Goal: Transaction & Acquisition: Purchase product/service

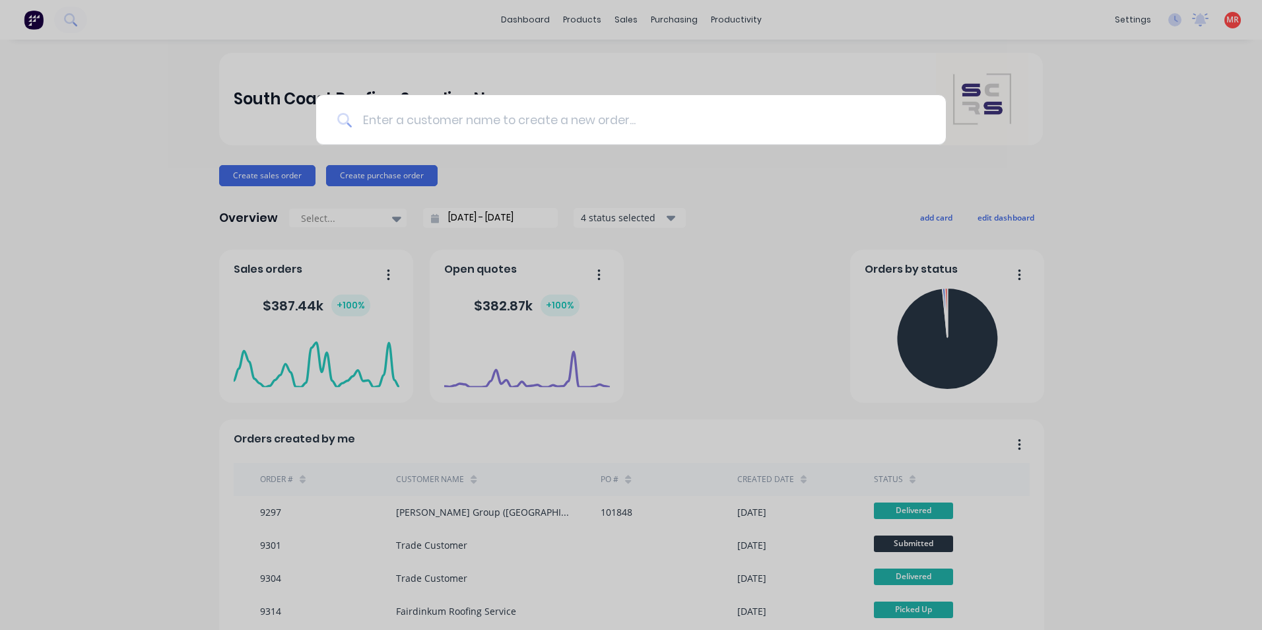
click at [632, 119] on input at bounding box center [638, 119] width 573 height 49
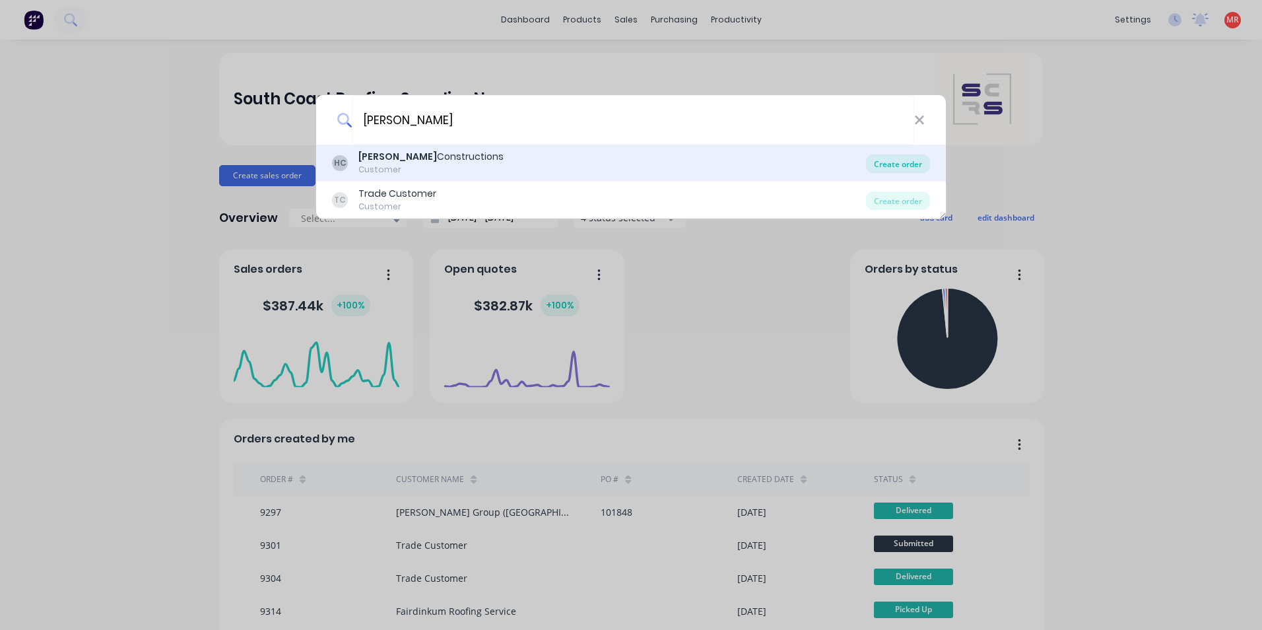
type input "[PERSON_NAME]"
click at [900, 161] on div "Create order" at bounding box center [898, 163] width 64 height 18
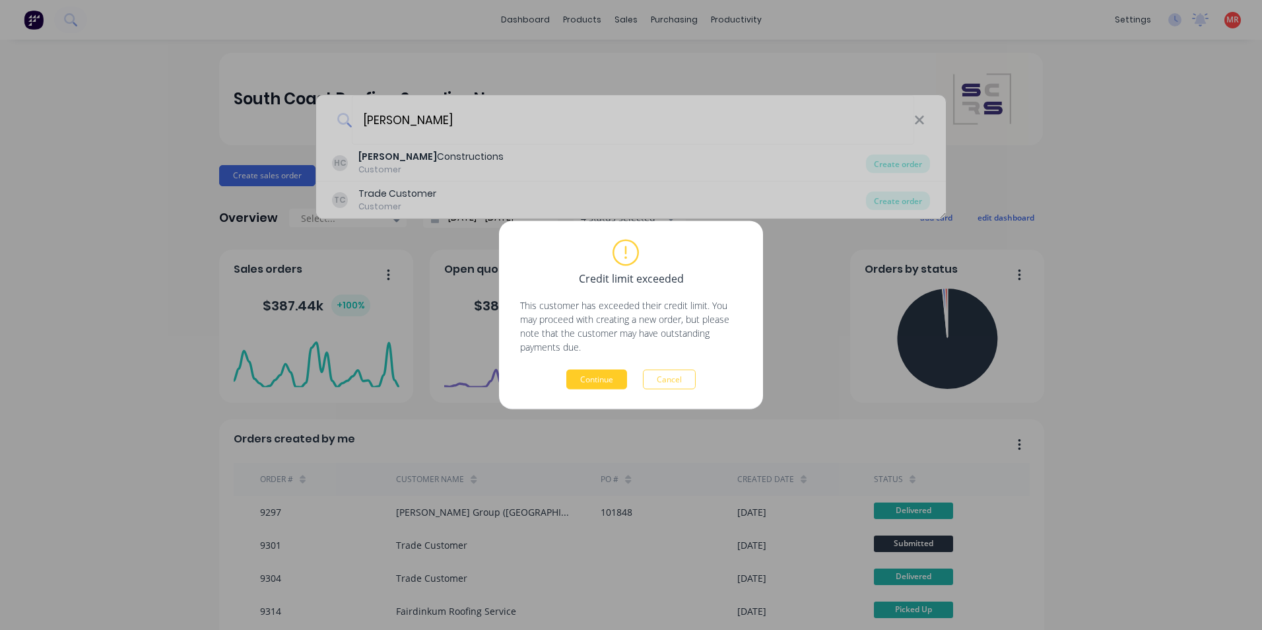
click at [593, 385] on button "Continue" at bounding box center [596, 380] width 61 height 20
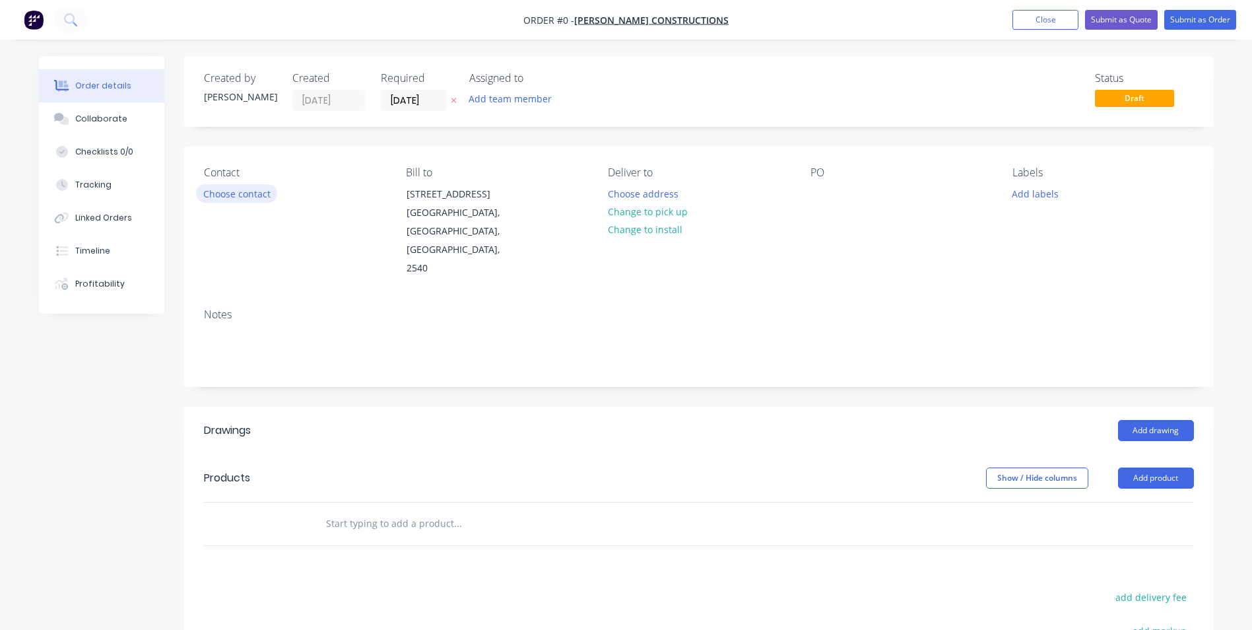
click at [255, 196] on button "Choose contact" at bounding box center [236, 193] width 81 height 18
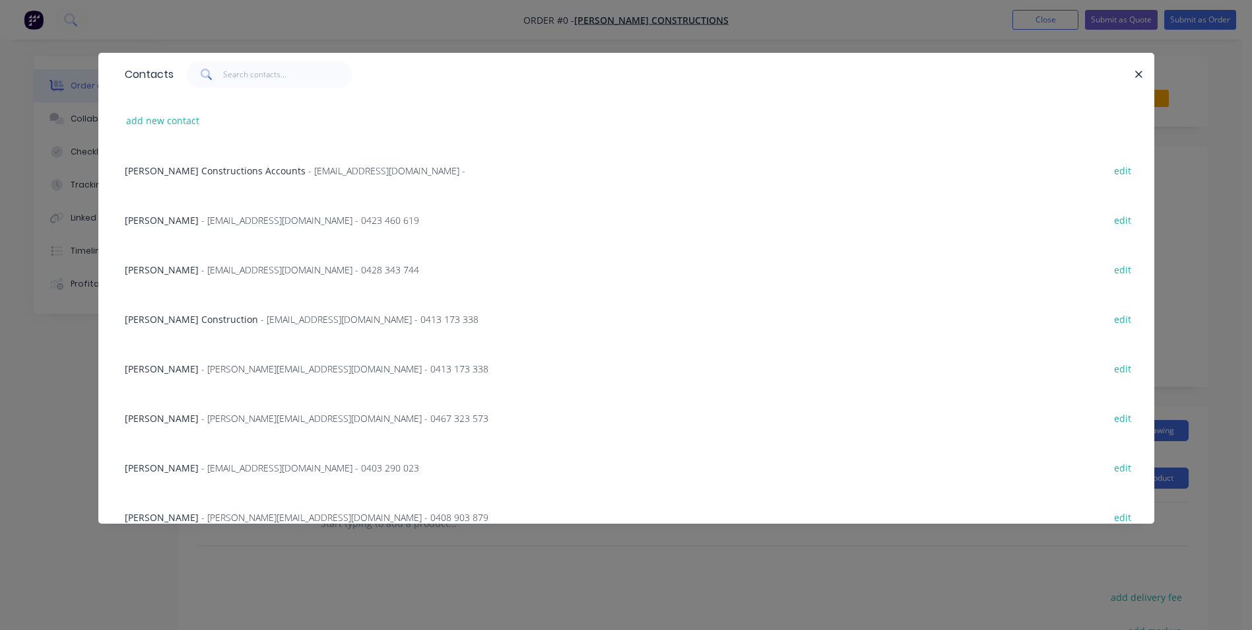
click at [223, 367] on span "- jason@hobbsconstructions.com.au - 0413 173 338" at bounding box center [344, 368] width 287 height 13
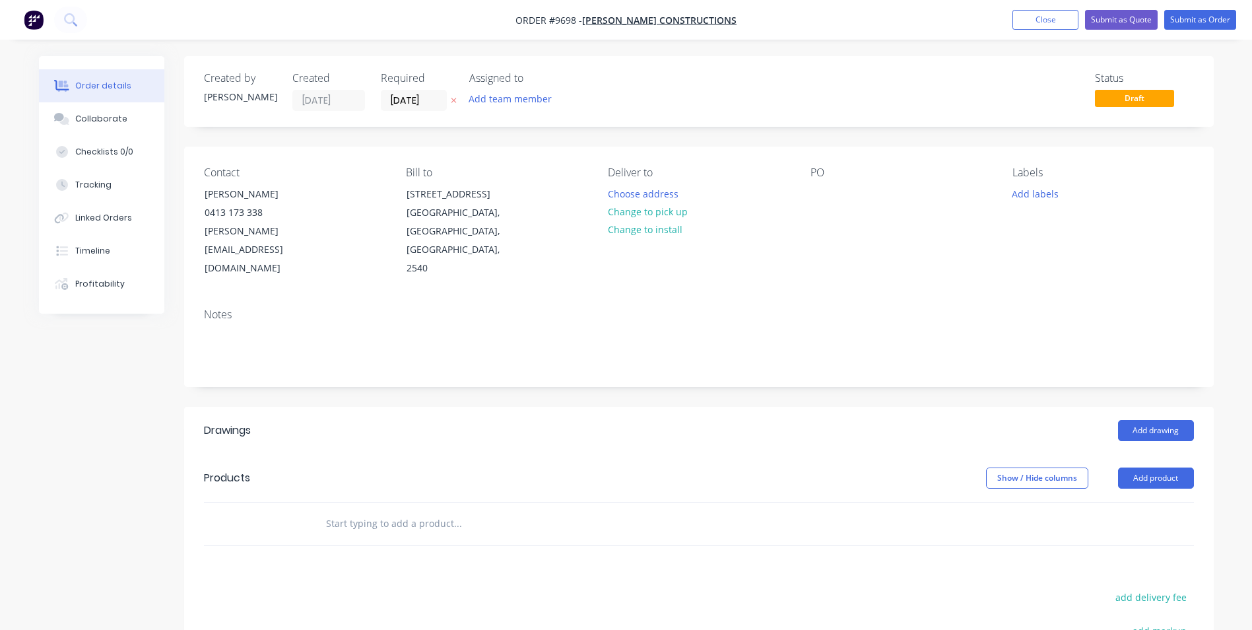
click at [379, 510] on input "text" at bounding box center [457, 523] width 264 height 26
type input "vortex"
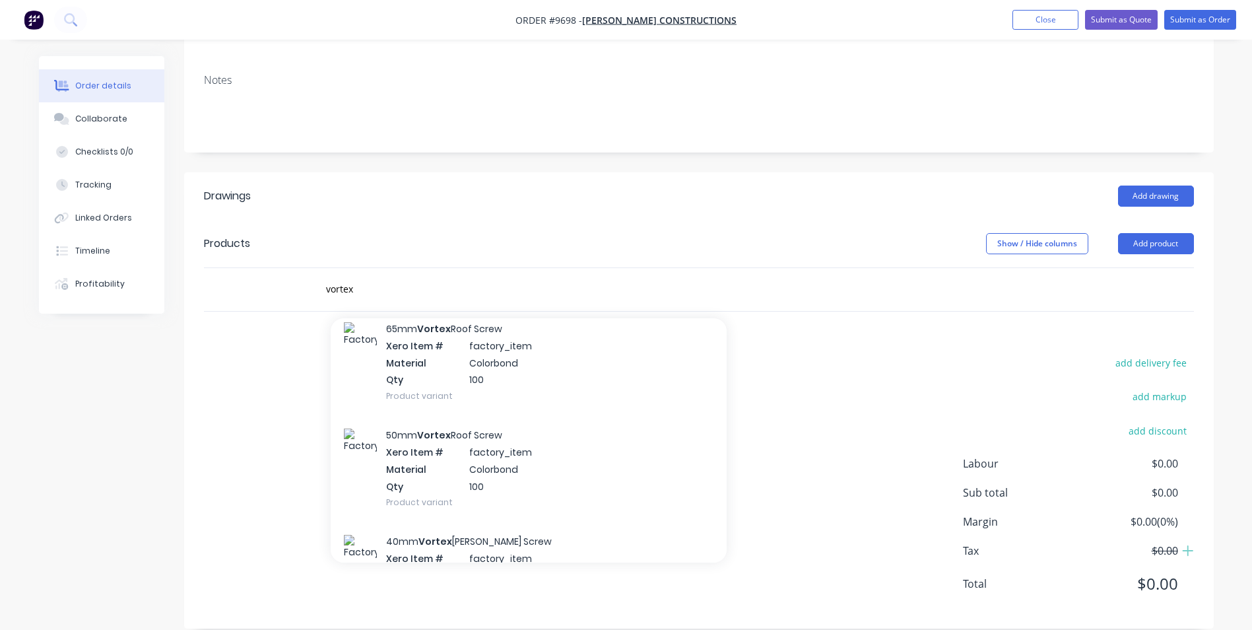
scroll to position [330, 0]
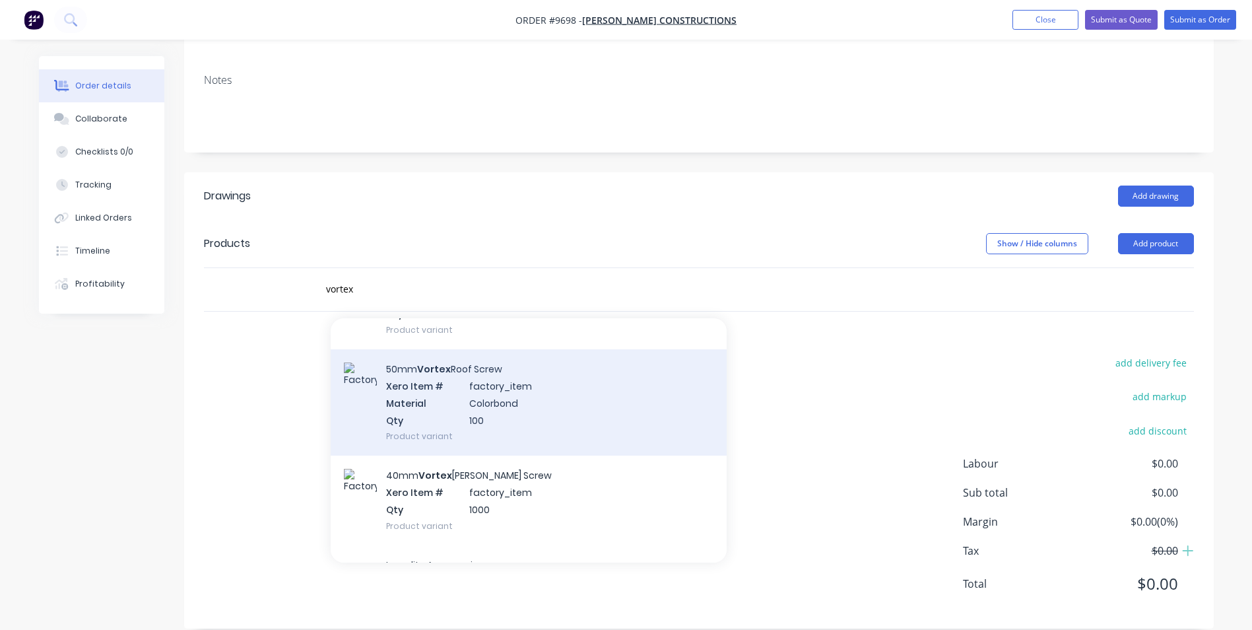
click at [488, 384] on div "50mm Vortex Roof Screw Xero Item # factory_item Material Colorbond Qty 100 Prod…" at bounding box center [529, 402] width 396 height 106
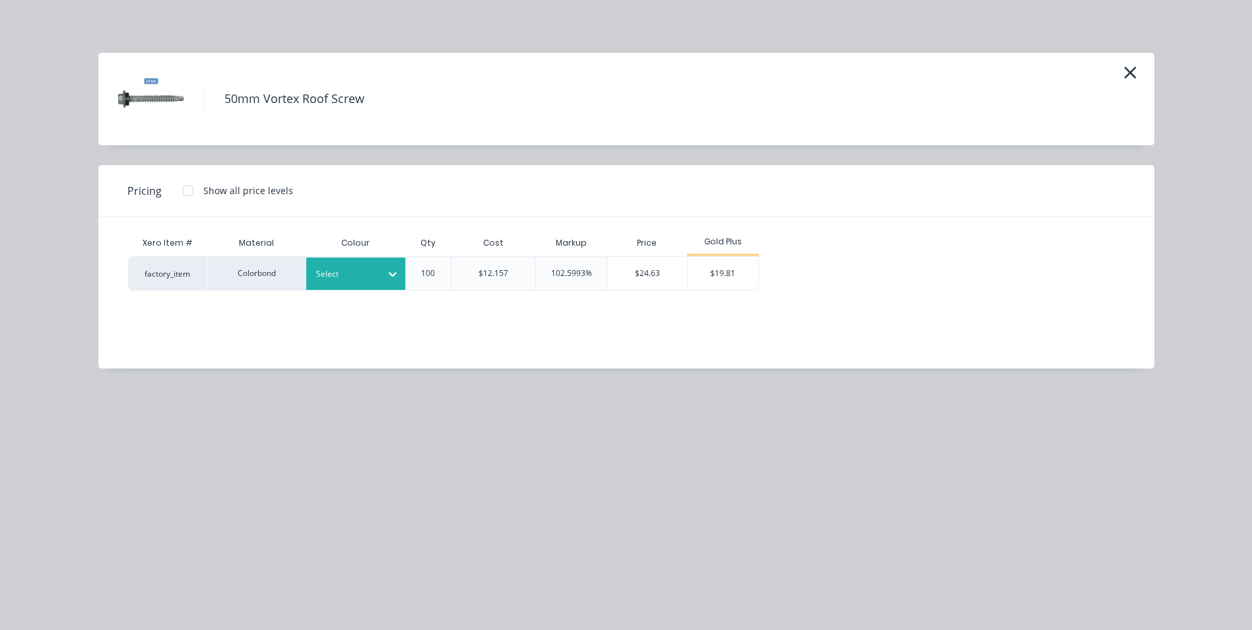
click at [372, 273] on div at bounding box center [345, 274] width 59 height 15
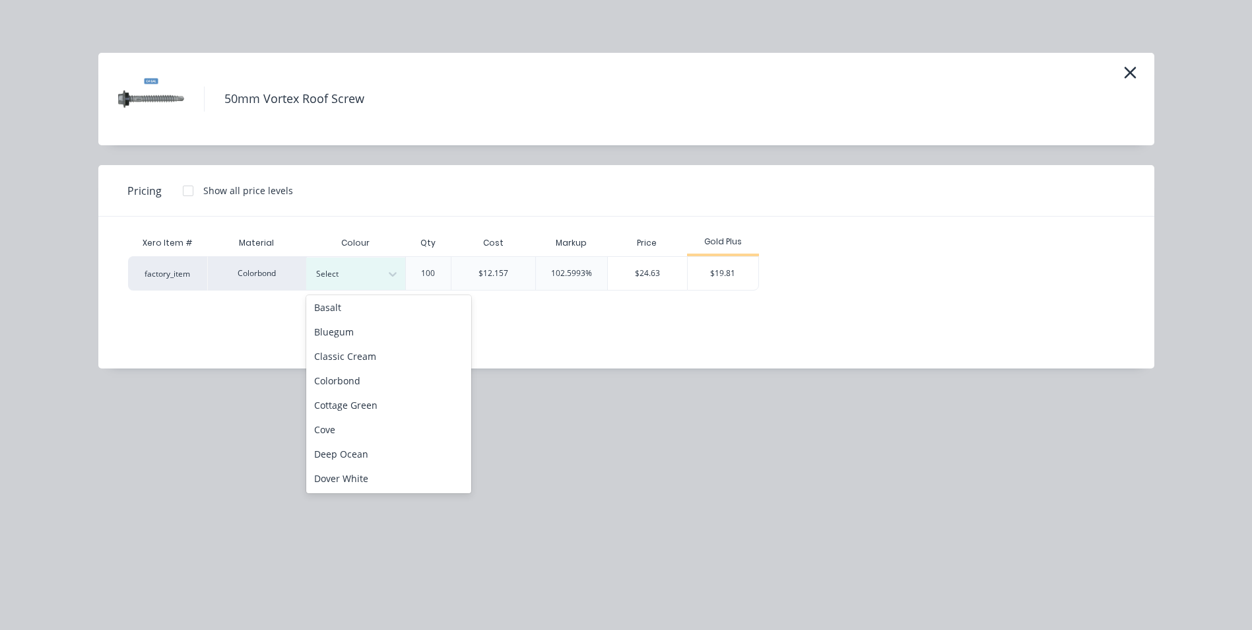
scroll to position [0, 0]
click at [372, 405] on div "Cottage Green" at bounding box center [388, 407] width 165 height 24
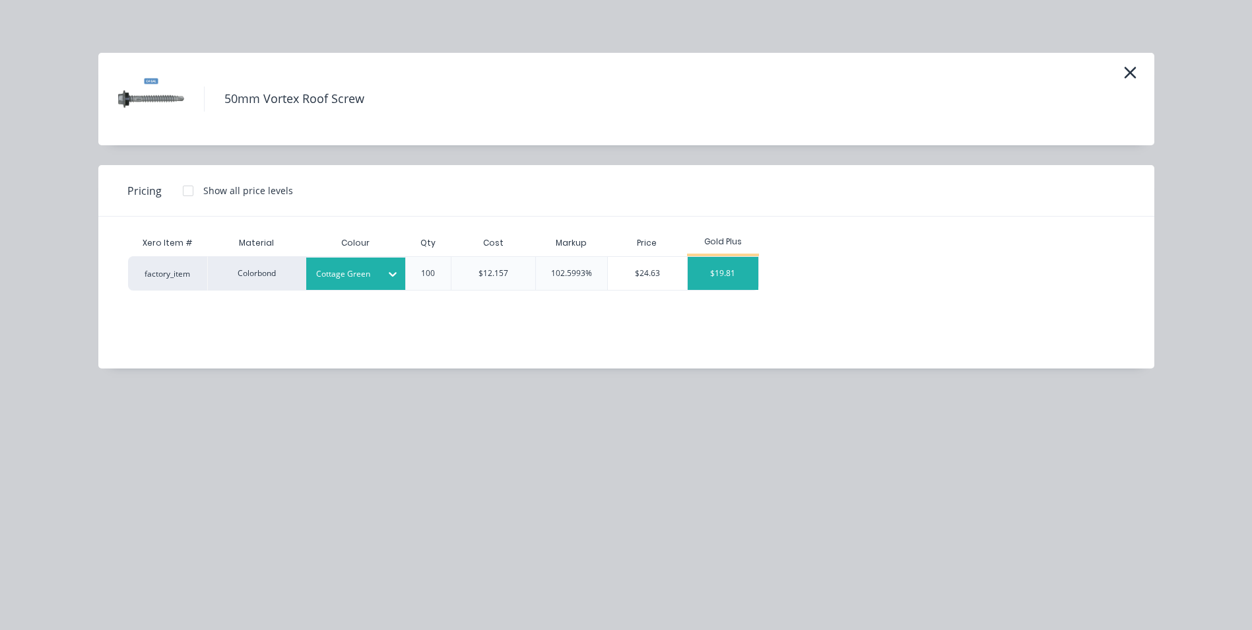
click at [739, 276] on div "$19.81" at bounding box center [723, 273] width 71 height 33
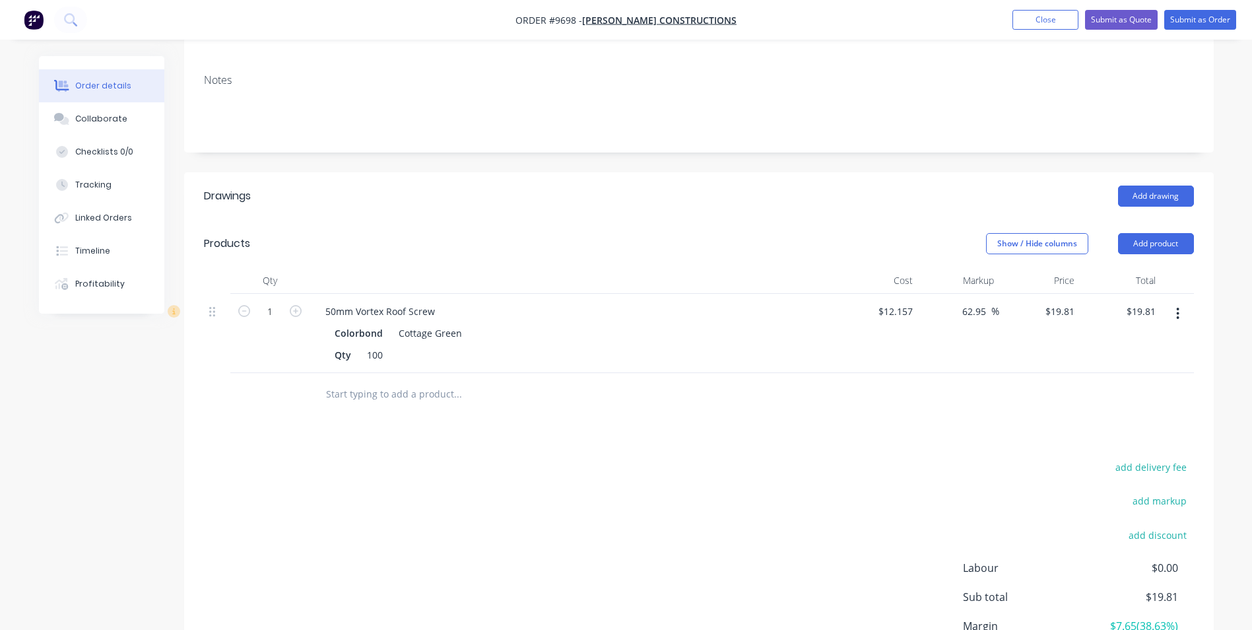
click at [354, 381] on input "text" at bounding box center [457, 394] width 264 height 26
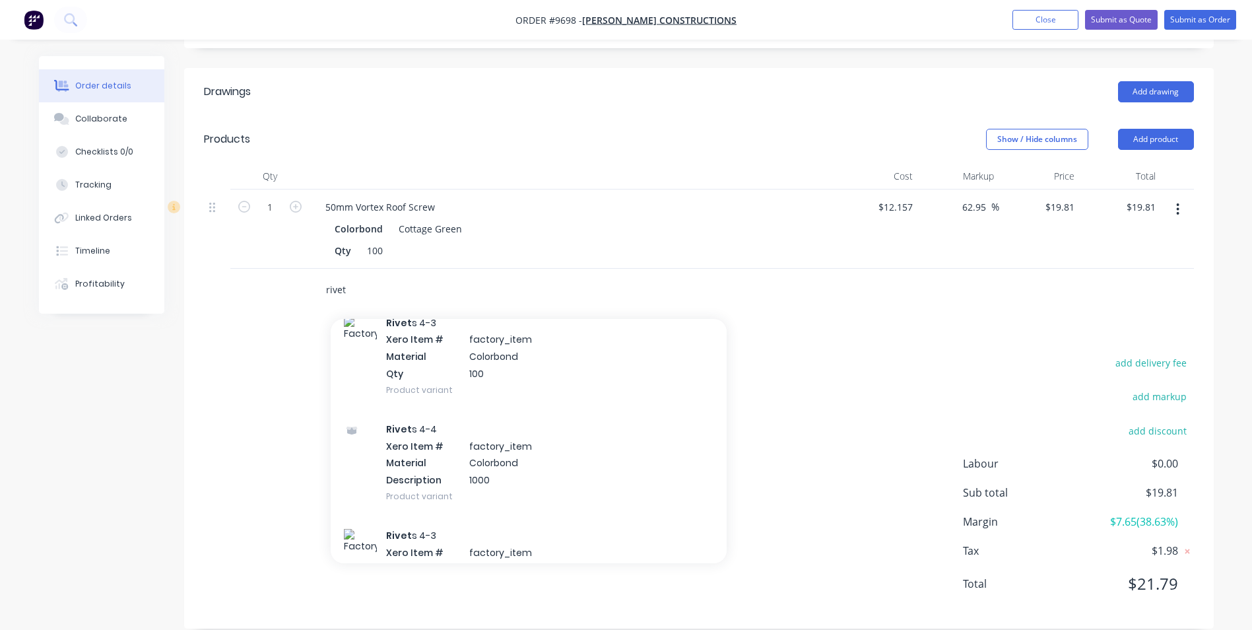
scroll to position [792, 0]
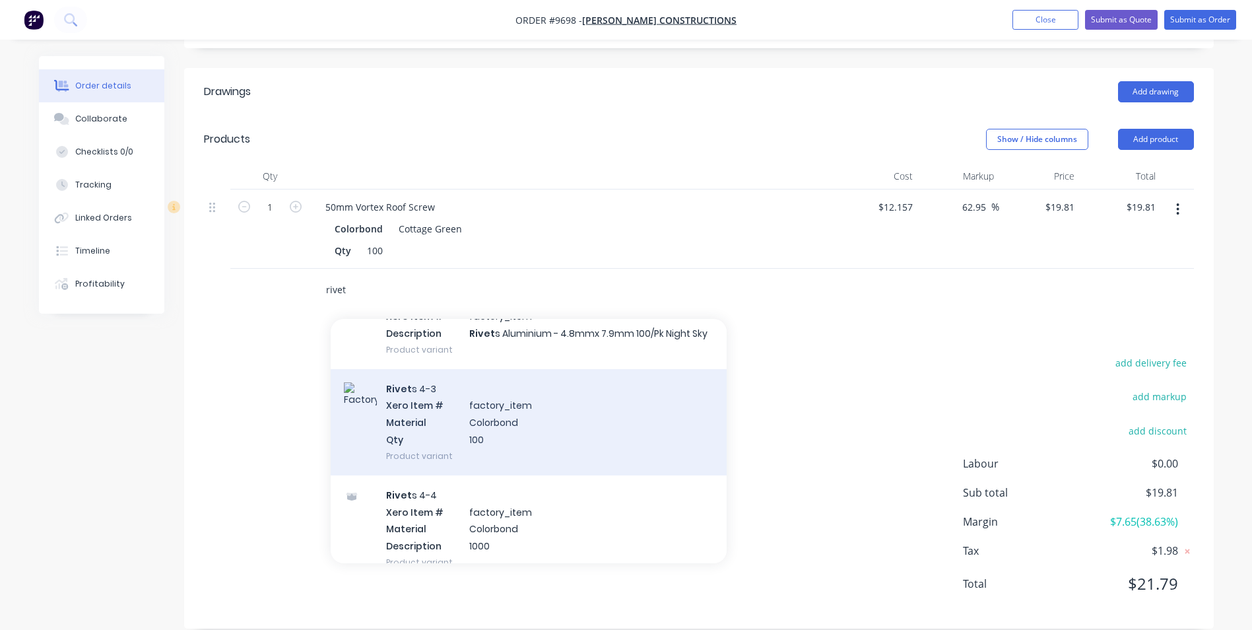
type input "rivet"
click at [515, 427] on div "Rivet s 4-3 Xero Item # factory_item Material Colorbond Qty 100 Product variant" at bounding box center [529, 422] width 396 height 106
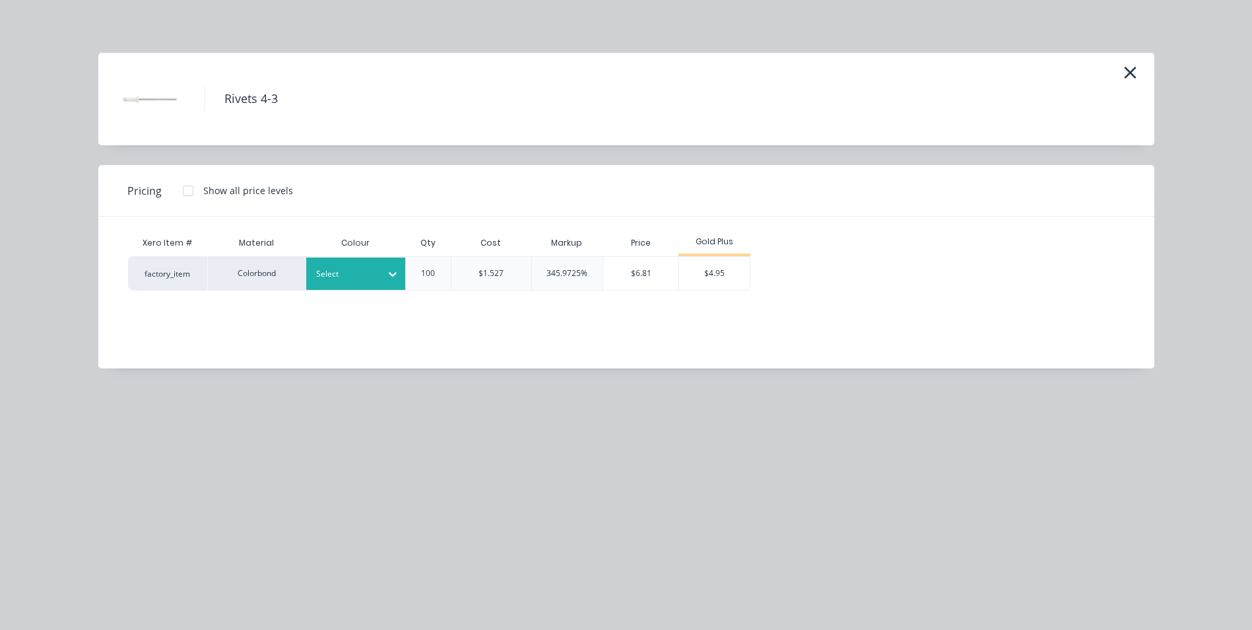
click at [380, 272] on div "Select" at bounding box center [344, 273] width 74 height 17
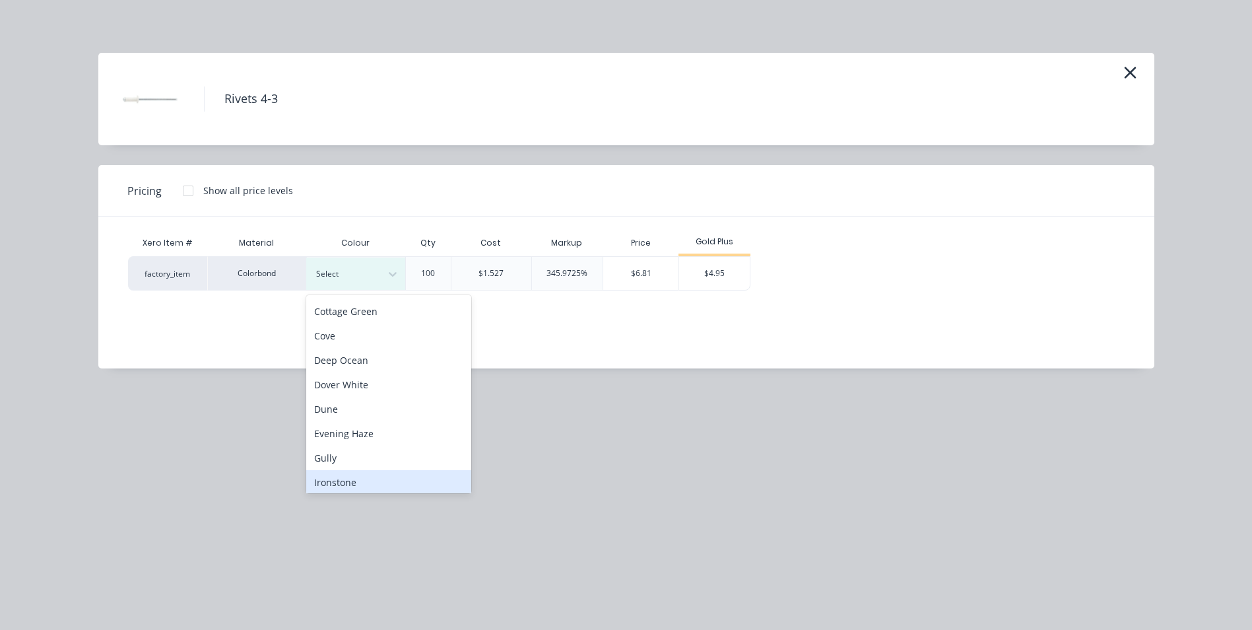
scroll to position [66, 0]
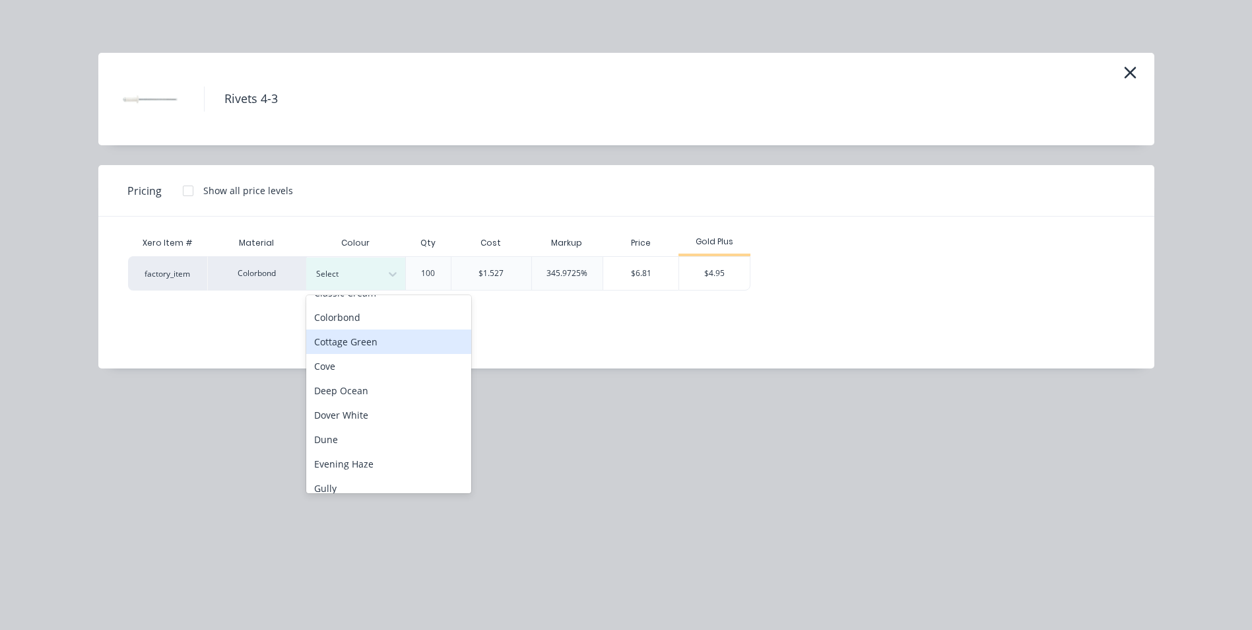
click at [393, 346] on div "Cottage Green" at bounding box center [388, 341] width 165 height 24
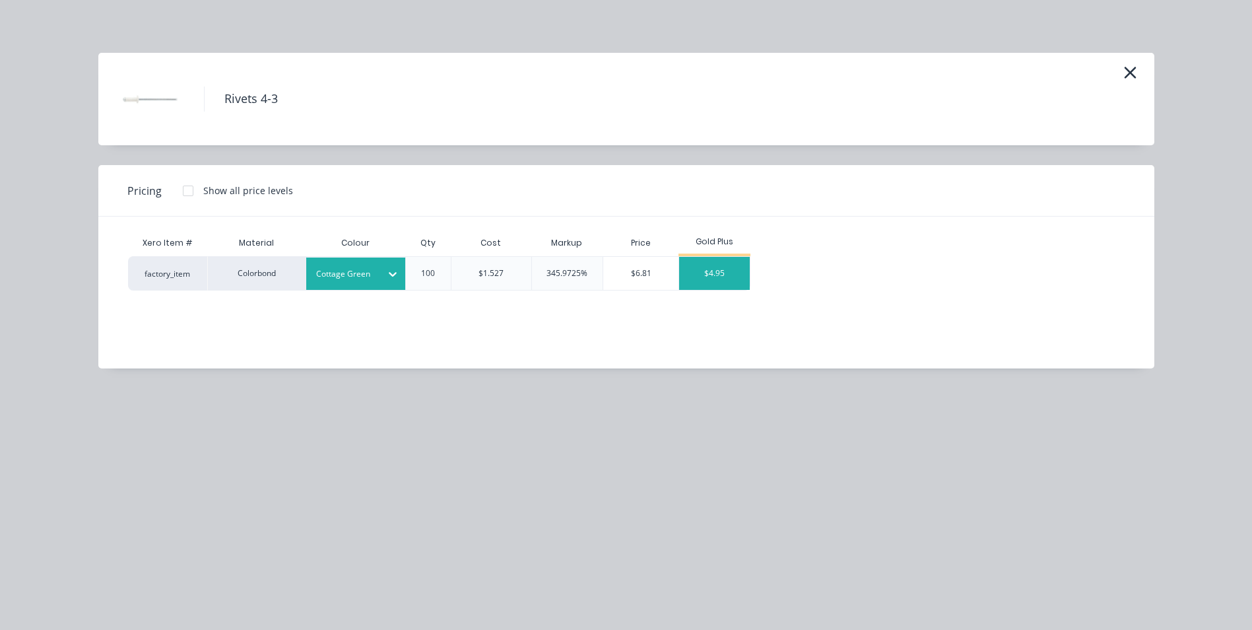
click at [705, 275] on div "$4.95" at bounding box center [714, 273] width 71 height 33
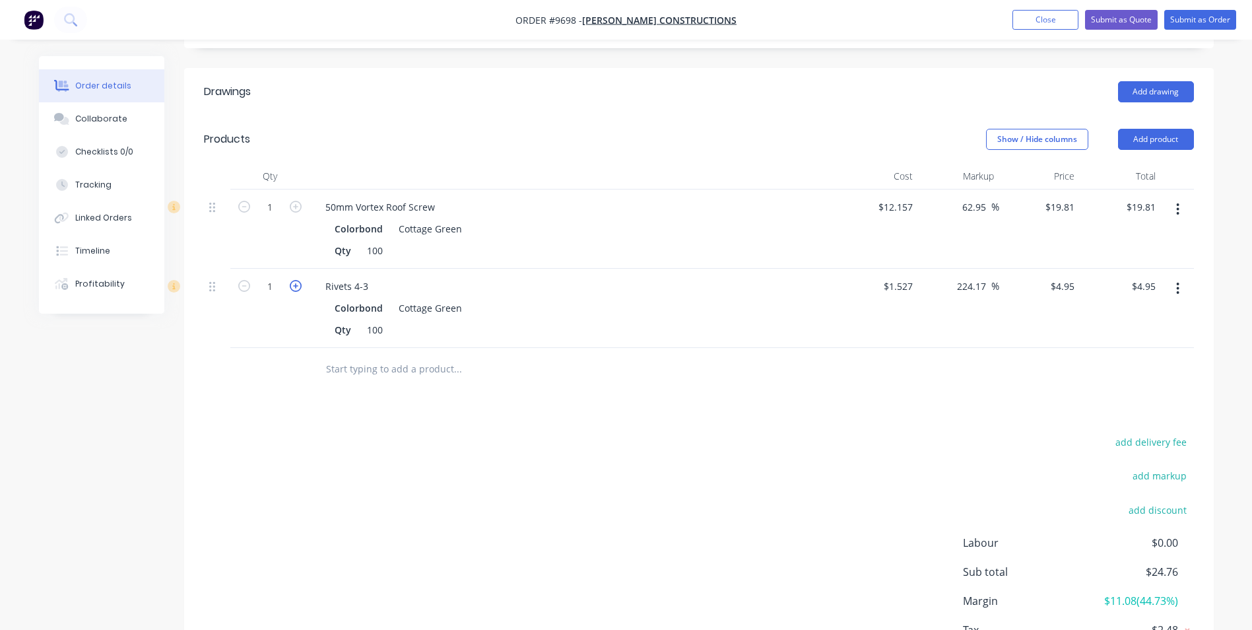
click at [292, 280] on icon "button" at bounding box center [296, 286] width 12 height 12
type input "2"
type input "$9.90"
click at [345, 356] on input "text" at bounding box center [457, 369] width 264 height 26
click at [258, 393] on div "Drawings Add drawing Products Show / Hide columns Add product Qty Cost Markup P…" at bounding box center [698, 387] width 1029 height 639
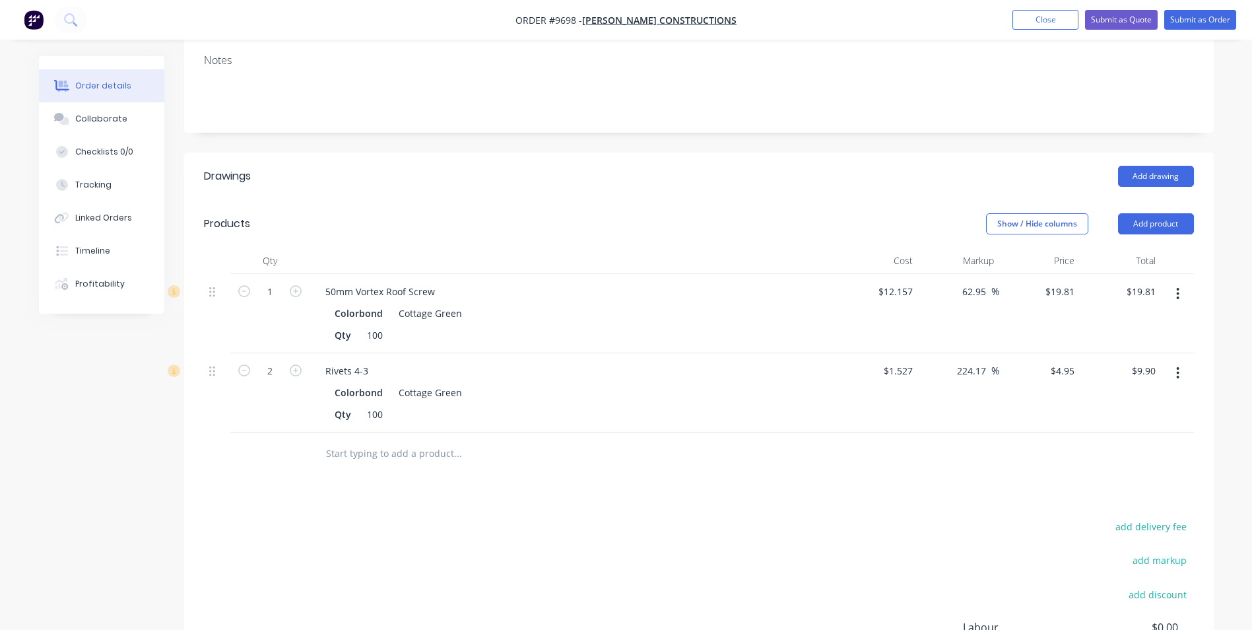
scroll to position [75, 0]
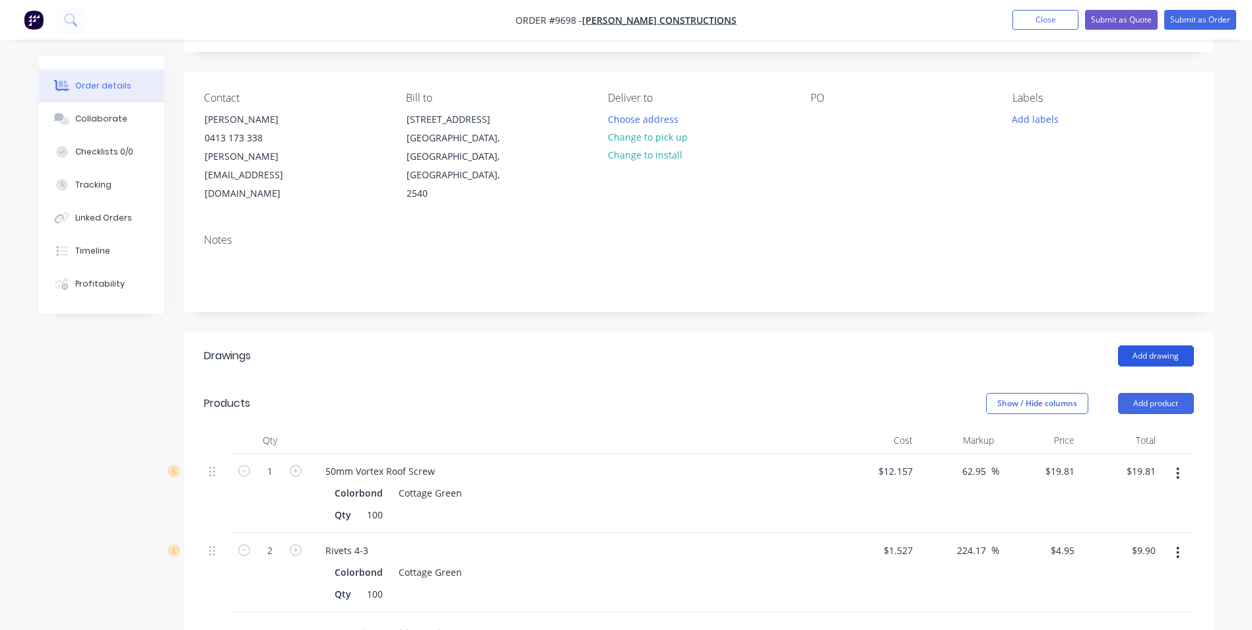
click at [1141, 345] on button "Add drawing" at bounding box center [1156, 355] width 76 height 21
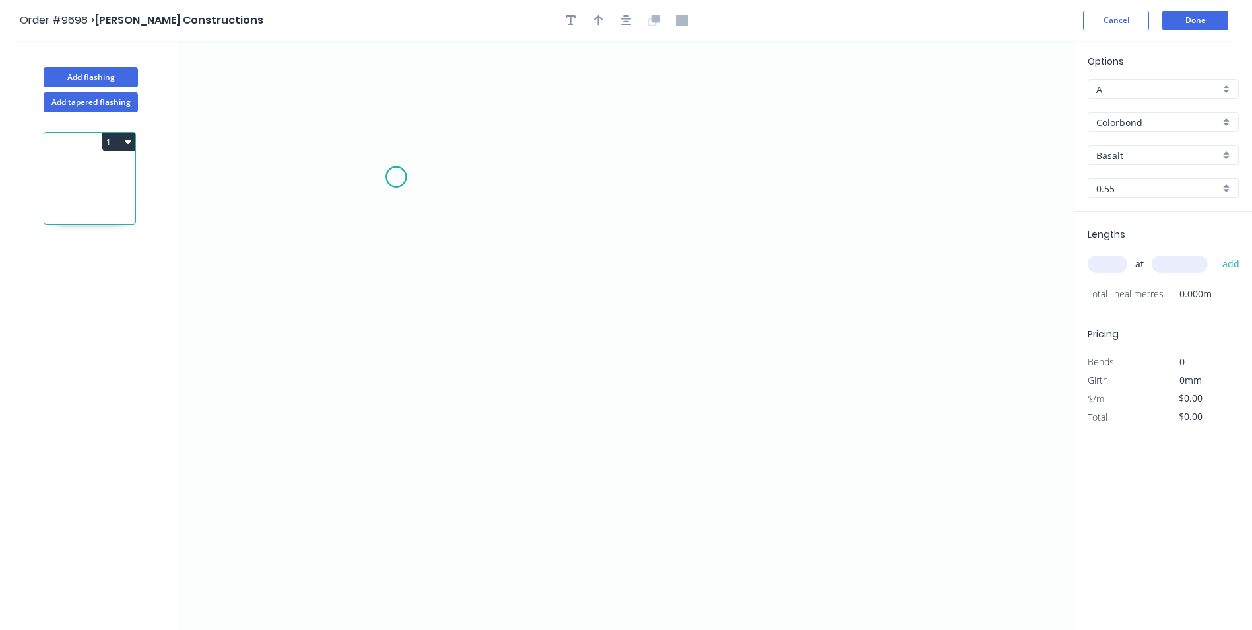
drag, startPoint x: 396, startPoint y: 177, endPoint x: 367, endPoint y: 195, distance: 34.4
click at [395, 178] on icon "0" at bounding box center [625, 335] width 895 height 589
click at [365, 197] on icon "0" at bounding box center [625, 335] width 895 height 589
click at [366, 445] on icon "0 ?" at bounding box center [625, 335] width 895 height 589
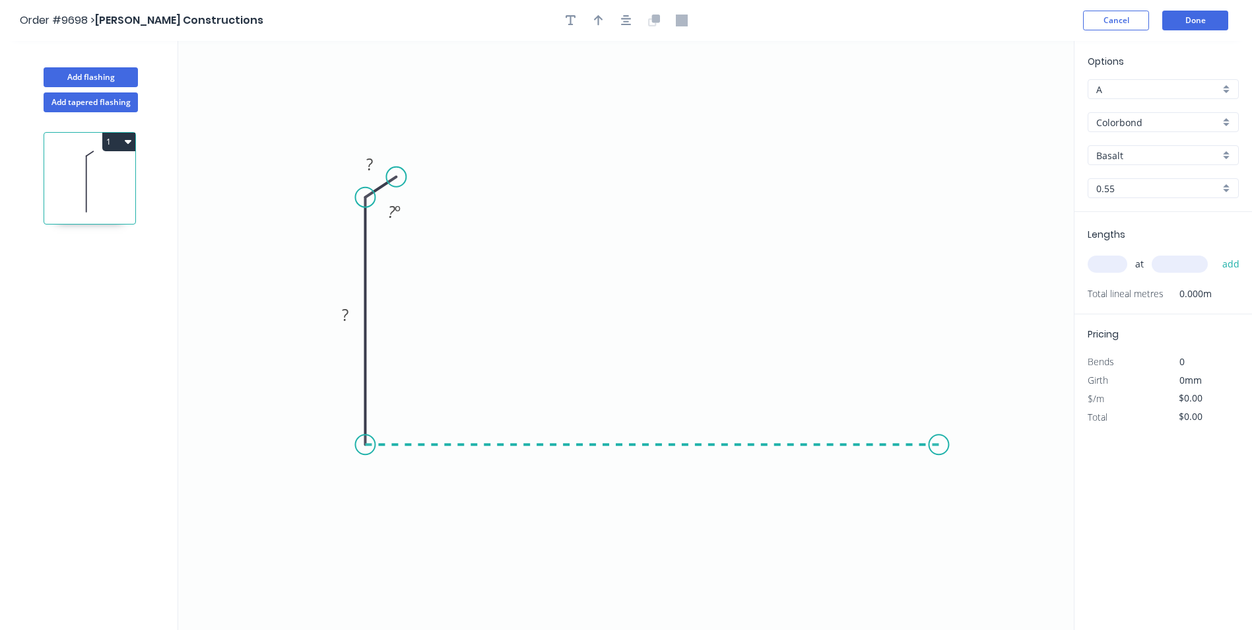
click at [939, 447] on icon "0 ? ? ? º" at bounding box center [625, 335] width 895 height 589
click at [956, 463] on icon "0 ? ? ? ? º" at bounding box center [625, 335] width 895 height 589
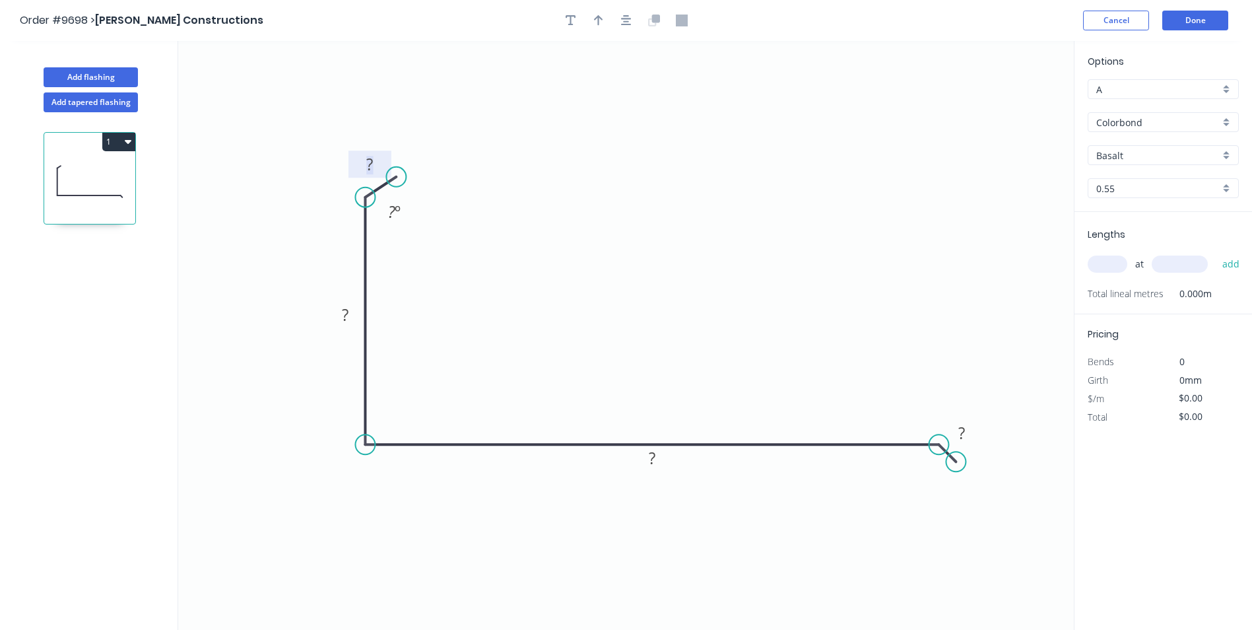
click at [368, 164] on tspan "?" at bounding box center [369, 164] width 7 height 22
click at [975, 462] on circle at bounding box center [975, 461] width 20 height 20
click at [375, 160] on rect at bounding box center [369, 165] width 26 height 18
click at [777, 151] on icon "0 10 100 250 10 120 º 160 º" at bounding box center [625, 335] width 895 height 589
type input "$12.45"
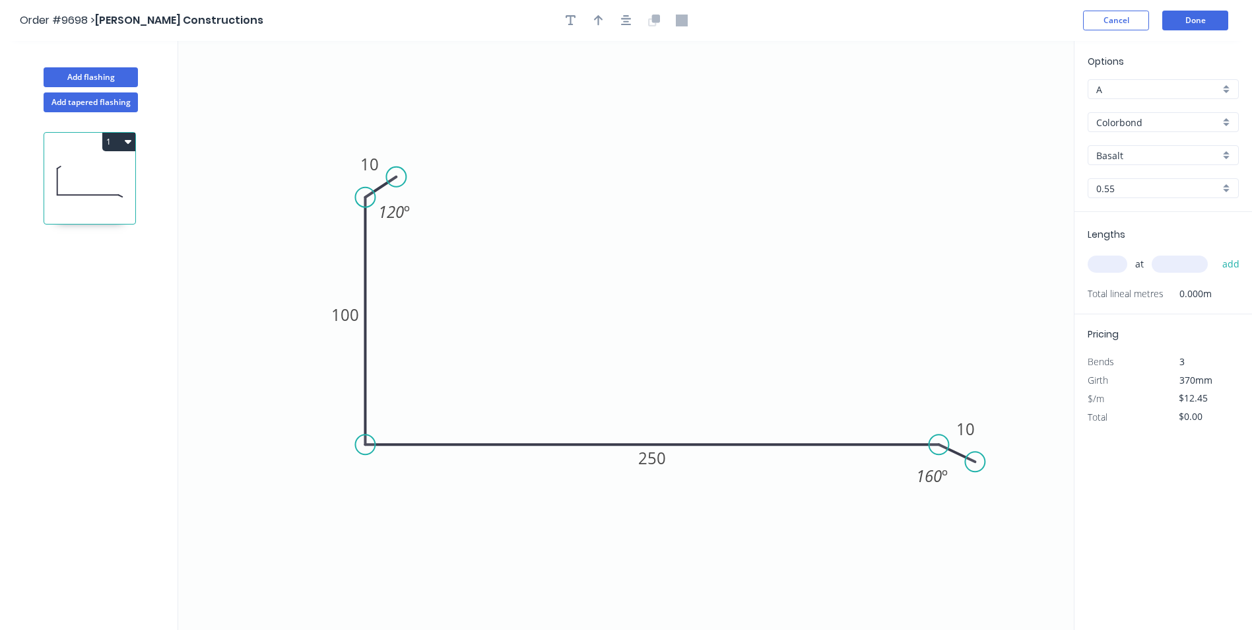
click at [1223, 152] on div "Basalt" at bounding box center [1163, 155] width 151 height 20
click at [1150, 251] on div "Cottage Green" at bounding box center [1163, 247] width 150 height 23
type input "Cottage Green"
click at [1114, 261] on input "text" at bounding box center [1108, 263] width 40 height 17
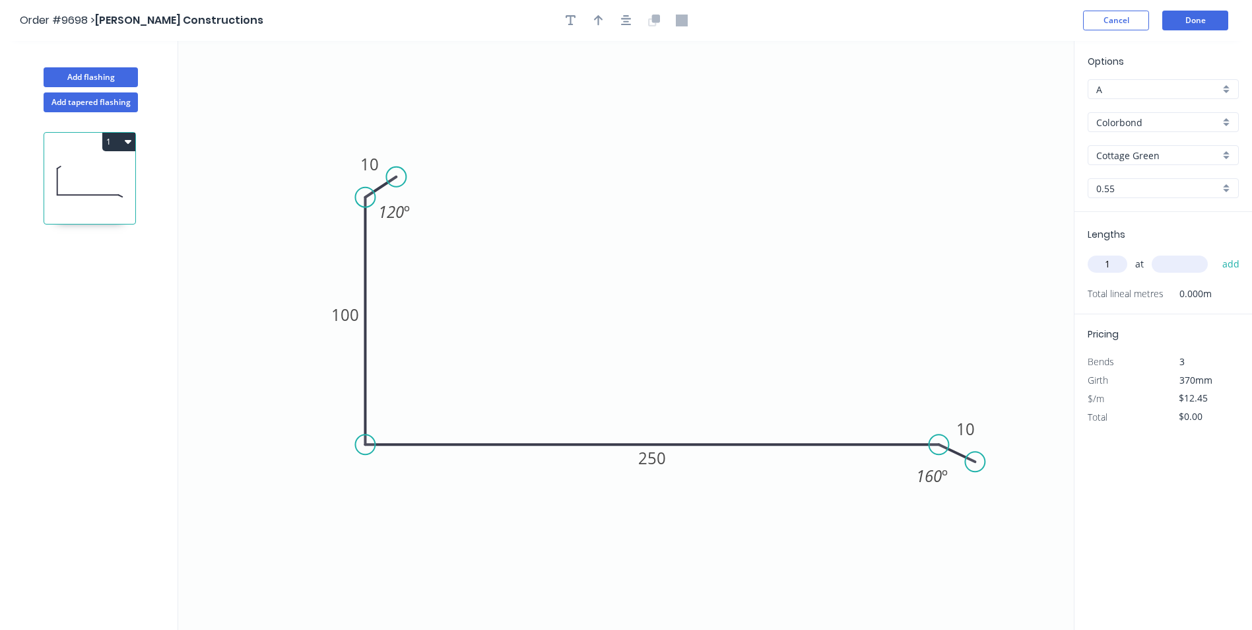
type input "1"
type input "2000"
click at [1216, 253] on button "add" at bounding box center [1231, 264] width 31 height 22
type input "$24.90"
click at [66, 77] on button "Add flashing" at bounding box center [91, 77] width 94 height 20
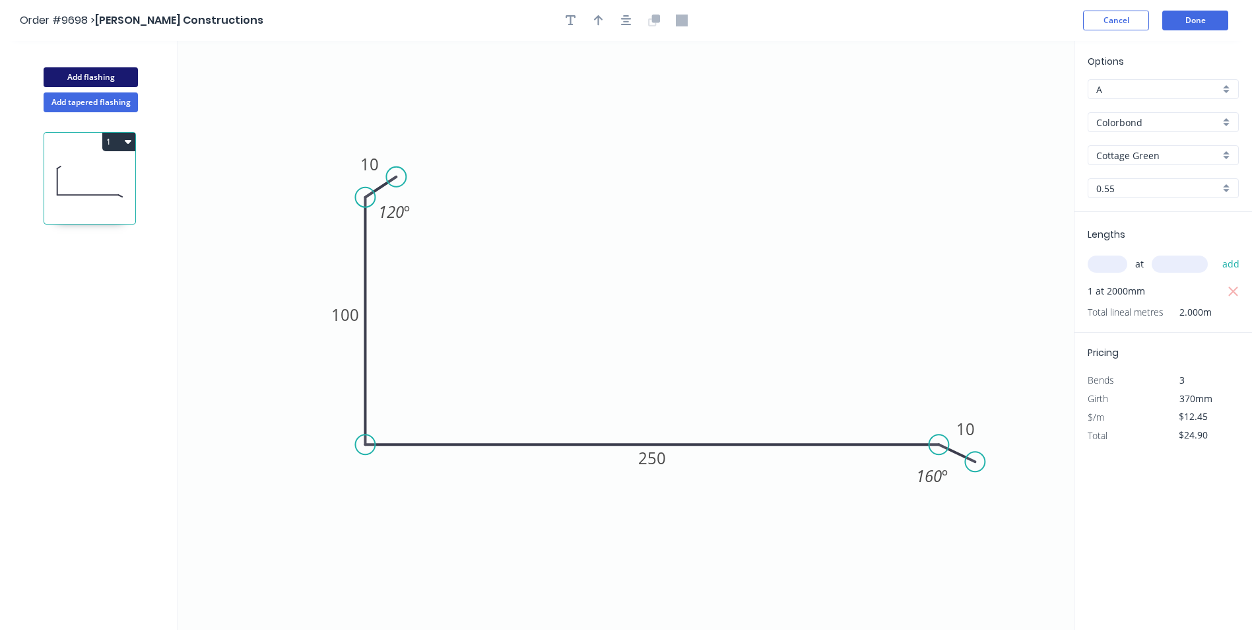
type input "$0.00"
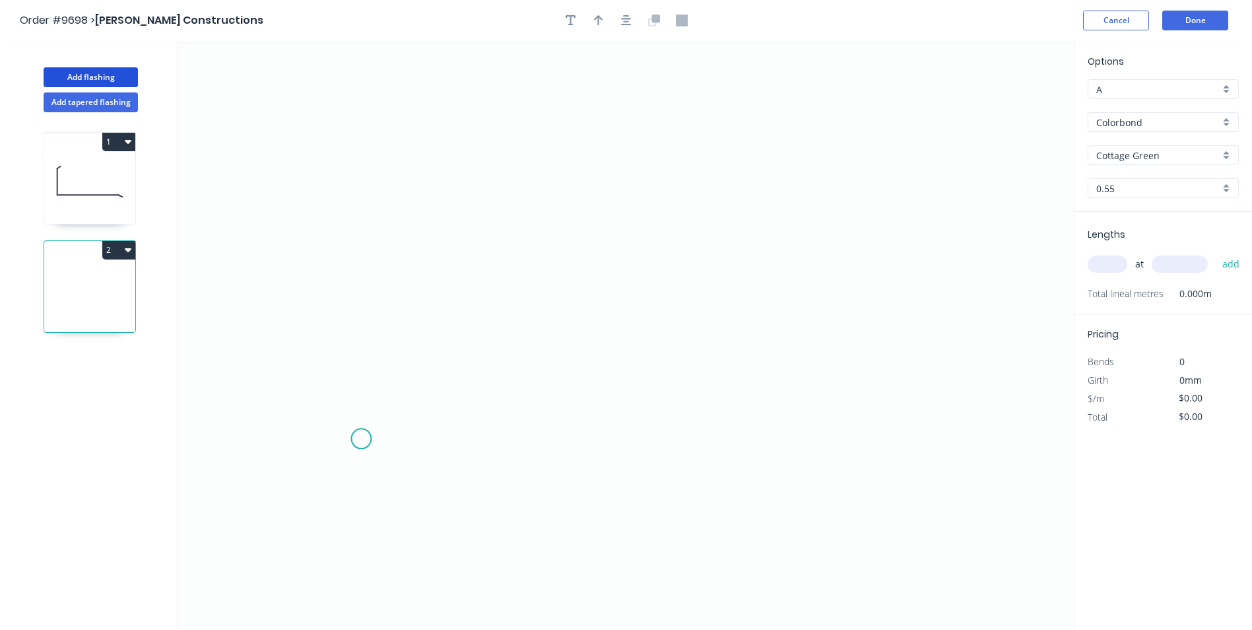
click at [360, 447] on icon "0" at bounding box center [625, 335] width 895 height 589
click at [342, 420] on icon at bounding box center [351, 432] width 18 height 27
click at [350, 162] on icon "0 ?" at bounding box center [625, 335] width 895 height 589
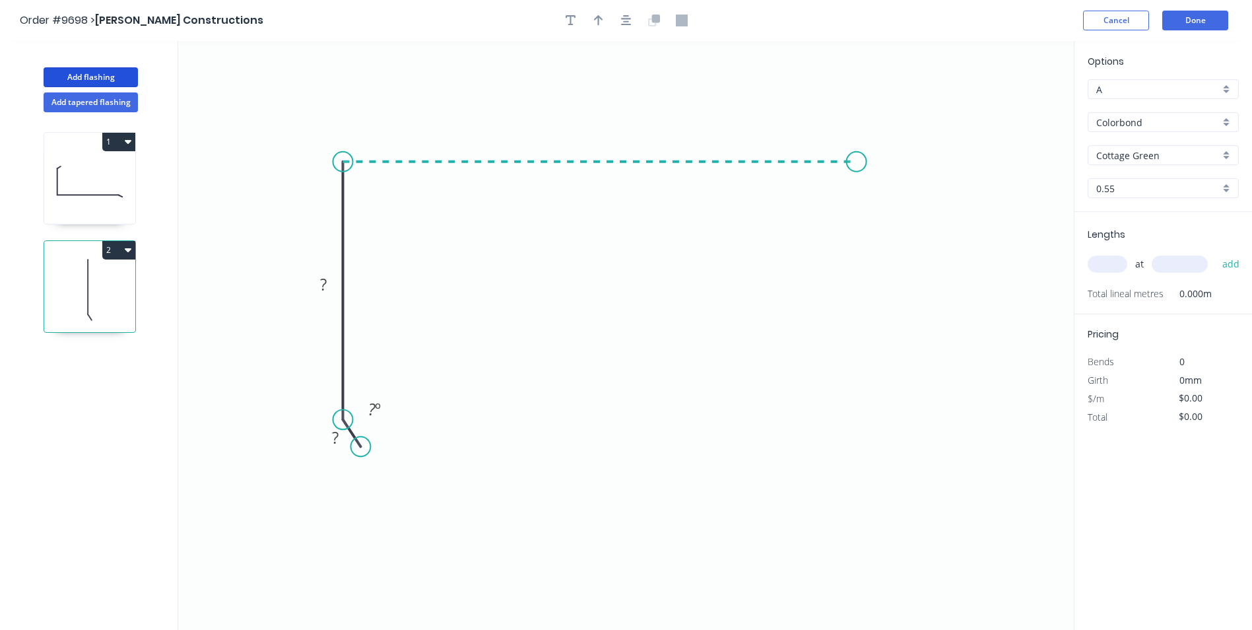
click at [857, 168] on icon "0 ? ? ? º" at bounding box center [625, 335] width 895 height 589
click at [897, 193] on icon "0 ? ? ? ? º" at bounding box center [625, 335] width 895 height 589
drag, startPoint x: 897, startPoint y: 193, endPoint x: 898, endPoint y: 176, distance: 16.6
click at [898, 176] on circle at bounding box center [898, 176] width 20 height 20
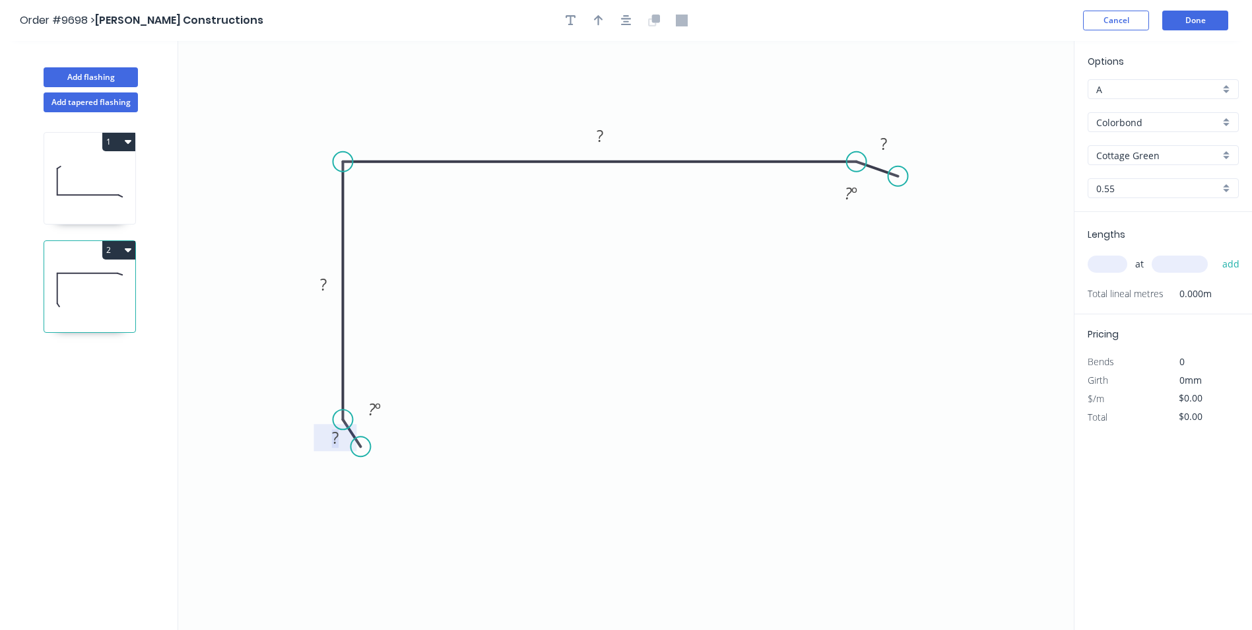
click at [341, 436] on rect at bounding box center [335, 438] width 26 height 18
click at [406, 222] on icon "0 10 310 200 10 150 º 150 º" at bounding box center [625, 335] width 895 height 589
type input "$16.61"
click at [394, 211] on div "Show angle" at bounding box center [410, 208] width 133 height 27
click at [375, 187] on rect at bounding box center [366, 185] width 26 height 18
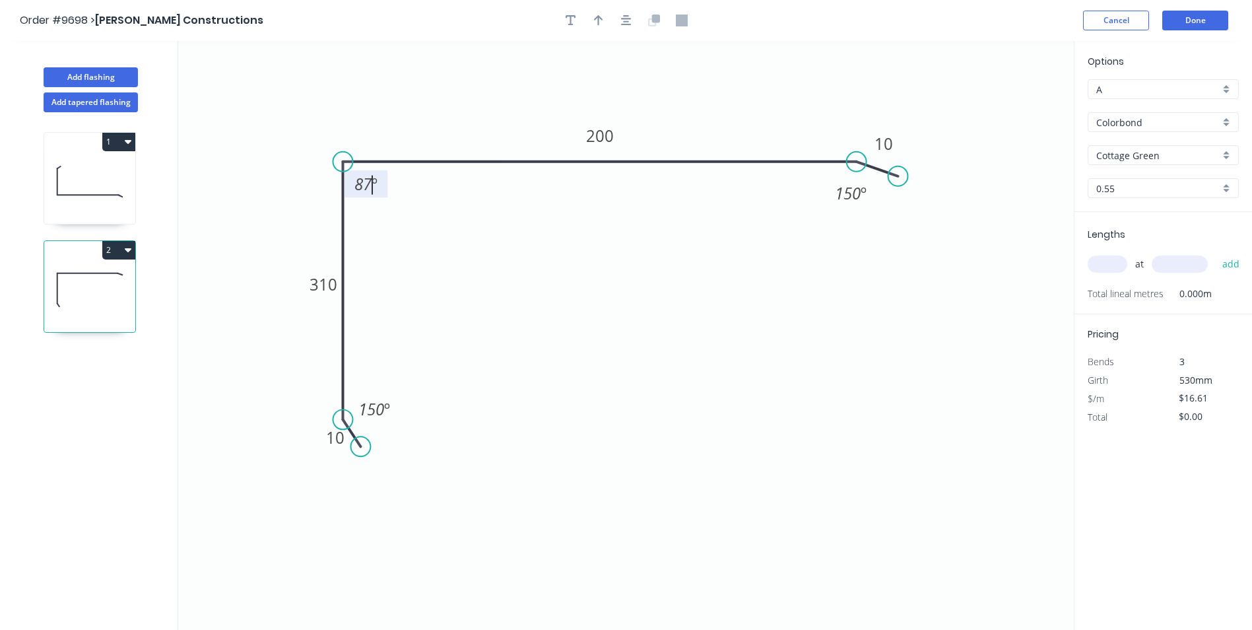
click at [600, 262] on icon "0 10 310 200 10 150 º 87 º 150 º" at bounding box center [625, 335] width 895 height 589
click at [1120, 263] on input "text" at bounding box center [1108, 263] width 40 height 17
type input "2"
type input "4000"
click at [1216, 253] on button "add" at bounding box center [1231, 264] width 31 height 22
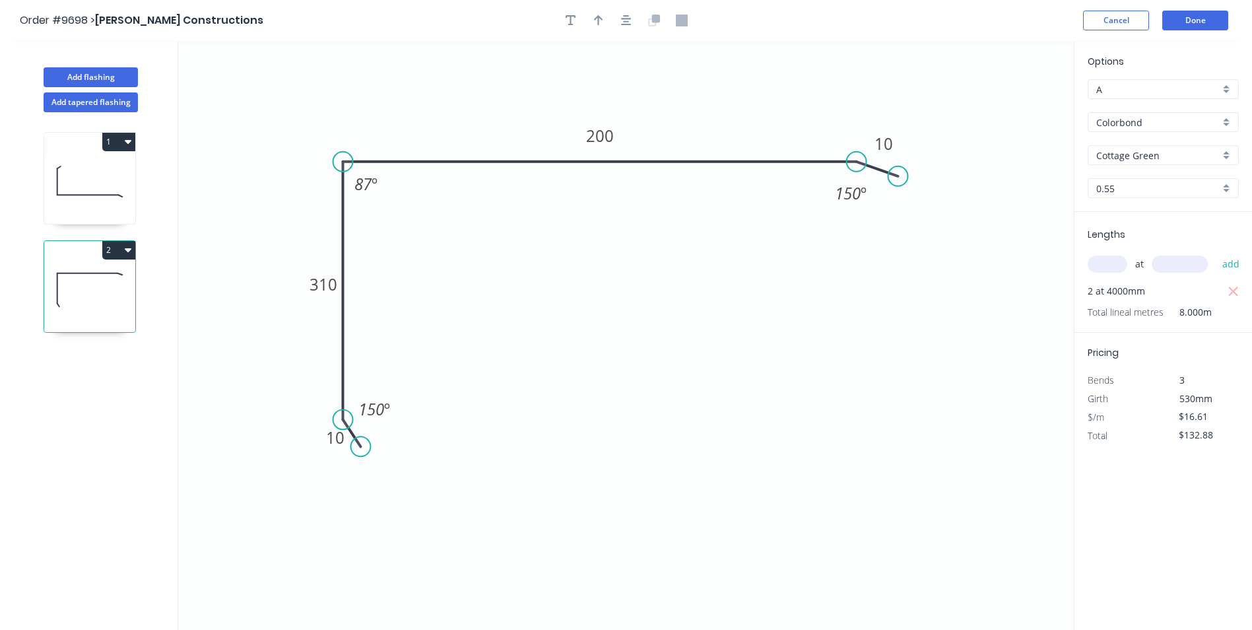
click at [129, 251] on icon "button" at bounding box center [128, 250] width 7 height 4
click at [105, 277] on div "Duplicate" at bounding box center [73, 282] width 102 height 19
type input "$0.00"
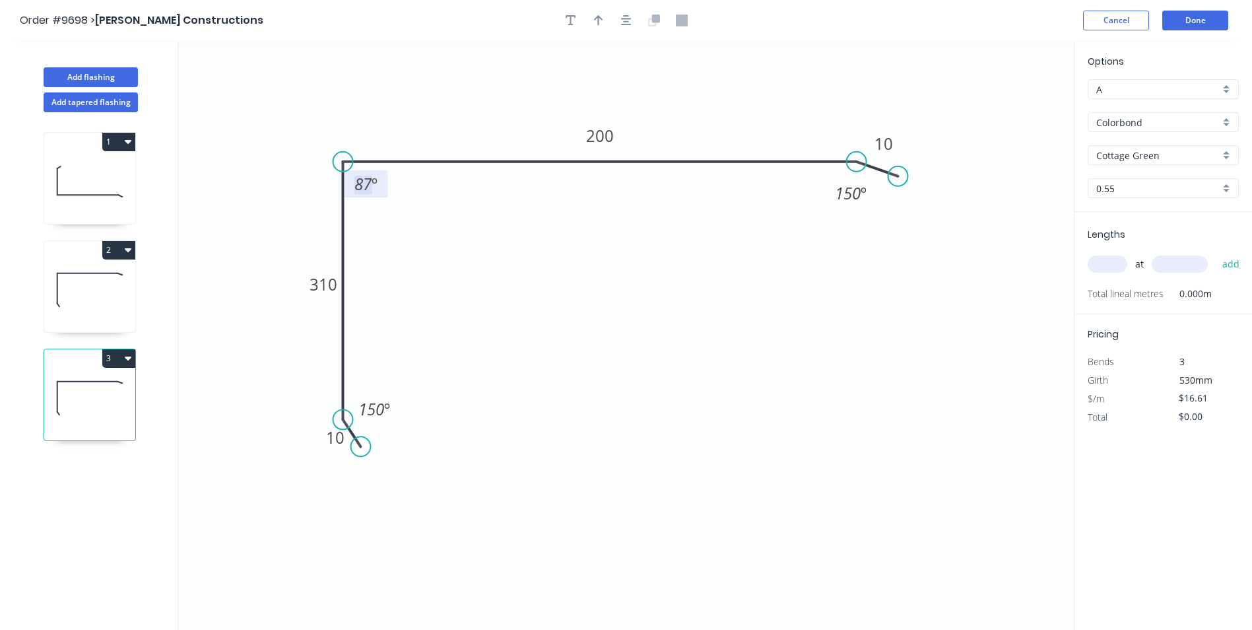
click at [372, 182] on tspan "º" at bounding box center [375, 184] width 6 height 22
click at [518, 268] on icon "0 10 310 200 10 150 º º 150 º" at bounding box center [625, 335] width 895 height 589
click at [326, 284] on tspan "310" at bounding box center [323, 284] width 28 height 22
type input "$14.75"
click at [668, 255] on icon "0 10 250 200 10 150 º 150 º" at bounding box center [625, 335] width 895 height 589
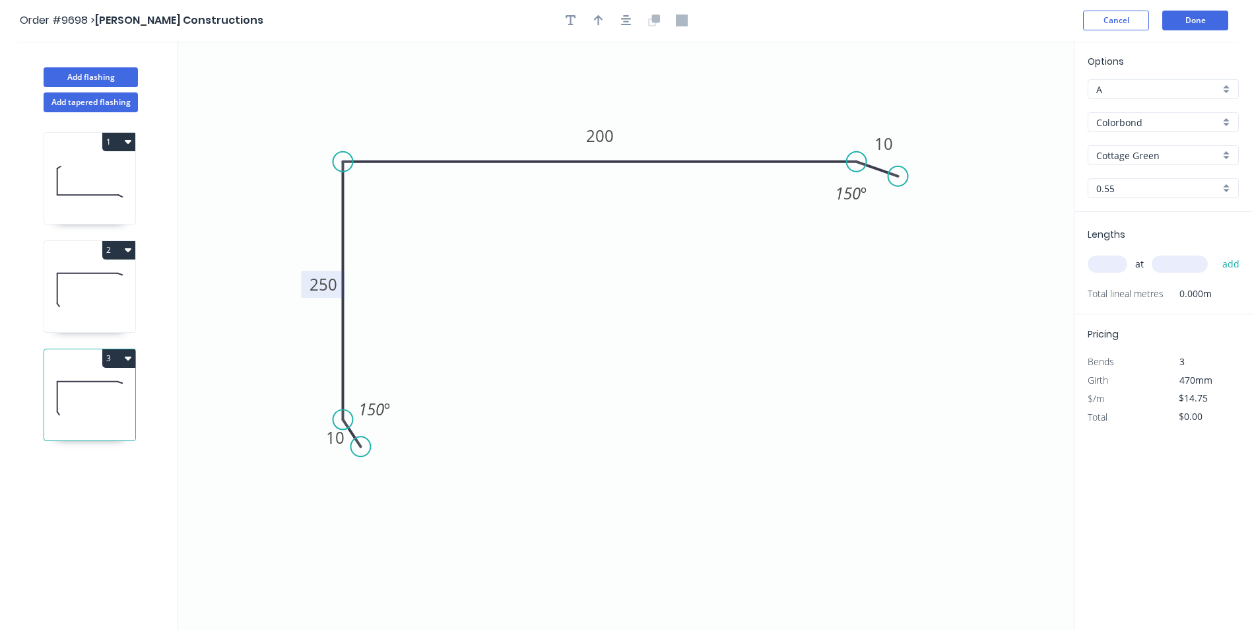
click at [1099, 267] on input "text" at bounding box center [1108, 263] width 40 height 17
type input "1"
type input "4700"
click at [1216, 253] on button "add" at bounding box center [1231, 264] width 31 height 22
type input "$69.33"
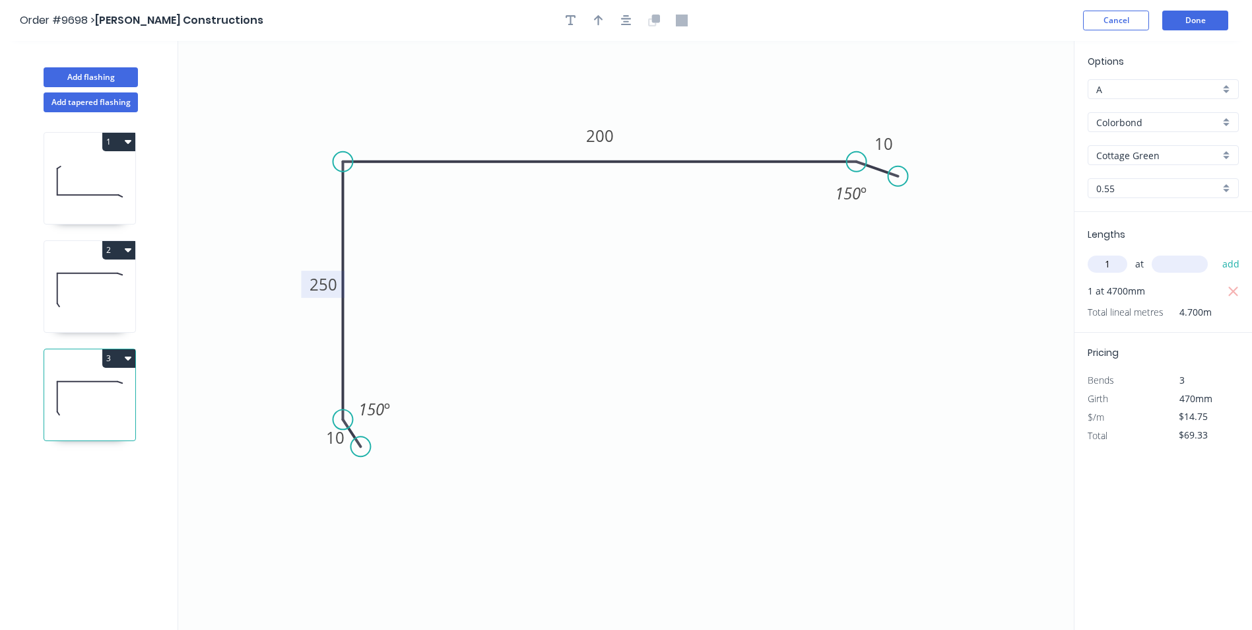
type input "1"
type input "5700"
click at [1216, 253] on button "add" at bounding box center [1231, 264] width 31 height 22
type input "$153.40"
type input "1"
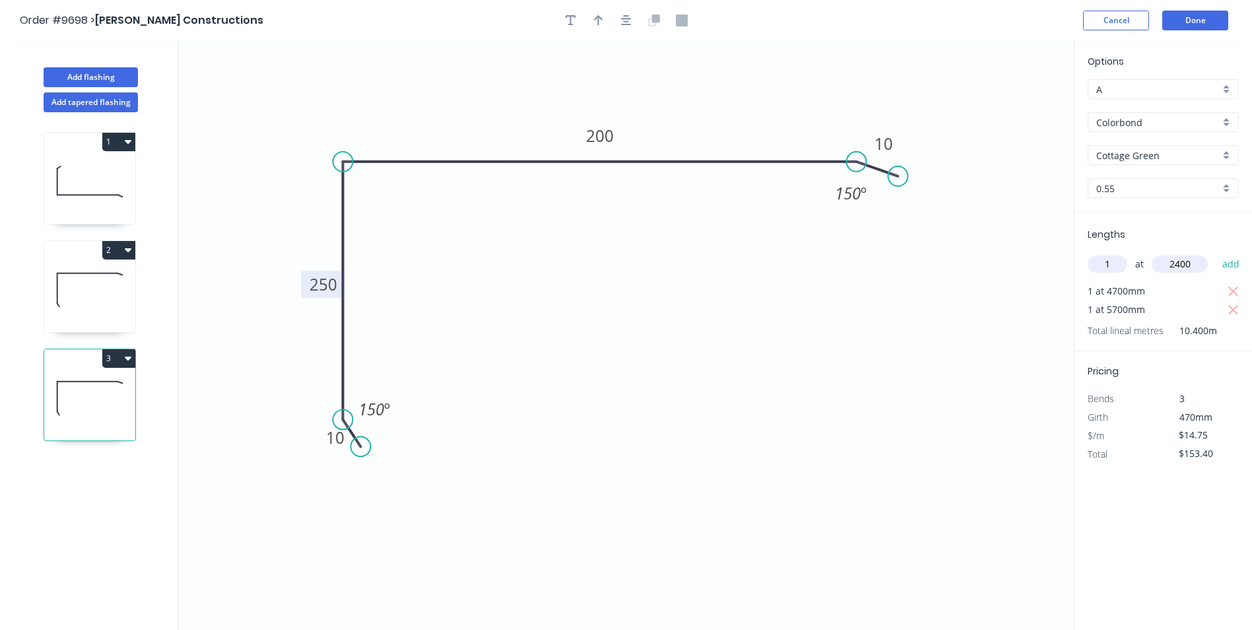
type input "2400"
click at [1216, 253] on button "add" at bounding box center [1231, 264] width 31 height 22
type input "$188.80"
click at [1196, 26] on button "Done" at bounding box center [1195, 21] width 66 height 20
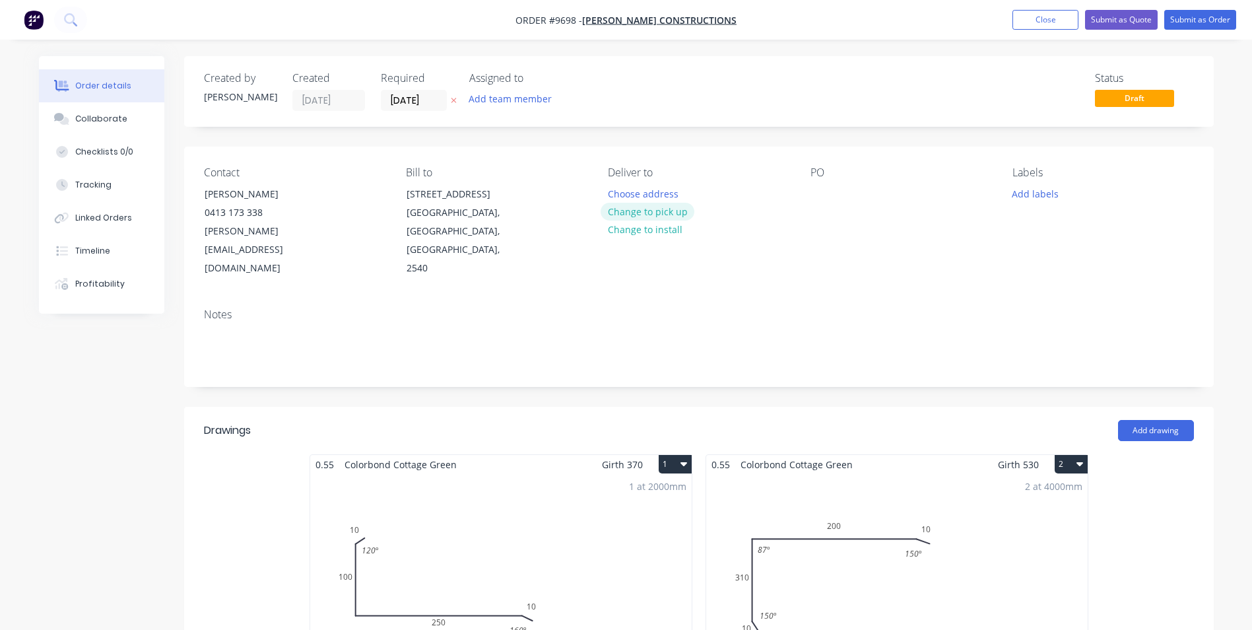
click at [637, 211] on button "Change to pick up" at bounding box center [648, 212] width 94 height 18
click at [1196, 19] on button "Submit as Order" at bounding box center [1200, 20] width 72 height 20
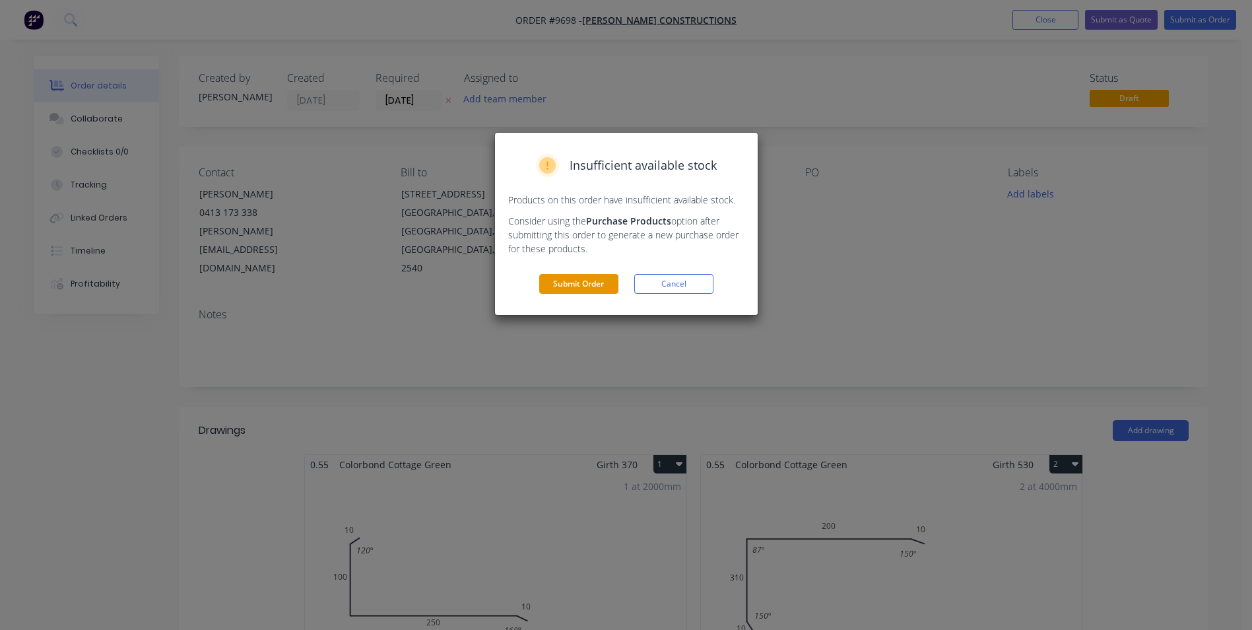
click at [585, 288] on button "Submit Order" at bounding box center [578, 284] width 79 height 20
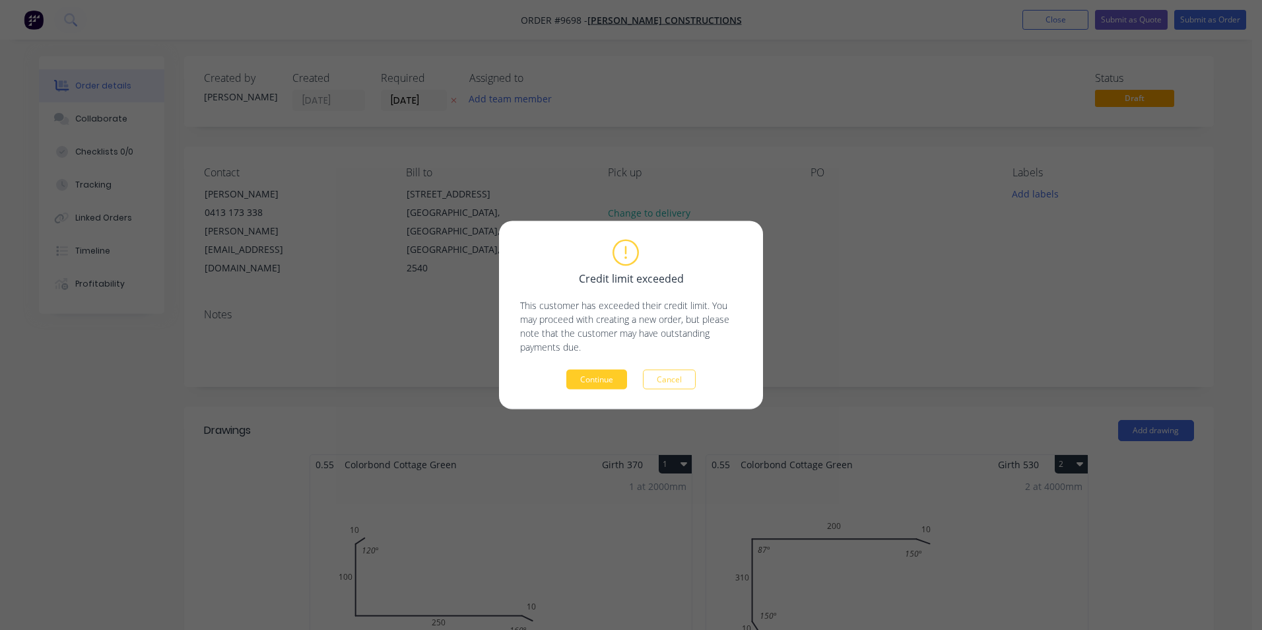
click at [611, 376] on button "Continue" at bounding box center [596, 380] width 61 height 20
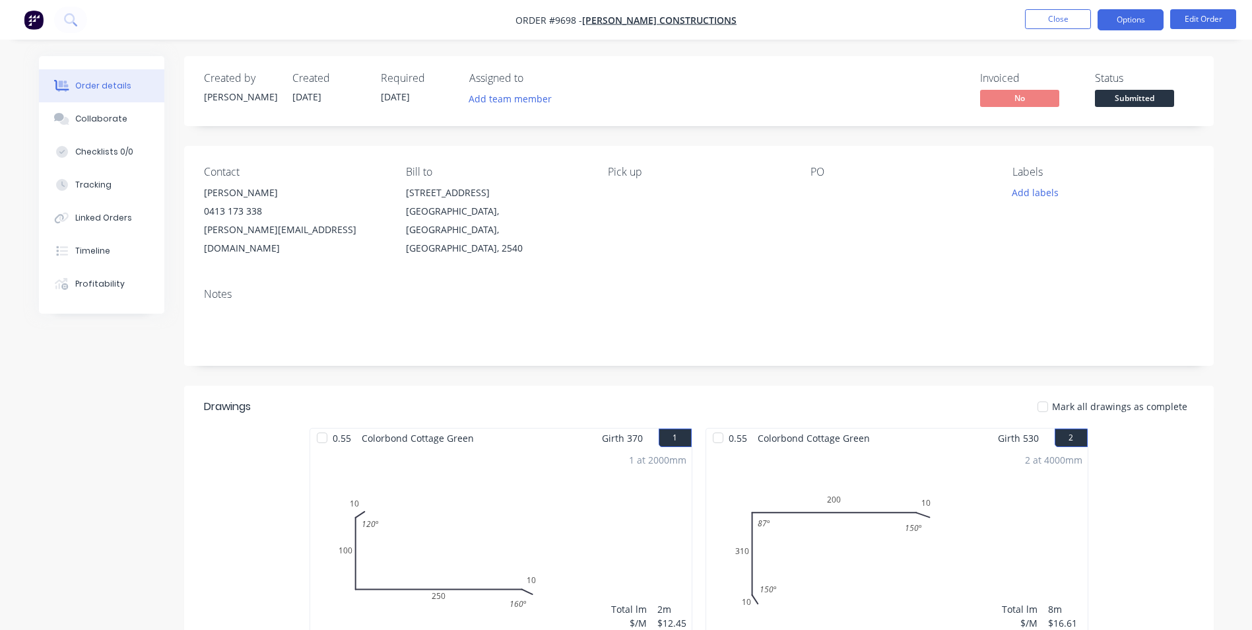
click at [1117, 18] on button "Options" at bounding box center [1130, 19] width 66 height 21
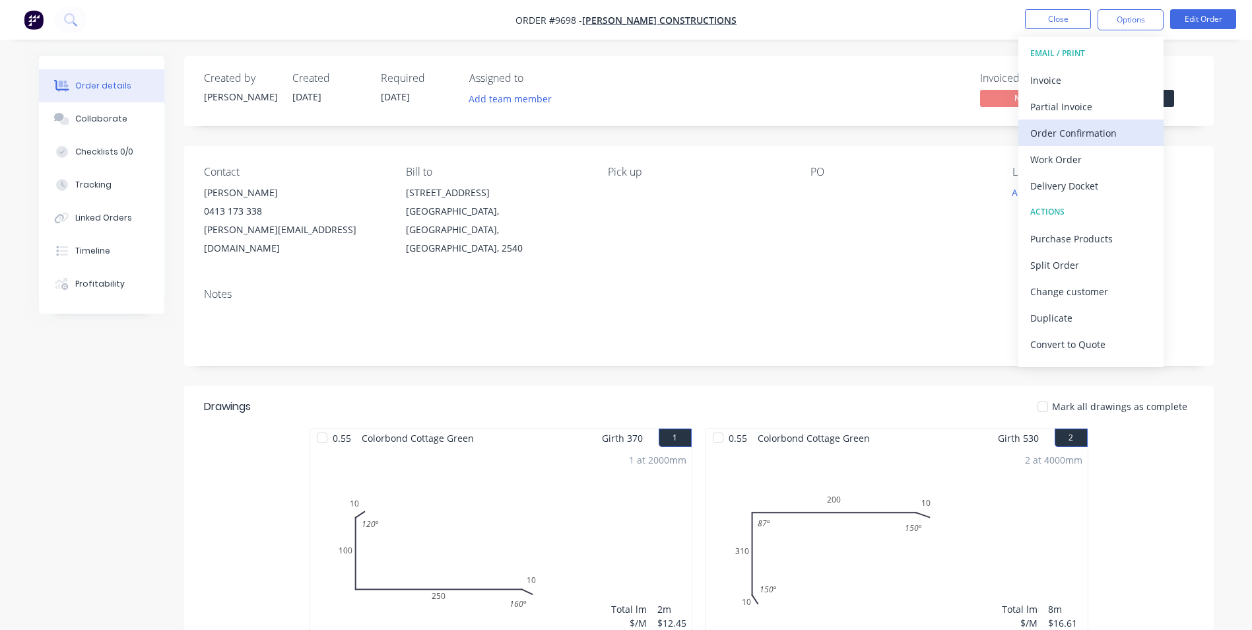
click at [1104, 128] on div "Order Confirmation" at bounding box center [1090, 132] width 121 height 19
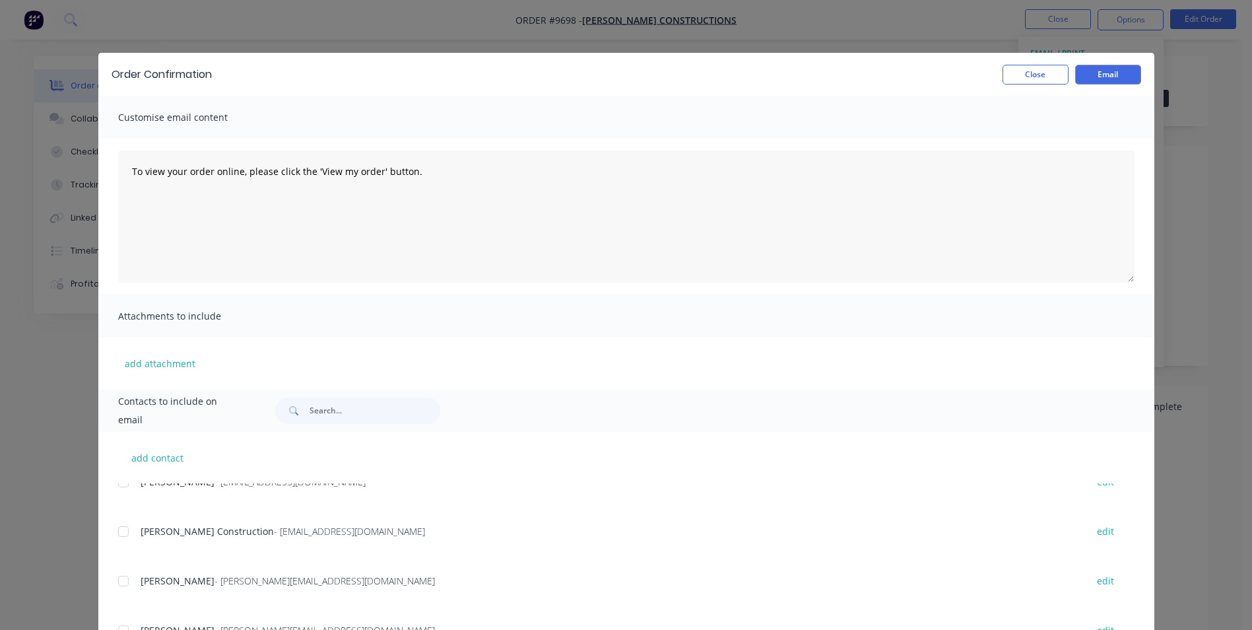
scroll to position [98, 0]
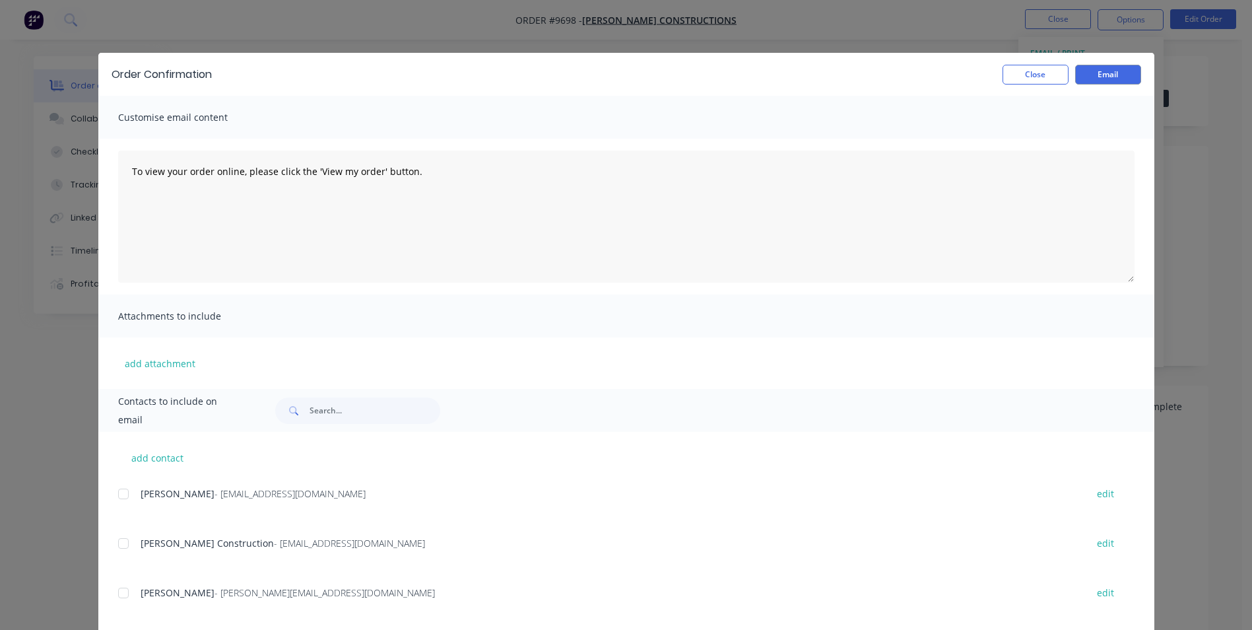
click at [118, 590] on div at bounding box center [123, 592] width 26 height 26
click at [1075, 84] on button "Email" at bounding box center [1108, 75] width 66 height 20
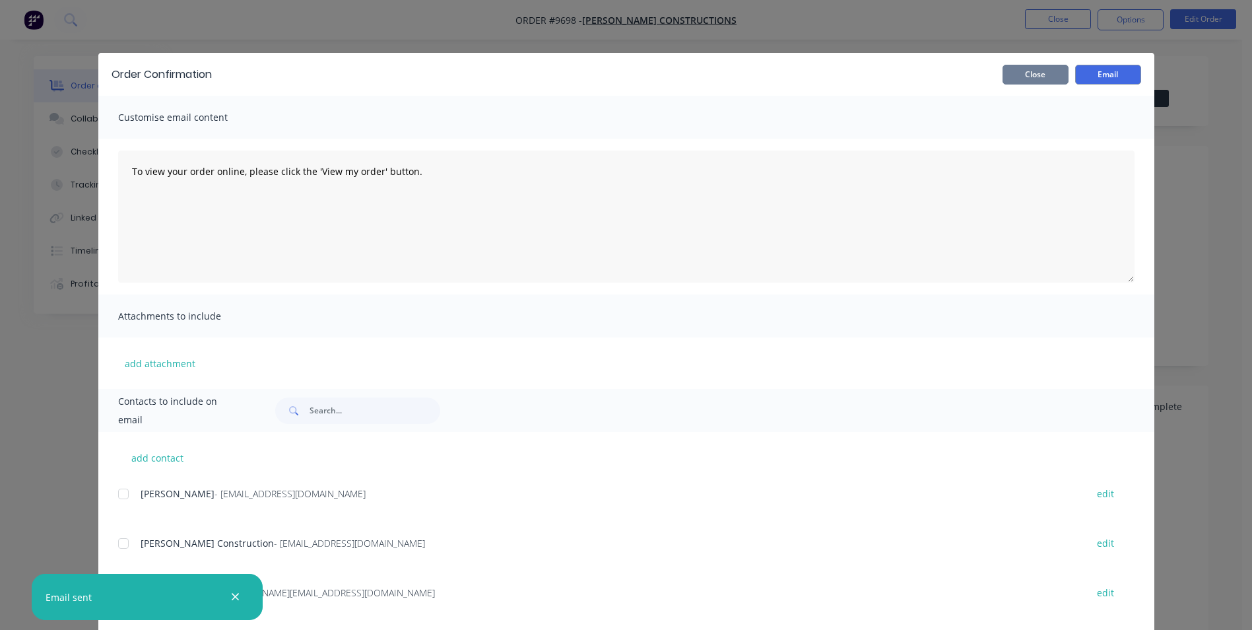
click at [1047, 74] on button "Close" at bounding box center [1035, 75] width 66 height 20
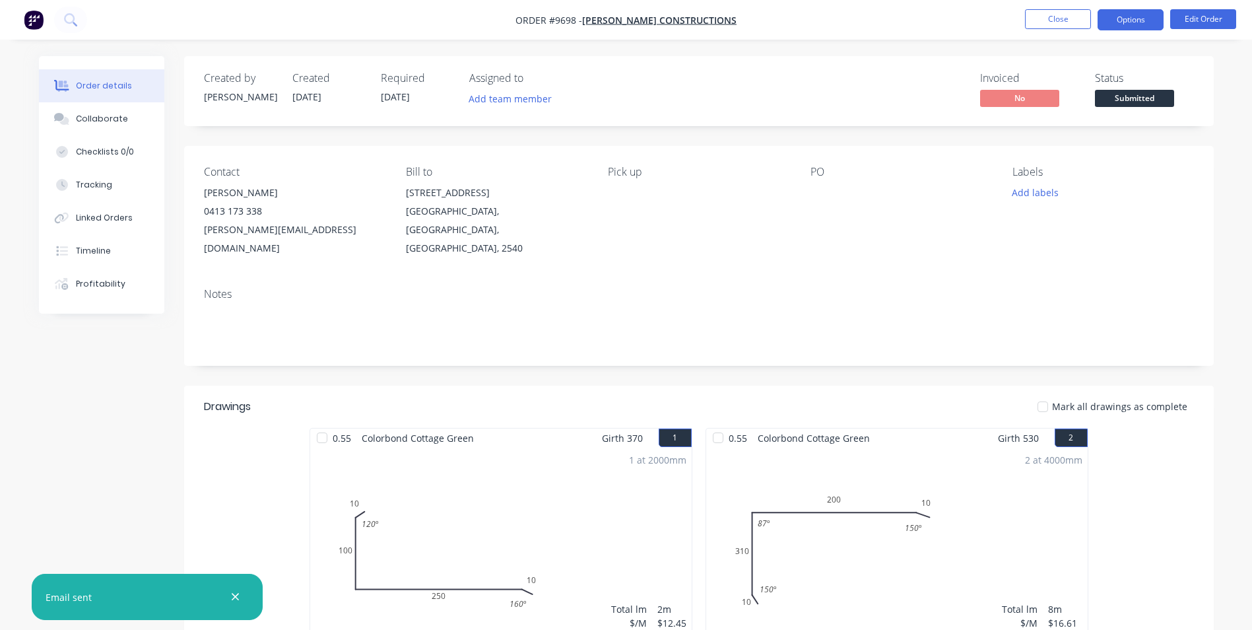
click at [1130, 20] on button "Options" at bounding box center [1130, 19] width 66 height 21
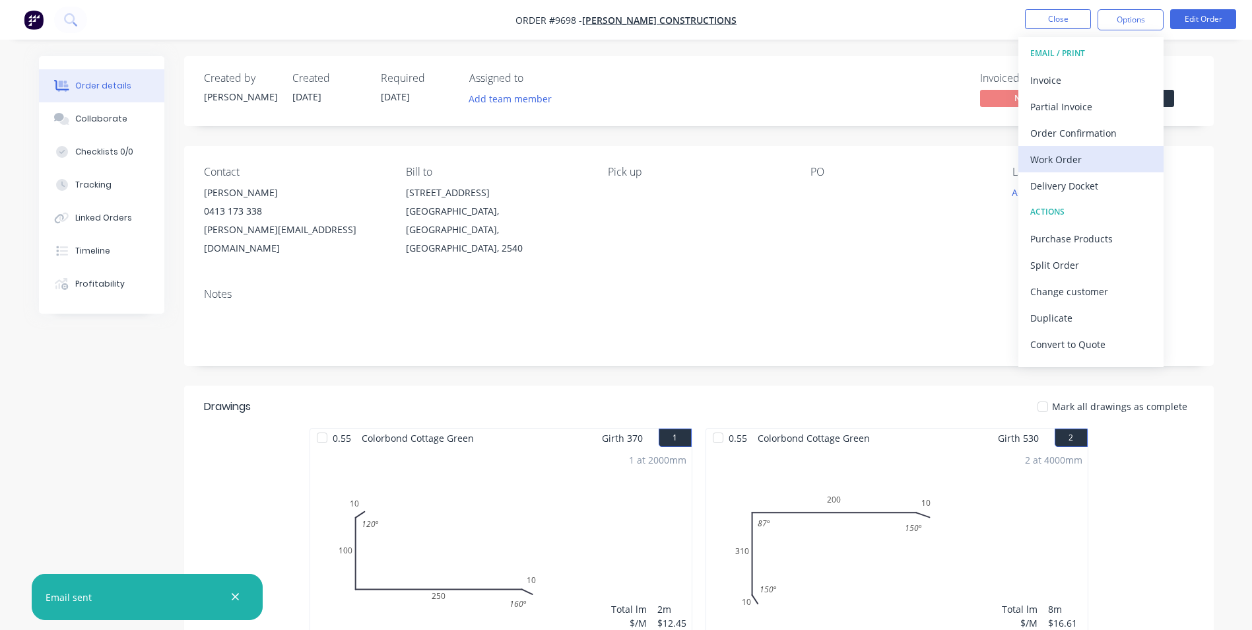
click at [1086, 156] on div "Work Order" at bounding box center [1090, 159] width 121 height 19
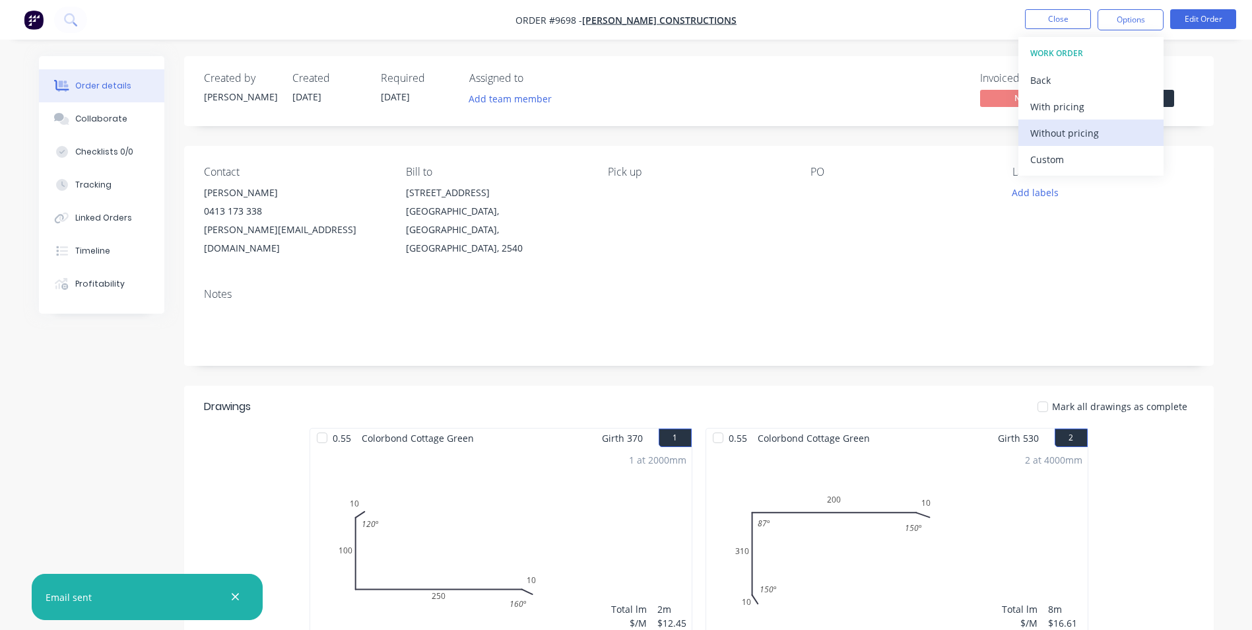
click at [1086, 134] on div "Without pricing" at bounding box center [1090, 132] width 121 height 19
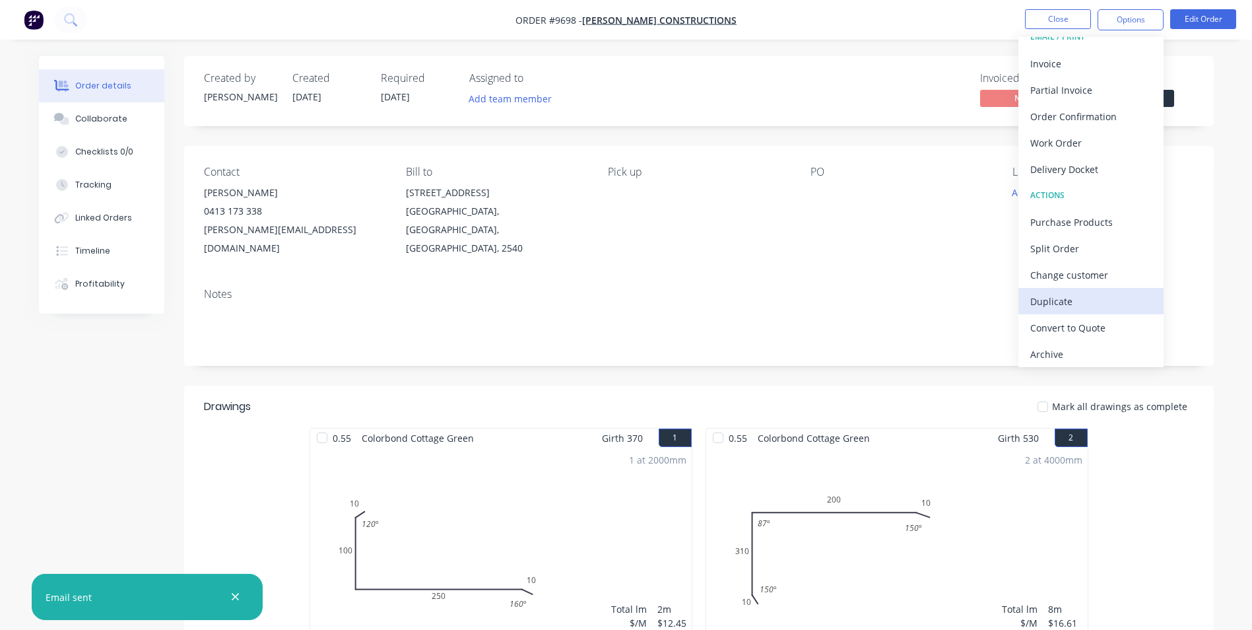
scroll to position [20, 0]
click at [1072, 348] on div "Archive" at bounding box center [1090, 350] width 121 height 19
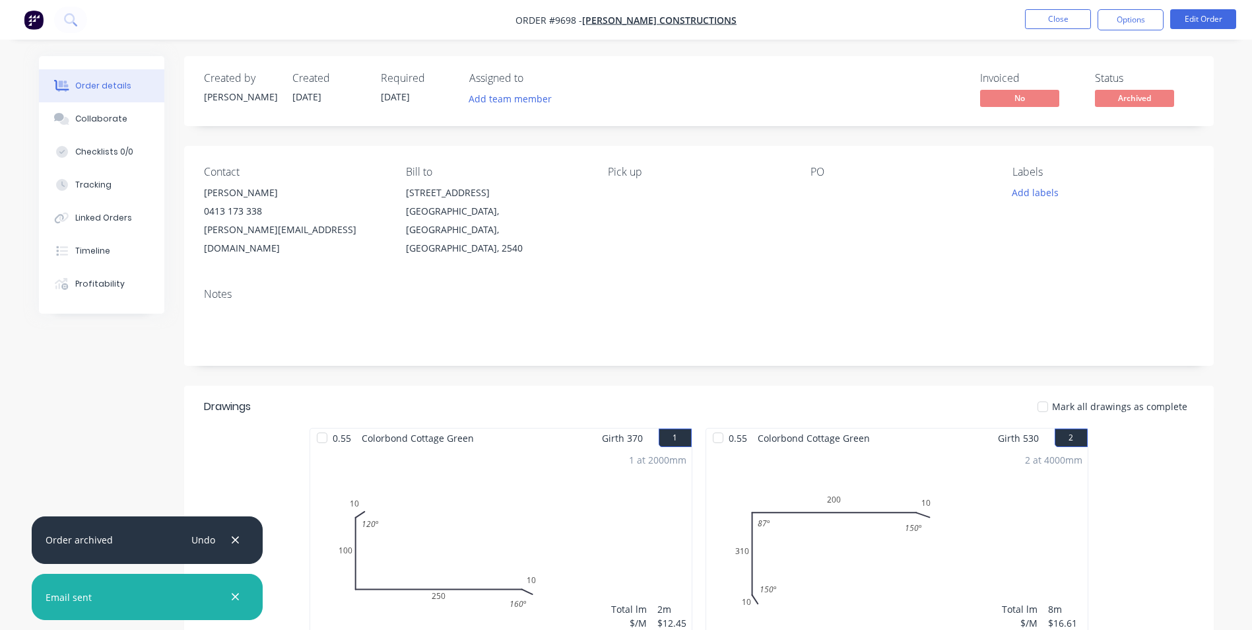
click at [37, 15] on img "button" at bounding box center [34, 20] width 20 height 20
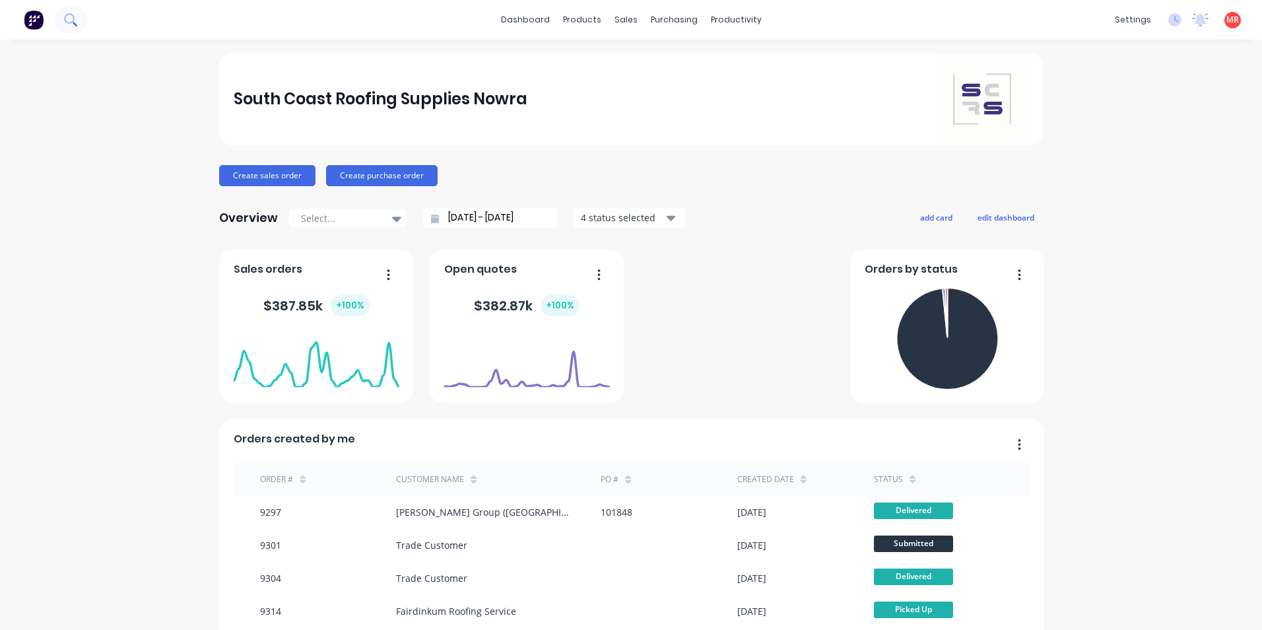
click at [73, 21] on icon at bounding box center [69, 18] width 11 height 11
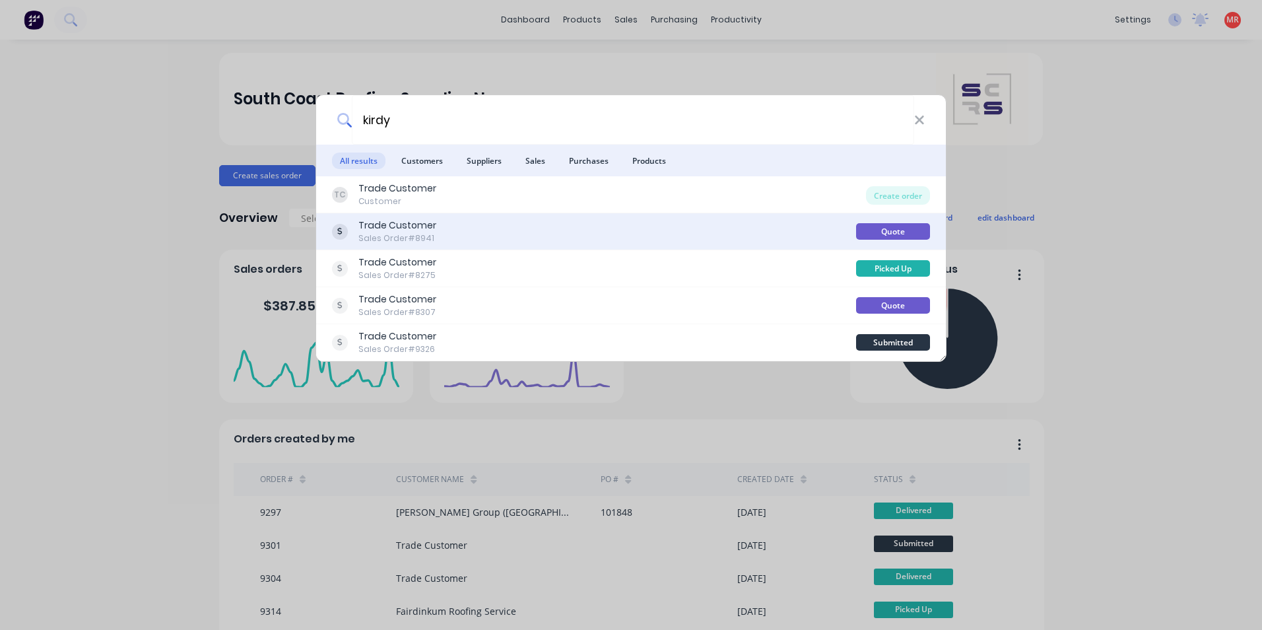
type input "kirdy"
click at [521, 234] on div "Trade Customer Sales Order #8941" at bounding box center [594, 231] width 524 height 26
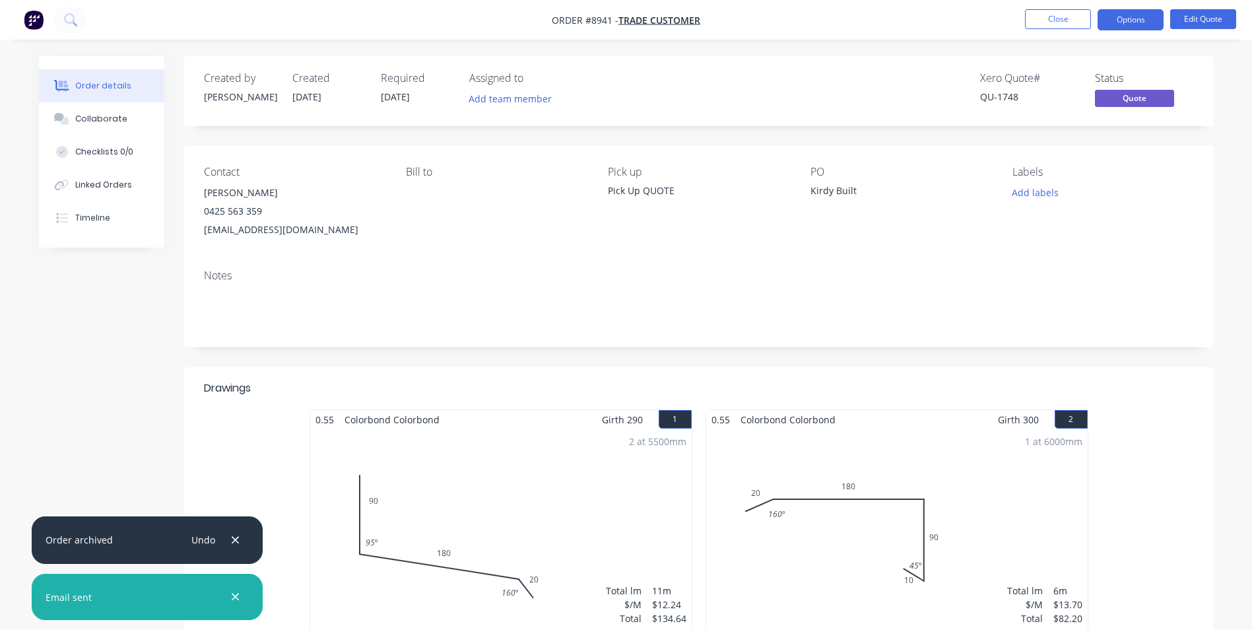
click at [227, 545] on div "Undo" at bounding box center [214, 539] width 62 height 20
click at [234, 540] on icon "button" at bounding box center [235, 540] width 9 height 12
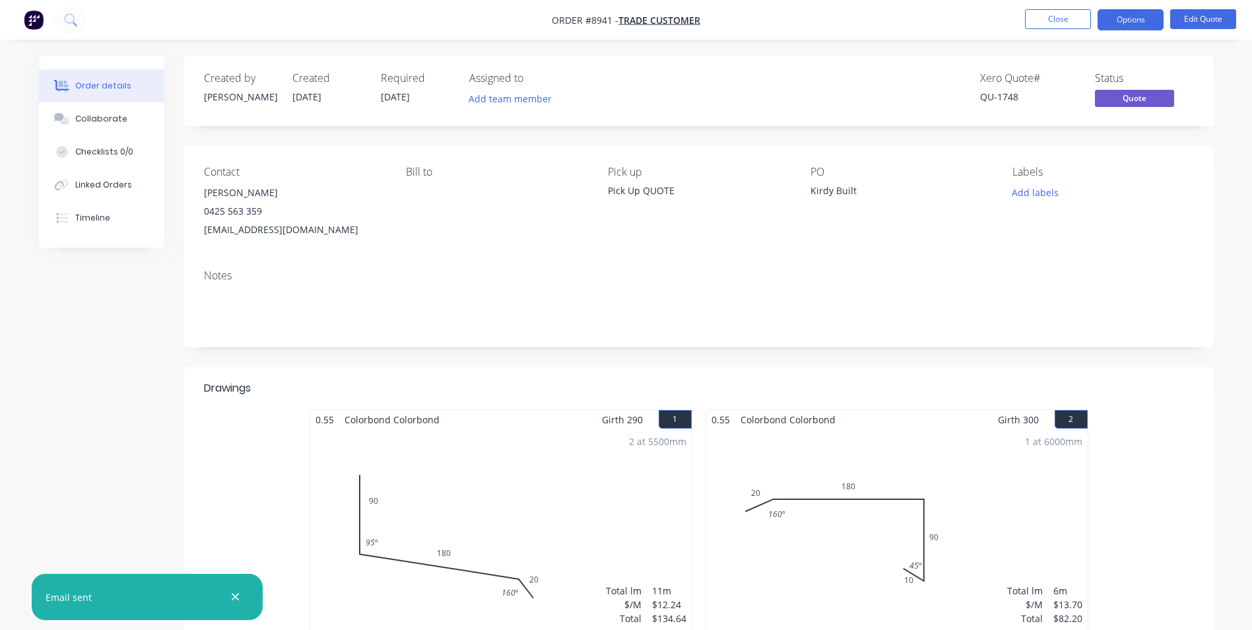
click at [234, 593] on icon "button" at bounding box center [235, 597] width 9 height 12
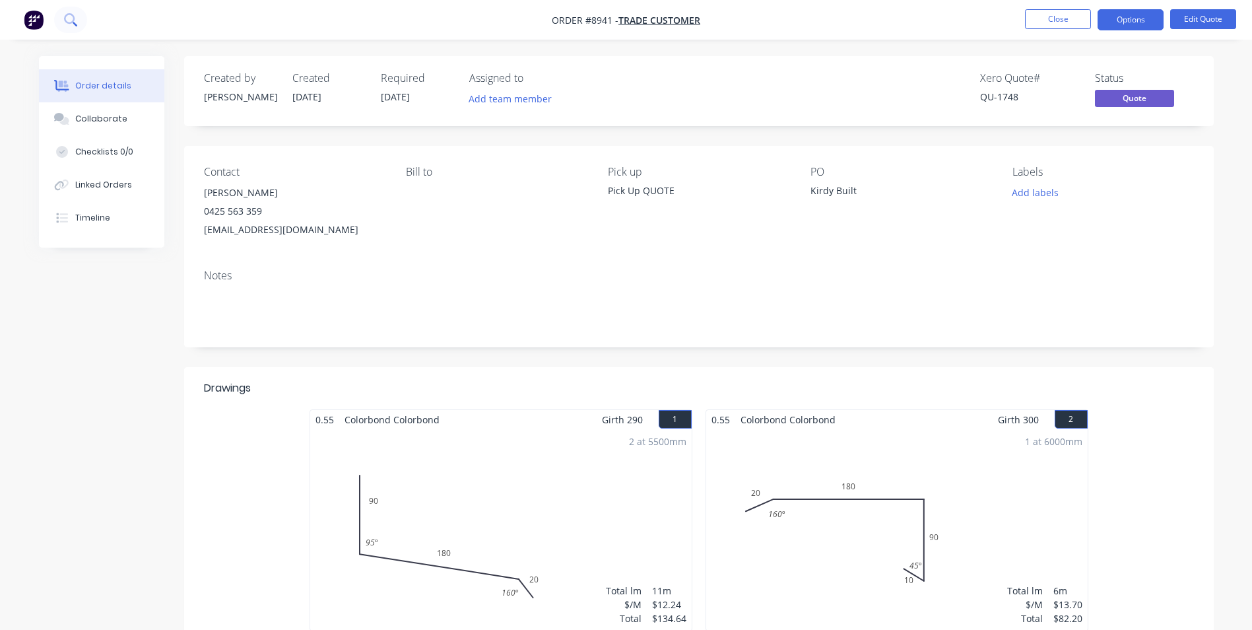
click at [79, 21] on button at bounding box center [70, 20] width 33 height 26
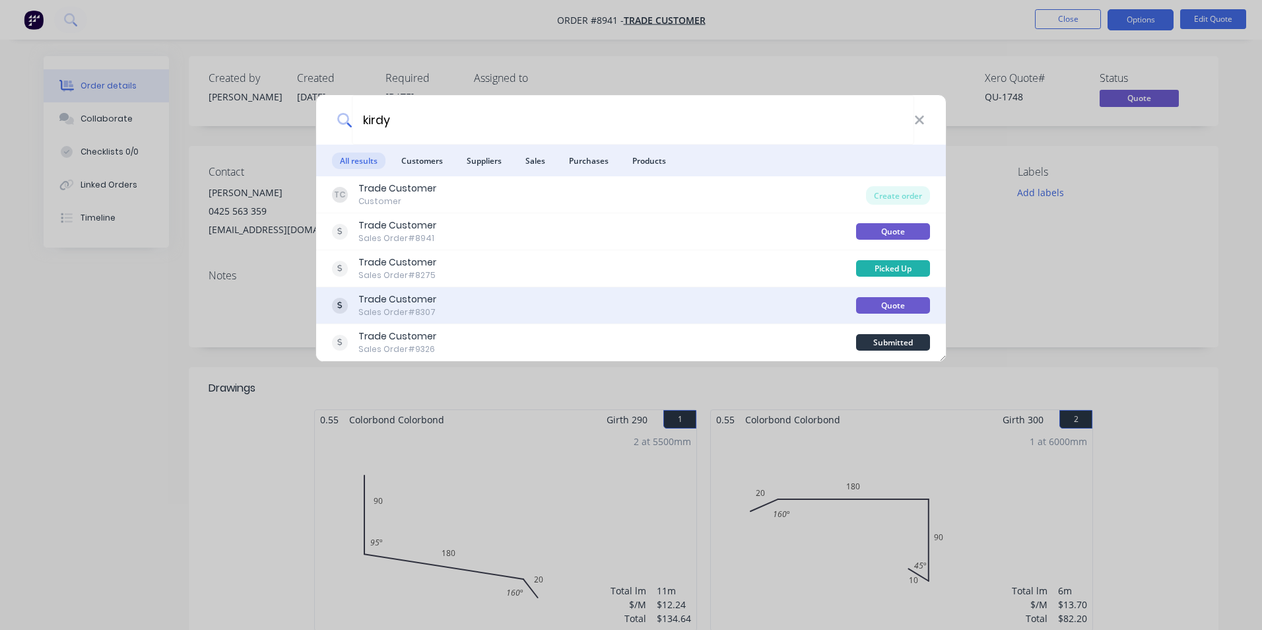
type input "kirdy"
click at [451, 302] on div "Trade Customer Sales Order #8307" at bounding box center [594, 305] width 524 height 26
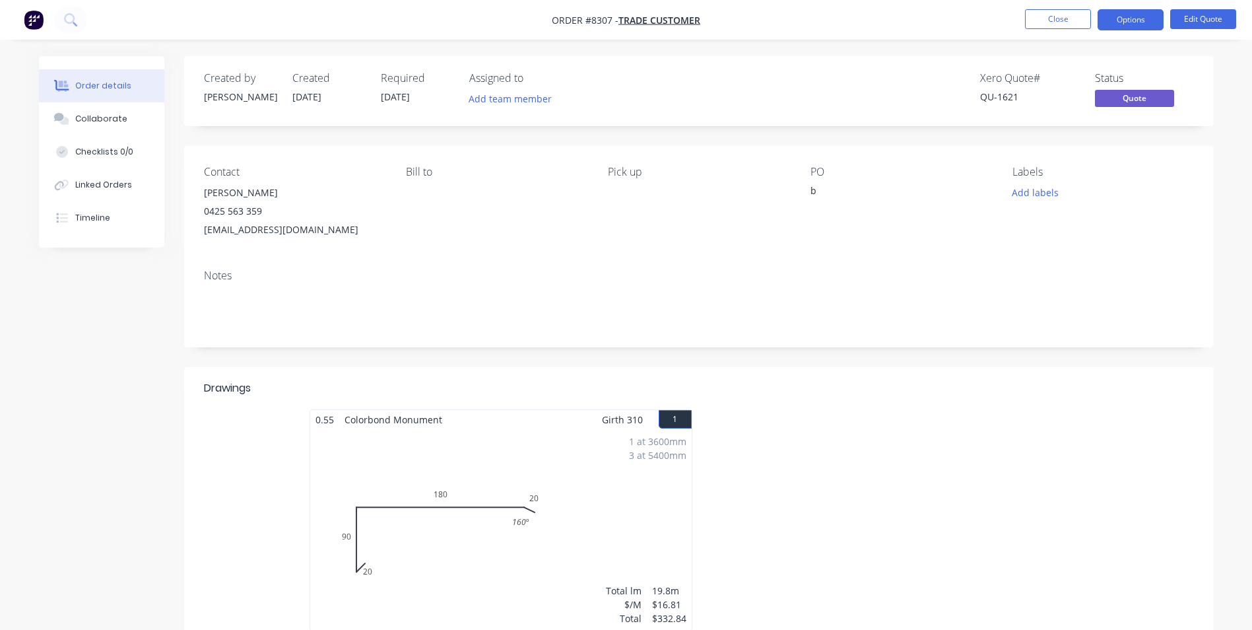
click at [33, 25] on img "button" at bounding box center [34, 20] width 20 height 20
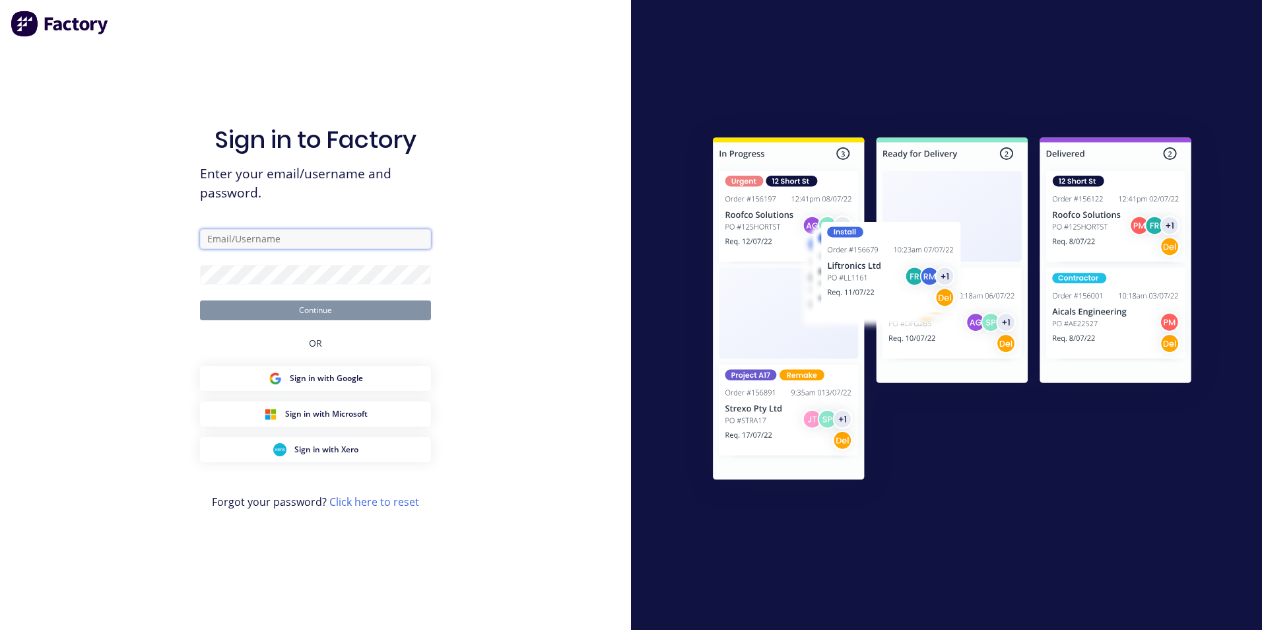
type input "matt@scrs.net.au"
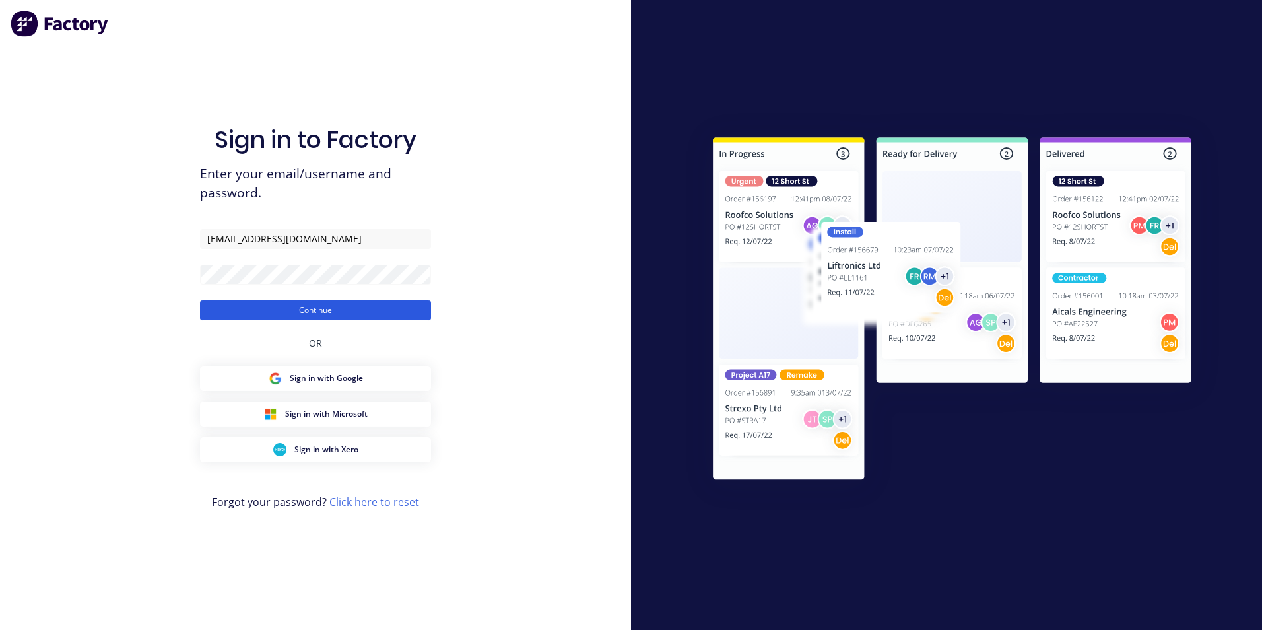
click at [298, 304] on button "Continue" at bounding box center [315, 310] width 231 height 20
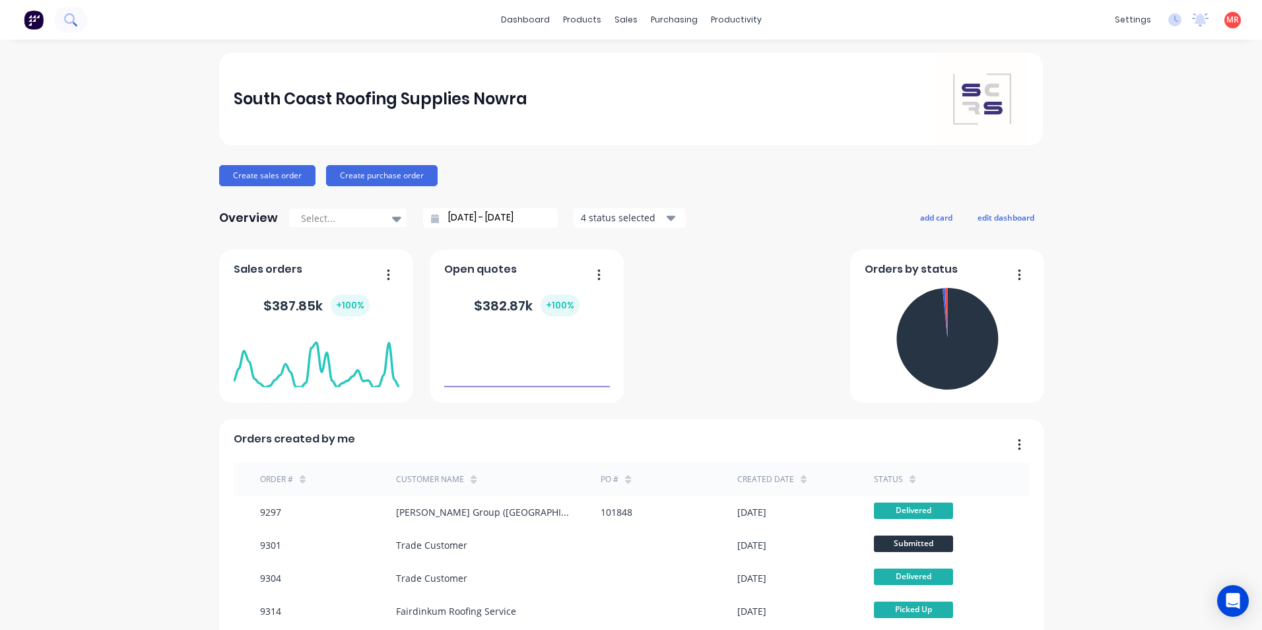
click at [77, 22] on icon at bounding box center [70, 19] width 13 height 13
click at [266, 171] on button "Create sales order" at bounding box center [267, 175] width 96 height 21
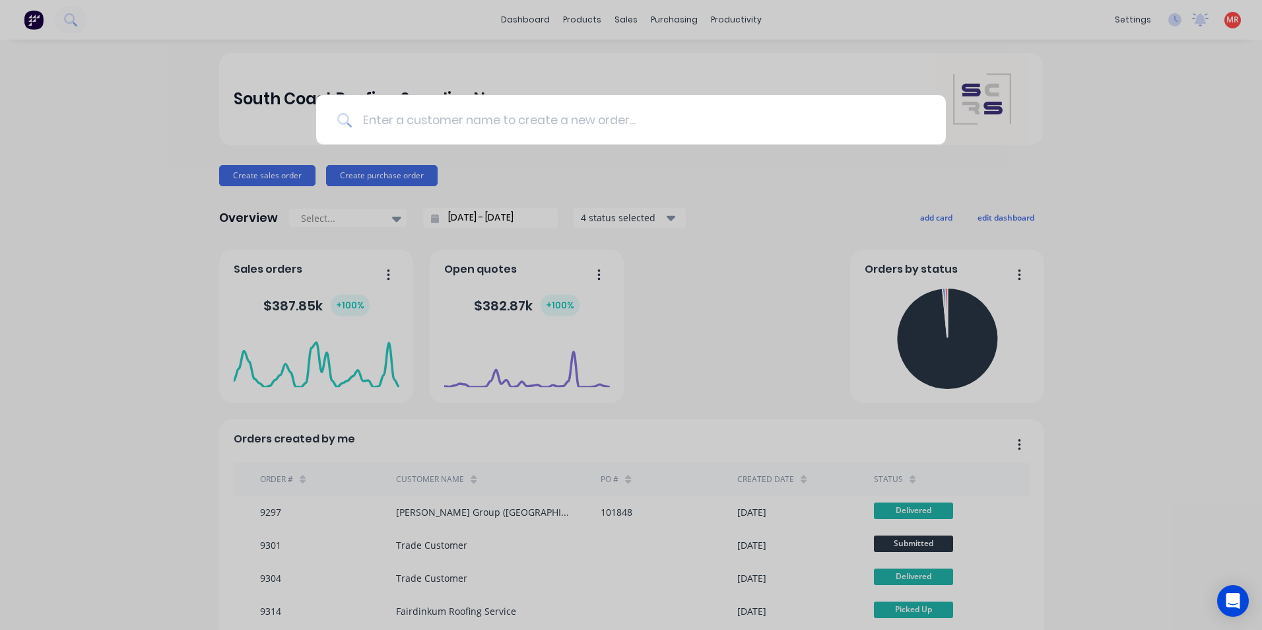
click at [390, 119] on input at bounding box center [638, 119] width 573 height 49
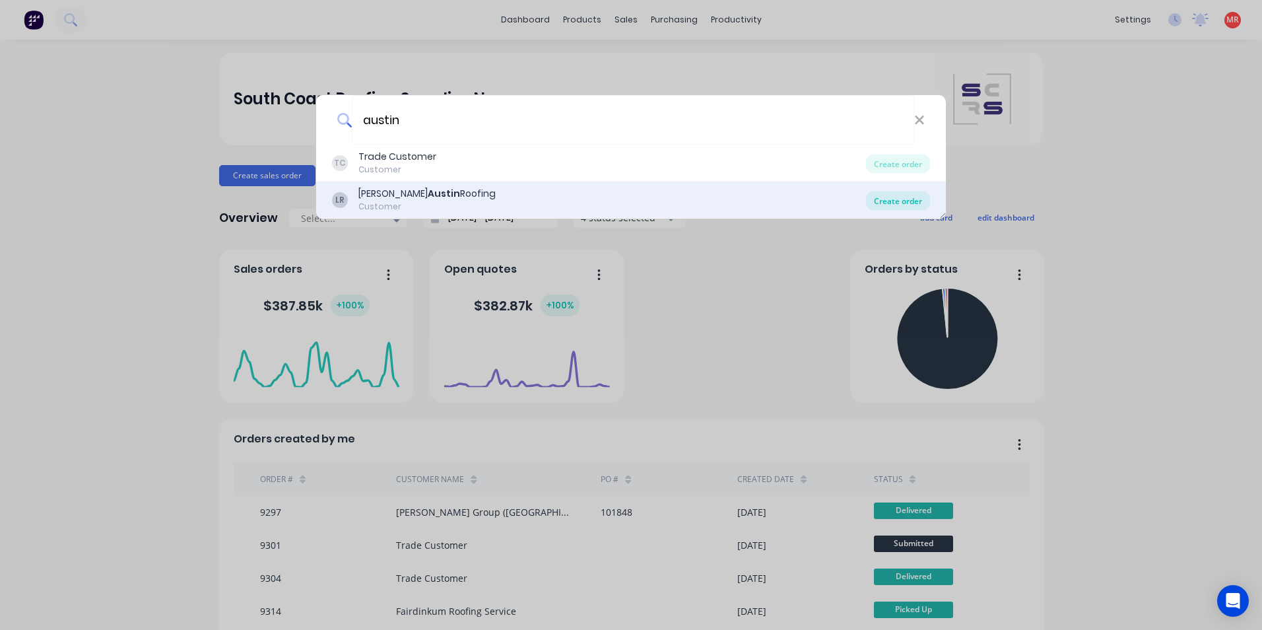
type input "austin"
click at [905, 201] on div "Create order" at bounding box center [898, 200] width 64 height 18
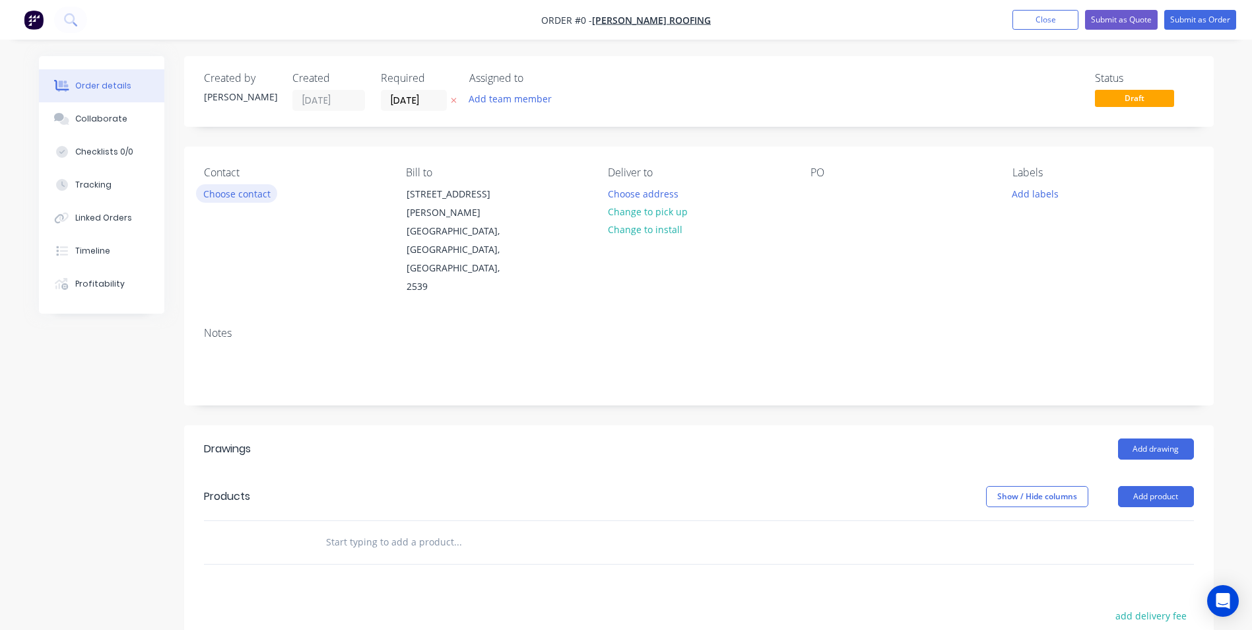
click at [271, 190] on button "Choose contact" at bounding box center [236, 193] width 81 height 18
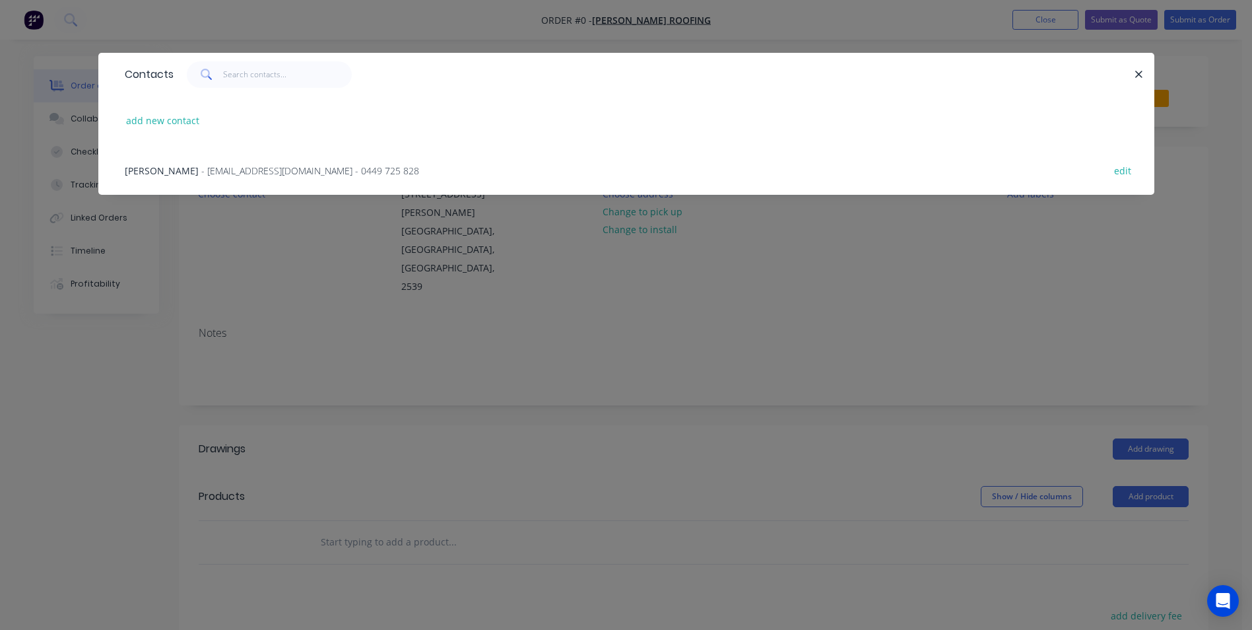
click at [256, 174] on span "- cleansweep1989@yahoo.com - 0449 725 828" at bounding box center [310, 170] width 218 height 13
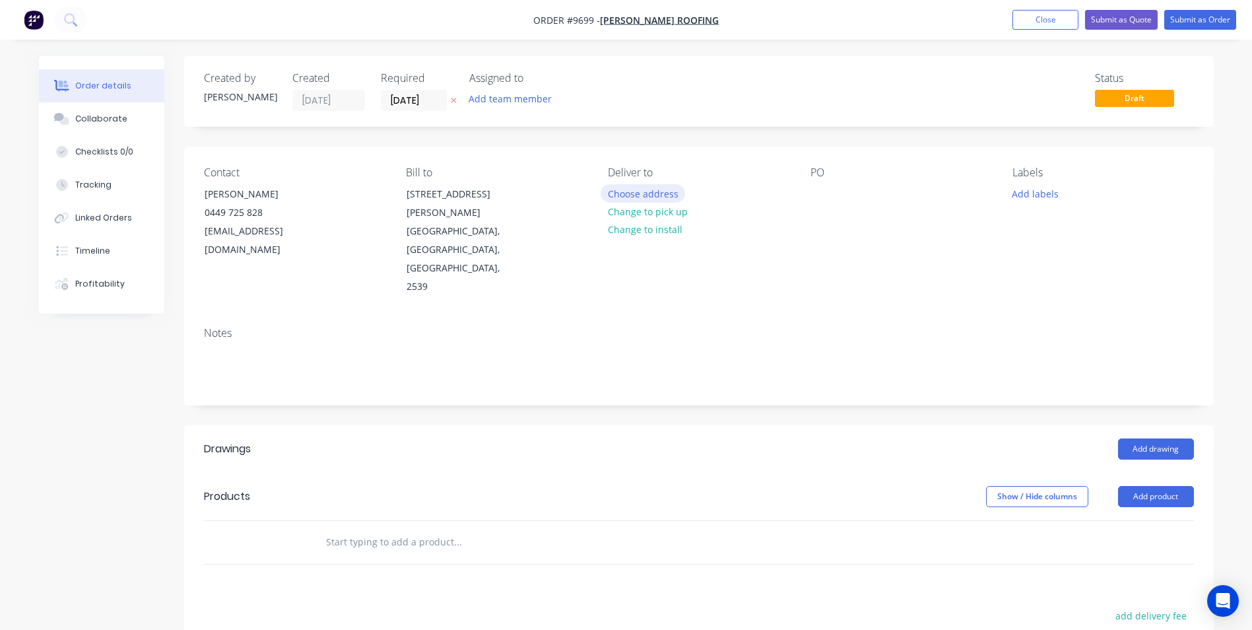
click at [639, 197] on button "Choose address" at bounding box center [643, 193] width 84 height 18
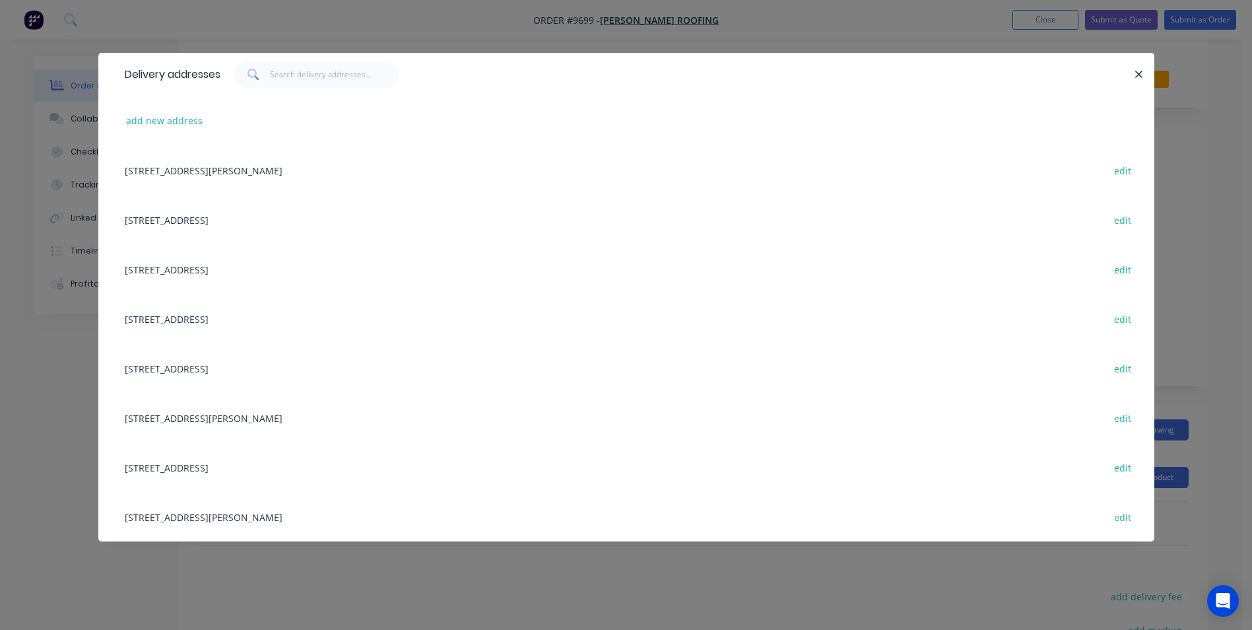
scroll to position [18, 0]
click at [170, 122] on button "add new address" at bounding box center [164, 121] width 90 height 18
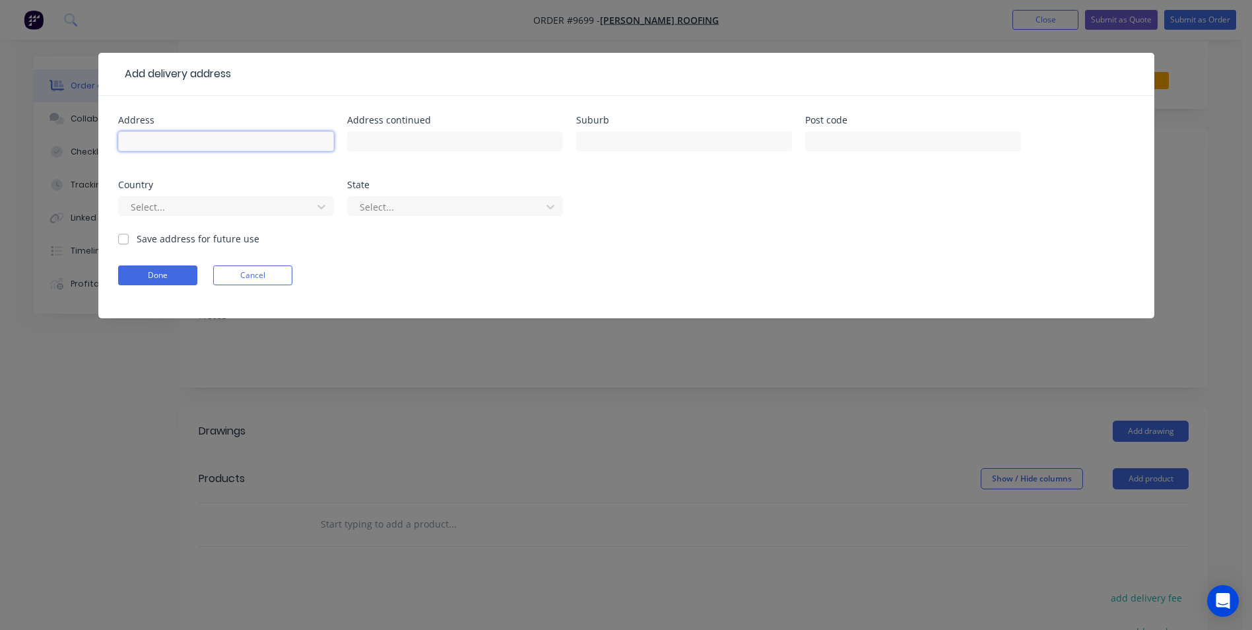
click at [282, 143] on input "text" at bounding box center [226, 141] width 216 height 20
type input "burill lake"
click at [137, 238] on label "Save address for future use" at bounding box center [198, 239] width 123 height 14
click at [127, 238] on input "Save address for future use" at bounding box center [123, 238] width 11 height 13
checkbox input "true"
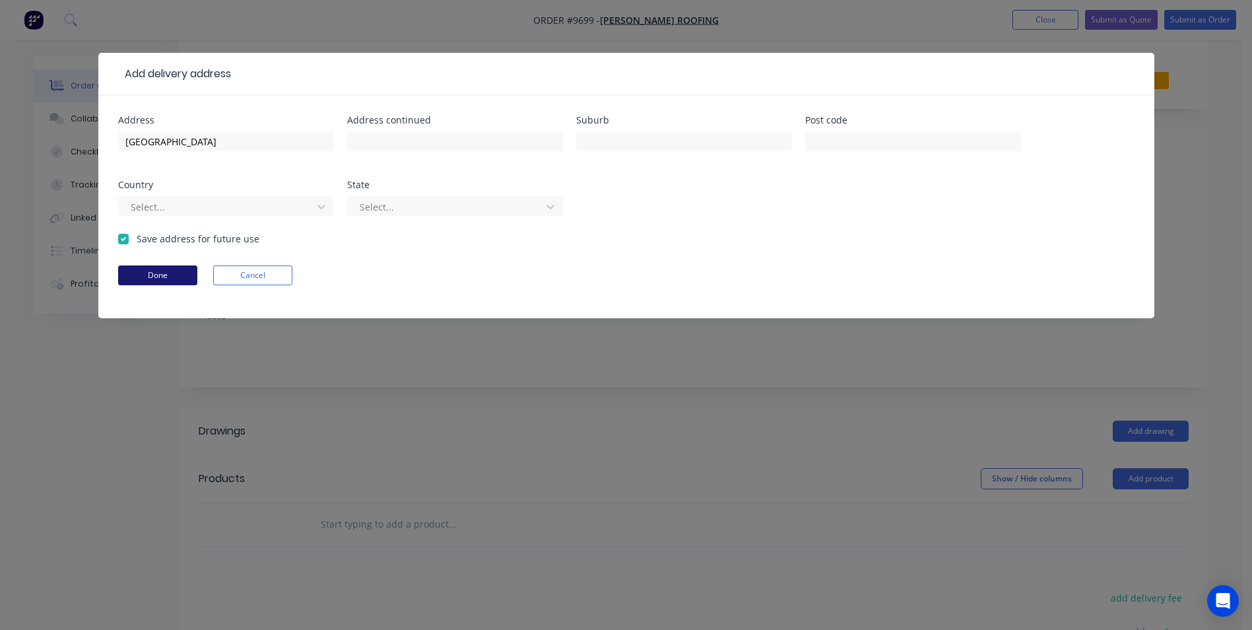
click at [145, 271] on button "Done" at bounding box center [157, 275] width 79 height 20
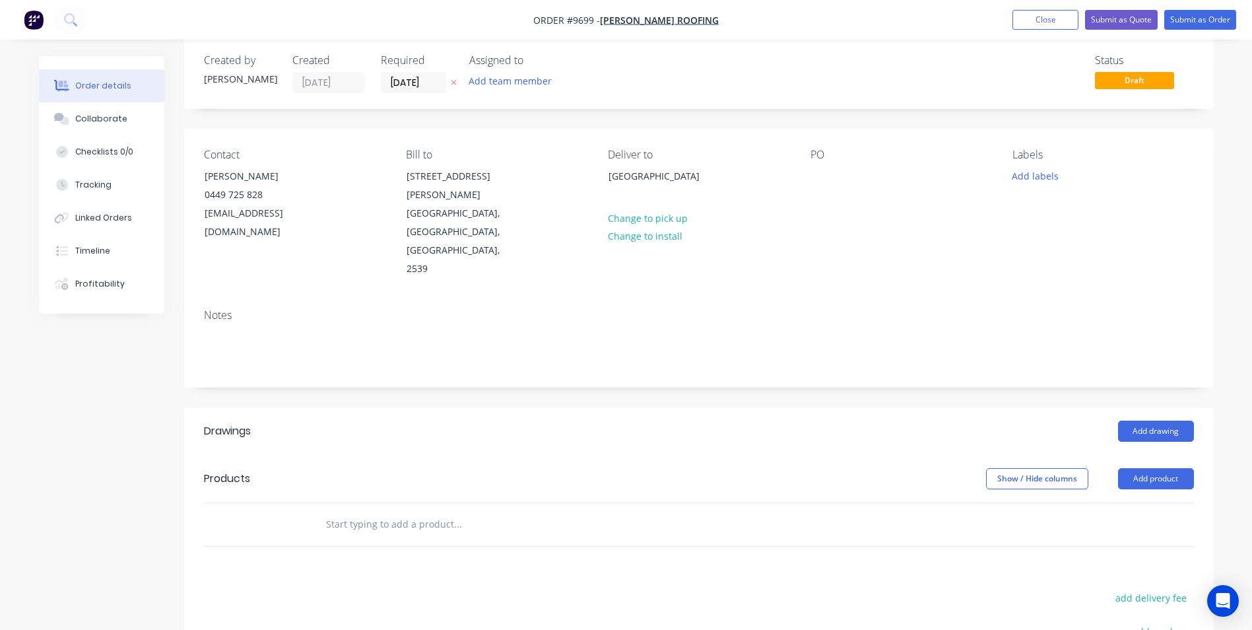
click at [384, 511] on input "text" at bounding box center [457, 524] width 264 height 26
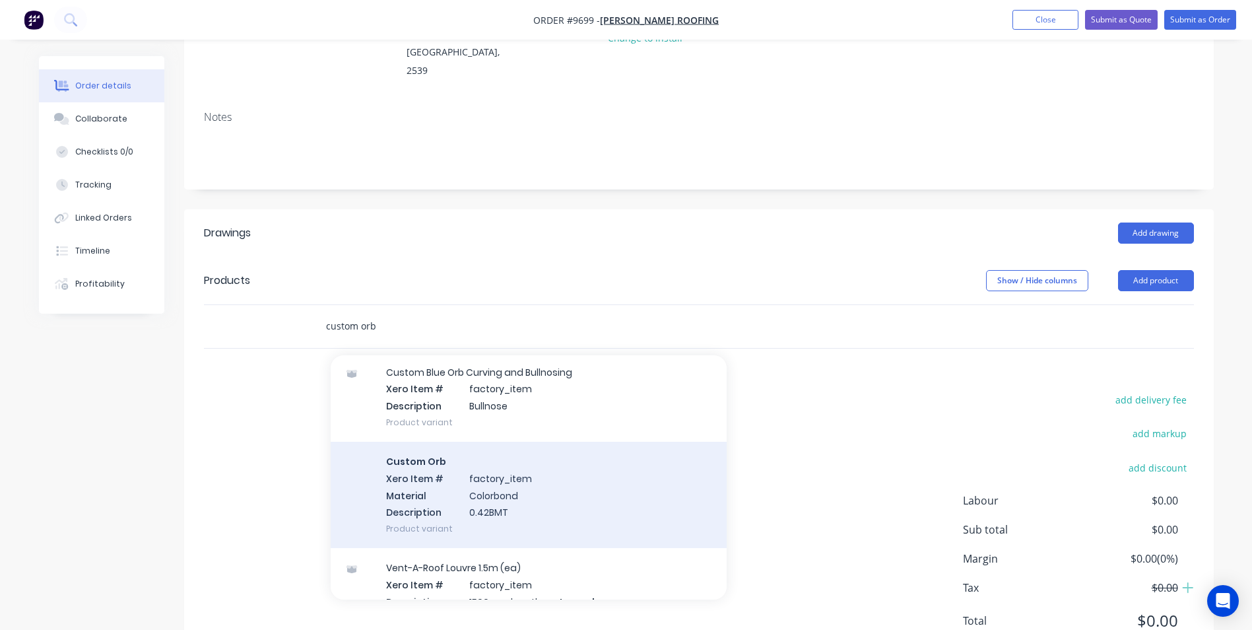
scroll to position [396, 0]
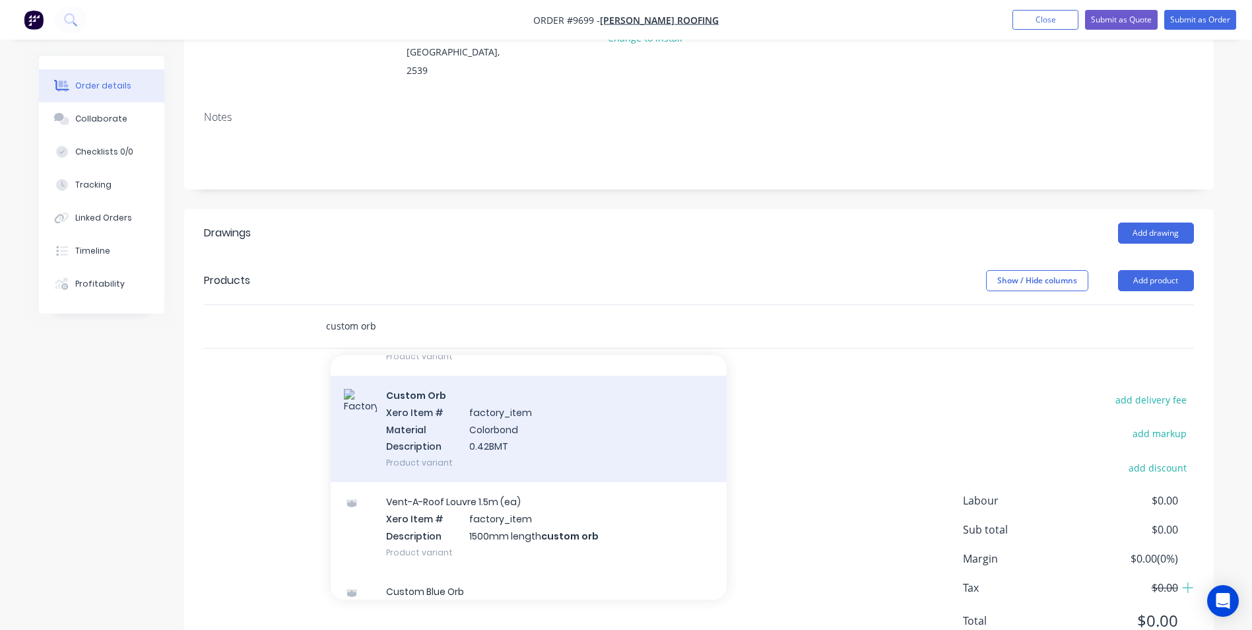
type input "custom orb"
click at [500, 385] on div "Custom Orb Xero Item # factory_item Material Colorbond Description 0.42BMT Prod…" at bounding box center [529, 428] width 396 height 106
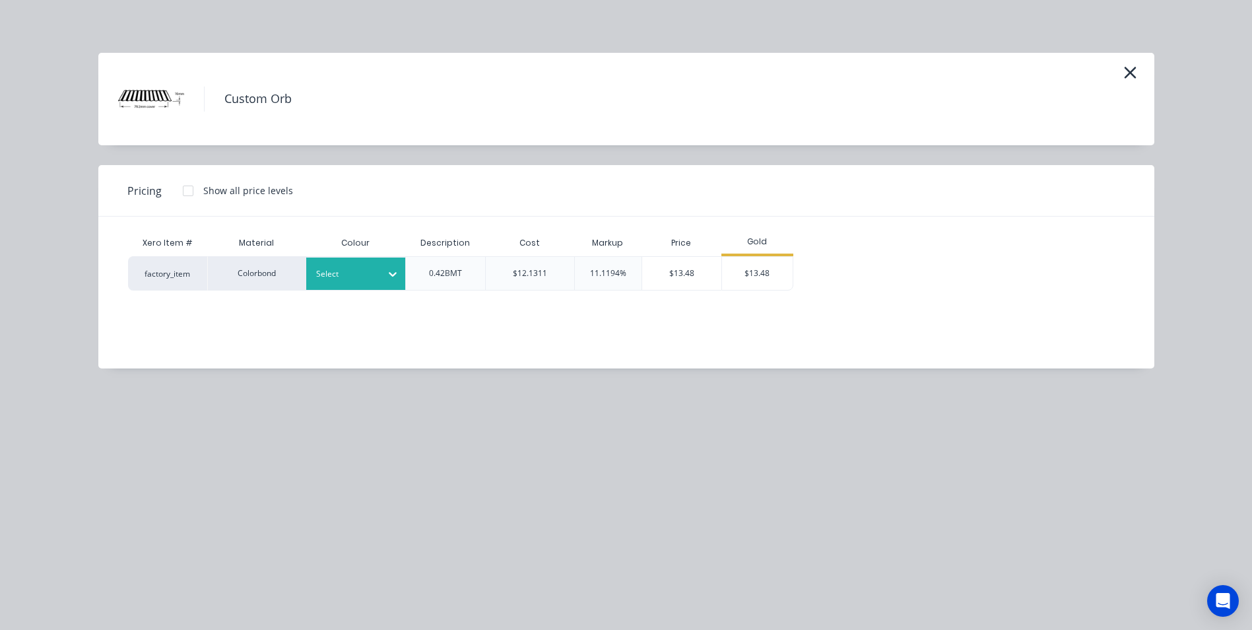
click at [379, 271] on div "Select" at bounding box center [344, 273] width 74 height 17
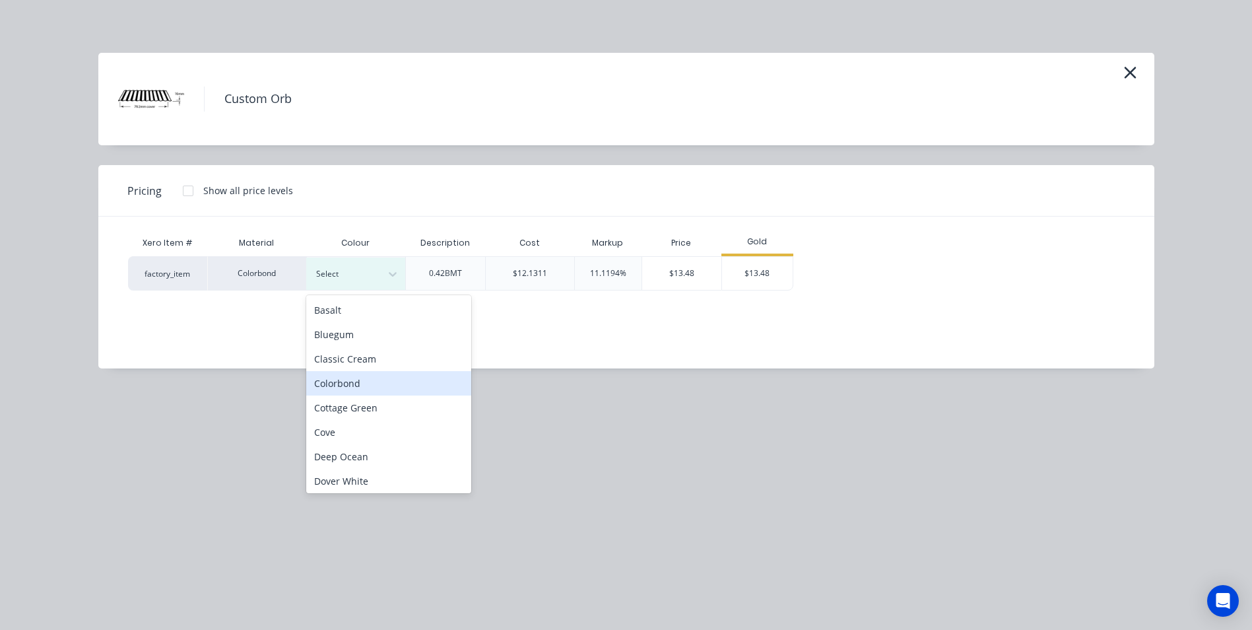
click at [361, 389] on div "Colorbond" at bounding box center [388, 383] width 165 height 24
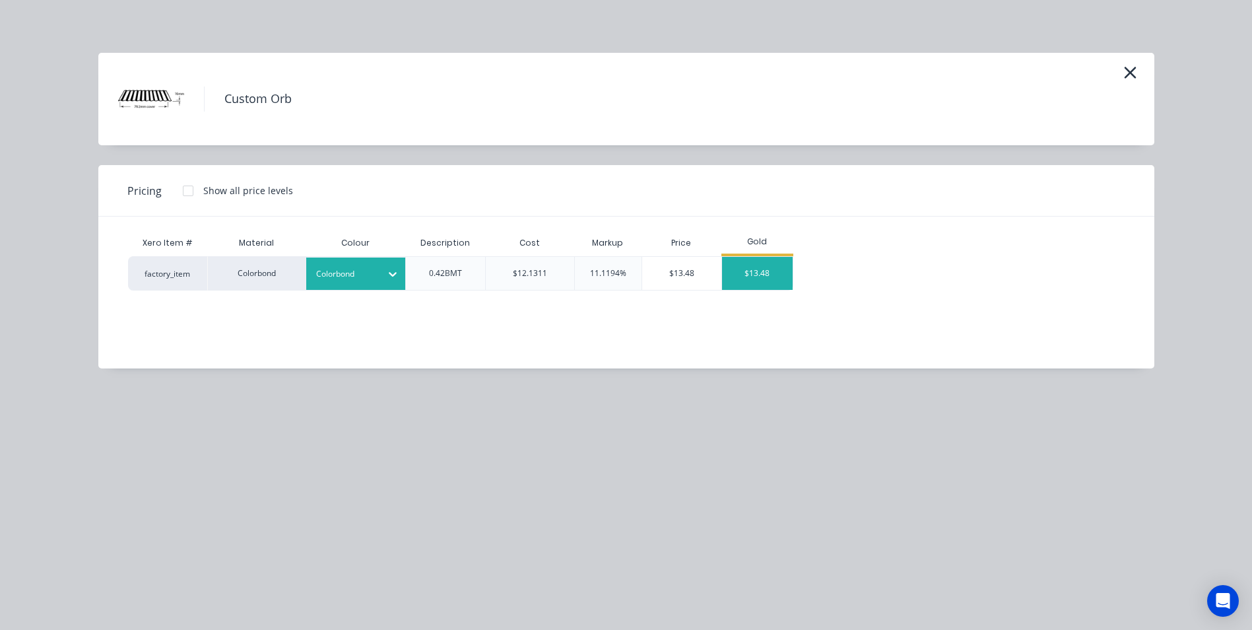
click at [736, 280] on div "$13.48" at bounding box center [757, 273] width 71 height 33
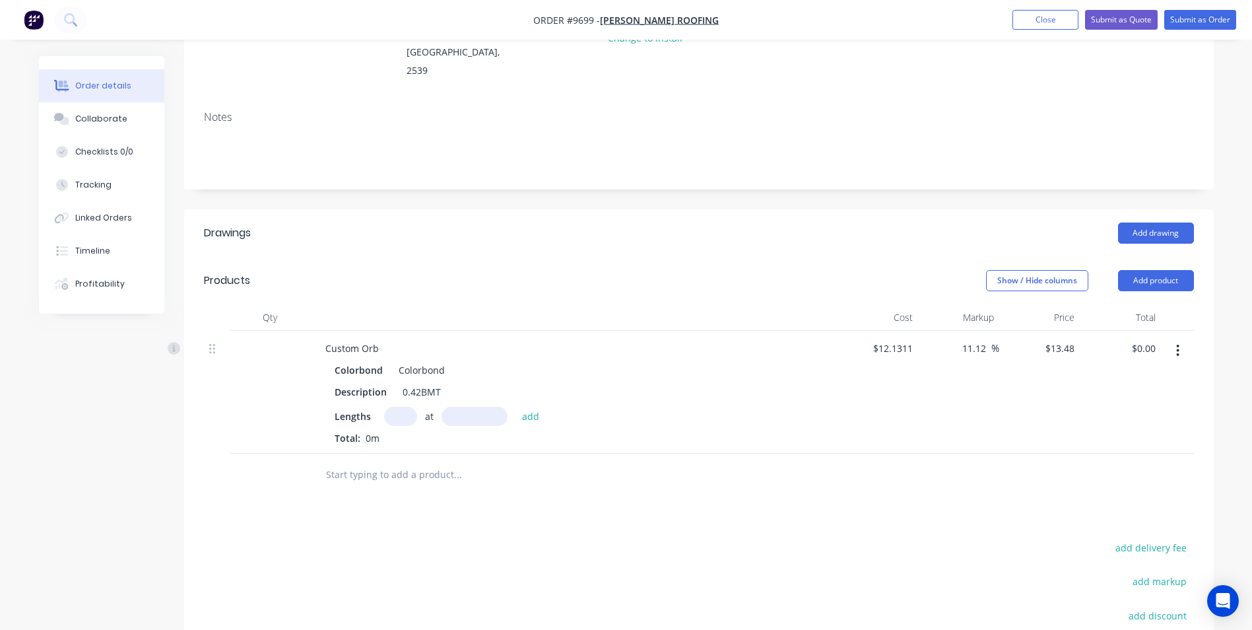
click at [388, 406] on input "text" at bounding box center [400, 415] width 33 height 19
type input "10"
type input "14090"
click at [515, 406] on button "add" at bounding box center [530, 415] width 31 height 18
type input "$1,899.33"
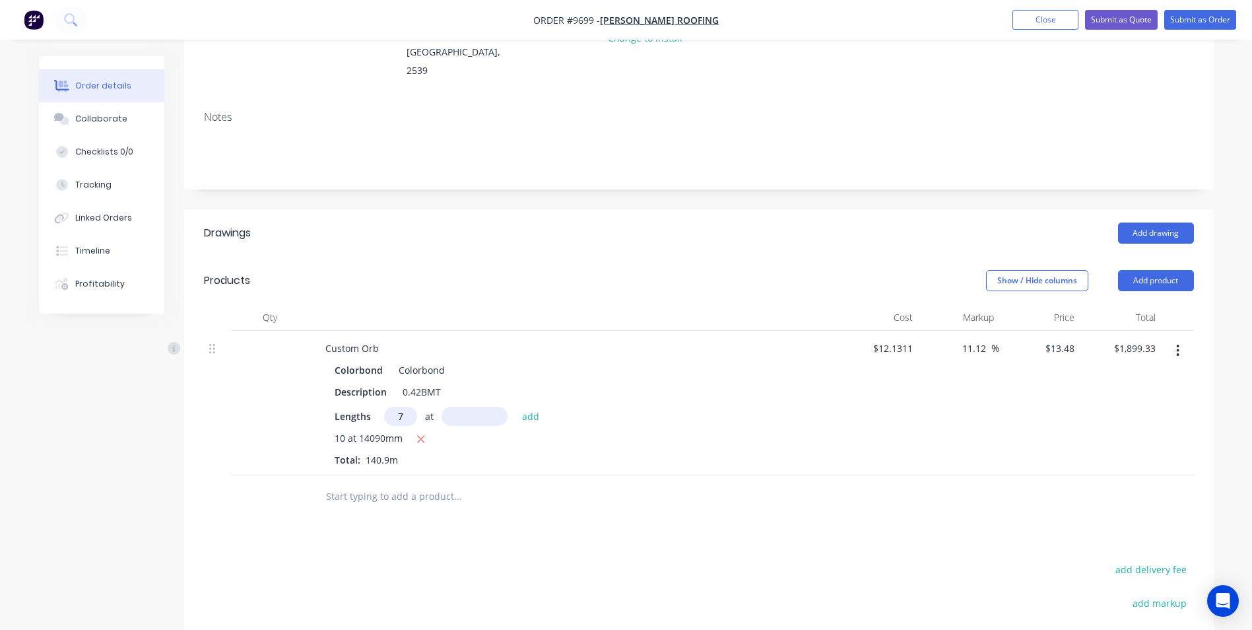
type input "7"
type input "11800"
click at [515, 406] on button "add" at bounding box center [530, 415] width 31 height 18
type input "$3,012.78"
type input "3"
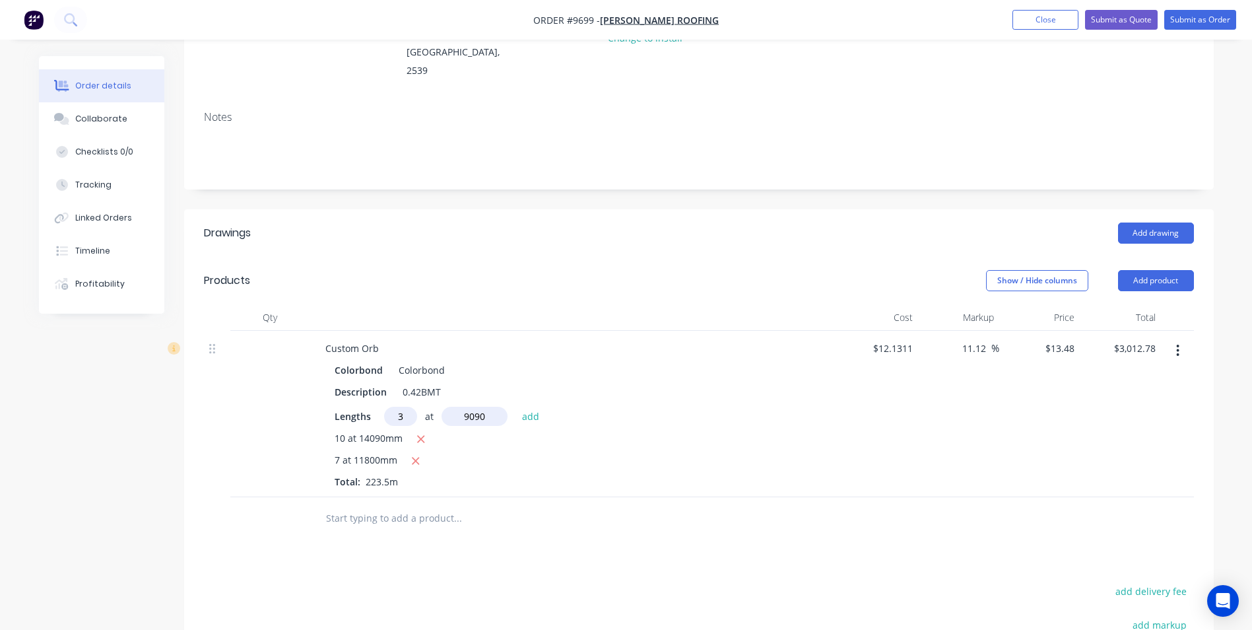
type input "9090"
click at [515, 406] on button "add" at bounding box center [530, 415] width 31 height 18
type input "$3,380.38"
click at [1177, 344] on icon "button" at bounding box center [1178, 350] width 3 height 12
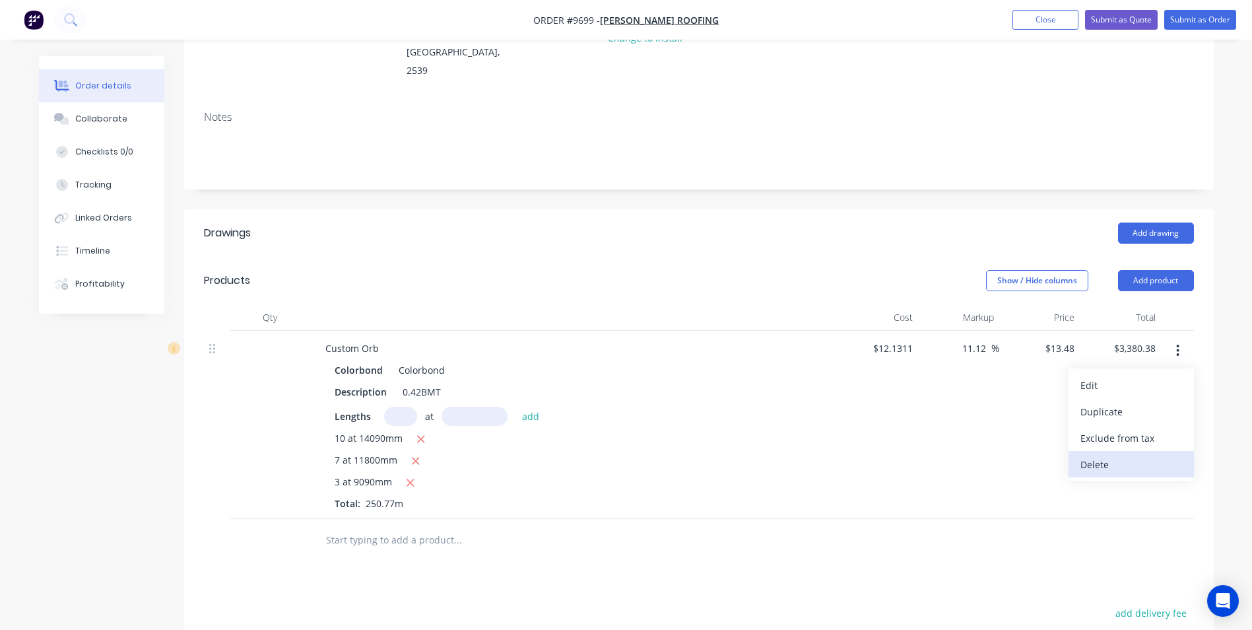
click at [1098, 455] on div "Delete" at bounding box center [1131, 464] width 102 height 19
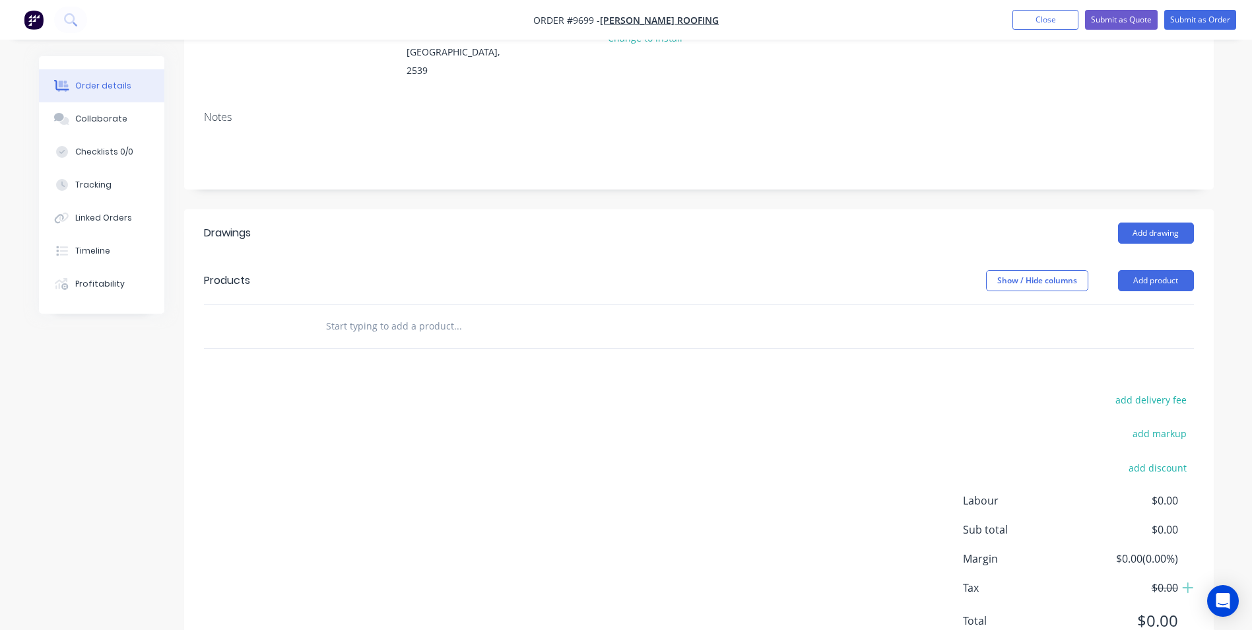
click at [385, 313] on input "text" at bounding box center [457, 326] width 264 height 26
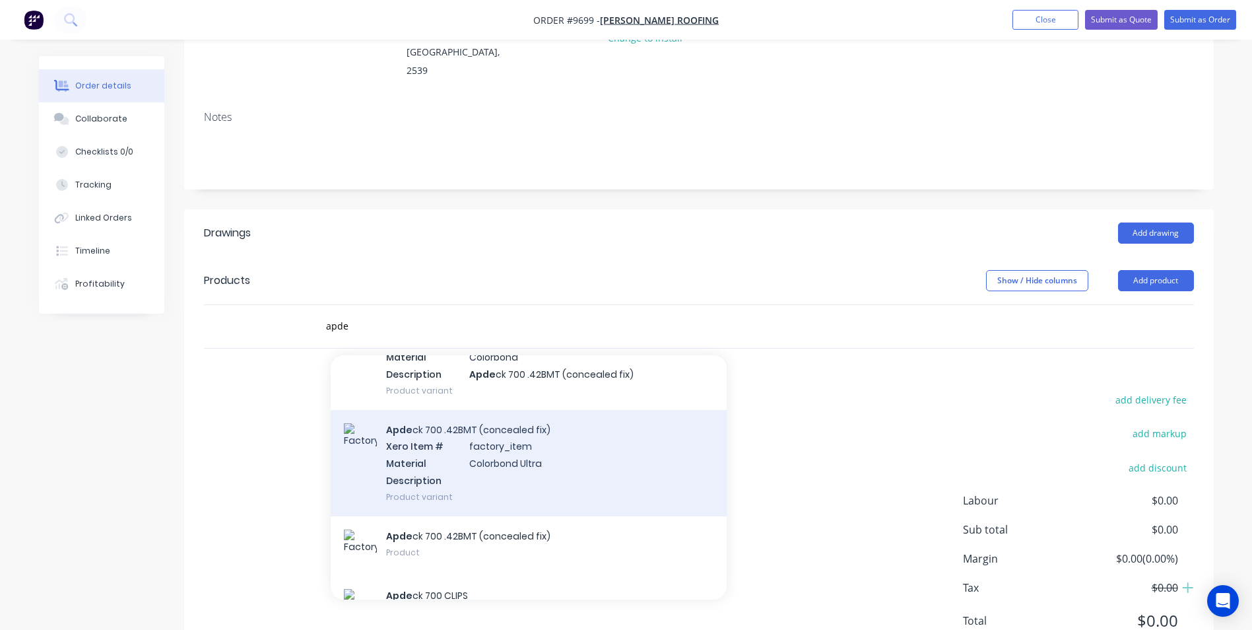
click at [434, 412] on div "Apde ck 700 .42BMT (concealed fix) Xero Item # factory_item Material Colorbond …" at bounding box center [529, 463] width 396 height 106
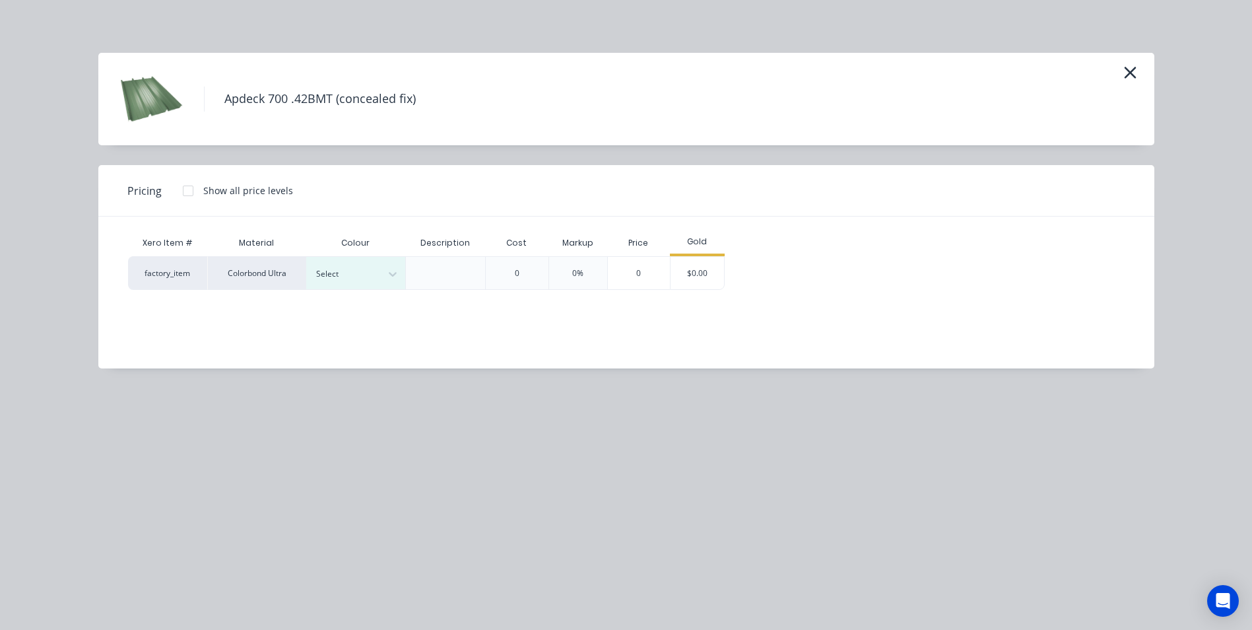
click at [804, 32] on div "Apdeck 700 .42BMT (concealed fix) Pricing Show all price levels Xero Item # Mat…" at bounding box center [626, 315] width 1252 height 630
click at [1135, 70] on icon "button" at bounding box center [1130, 72] width 14 height 18
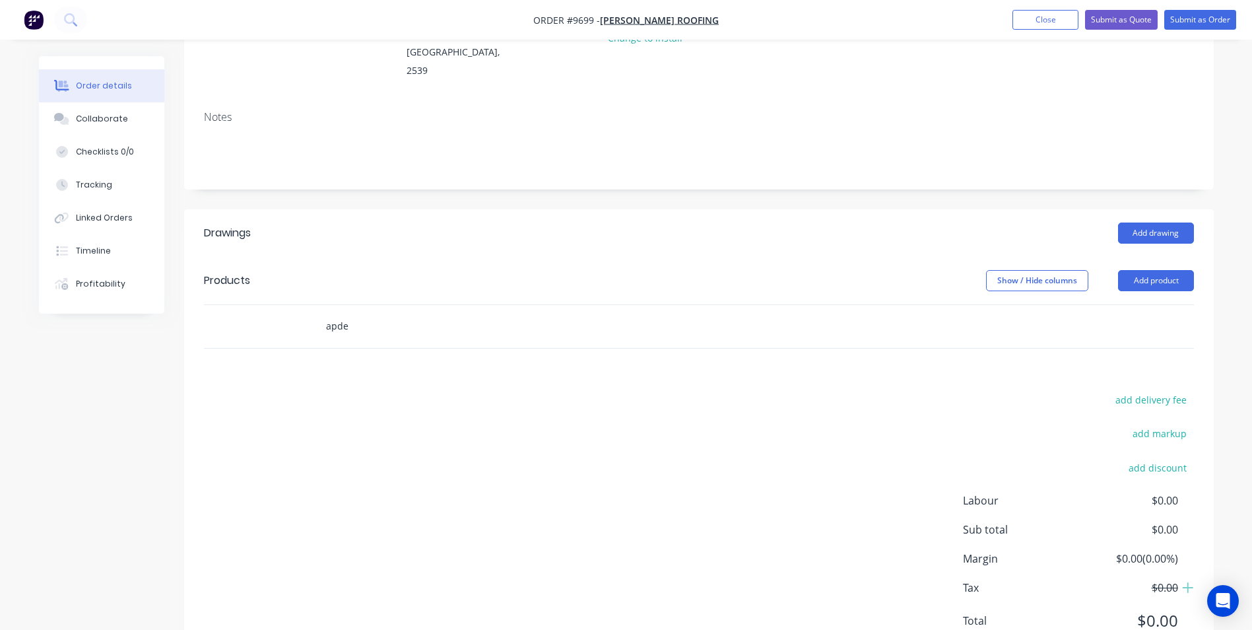
click at [366, 313] on input "apde" at bounding box center [457, 326] width 264 height 26
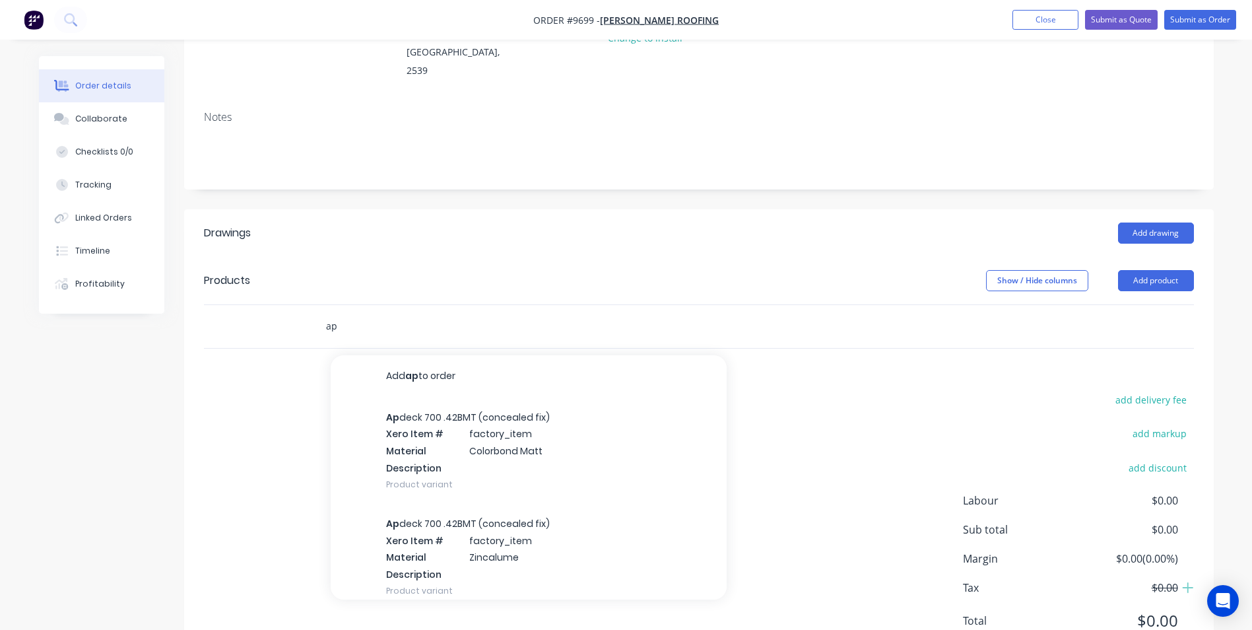
type input "a"
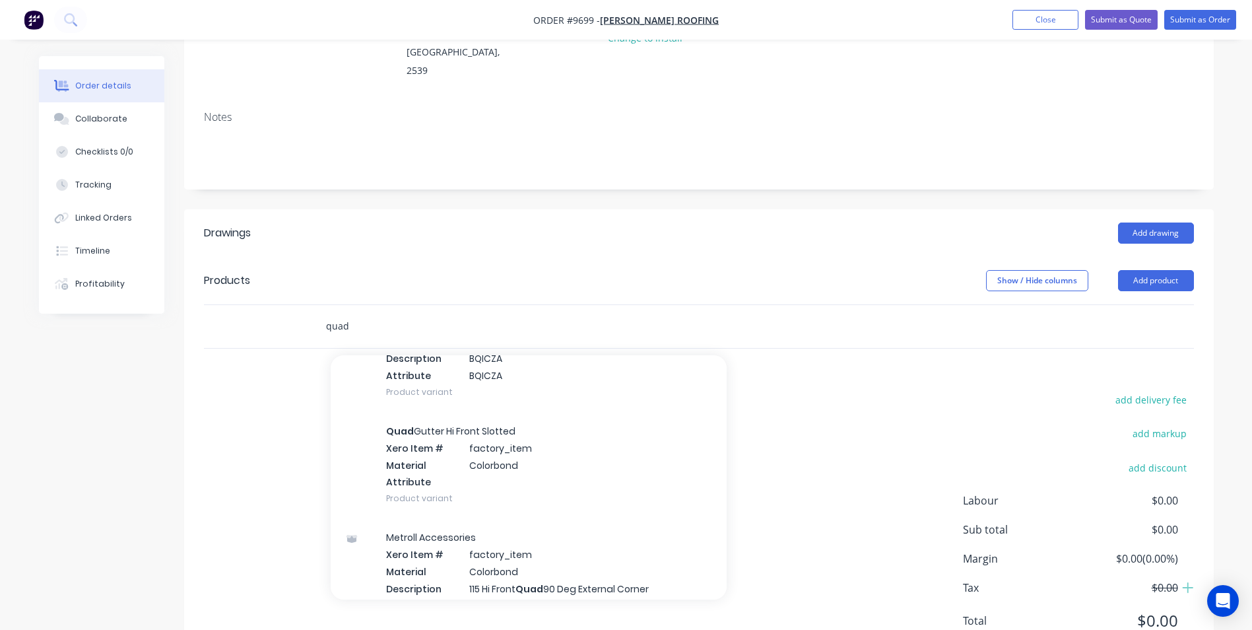
scroll to position [2838, 0]
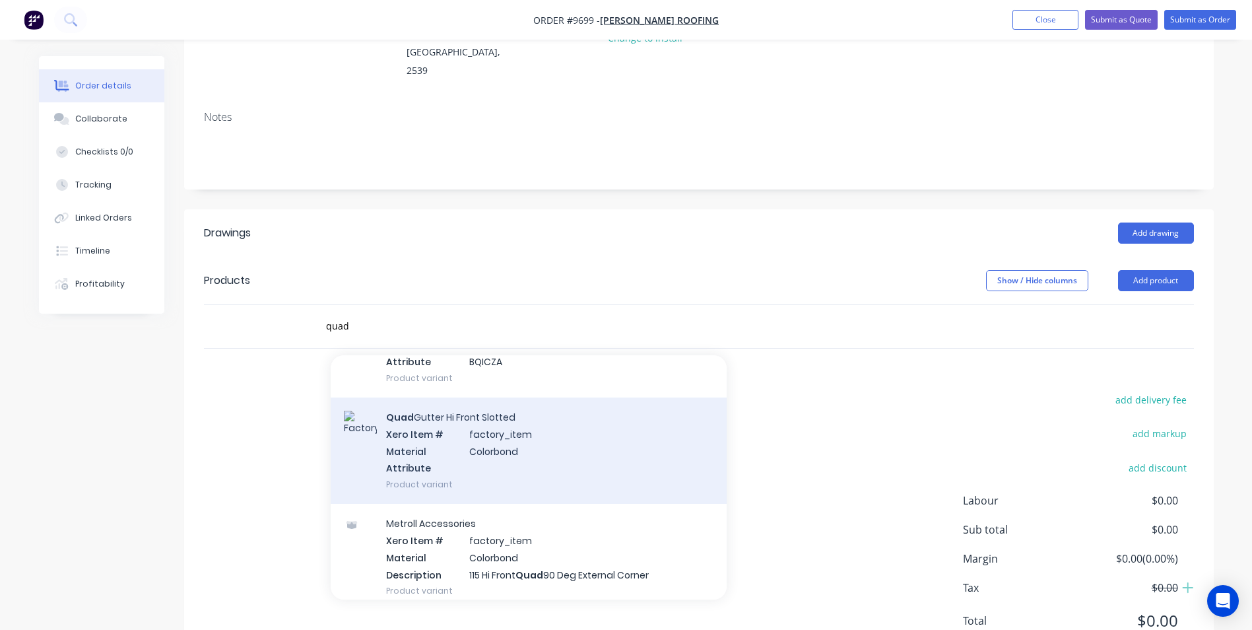
click at [532, 397] on div "Quad Gutter Hi Front Slotted Xero Item # factory_item Material Colorbond Attrib…" at bounding box center [529, 450] width 396 height 106
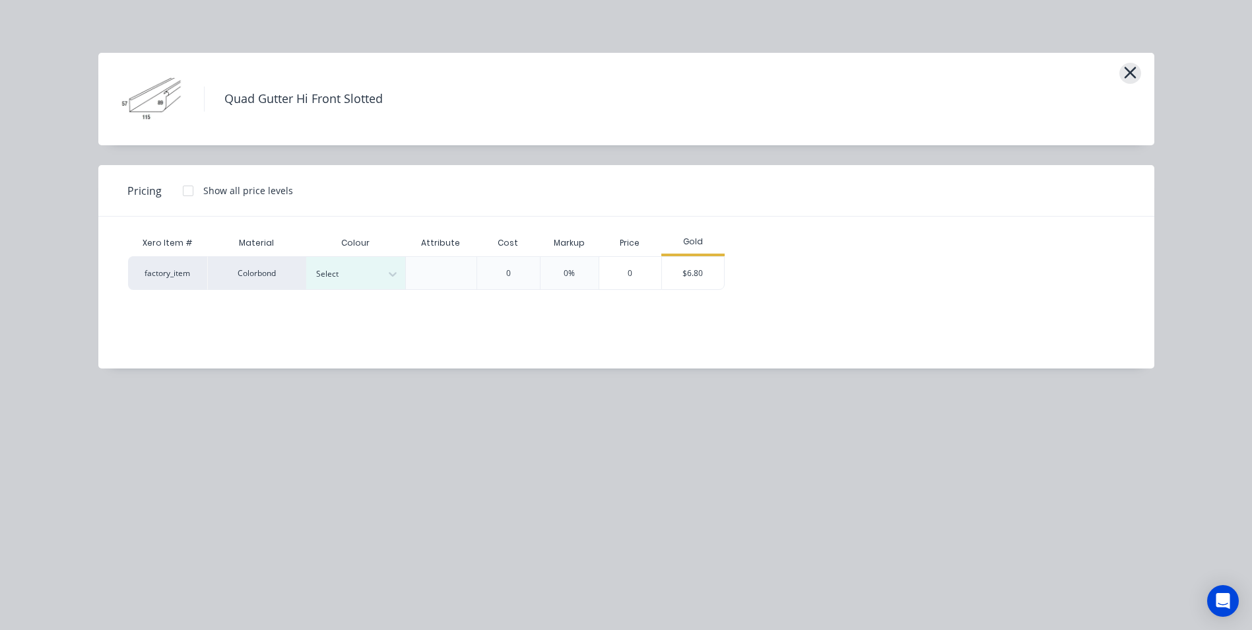
click at [1124, 76] on icon "button" at bounding box center [1130, 72] width 14 height 18
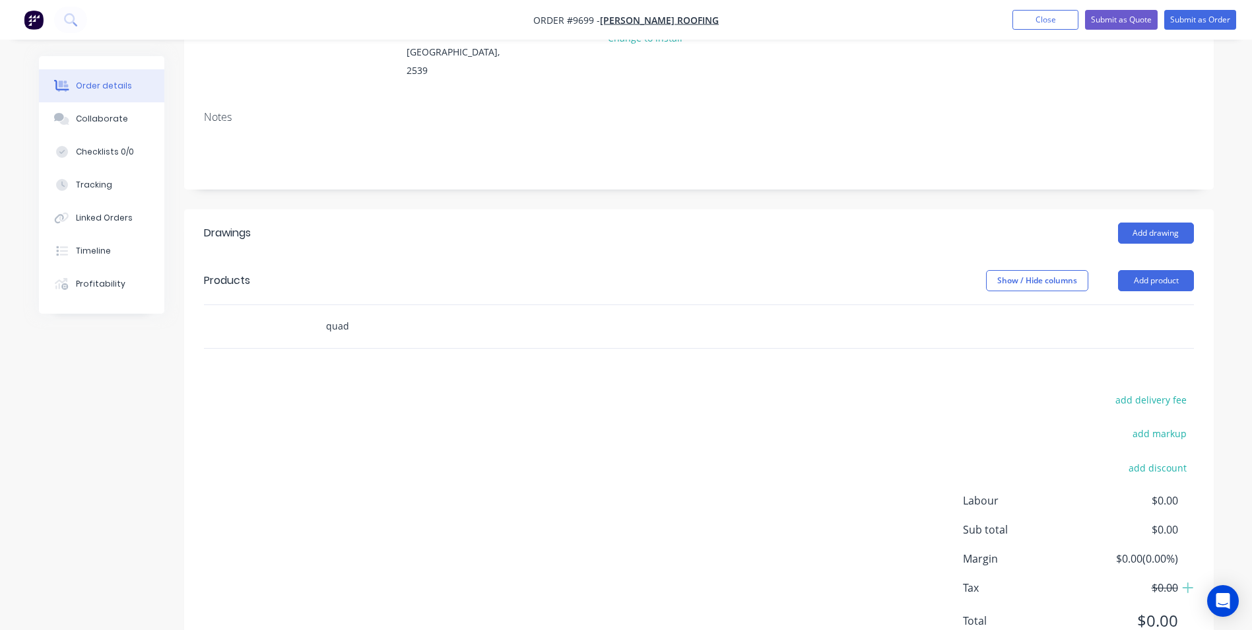
click at [358, 313] on input "quad" at bounding box center [457, 326] width 264 height 26
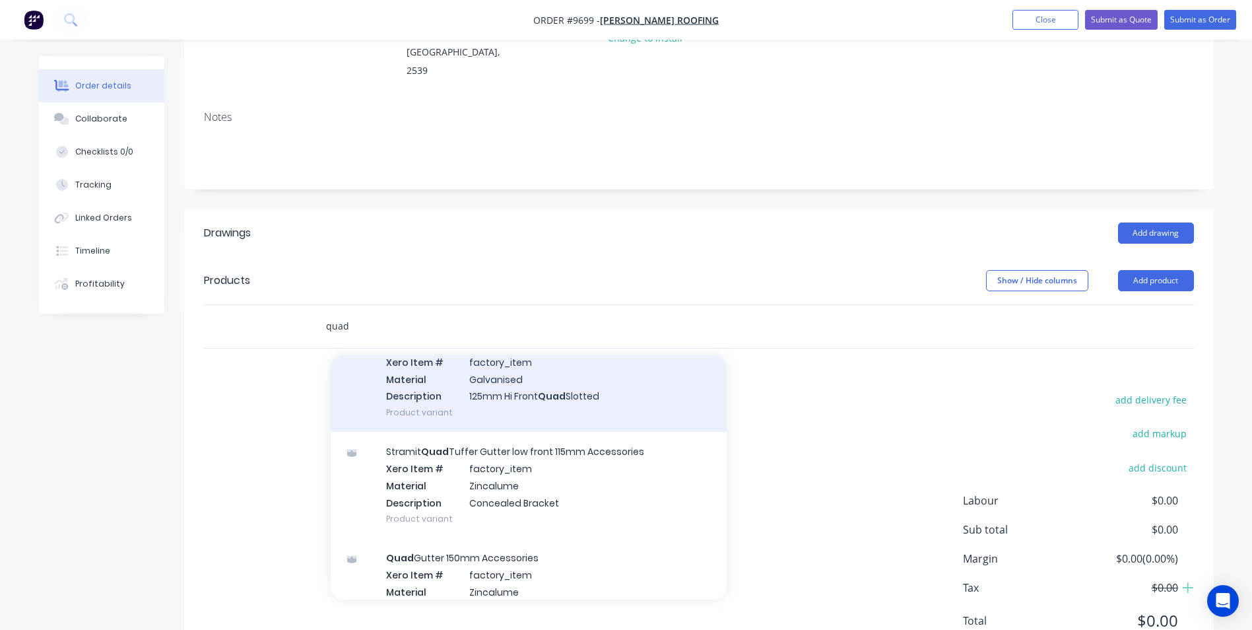
scroll to position [8249, 0]
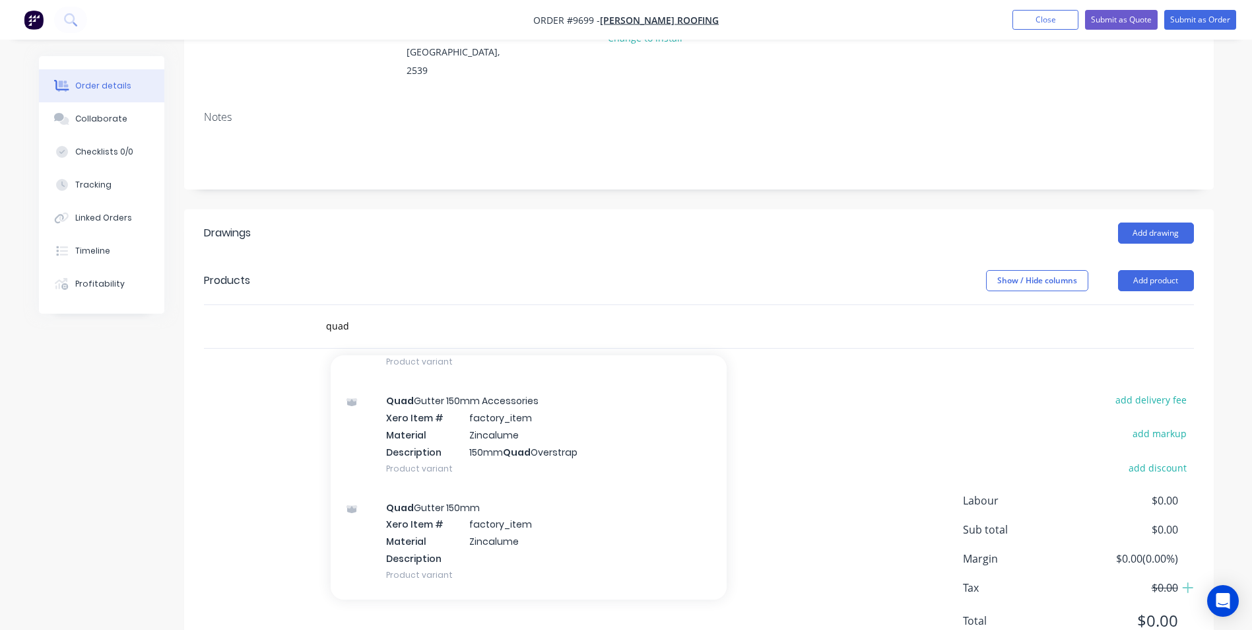
click at [831, 391] on div "add delivery fee add markup add discount Labour $0.00 Sub total $0.00 Margin $0…" at bounding box center [699, 518] width 990 height 255
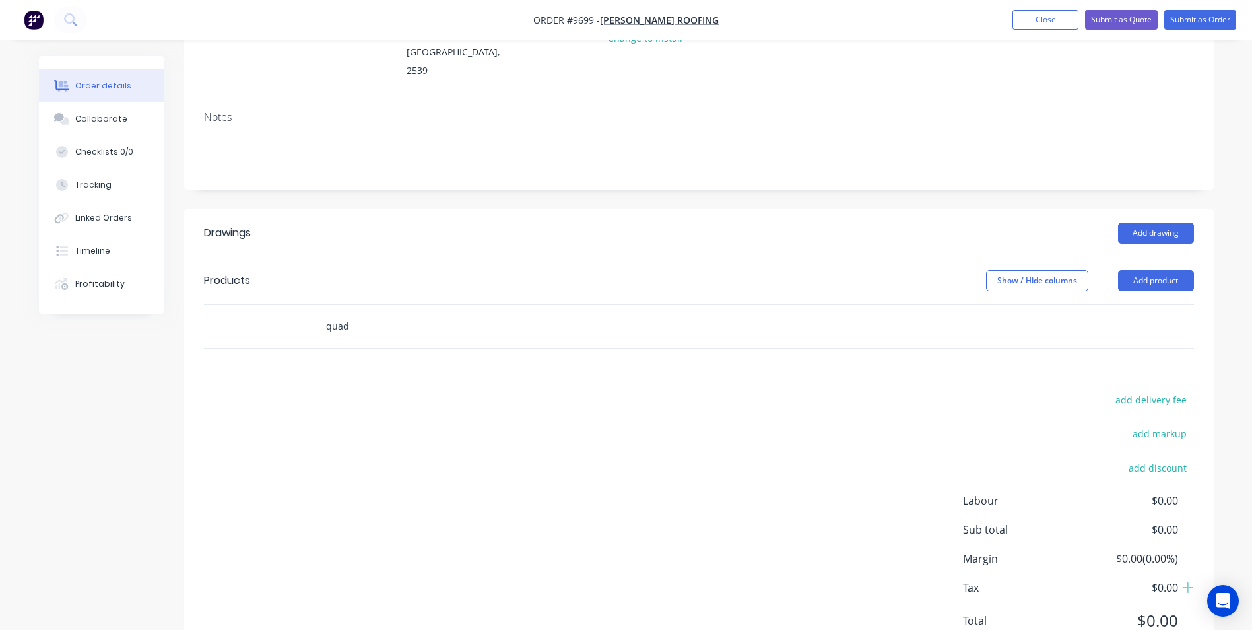
click at [395, 313] on input "quad" at bounding box center [457, 326] width 264 height 26
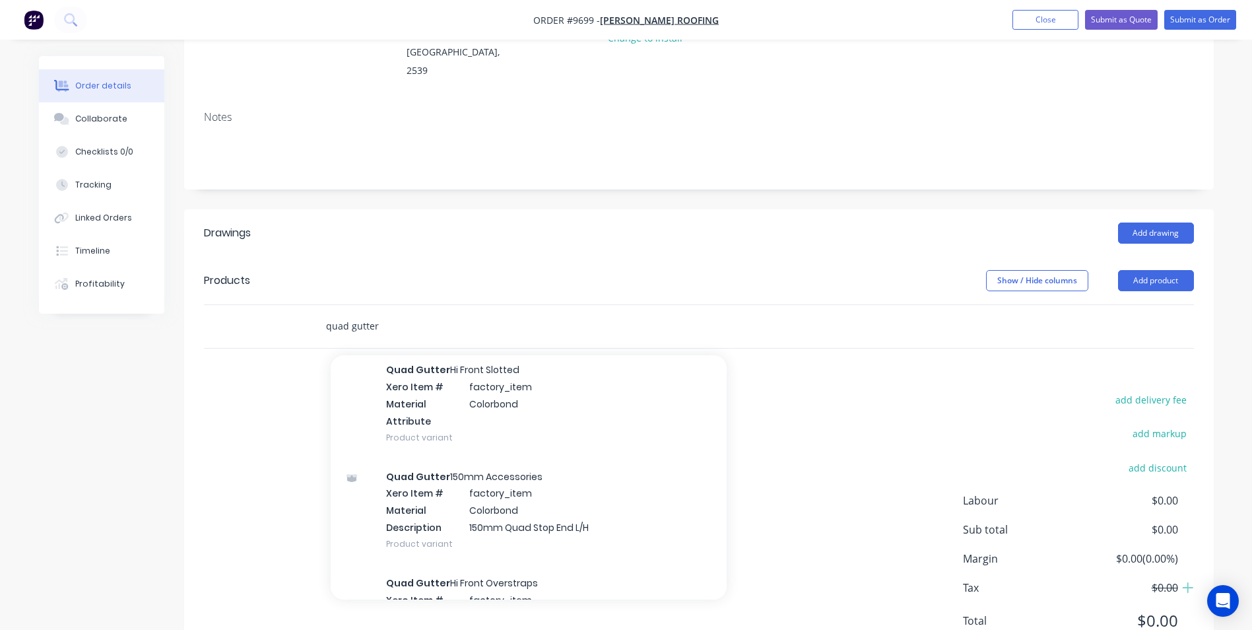
scroll to position [1914, 0]
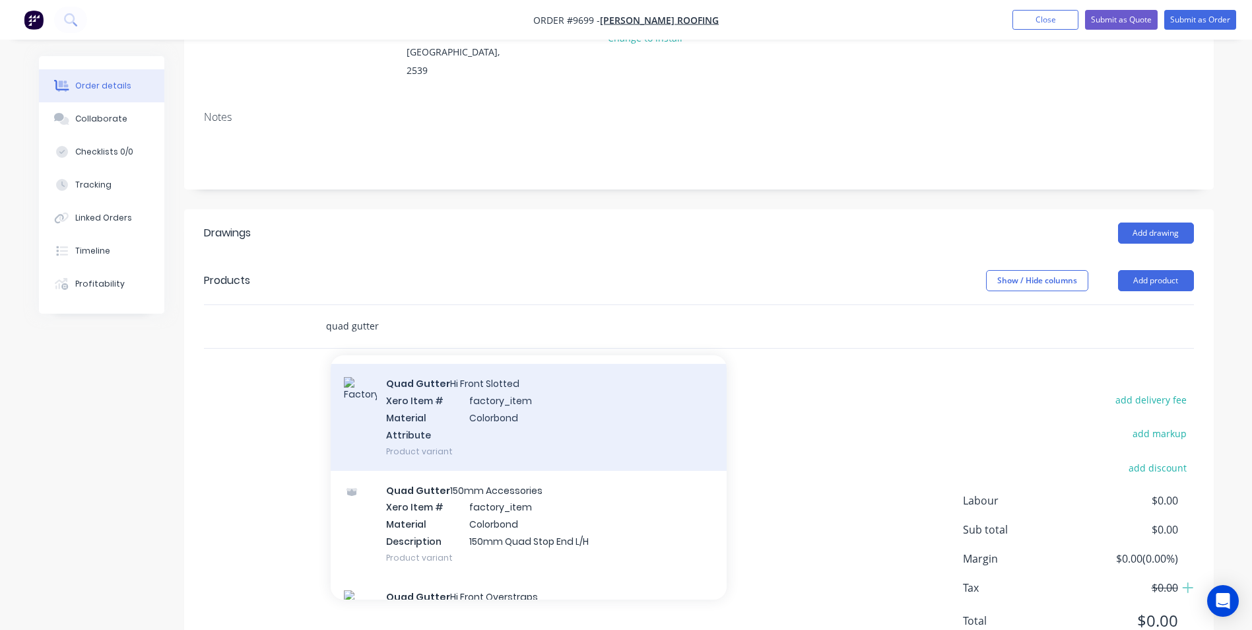
type input "quad gutter"
click at [546, 382] on div "Quad Gutter Hi Front Slotted Xero Item # factory_item Material Colorbond Attrib…" at bounding box center [529, 417] width 396 height 106
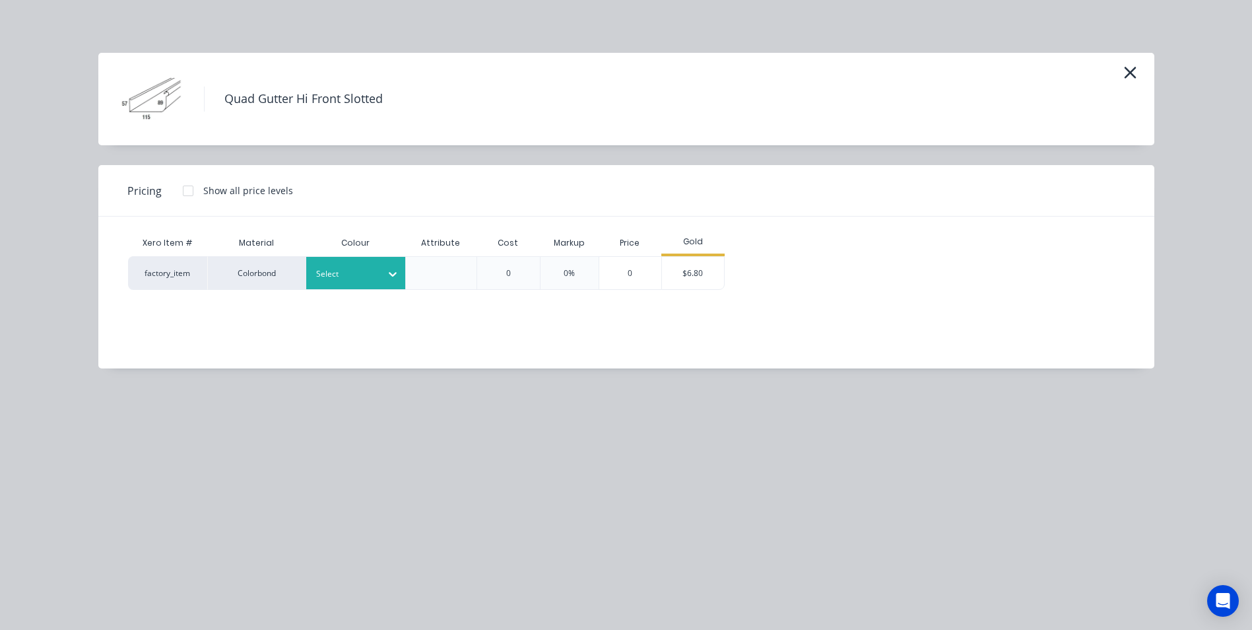
click at [393, 275] on icon at bounding box center [393, 274] width 8 height 5
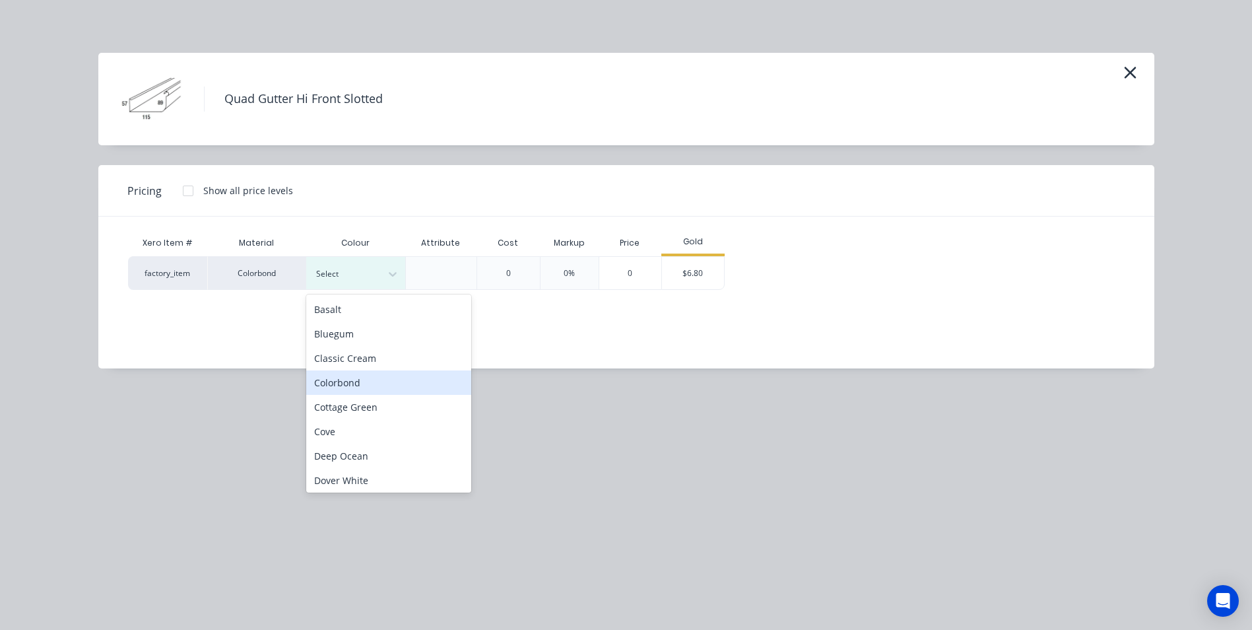
click at [376, 381] on div "Colorbond" at bounding box center [388, 382] width 165 height 24
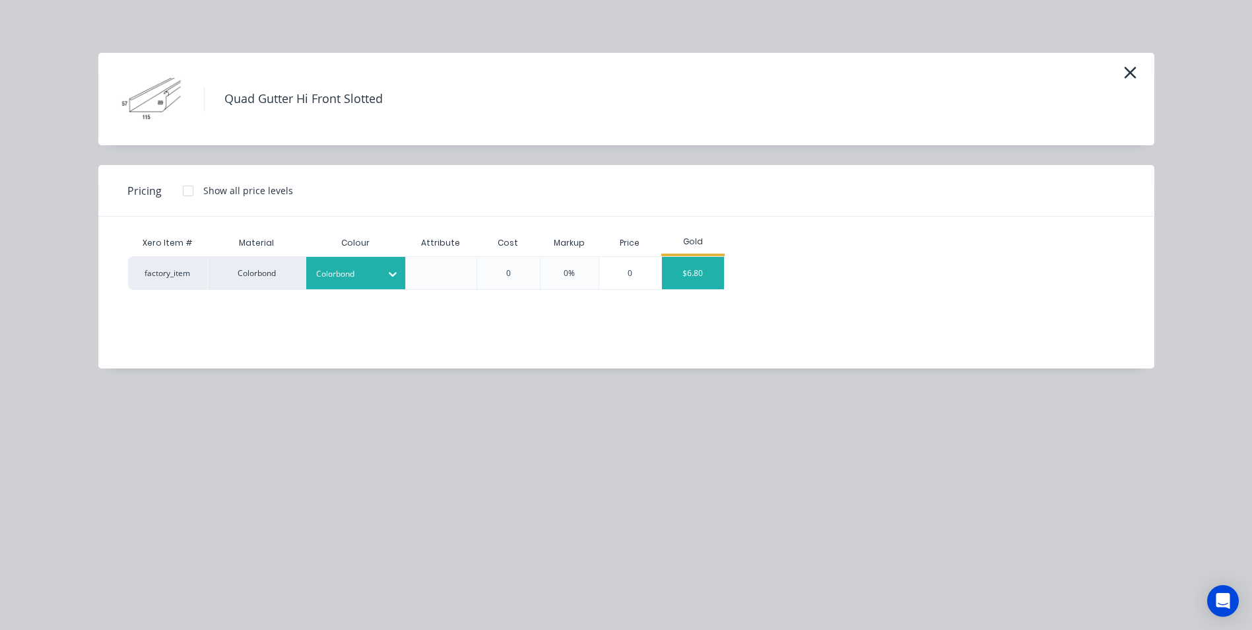
click at [697, 277] on div "$6.80" at bounding box center [693, 273] width 62 height 32
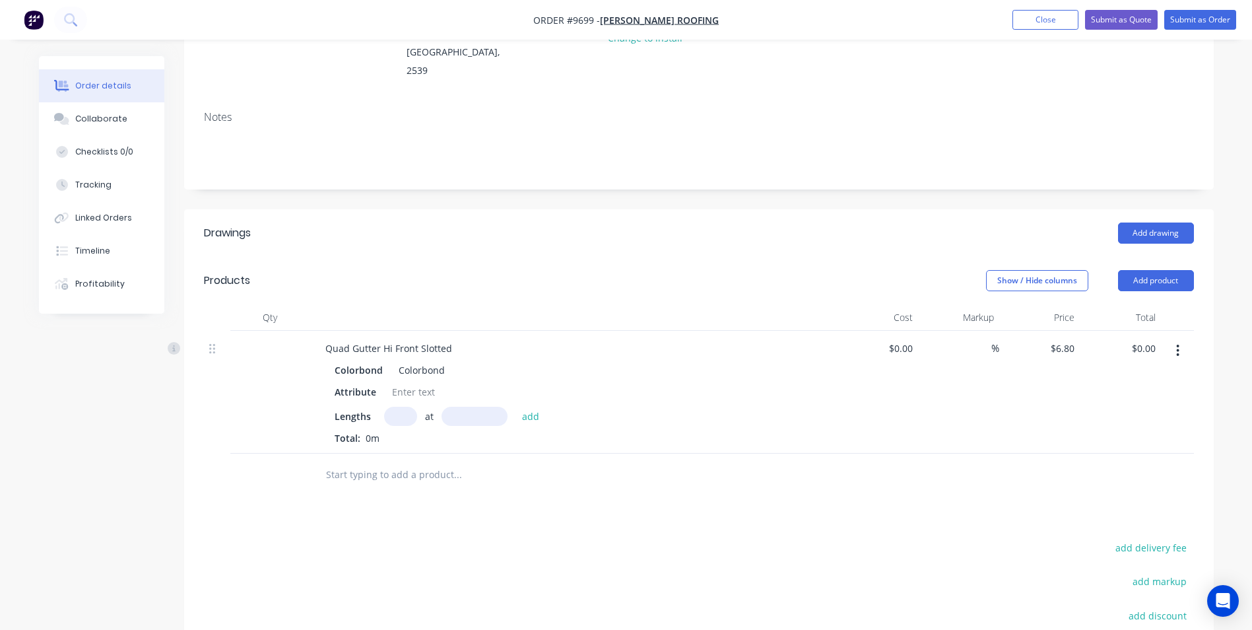
click at [1183, 339] on button "button" at bounding box center [1177, 351] width 31 height 24
click at [1126, 375] on div "Edit" at bounding box center [1131, 384] width 102 height 19
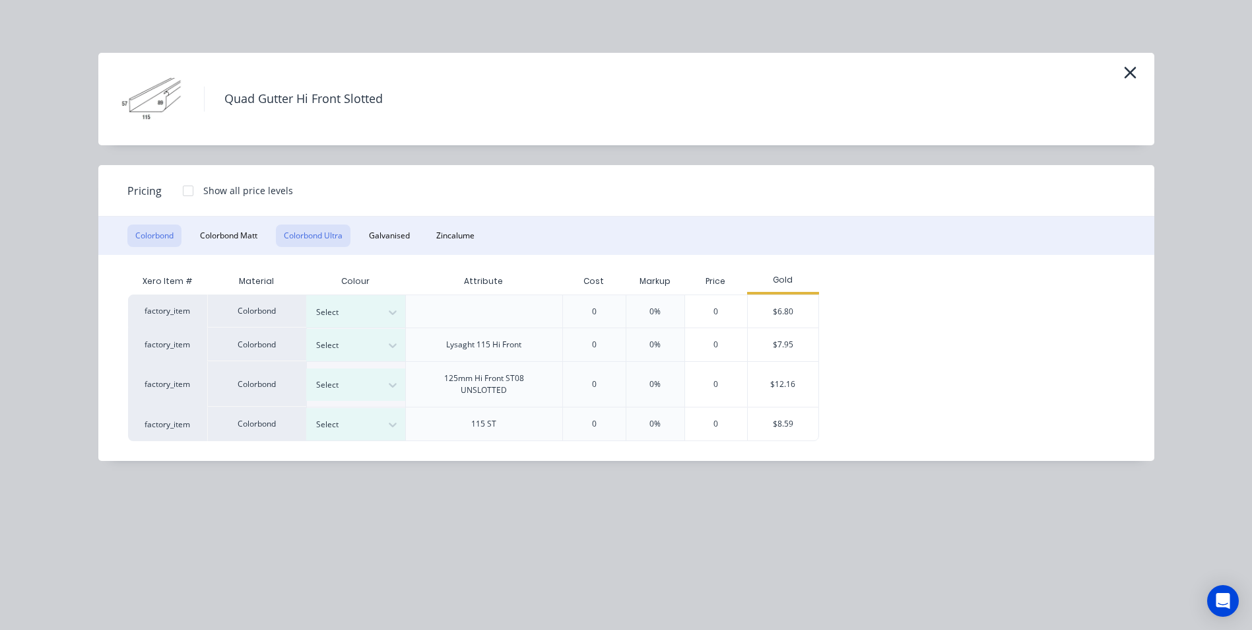
click at [337, 229] on button "Colorbond Ultra" at bounding box center [313, 235] width 75 height 22
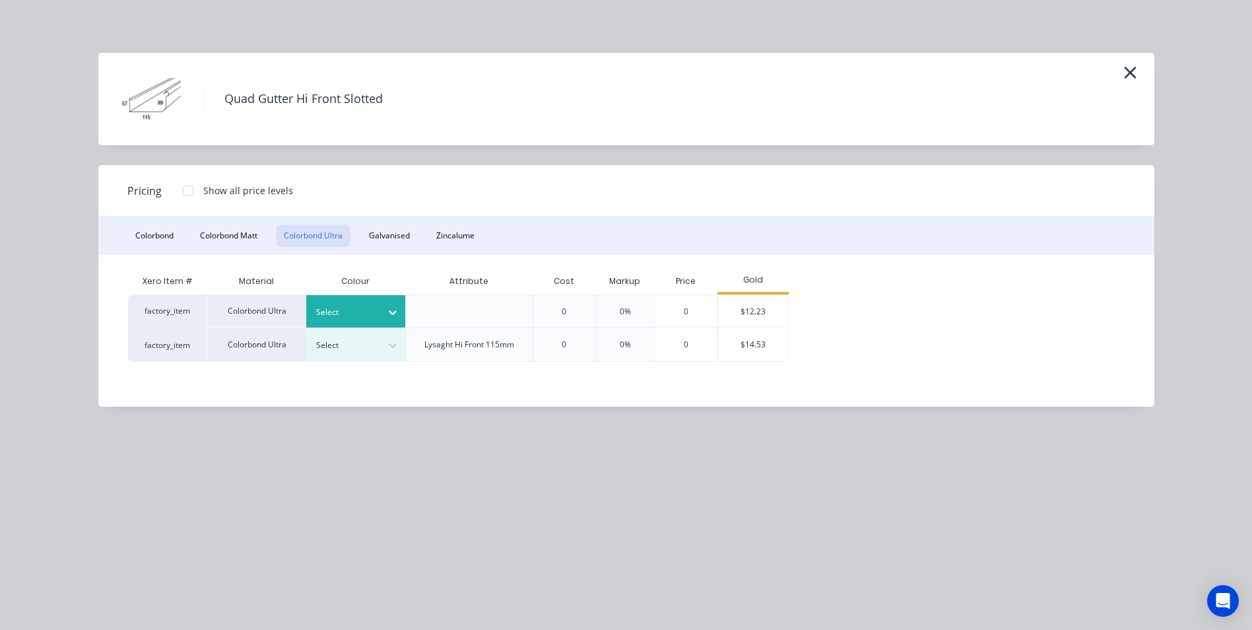
click at [392, 313] on icon at bounding box center [393, 312] width 8 height 5
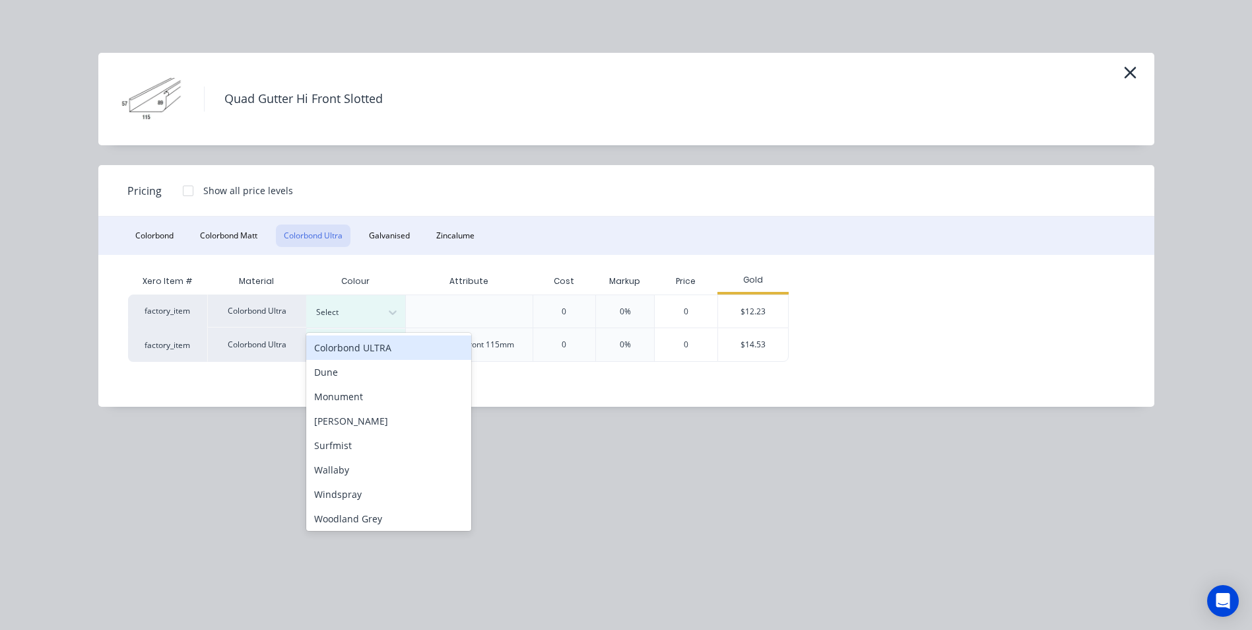
click at [373, 357] on div "Colorbond ULTRA" at bounding box center [388, 347] width 165 height 24
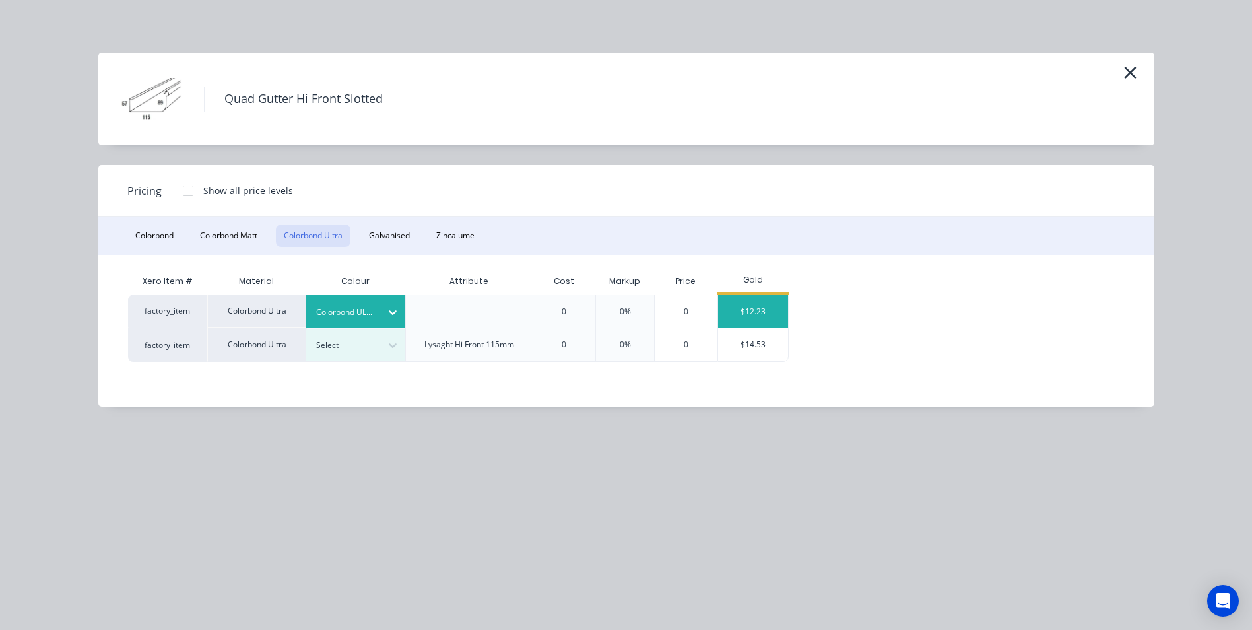
click at [735, 317] on div "$12.23" at bounding box center [753, 311] width 71 height 32
type input "$12.23"
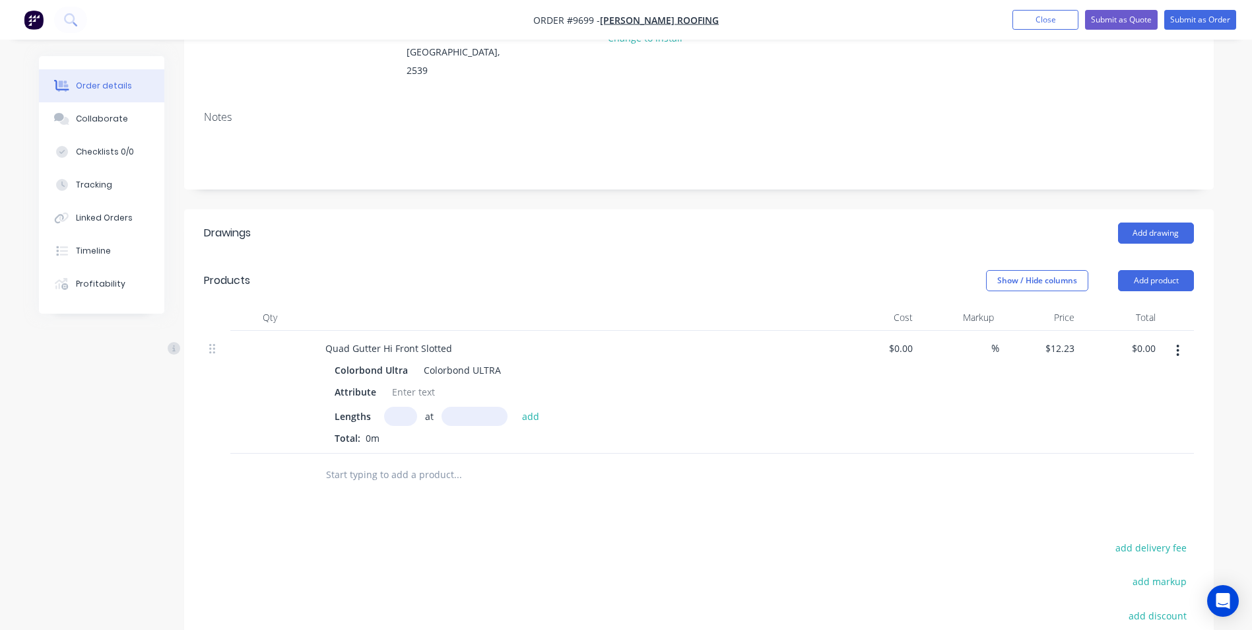
click at [406, 406] on input "text" at bounding box center [400, 415] width 33 height 19
type input "7"
type input "1"
type input "70000"
click at [515, 406] on button "add" at bounding box center [530, 415] width 31 height 18
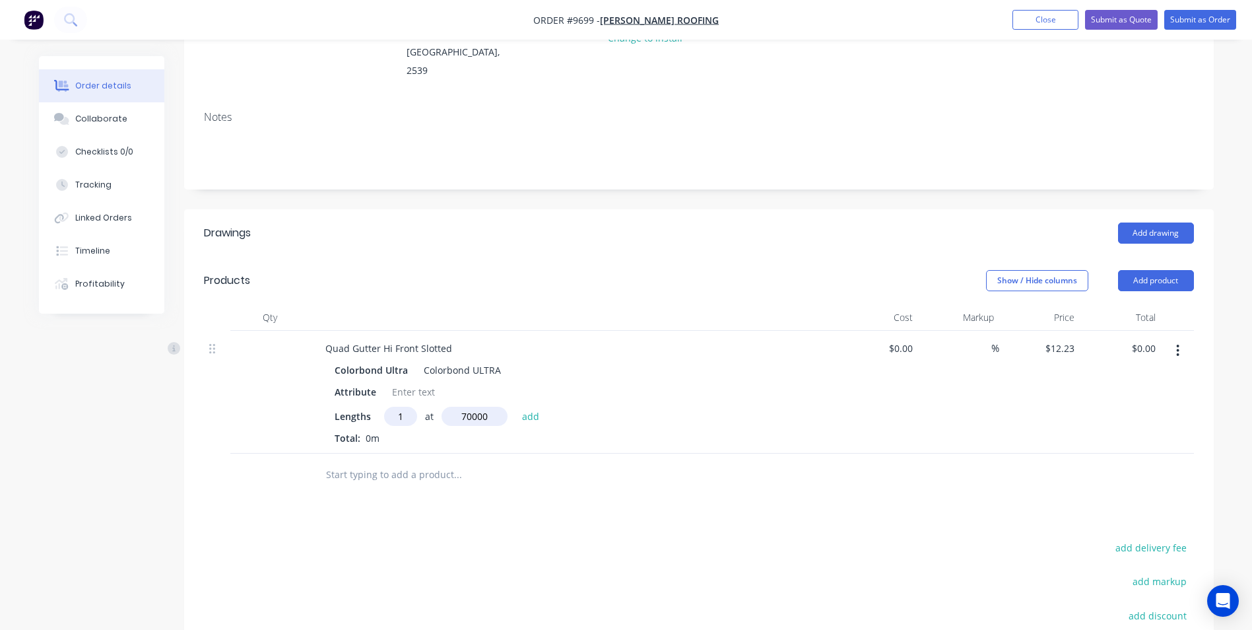
type input "$856.10"
type input "."
click at [366, 483] on input "text" at bounding box center [457, 496] width 264 height 26
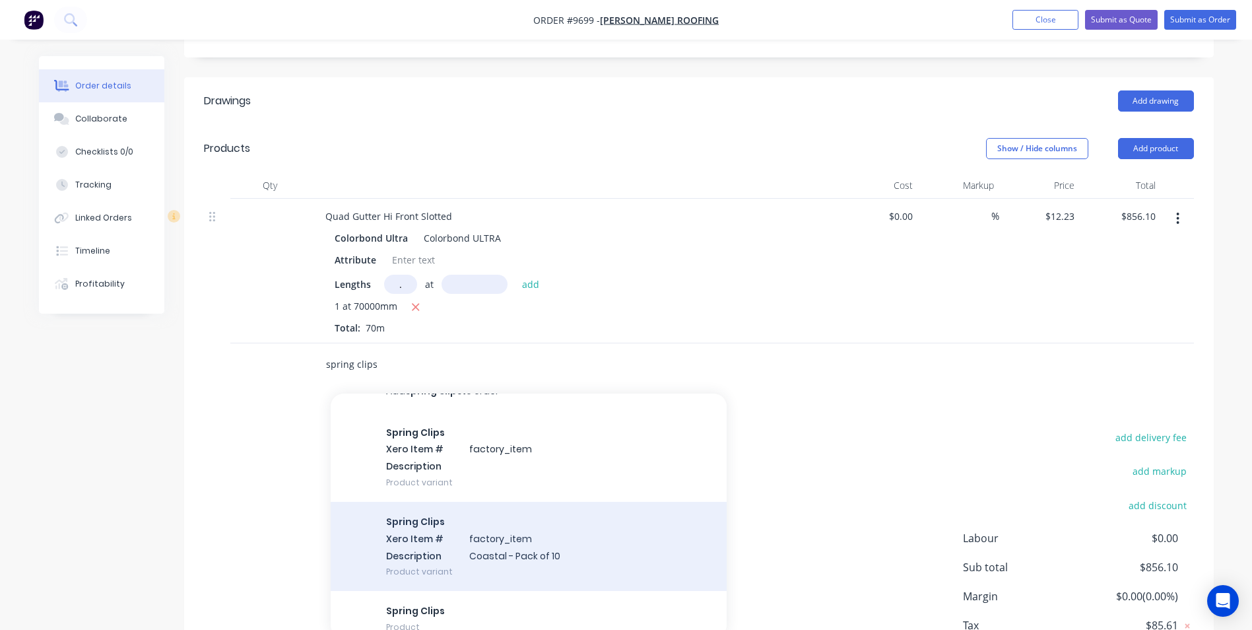
scroll to position [36, 0]
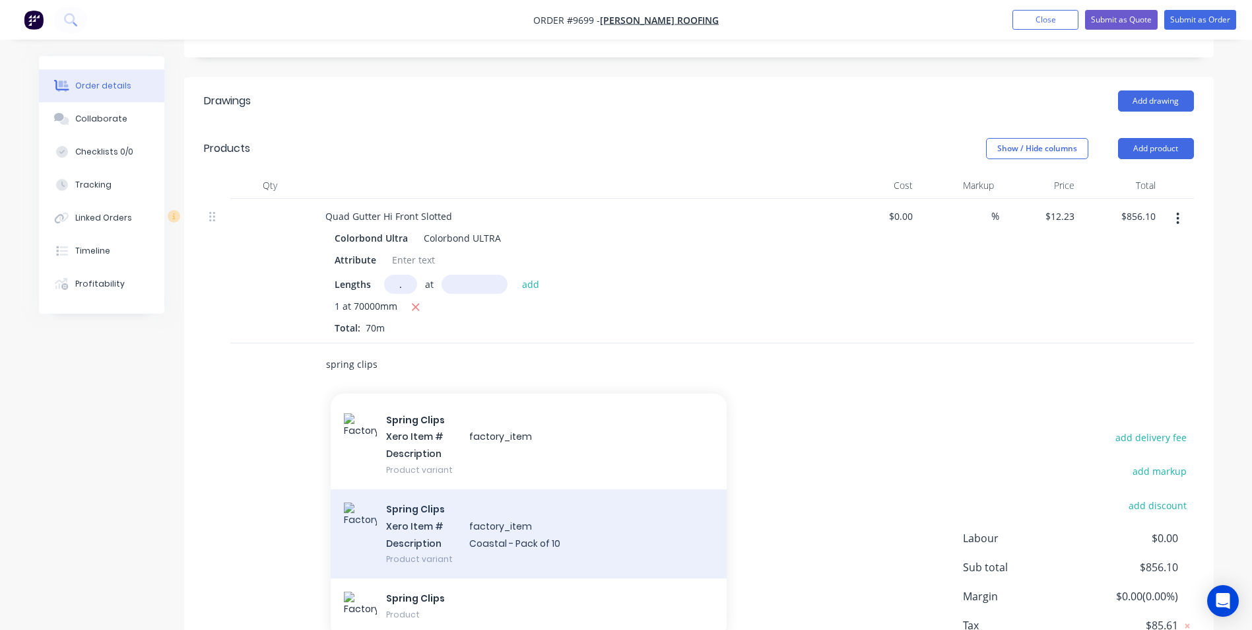
type input "spring clips"
click at [454, 489] on div "Spring Clips Xero Item # factory_item Description Coastal - Pack of 10 Product …" at bounding box center [529, 533] width 396 height 89
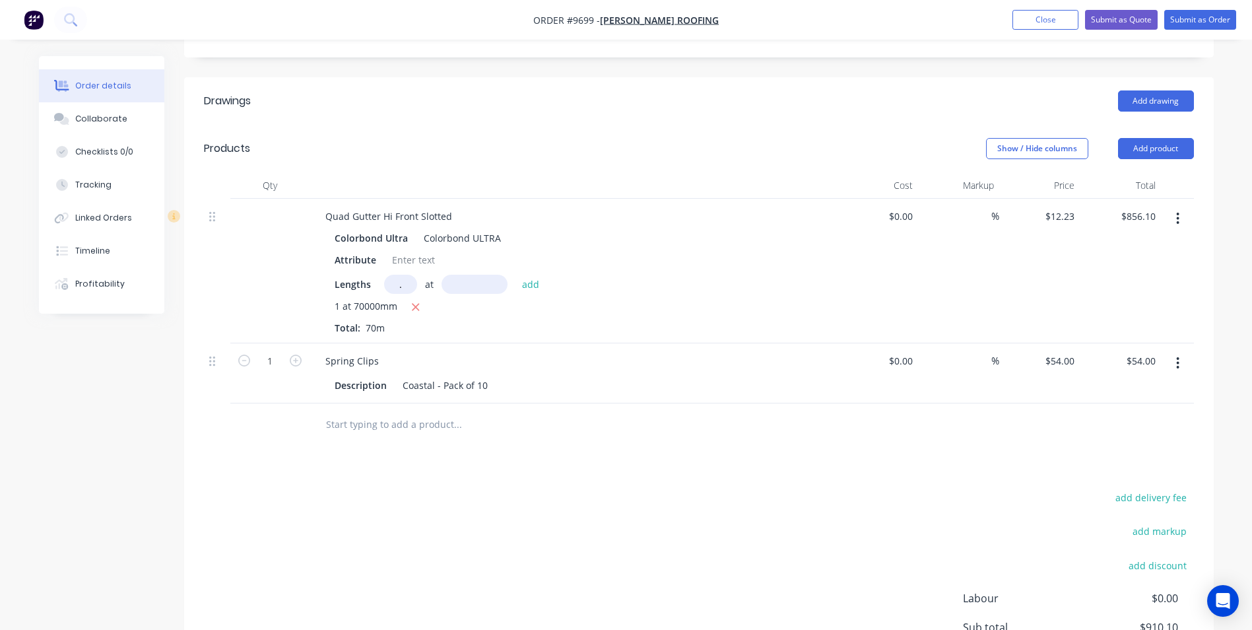
click at [357, 411] on input "text" at bounding box center [457, 424] width 264 height 26
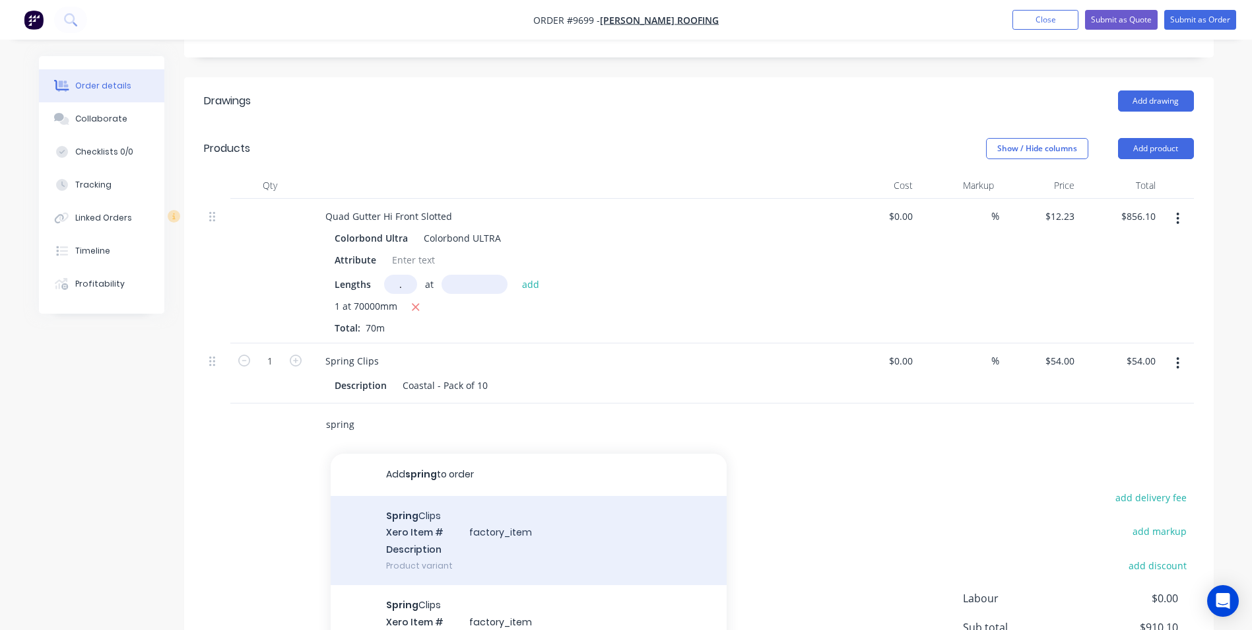
type input "spring"
click at [420, 496] on div "Spring Clips Xero Item # factory_item Description Product variant" at bounding box center [529, 540] width 396 height 89
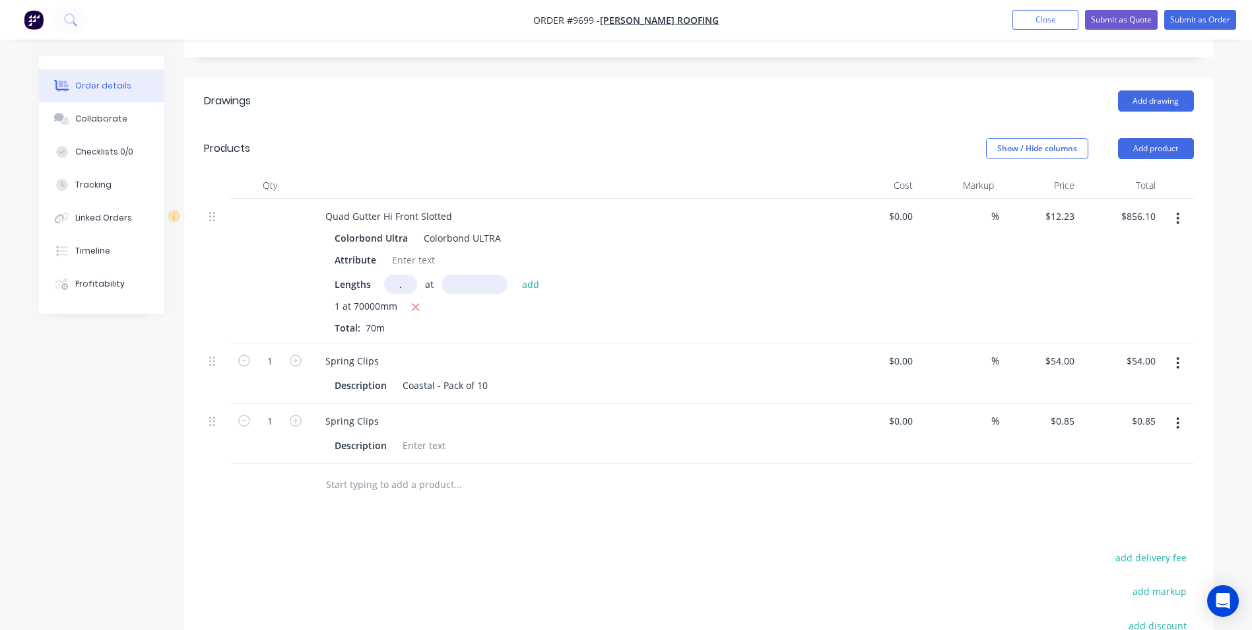
click at [1181, 351] on button "button" at bounding box center [1177, 363] width 31 height 24
click at [1082, 467] on div "Delete" at bounding box center [1131, 476] width 102 height 19
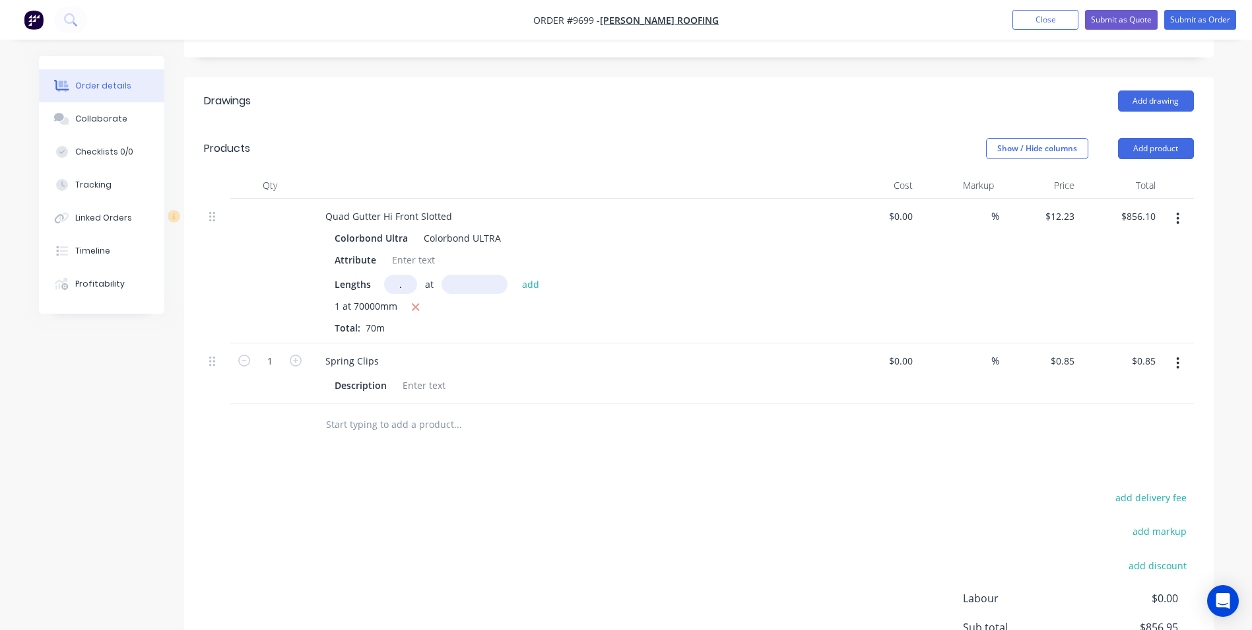
click at [405, 411] on input "text" at bounding box center [457, 424] width 264 height 26
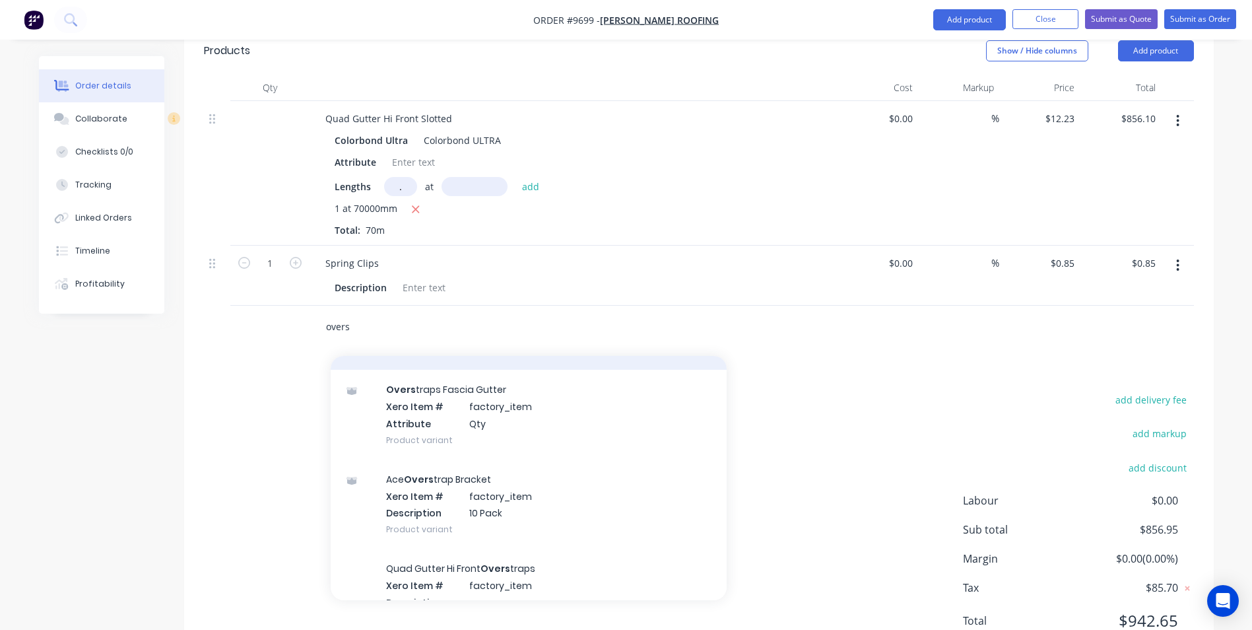
scroll to position [396, 0]
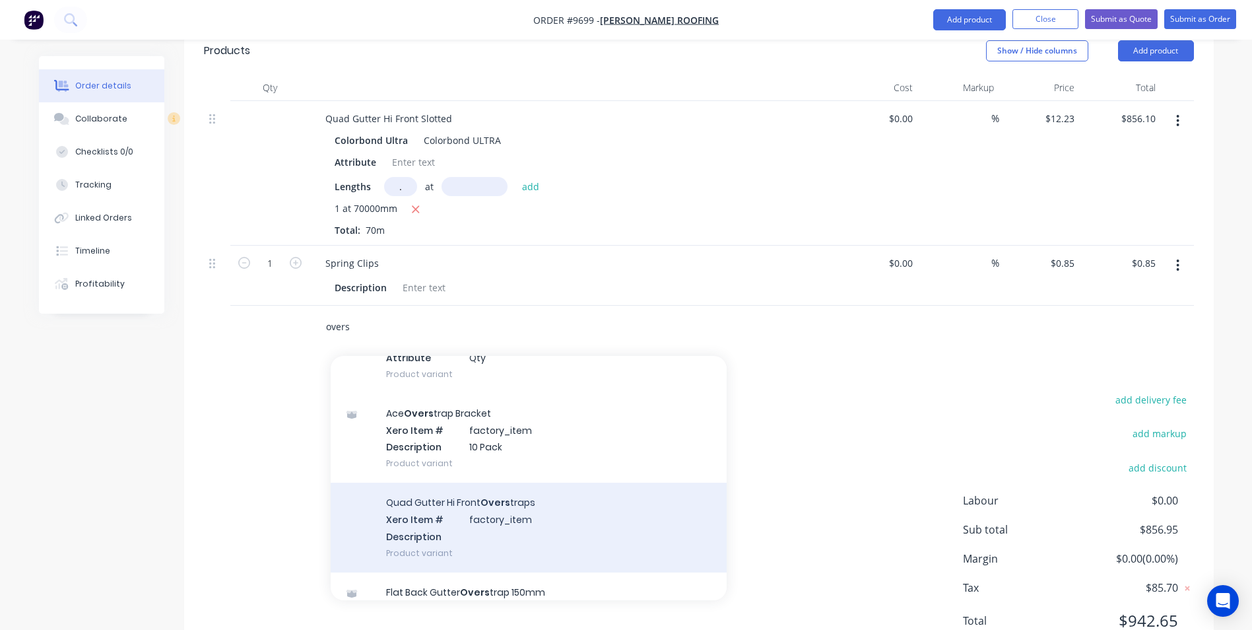
type input "overs"
click at [540, 482] on div "Quad Gutter Hi Front Overs traps Xero Item # factory_item Description Product v…" at bounding box center [529, 526] width 396 height 89
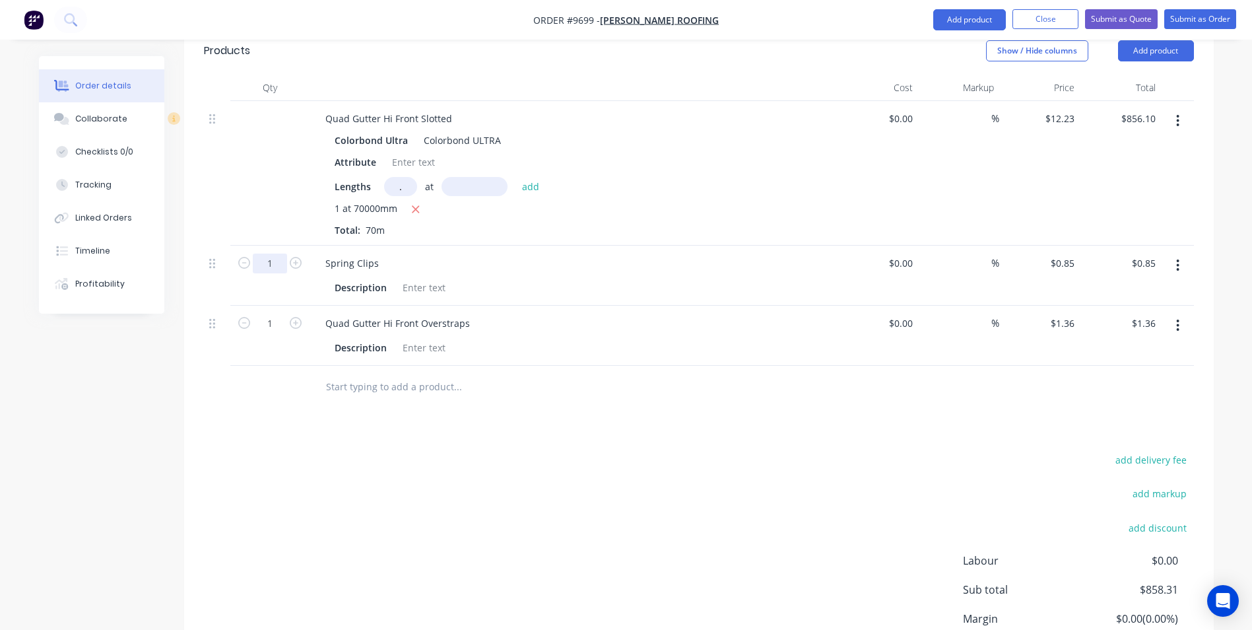
click at [278, 253] on input "1" at bounding box center [270, 263] width 34 height 20
type input "50"
type input "$42.50"
drag, startPoint x: 588, startPoint y: 338, endPoint x: 479, endPoint y: 302, distance: 114.8
click at [588, 373] on input "text" at bounding box center [457, 386] width 264 height 26
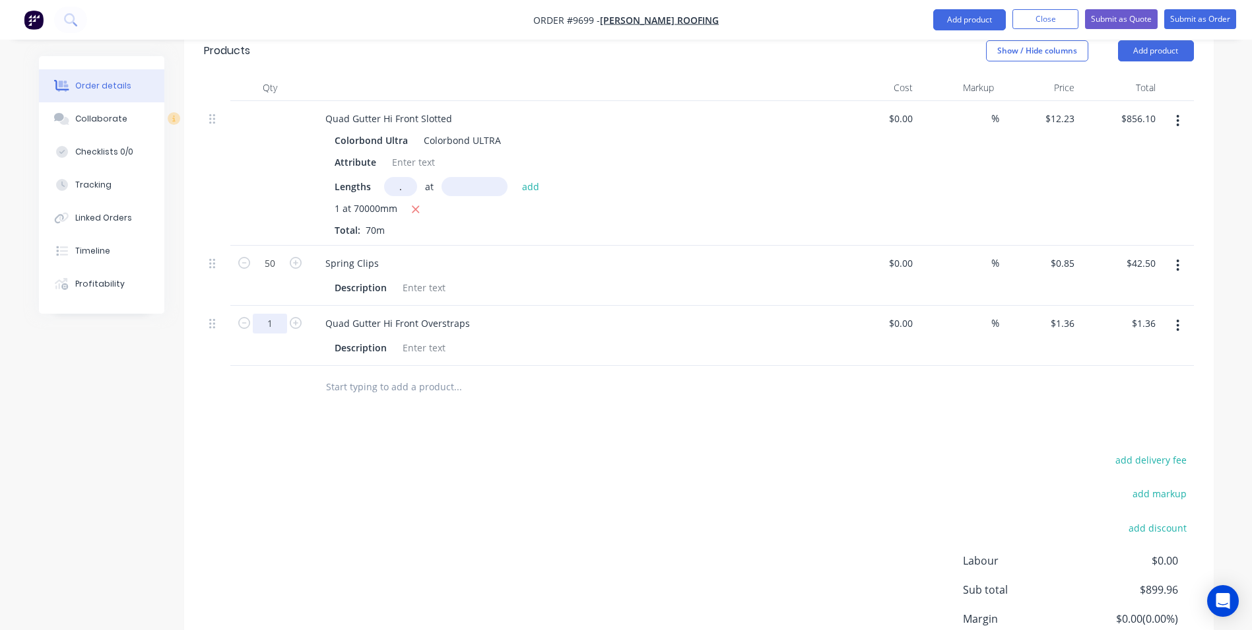
click at [275, 313] on input "1" at bounding box center [270, 323] width 34 height 20
type input "50"
type input "$68.00"
drag, startPoint x: 590, startPoint y: 385, endPoint x: 600, endPoint y: 383, distance: 10.1
click at [590, 385] on div "Drawings Add drawing Products Show / Hide columns Add product Qty Cost Markup P…" at bounding box center [698, 353] width 1029 height 746
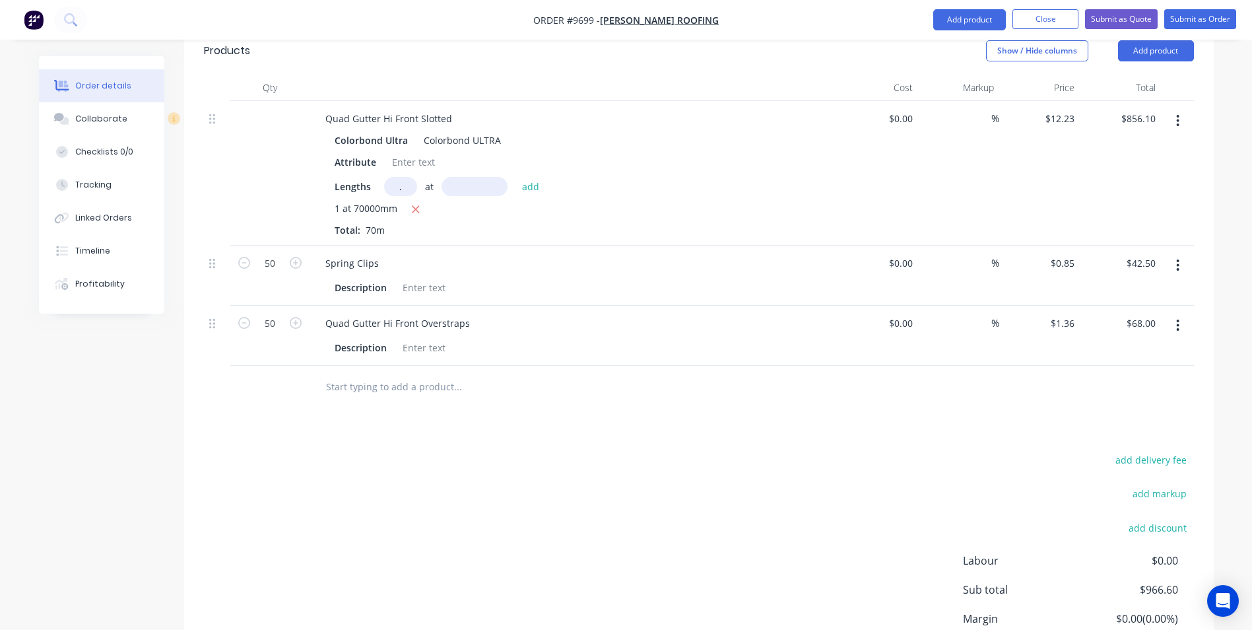
click at [408, 373] on input "text" at bounding box center [457, 386] width 264 height 26
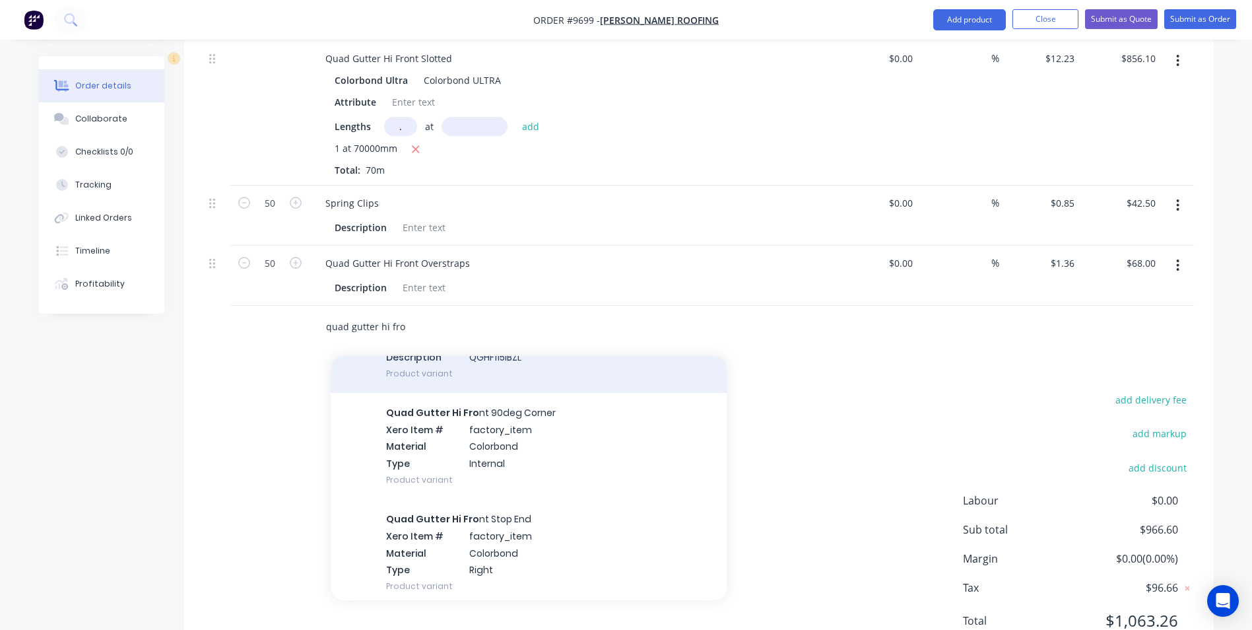
scroll to position [1056, 0]
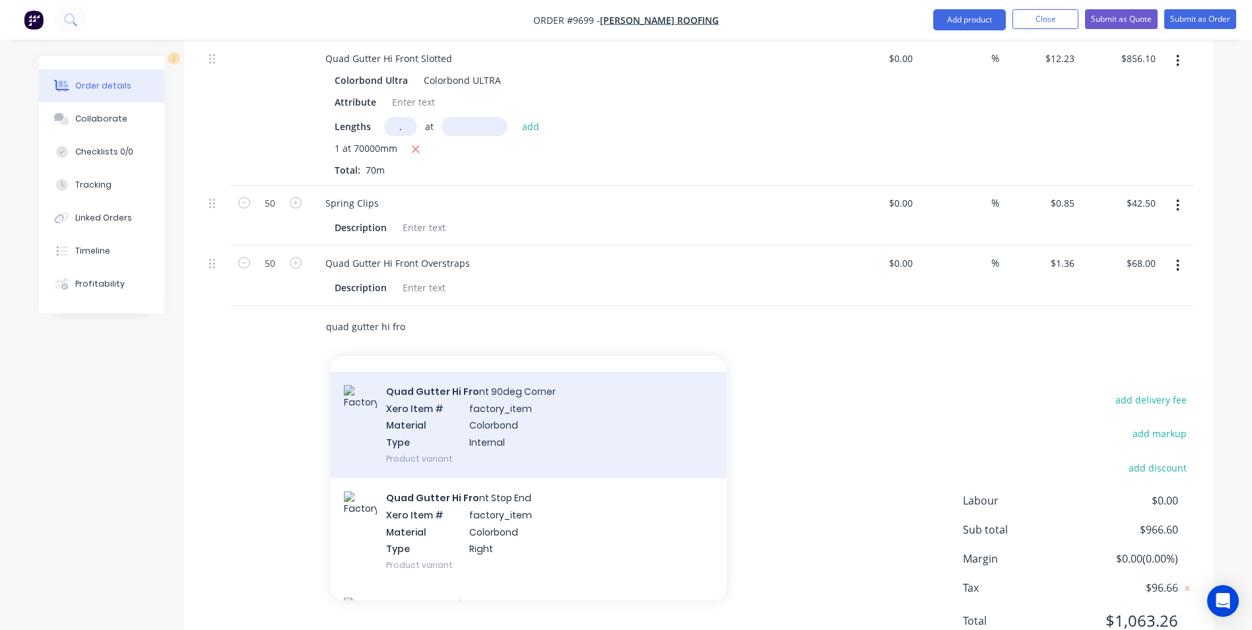
type input "quad gutter hi fro"
click at [519, 397] on div "Quad Gutter Hi Fro nt 90deg Corner Xero Item # factory_item Material Colorbond …" at bounding box center [529, 425] width 396 height 106
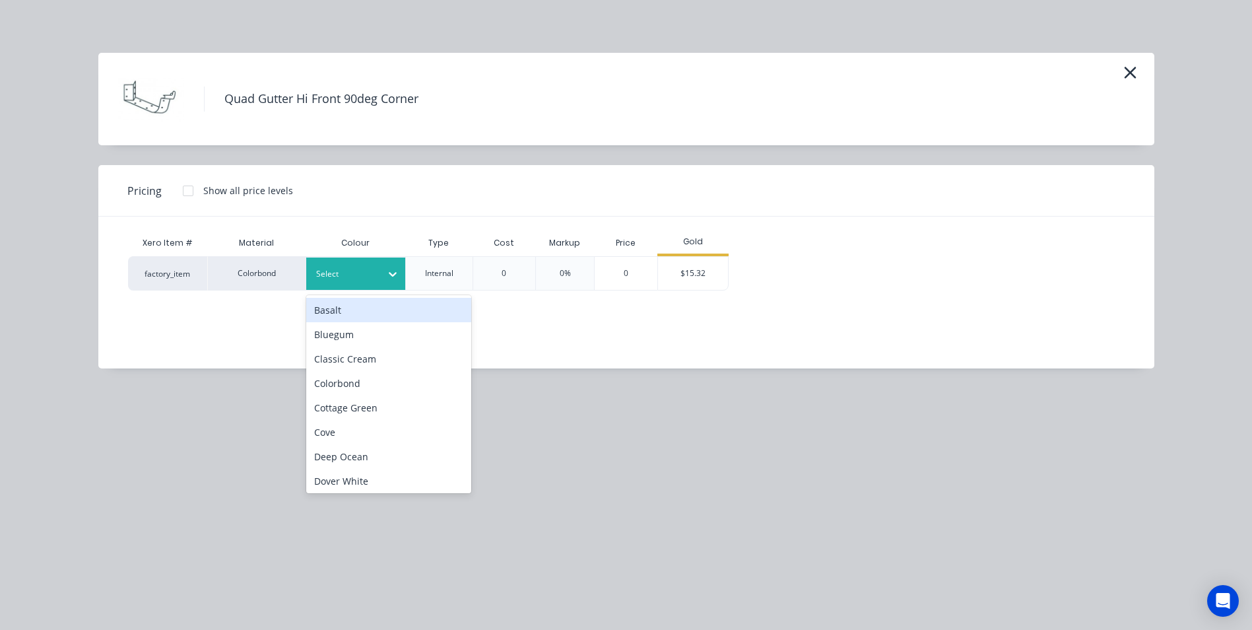
click at [377, 271] on div "Select" at bounding box center [344, 273] width 74 height 17
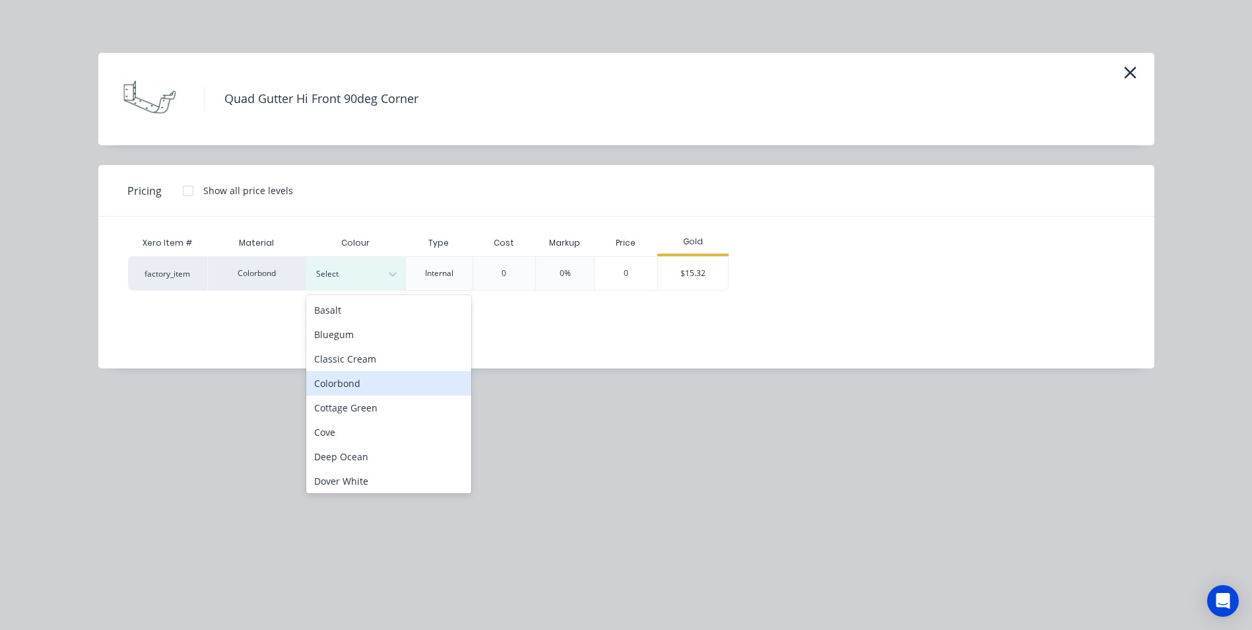
click at [379, 382] on div "Colorbond" at bounding box center [388, 383] width 165 height 24
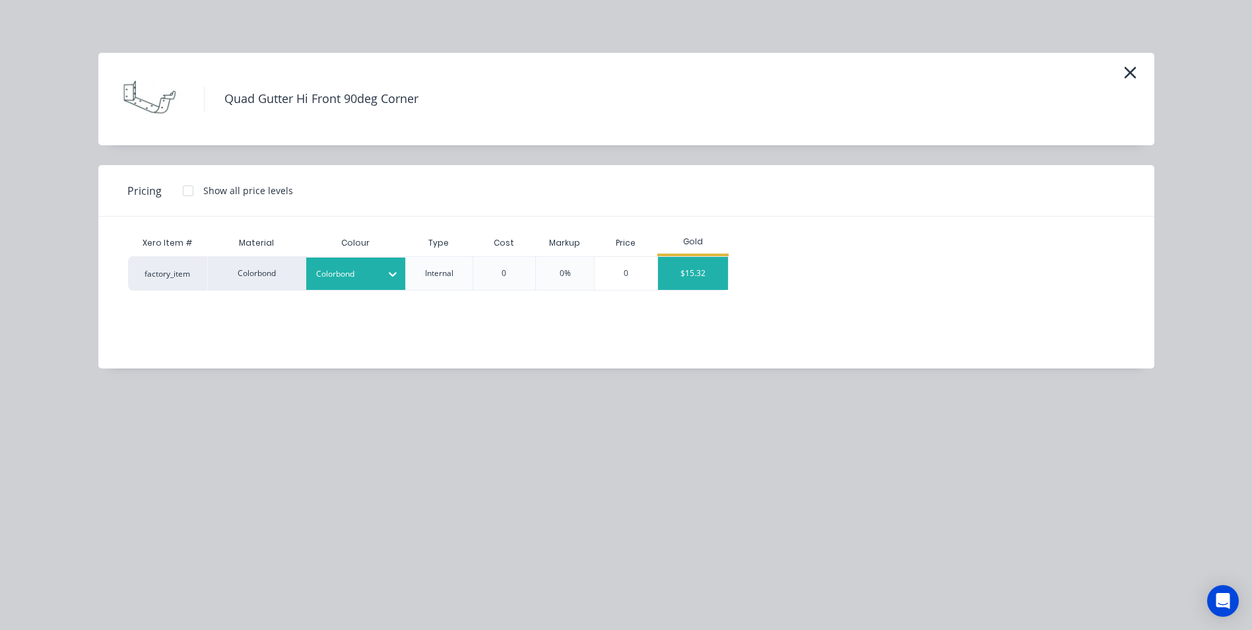
click at [695, 267] on div "$15.32" at bounding box center [693, 273] width 71 height 33
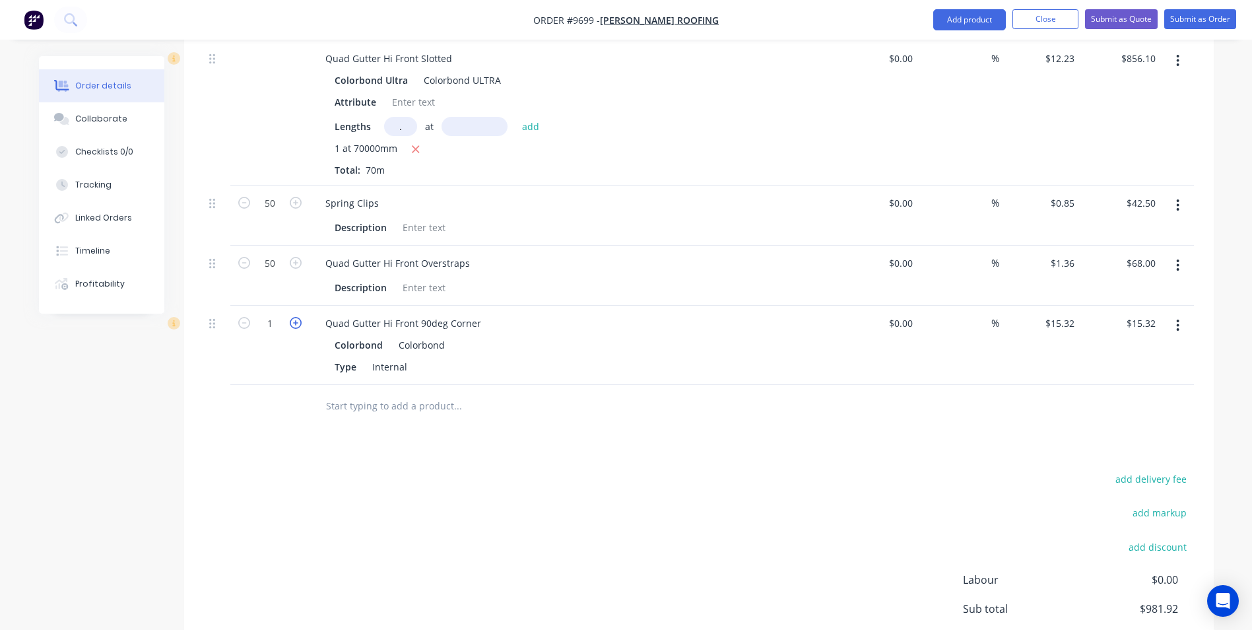
click at [299, 317] on icon "button" at bounding box center [296, 323] width 12 height 12
type input "2"
type input "$30.64"
click at [298, 317] on icon "button" at bounding box center [296, 323] width 12 height 12
type input "3"
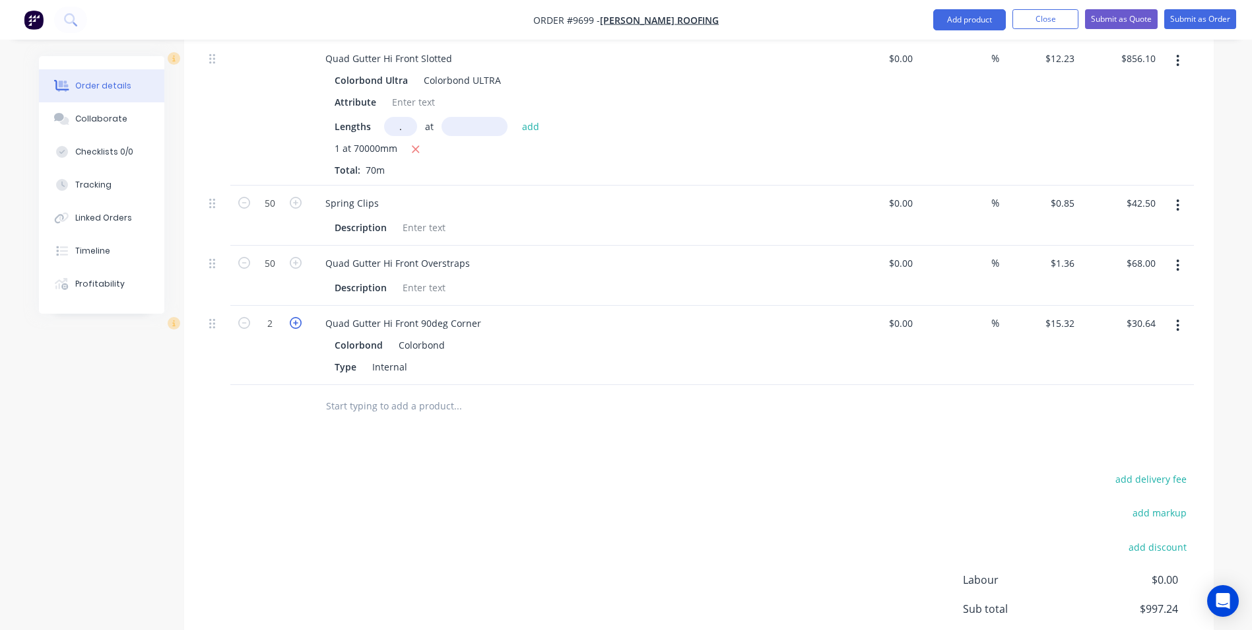
type input "$45.96"
click at [387, 393] on input "text" at bounding box center [457, 406] width 264 height 26
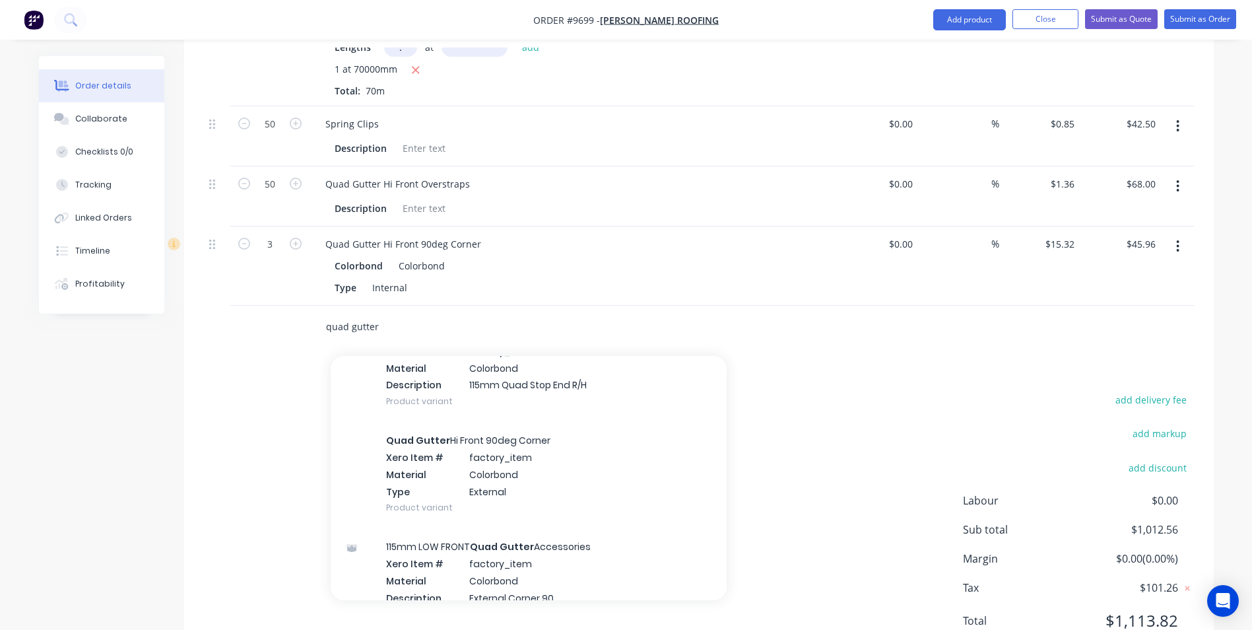
scroll to position [2838, 0]
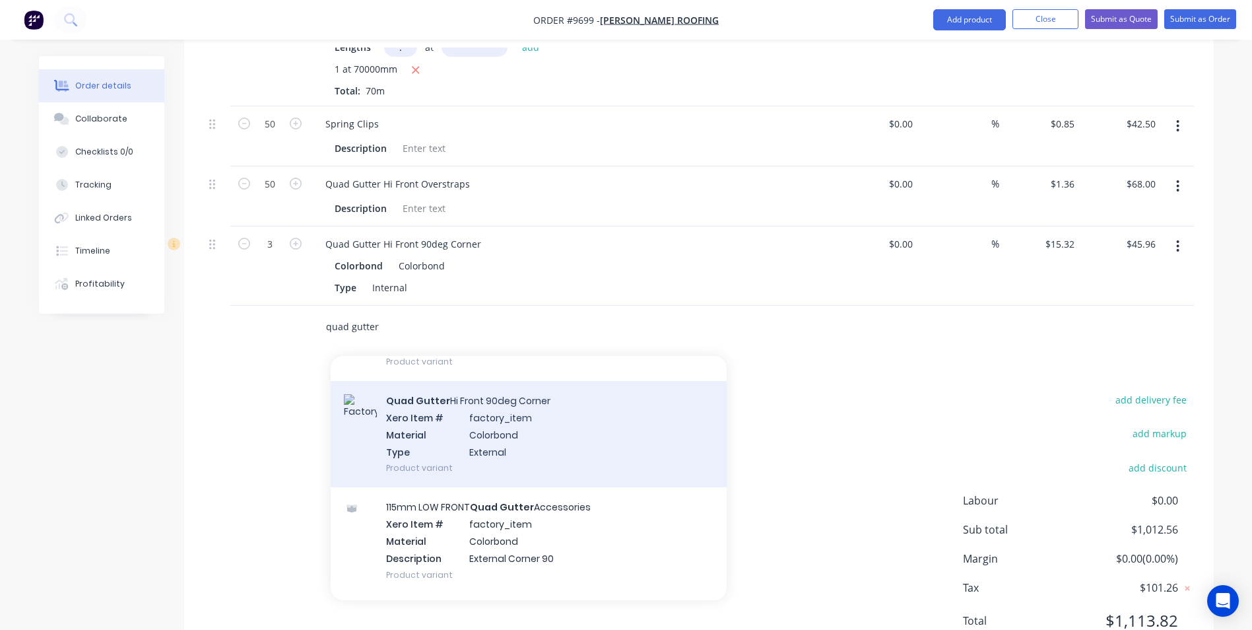
type input "quad gutter"
click at [519, 388] on div "Quad Gutter Hi Front 90deg Corner Xero Item # factory_item Material Colorbond T…" at bounding box center [529, 434] width 396 height 106
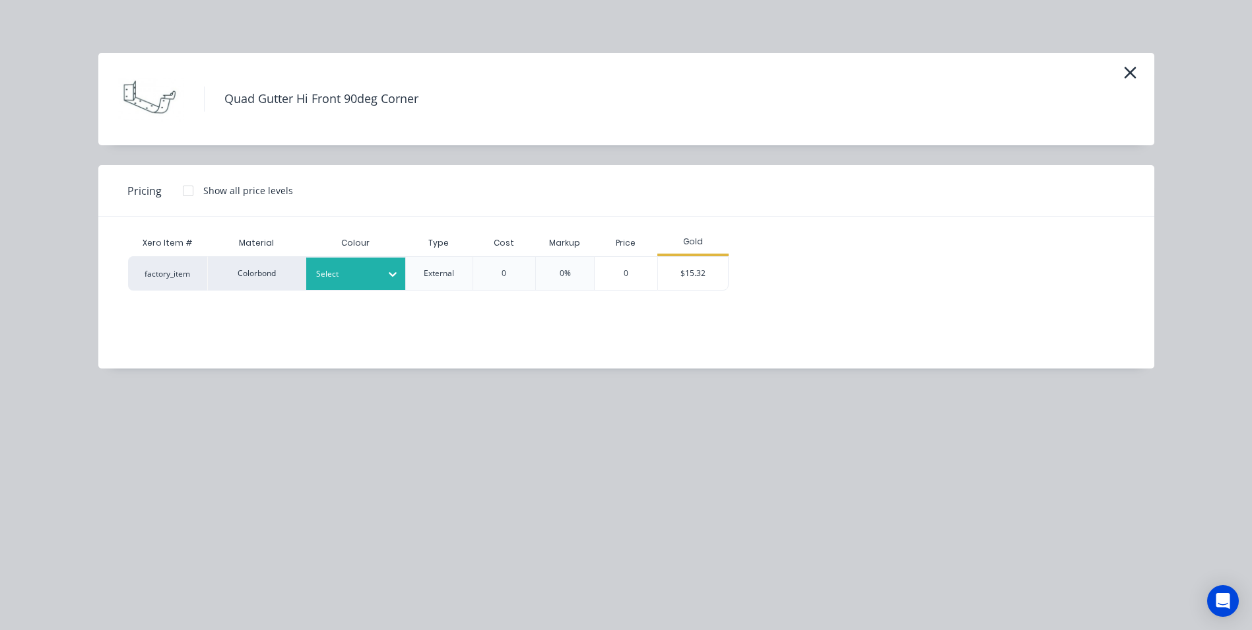
click at [364, 266] on div "Select" at bounding box center [344, 273] width 74 height 17
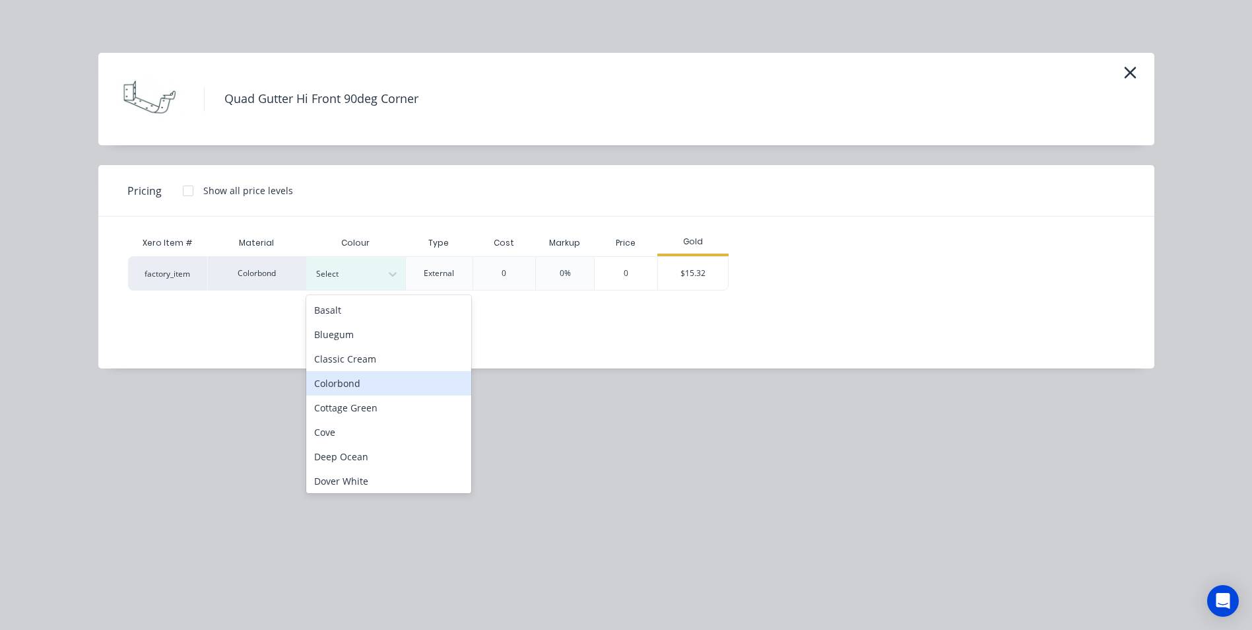
click at [356, 375] on div "Colorbond" at bounding box center [388, 383] width 165 height 24
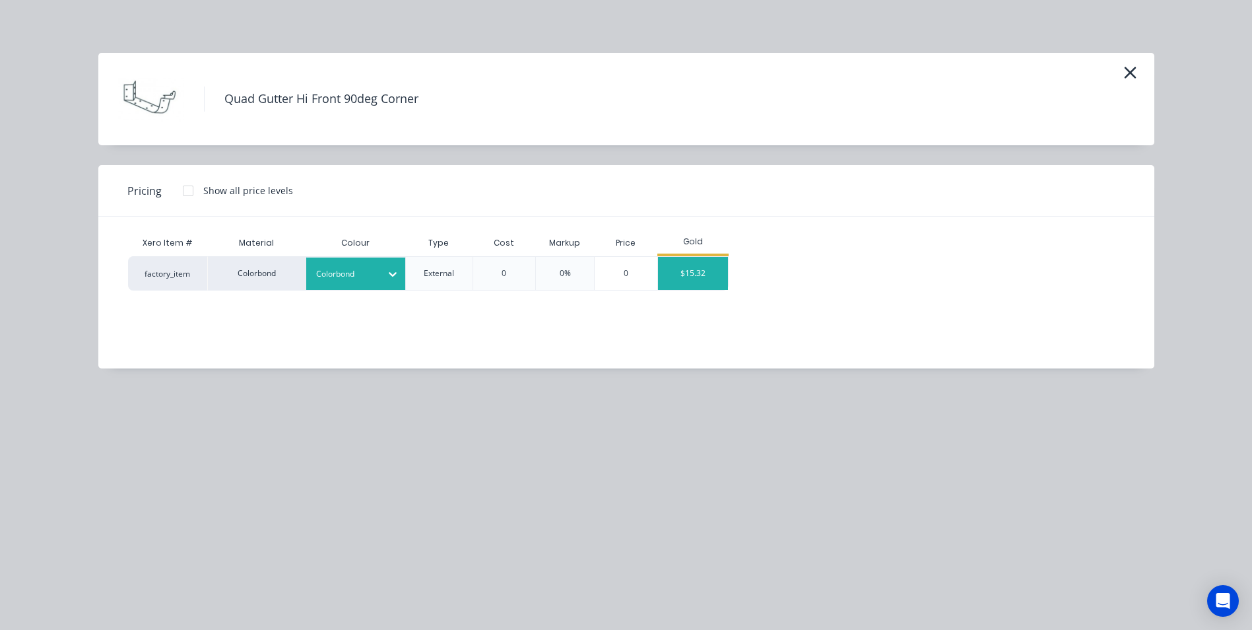
click at [697, 269] on div "$15.32" at bounding box center [693, 273] width 71 height 33
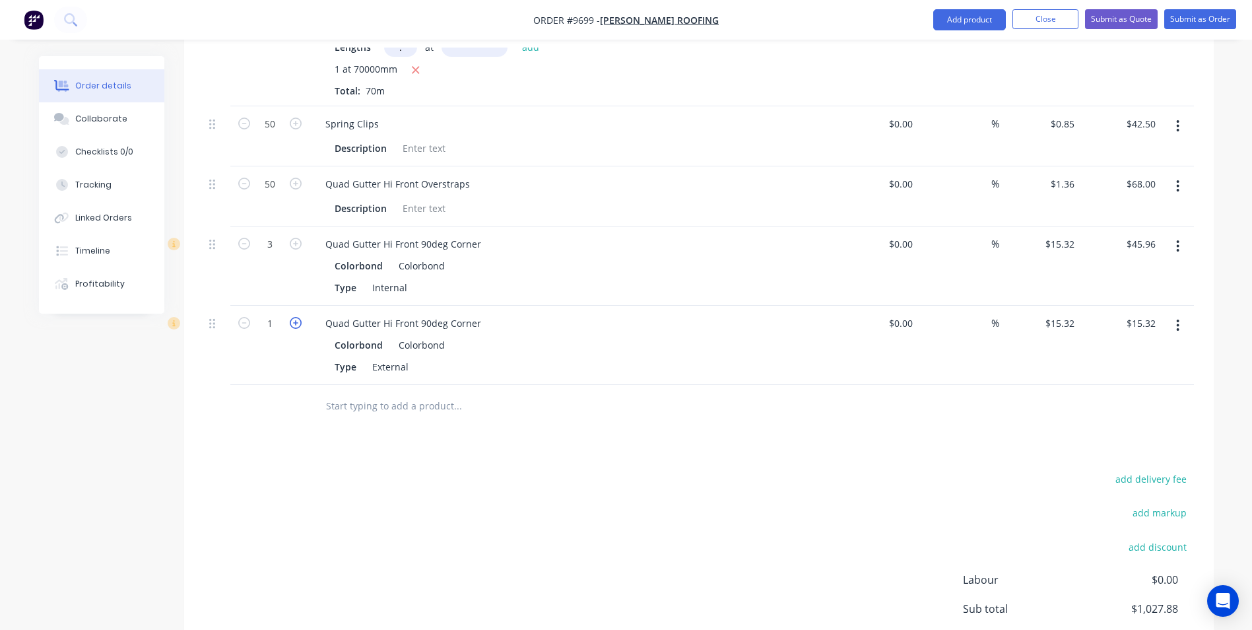
click at [296, 317] on icon "button" at bounding box center [296, 323] width 12 height 12
type input "2"
type input "$30.64"
click at [296, 317] on icon "button" at bounding box center [296, 323] width 12 height 12
type input "3"
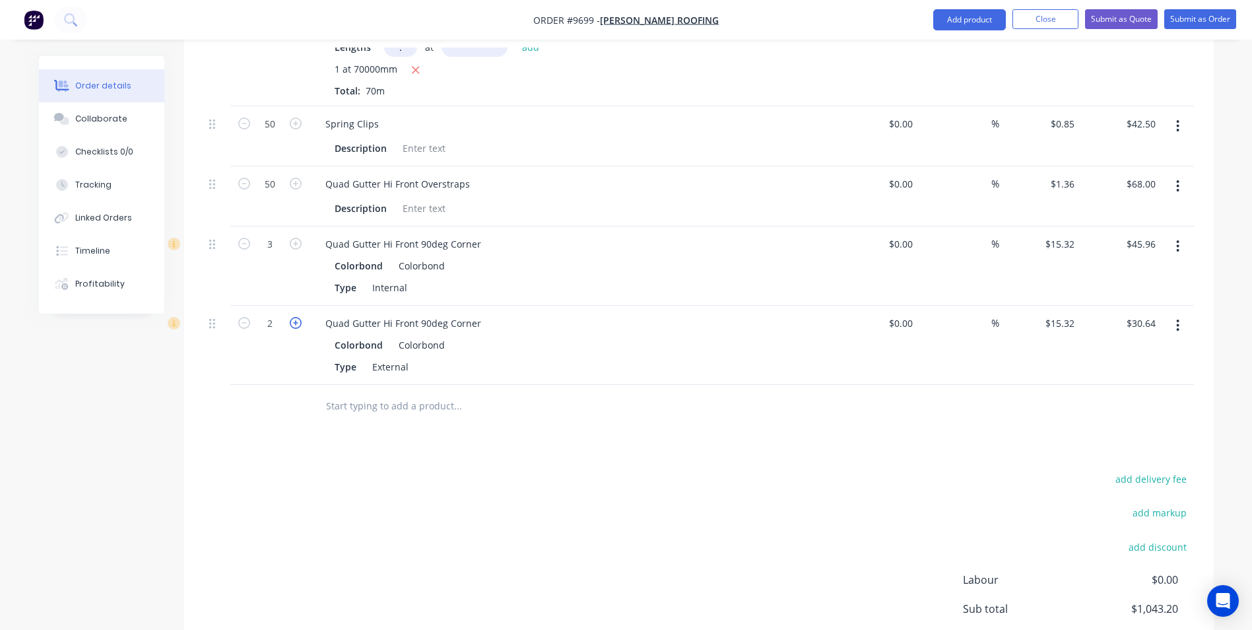
type input "$45.96"
click at [296, 317] on icon "button" at bounding box center [296, 323] width 12 height 12
type input "4"
type input "$61.28"
click at [296, 317] on icon "button" at bounding box center [296, 323] width 12 height 12
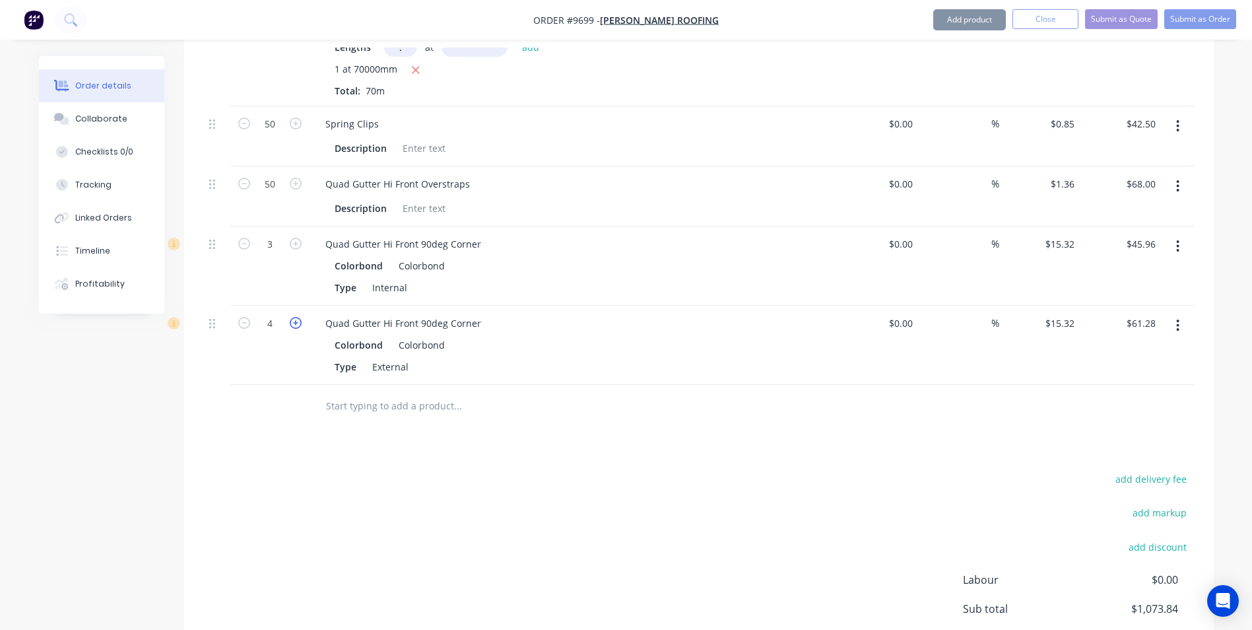
type input "5"
type input "$76.60"
click at [296, 317] on icon "button" at bounding box center [296, 323] width 12 height 12
type input "6"
type input "$91.92"
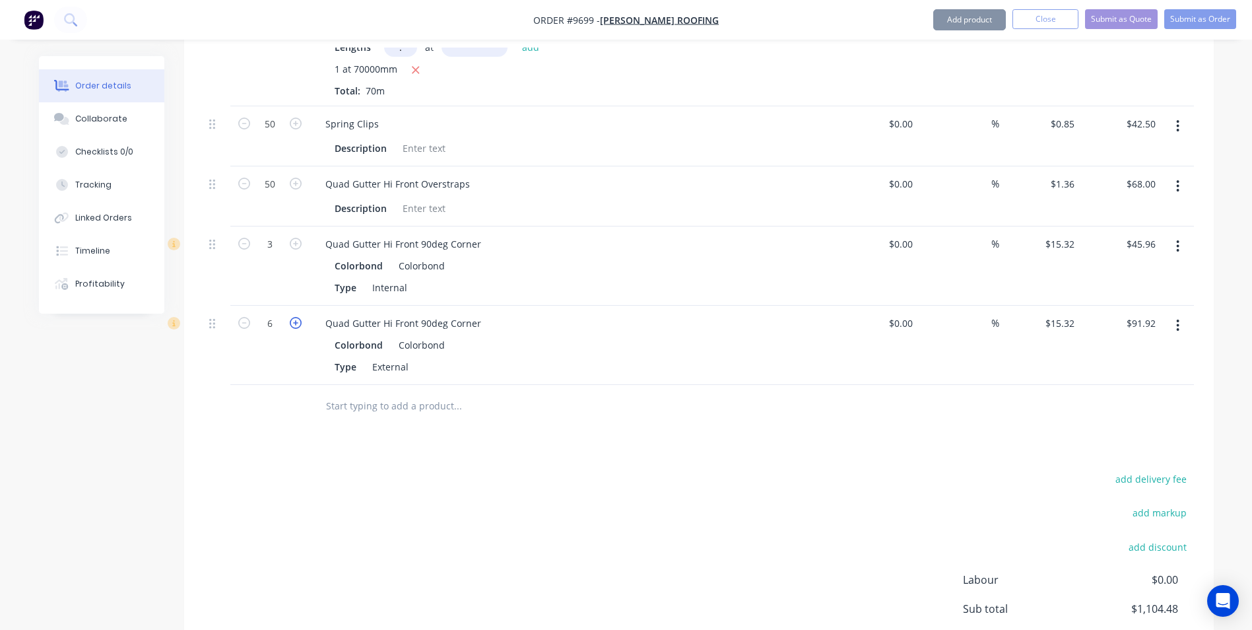
click at [296, 317] on icon "button" at bounding box center [296, 323] width 12 height 12
type input "7"
type input "$107.24"
click at [241, 317] on icon "button" at bounding box center [244, 323] width 12 height 12
type input "6"
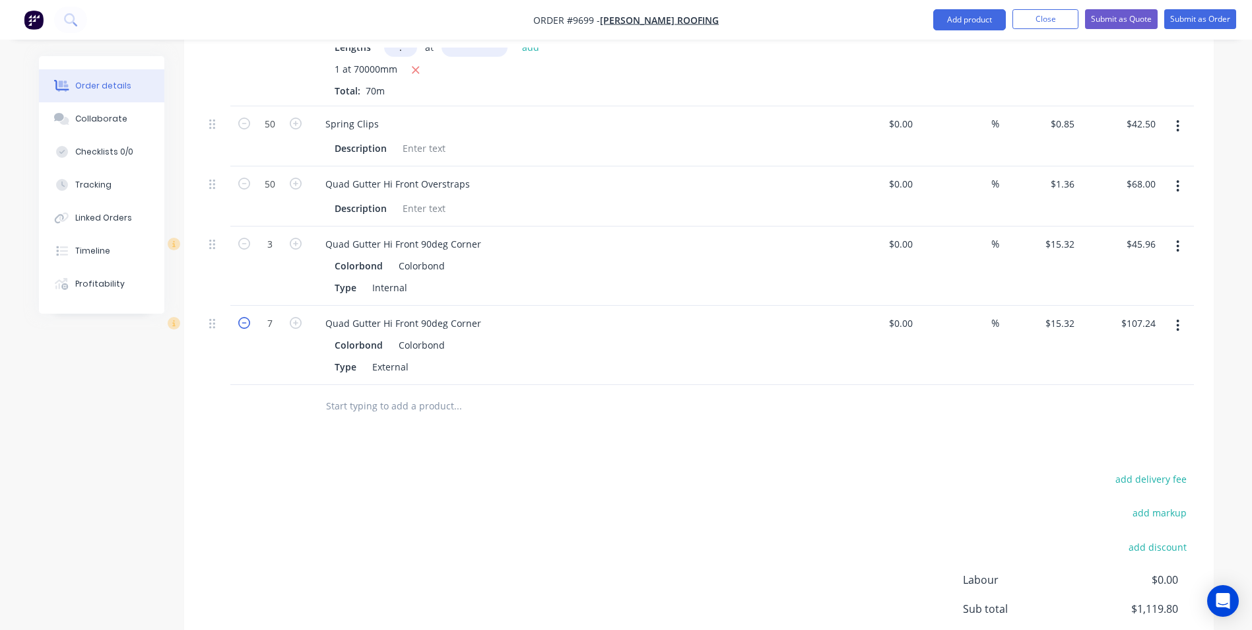
type input "$91.92"
click at [372, 393] on input "text" at bounding box center [457, 406] width 264 height 26
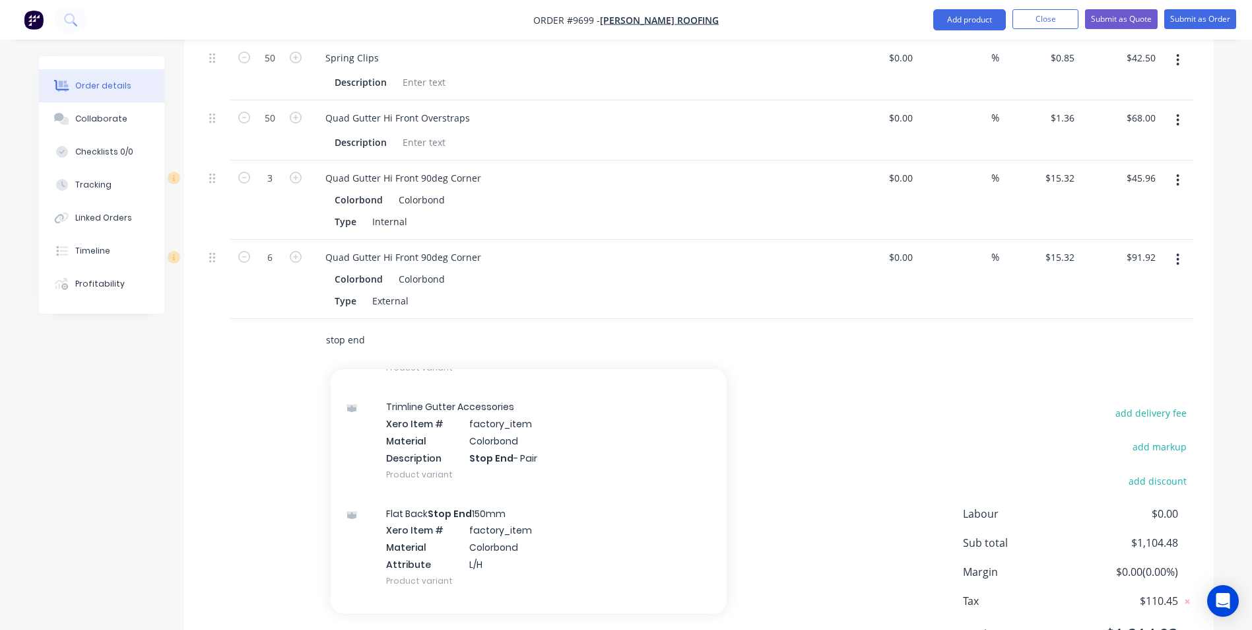
scroll to position [1782, 0]
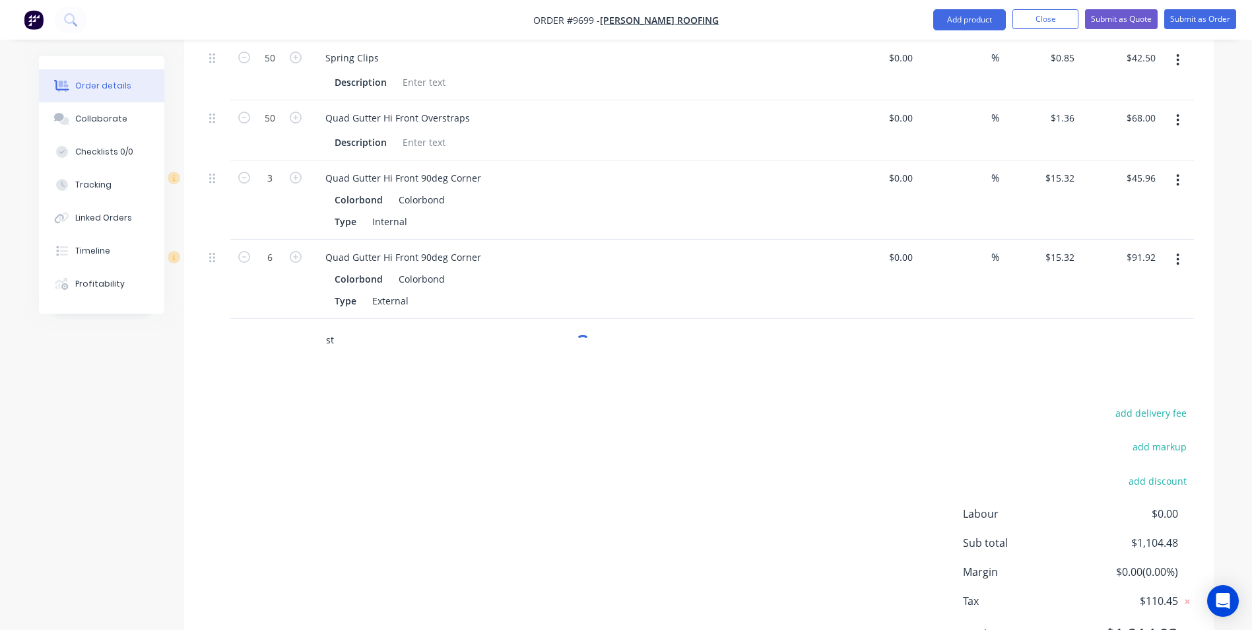
type input "s"
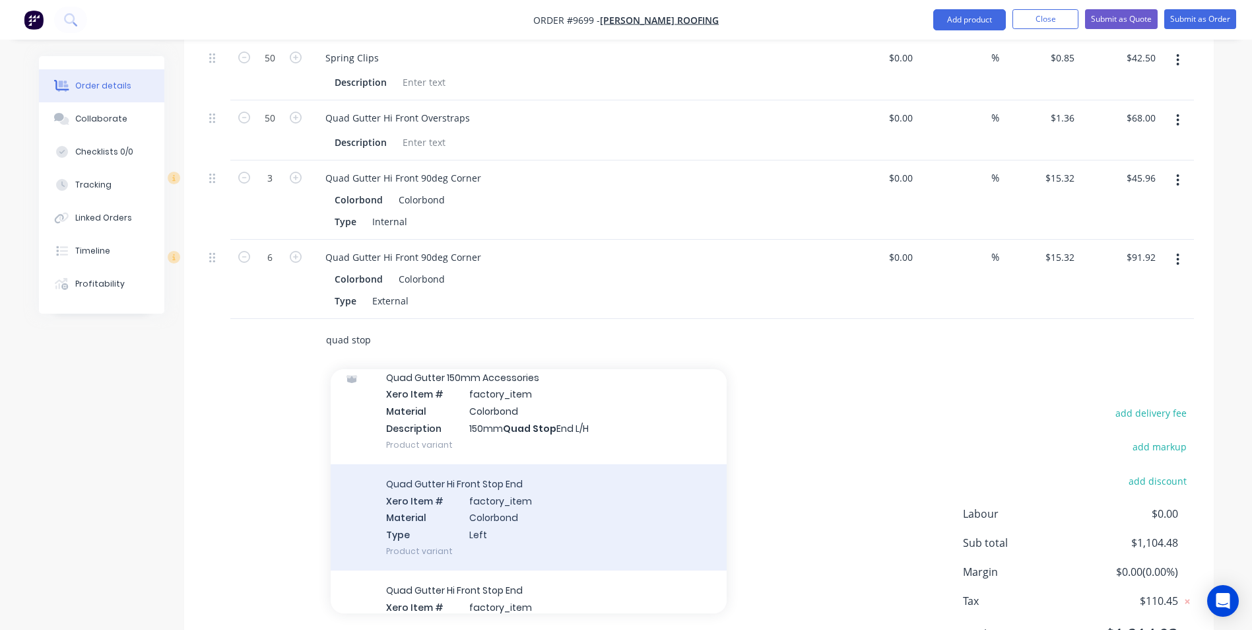
scroll to position [528, 0]
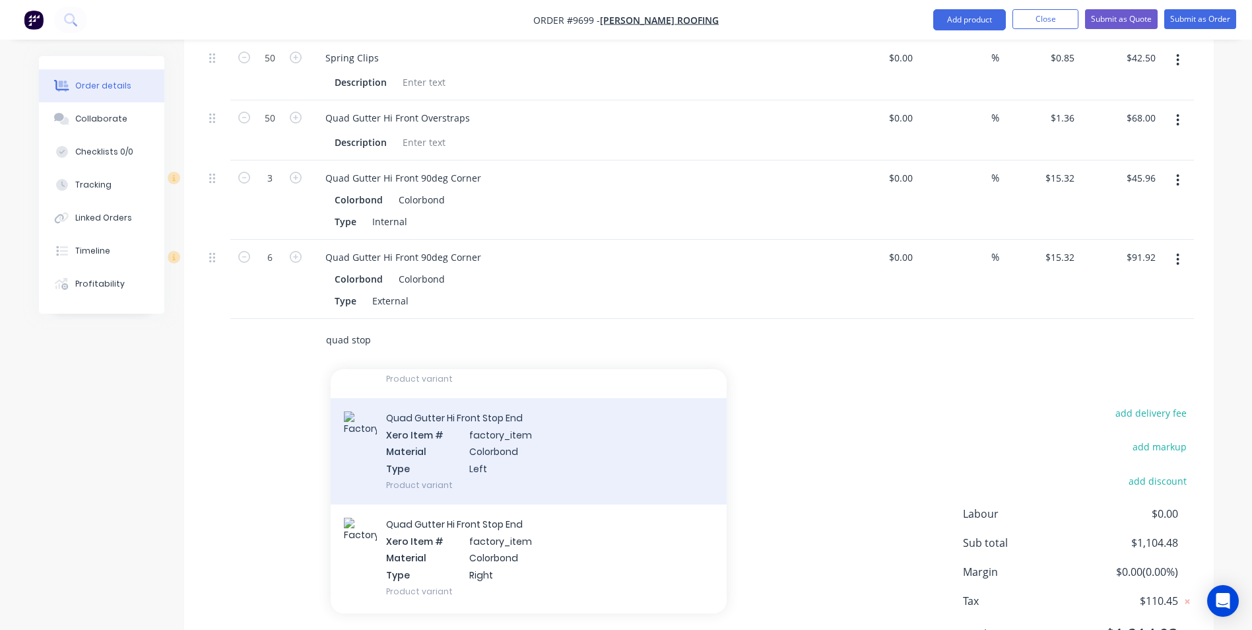
type input "quad stop"
click at [474, 404] on div "Quad Gutter Hi Front Stop End Xero Item # factory_item Material Colorbond Type …" at bounding box center [529, 451] width 396 height 106
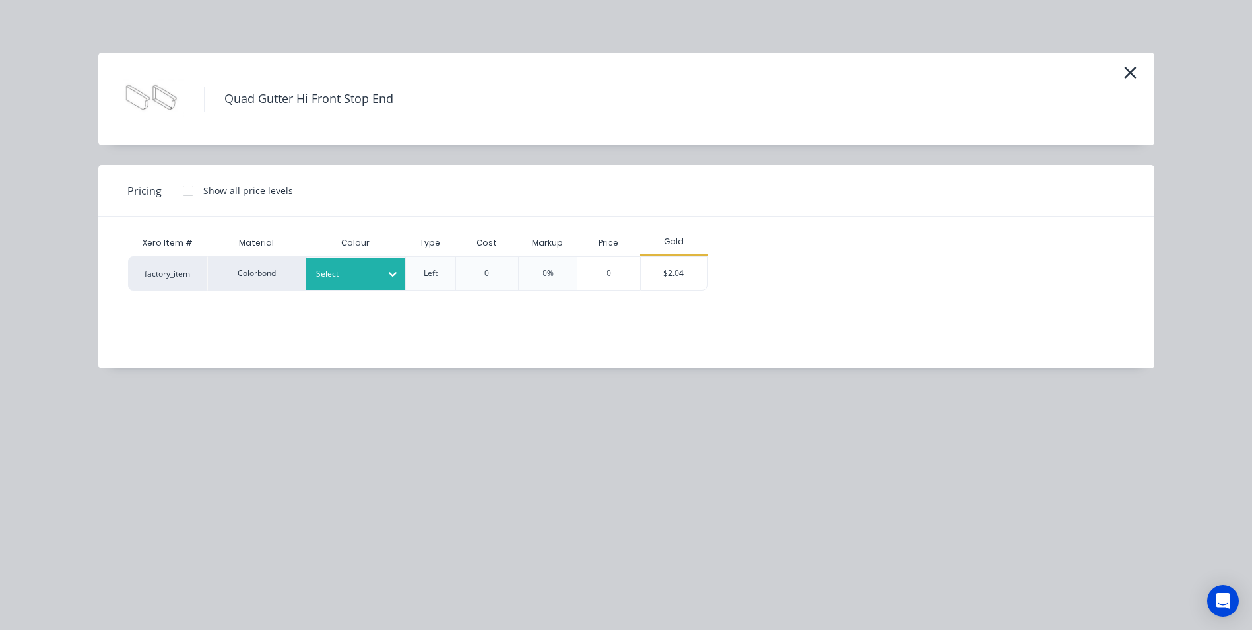
click at [353, 273] on div at bounding box center [345, 274] width 59 height 15
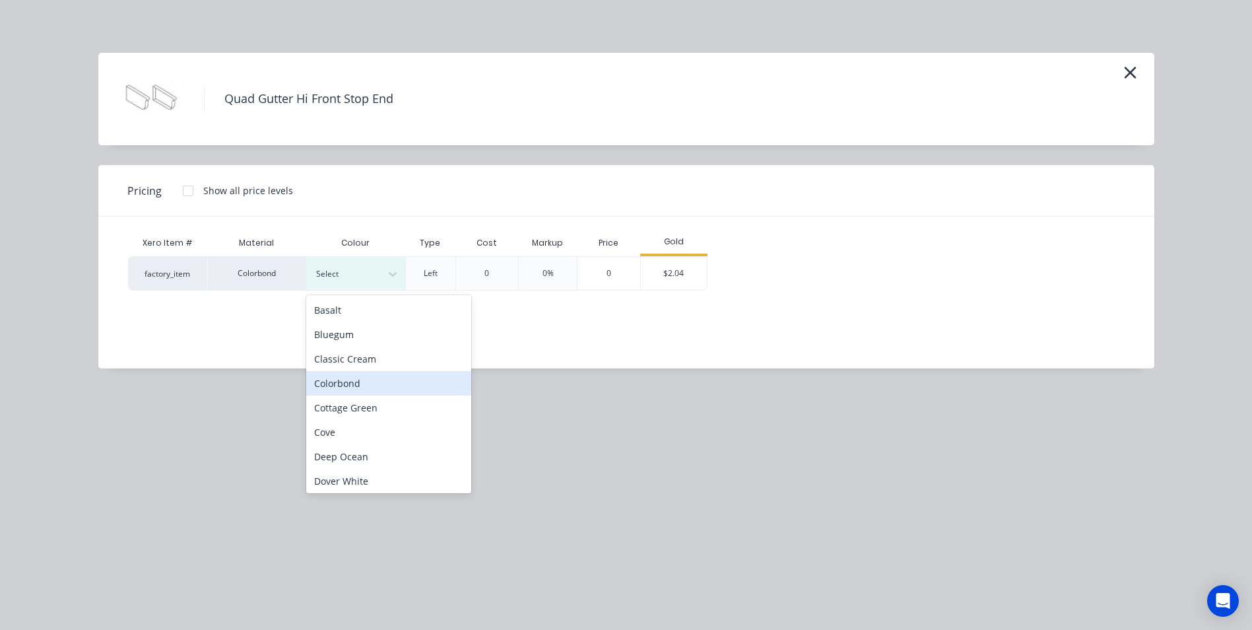
click at [368, 383] on div "Colorbond" at bounding box center [388, 383] width 165 height 24
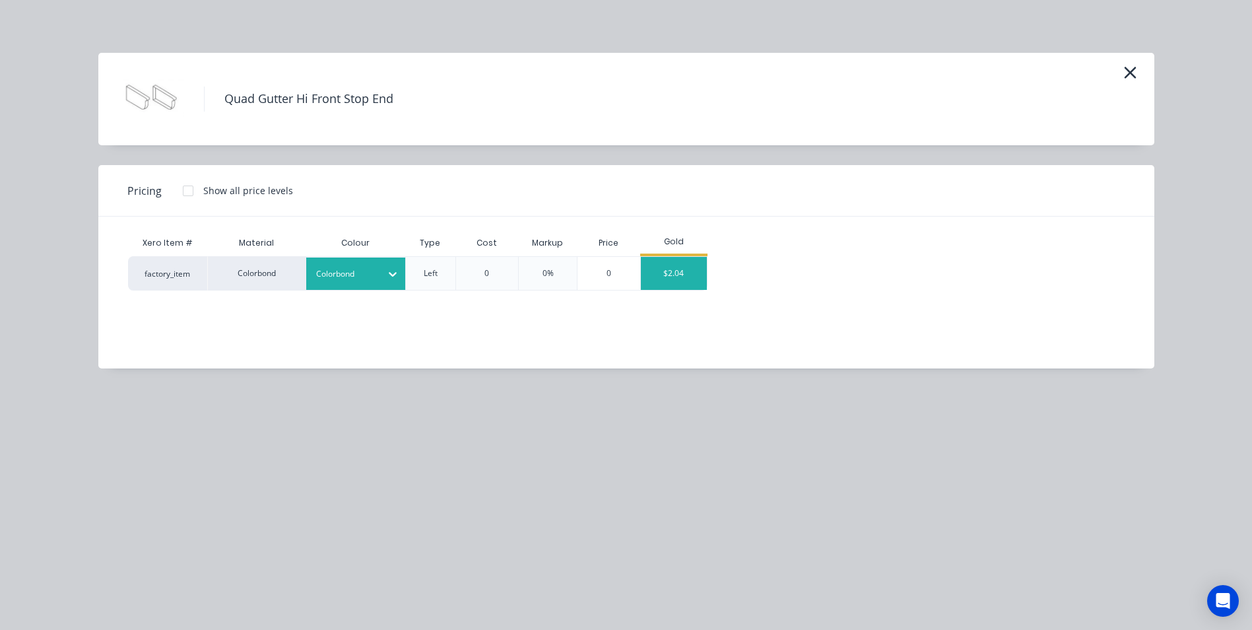
click at [654, 281] on div "$2.04" at bounding box center [674, 273] width 66 height 33
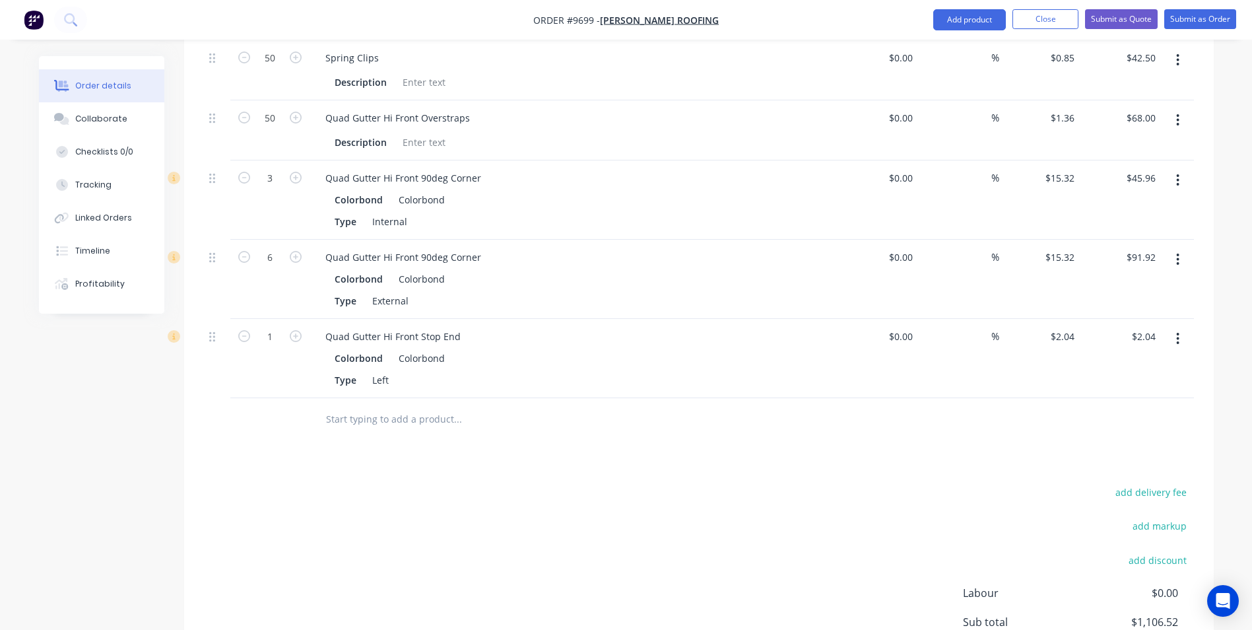
click at [399, 406] on input "text" at bounding box center [457, 419] width 264 height 26
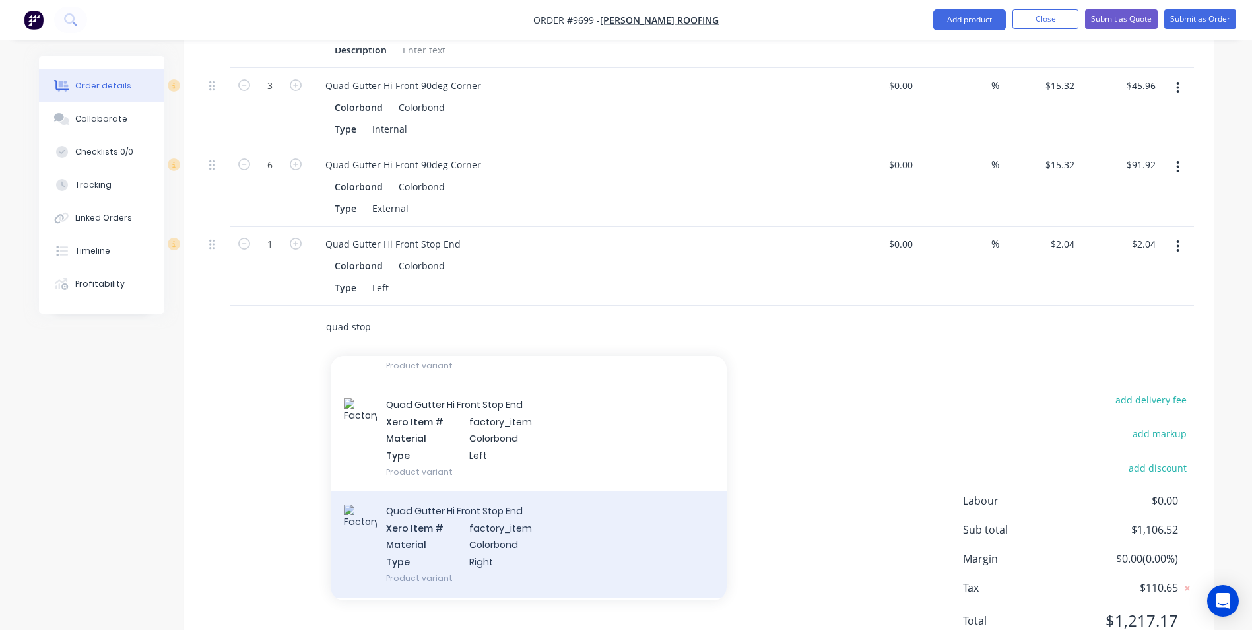
type input "quad stop"
click at [480, 491] on div "Quad Gutter Hi Front Stop End Xero Item # factory_item Material Colorbond Type …" at bounding box center [529, 544] width 396 height 106
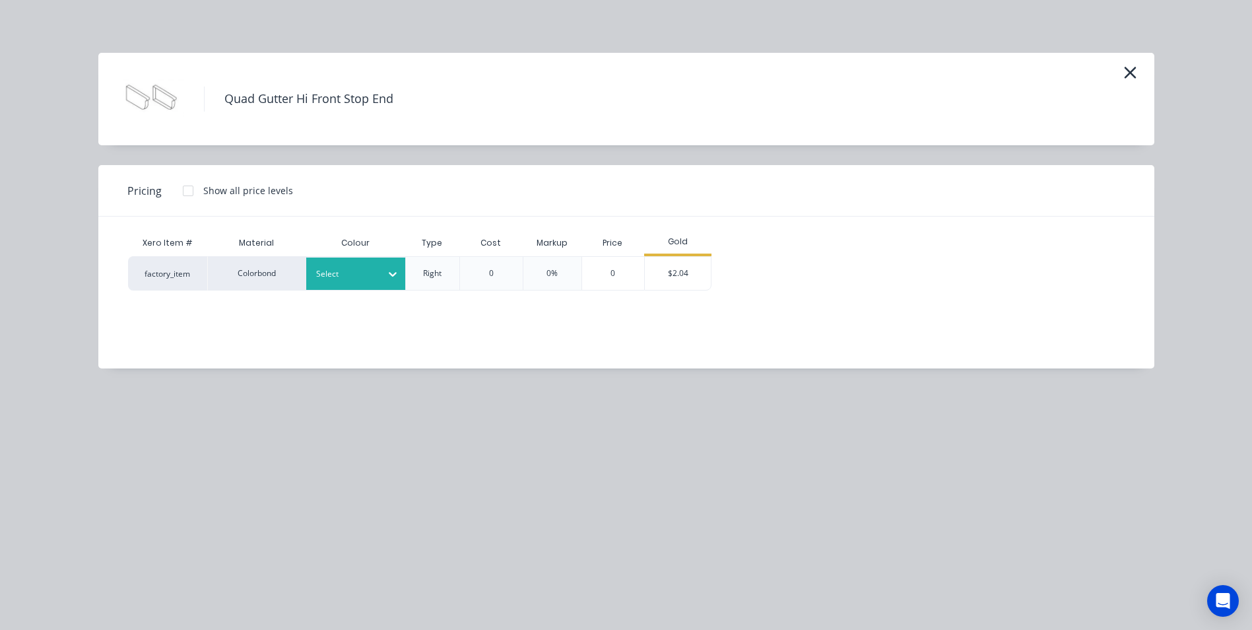
click at [339, 275] on div at bounding box center [345, 274] width 59 height 15
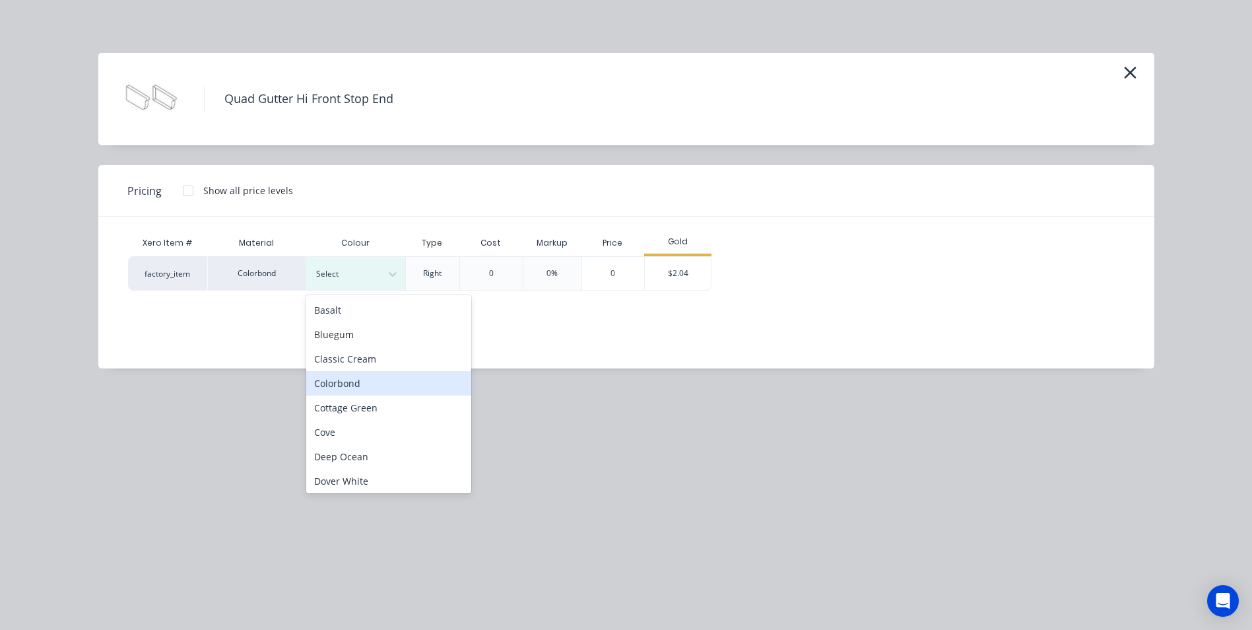
click at [346, 385] on div "Colorbond" at bounding box center [388, 383] width 165 height 24
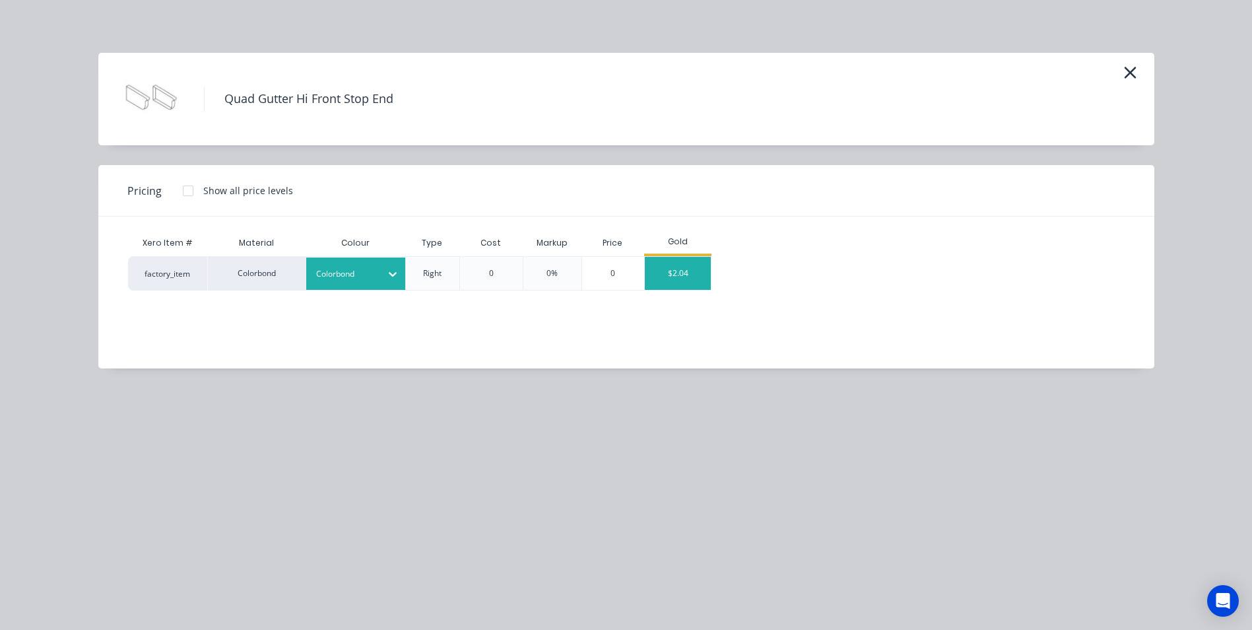
click at [670, 274] on div "$2.04" at bounding box center [678, 273] width 66 height 33
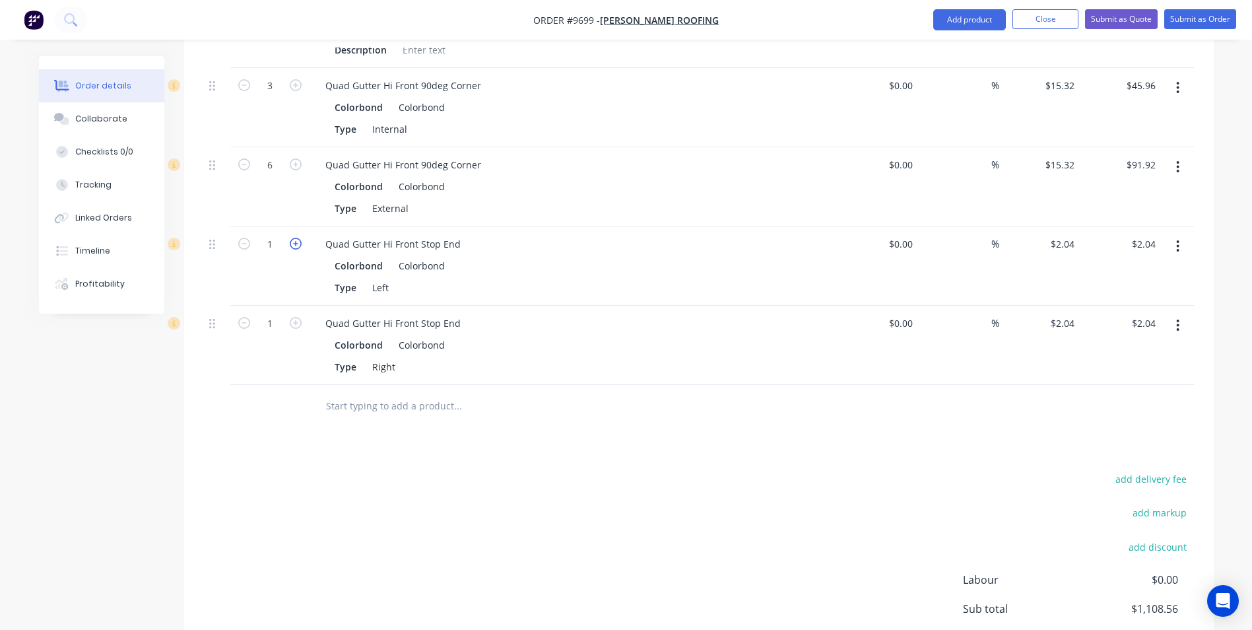
click at [293, 238] on icon "button" at bounding box center [296, 244] width 12 height 12
type input "2"
type input "$4.08"
click at [293, 238] on icon "button" at bounding box center [296, 244] width 12 height 12
type input "3"
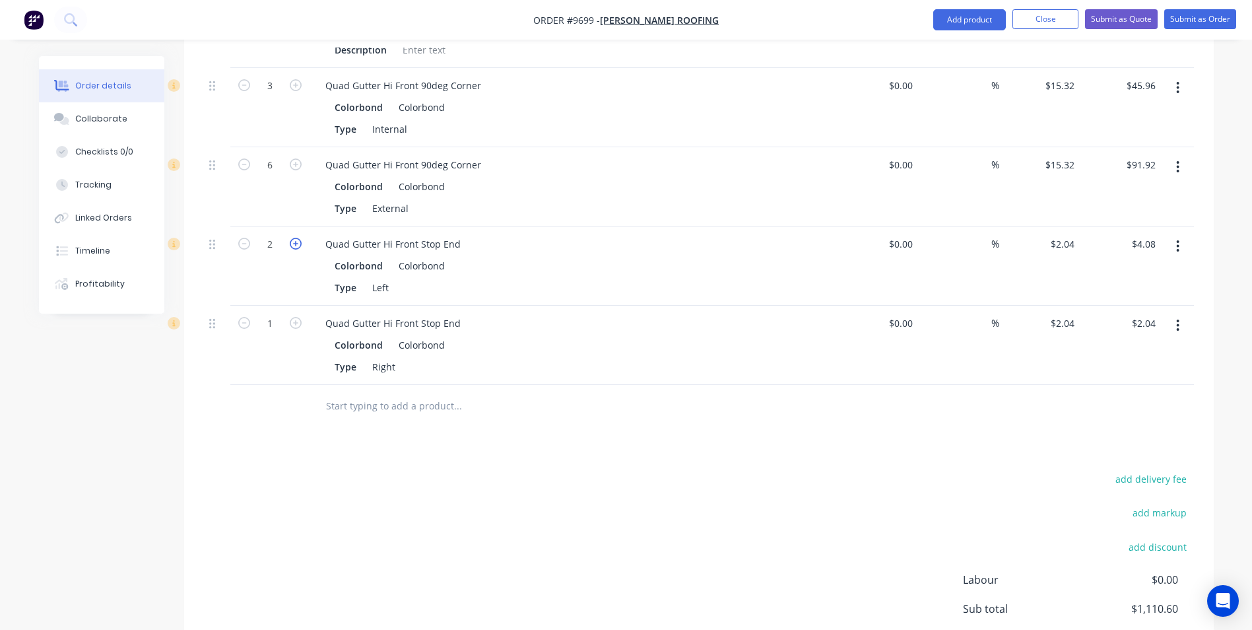
type input "$6.12"
click at [293, 238] on icon "button" at bounding box center [296, 244] width 12 height 12
type input "4"
type input "$8.16"
click at [293, 238] on icon "button" at bounding box center [296, 244] width 12 height 12
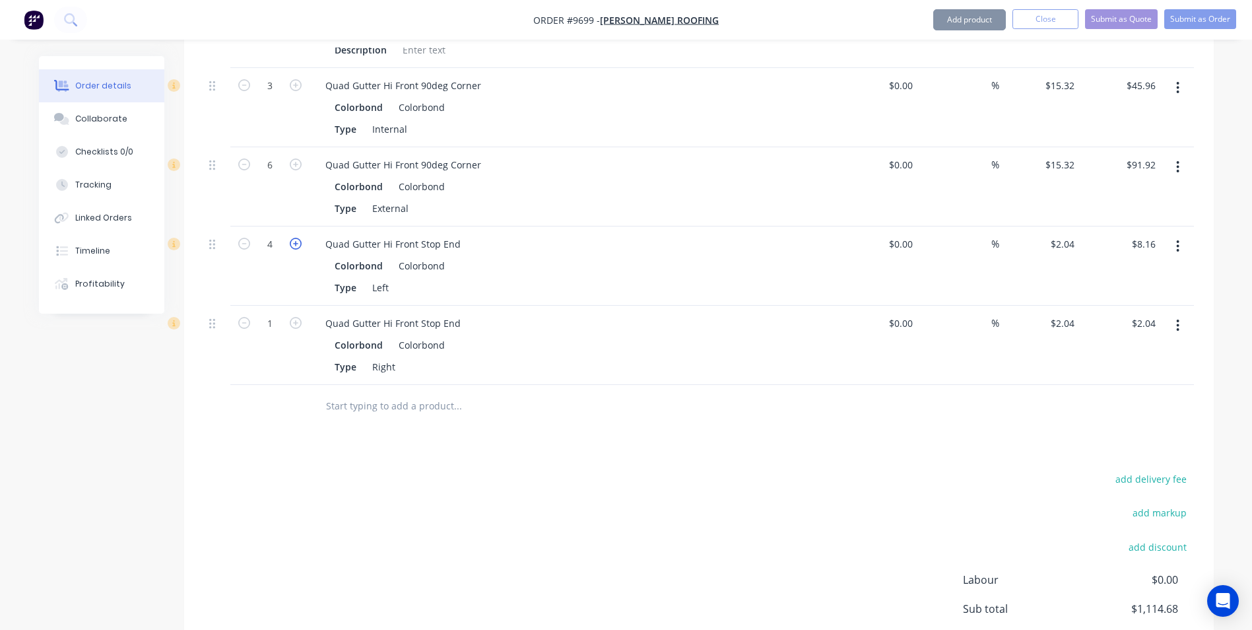
type input "5"
type input "$10.20"
click at [293, 238] on icon "button" at bounding box center [296, 244] width 12 height 12
type input "6"
type input "$12.24"
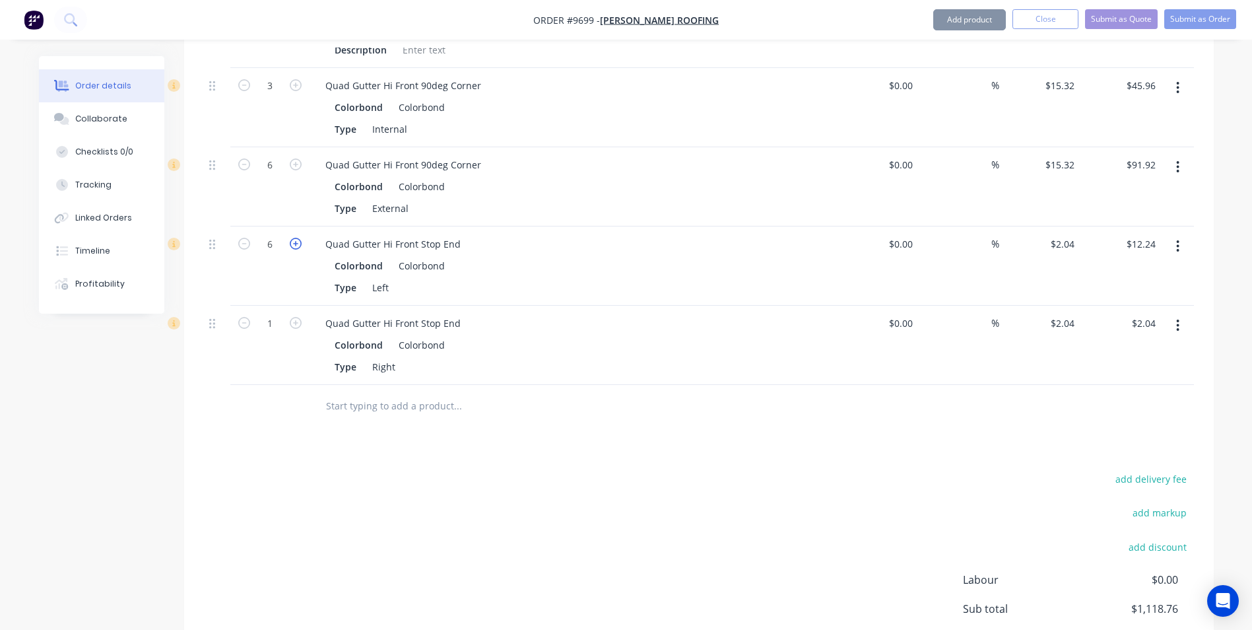
click at [293, 238] on icon "button" at bounding box center [296, 244] width 12 height 12
type input "7"
type input "$14.28"
click at [293, 238] on icon "button" at bounding box center [296, 244] width 12 height 12
type input "8"
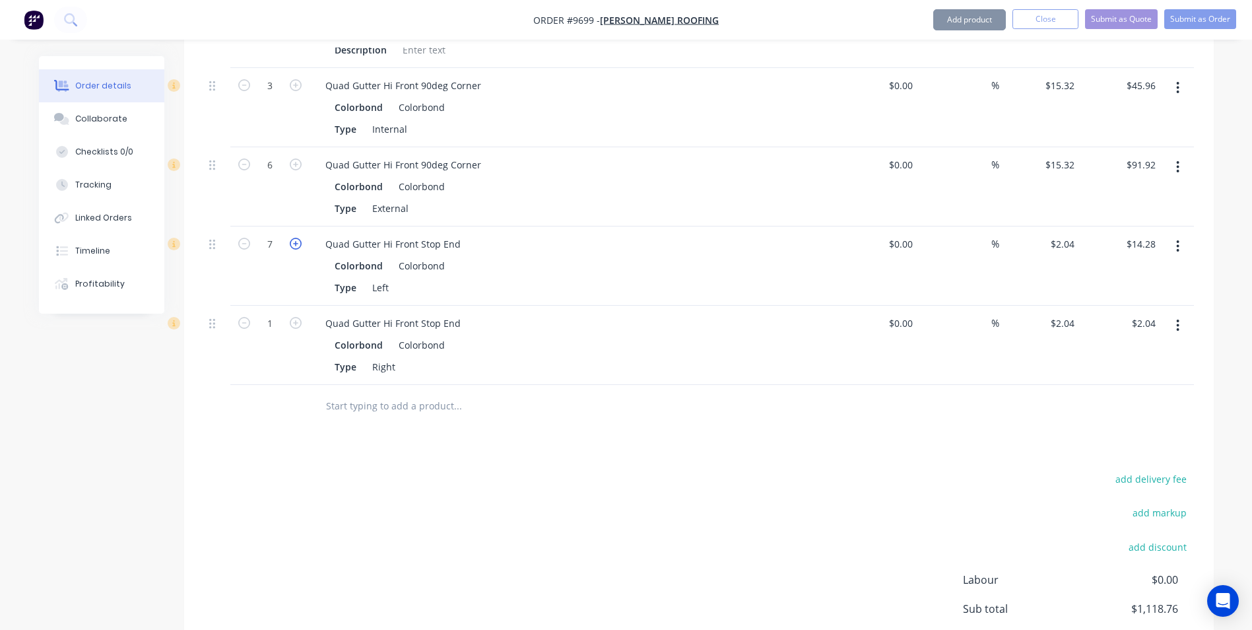
type input "$16.32"
click at [293, 238] on icon "button" at bounding box center [296, 244] width 12 height 12
type input "9"
type input "$18.36"
click at [293, 238] on icon "button" at bounding box center [296, 244] width 12 height 12
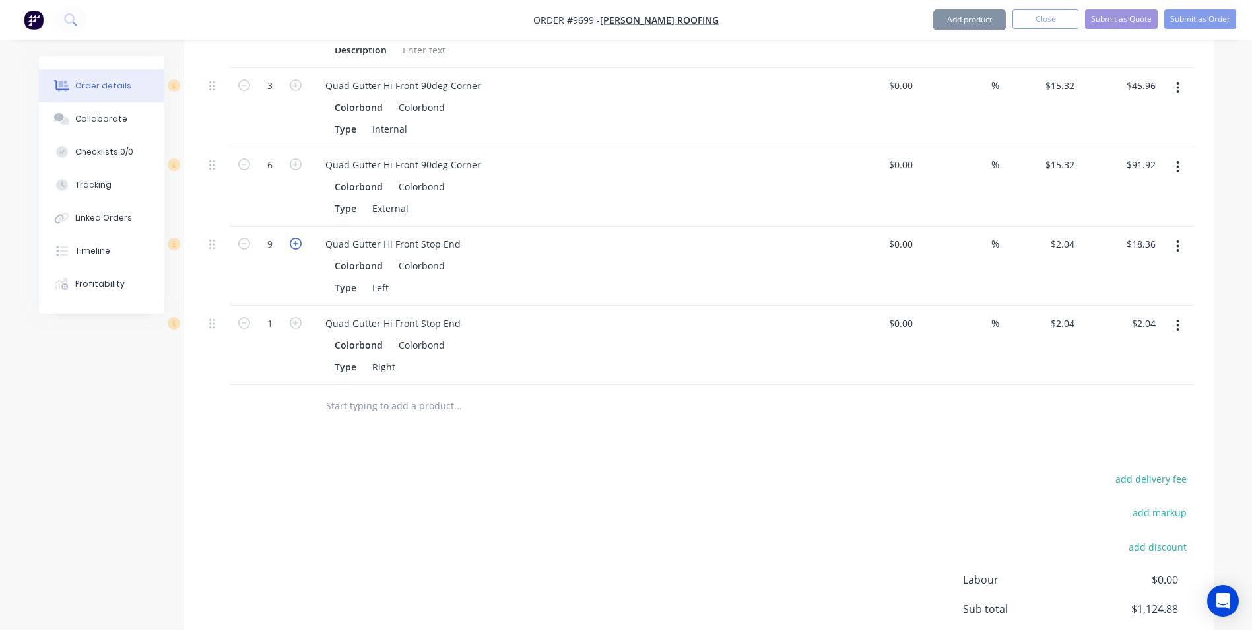
type input "10"
type input "$20.40"
click at [293, 238] on icon "button" at bounding box center [296, 244] width 12 height 12
type input "11"
type input "$22.44"
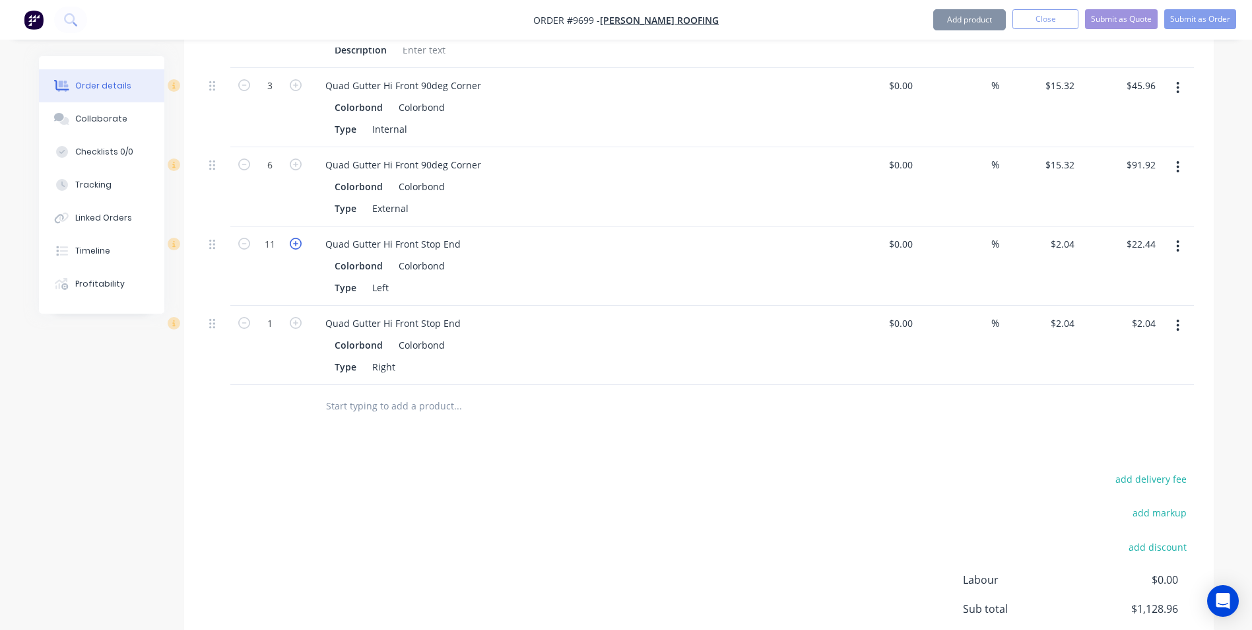
click at [293, 238] on icon "button" at bounding box center [296, 244] width 12 height 12
type input "12"
type input "$24.48"
click at [296, 317] on icon "button" at bounding box center [296, 323] width 12 height 12
type input "2"
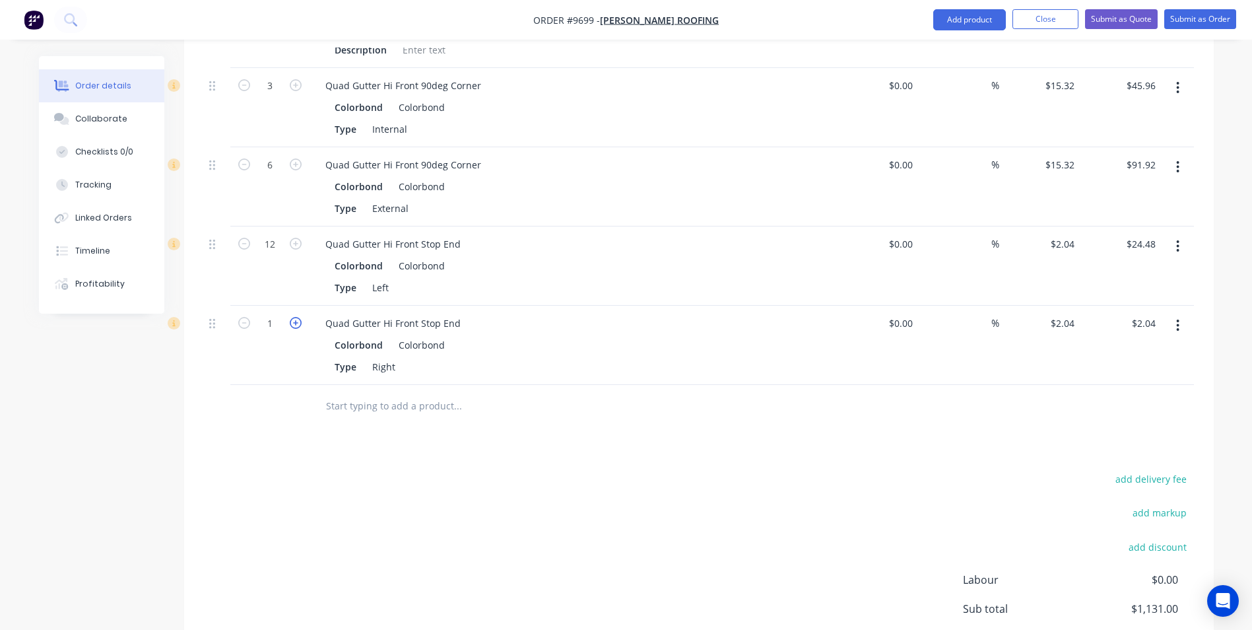
type input "$4.08"
click at [296, 317] on icon "button" at bounding box center [296, 323] width 12 height 12
type input "3"
type input "$6.12"
click at [296, 317] on icon "button" at bounding box center [296, 323] width 12 height 12
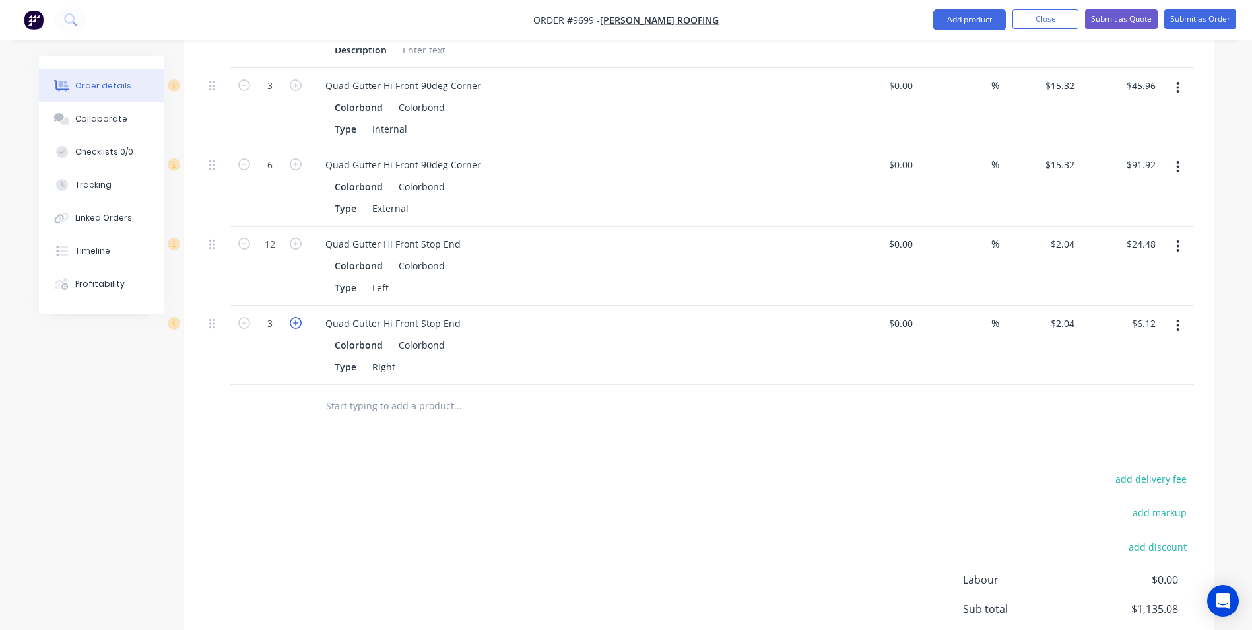
type input "4"
type input "$8.16"
click at [296, 317] on icon "button" at bounding box center [296, 323] width 12 height 12
type input "5"
type input "$10.20"
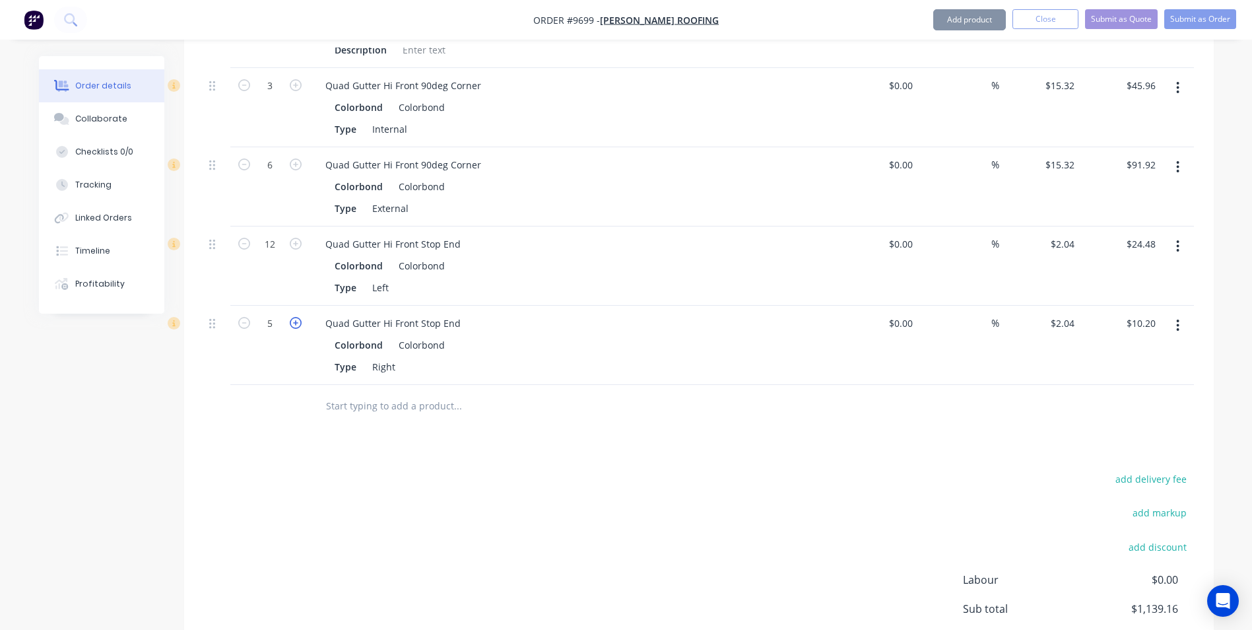
click at [296, 317] on icon "button" at bounding box center [296, 323] width 12 height 12
type input "6"
type input "$12.24"
click at [296, 317] on icon "button" at bounding box center [296, 323] width 12 height 12
type input "7"
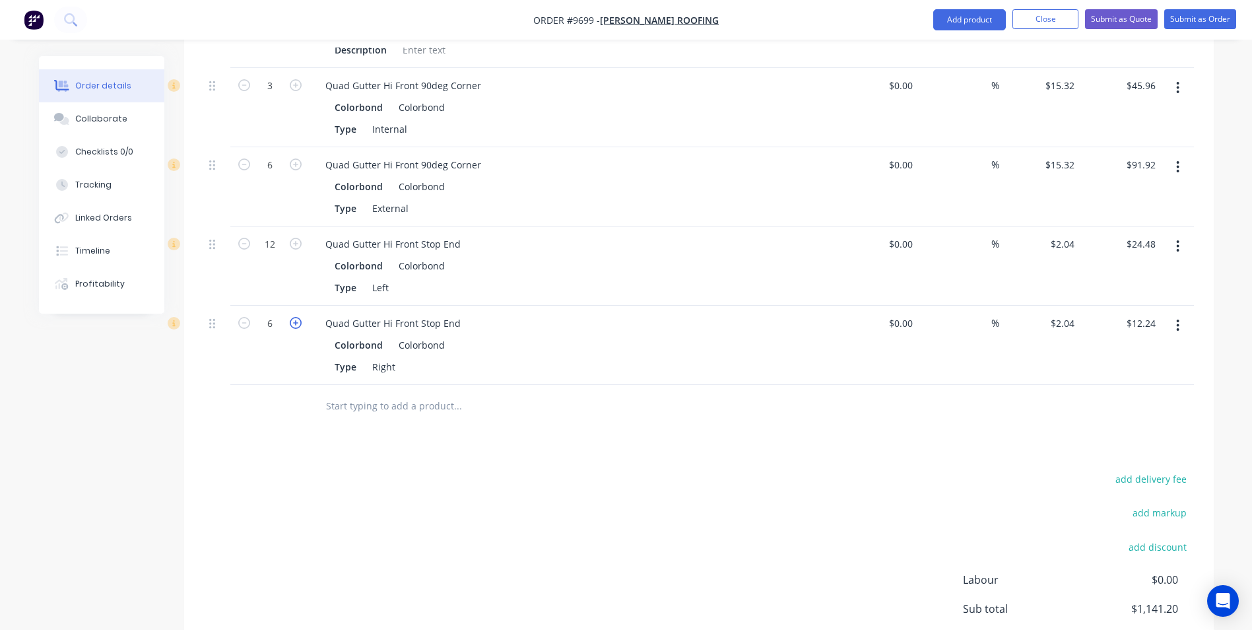
type input "$14.28"
click at [296, 317] on icon "button" at bounding box center [296, 323] width 12 height 12
type input "8"
type input "$16.32"
click at [296, 317] on icon "button" at bounding box center [296, 323] width 12 height 12
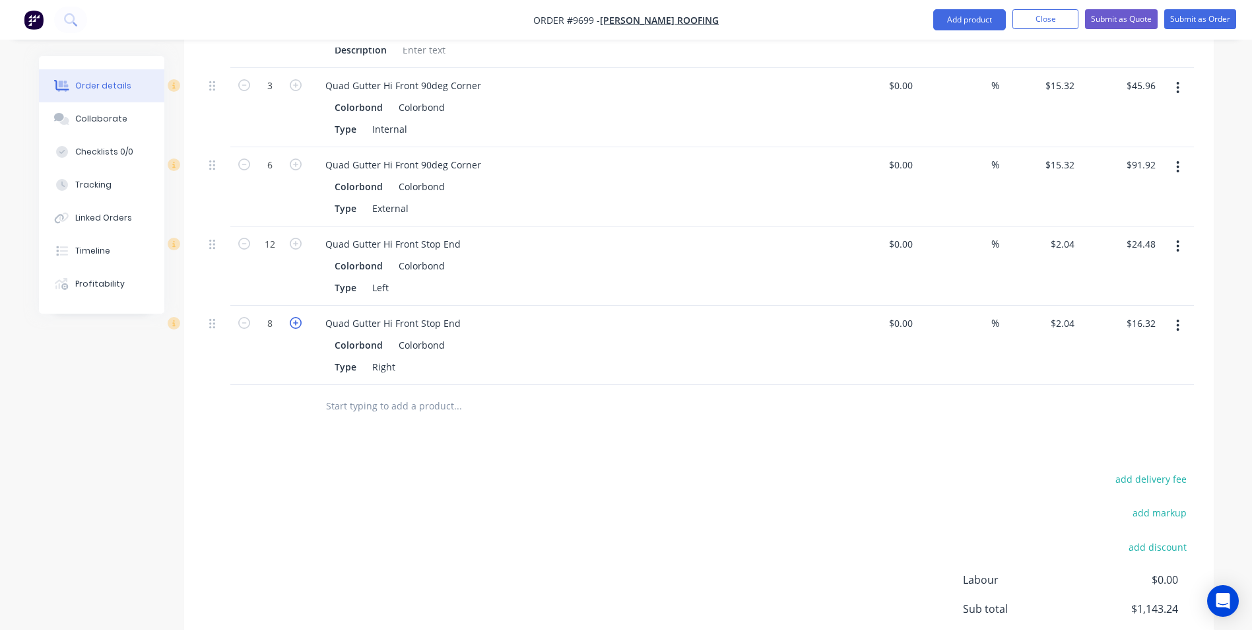
type input "9"
type input "$18.36"
click at [296, 317] on icon "button" at bounding box center [296, 323] width 12 height 12
type input "10"
type input "$20.40"
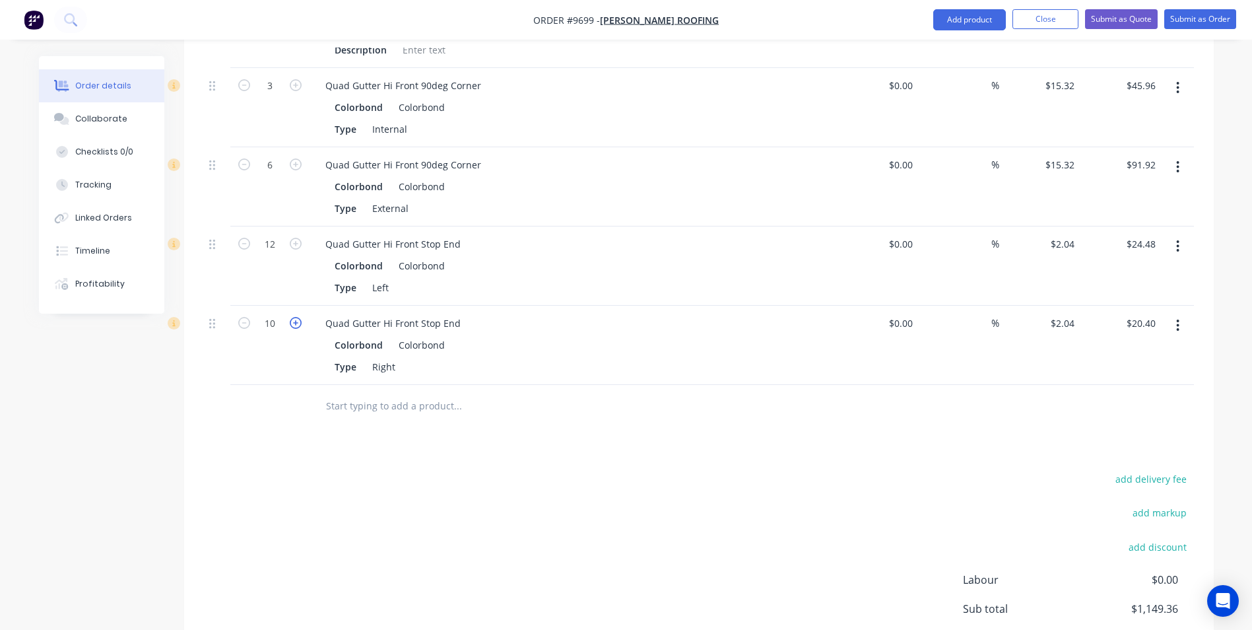
click at [296, 317] on icon "button" at bounding box center [296, 323] width 12 height 12
type input "11"
type input "$22.44"
click at [296, 317] on icon "button" at bounding box center [296, 323] width 12 height 12
type input "12"
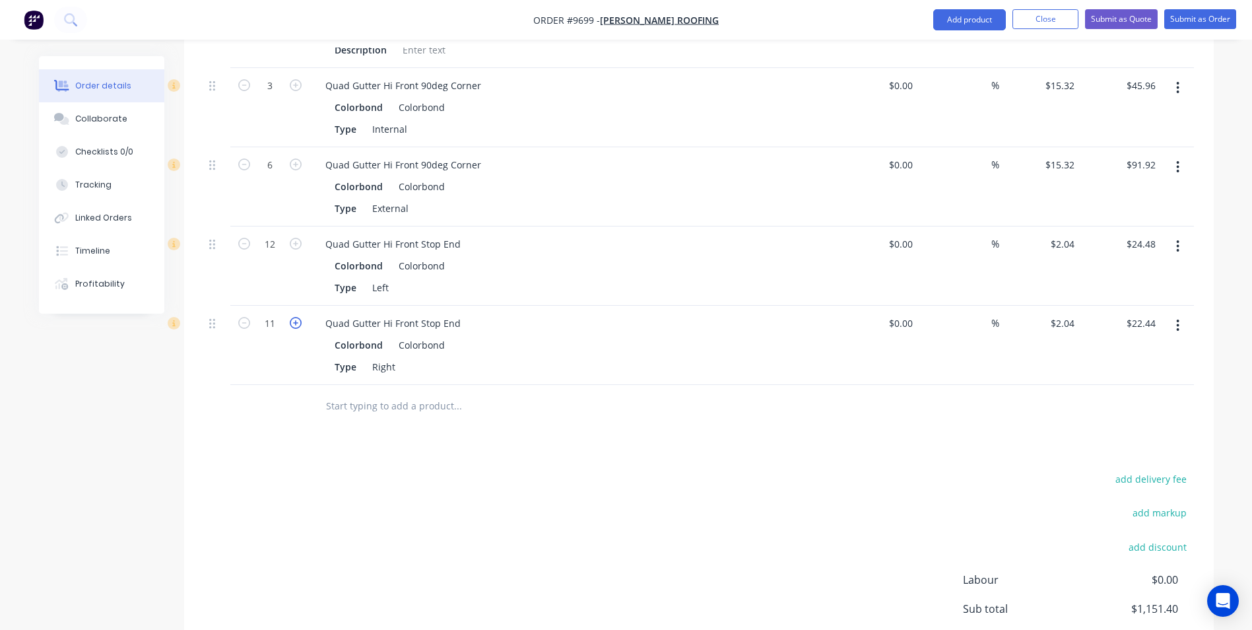
type input "$24.48"
click at [425, 393] on input "text" at bounding box center [457, 406] width 264 height 26
click at [335, 393] on input "text" at bounding box center [457, 406] width 264 height 26
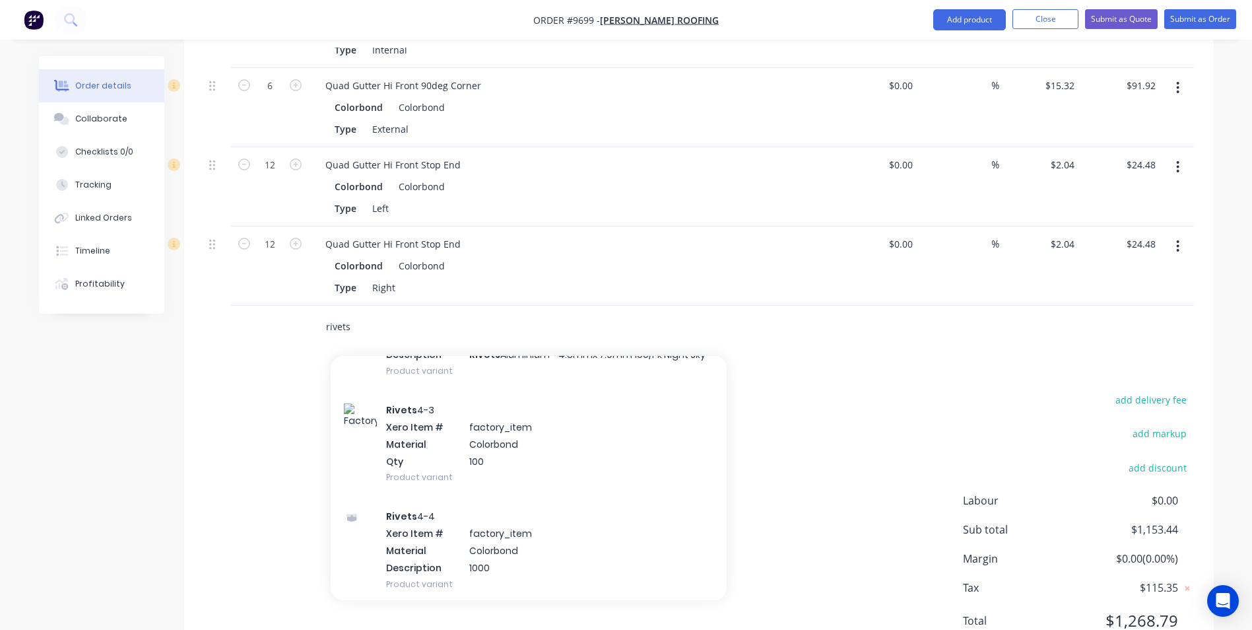
scroll to position [726, 0]
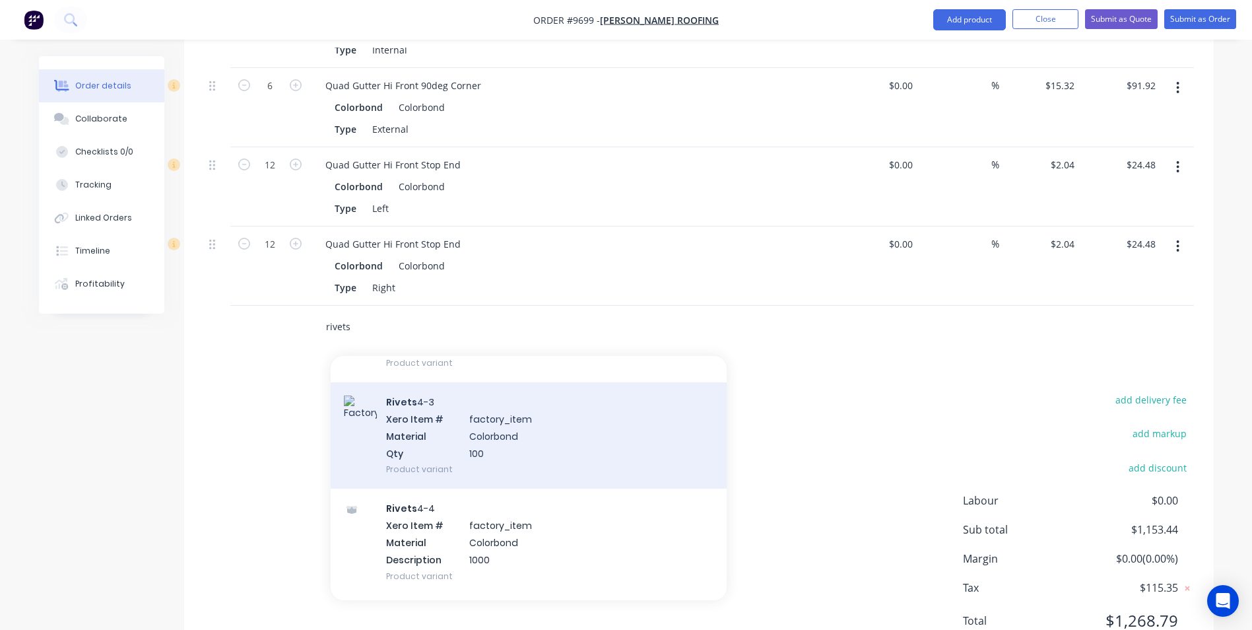
type input "rivets"
click at [483, 400] on div "Rivets 4-3 Xero Item # factory_item Material Colorbond Qty 100 Product variant" at bounding box center [529, 435] width 396 height 106
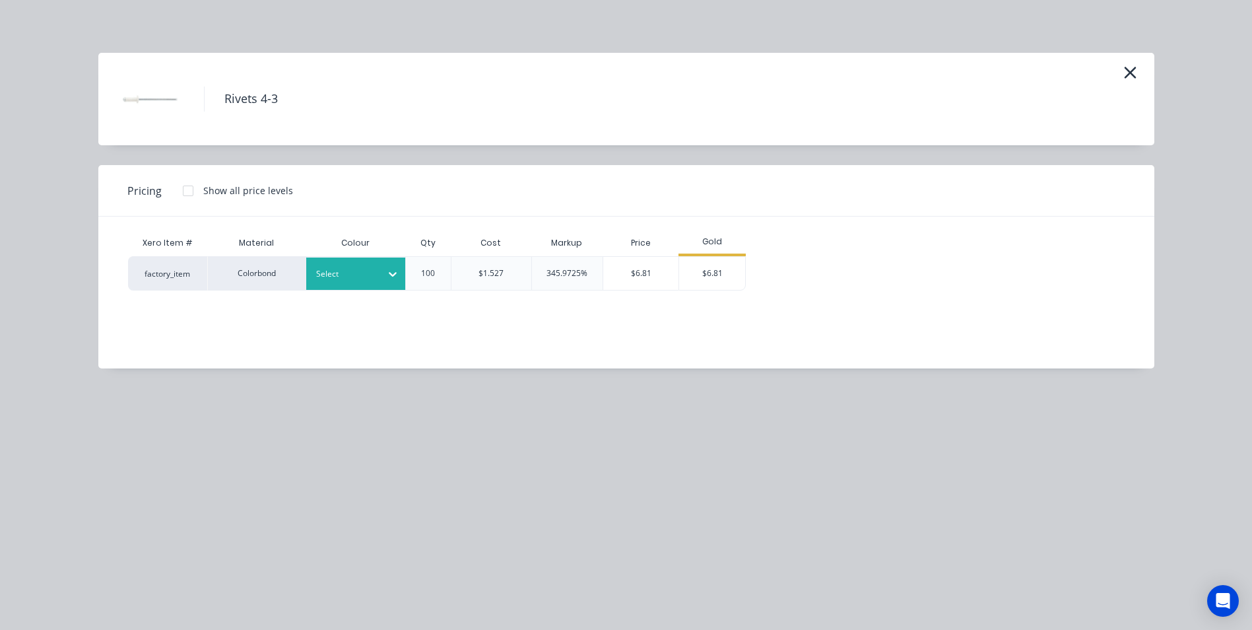
click at [362, 288] on div "Select" at bounding box center [355, 273] width 99 height 32
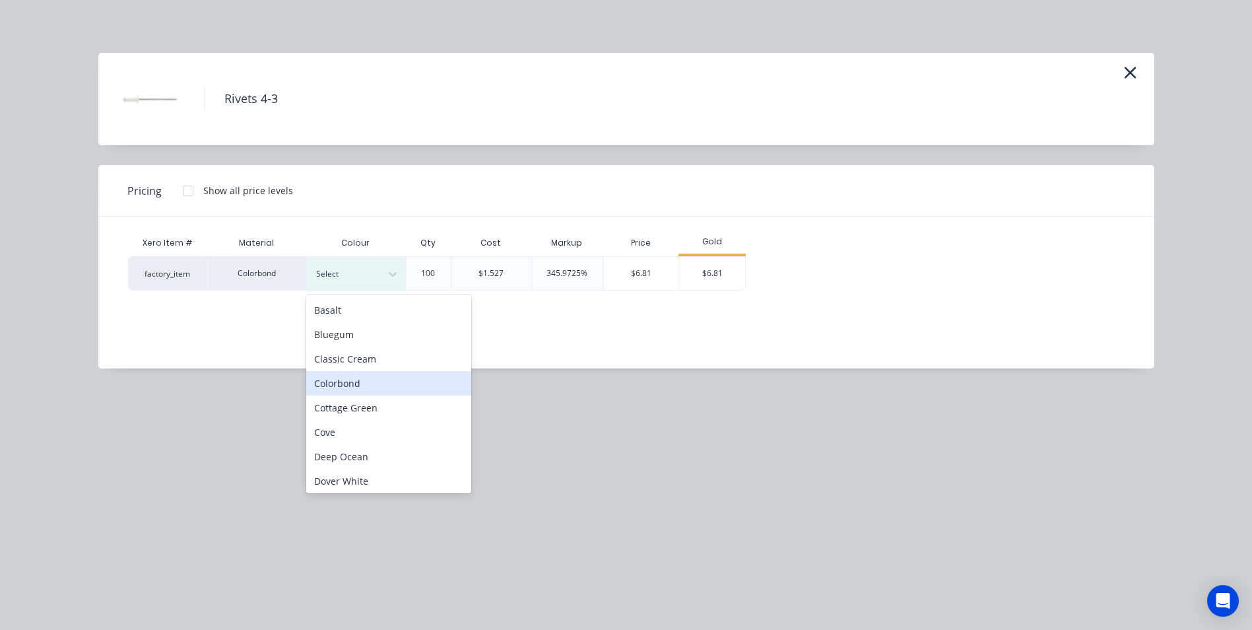
click at [362, 385] on div "Colorbond" at bounding box center [388, 383] width 165 height 24
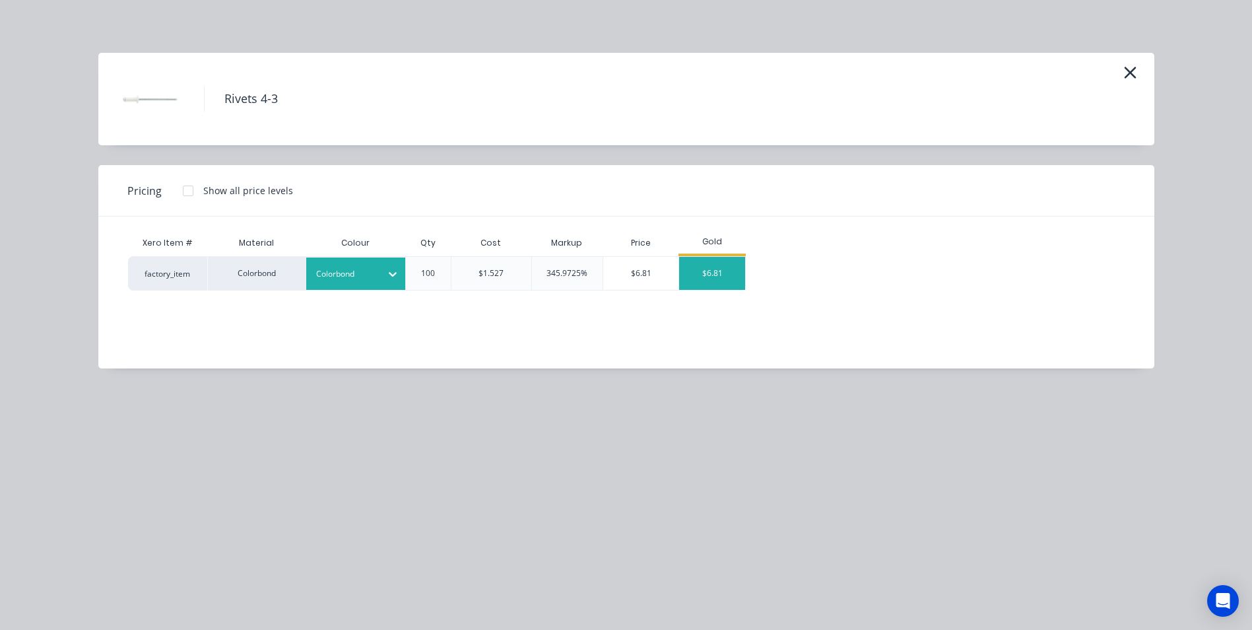
click at [707, 265] on div "$6.81" at bounding box center [712, 273] width 66 height 33
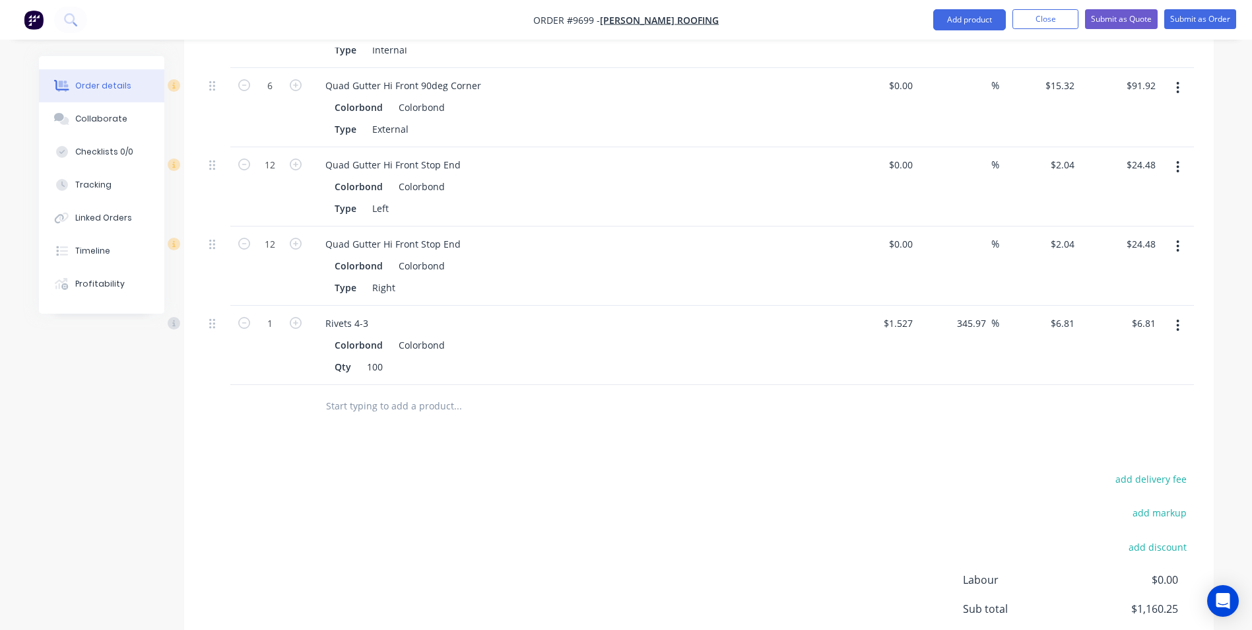
click at [304, 315] on button "button" at bounding box center [295, 322] width 17 height 14
type input "2"
type input "$13.62"
click at [356, 393] on input "text" at bounding box center [457, 406] width 264 height 26
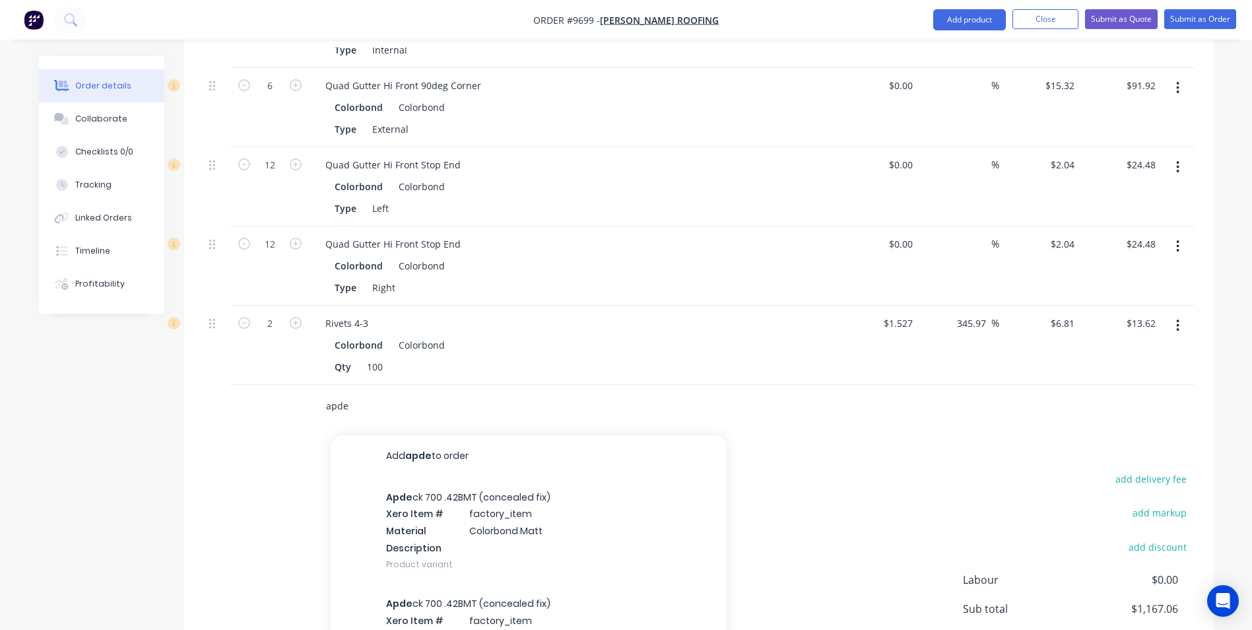
type input "apde"
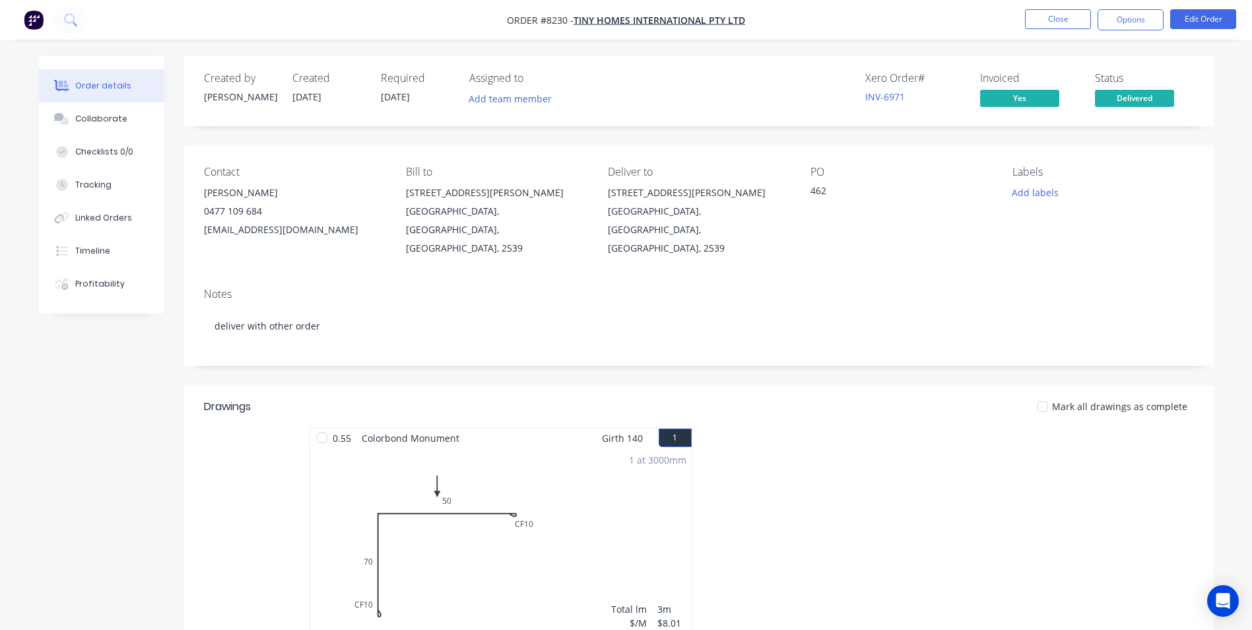
click at [30, 28] on img "button" at bounding box center [34, 20] width 20 height 20
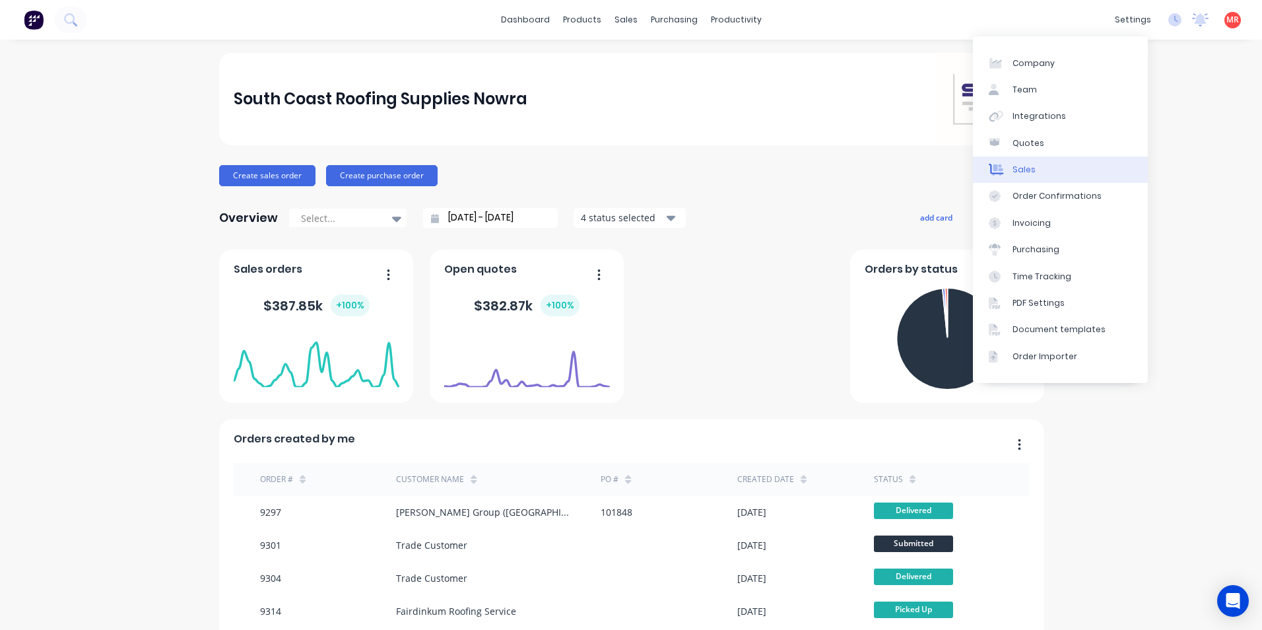
click at [1030, 172] on div "Sales" at bounding box center [1023, 170] width 23 height 12
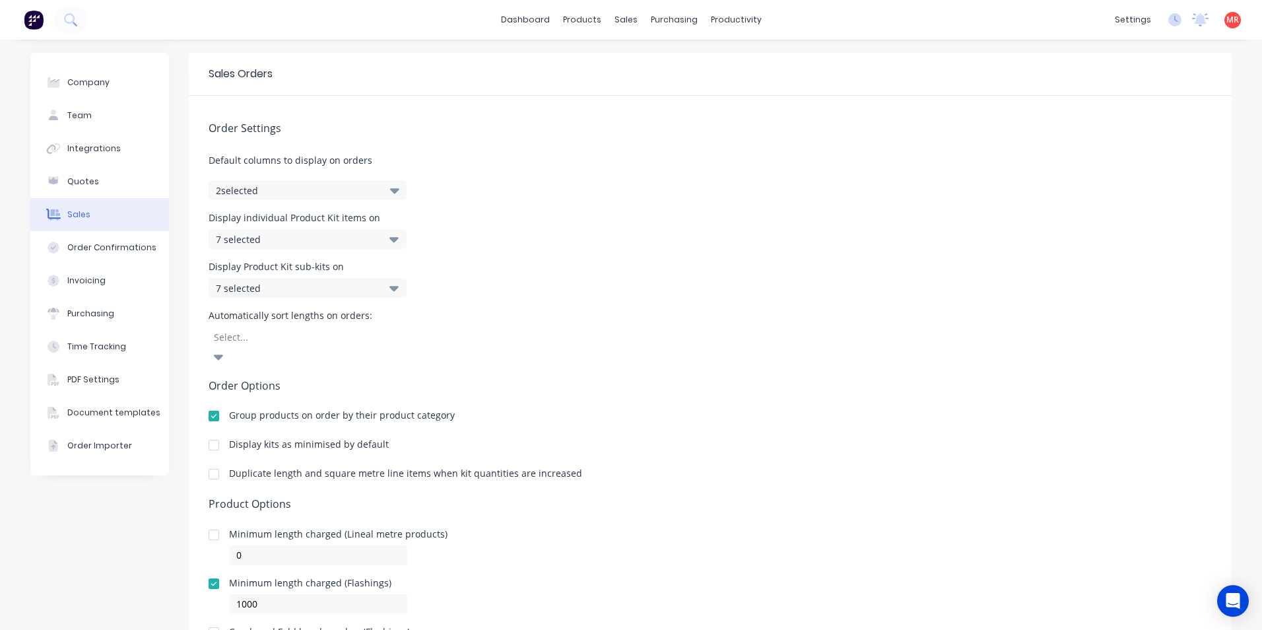
click at [383, 234] on div "7 selected" at bounding box center [308, 239] width 198 height 20
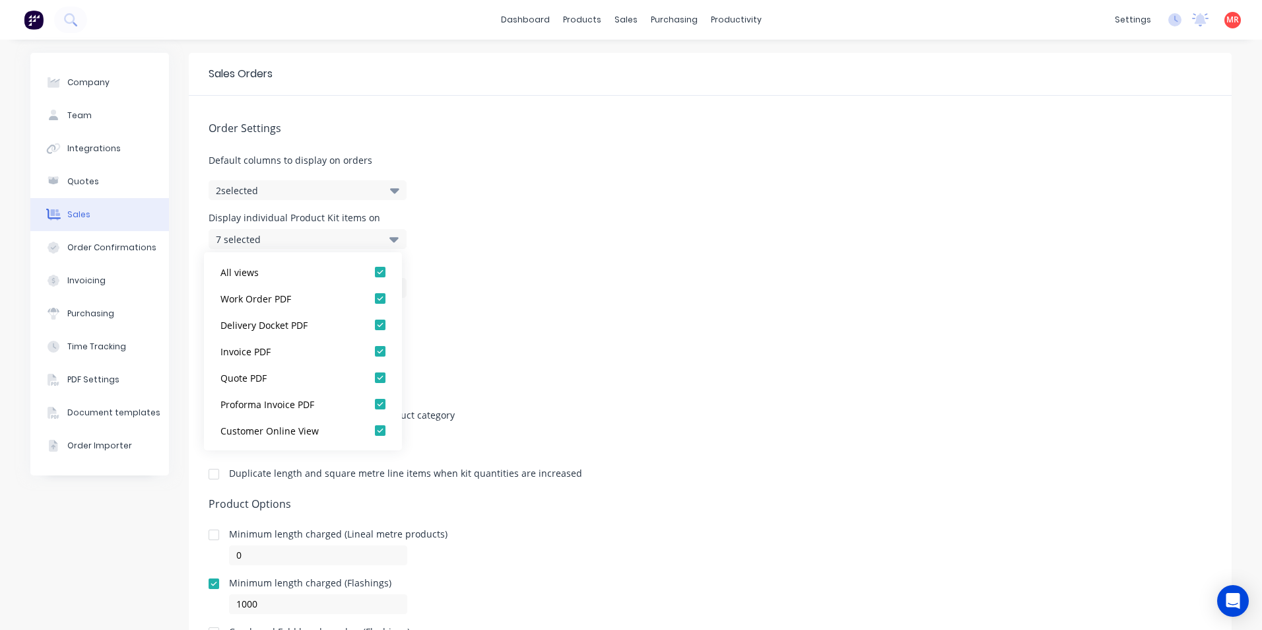
click at [383, 234] on div "7 selected" at bounding box center [308, 239] width 198 height 20
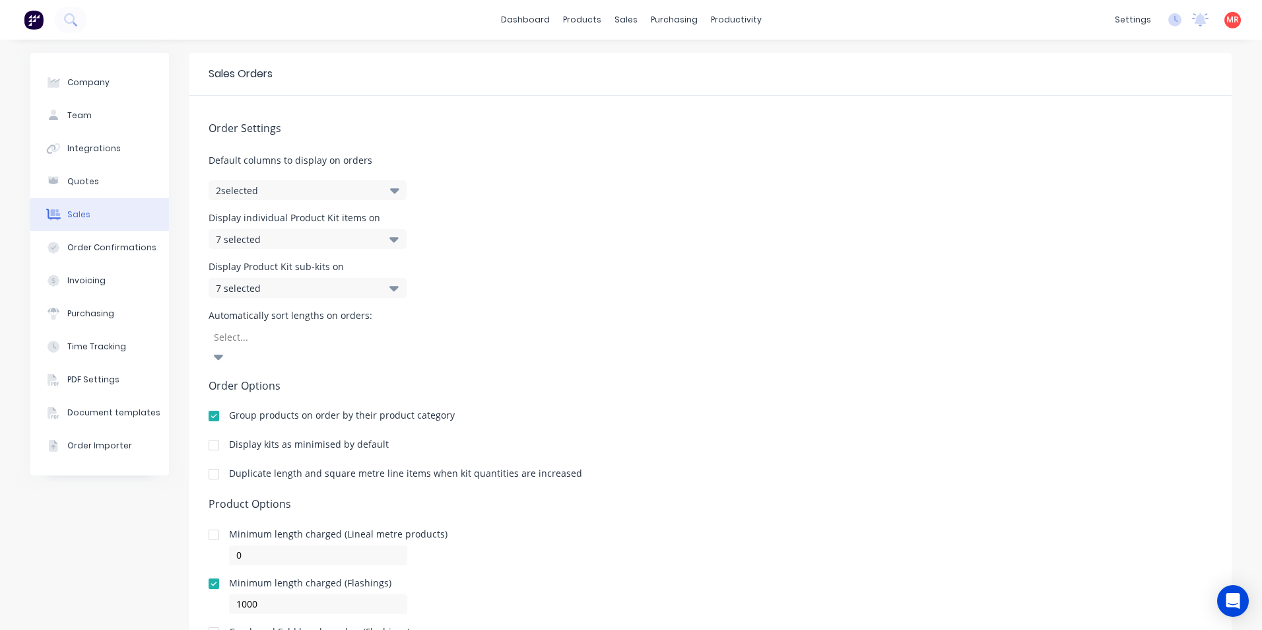
click at [378, 286] on div "7 selected" at bounding box center [308, 288] width 198 height 20
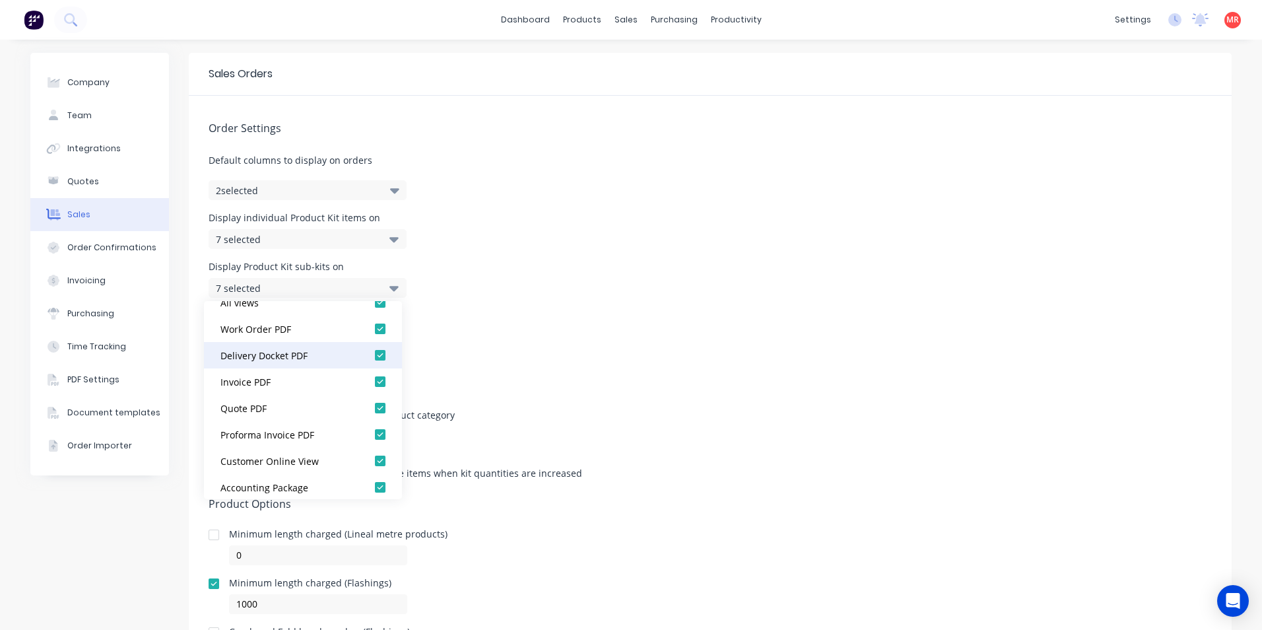
scroll to position [26, 0]
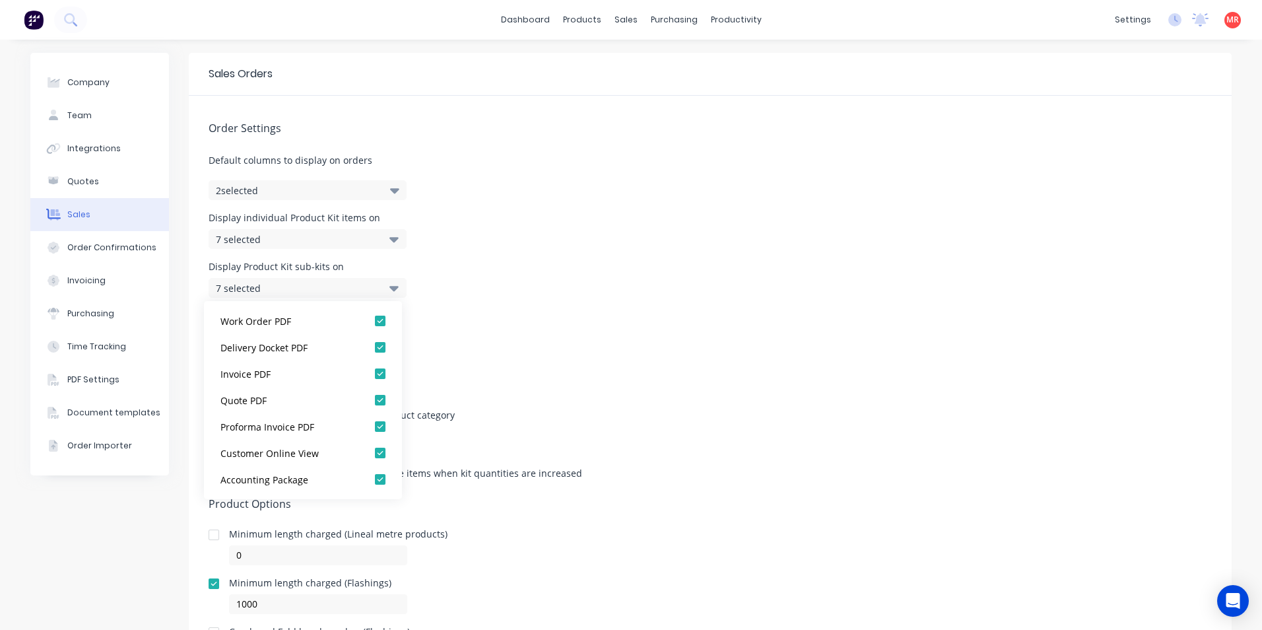
click at [526, 242] on div "Display individual Product Kit items on 7 selected" at bounding box center [710, 231] width 1003 height 36
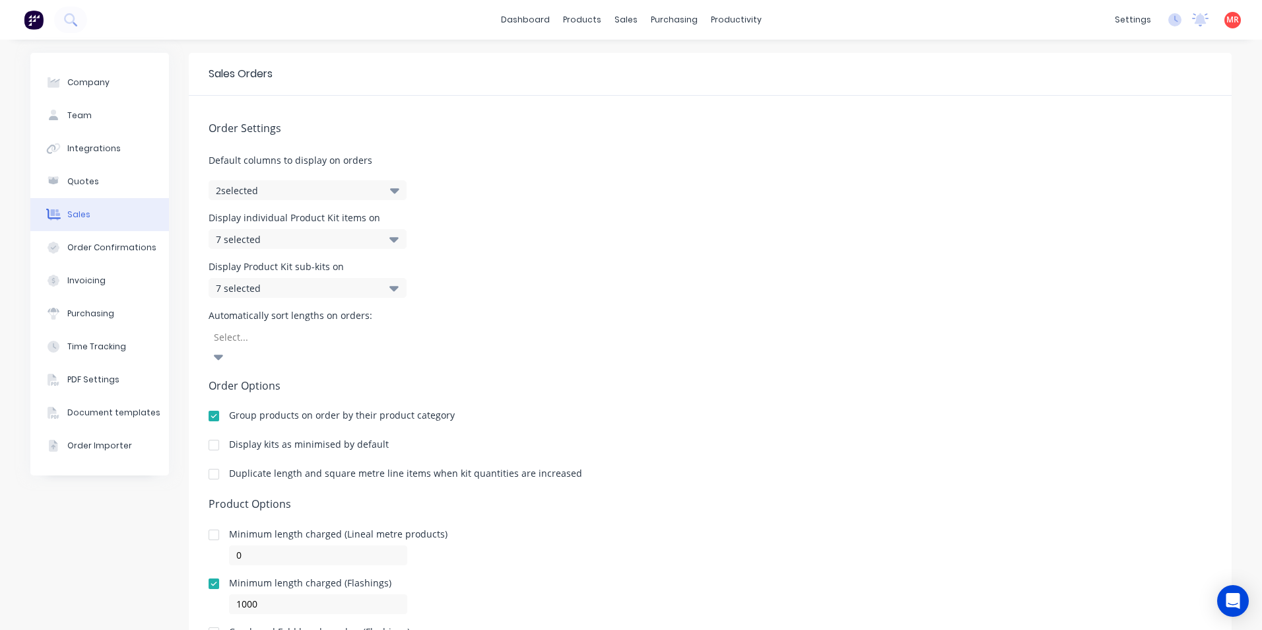
click at [370, 193] on button "2 selected" at bounding box center [308, 190] width 198 height 20
click at [527, 176] on div "Order Settings Default columns to display on orders 2 selected Display individu…" at bounding box center [710, 379] width 1043 height 567
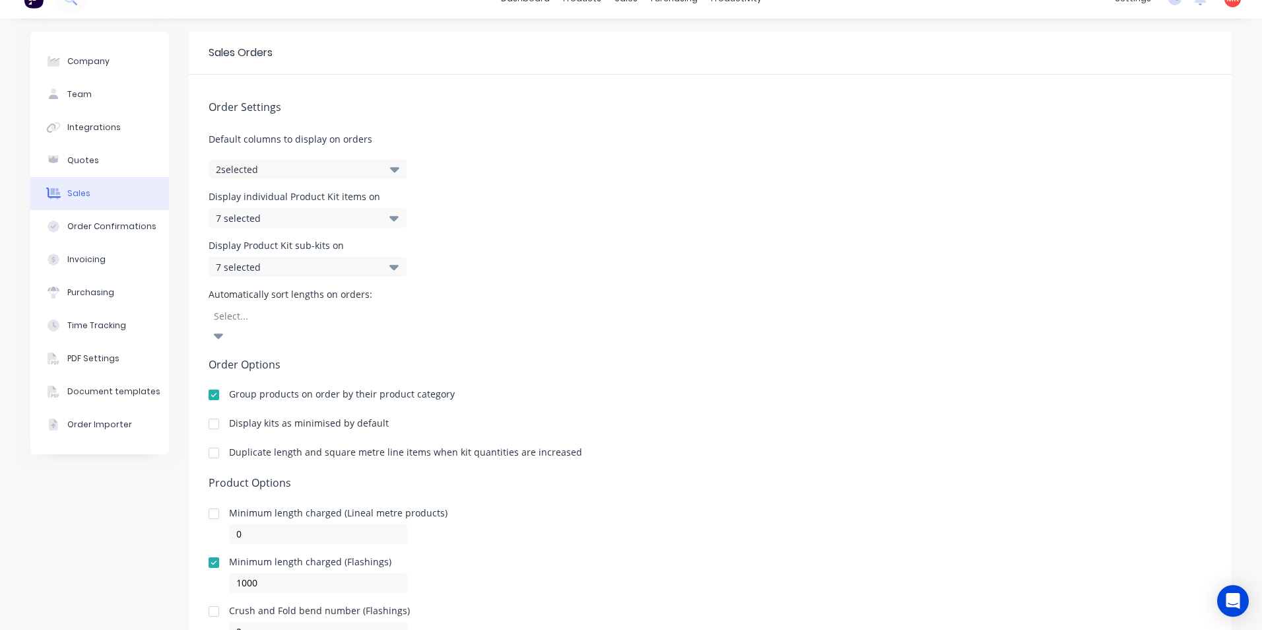
scroll to position [0, 0]
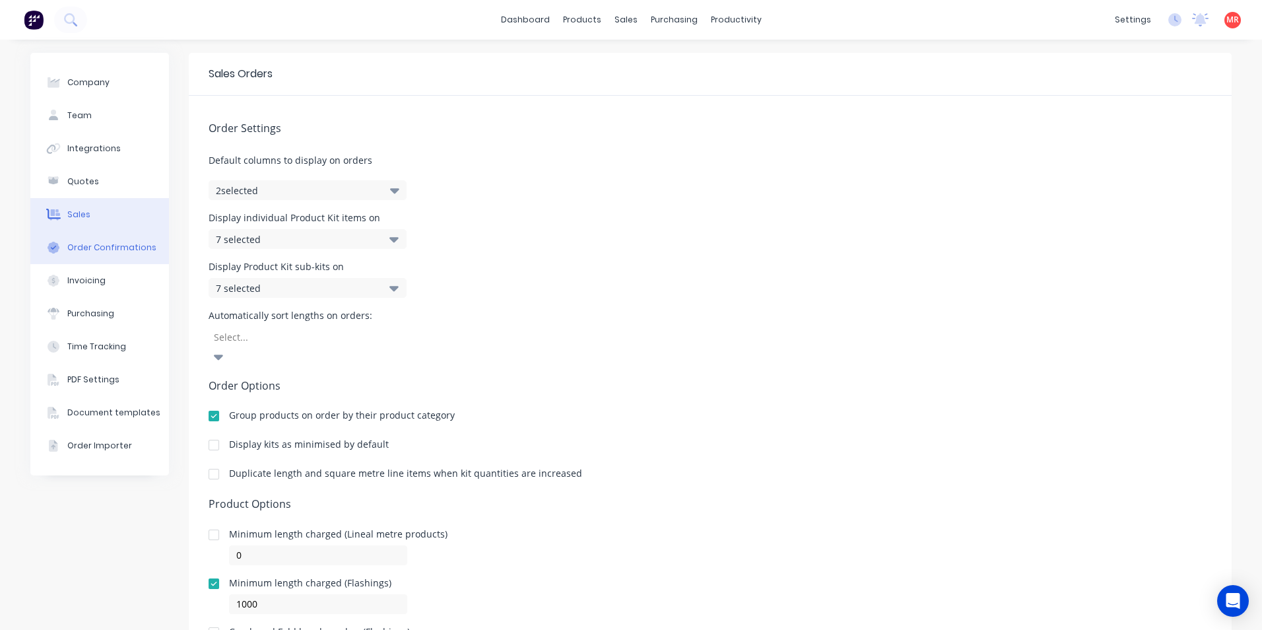
click at [131, 246] on div "Order Confirmations" at bounding box center [111, 248] width 89 height 12
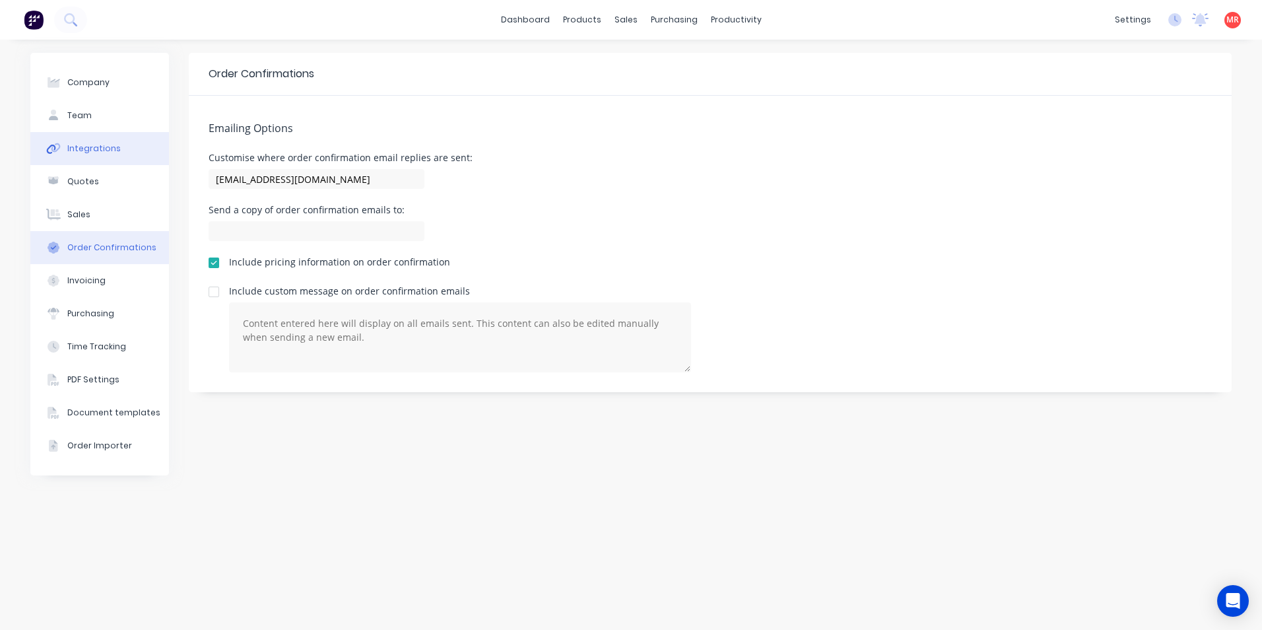
click at [134, 155] on button "Integrations" at bounding box center [99, 148] width 139 height 33
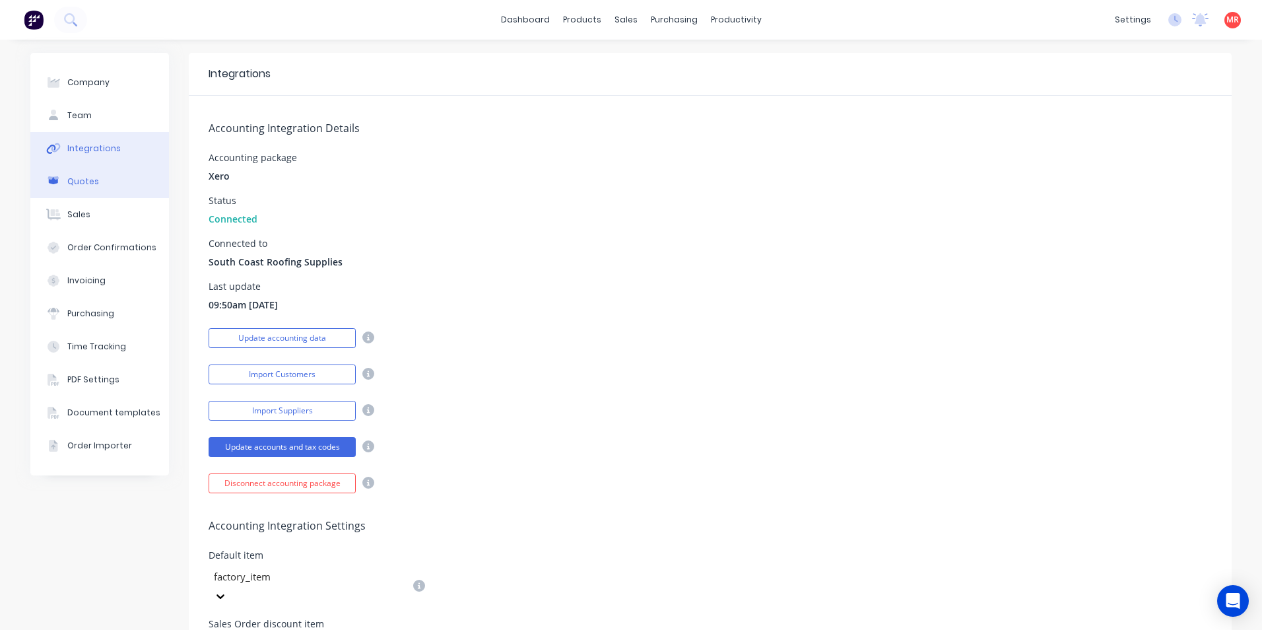
click at [131, 181] on button "Quotes" at bounding box center [99, 181] width 139 height 33
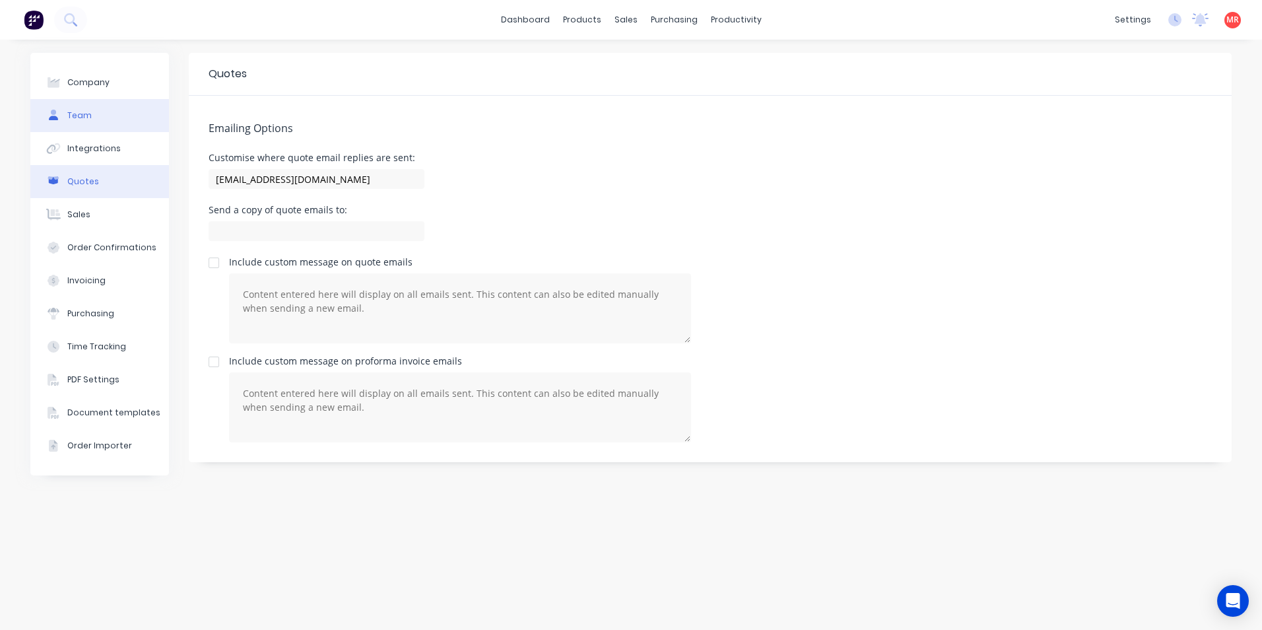
click at [110, 117] on button "Team" at bounding box center [99, 115] width 139 height 33
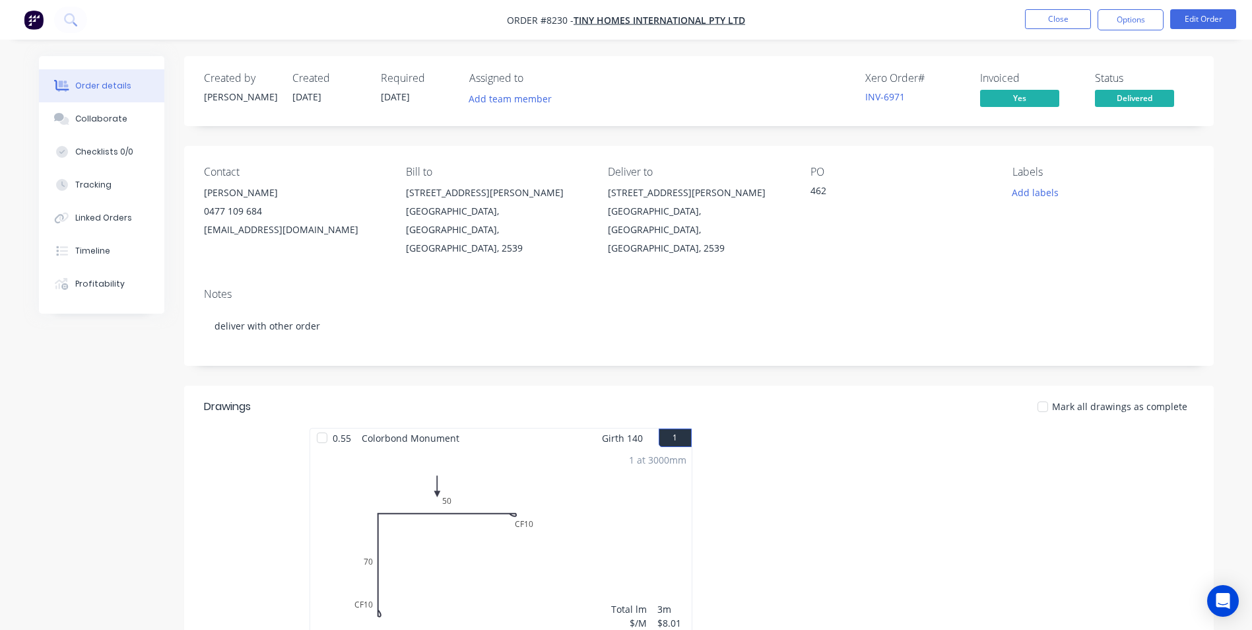
click at [38, 22] on img "button" at bounding box center [34, 20] width 20 height 20
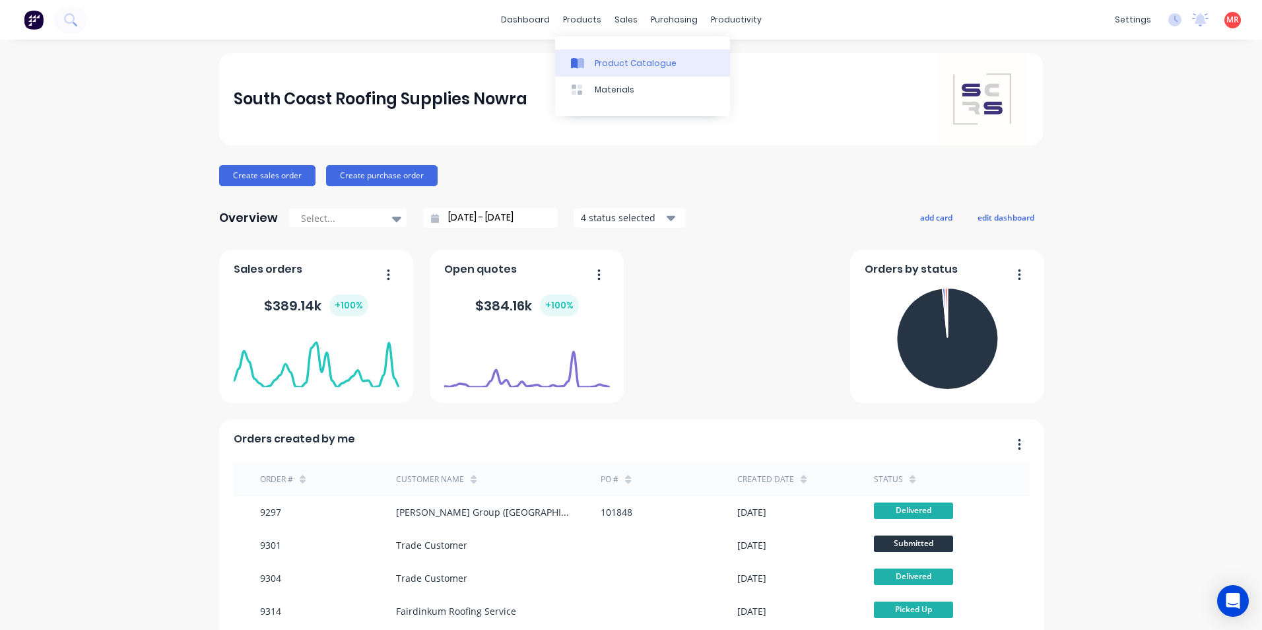
click at [583, 63] on icon at bounding box center [580, 63] width 7 height 11
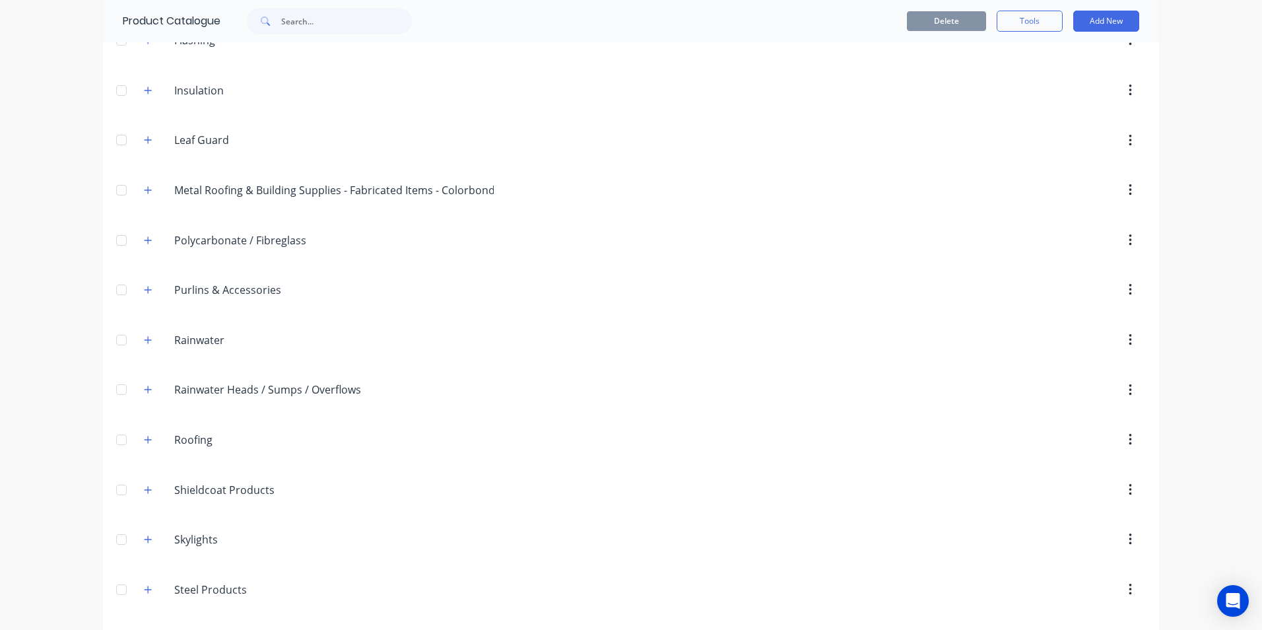
scroll to position [412, 0]
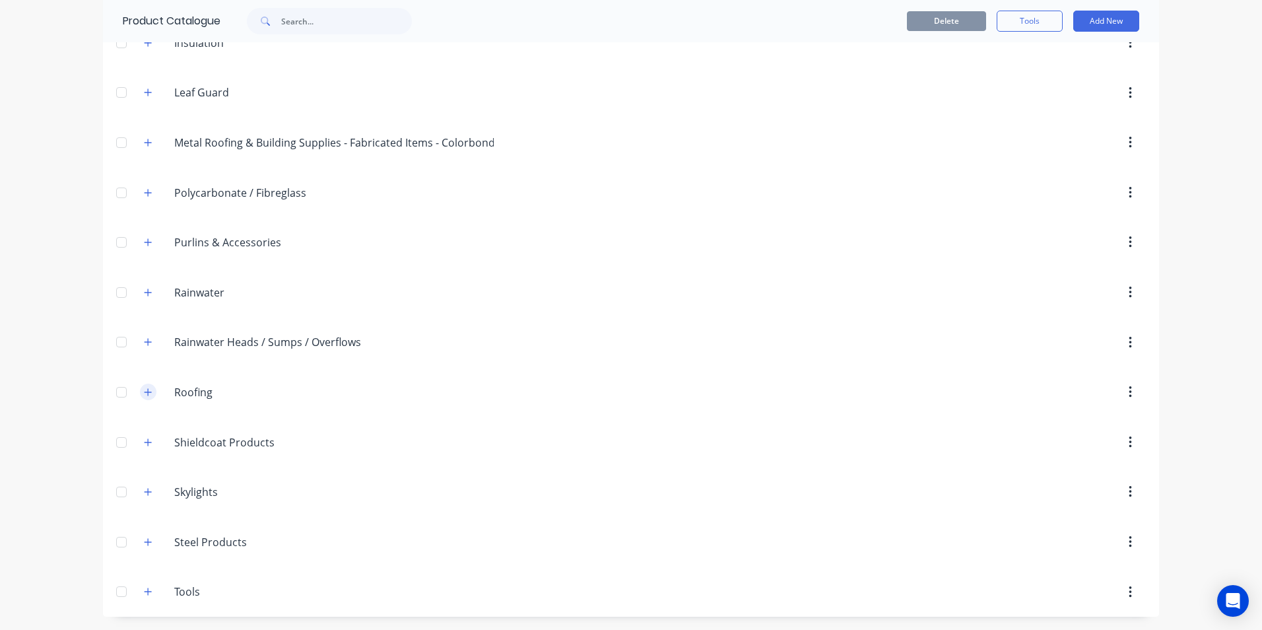
click at [146, 395] on icon "button" at bounding box center [148, 391] width 8 height 9
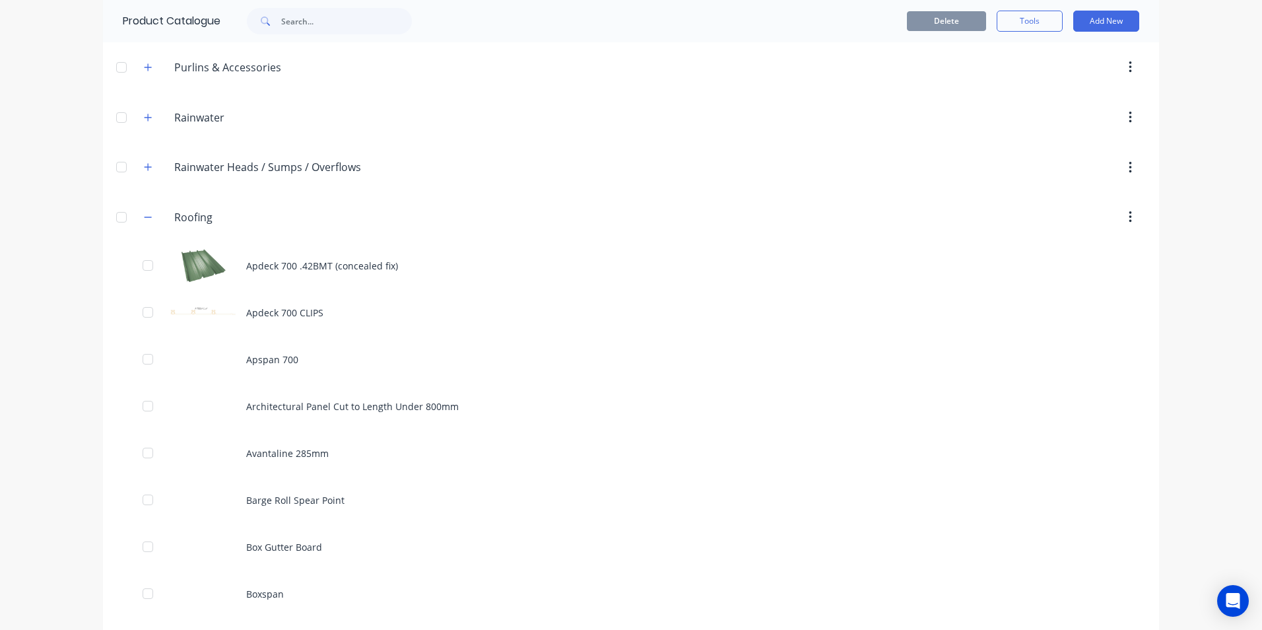
scroll to position [610, 0]
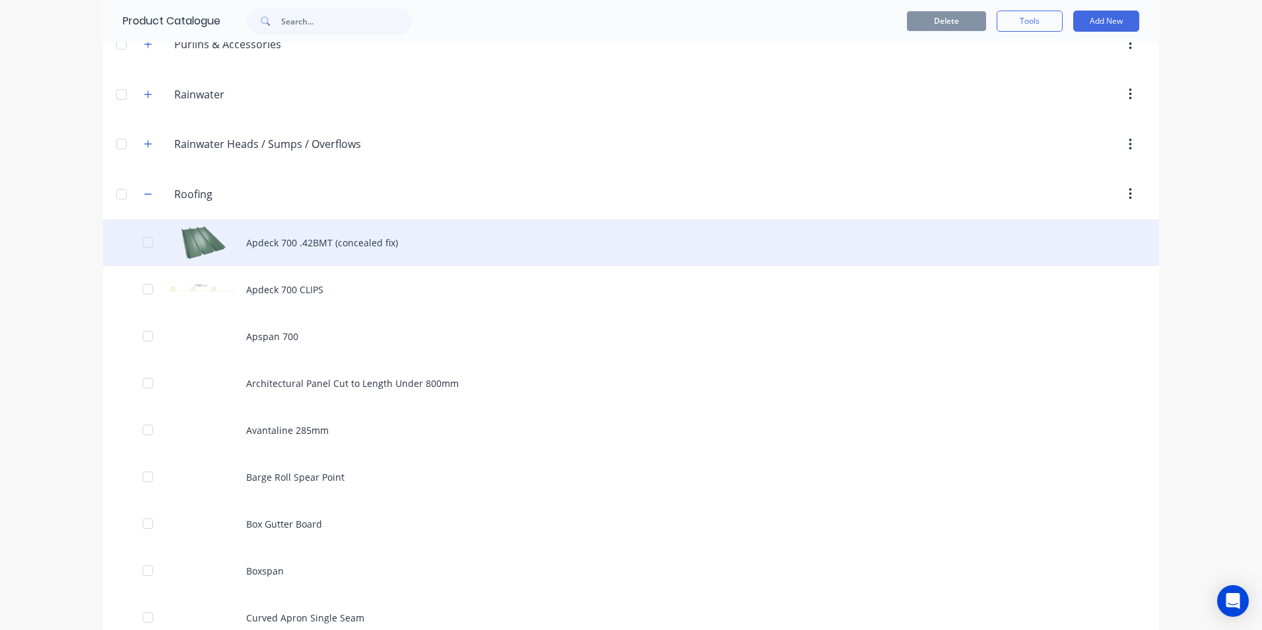
click at [362, 244] on div "Apdeck 700 .42BMT (concealed fix)" at bounding box center [631, 242] width 1056 height 47
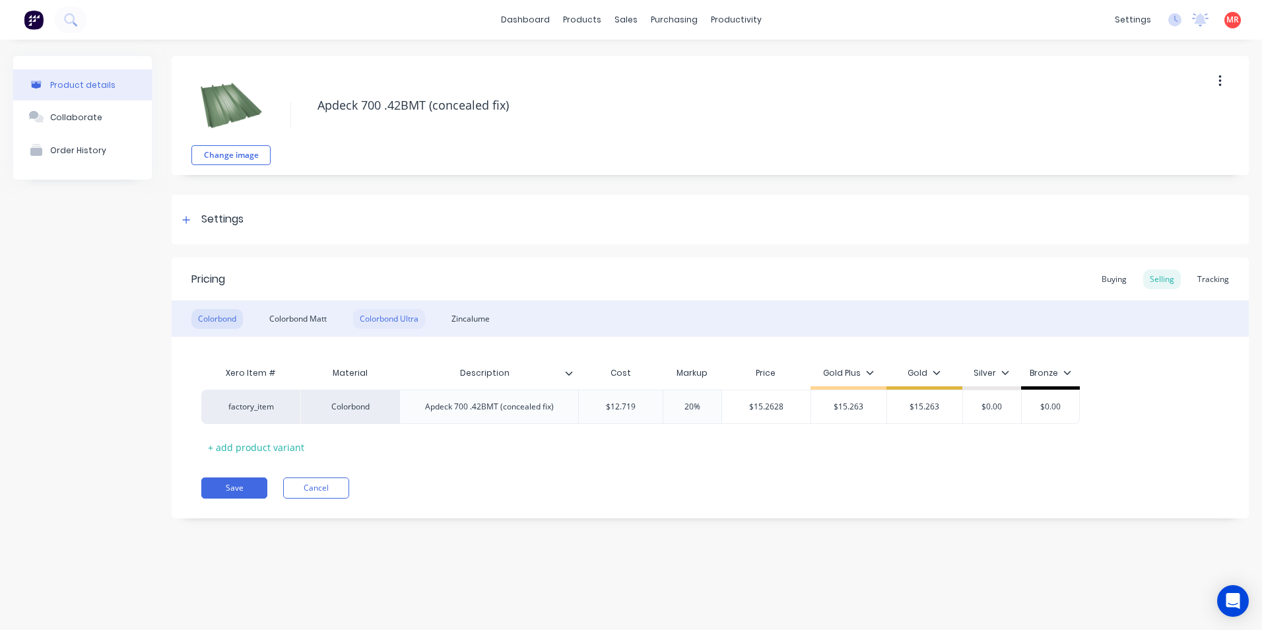
click at [410, 319] on div "Colorbond Ultra" at bounding box center [389, 319] width 72 height 20
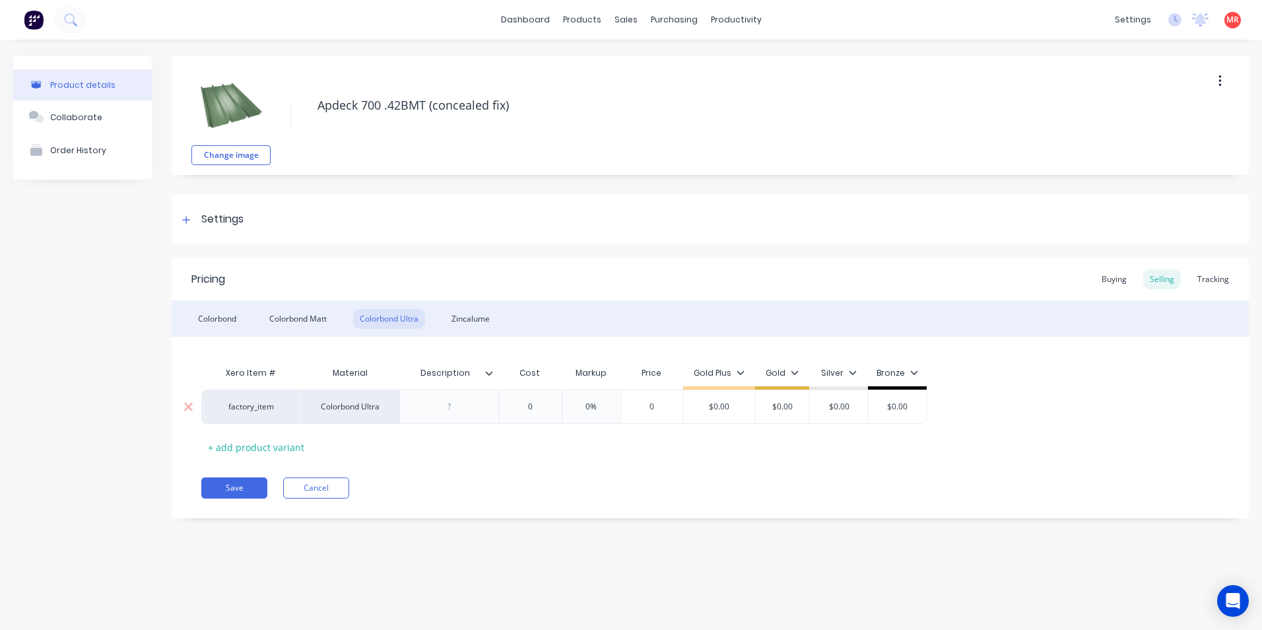
click at [458, 408] on div at bounding box center [449, 406] width 66 height 17
click at [226, 319] on div "Colorbond" at bounding box center [216, 319] width 51 height 20
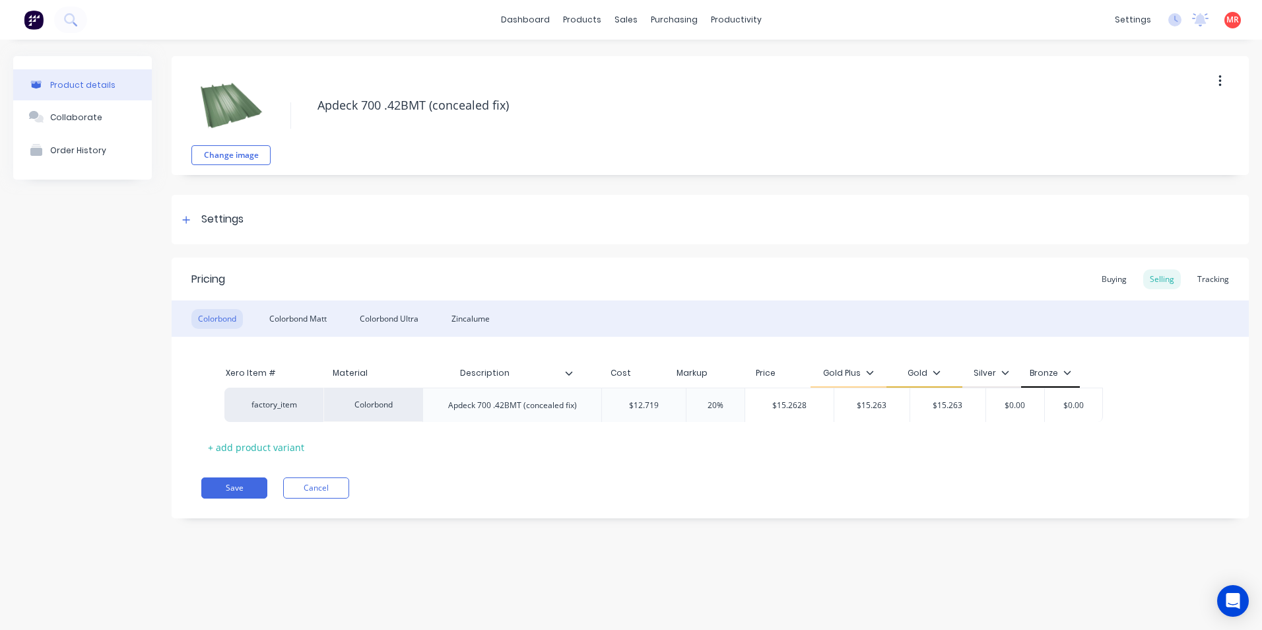
drag, startPoint x: 566, startPoint y: 409, endPoint x: 581, endPoint y: 407, distance: 14.7
click at [581, 407] on div "factory_item Colorbond Apdeck 700 .42BMT (concealed fix) $12.719 20% $15.2628 $…" at bounding box center [710, 406] width 1018 height 34
click at [461, 412] on div "Apdeck 700 .42BMT (concealed fix)" at bounding box center [489, 406] width 150 height 17
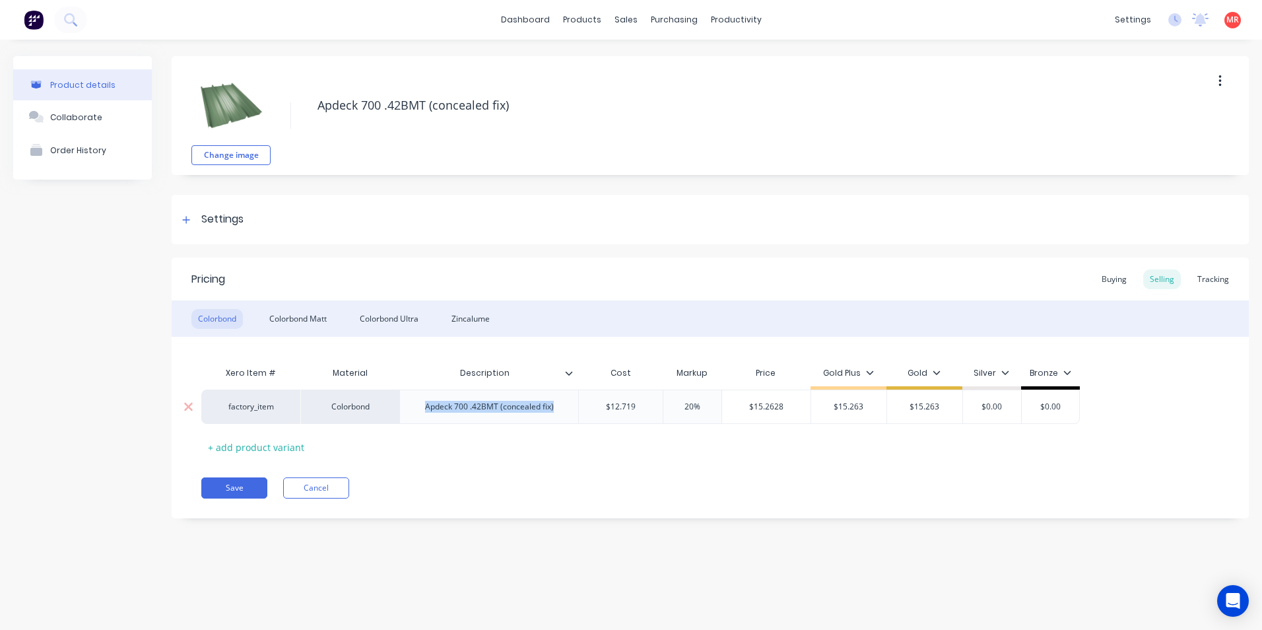
drag, startPoint x: 426, startPoint y: 410, endPoint x: 525, endPoint y: 406, distance: 99.0
click at [549, 409] on div "Apdeck 700 .42BMT (concealed fix)" at bounding box center [489, 406] width 150 height 17
copy div "Apdeck 700 .42BMT (concealed fix"
click at [410, 323] on div "Colorbond Ultra" at bounding box center [389, 319] width 72 height 20
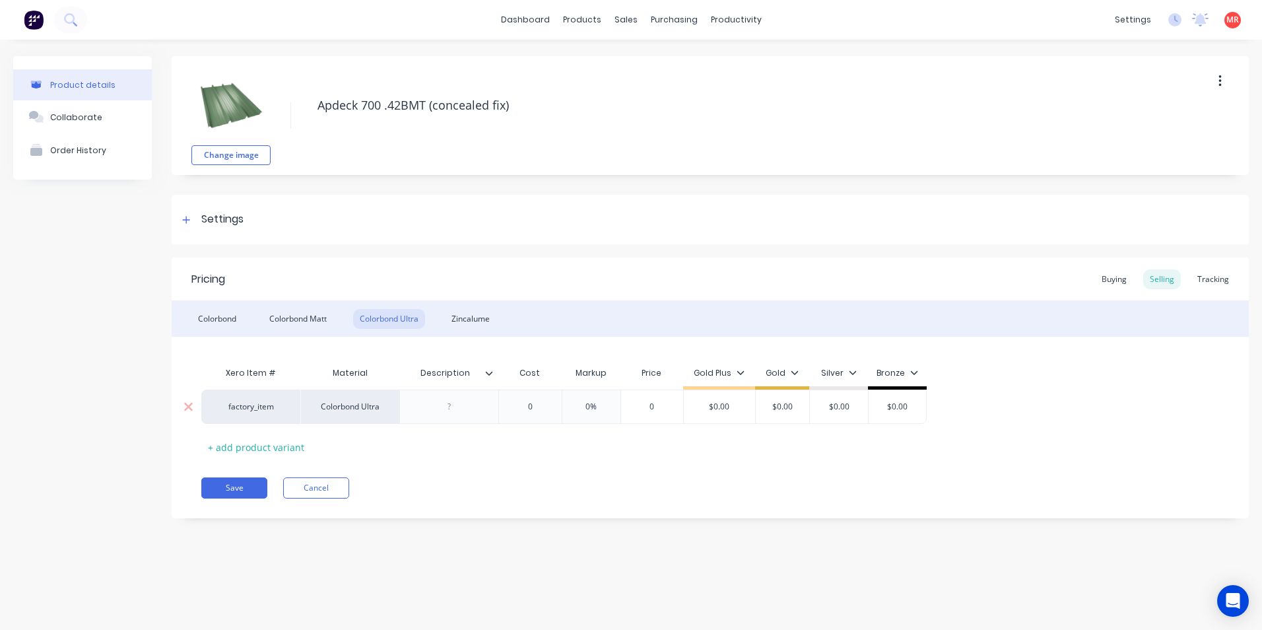
click at [451, 405] on div at bounding box center [449, 406] width 66 height 17
paste div
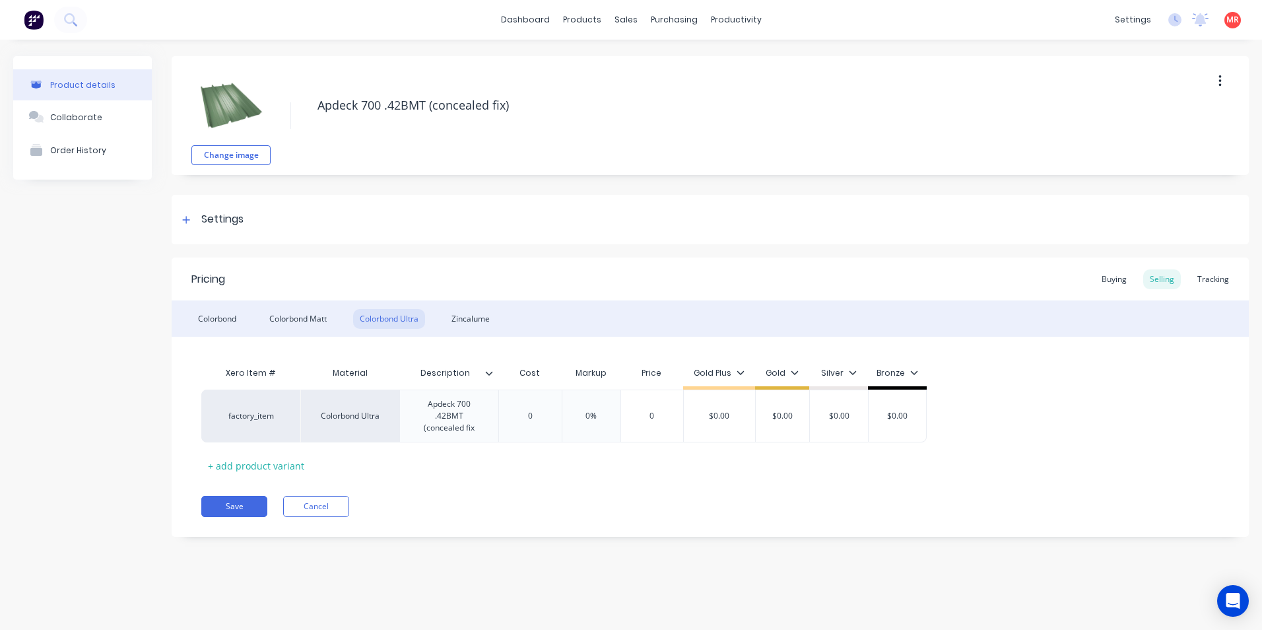
click at [487, 470] on div "Pricing Buying Selling Tracking Colorbond Colorbond Matt Colorbond Ultra Zincal…" at bounding box center [710, 396] width 1077 height 279
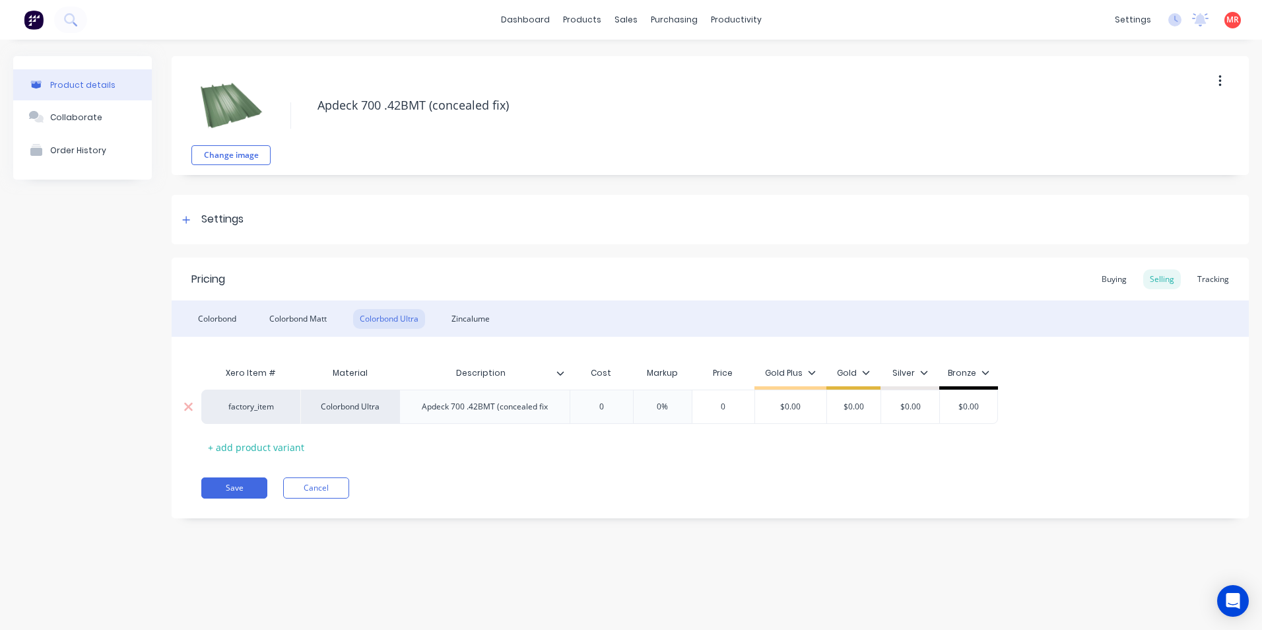
click at [553, 411] on div "Apdeck 700 .42BMT (concealed fix" at bounding box center [484, 406] width 147 height 17
click at [589, 465] on div "Pricing Buying Selling Tracking Colorbond Colorbond Matt Colorbond Ultra Zincal…" at bounding box center [710, 387] width 1077 height 261
type input "0"
click at [612, 410] on input "0" at bounding box center [606, 407] width 66 height 12
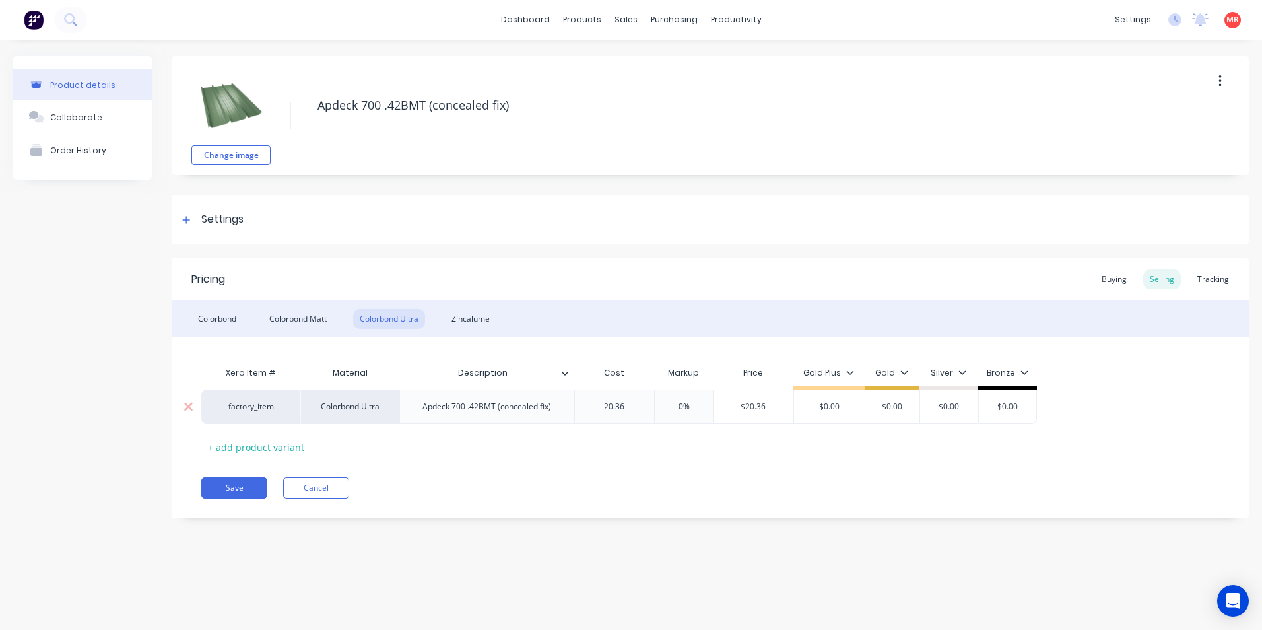
type input "20.36"
type input "0%"
drag, startPoint x: 838, startPoint y: 405, endPoint x: 826, endPoint y: 405, distance: 12.5
click at [826, 405] on input "$0.00" at bounding box center [829, 407] width 71 height 12
type input "$15"
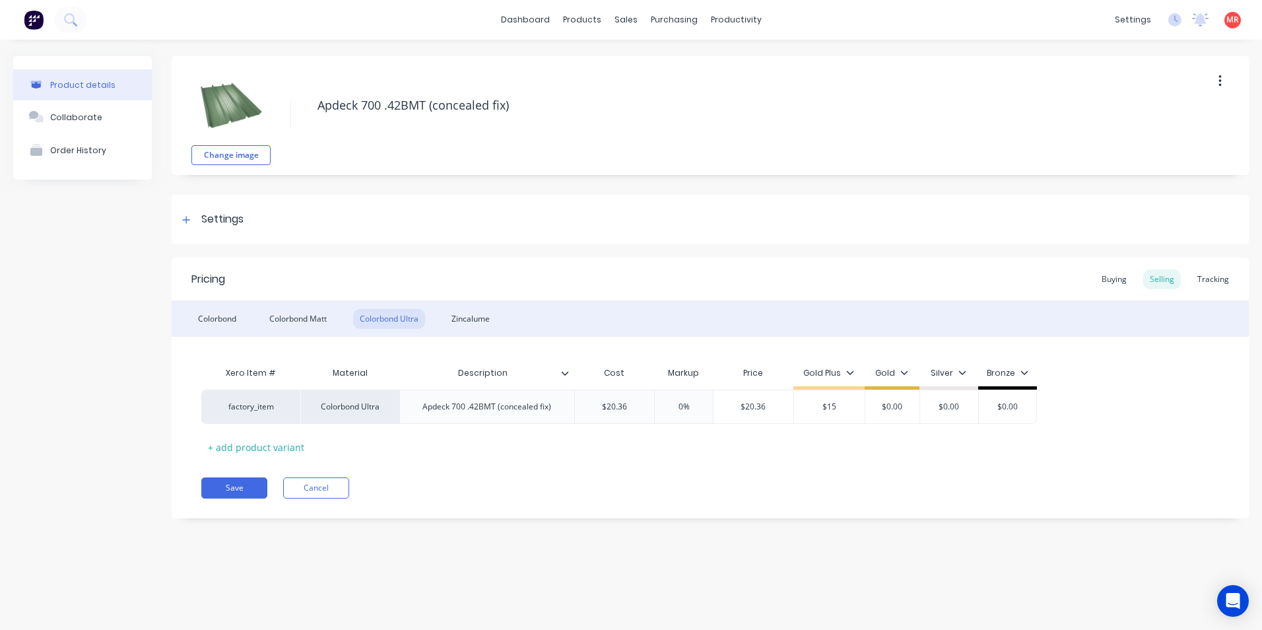
type input "$0.00"
type input "$20.36"
drag, startPoint x: 767, startPoint y: 405, endPoint x: 741, endPoint y: 404, distance: 26.4
click at [741, 404] on input "$20.36" at bounding box center [753, 407] width 80 height 12
click at [682, 405] on input "0%" at bounding box center [684, 407] width 66 height 12
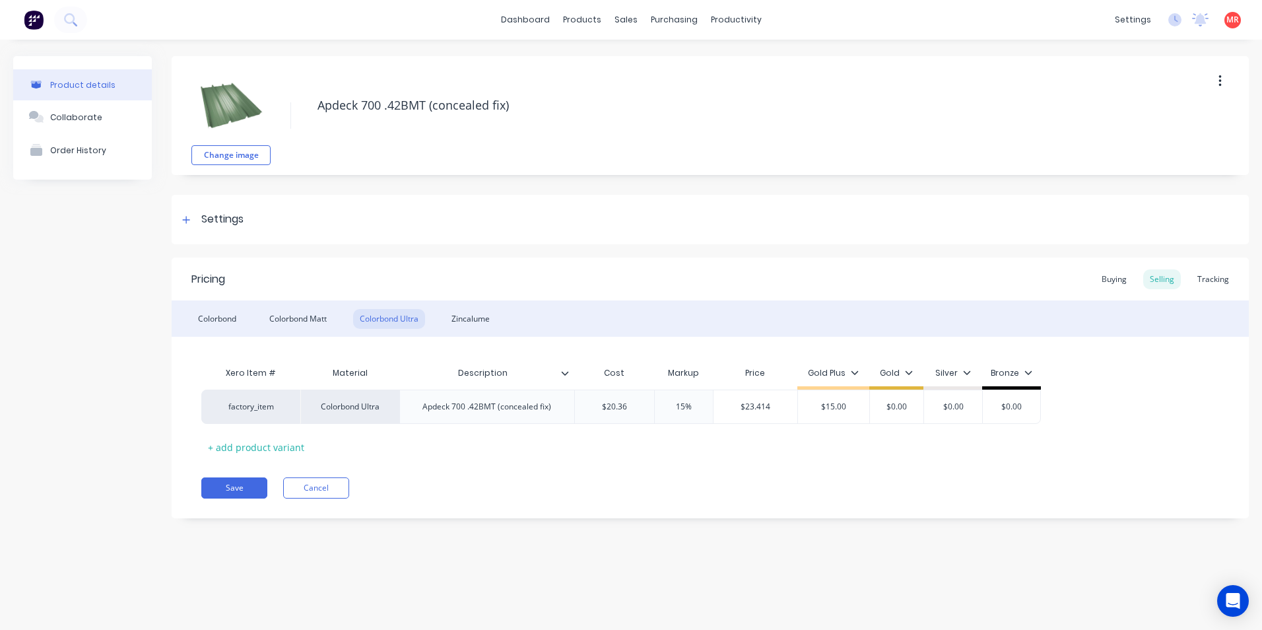
type input "15%"
type input "$23.414"
drag, startPoint x: 848, startPoint y: 403, endPoint x: 826, endPoint y: 403, distance: 22.4
click at [826, 403] on input "$15.00" at bounding box center [833, 407] width 71 height 12
type input "$23.414"
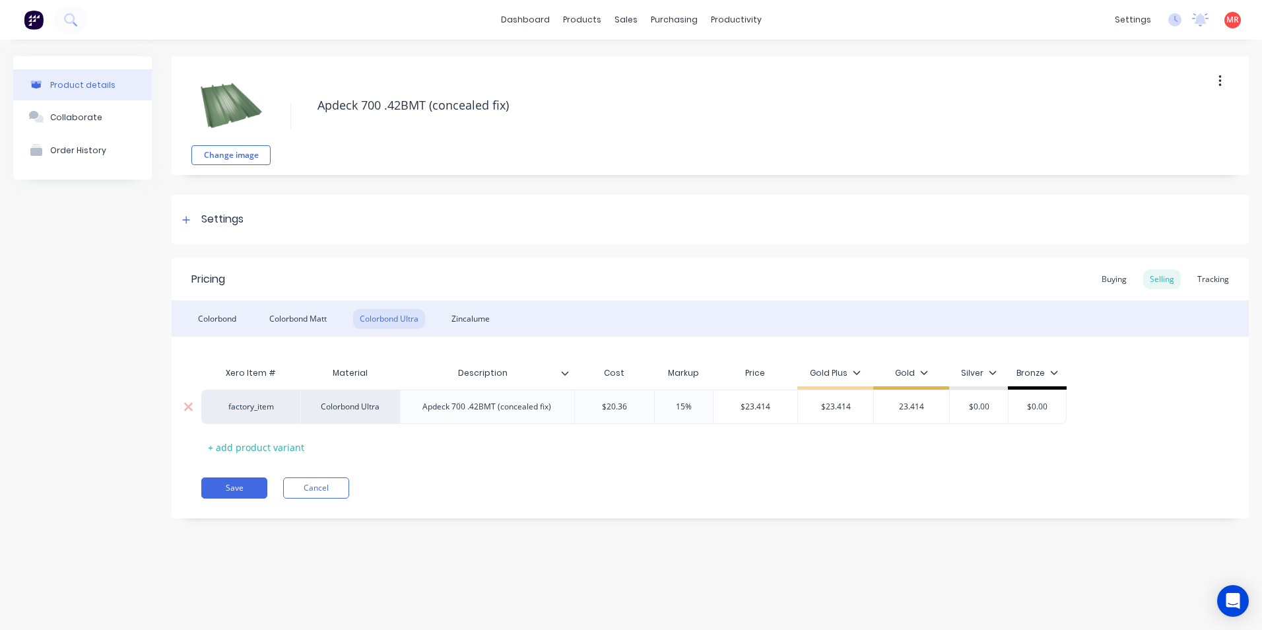
type input "23.414"
type input "$25.45"
type input "$0.00"
click at [248, 484] on button "Save" at bounding box center [234, 487] width 66 height 21
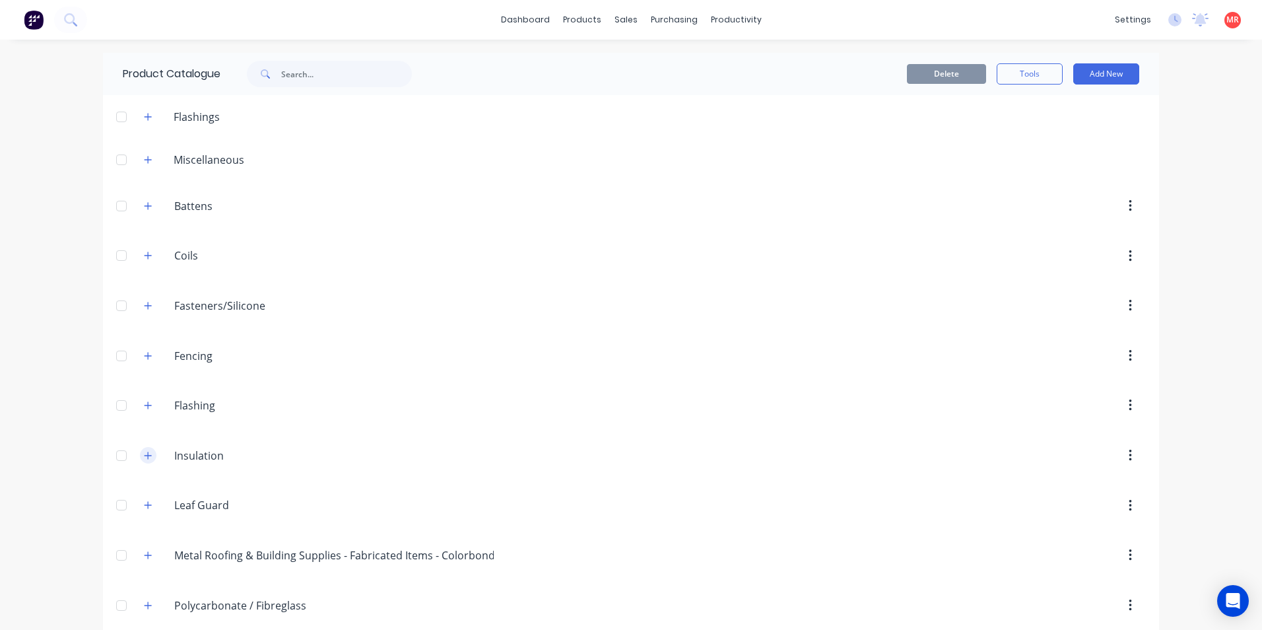
click at [145, 453] on icon "button" at bounding box center [148, 454] width 7 height 7
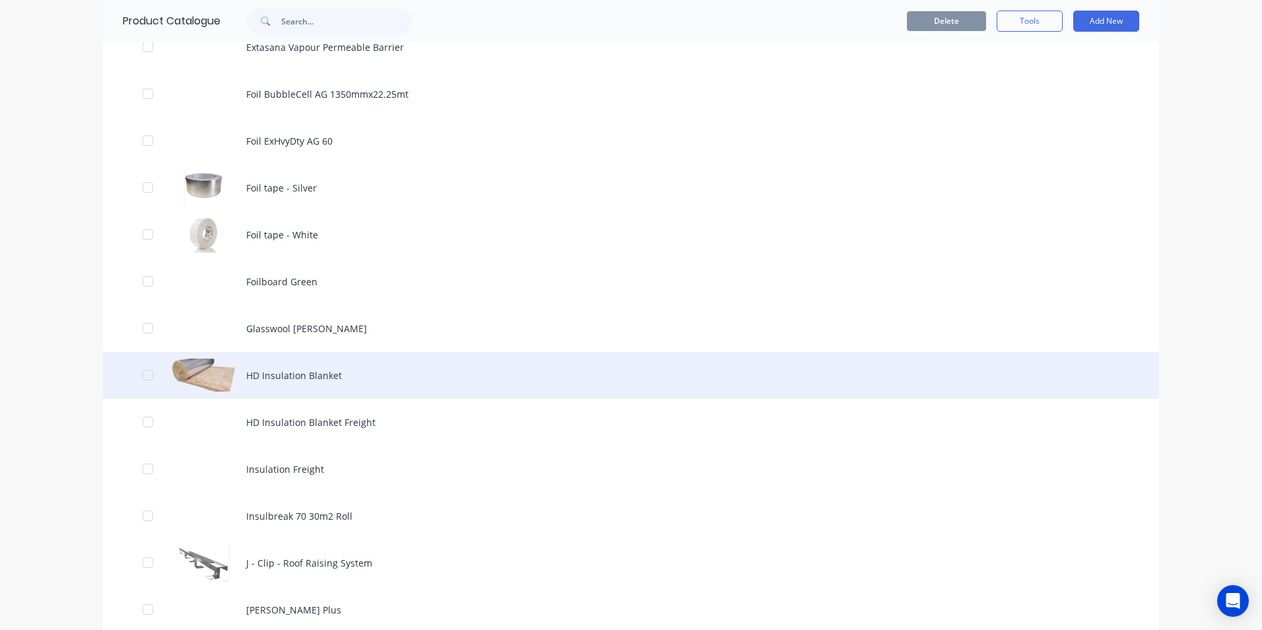
scroll to position [990, 0]
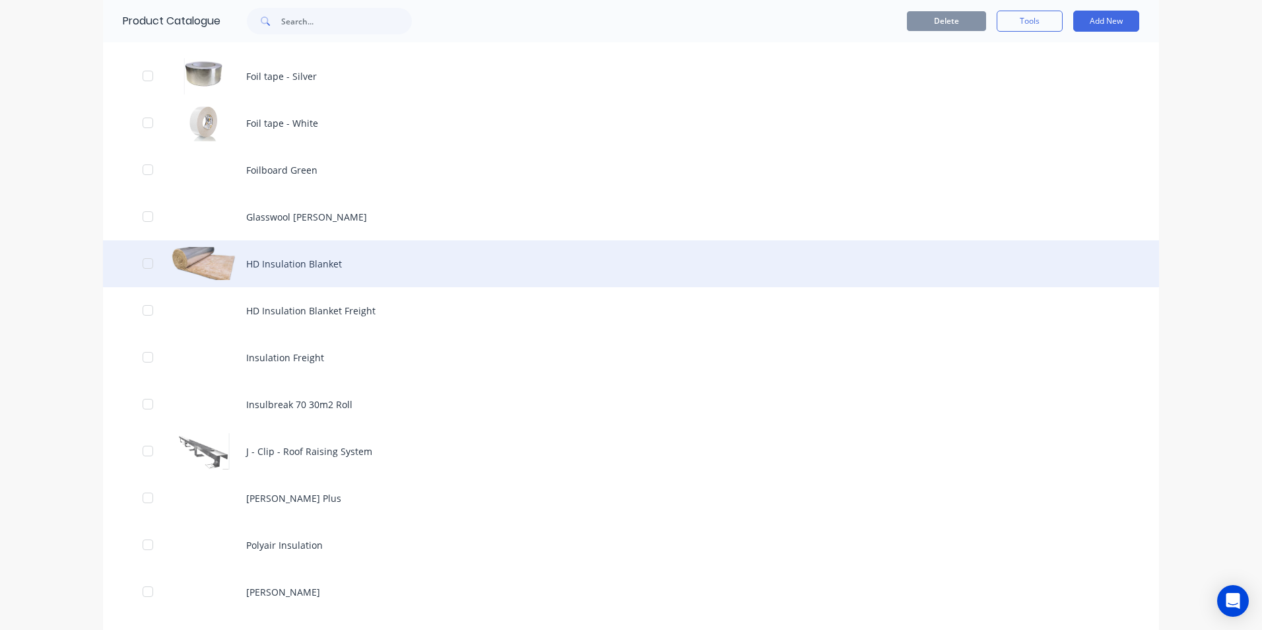
click at [363, 259] on div "HD Insulation Blanket" at bounding box center [631, 263] width 1056 height 47
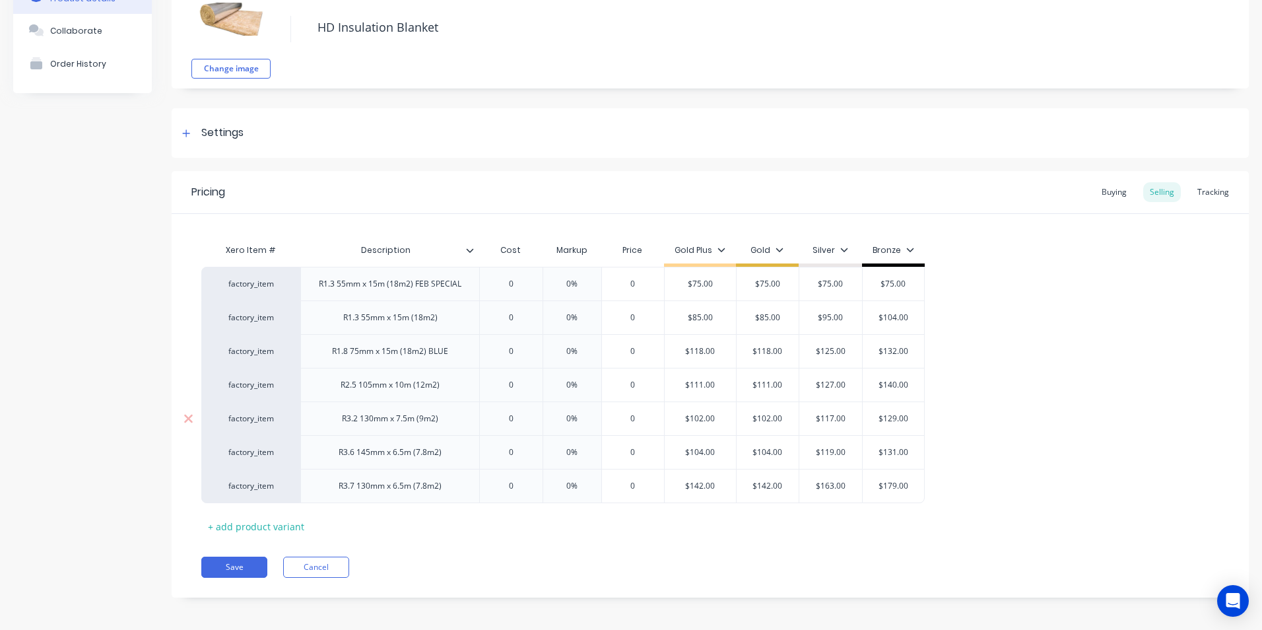
scroll to position [90, 0]
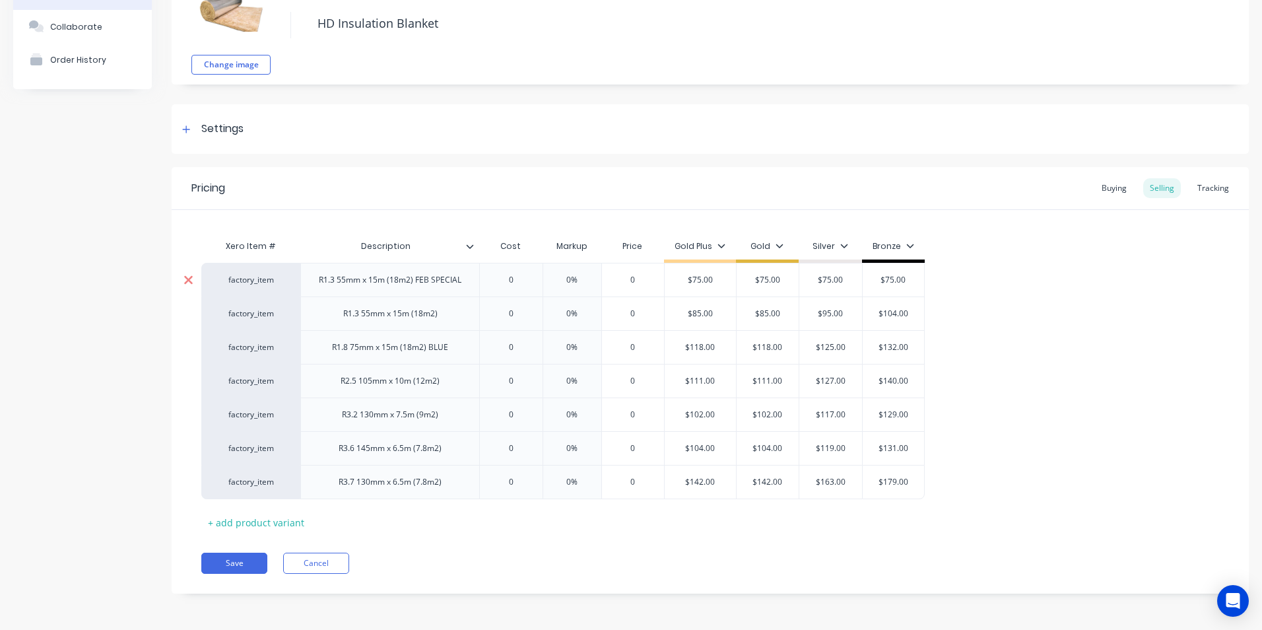
click at [189, 279] on icon at bounding box center [188, 279] width 9 height 9
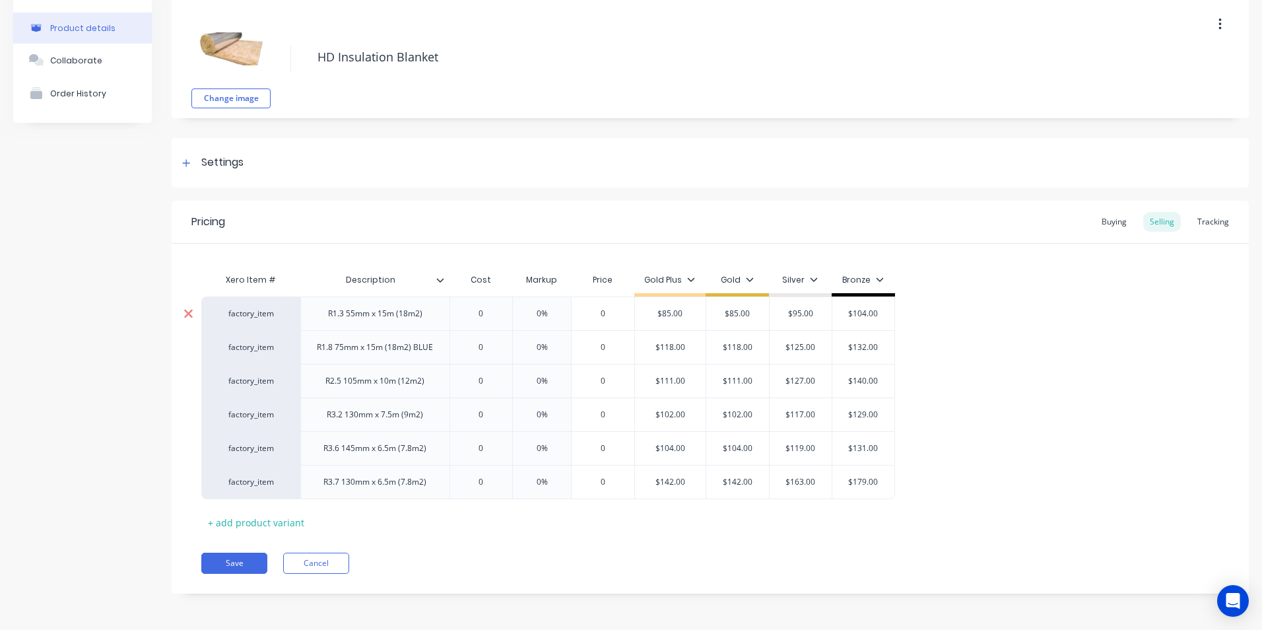
scroll to position [57, 0]
click at [226, 564] on button "Save" at bounding box center [234, 562] width 66 height 21
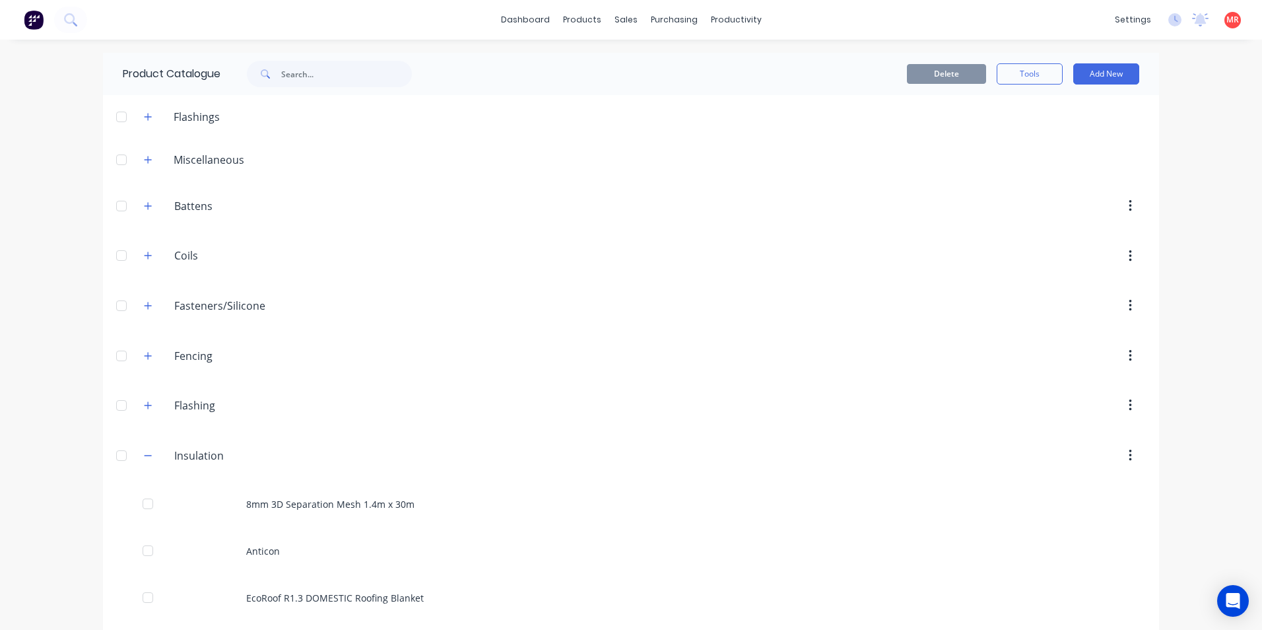
click at [151, 212] on span at bounding box center [148, 205] width 16 height 16
click at [150, 211] on button "button" at bounding box center [148, 205] width 16 height 16
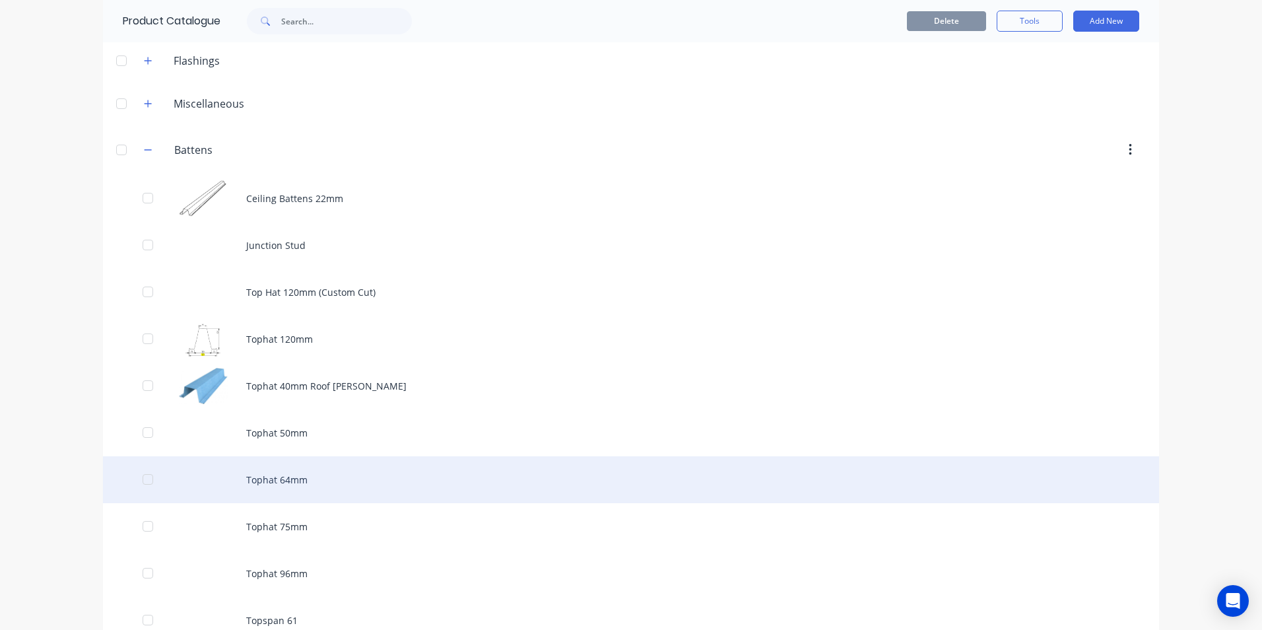
scroll to position [132, 0]
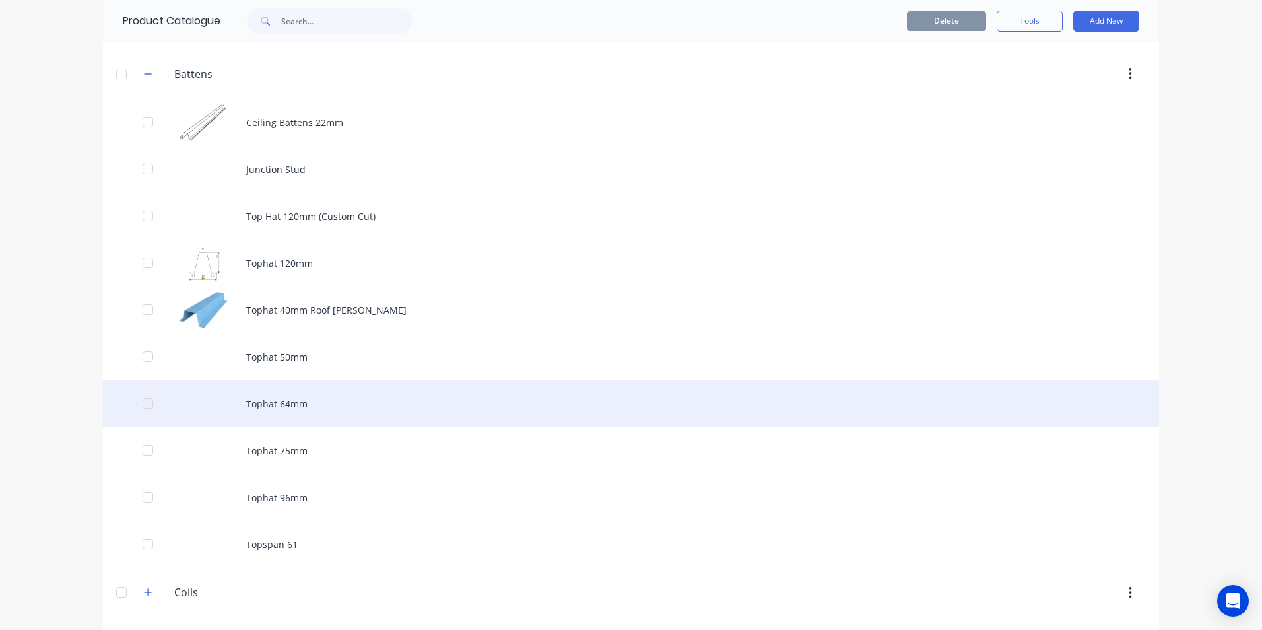
click at [300, 411] on div "Tophat 64mm" at bounding box center [631, 403] width 1056 height 47
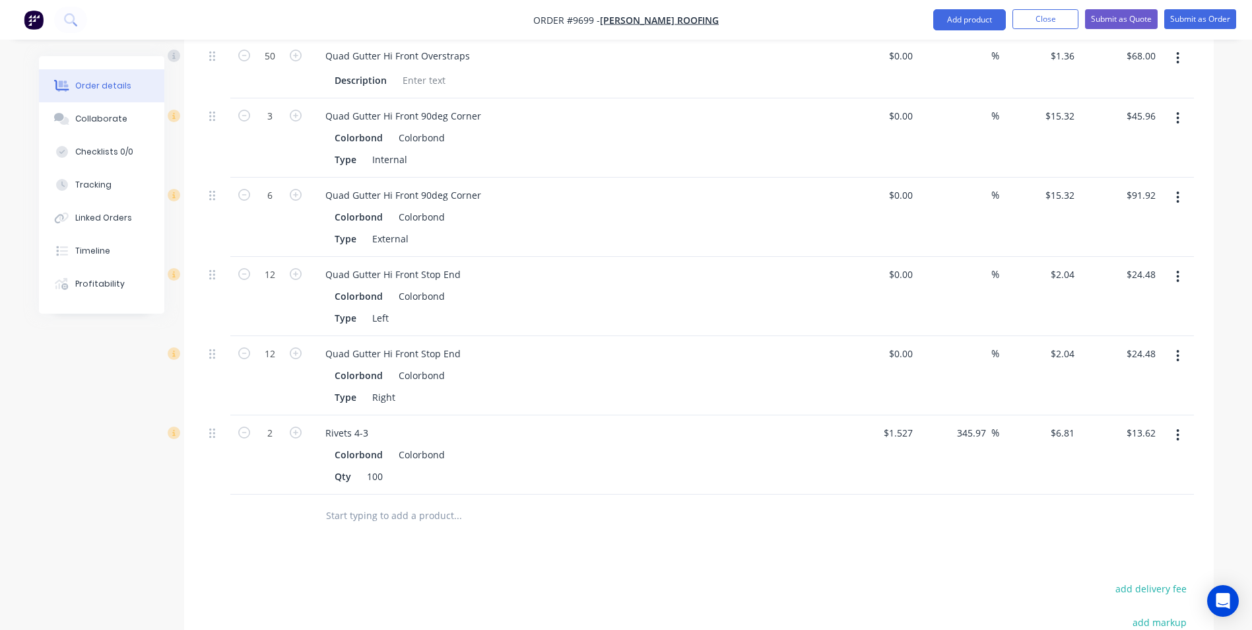
scroll to position [726, 0]
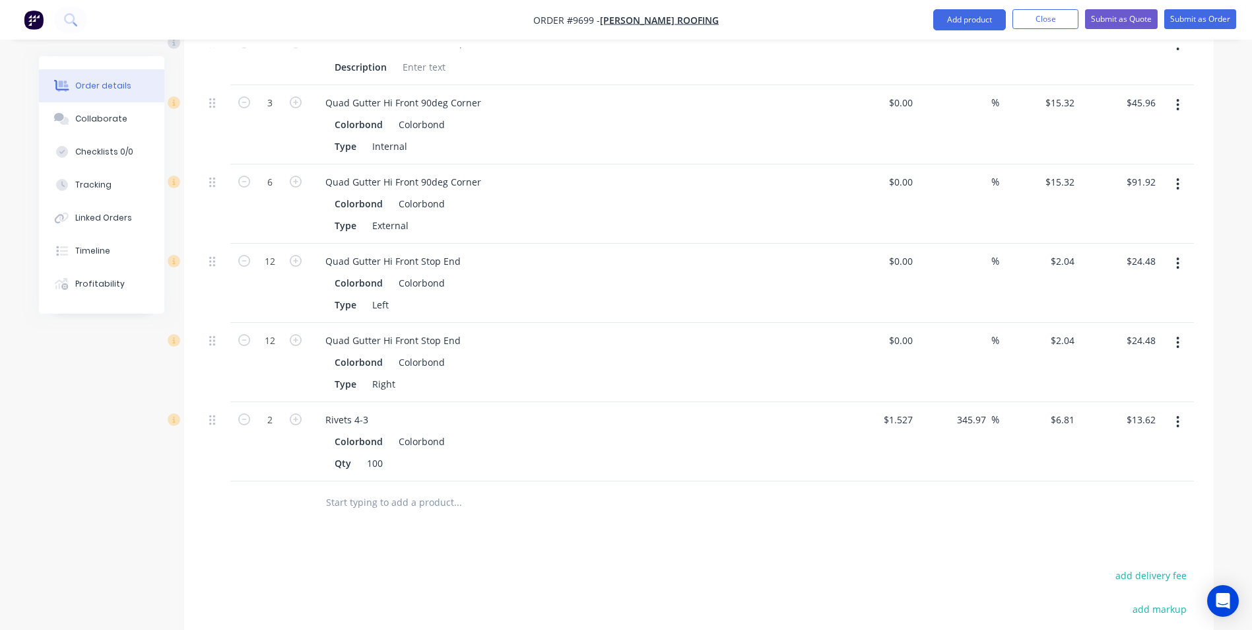
click at [443, 489] on input "text" at bounding box center [457, 502] width 264 height 26
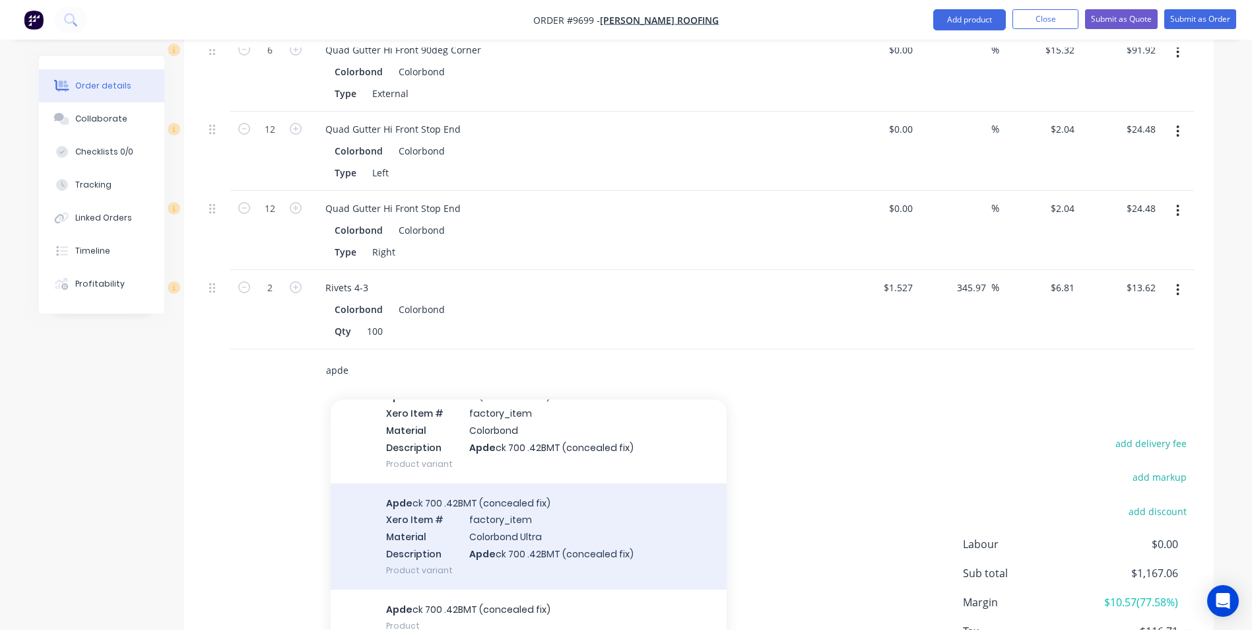
scroll to position [396, 0]
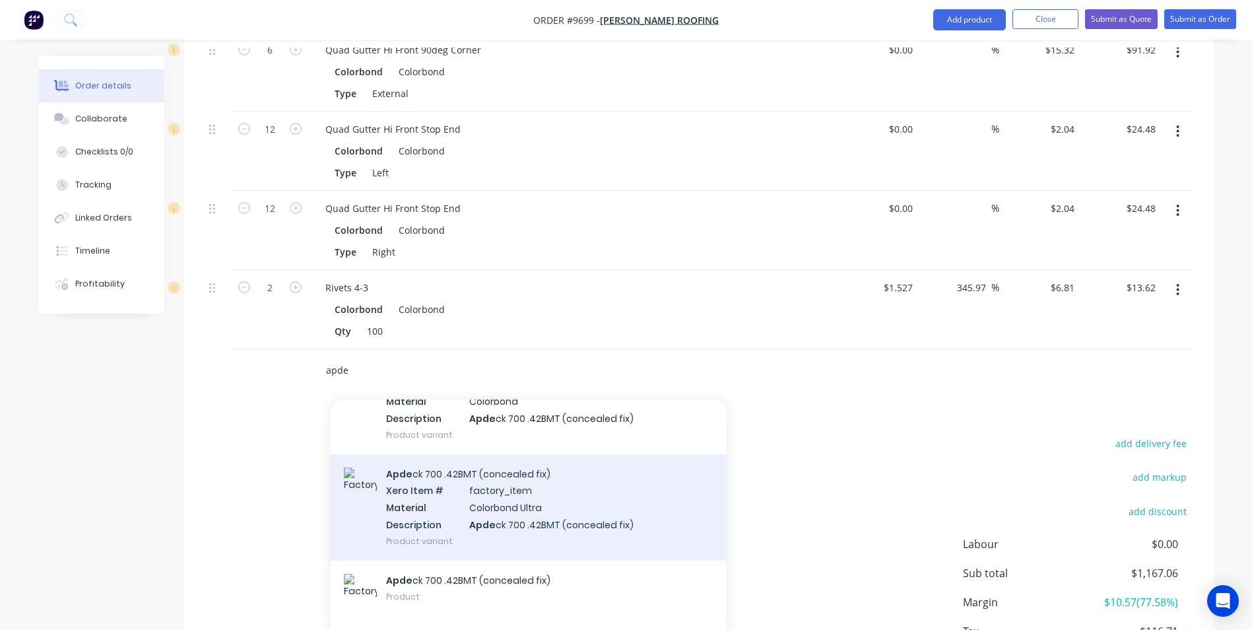
type input "apde"
click at [449, 470] on div "Apde ck 700 .42BMT (concealed fix) Xero Item # factory_item Material Colorbond …" at bounding box center [529, 507] width 396 height 106
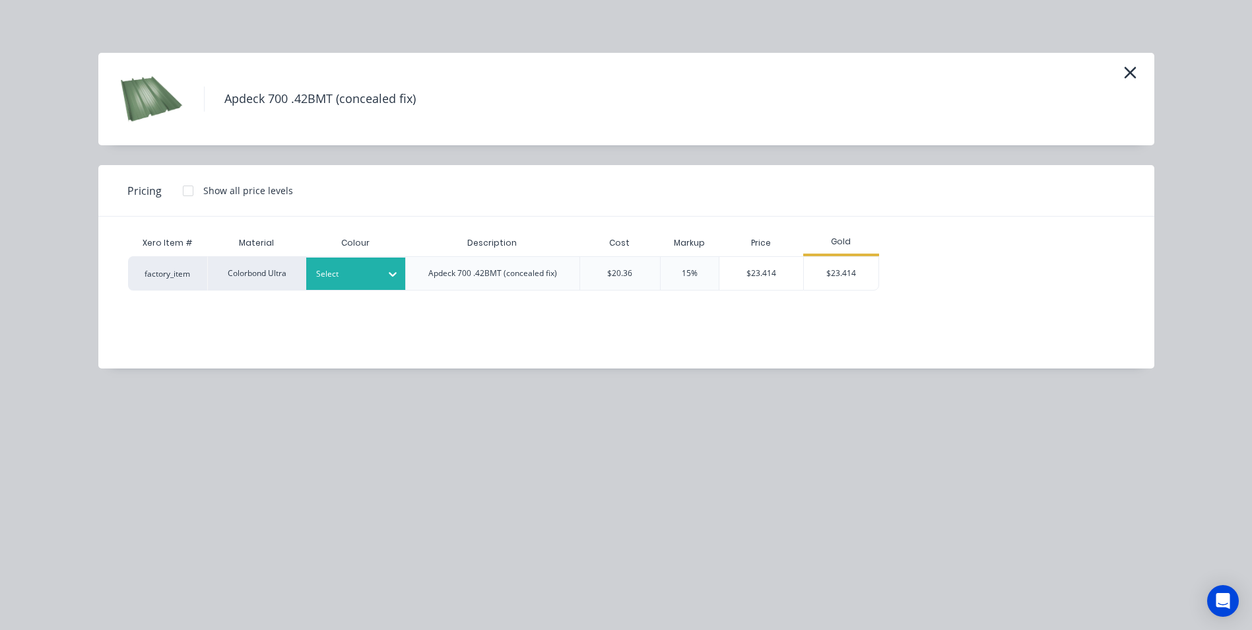
click at [355, 275] on div at bounding box center [345, 274] width 59 height 15
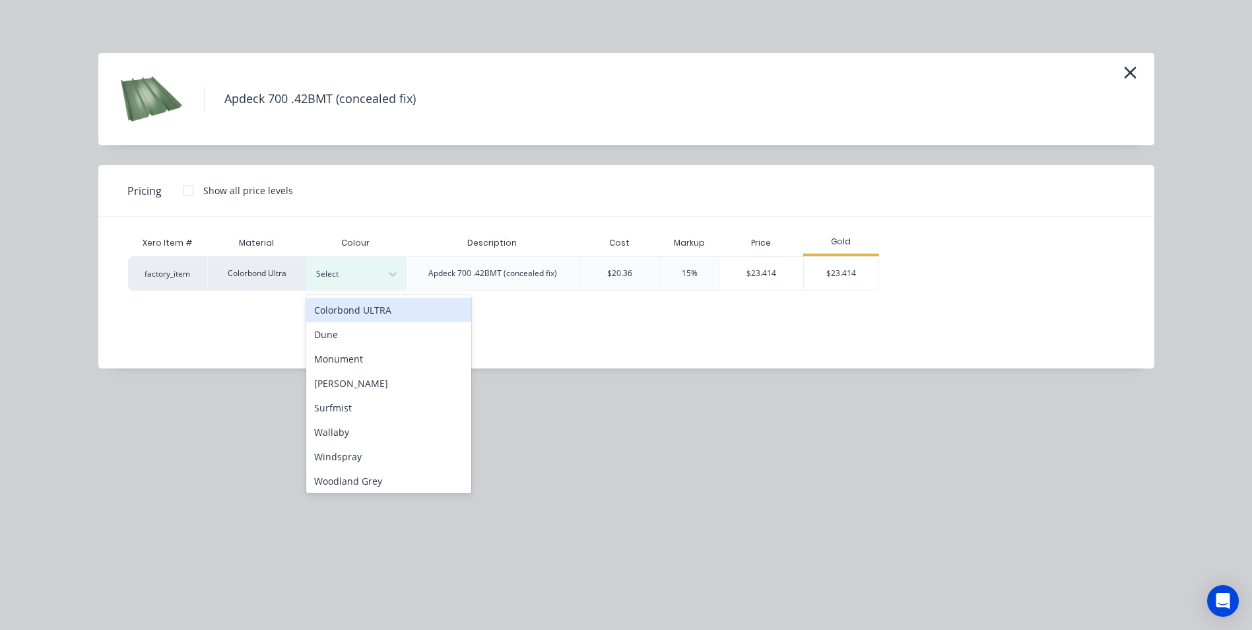
click at [358, 314] on div "Colorbond ULTRA" at bounding box center [388, 310] width 165 height 24
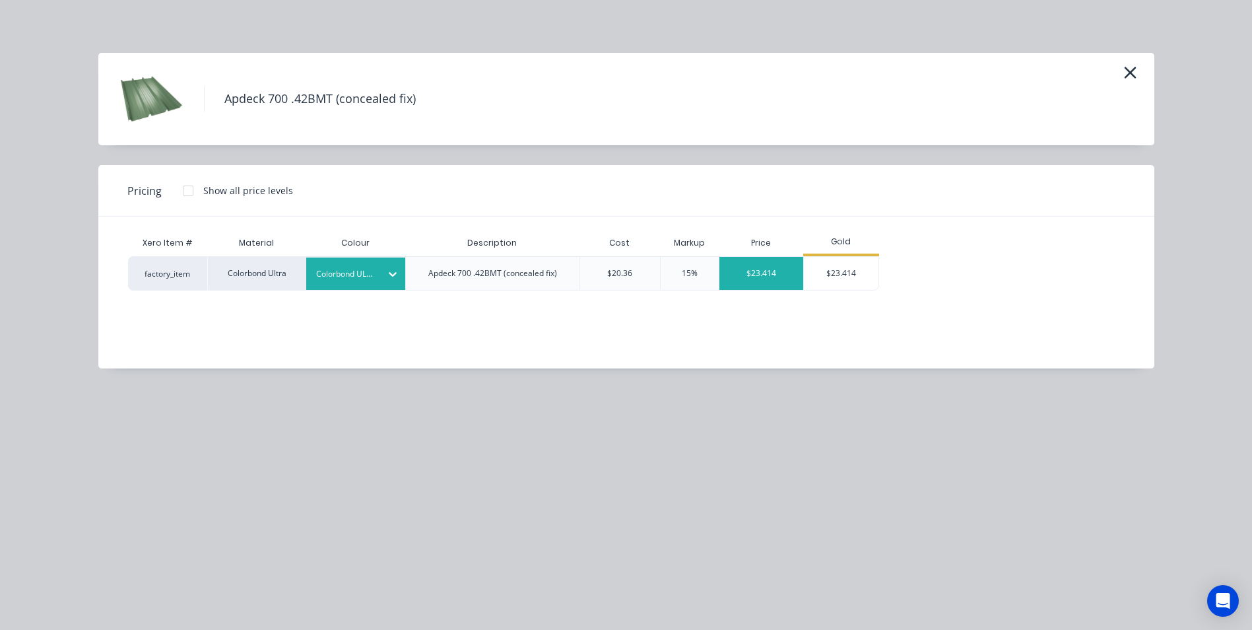
click at [780, 280] on div "$23.414" at bounding box center [761, 273] width 84 height 33
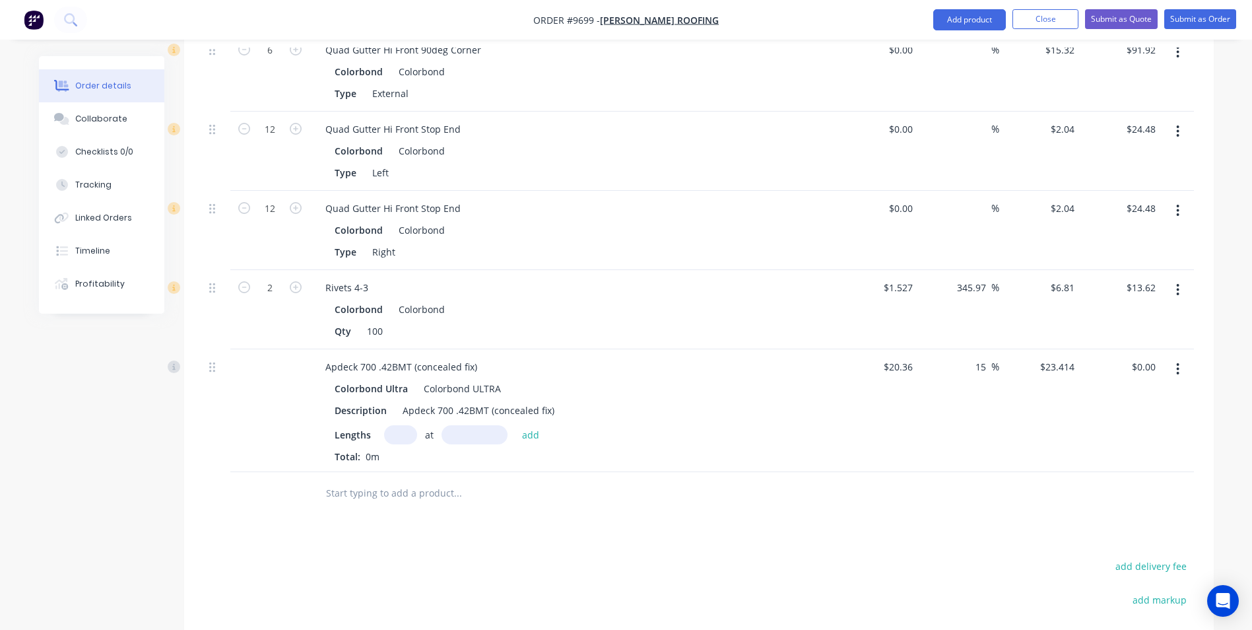
click at [386, 425] on input "text" at bounding box center [400, 434] width 33 height 19
click at [401, 425] on input "text" at bounding box center [400, 434] width 33 height 19
type input "10"
type input "14090"
click at [515, 425] on button "add" at bounding box center [530, 434] width 31 height 18
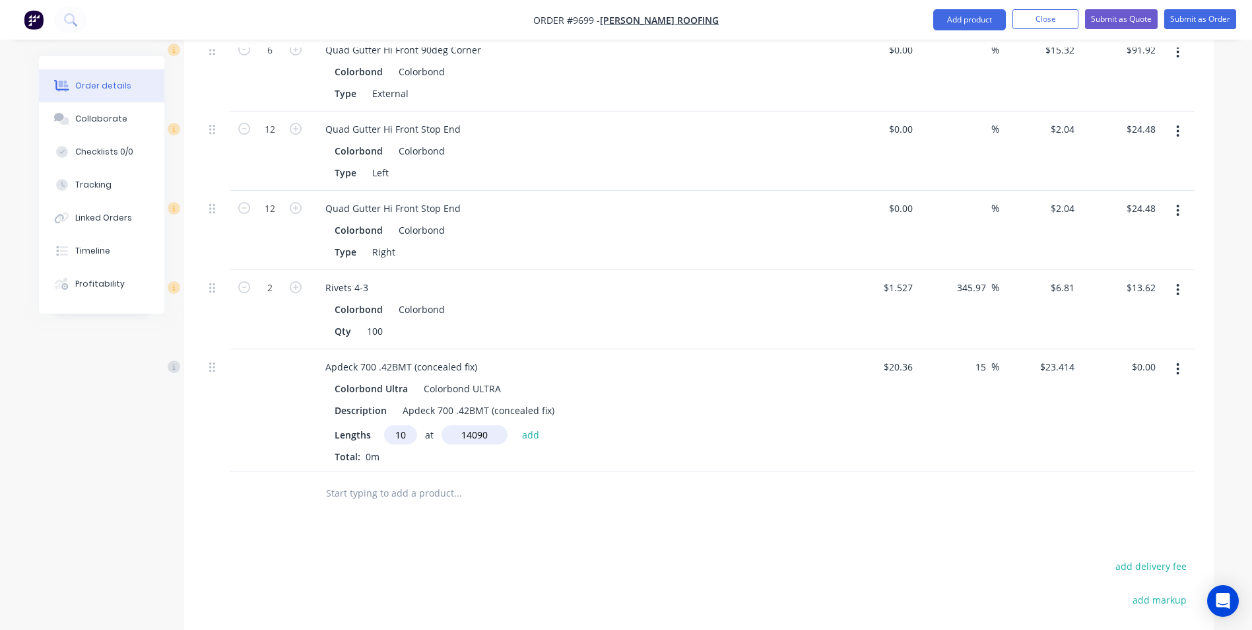
type input "$3,299.03"
type input "7"
type input "11800"
click at [515, 425] on button "add" at bounding box center [530, 434] width 31 height 18
type input "$5,233.03"
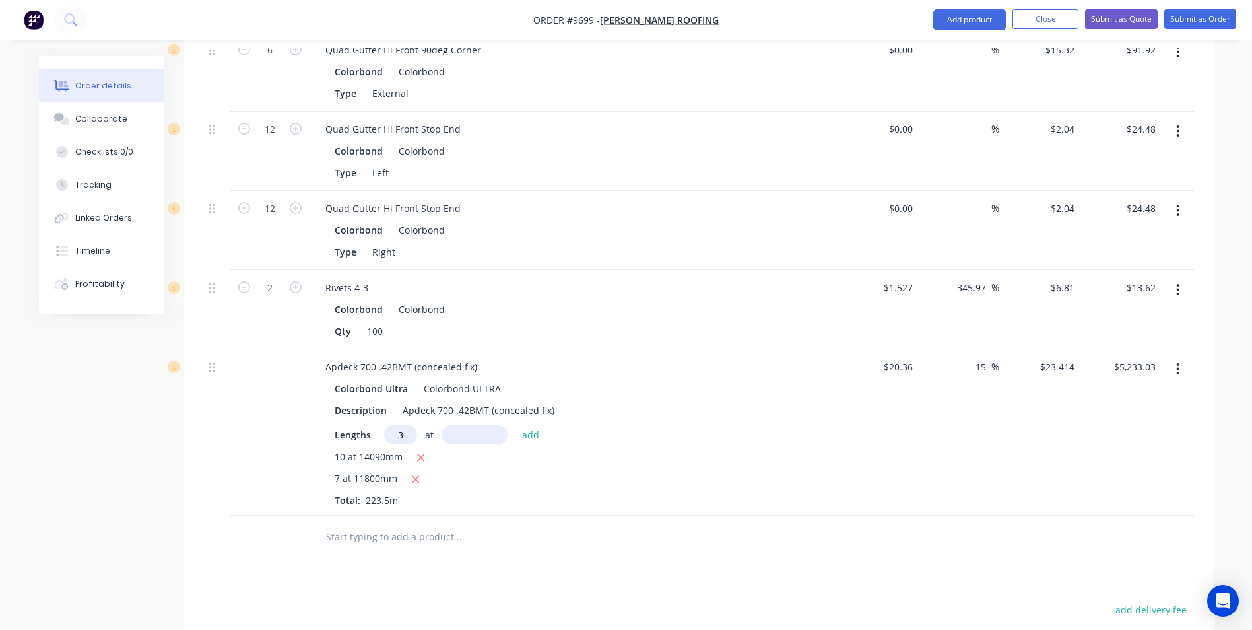
type input "3"
type input "9090"
click at [515, 425] on button "add" at bounding box center [530, 434] width 31 height 18
type input "$5,871.53"
click at [405, 545] on input "text" at bounding box center [457, 558] width 264 height 26
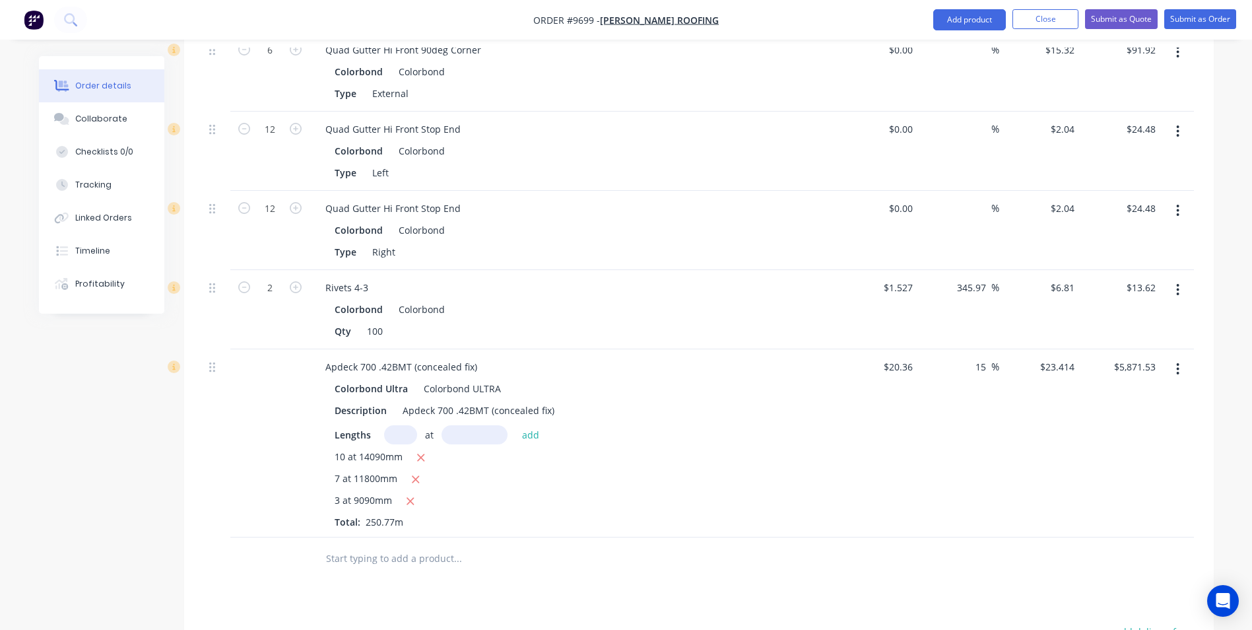
click at [412, 545] on input "text" at bounding box center [457, 558] width 264 height 26
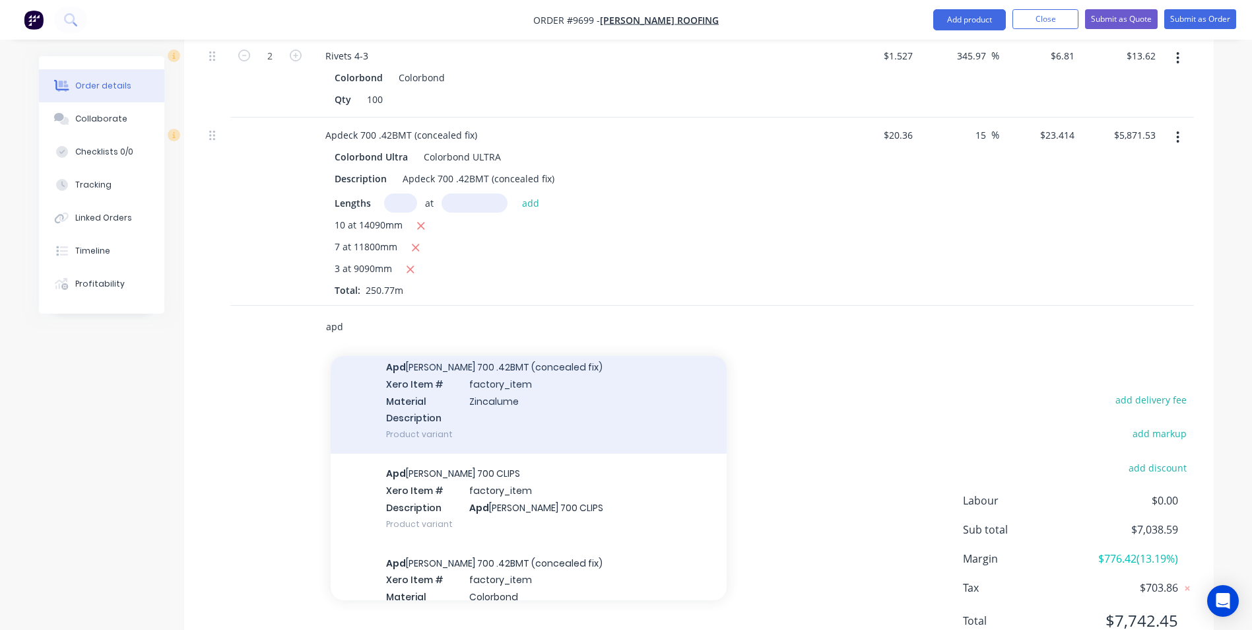
scroll to position [264, 0]
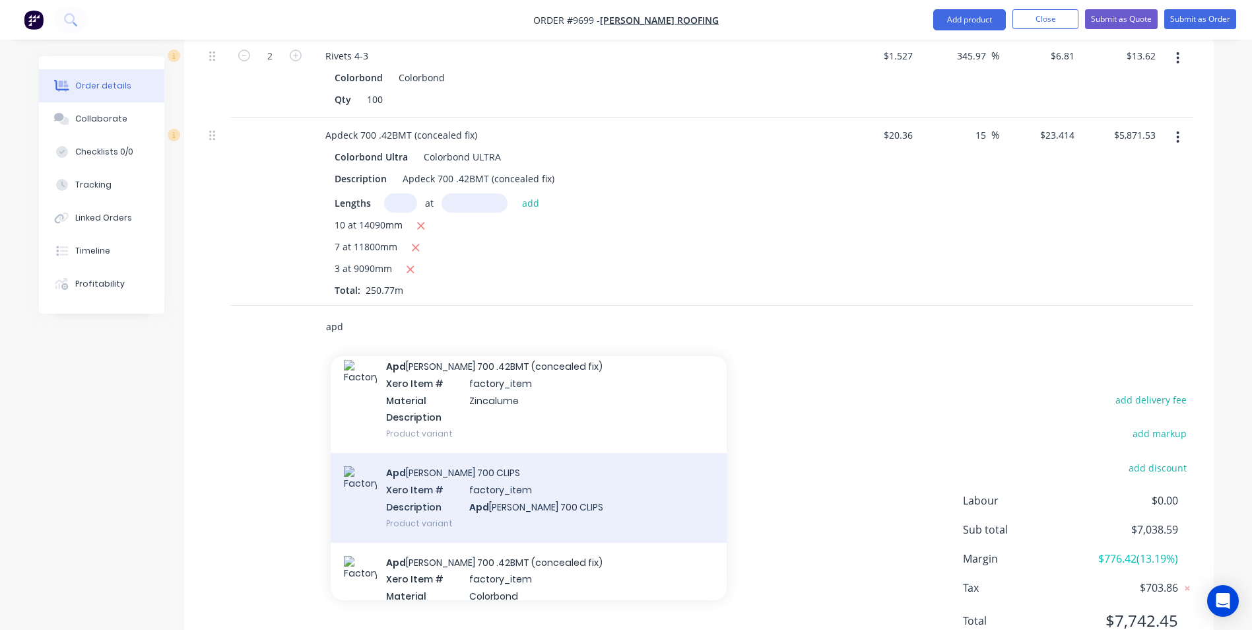
type input "apd"
click at [461, 453] on div "Apd eck 700 CLIPS Xero Item # factory_item Description Apd eck 700 CLIPS Produc…" at bounding box center [529, 497] width 396 height 89
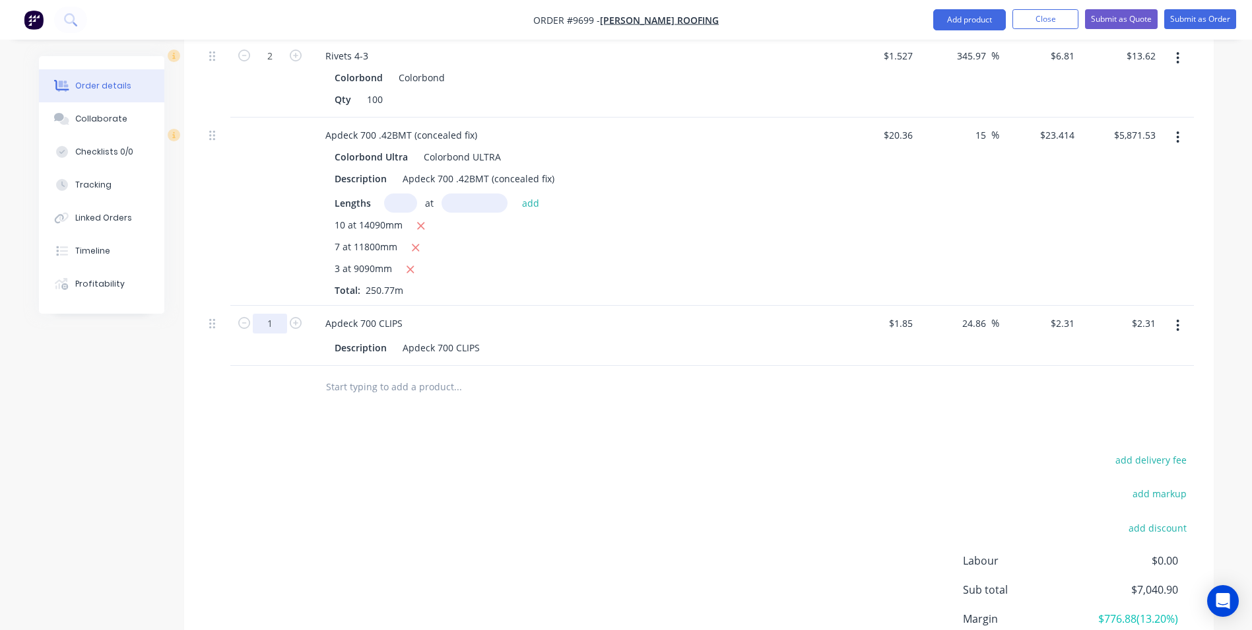
click at [277, 313] on input "1" at bounding box center [270, 323] width 34 height 20
type input "200"
type input "$462.00"
click at [531, 451] on div "add delivery fee add markup add discount Labour $0.00 Sub total $7,040.90 Margi…" at bounding box center [699, 578] width 990 height 255
click at [407, 373] on input "text" at bounding box center [457, 386] width 264 height 26
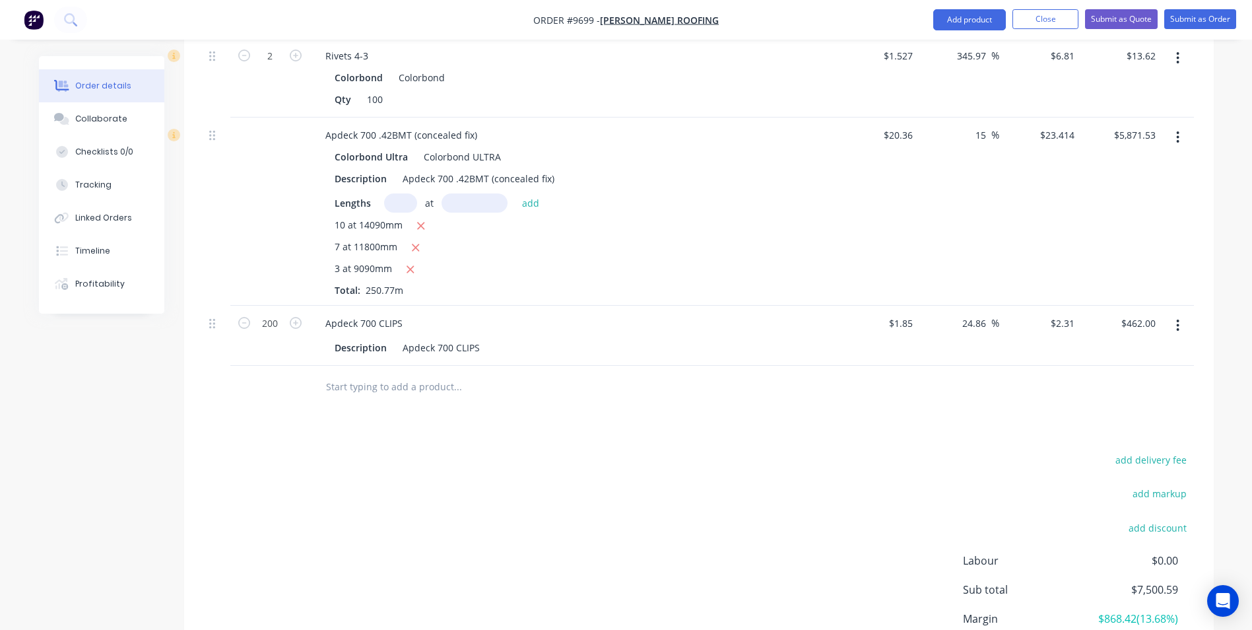
click at [412, 373] on input "text" at bounding box center [457, 386] width 264 height 26
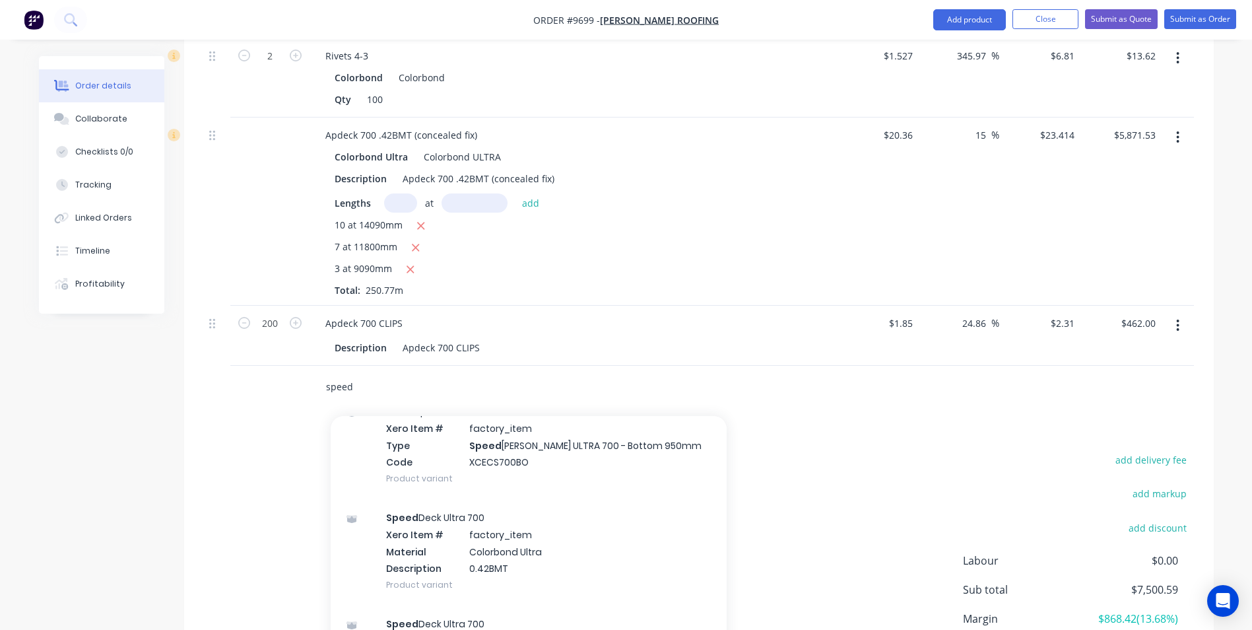
scroll to position [594, 0]
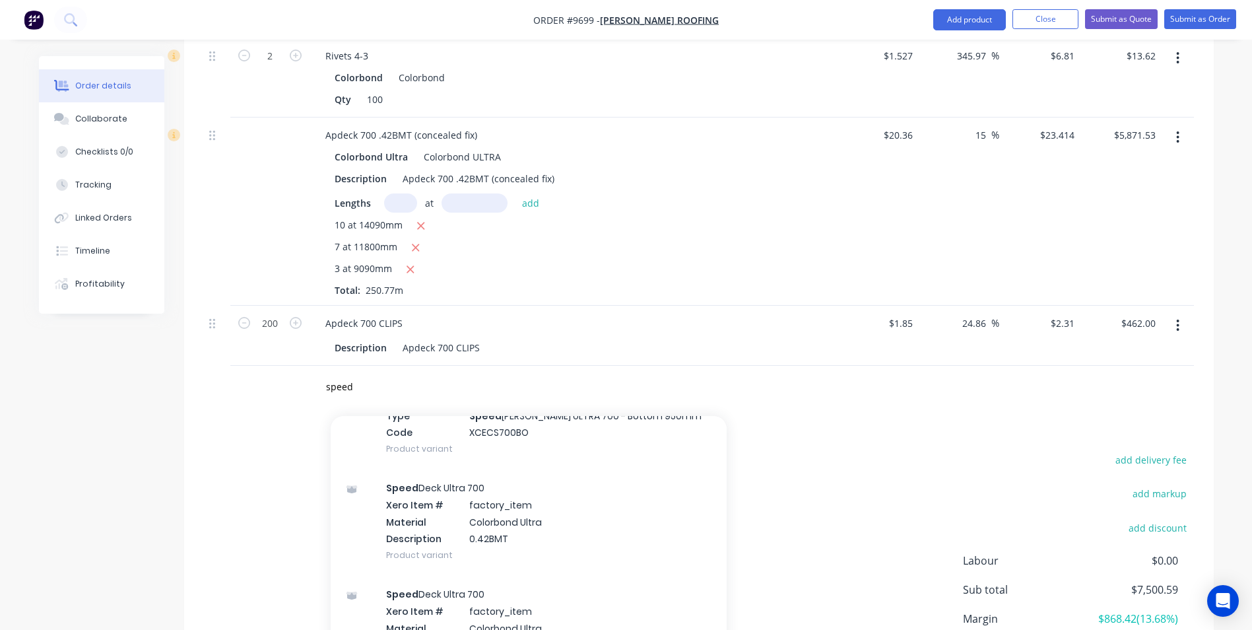
click at [573, 469] on div "Speed Deck Ultra 700 Xero Item # factory_item Material Colorbond Ultra Descript…" at bounding box center [529, 521] width 396 height 106
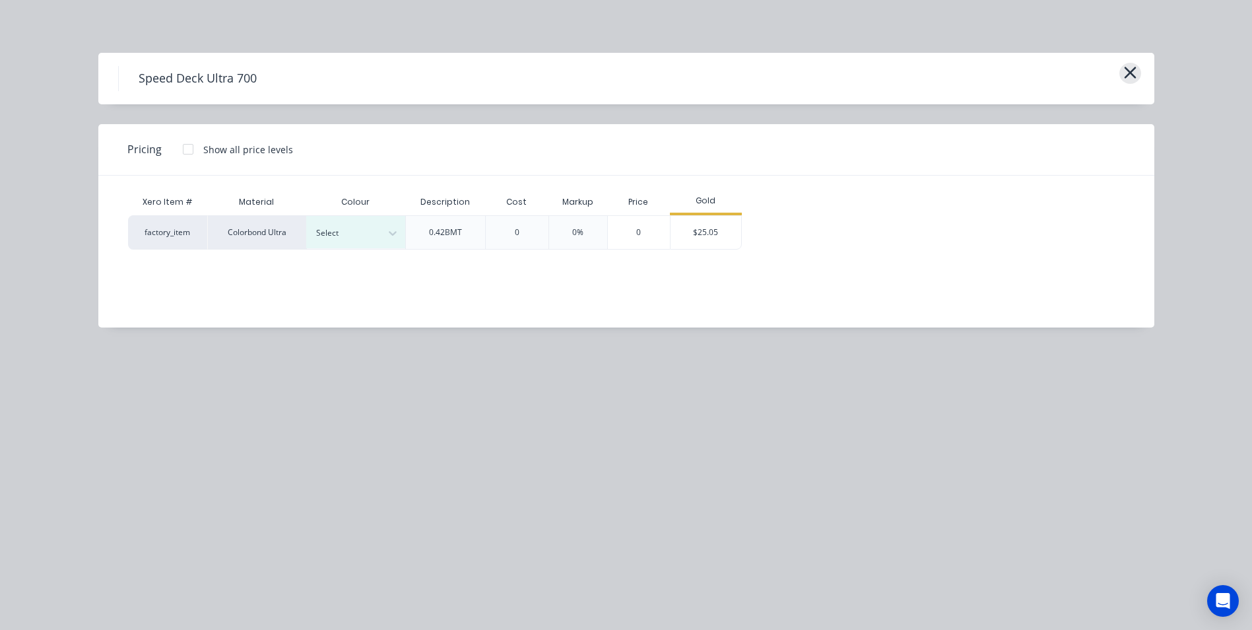
click at [1130, 80] on icon "button" at bounding box center [1130, 72] width 14 height 18
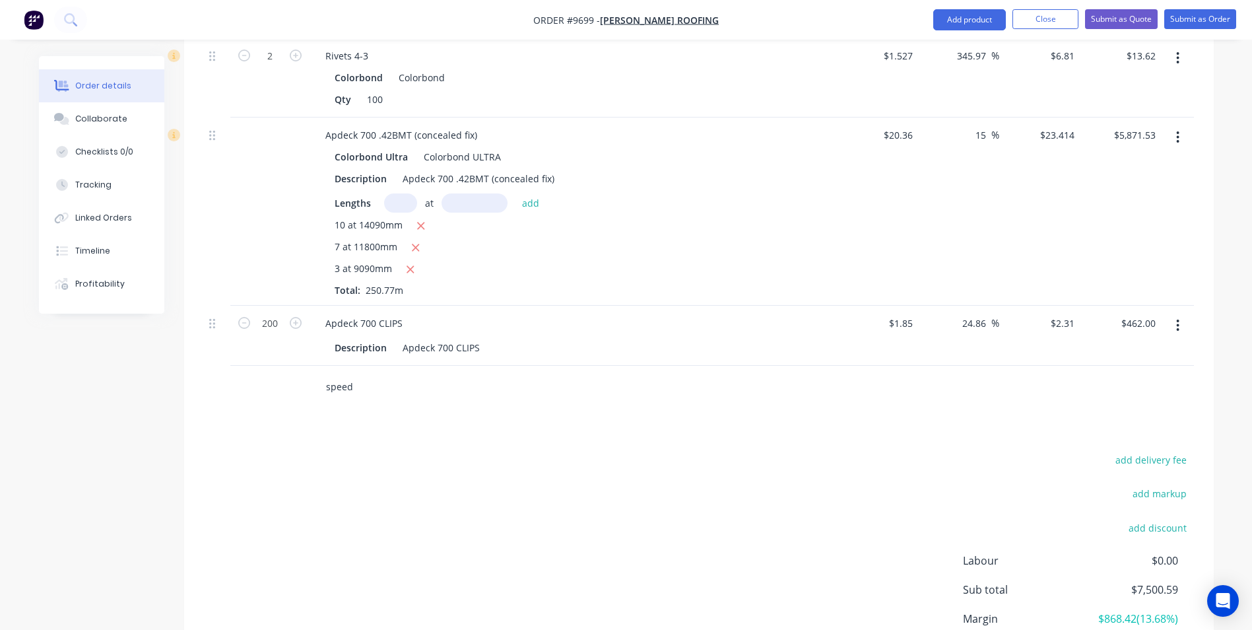
click at [360, 373] on input "speed" at bounding box center [457, 386] width 264 height 26
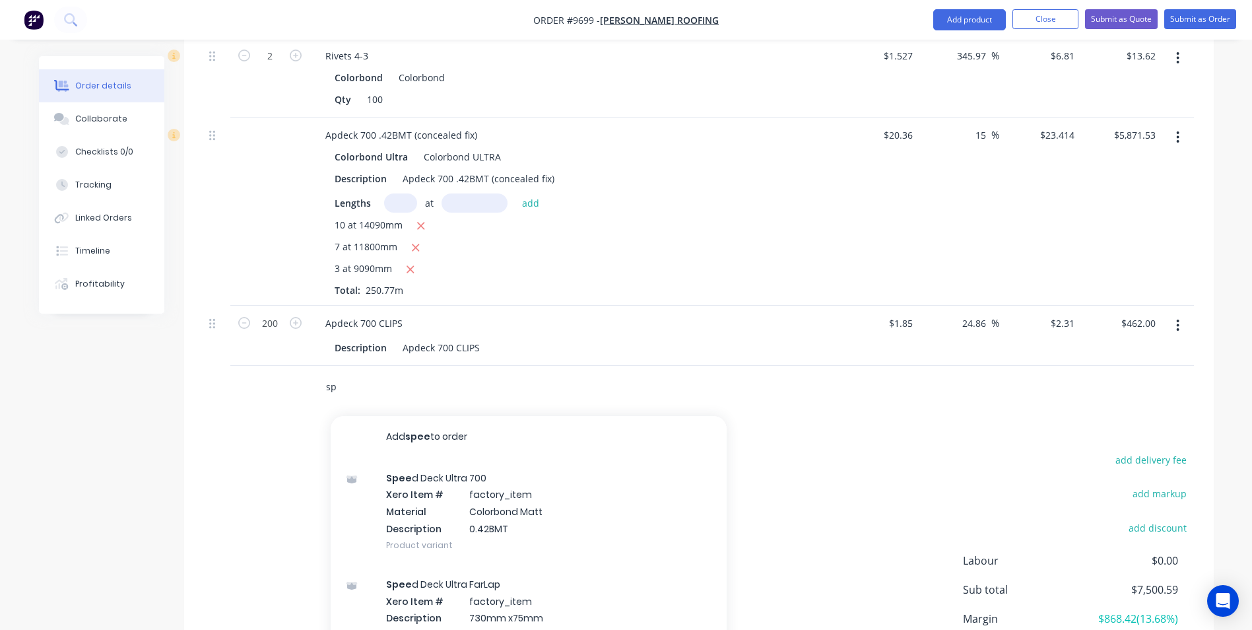
type input "s"
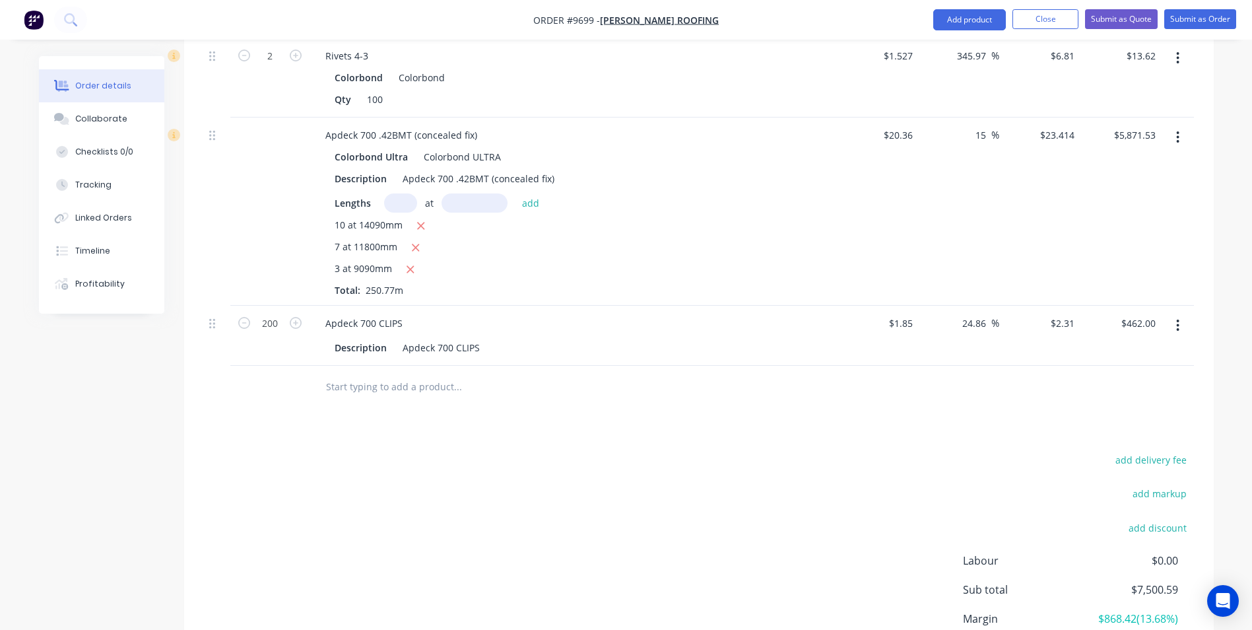
click at [360, 373] on input "text" at bounding box center [457, 386] width 264 height 26
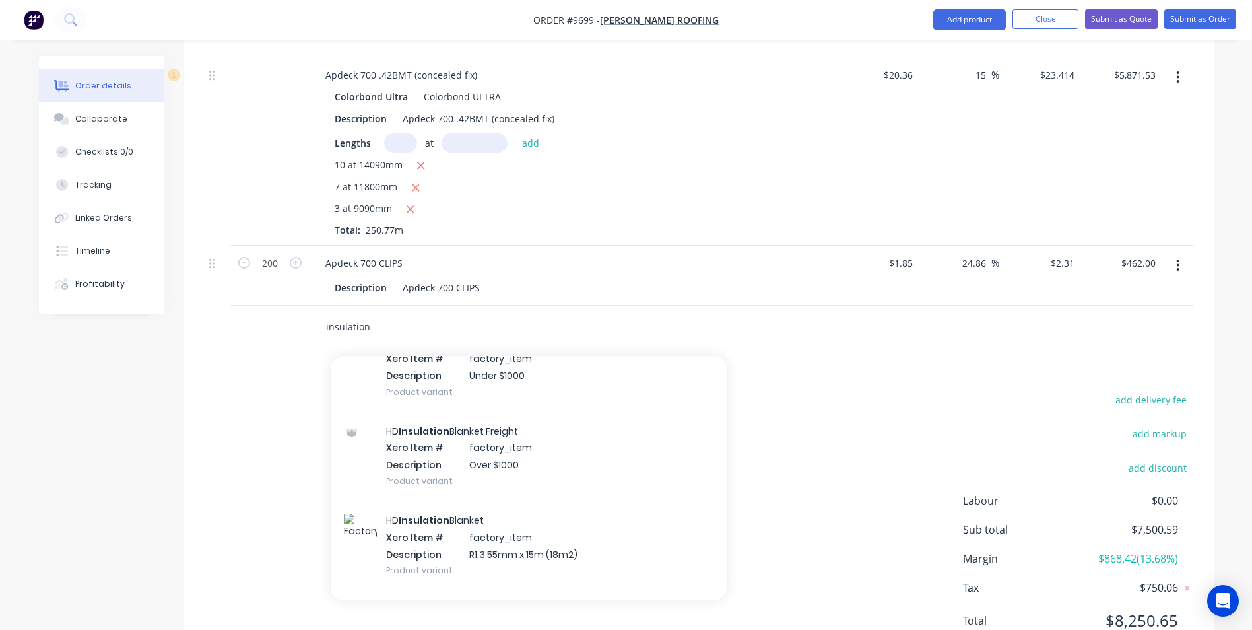
scroll to position [726, 0]
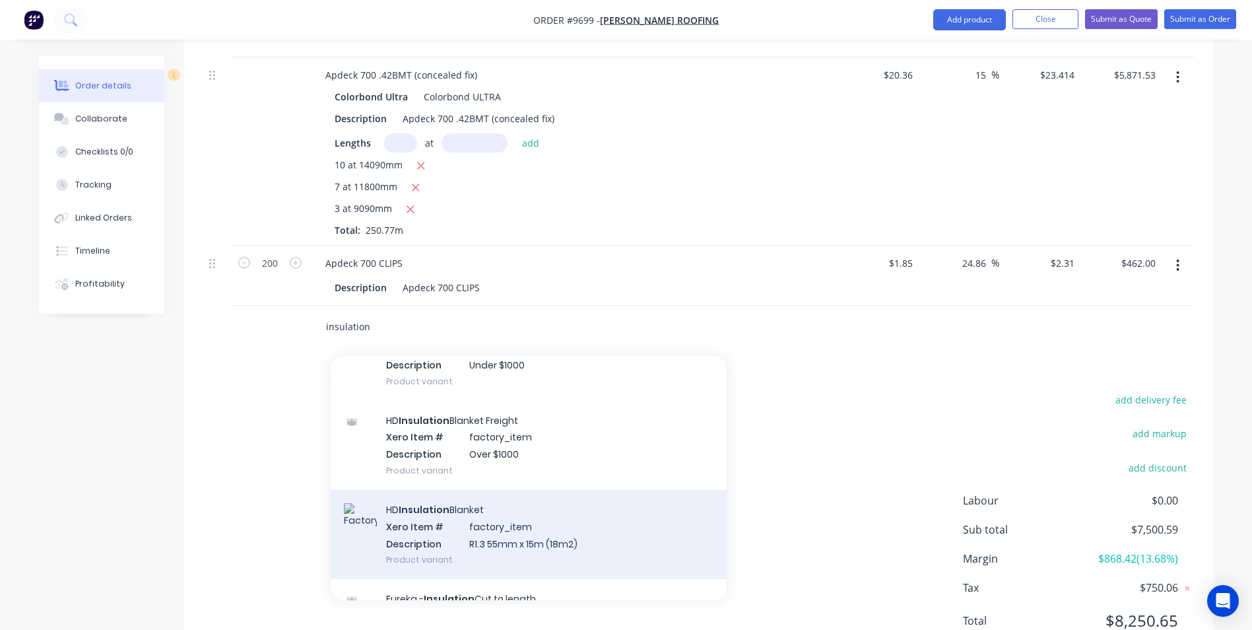
type input "insulation"
click at [498, 490] on div "HD Insulation Blanket Xero Item # factory_item Description R1.3 55mm x 15m (18m…" at bounding box center [529, 534] width 396 height 89
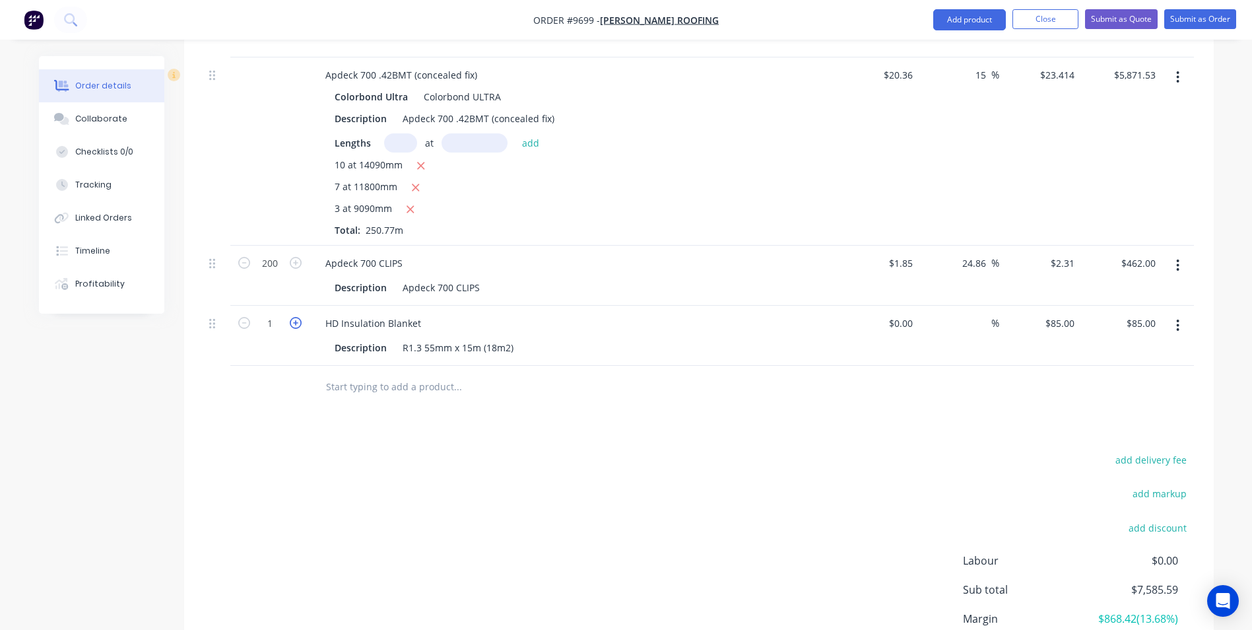
click at [294, 317] on icon "button" at bounding box center [296, 323] width 12 height 12
type input "2"
type input "$170.00"
click at [294, 317] on icon "button" at bounding box center [296, 323] width 12 height 12
type input "3"
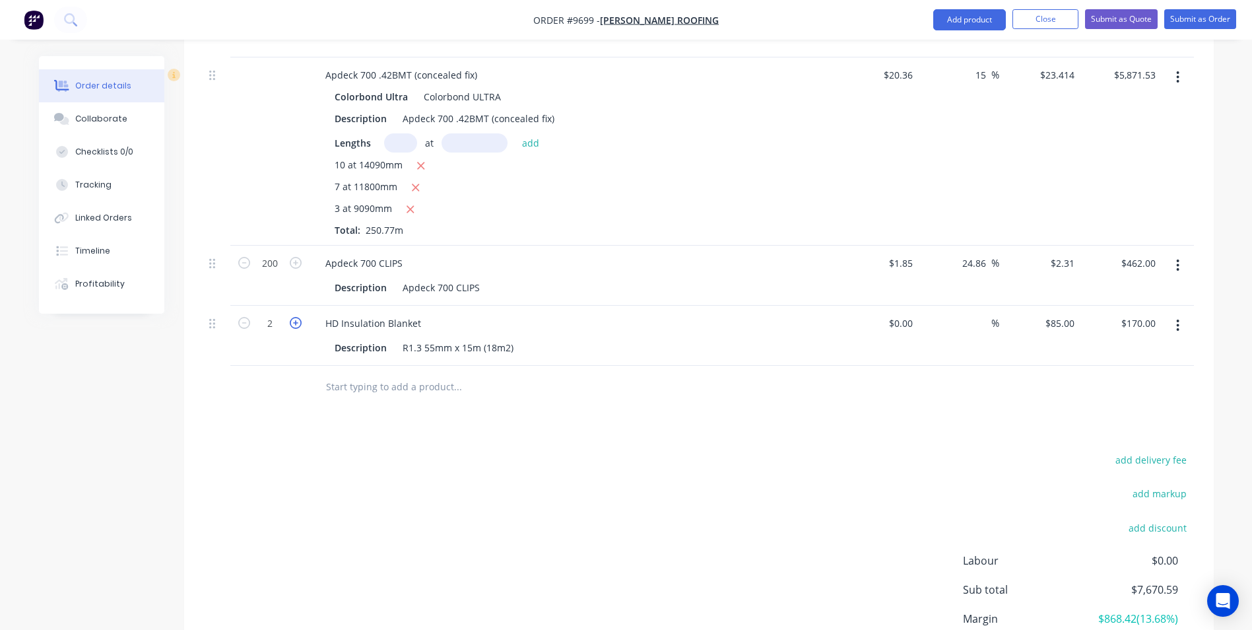
type input "$255.00"
click at [294, 317] on icon "button" at bounding box center [296, 323] width 12 height 12
type input "4"
type input "$340.00"
click at [294, 317] on icon "button" at bounding box center [296, 323] width 12 height 12
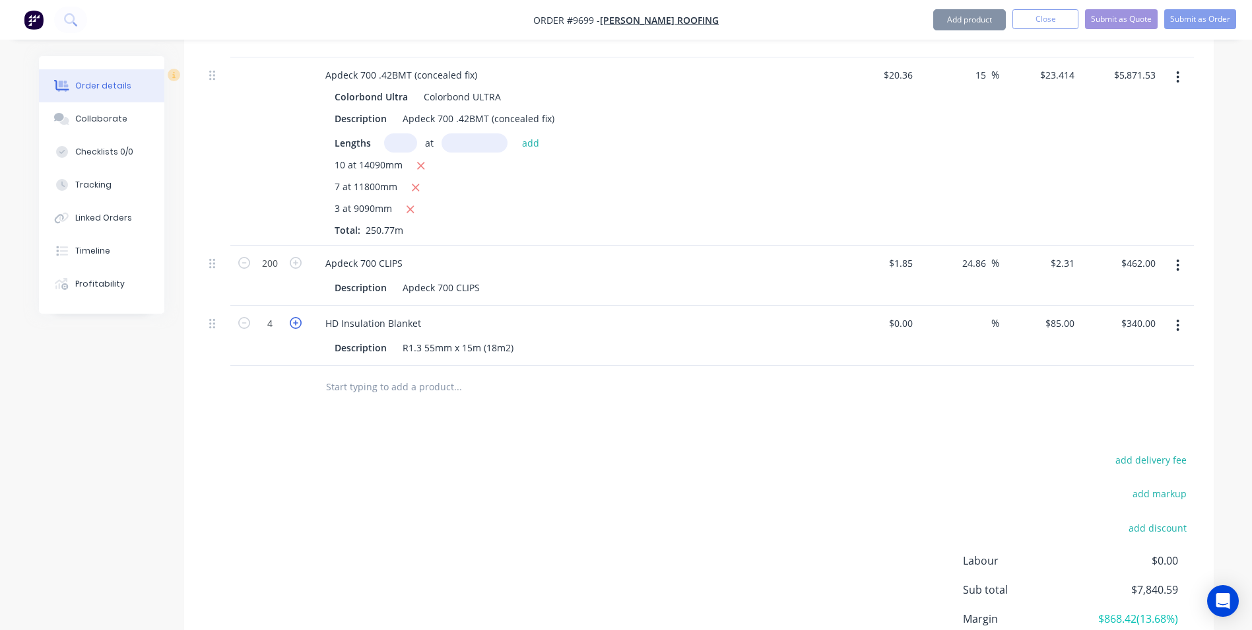
type input "5"
type input "$425.00"
click at [294, 317] on icon "button" at bounding box center [296, 323] width 12 height 12
type input "6"
type input "$510.00"
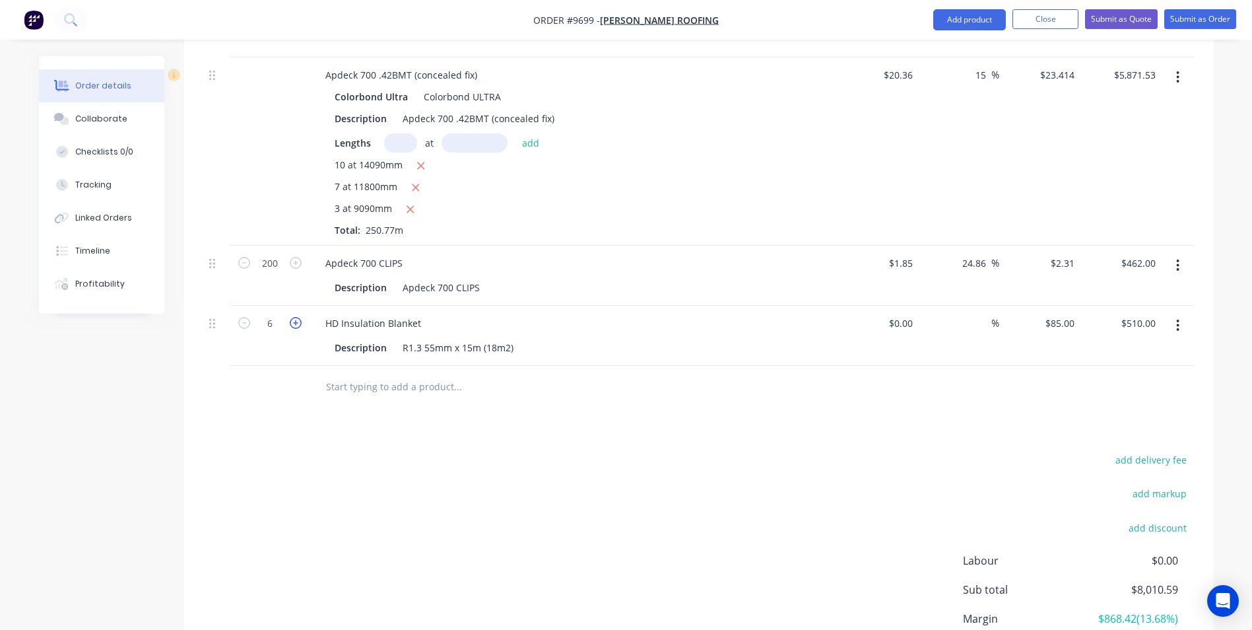
click at [294, 317] on icon "button" at bounding box center [296, 323] width 12 height 12
type input "7"
type input "$595.00"
click at [294, 317] on icon "button" at bounding box center [296, 323] width 12 height 12
type input "8"
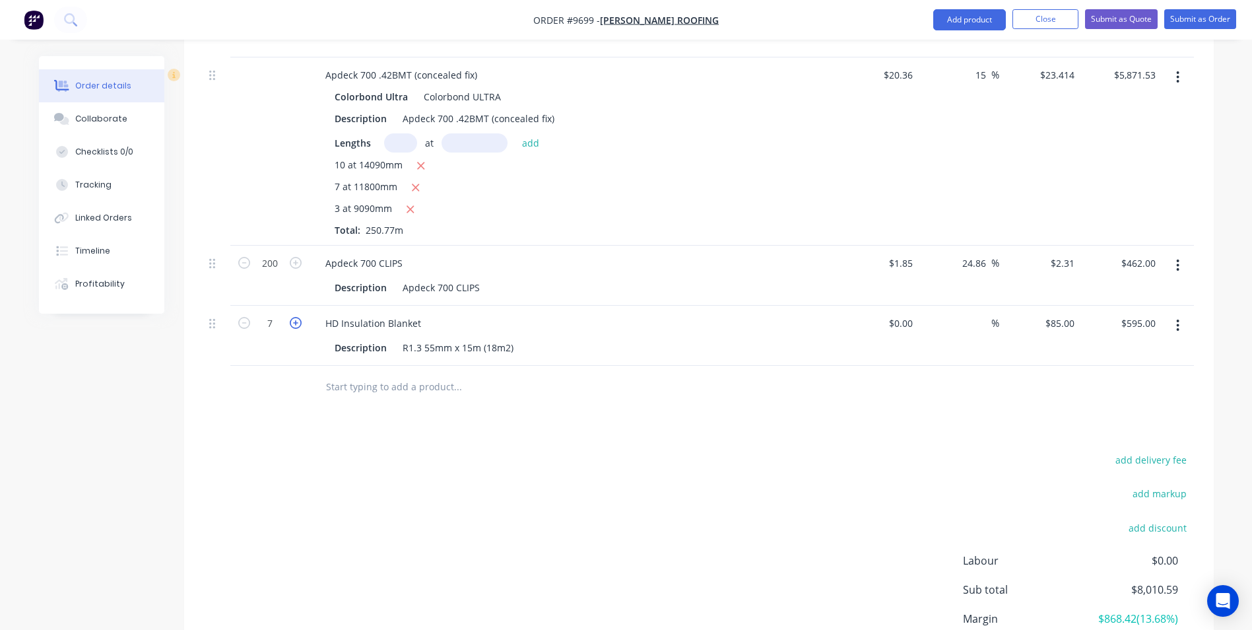
type input "$680.00"
click at [294, 317] on icon "button" at bounding box center [296, 323] width 12 height 12
type input "9"
type input "$765.00"
click at [294, 317] on icon "button" at bounding box center [296, 323] width 12 height 12
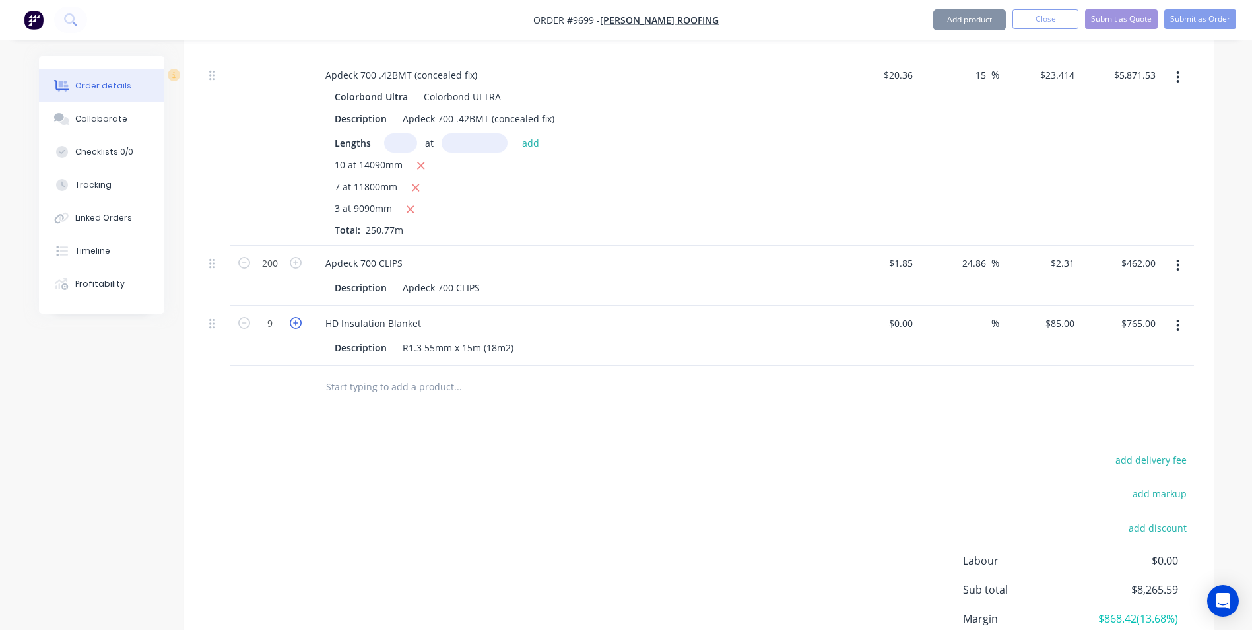
type input "10"
type input "$850.00"
click at [294, 317] on icon "button" at bounding box center [296, 323] width 12 height 12
type input "11"
type input "$935.00"
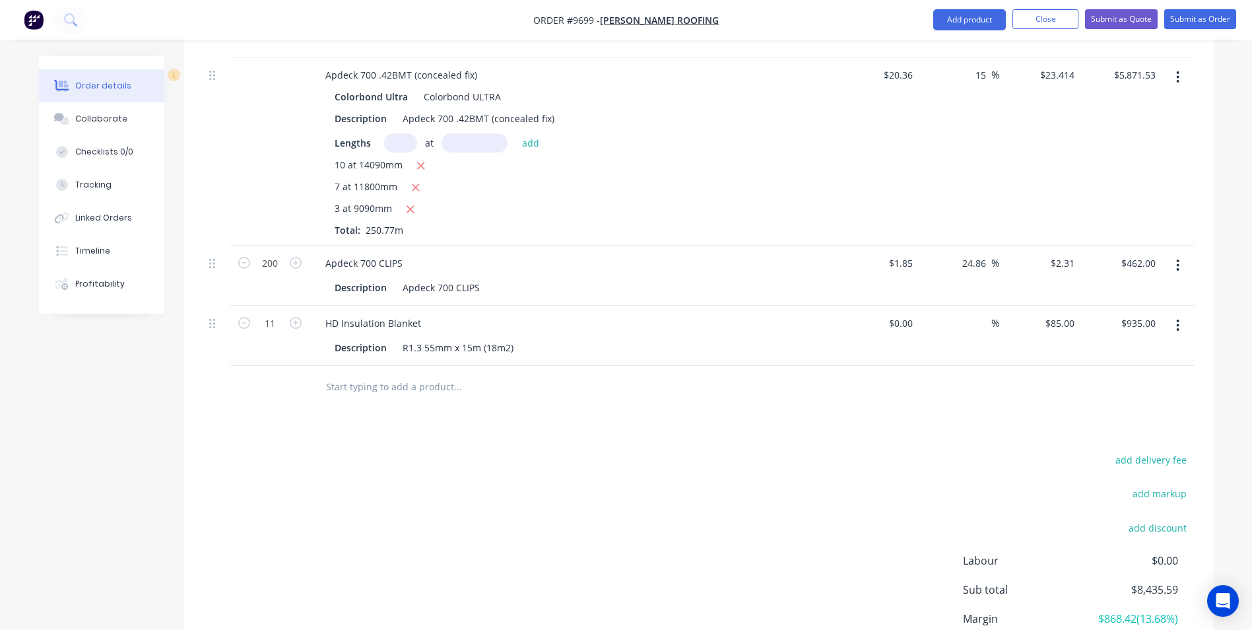
click at [381, 373] on input "text" at bounding box center [457, 386] width 264 height 26
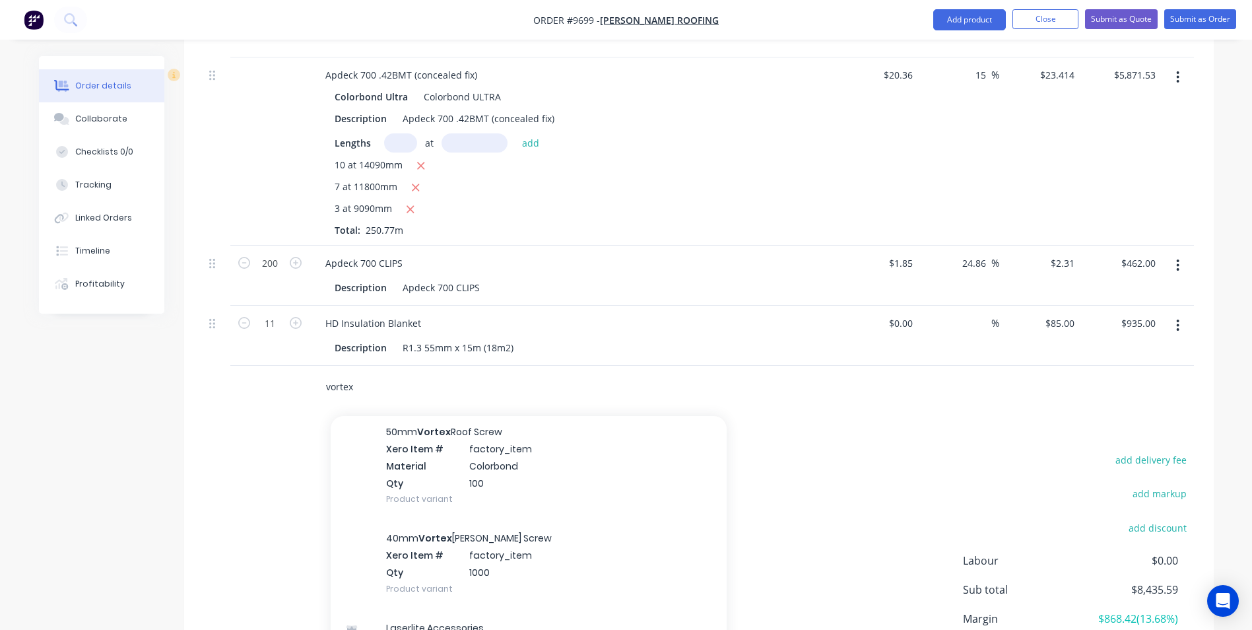
scroll to position [396, 0]
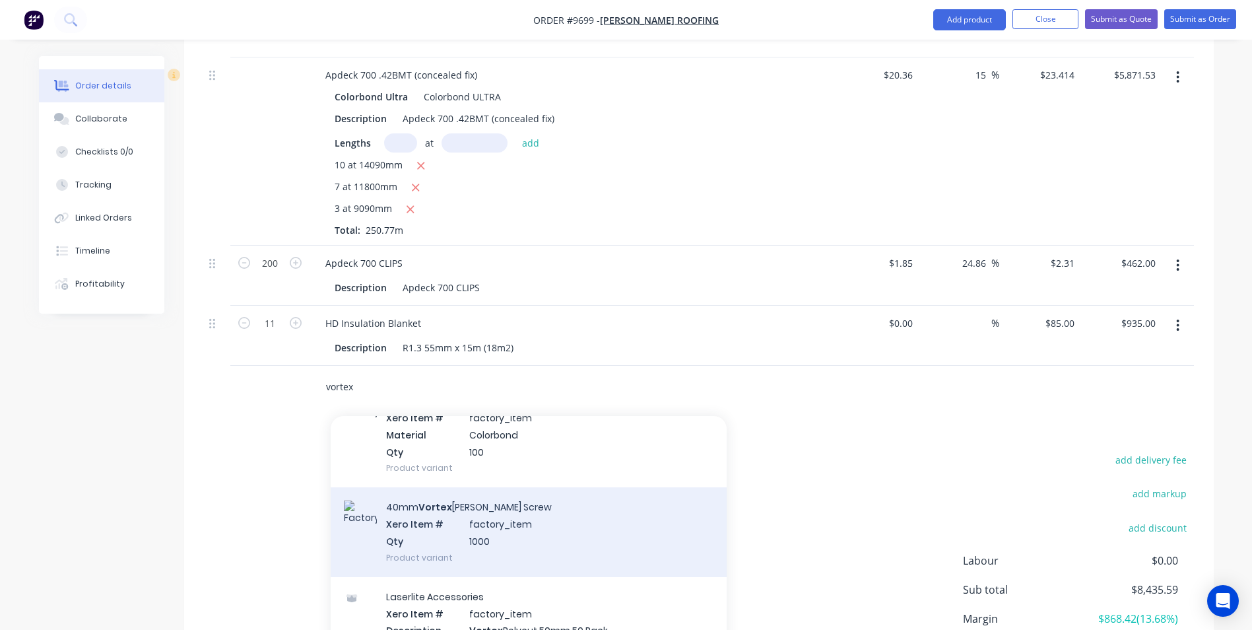
type input "vortex"
click at [509, 494] on div "40mm Vortex Batten Screw Xero Item # factory_item Qty 1000 Product variant" at bounding box center [529, 531] width 396 height 89
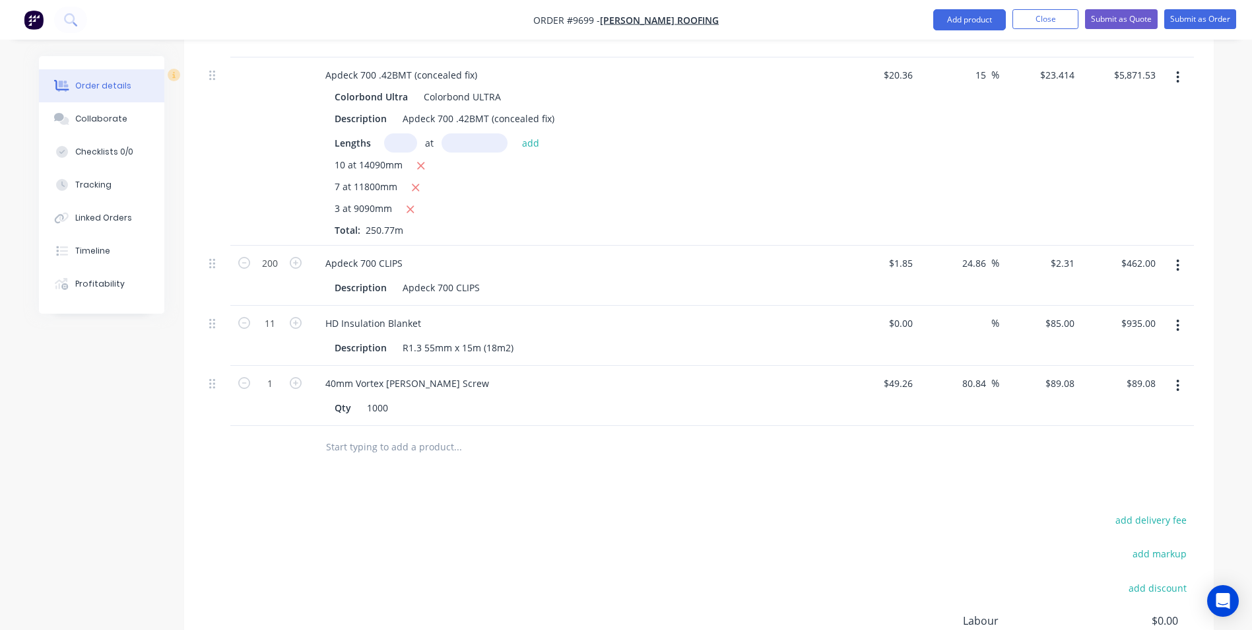
click at [405, 434] on input "text" at bounding box center [457, 447] width 264 height 26
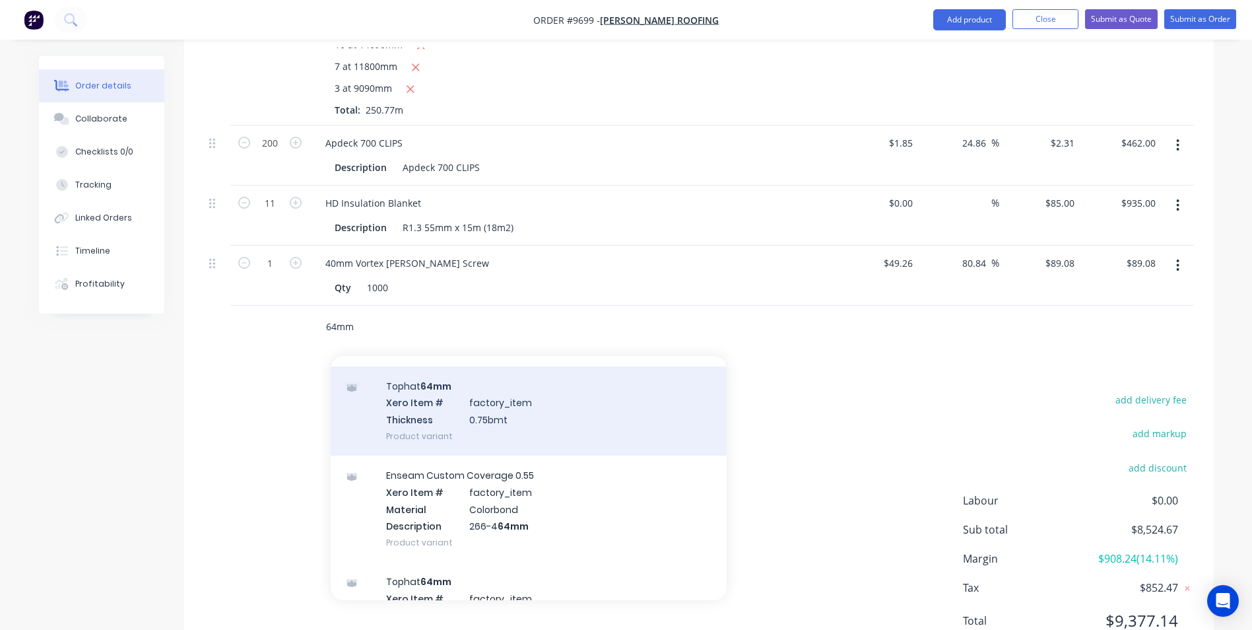
scroll to position [0, 0]
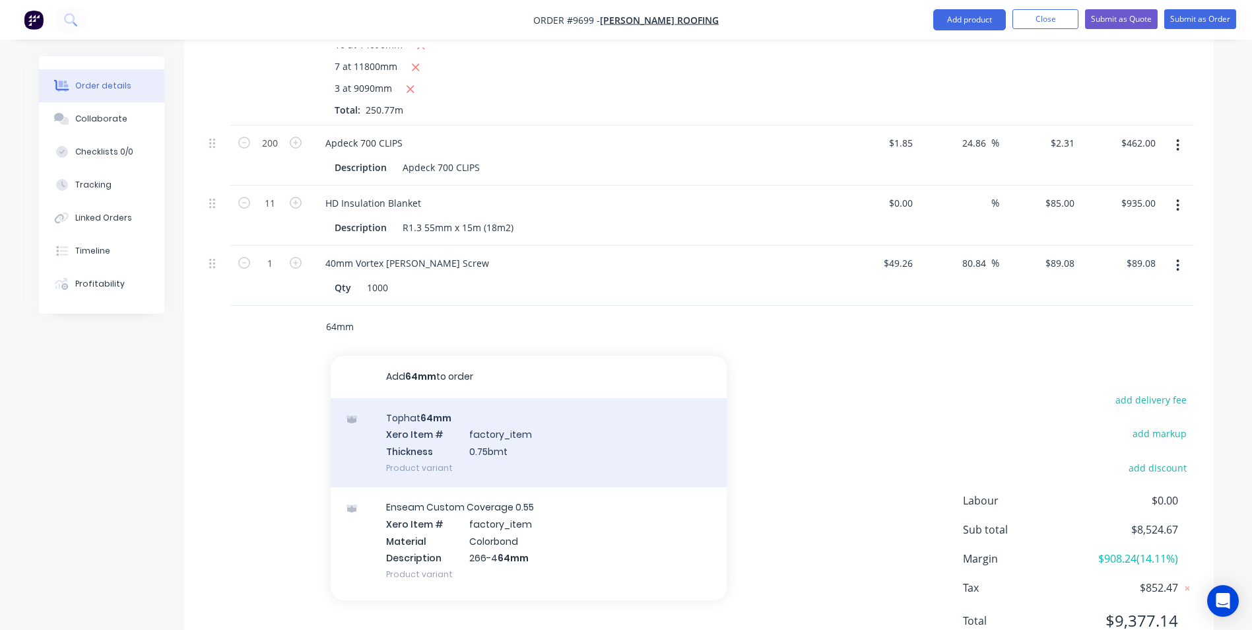
type input "64mm"
click at [444, 398] on div "Tophat 64mm Xero Item # factory_item Thickness 0.75bmt Product variant" at bounding box center [529, 442] width 396 height 89
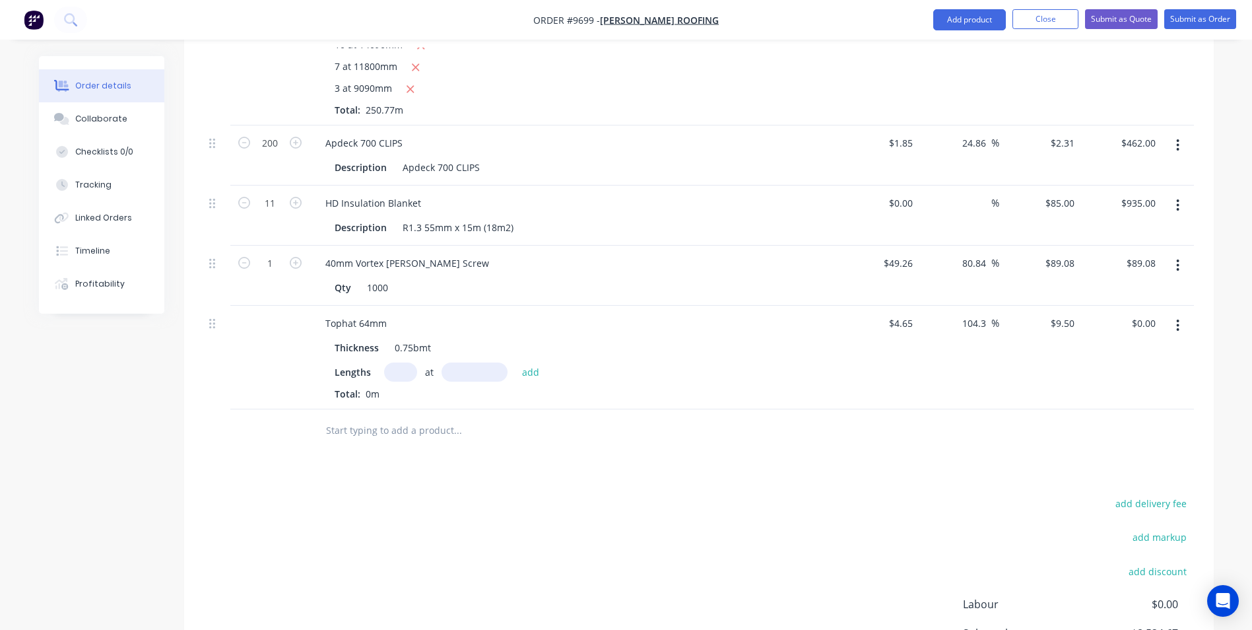
click at [1180, 313] on button "button" at bounding box center [1177, 325] width 31 height 24
click at [1103, 350] on div "Edit" at bounding box center [1131, 359] width 102 height 19
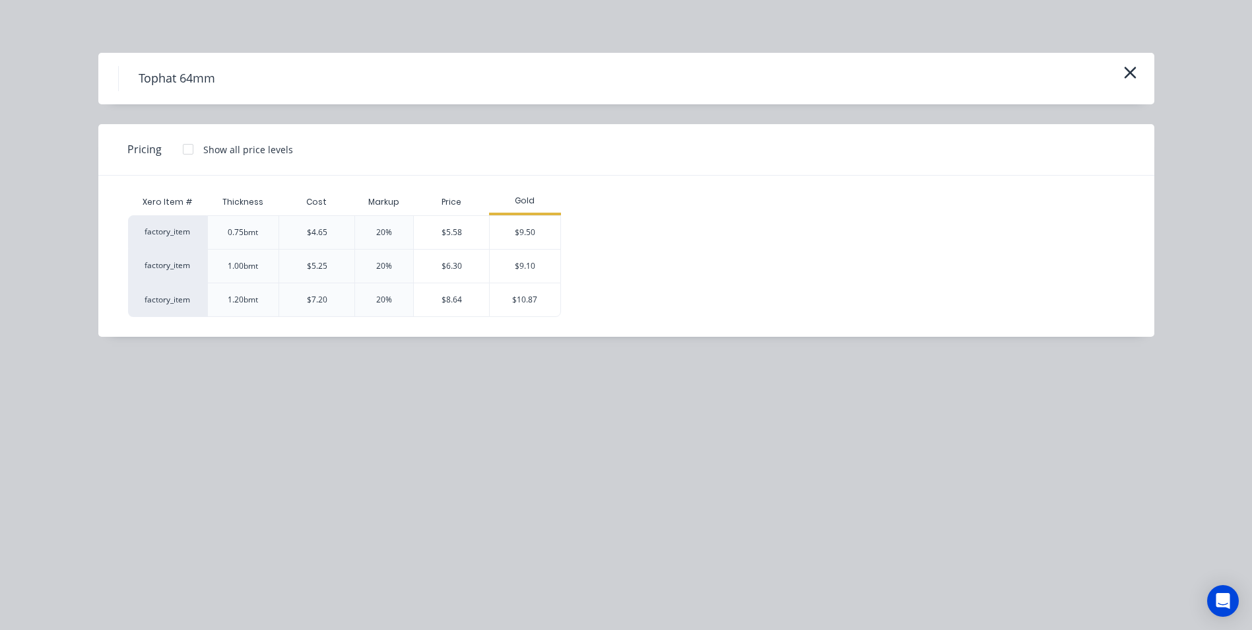
click at [188, 150] on div at bounding box center [188, 149] width 26 height 26
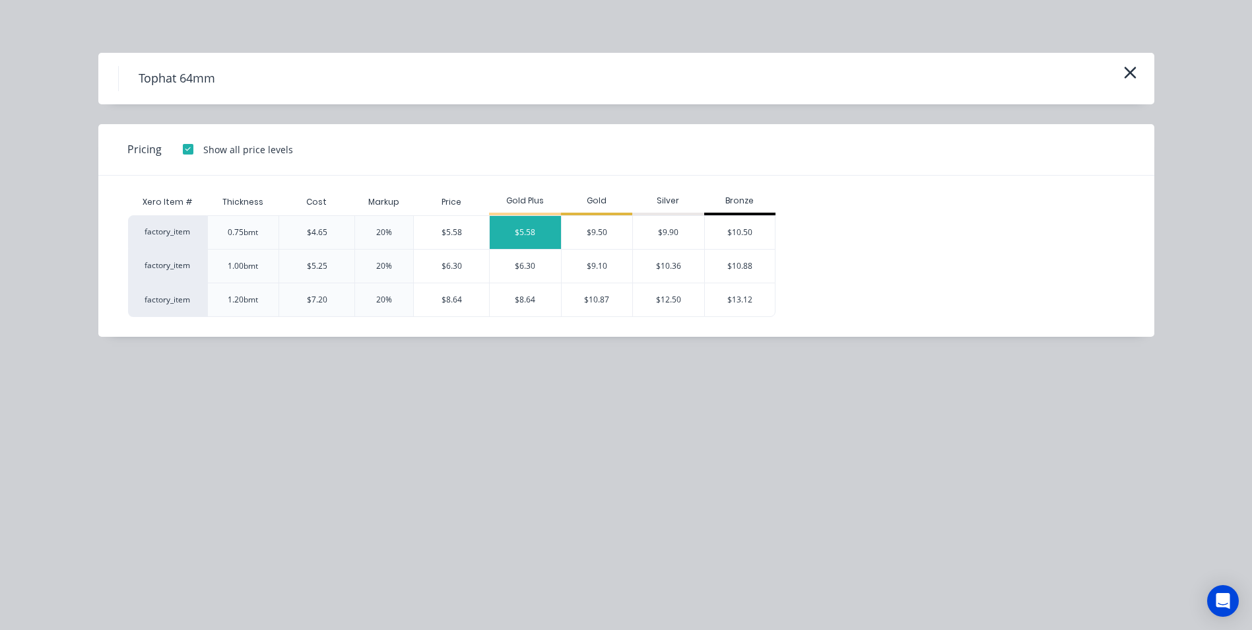
click at [545, 232] on div "$5.58" at bounding box center [525, 232] width 71 height 33
type input "20"
type input "$5.58"
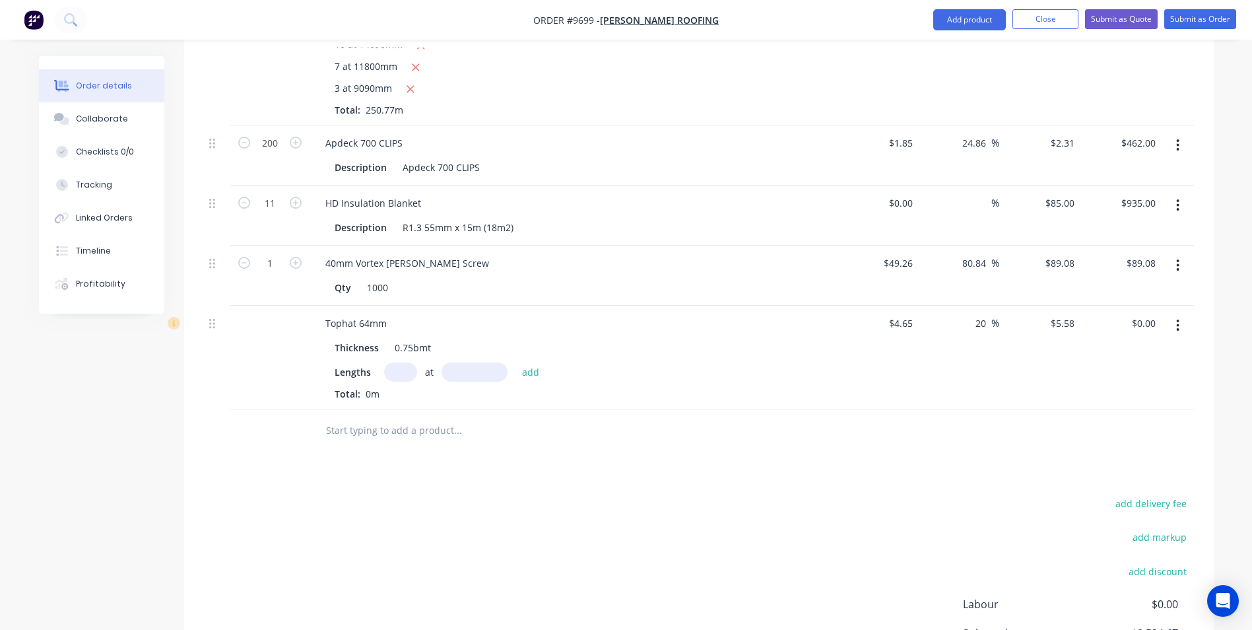
click at [400, 362] on input "text" at bounding box center [400, 371] width 33 height 19
type input "38"
type input "6100"
click at [515, 362] on button "add" at bounding box center [530, 371] width 31 height 18
type input "$1,293.44"
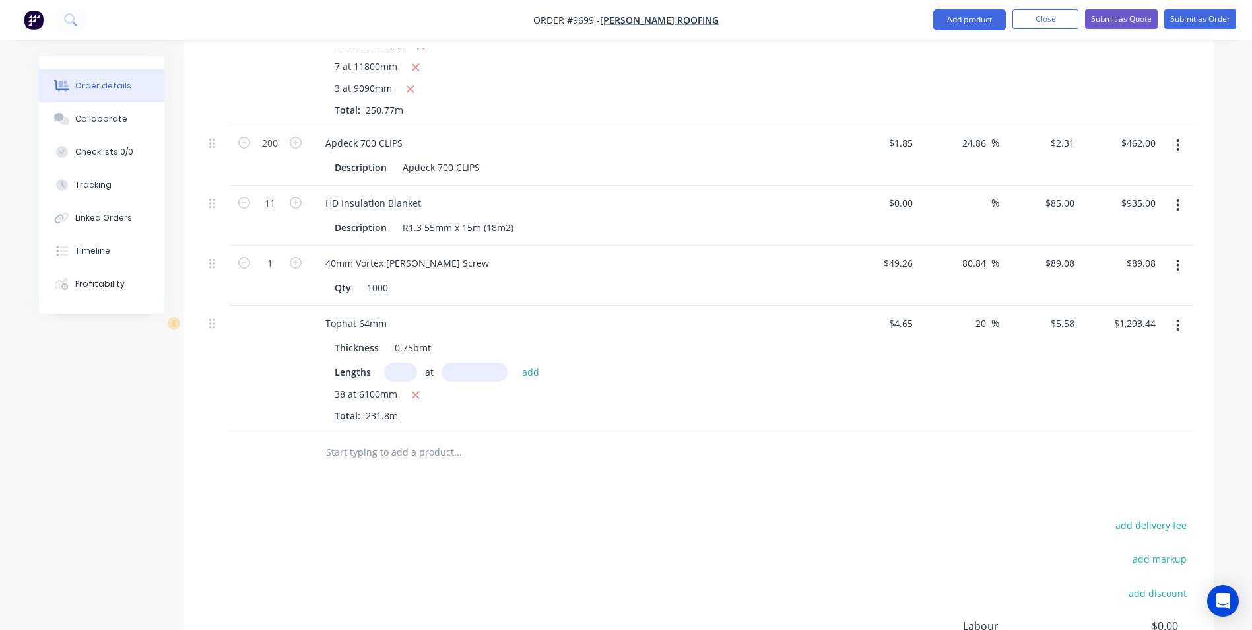
click at [397, 439] on input "text" at bounding box center [457, 452] width 264 height 26
drag, startPoint x: 913, startPoint y: 146, endPoint x: 897, endPoint y: 145, distance: 15.2
click at [897, 193] on div at bounding box center [907, 202] width 20 height 19
type input "$66.60"
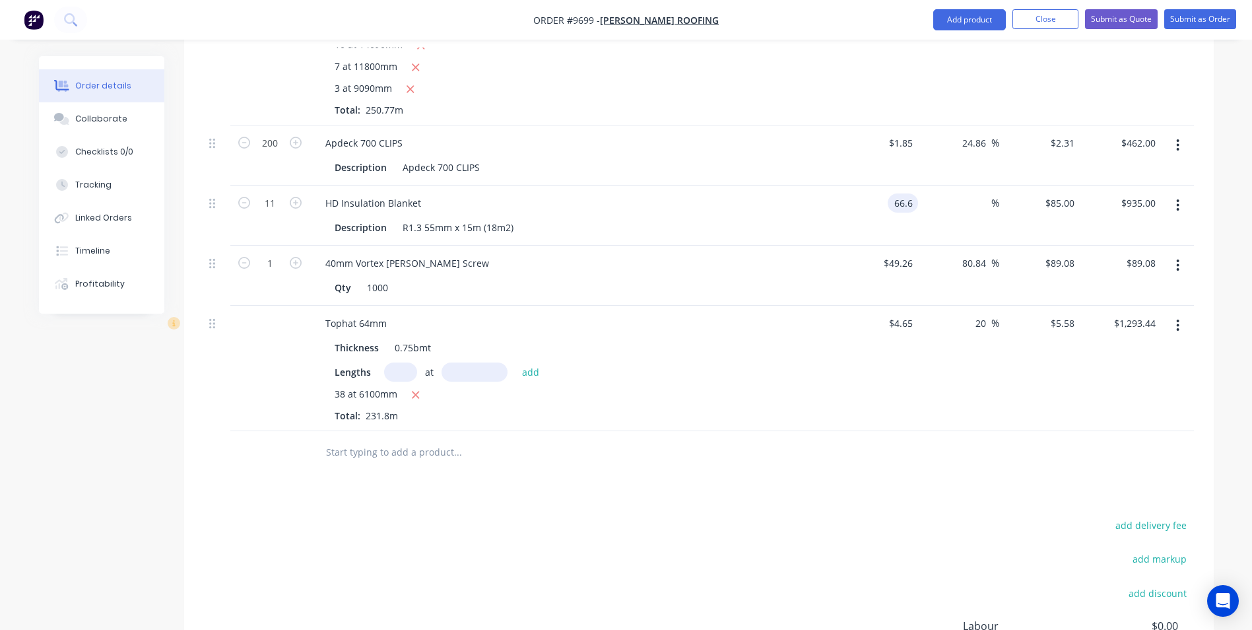
type input "$732.60"
click at [697, 439] on div at bounding box center [513, 452] width 396 height 26
type input "85"
type input "27.63"
type input "$85.00"
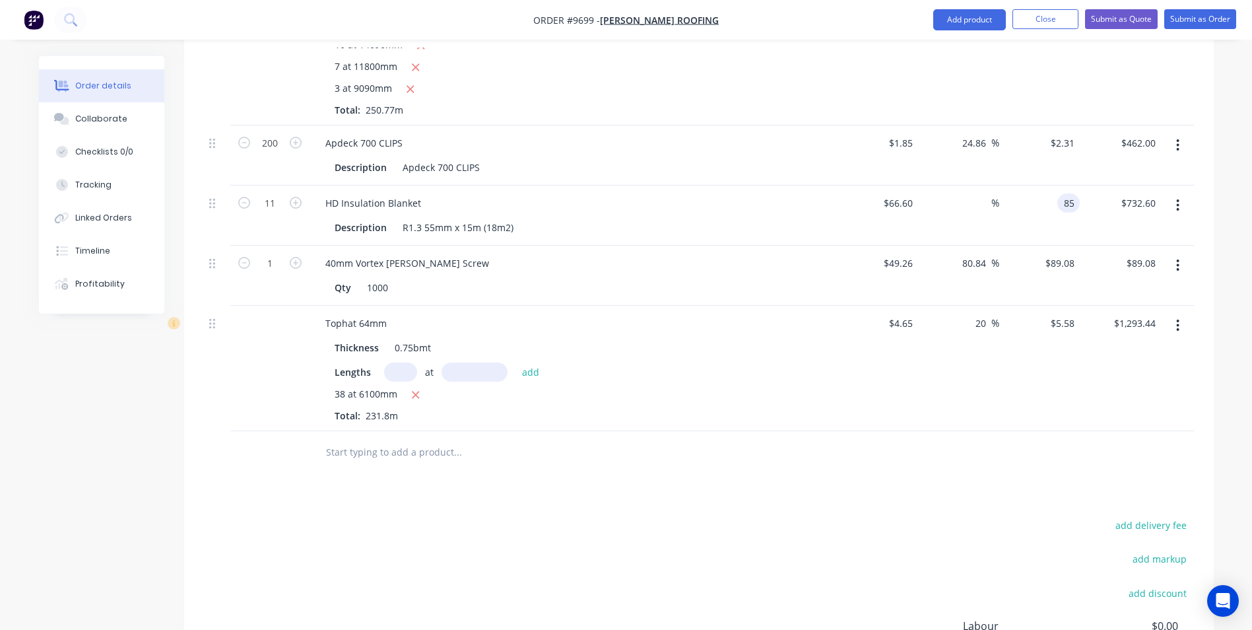
type input "$935.00"
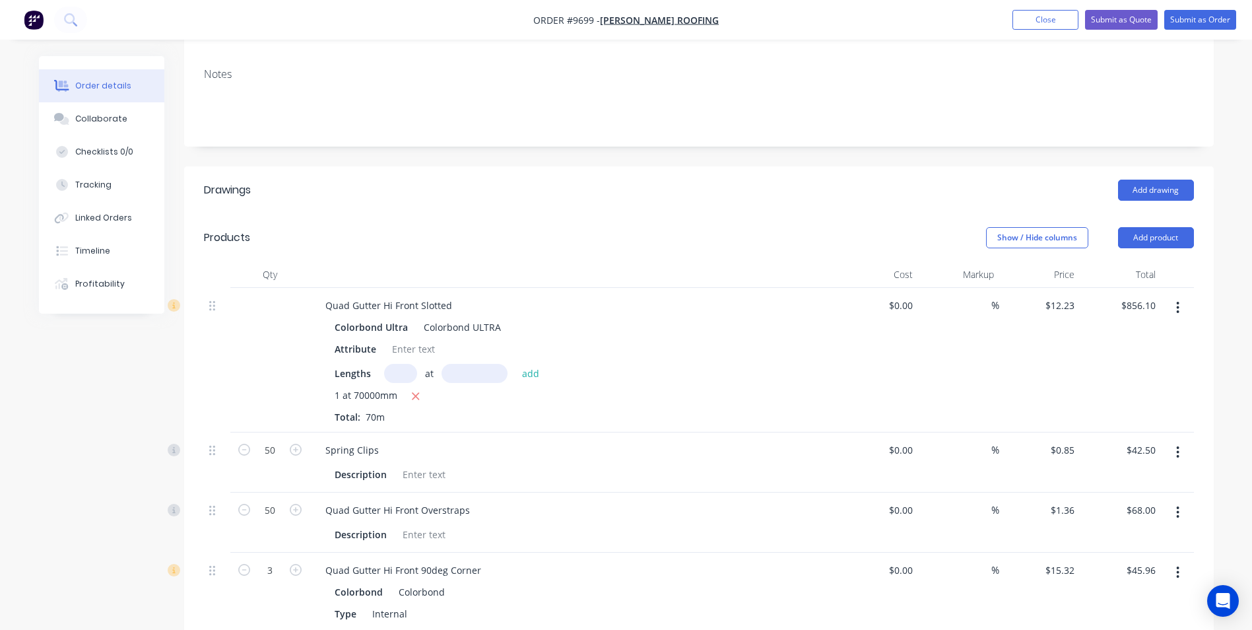
scroll to position [264, 0]
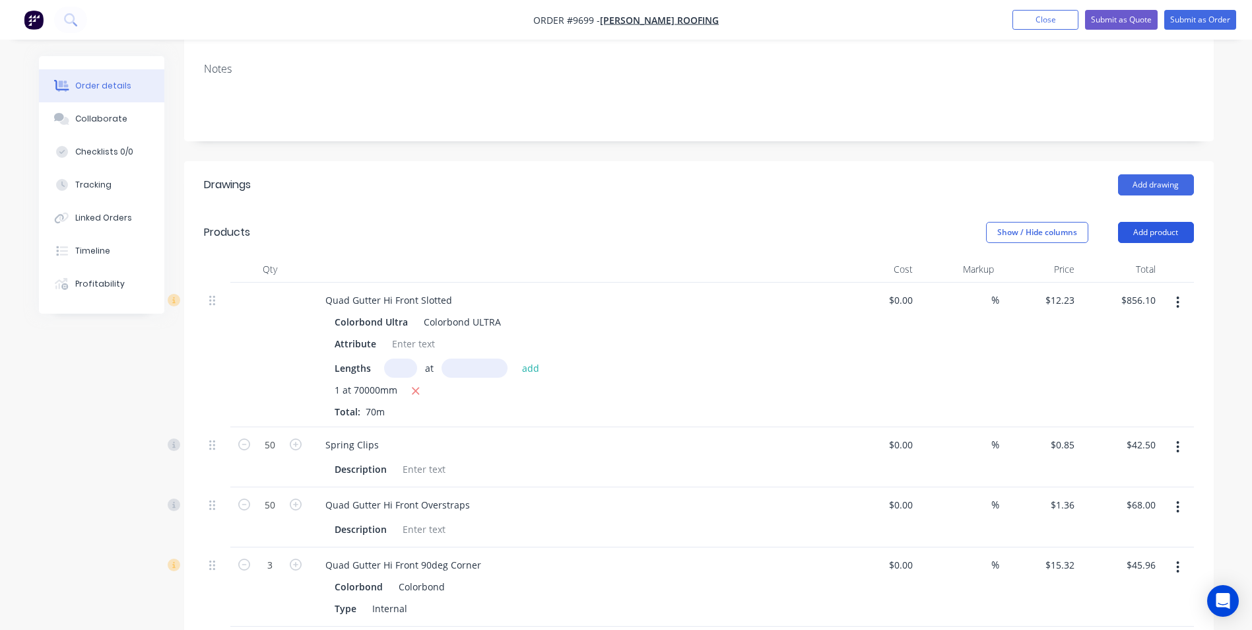
click at [1151, 222] on button "Add product" at bounding box center [1156, 232] width 76 height 21
click at [1136, 174] on button "Add drawing" at bounding box center [1156, 184] width 76 height 21
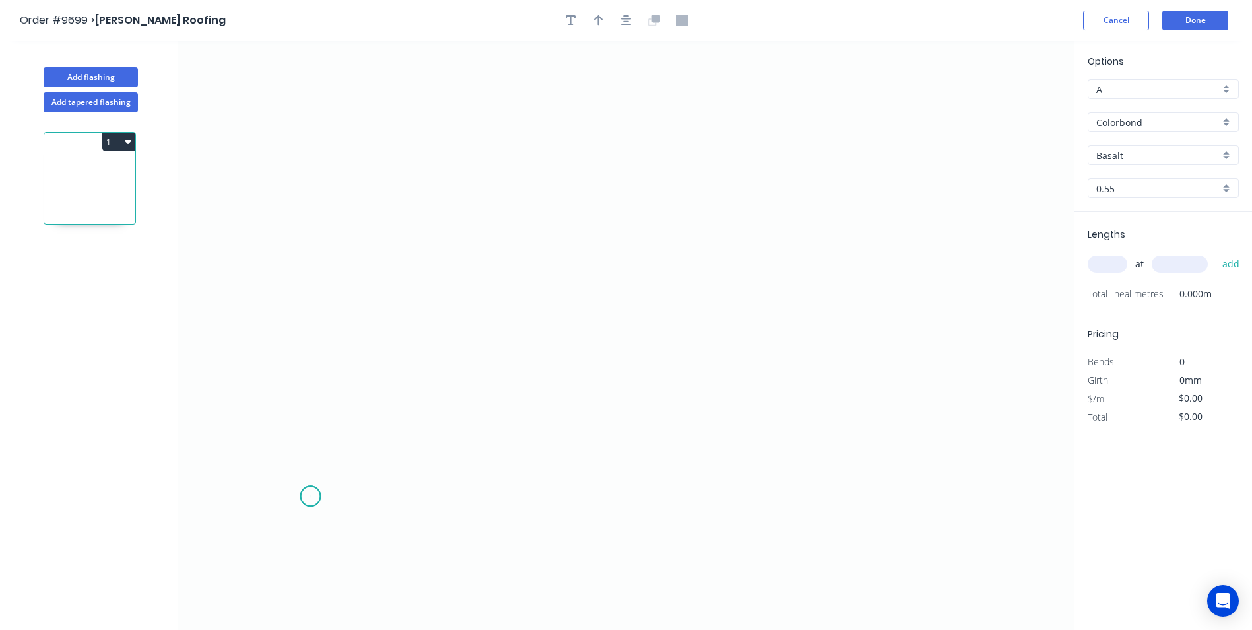
drag, startPoint x: 310, startPoint y: 496, endPoint x: 319, endPoint y: 431, distance: 66.0
click at [310, 496] on icon "0" at bounding box center [625, 335] width 895 height 589
click at [311, 415] on icon at bounding box center [311, 454] width 0 height 81
click at [245, 416] on icon "0 ?" at bounding box center [625, 335] width 895 height 589
click at [248, 180] on icon "0 ? ?" at bounding box center [625, 335] width 895 height 589
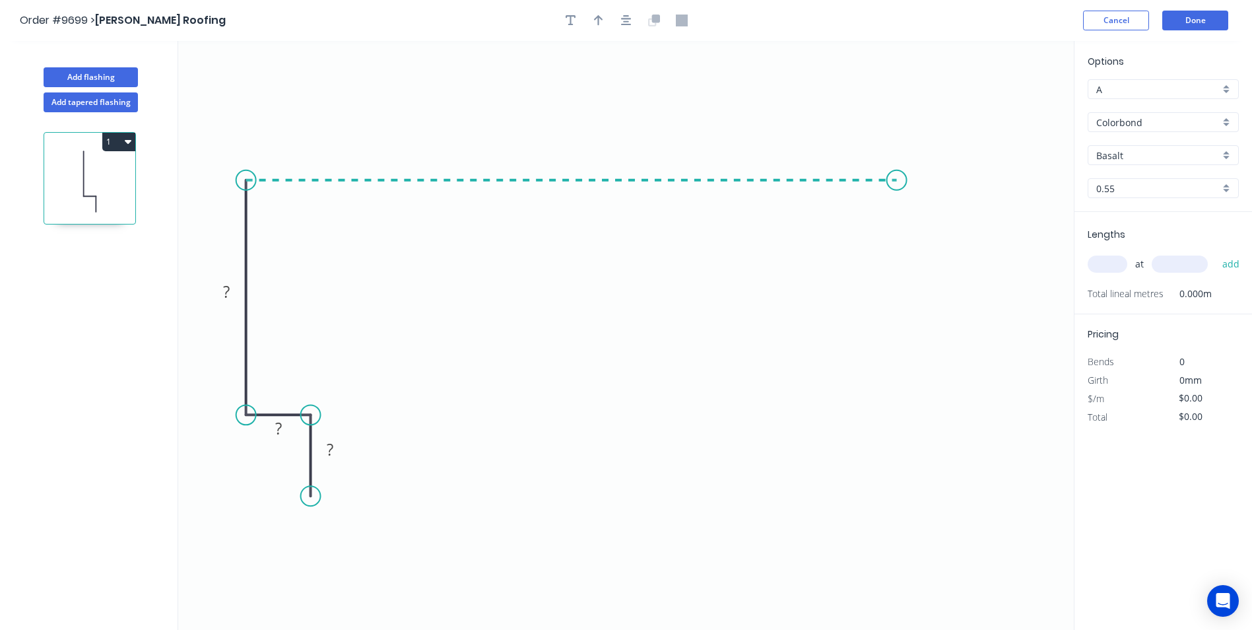
click at [897, 188] on icon "0 ? ? ?" at bounding box center [625, 335] width 895 height 589
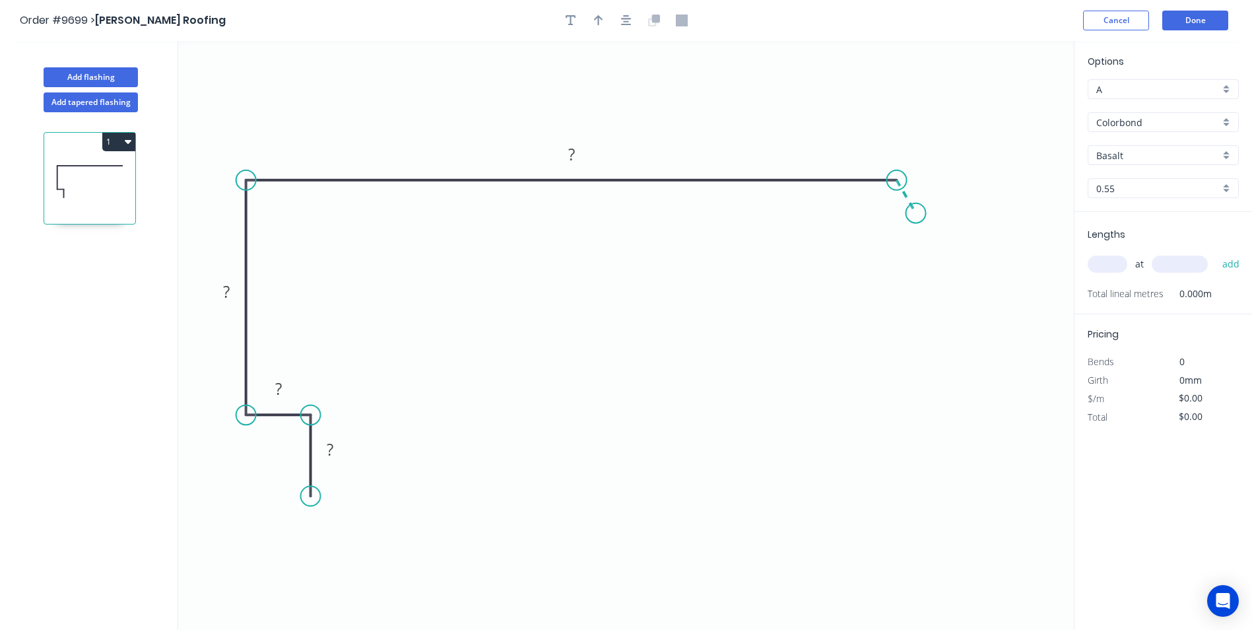
click at [916, 213] on icon "0 ? ? ? ?" at bounding box center [625, 335] width 895 height 589
drag, startPoint x: 916, startPoint y: 213, endPoint x: 902, endPoint y: 223, distance: 17.0
click at [902, 223] on circle at bounding box center [902, 223] width 20 height 20
click at [339, 451] on rect at bounding box center [330, 450] width 26 height 18
click at [845, 287] on icon "0 20 20 70 350 30 110 º" at bounding box center [625, 335] width 895 height 589
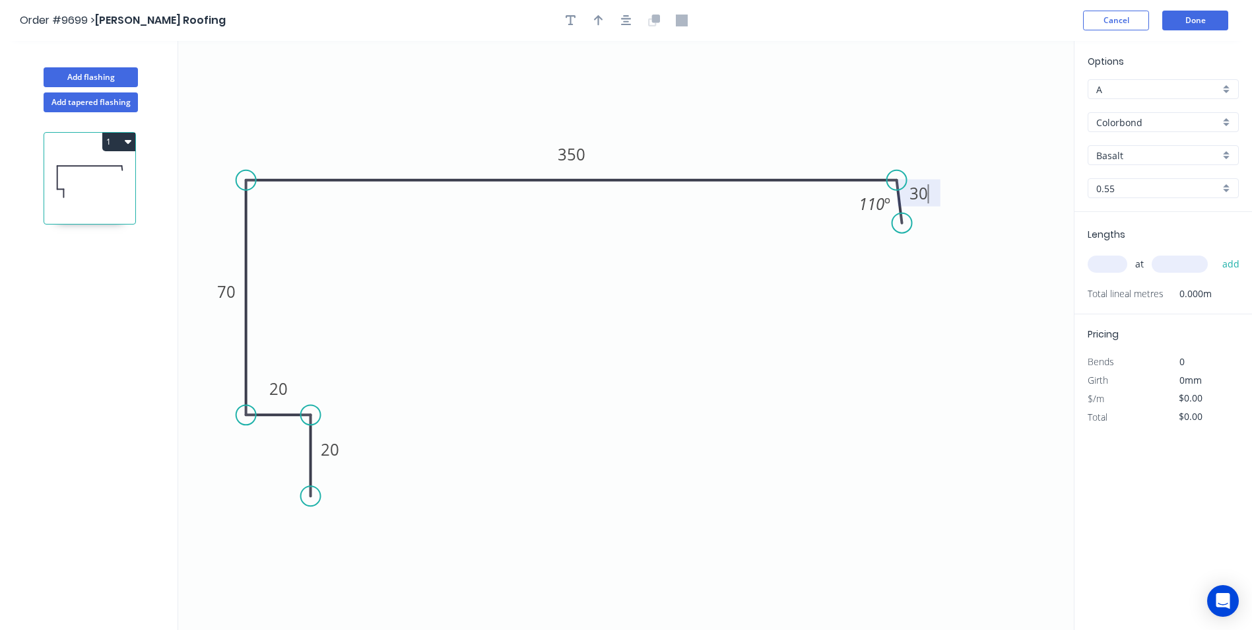
type input "$15.84"
click at [923, 197] on tspan "30" at bounding box center [918, 193] width 18 height 22
click at [860, 332] on icon "0 20 20 70 350 40 110 º" at bounding box center [625, 335] width 895 height 589
click at [1229, 123] on div "Colorbond" at bounding box center [1163, 122] width 151 height 20
click at [1206, 189] on div "Colorbond Ultra" at bounding box center [1163, 193] width 150 height 23
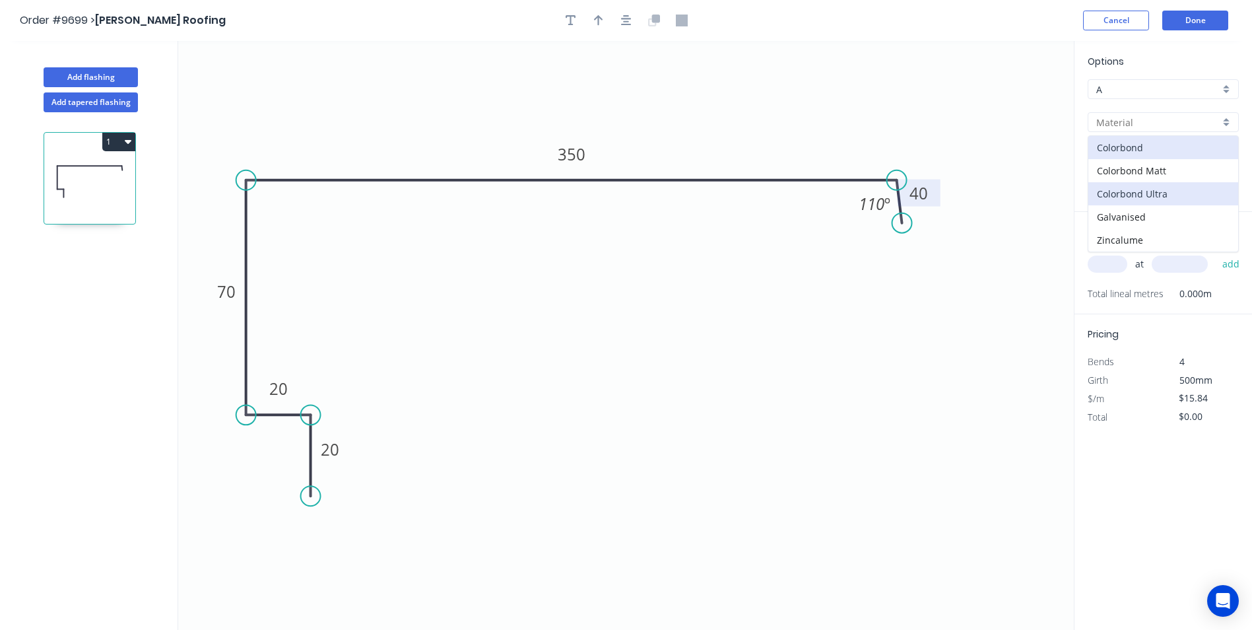
type input "Colorbond Ultra"
type input "$25.56"
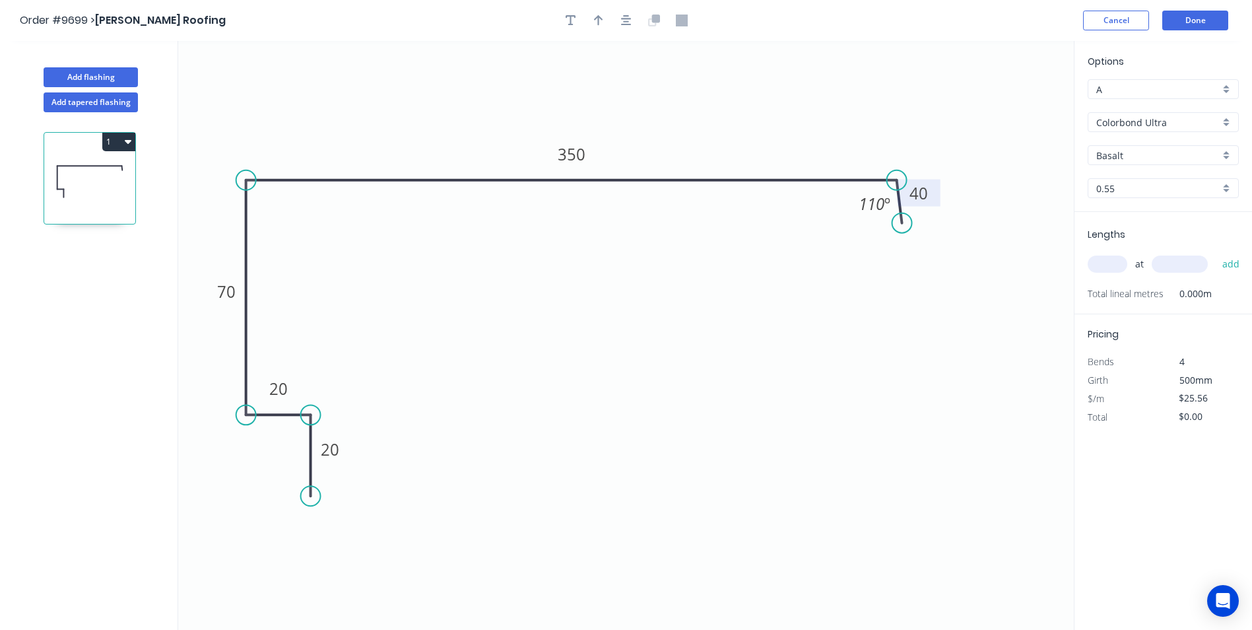
click at [1116, 269] on input "text" at bounding box center [1108, 263] width 40 height 17
type input "1"
type input "50000"
click at [1216, 253] on button "add" at bounding box center [1231, 264] width 31 height 22
type input "$1,278.00"
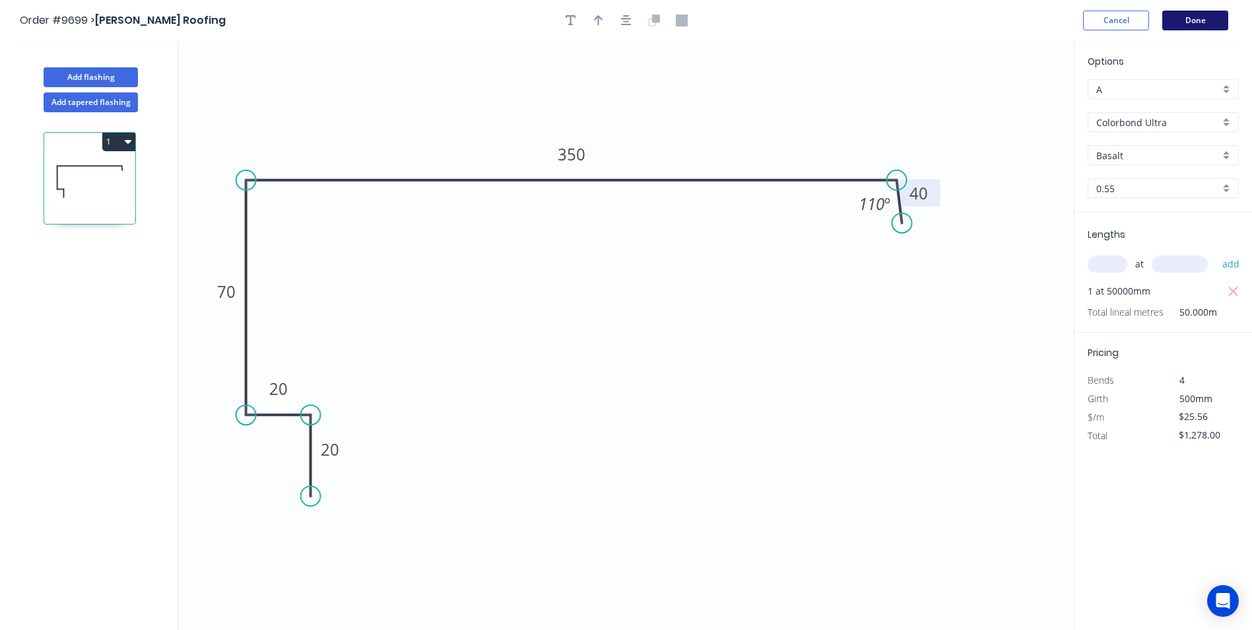
click at [1183, 20] on button "Done" at bounding box center [1195, 21] width 66 height 20
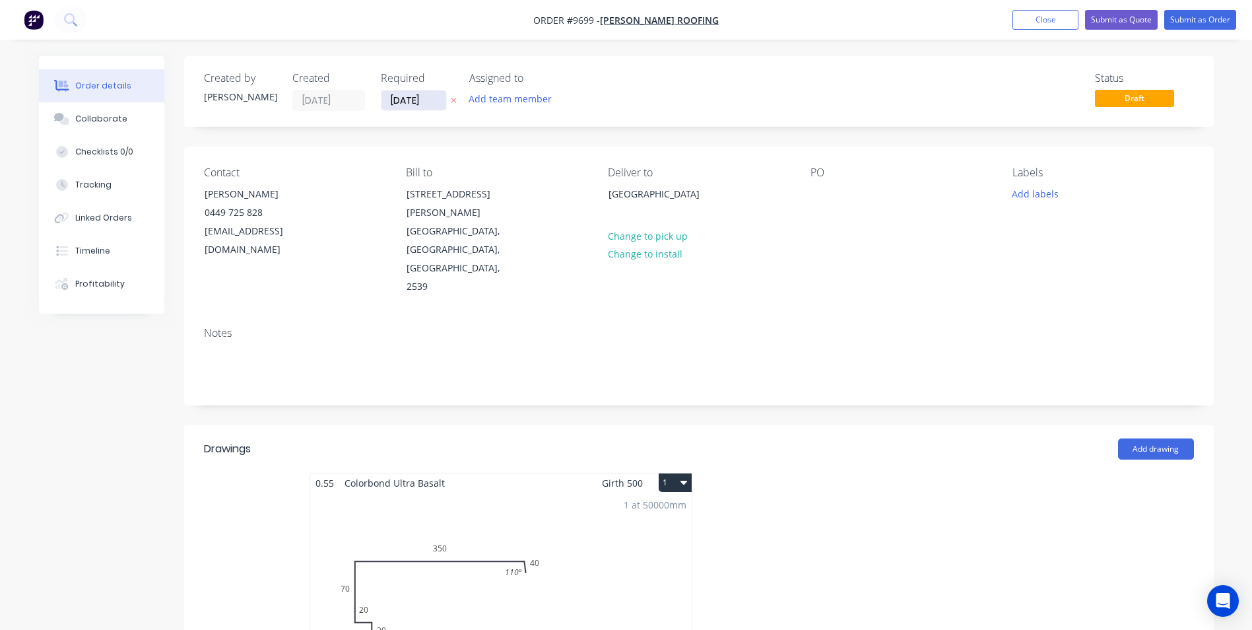
click at [416, 99] on input "[DATE]" at bounding box center [413, 100] width 65 height 20
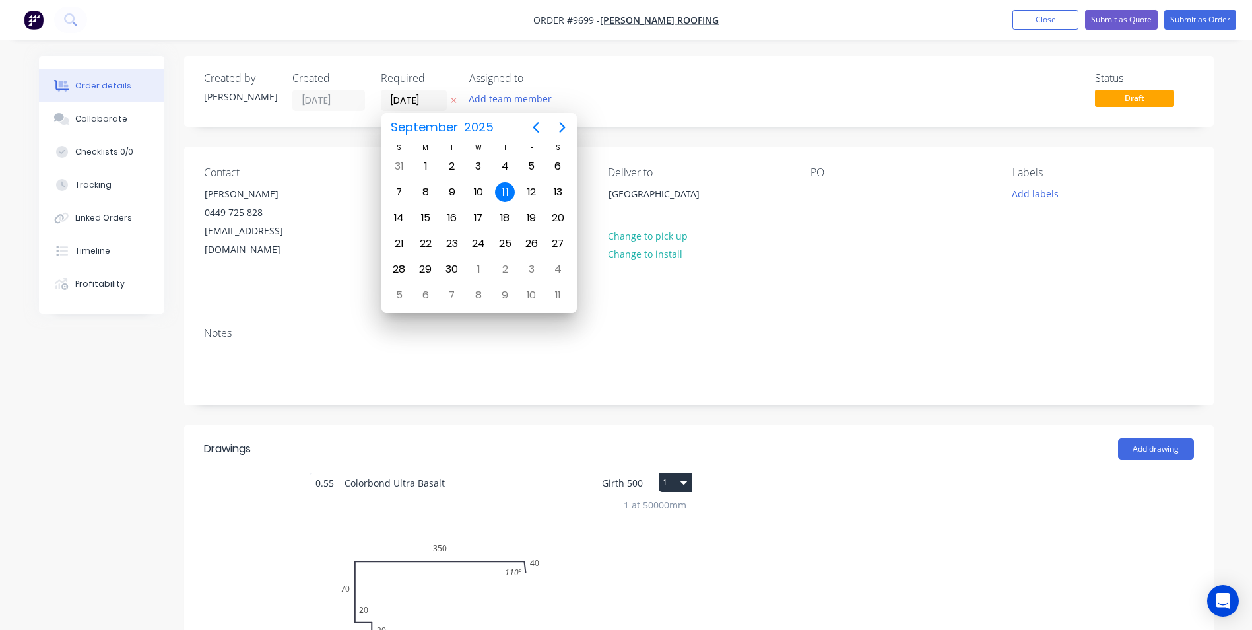
click at [598, 81] on div "Assigned to" at bounding box center [535, 78] width 132 height 13
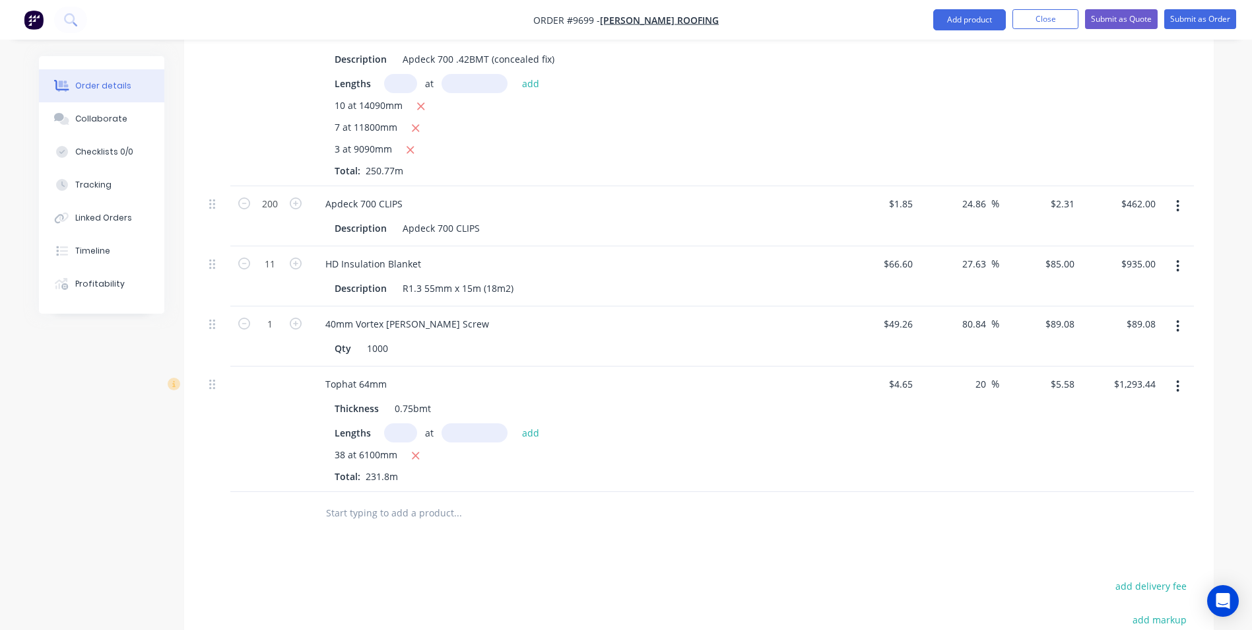
scroll to position [1630, 0]
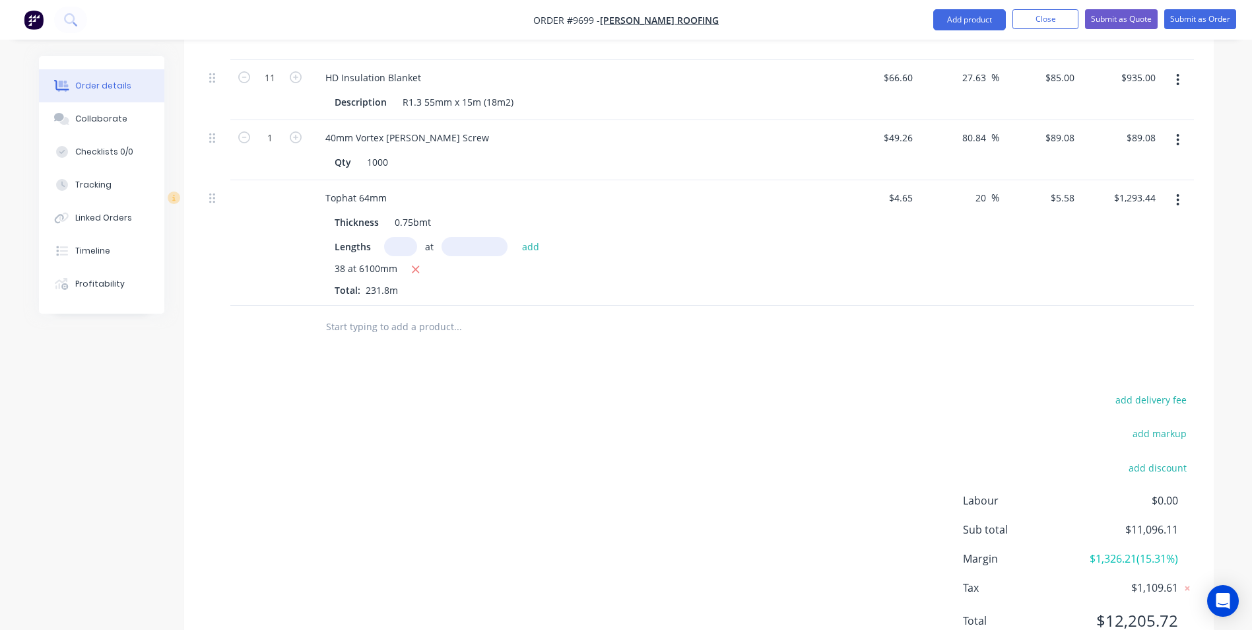
click at [368, 313] on input "text" at bounding box center [457, 326] width 264 height 26
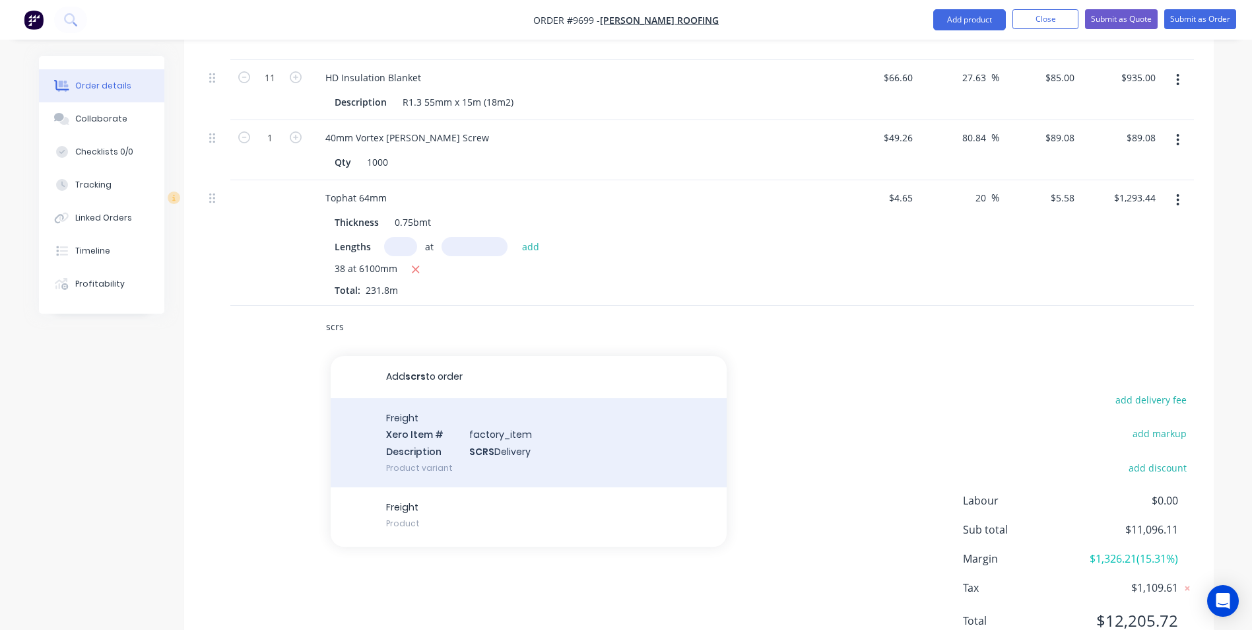
type input "scrs"
click at [397, 398] on div "Freight Xero Item # factory_item Description SCRS Delivery Product variant" at bounding box center [529, 442] width 396 height 89
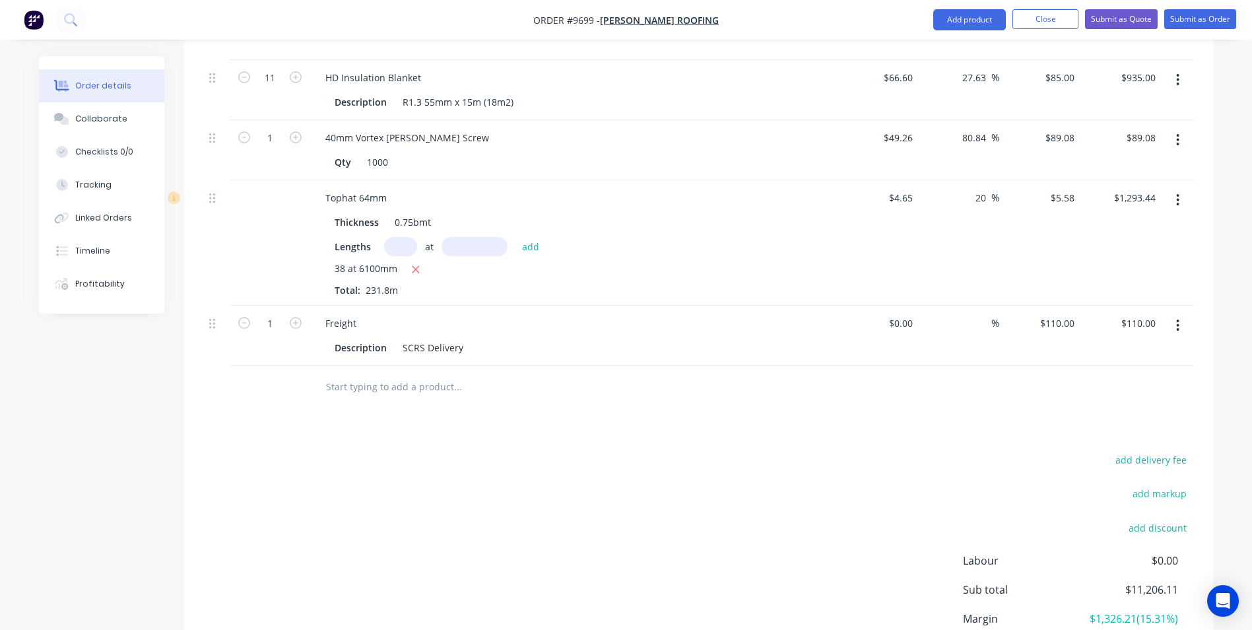
click at [369, 373] on input "text" at bounding box center [457, 386] width 264 height 26
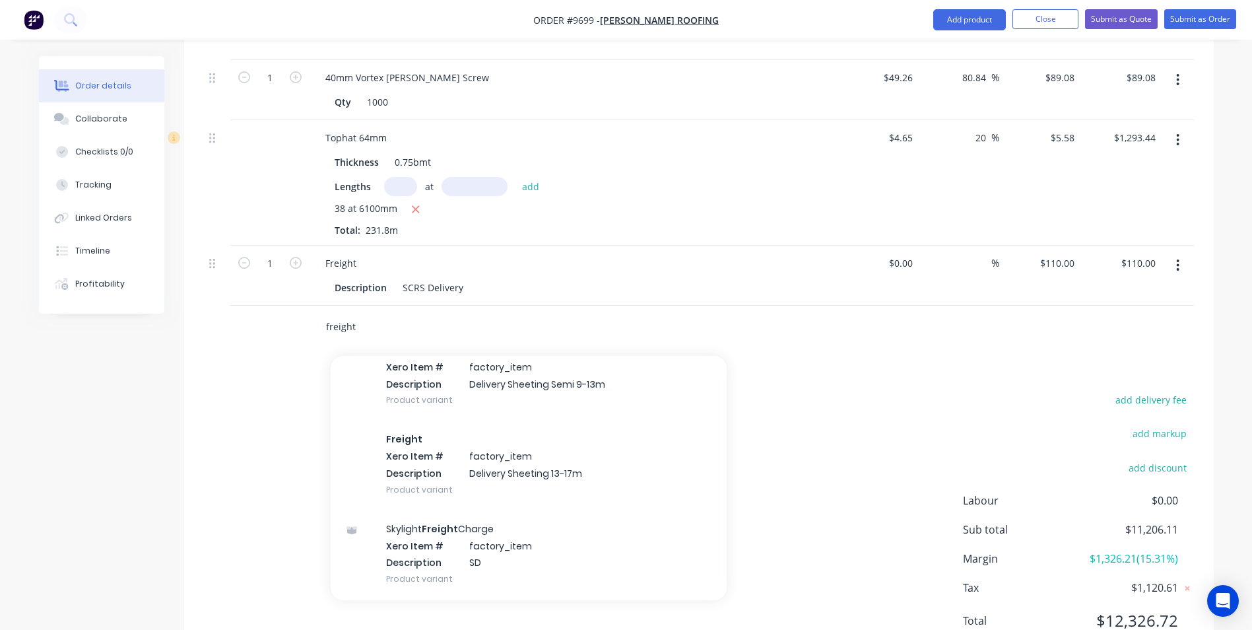
scroll to position [1782, 0]
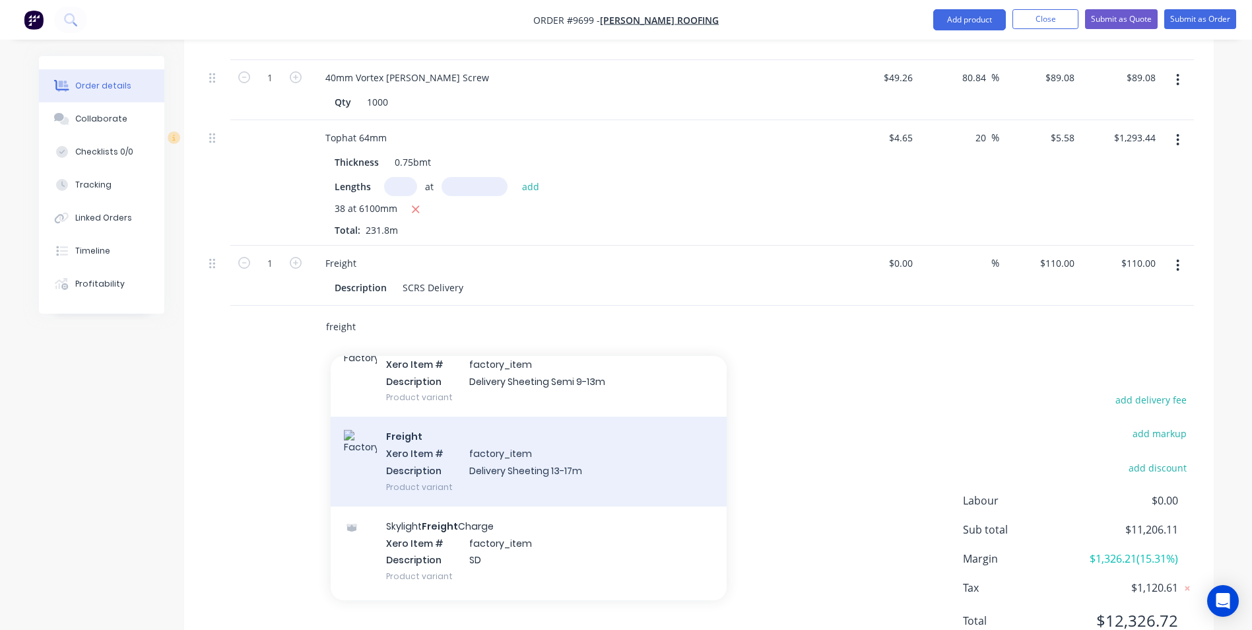
type input "freight"
click at [577, 416] on div "Freight Xero Item # factory_item Description Delivery Sheeting 13-17m Product v…" at bounding box center [529, 460] width 396 height 89
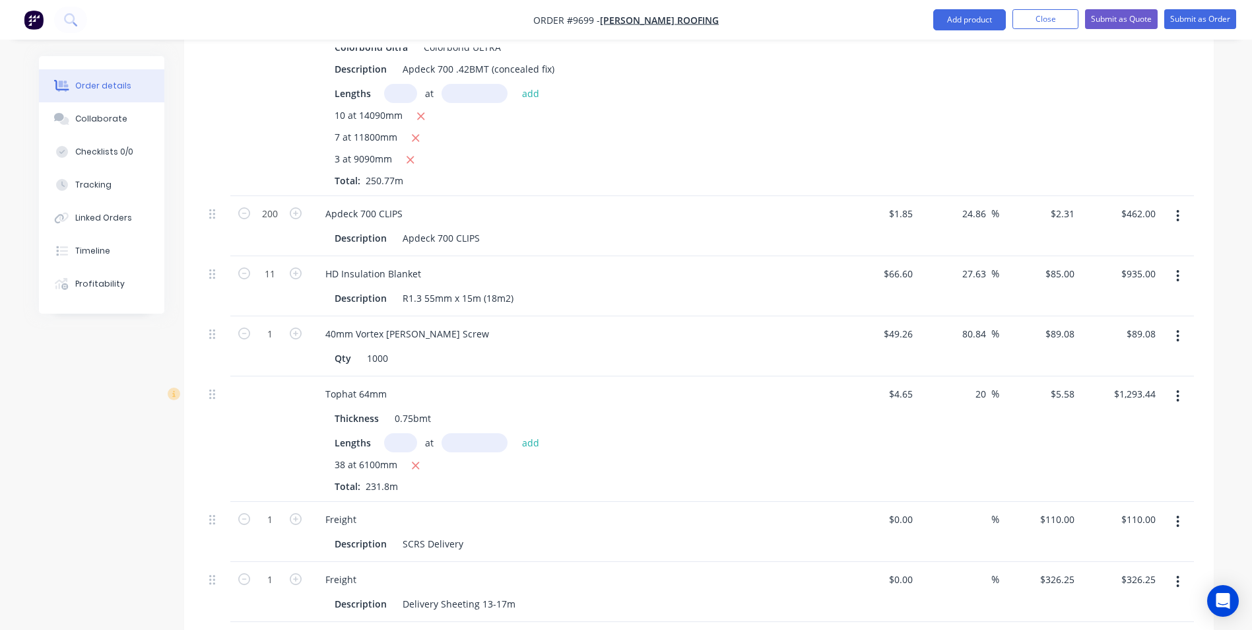
scroll to position [1426, 0]
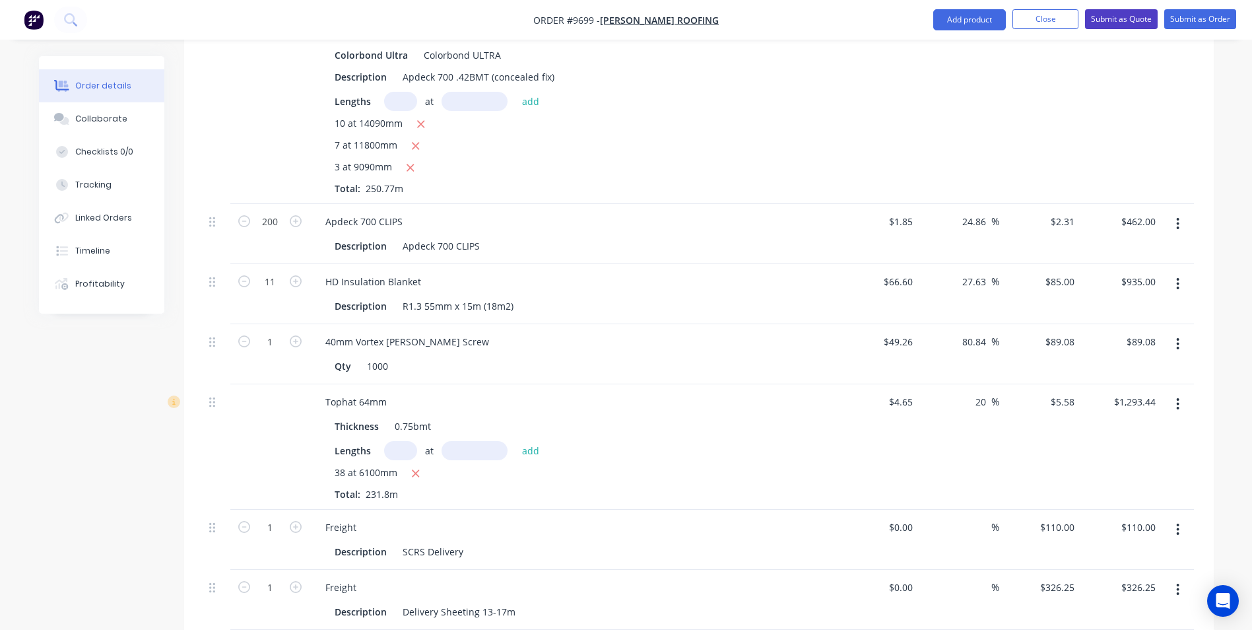
click at [1125, 22] on button "Submit as Quote" at bounding box center [1121, 19] width 73 height 20
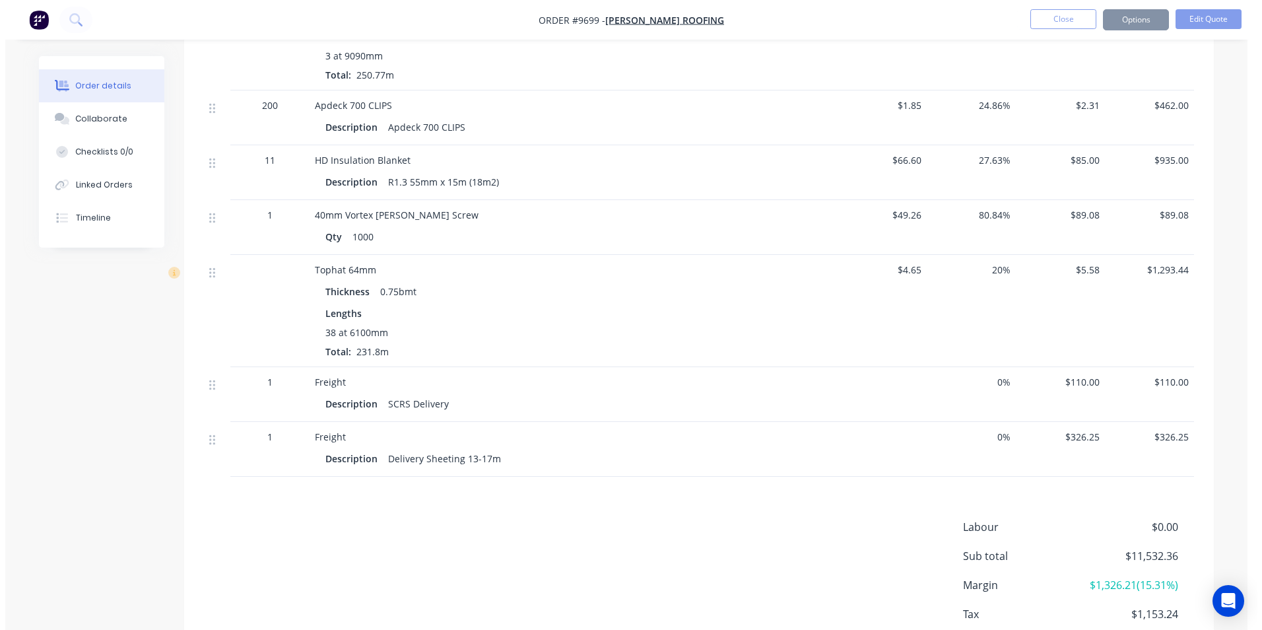
scroll to position [0, 0]
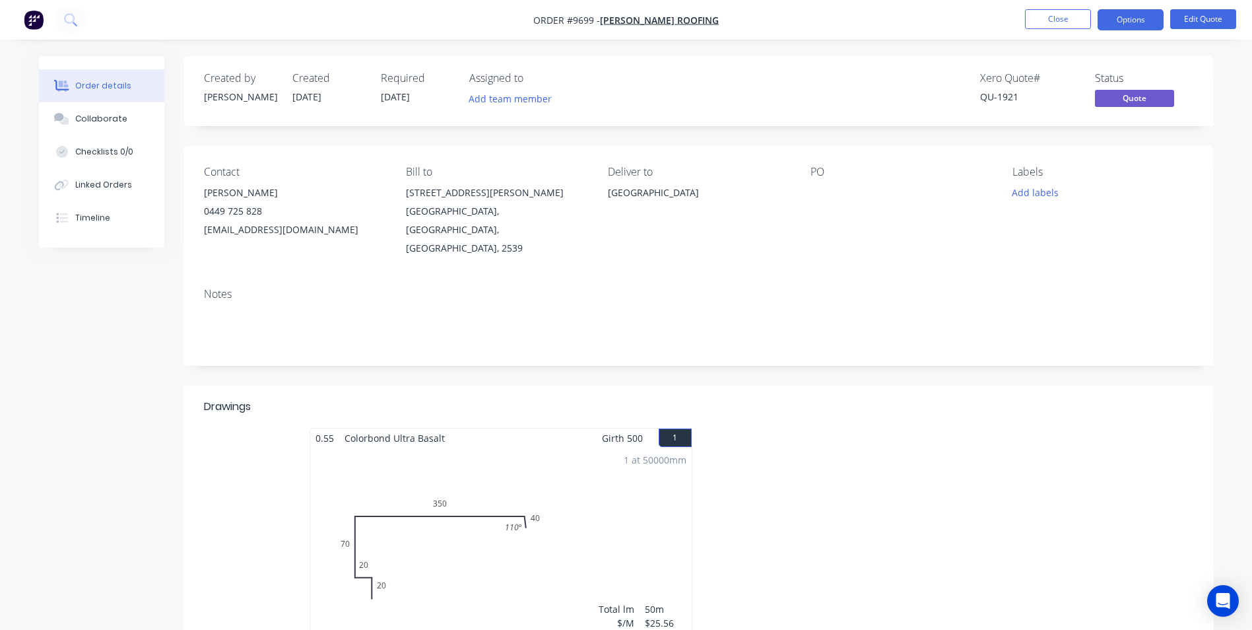
drag, startPoint x: 574, startPoint y: 449, endPoint x: 550, endPoint y: 447, distance: 23.8
click at [550, 447] on div "1 at 50000mm Total lm $/M Total 50m $25.56 $1,278.00" at bounding box center [500, 547] width 381 height 201
click at [1219, 18] on button "Edit Quote" at bounding box center [1203, 19] width 66 height 20
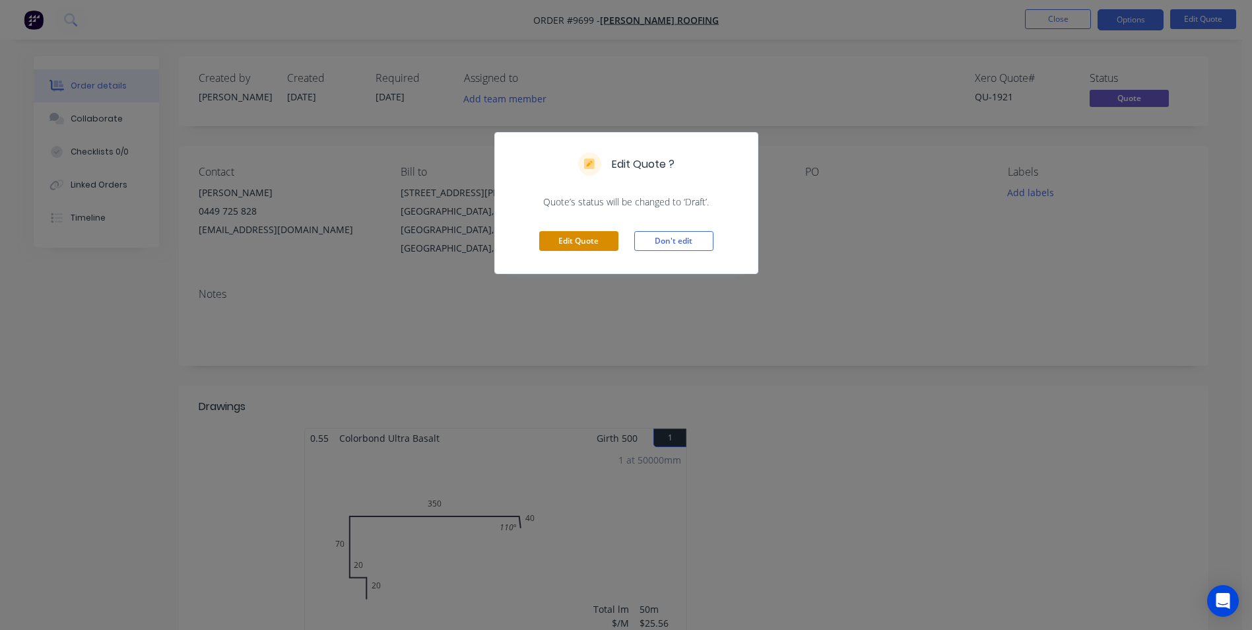
click at [591, 237] on button "Edit Quote" at bounding box center [578, 241] width 79 height 20
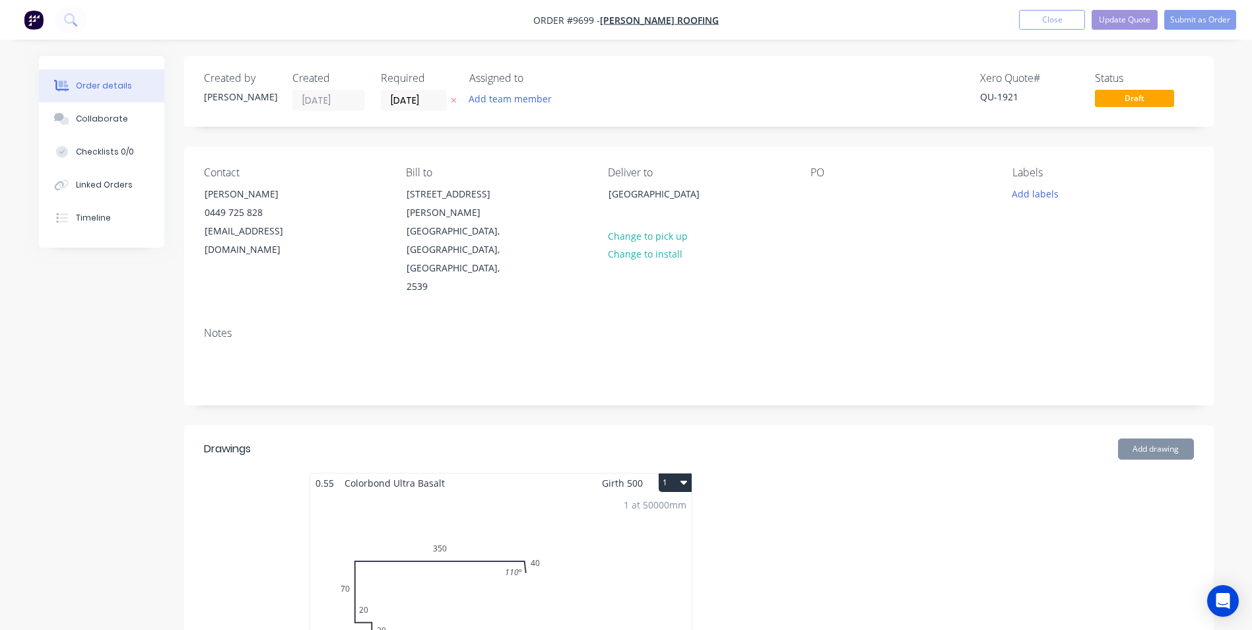
click at [513, 492] on div "1 at 50000mm Total lm $/M Total 50m $25.56 $1,278.00" at bounding box center [500, 592] width 381 height 201
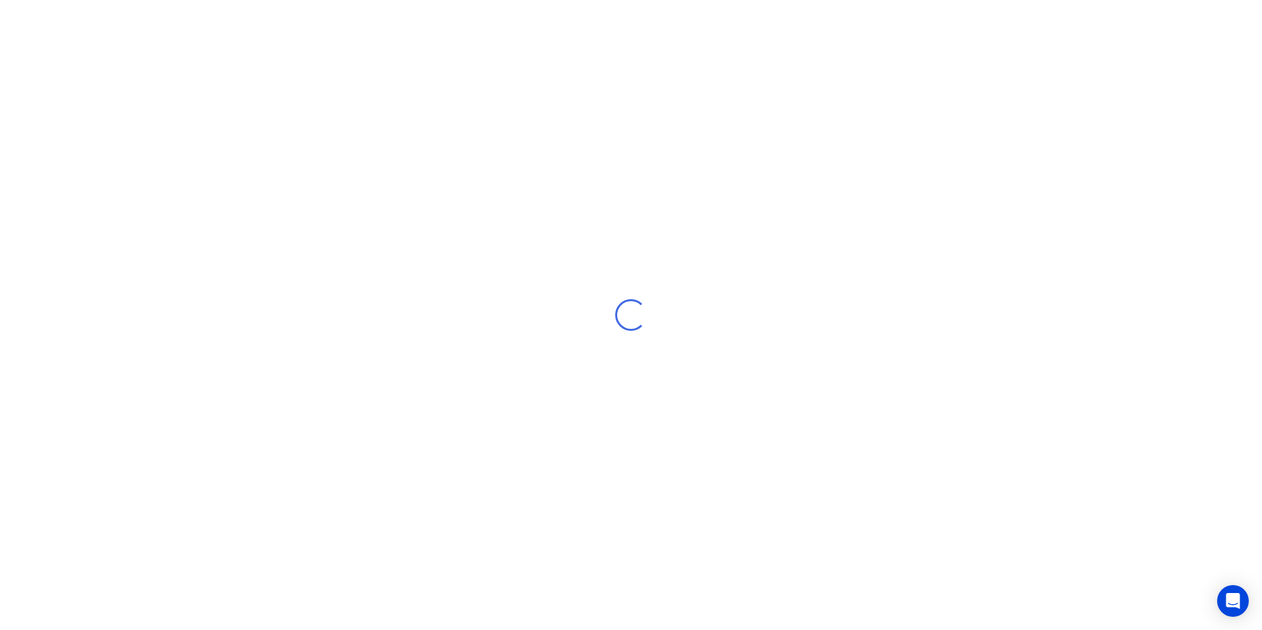
click at [668, 110] on div "Loading..." at bounding box center [631, 315] width 1262 height 630
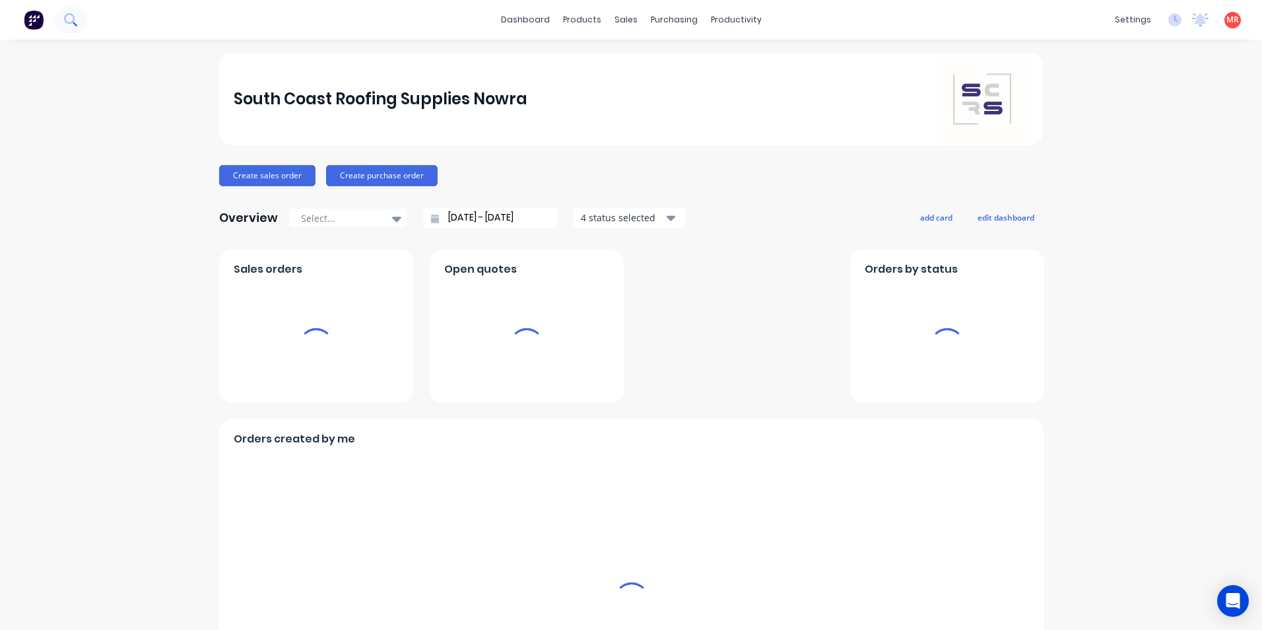
click at [77, 18] on icon at bounding box center [70, 19] width 13 height 13
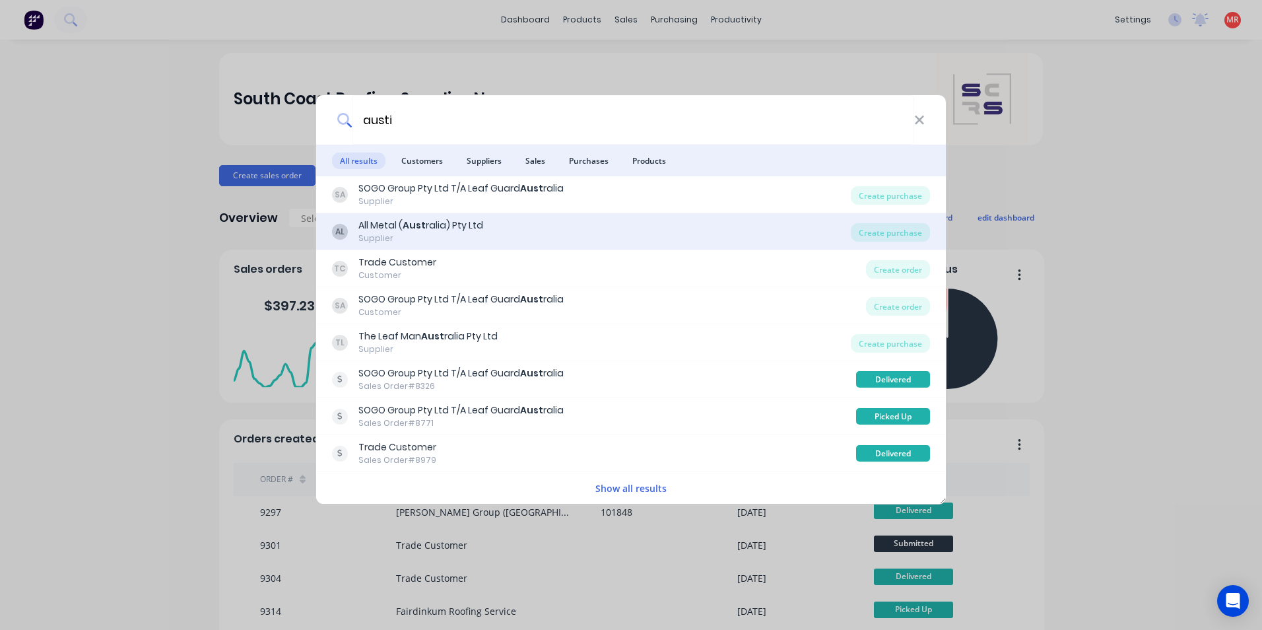
type input "austin"
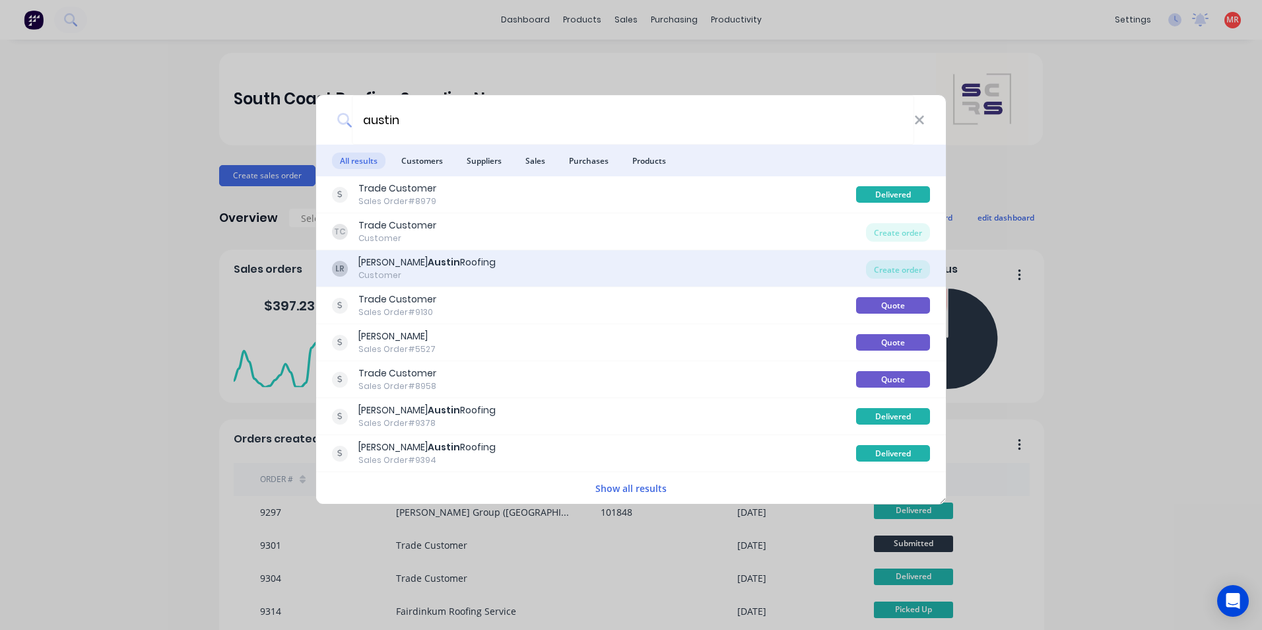
click at [521, 259] on div "LR [PERSON_NAME] Roofing Customer" at bounding box center [599, 268] width 534 height 26
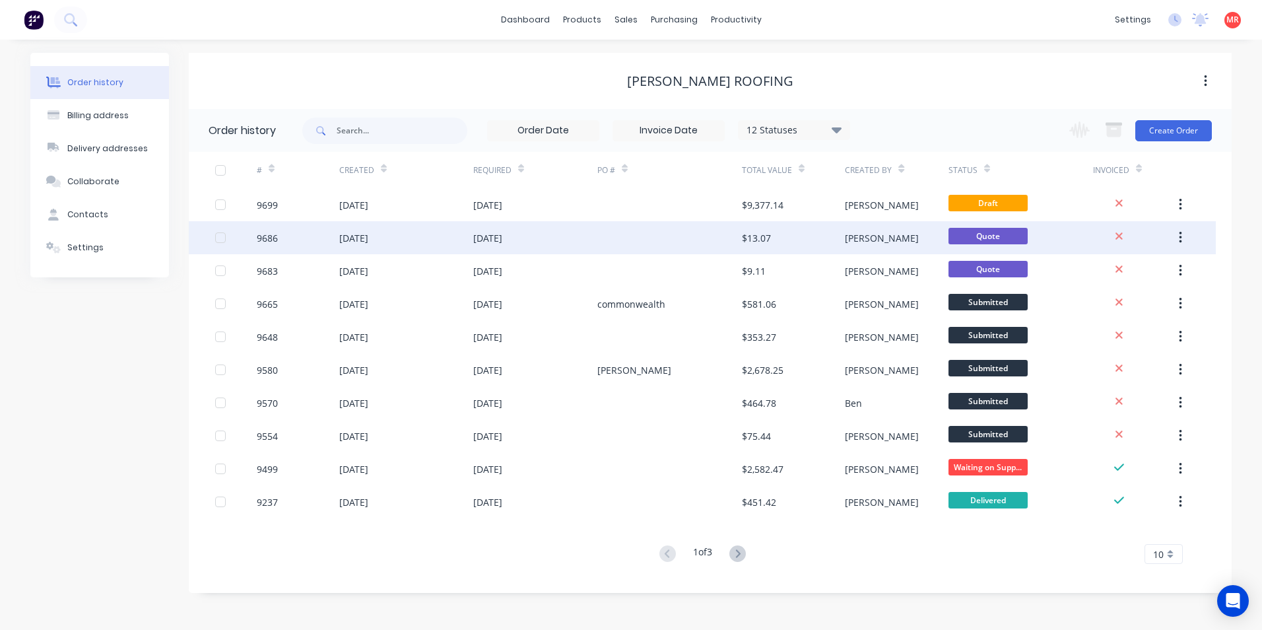
click at [542, 236] on div "[DATE]" at bounding box center [535, 237] width 124 height 33
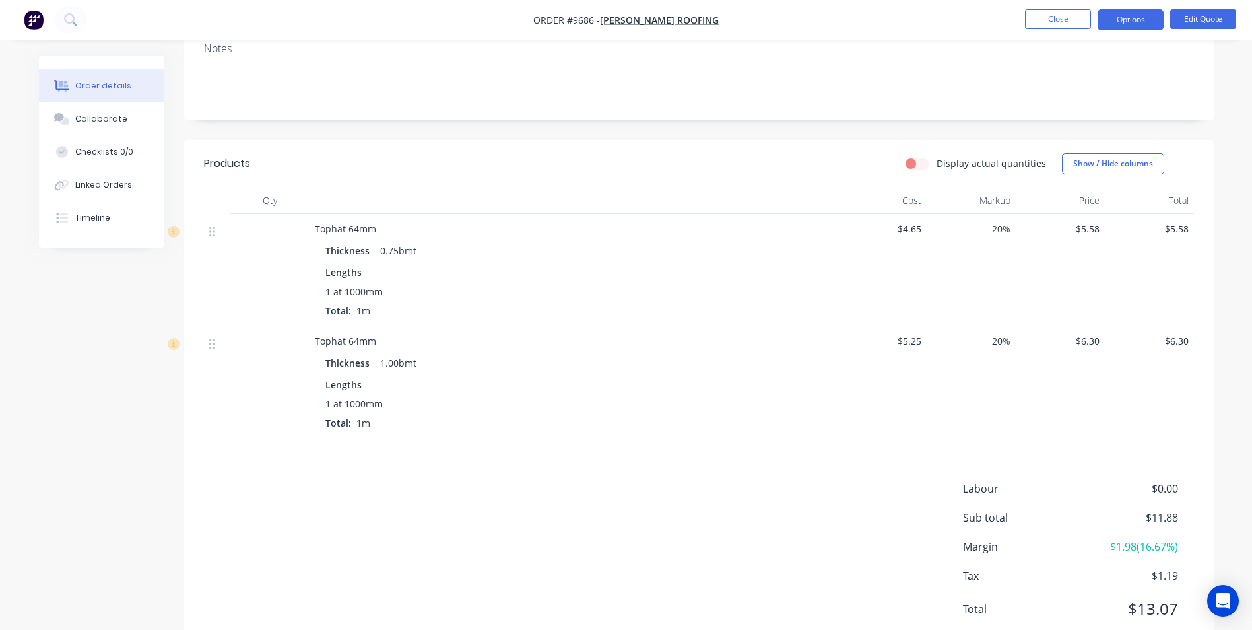
scroll to position [264, 0]
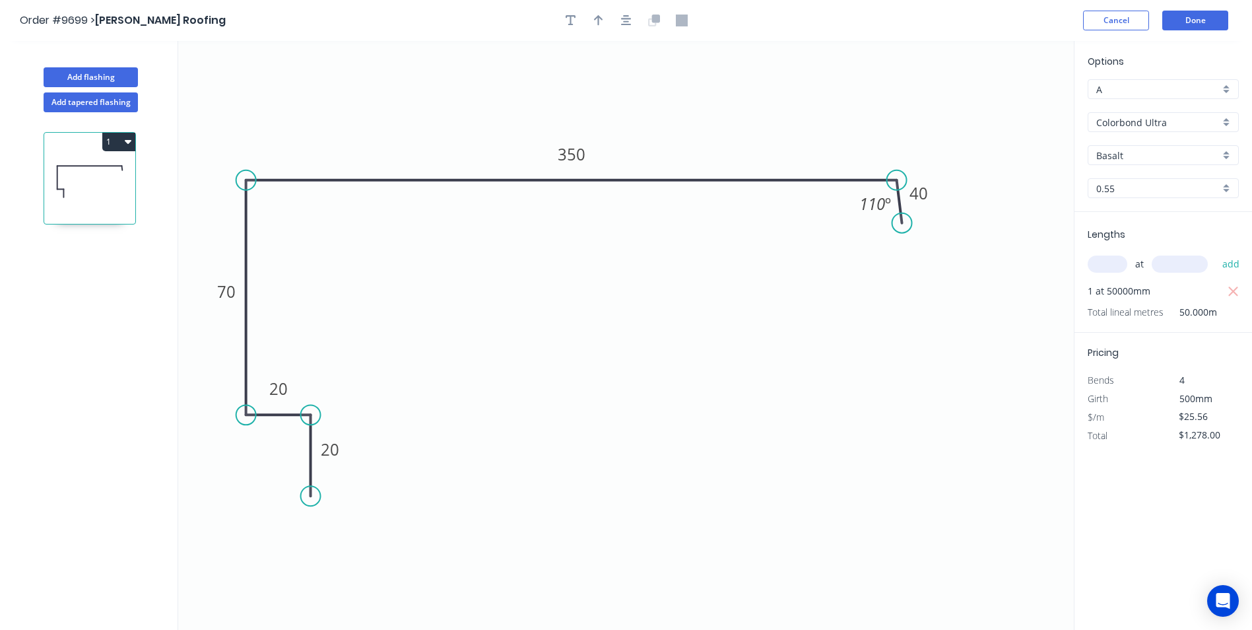
click at [1227, 154] on div "Basalt" at bounding box center [1163, 155] width 151 height 20
click at [1157, 205] on div "Colorbond ULTRA" at bounding box center [1163, 203] width 150 height 23
type input "Colorbond ULTRA"
click at [1206, 22] on button "Done" at bounding box center [1195, 21] width 66 height 20
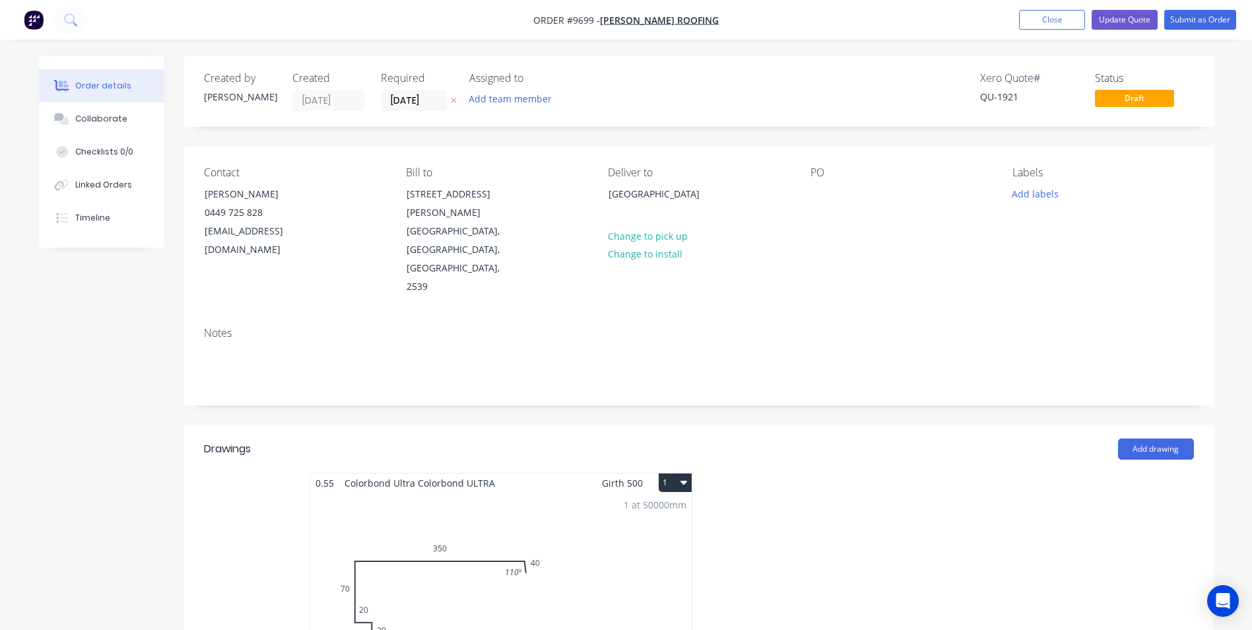
type input "$12.23"
type input "$856.10"
type input "$0.85"
type input "$42.50"
type input "$1.36"
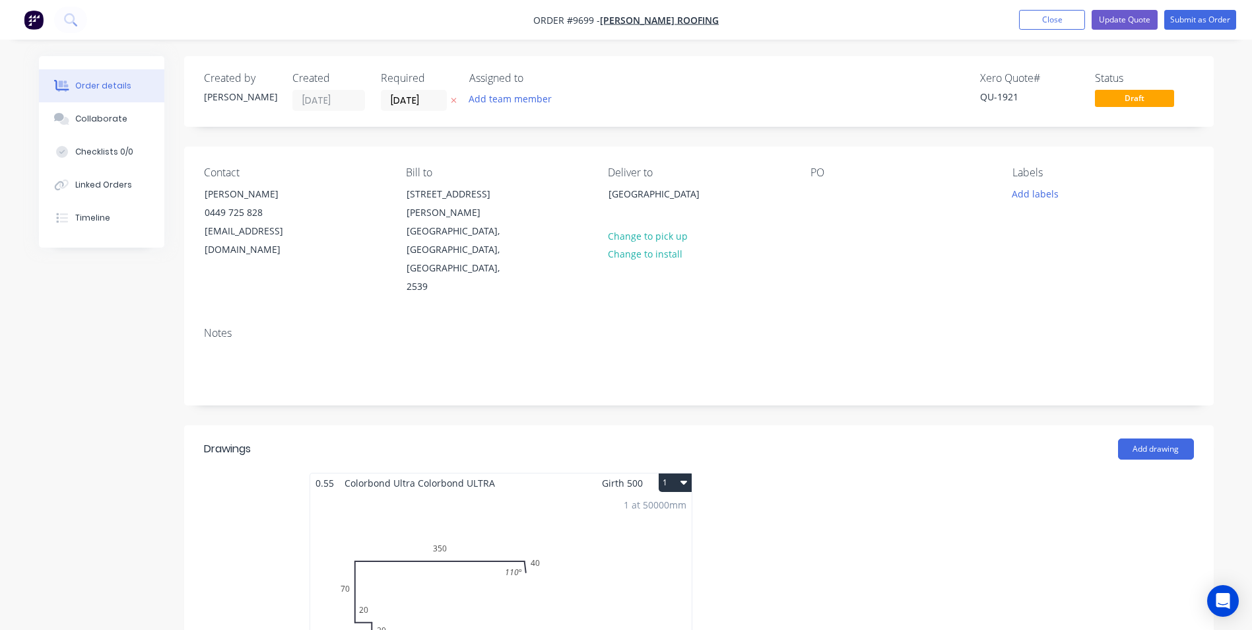
type input "$68.00"
type input "$15.32"
type input "$45.96"
type input "$15.32"
type input "$91.92"
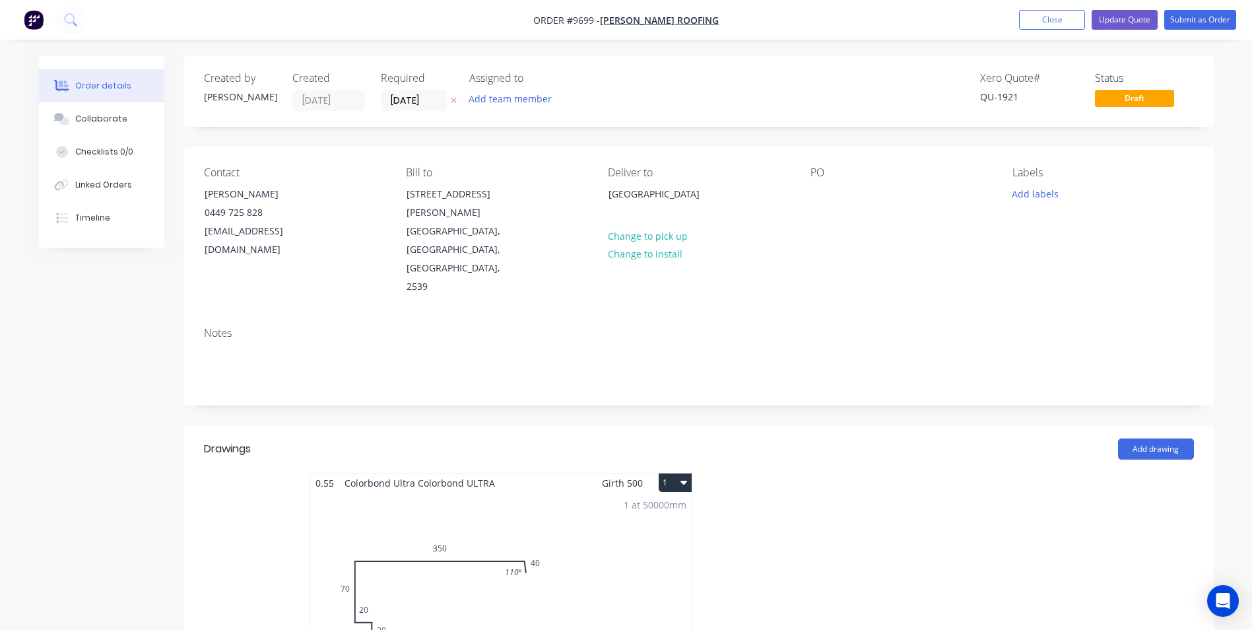
type input "$2.04"
type input "$24.48"
type input "$2.04"
type input "$24.48"
type input "$20.36"
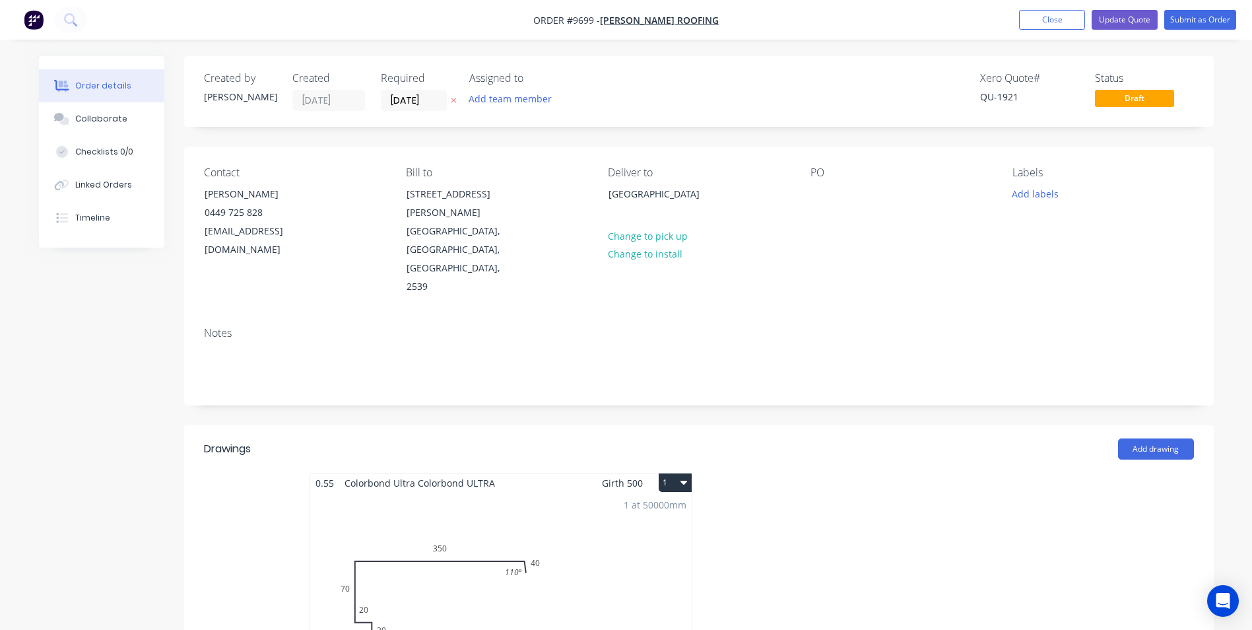
type input "15"
type input "$23.414"
type input "$5,871.53"
type input "$1.527"
type input "345.97"
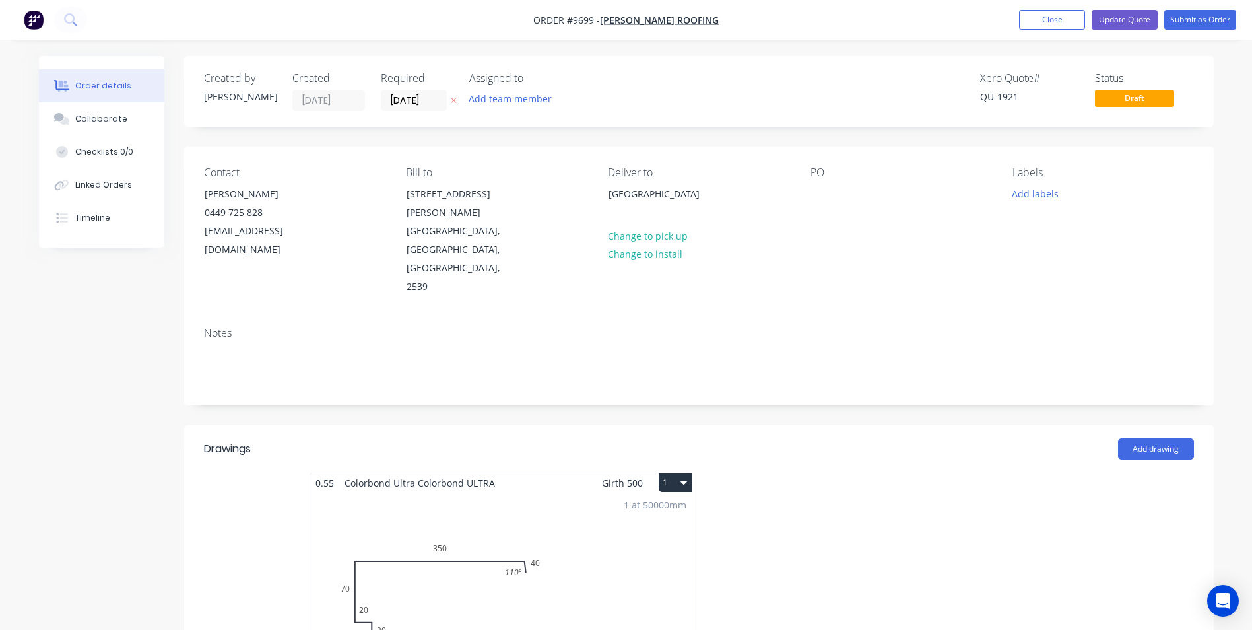
type input "$6.81"
type input "$13.62"
type input "$1.85"
type input "24.86"
type input "$2.31"
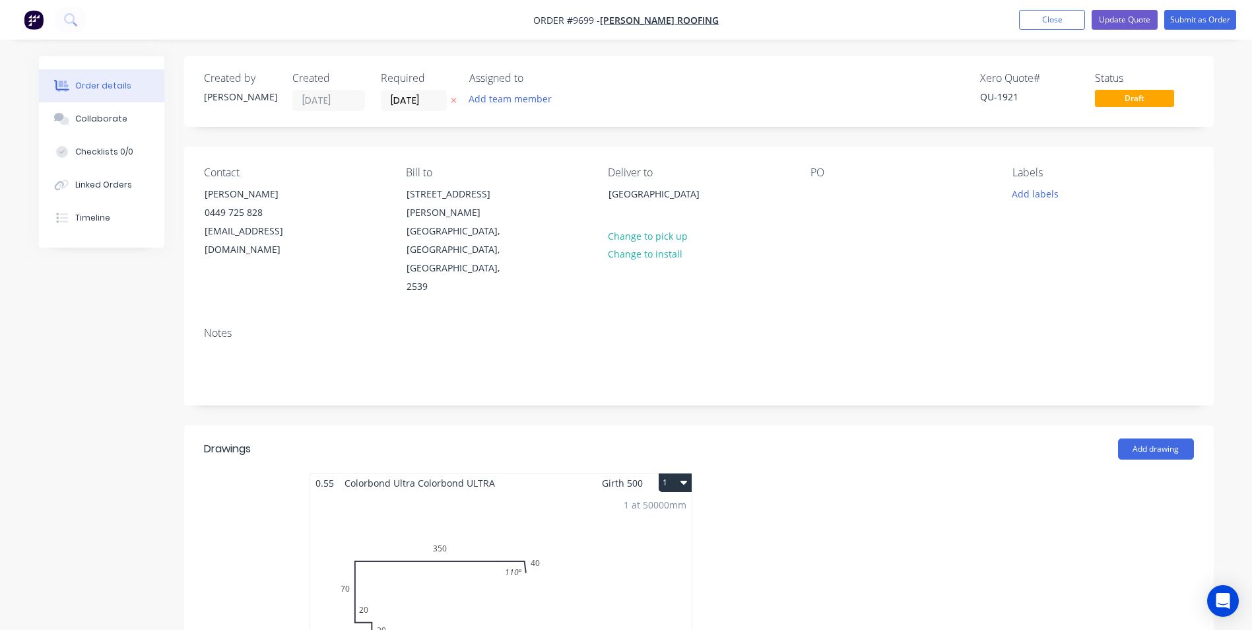
type input "$462.00"
type input "$66.60"
type input "27.63"
type input "$85.00"
type input "$935.00"
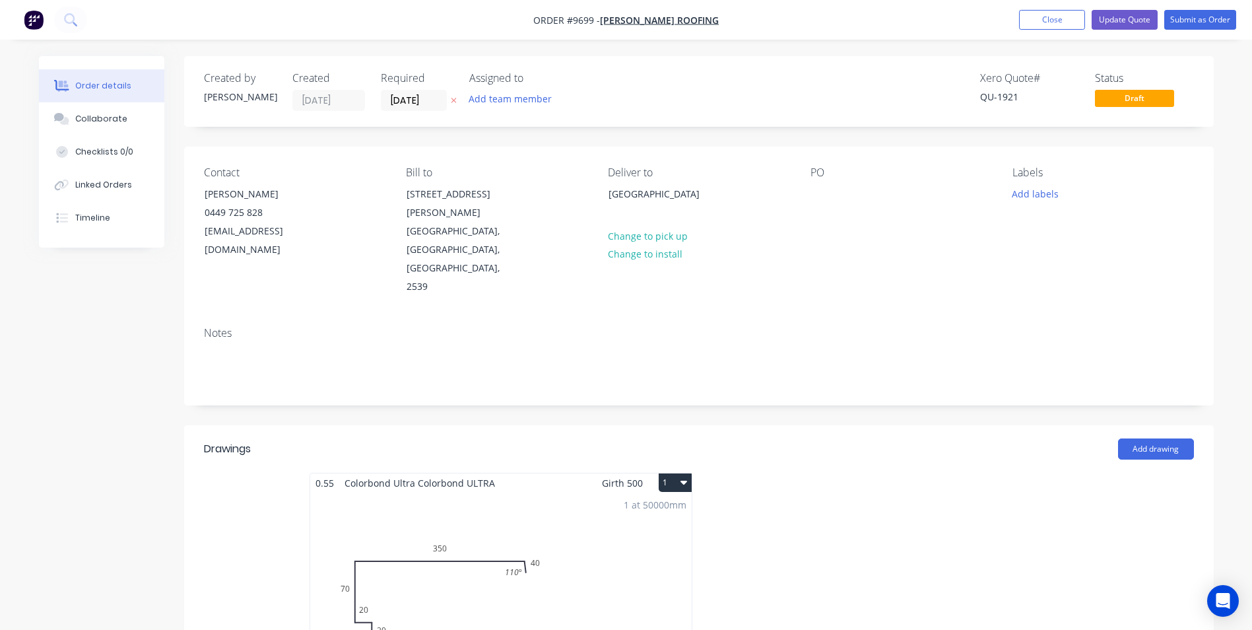
type input "$49.26"
type input "80.84"
type input "$89.08"
type input "$4.65"
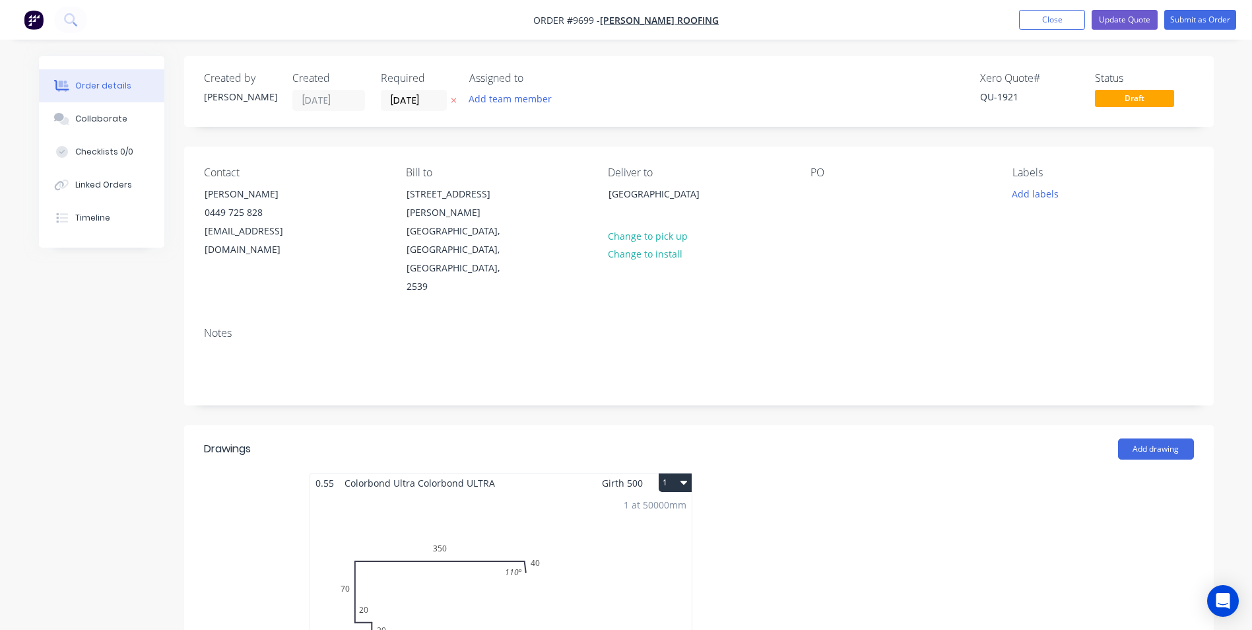
type input "20"
type input "$5.58"
type input "$1,293.44"
type input "$110.00"
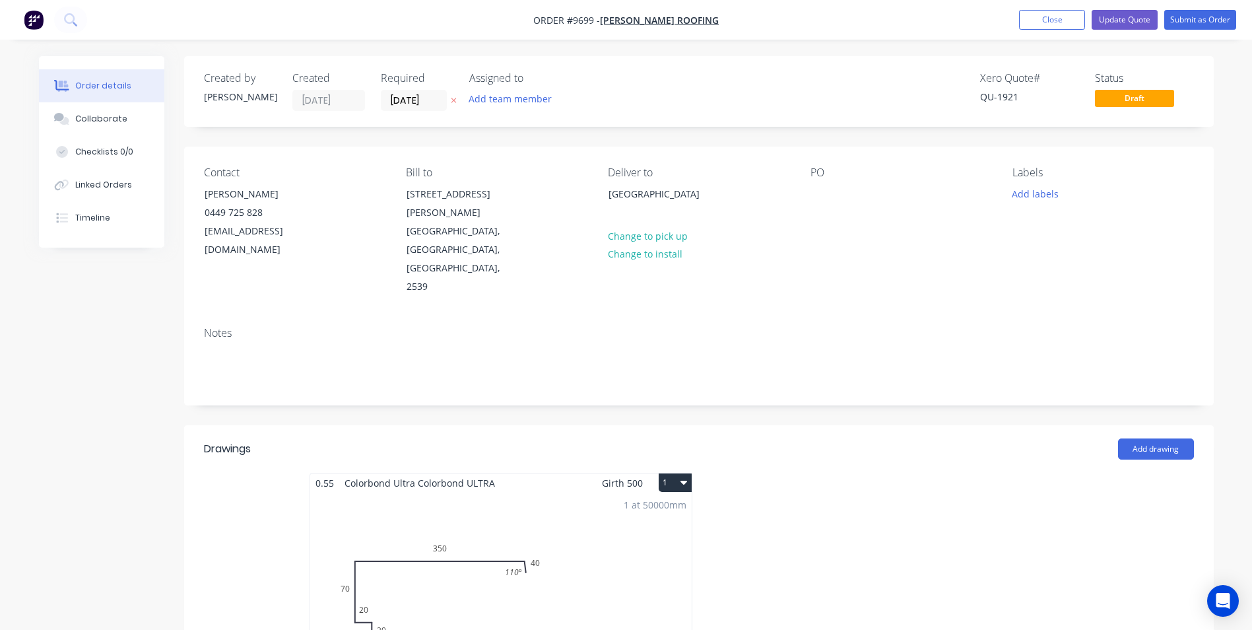
type input "$326.25"
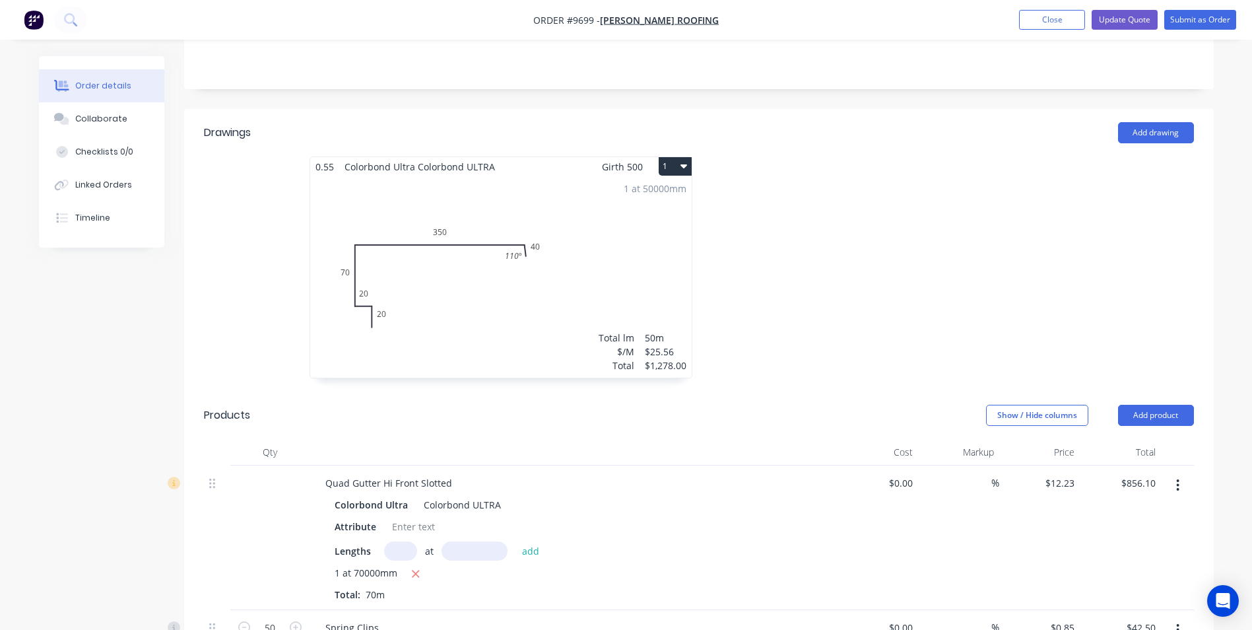
scroll to position [330, 0]
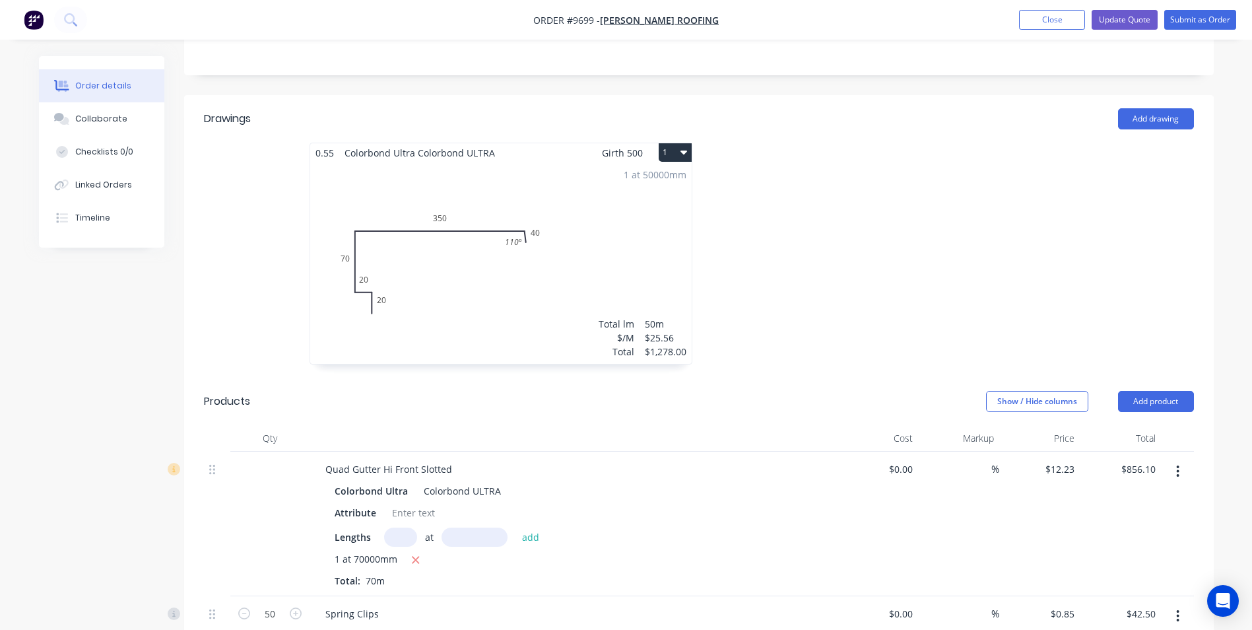
click at [1086, 28] on ul "Add product Close Update Quote Submit as Order" at bounding box center [1127, 20] width 249 height 20
click at [1115, 24] on button "Update Quote" at bounding box center [1124, 20] width 66 height 20
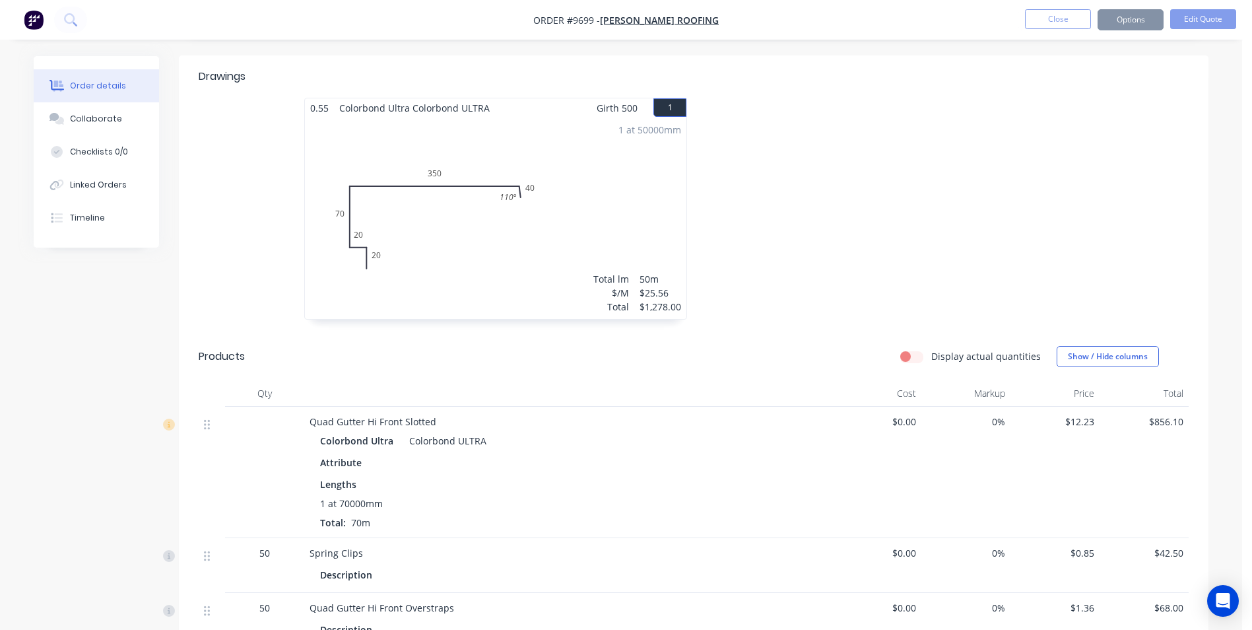
scroll to position [0, 0]
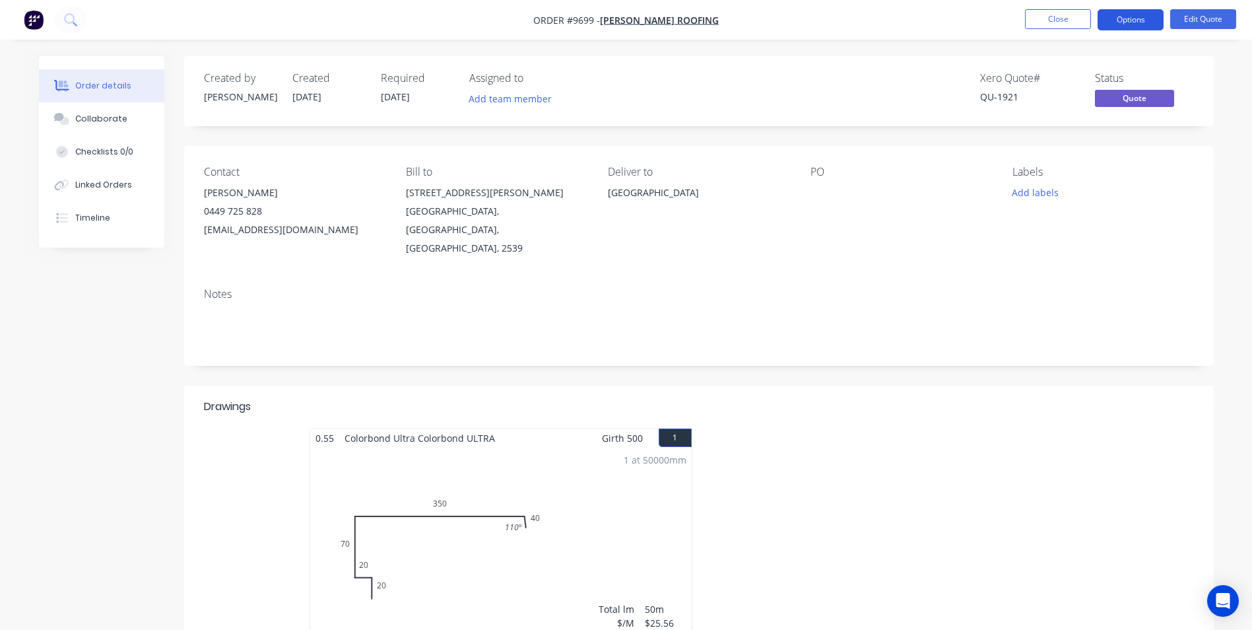
click at [1124, 29] on button "Options" at bounding box center [1130, 19] width 66 height 21
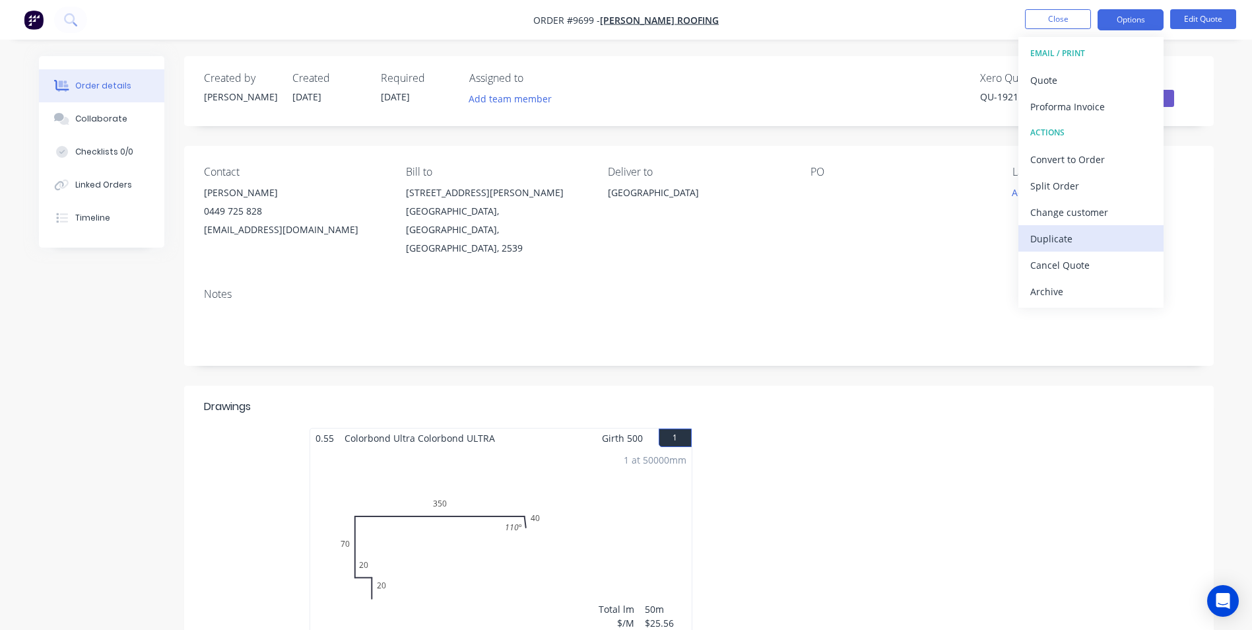
click at [1072, 234] on div "Duplicate" at bounding box center [1090, 238] width 121 height 19
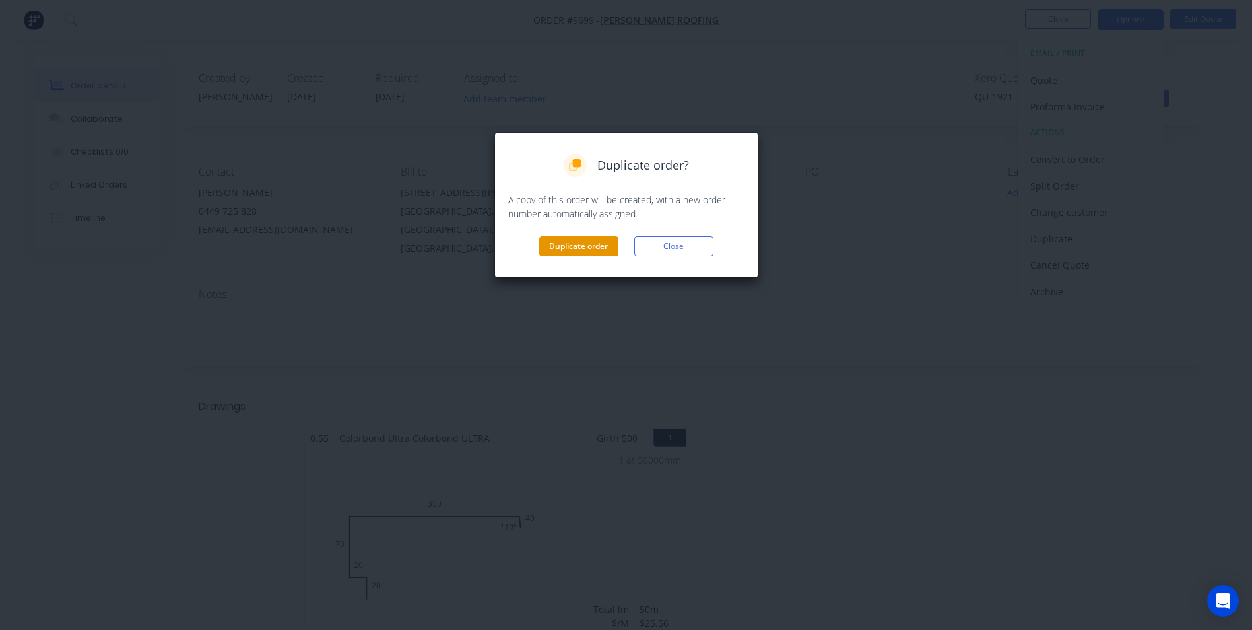
click at [583, 253] on button "Duplicate order" at bounding box center [578, 246] width 79 height 20
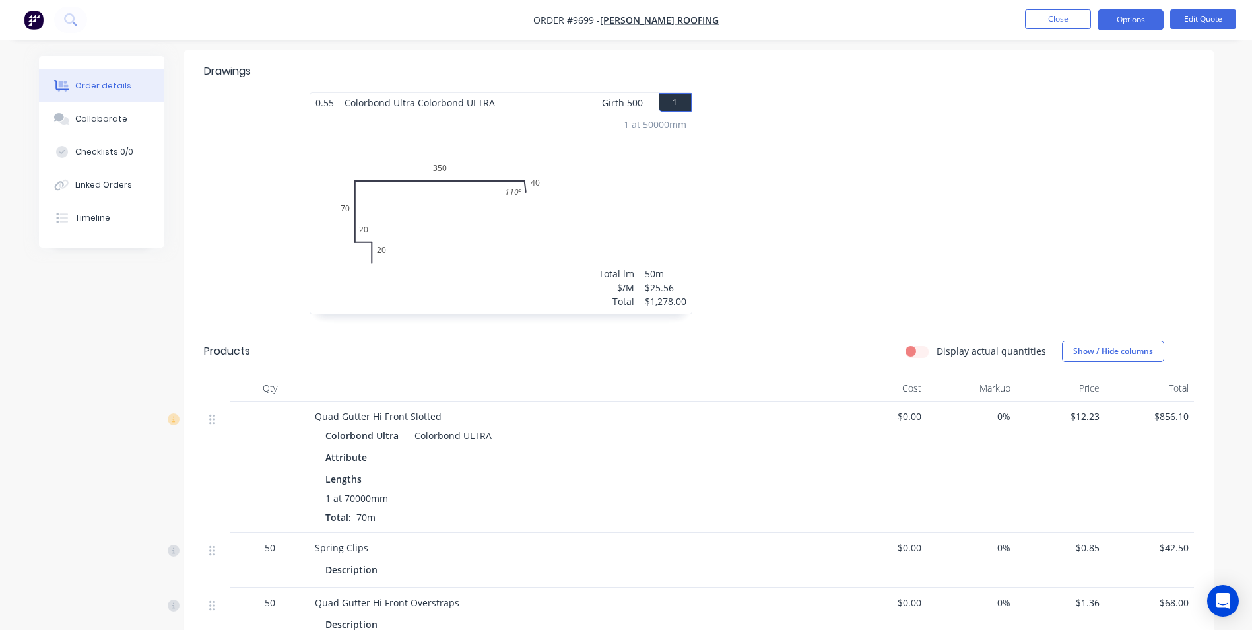
scroll to position [330, 0]
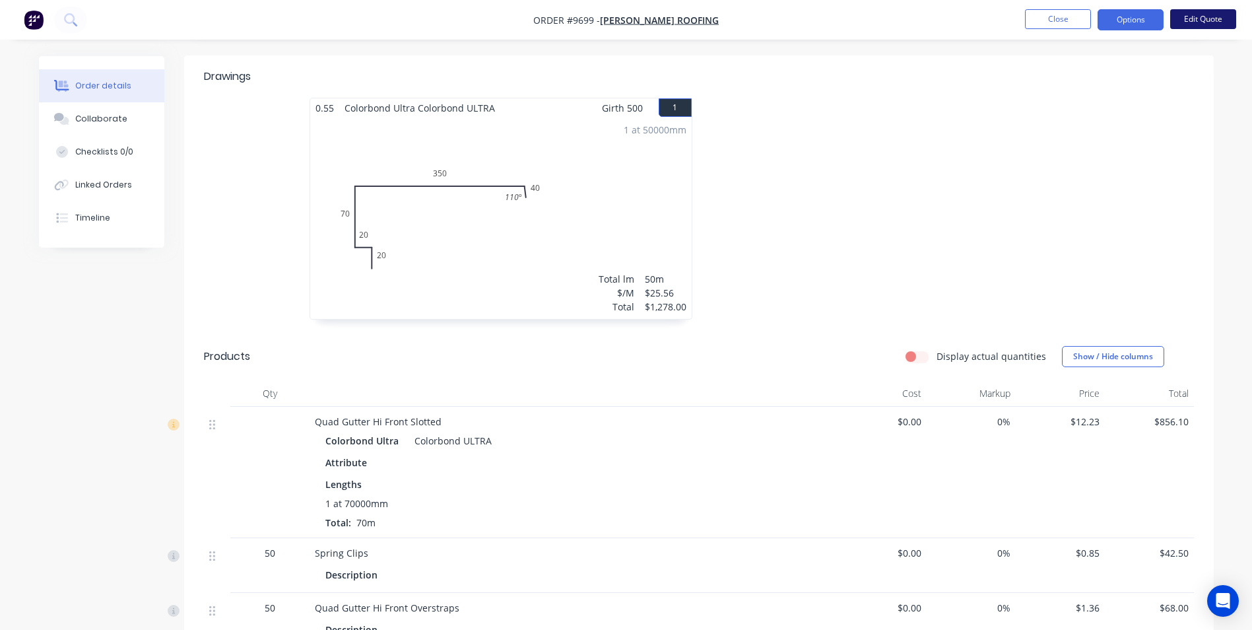
click at [1190, 23] on button "Edit Quote" at bounding box center [1203, 19] width 66 height 20
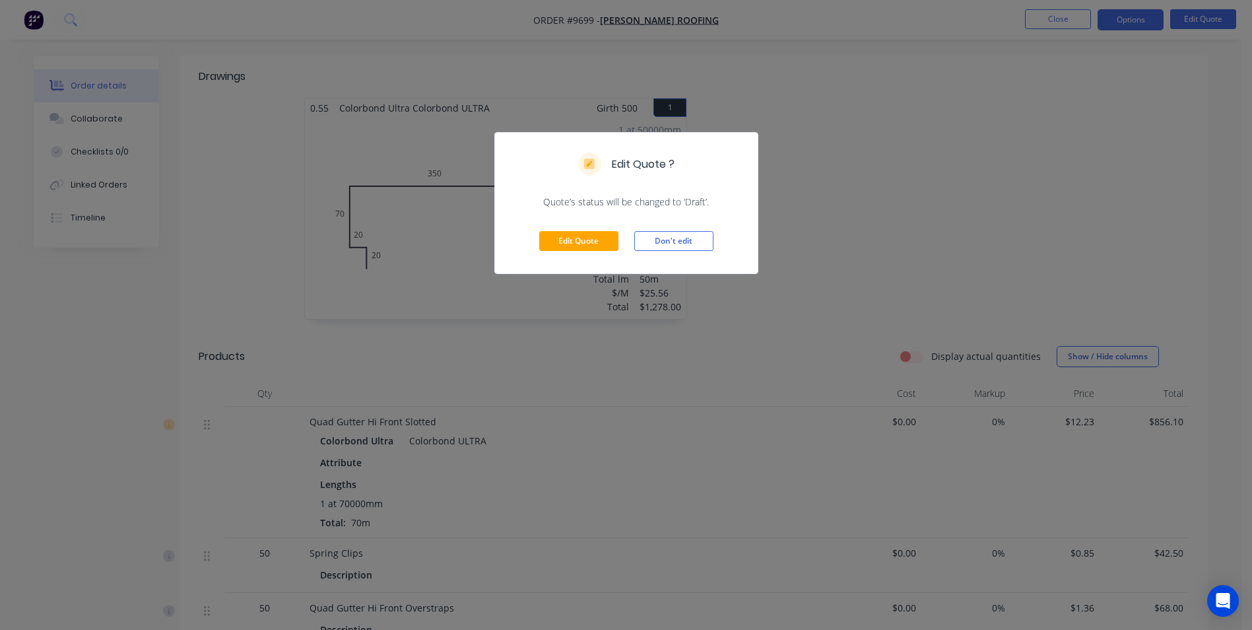
click at [989, 220] on div "Edit Quote ? Quote’s status will be changed to ‘Draft’. Edit Quote Don't edit" at bounding box center [626, 315] width 1252 height 630
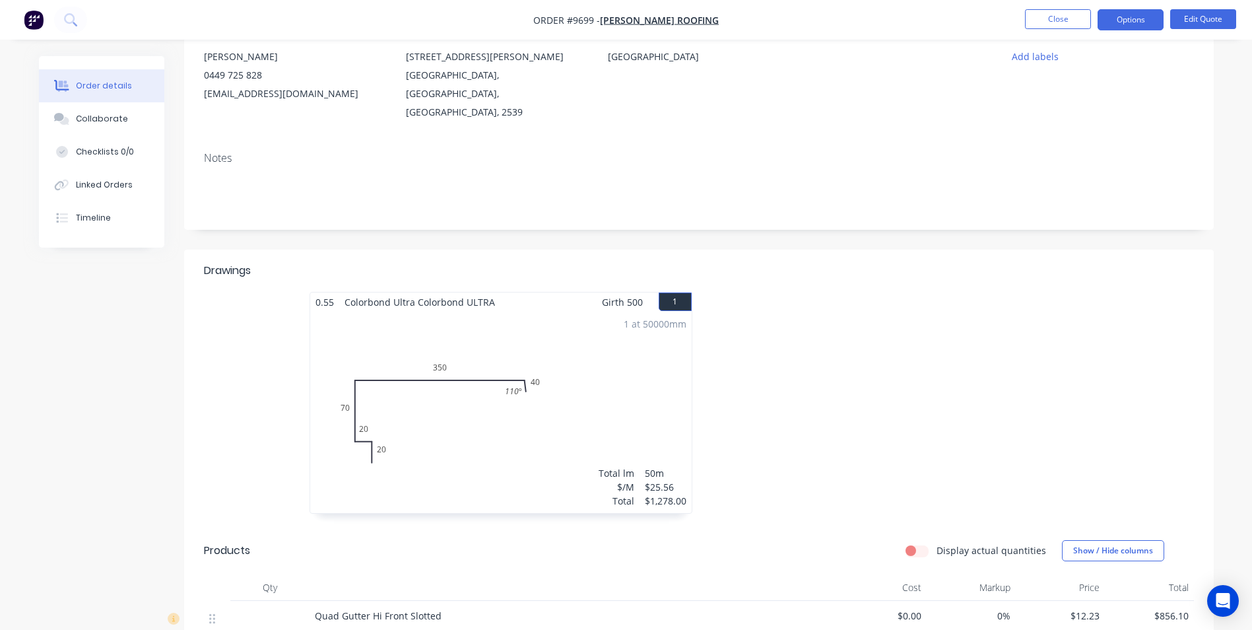
scroll to position [0, 0]
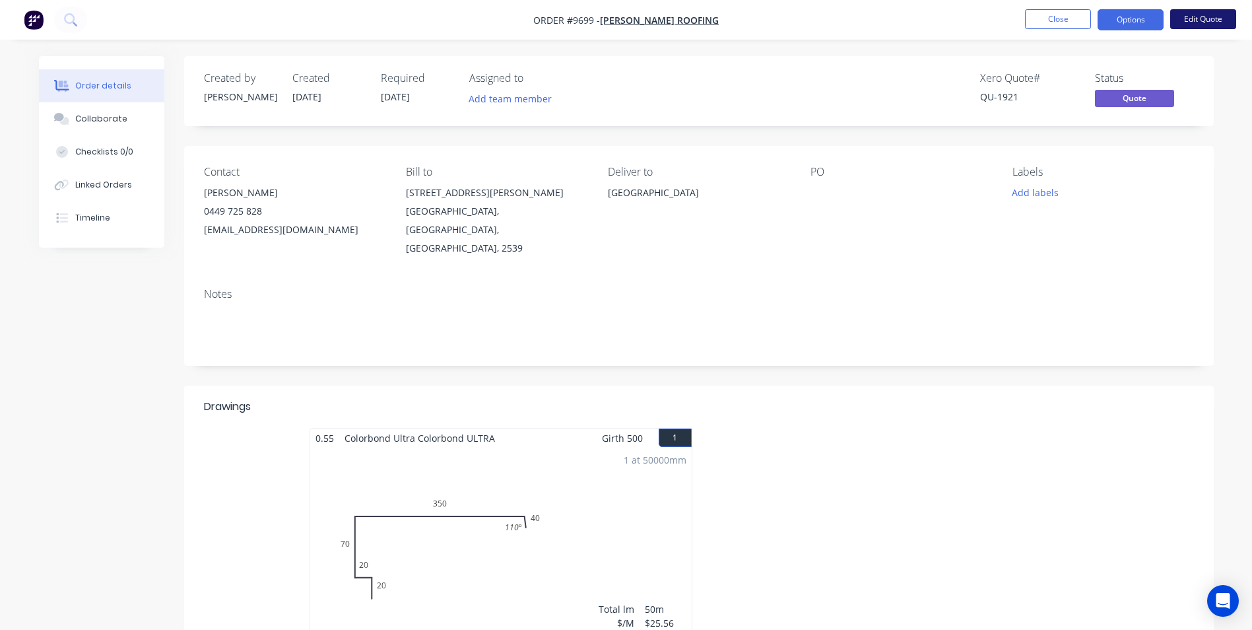
click at [1178, 22] on button "Edit Quote" at bounding box center [1203, 19] width 66 height 20
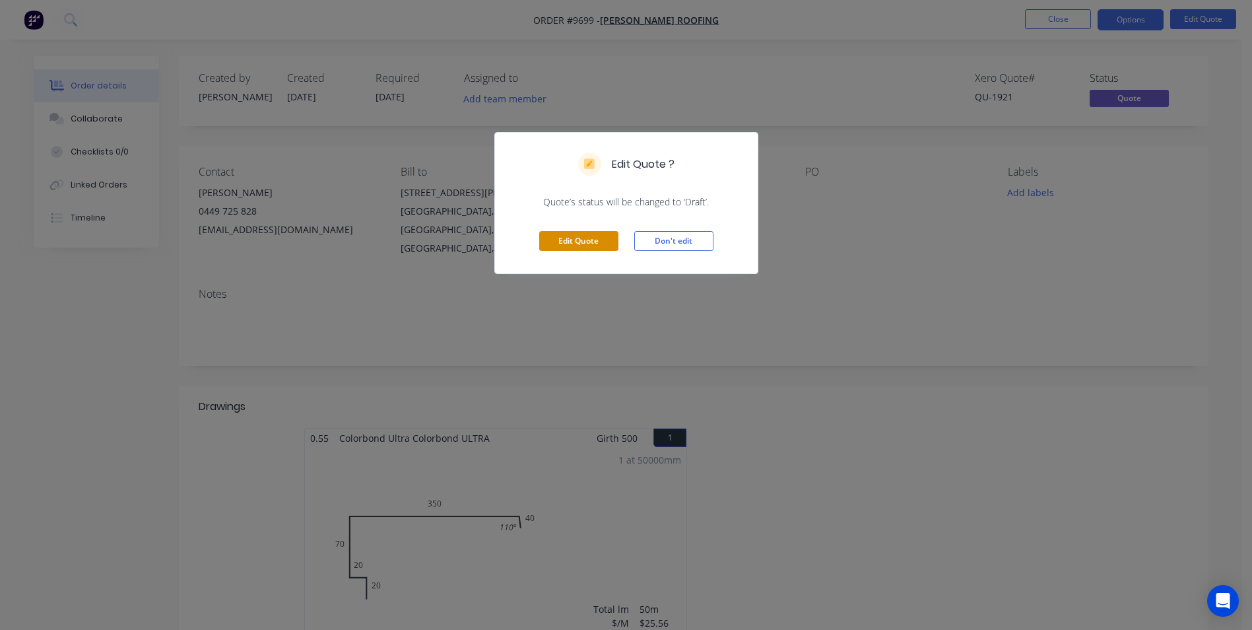
click at [599, 234] on button "Edit Quote" at bounding box center [578, 241] width 79 height 20
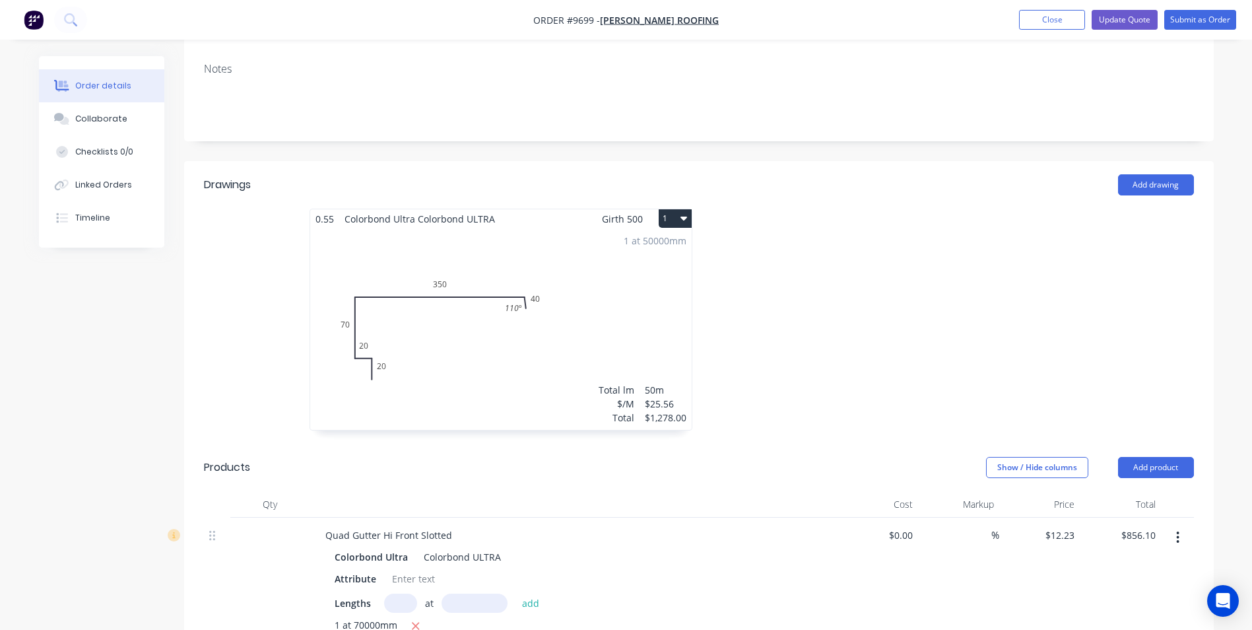
click at [599, 290] on div "1 at 50000mm Total lm $/M Total 50m $25.56 $1,278.00" at bounding box center [500, 328] width 381 height 201
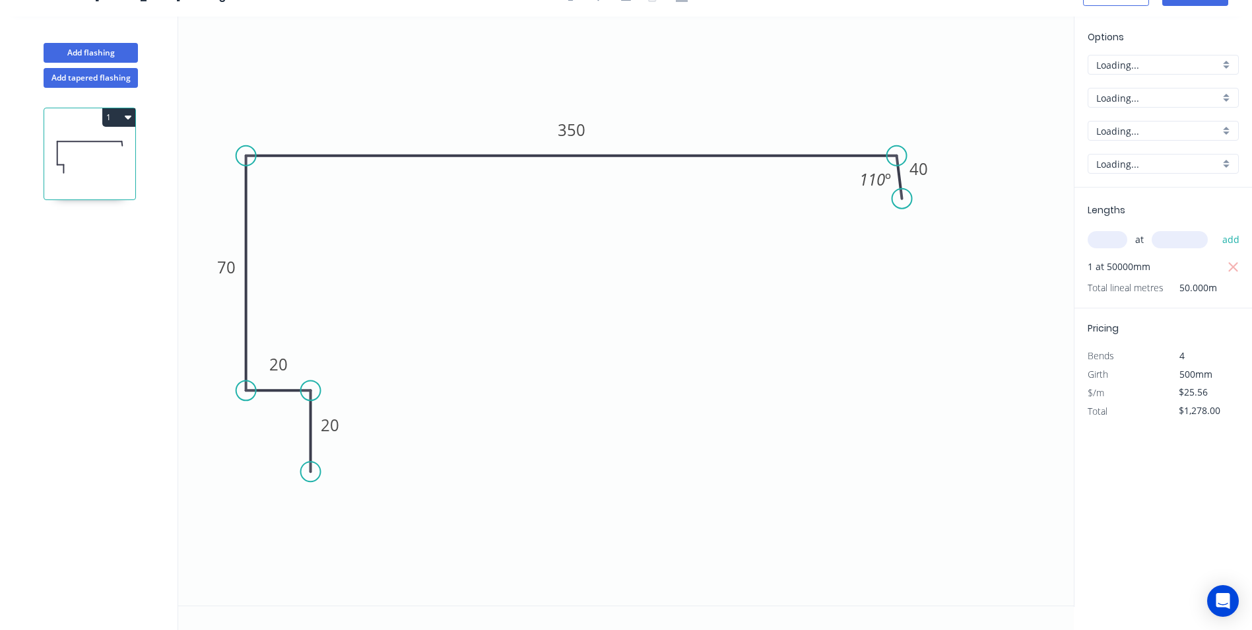
scroll to position [24, 0]
click at [1226, 96] on div "Colorbond Ultra" at bounding box center [1163, 98] width 151 height 20
click at [1159, 119] on div "Colorbond" at bounding box center [1163, 123] width 150 height 23
type input "Colorbond"
type input "Basalt"
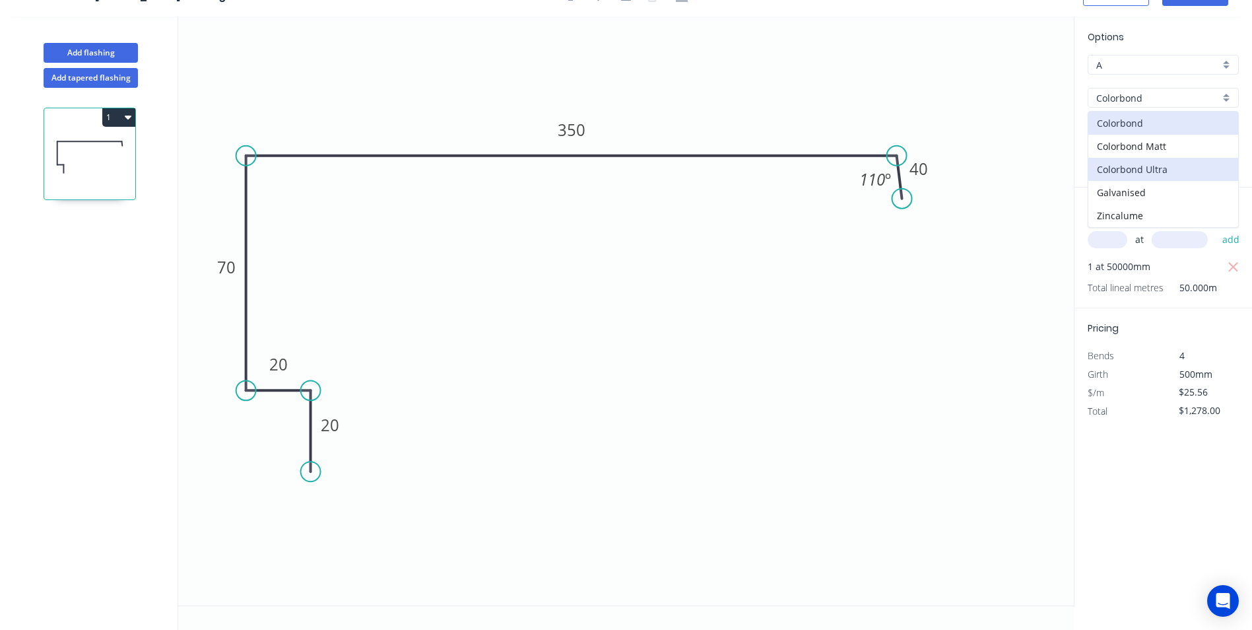
type input "$15.84"
type input "$792.00"
click at [1229, 128] on div "Basalt" at bounding box center [1163, 131] width 151 height 20
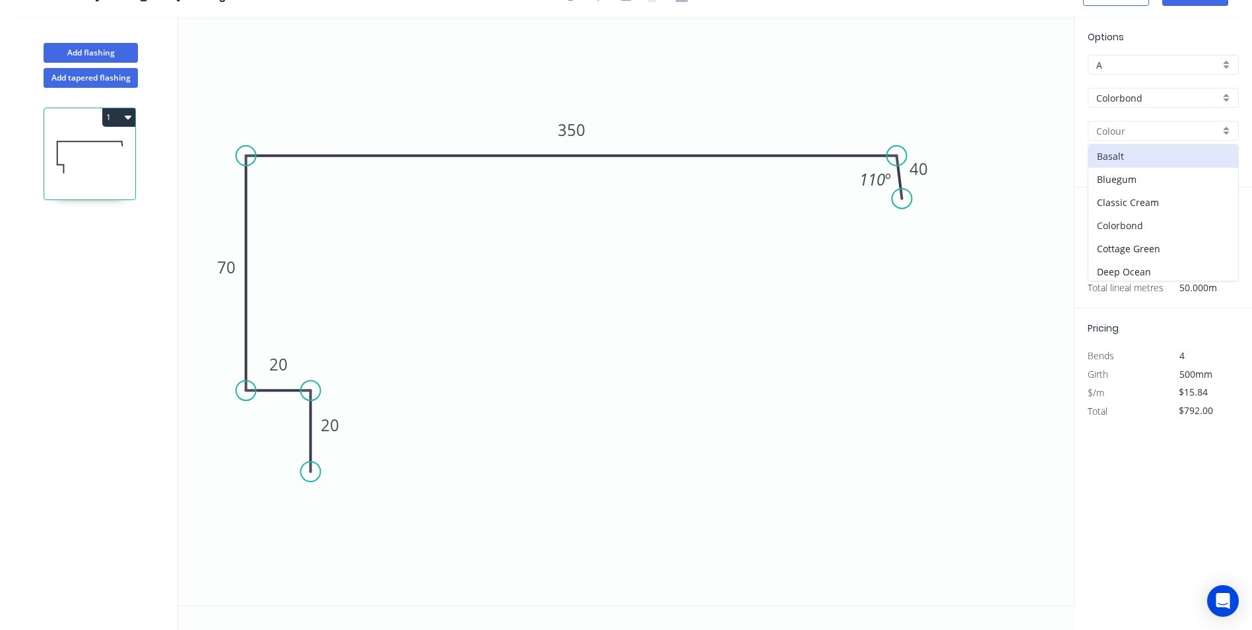
click at [1133, 224] on div "Colorbond" at bounding box center [1163, 225] width 150 height 23
type input "Colorbond"
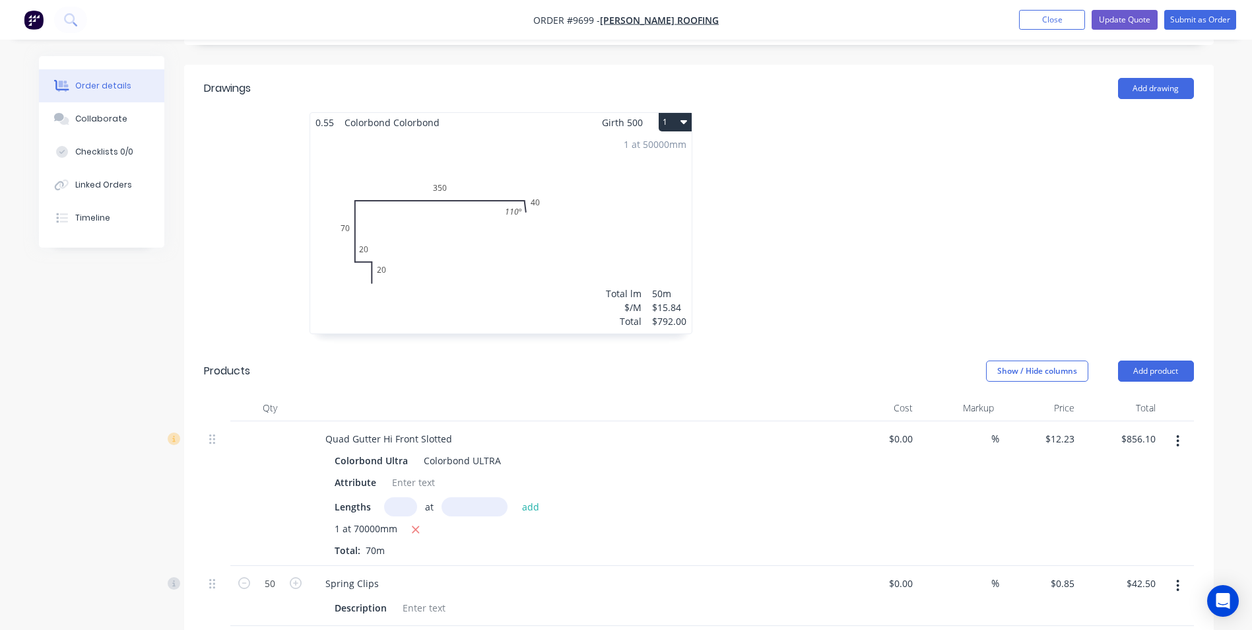
scroll to position [594, 0]
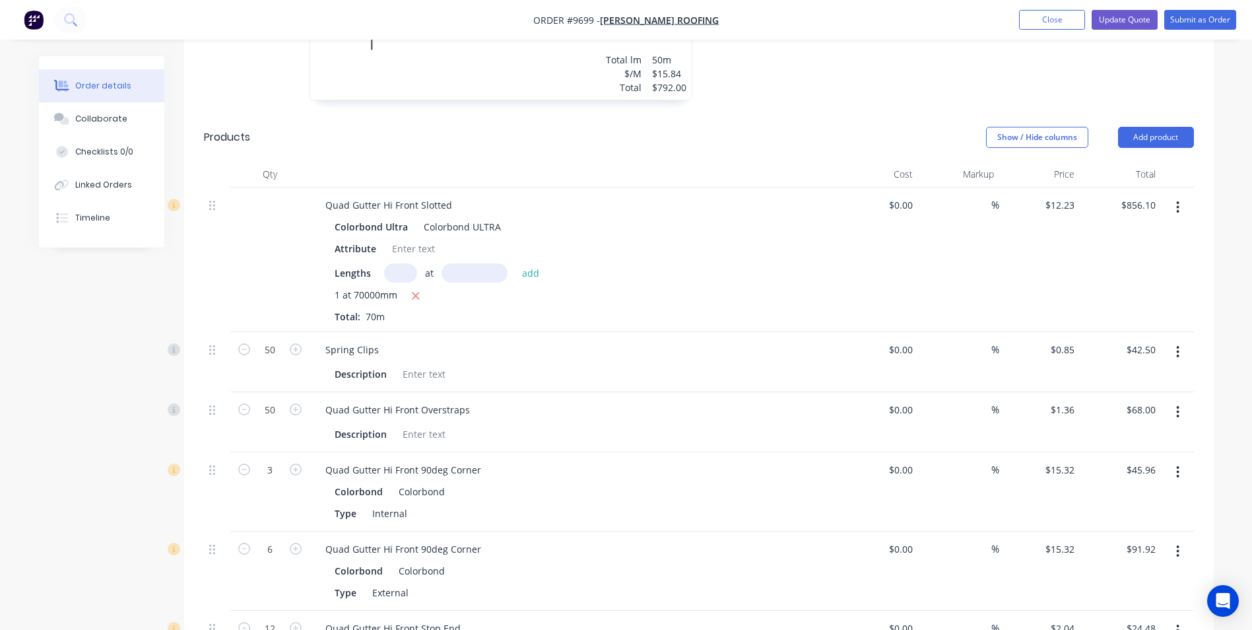
click at [1179, 200] on icon "button" at bounding box center [1177, 207] width 3 height 15
click at [1144, 232] on div "Edit" at bounding box center [1131, 241] width 102 height 19
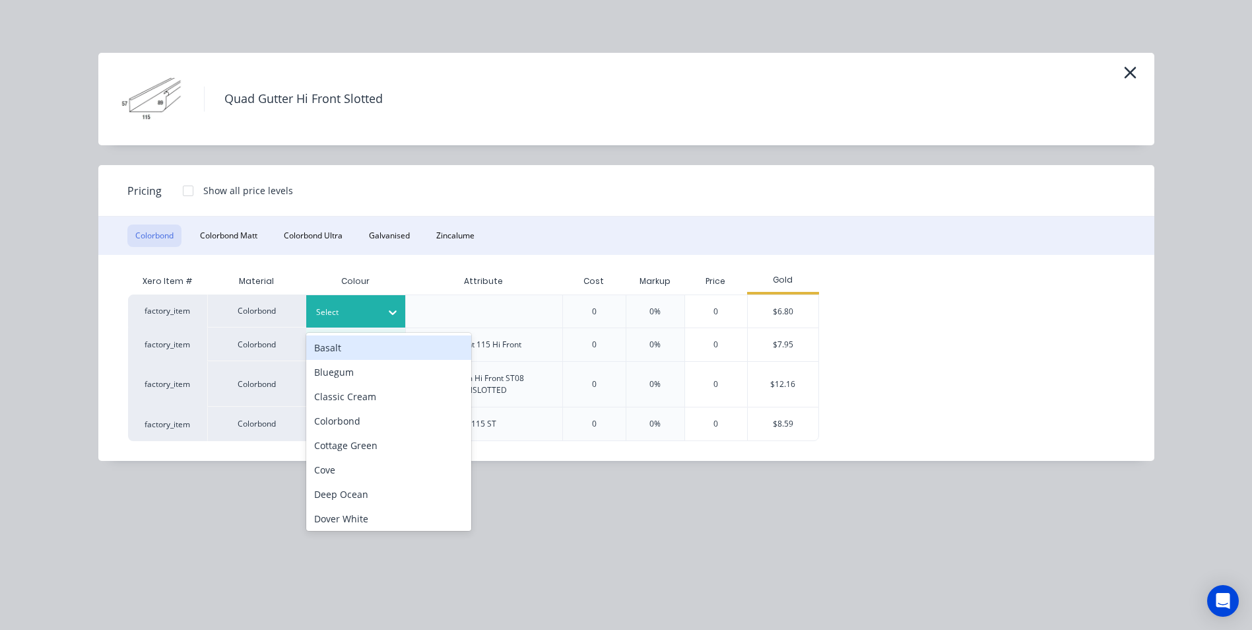
click at [364, 308] on div at bounding box center [345, 312] width 59 height 15
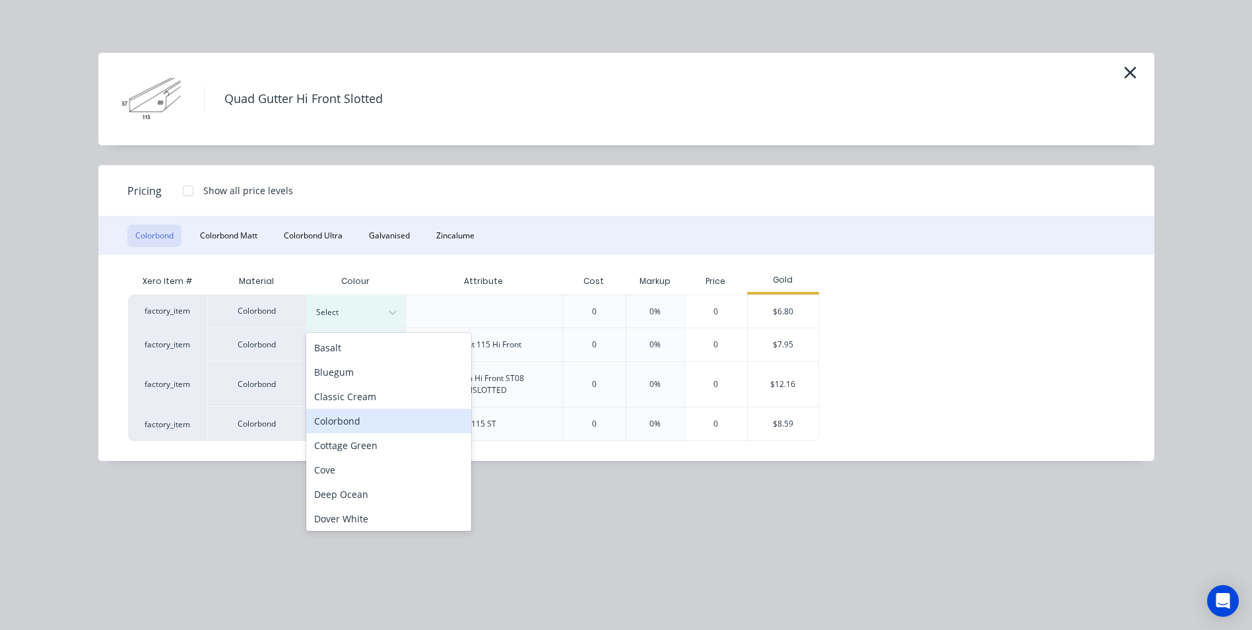
click at [356, 423] on div "Colorbond" at bounding box center [388, 420] width 165 height 24
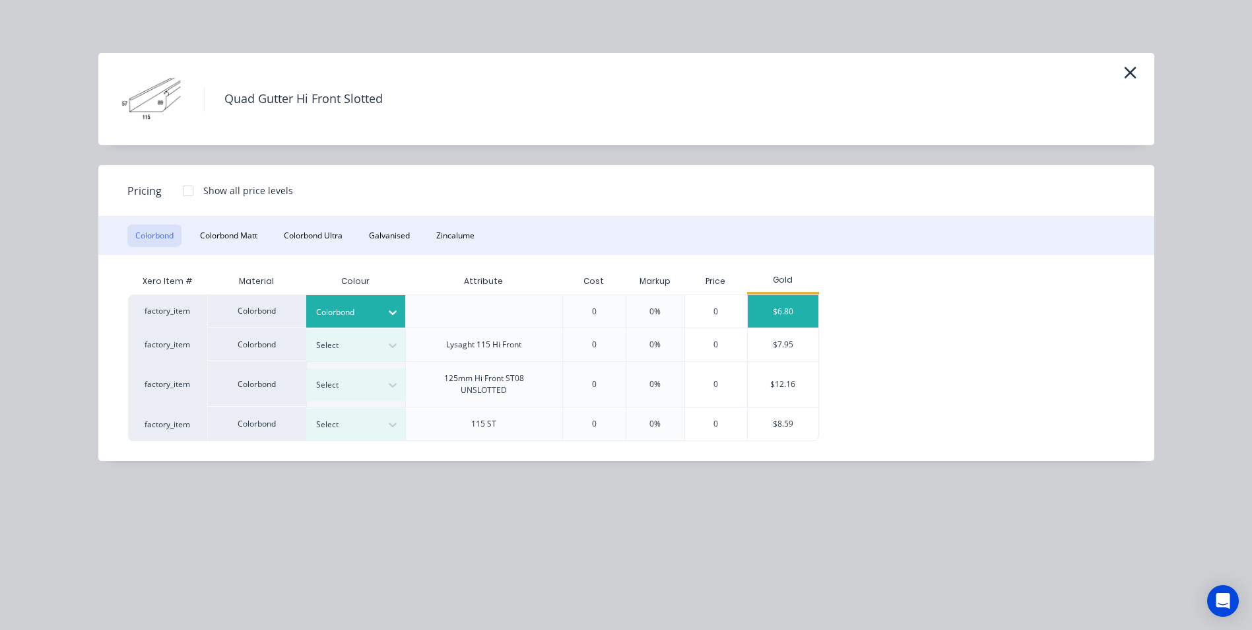
click at [775, 302] on div "$6.80" at bounding box center [783, 311] width 71 height 32
type input "$6.80"
type input "$476.00"
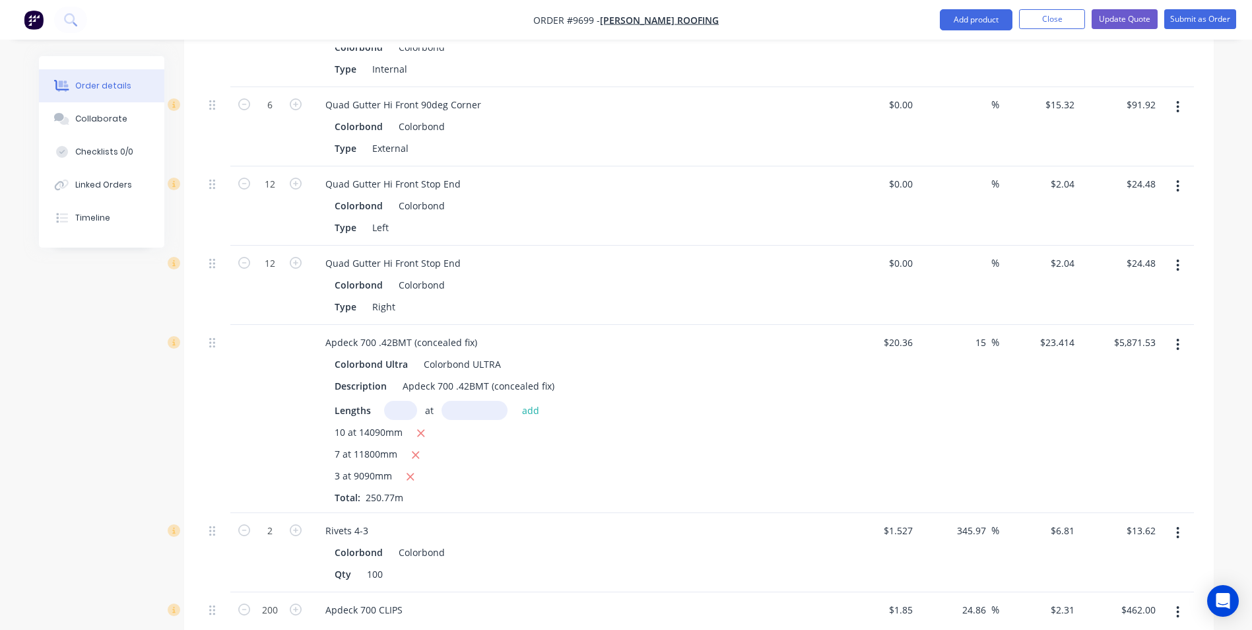
scroll to position [1056, 0]
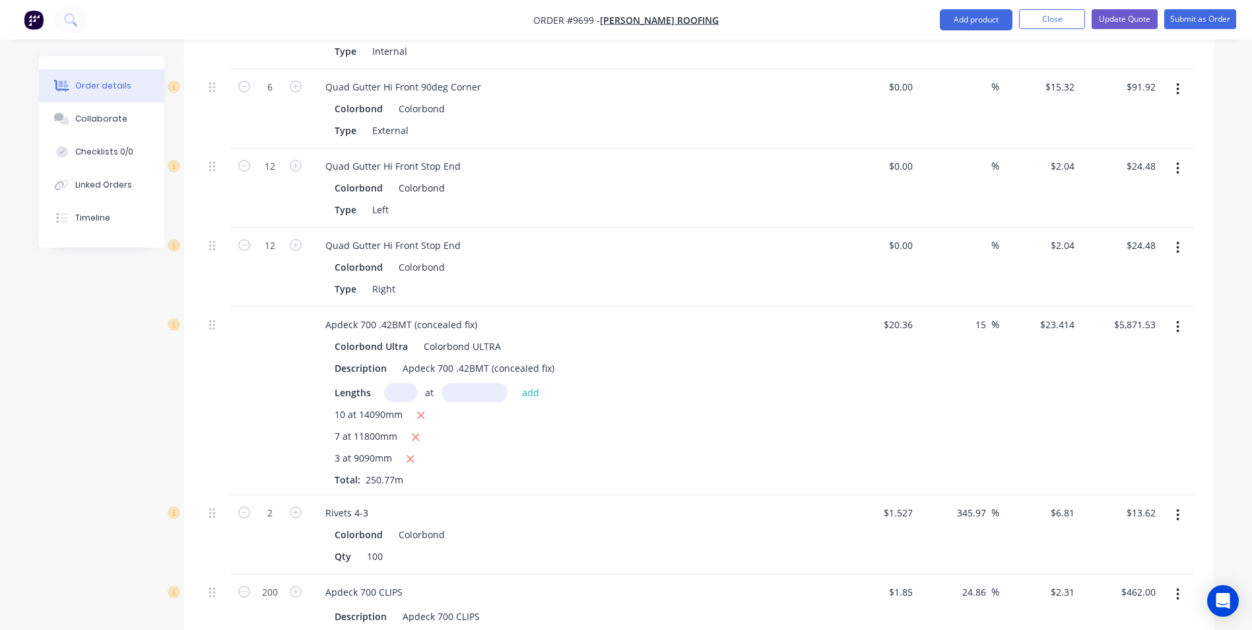
click at [1180, 315] on button "button" at bounding box center [1177, 327] width 31 height 24
click at [1134, 352] on div "Edit" at bounding box center [1131, 361] width 102 height 19
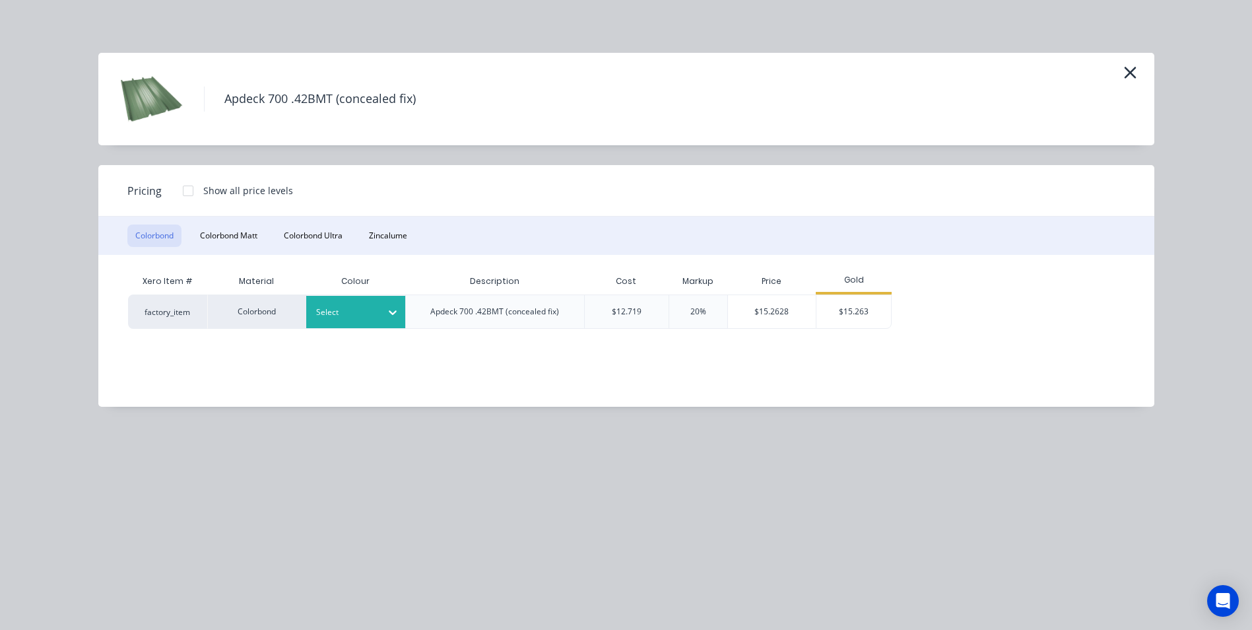
click at [371, 309] on div at bounding box center [345, 312] width 59 height 15
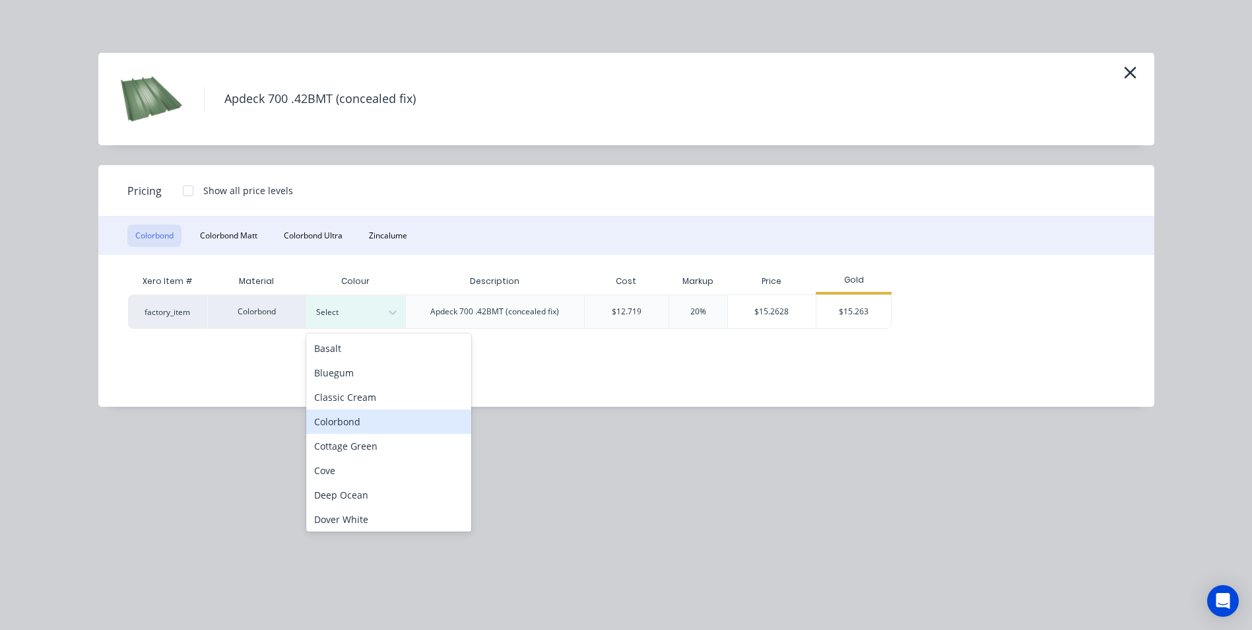
click at [369, 418] on div "Colorbond" at bounding box center [388, 421] width 165 height 24
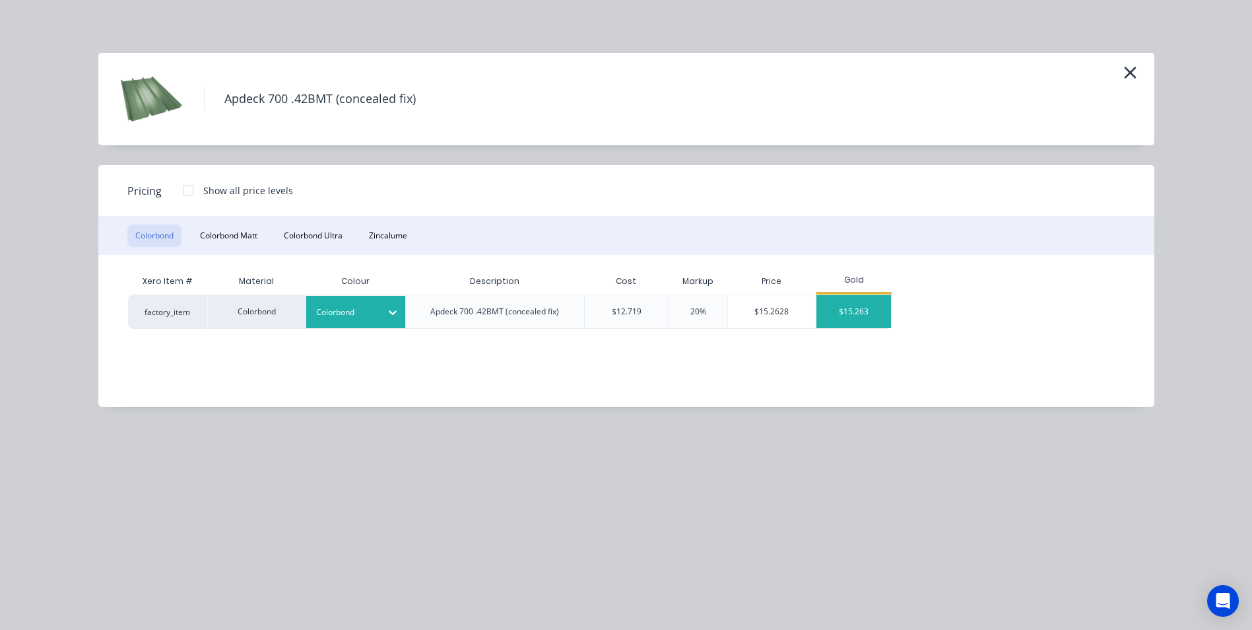
click at [835, 310] on div "$15.263" at bounding box center [853, 311] width 75 height 33
type input "-25.03"
type input "$15.263"
type input "$3,827.50"
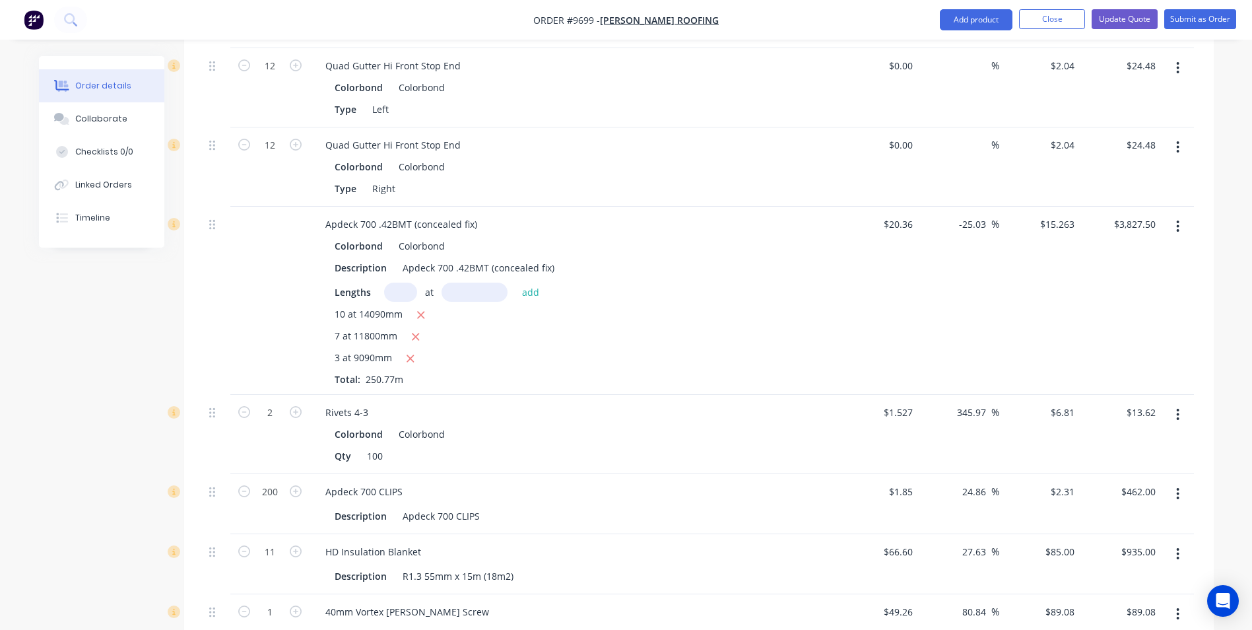
scroll to position [1090, 0]
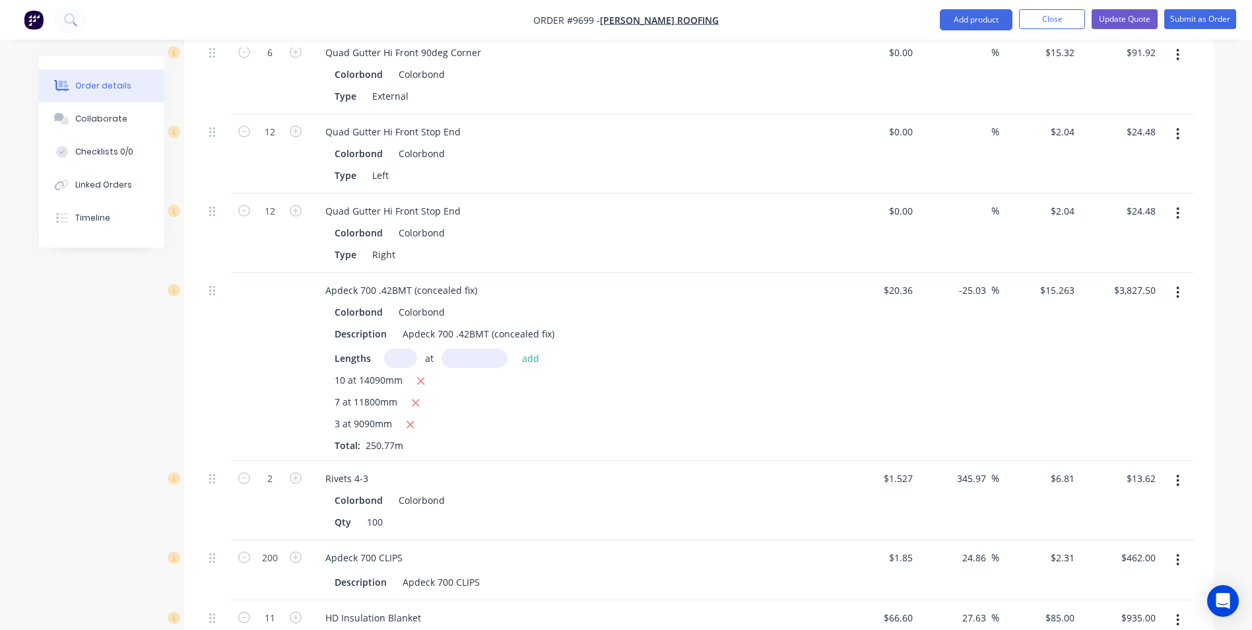
click at [1180, 280] on button "button" at bounding box center [1177, 292] width 31 height 24
click at [1140, 317] on div "Edit" at bounding box center [1131, 326] width 102 height 19
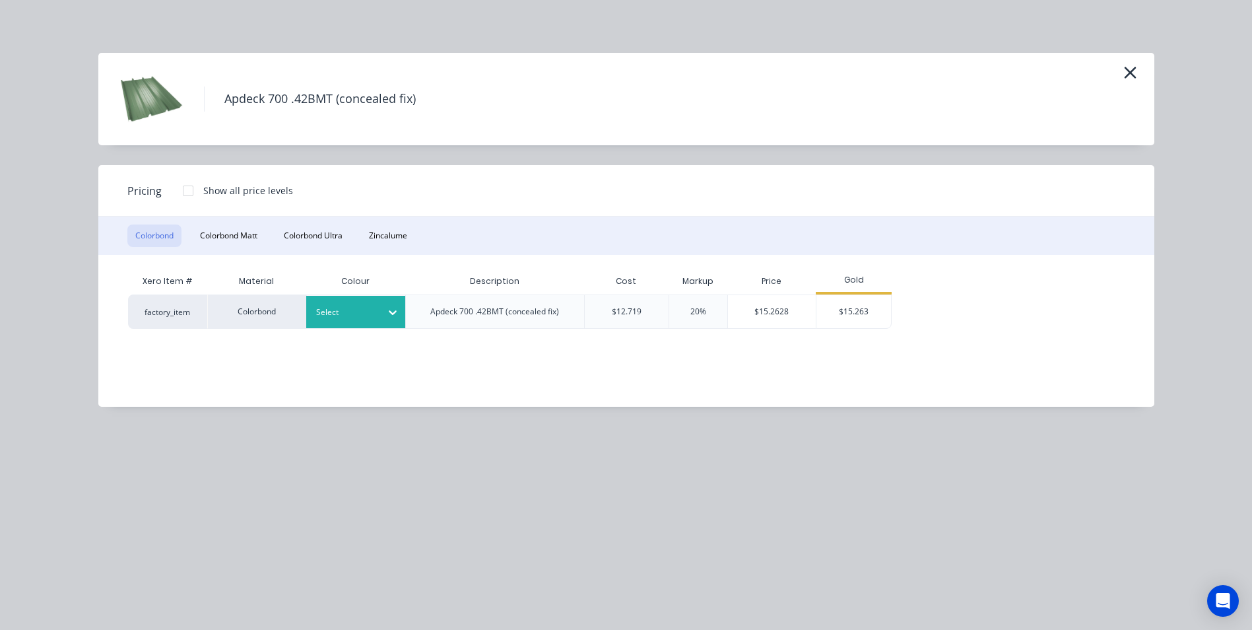
click at [366, 313] on div at bounding box center [345, 312] width 59 height 15
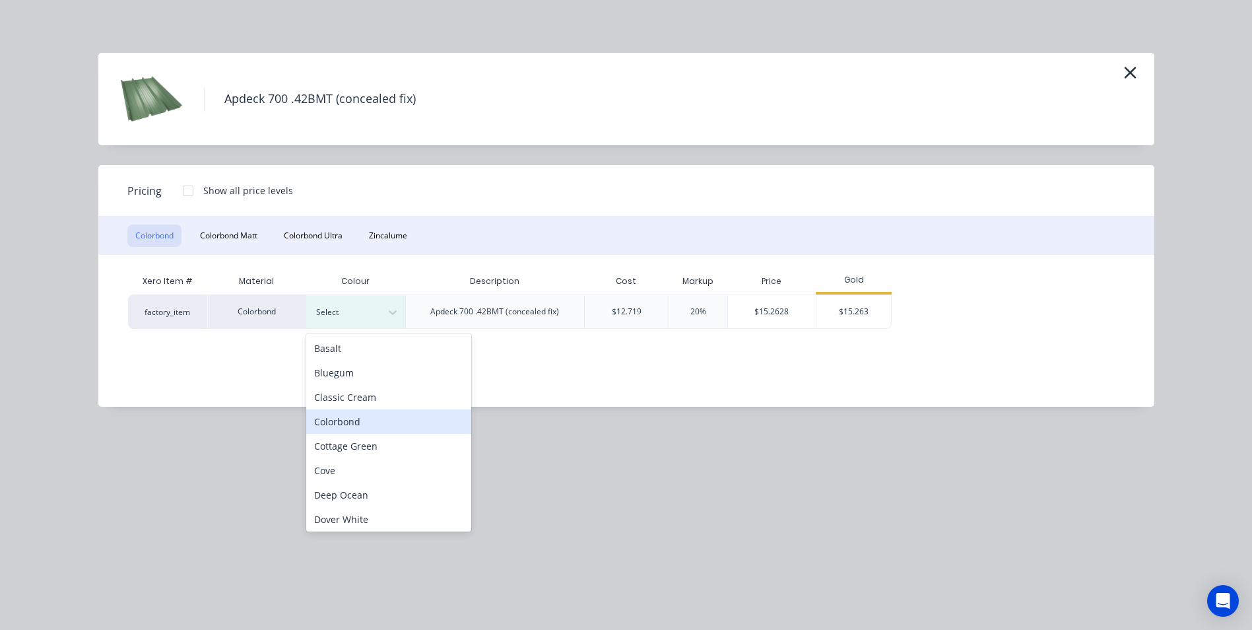
click at [360, 416] on div "Colorbond" at bounding box center [388, 421] width 165 height 24
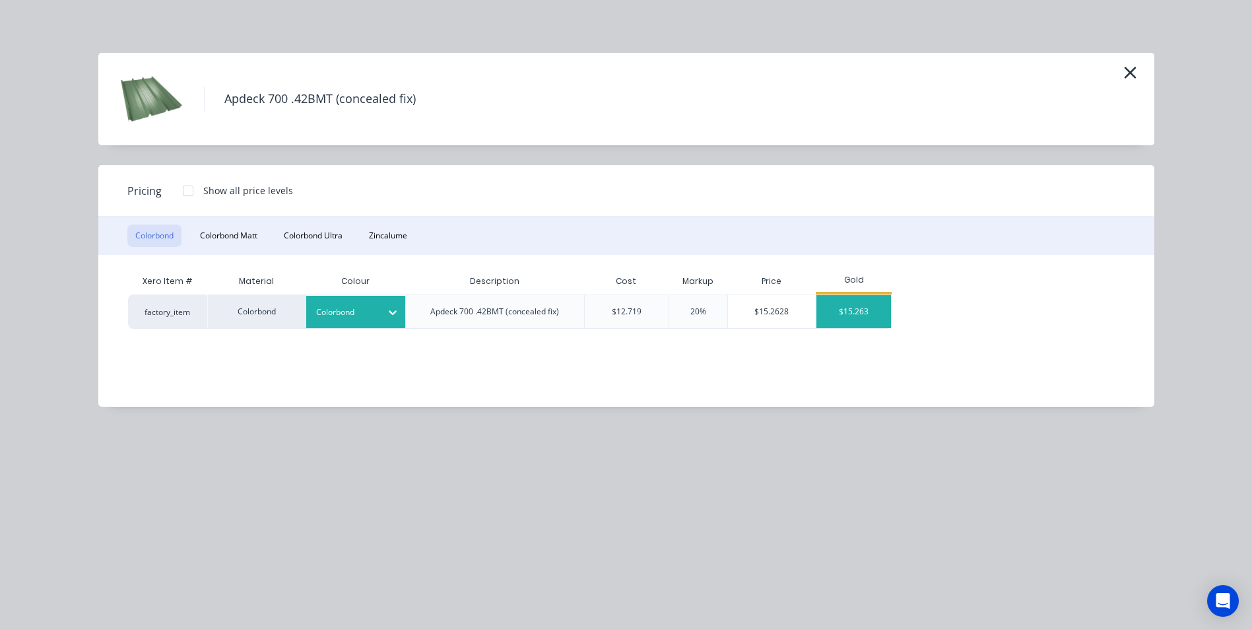
click at [858, 317] on div "$15.263" at bounding box center [853, 311] width 75 height 33
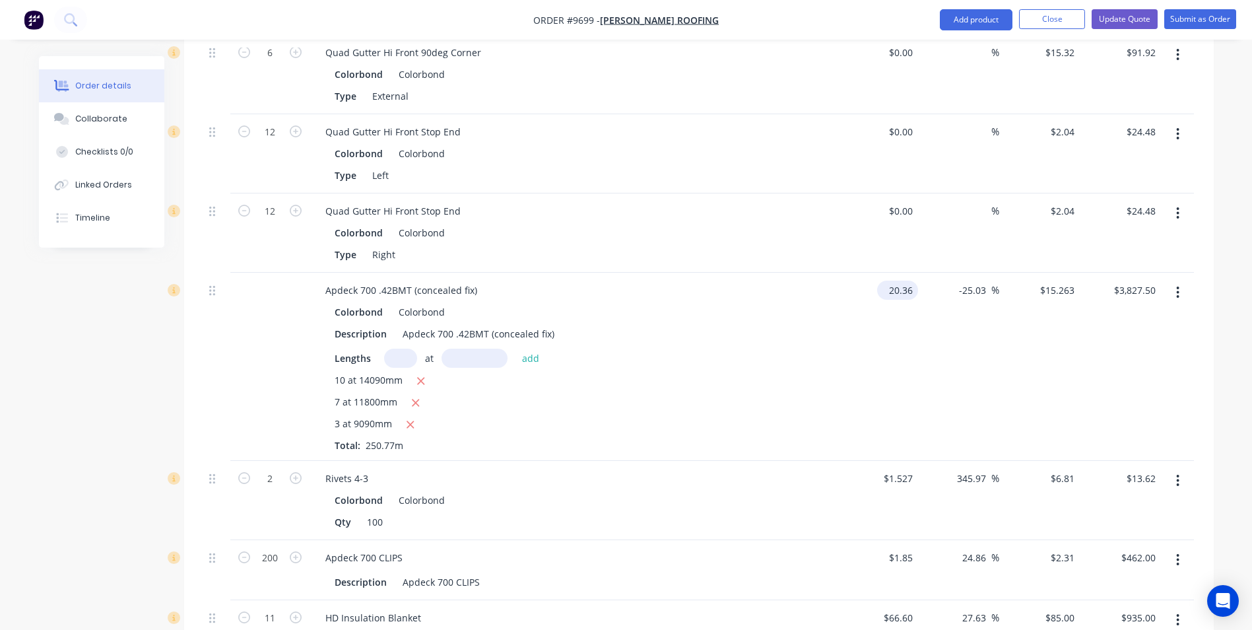
click at [913, 280] on input "20.36" at bounding box center [900, 289] width 36 height 19
type input "$12.179"
type input "$9.1301"
type input "$2,289.56"
type input "9.1306"
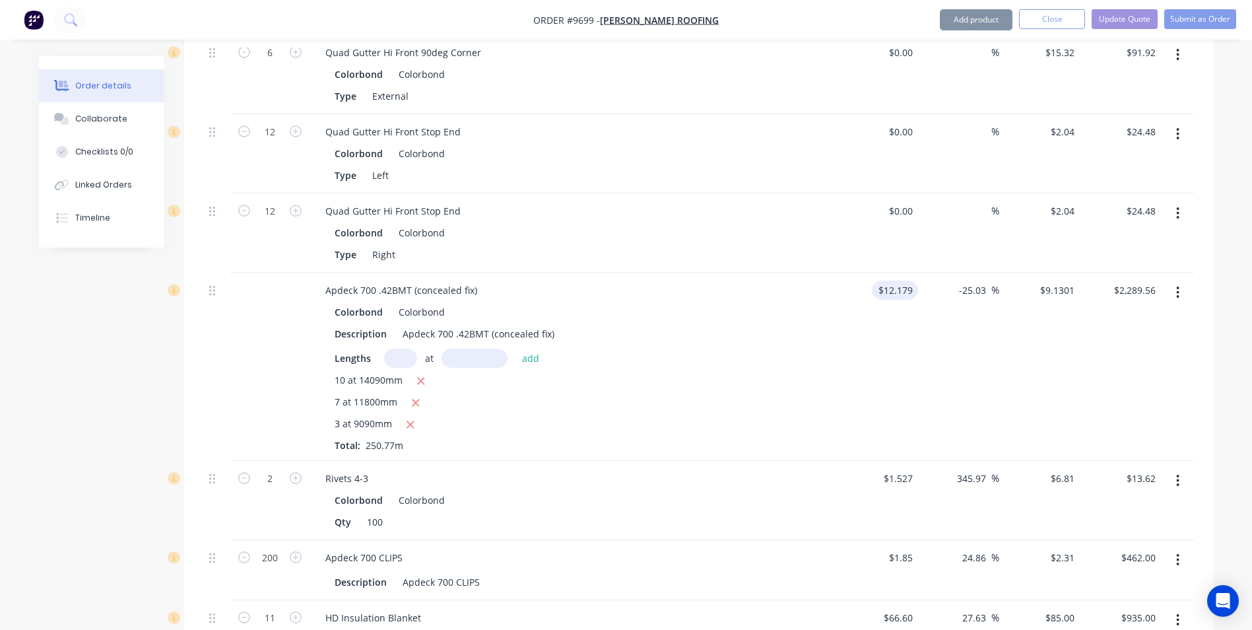
type input "$2,289.68"
type input "15.263"
type input "25.32"
type input "$15.263"
type input "$3,827.50"
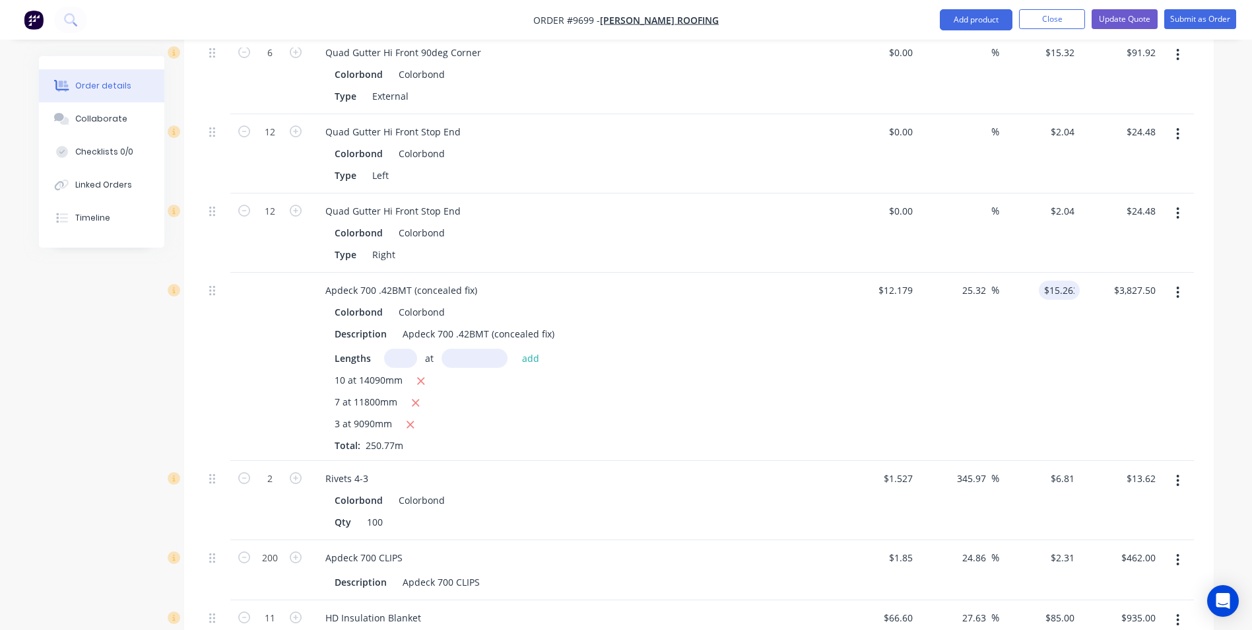
click at [927, 317] on div "25.32 -25.03 %" at bounding box center [958, 367] width 81 height 188
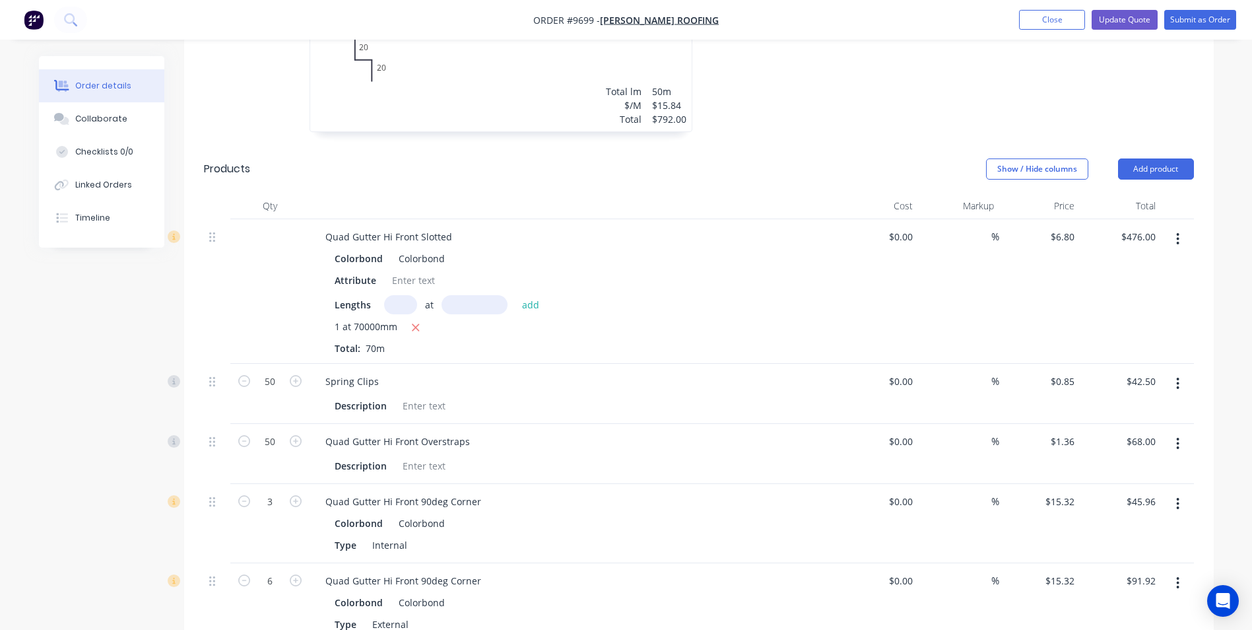
scroll to position [100, 0]
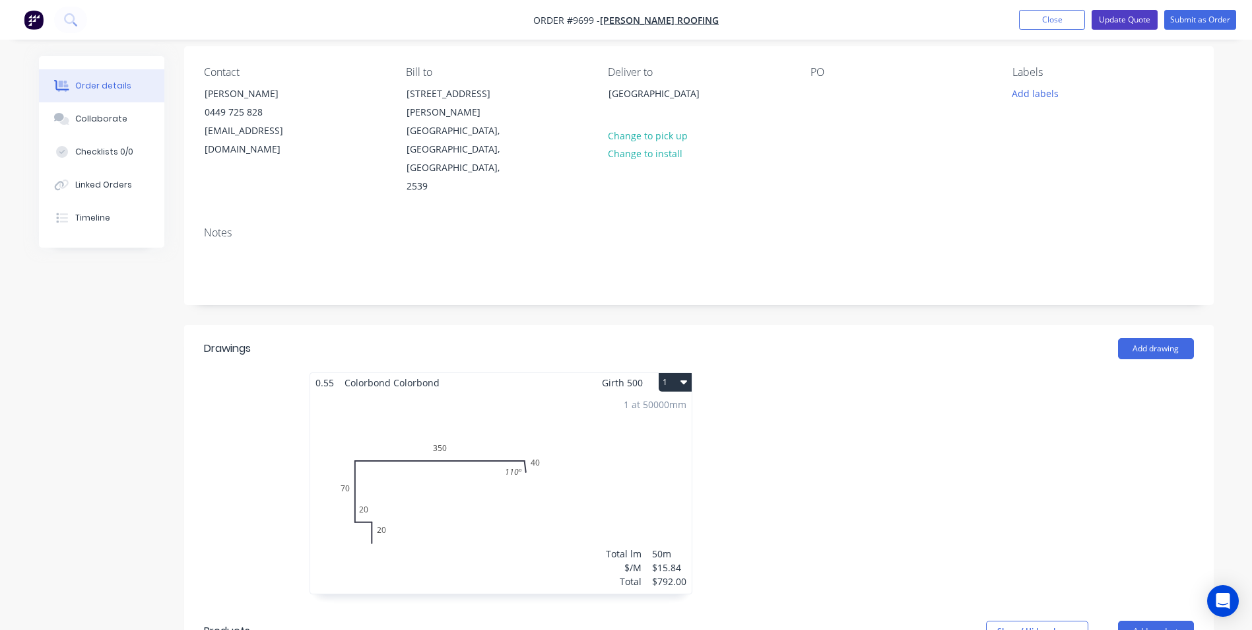
click at [1146, 16] on button "Update Quote" at bounding box center [1124, 20] width 66 height 20
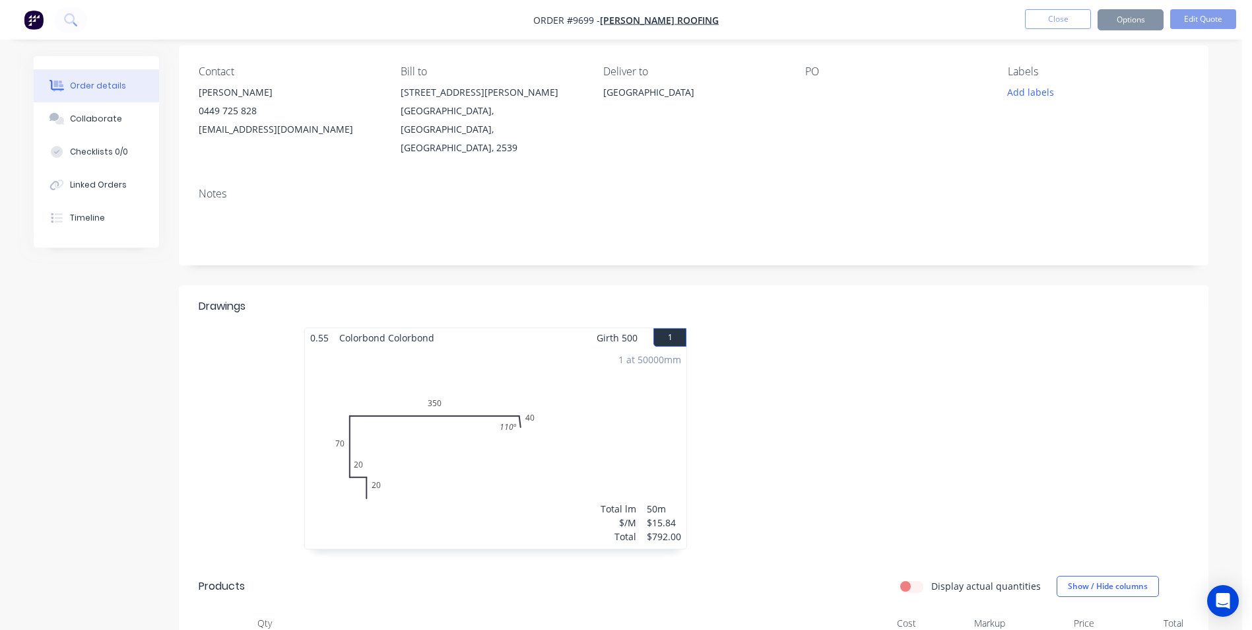
scroll to position [0, 0]
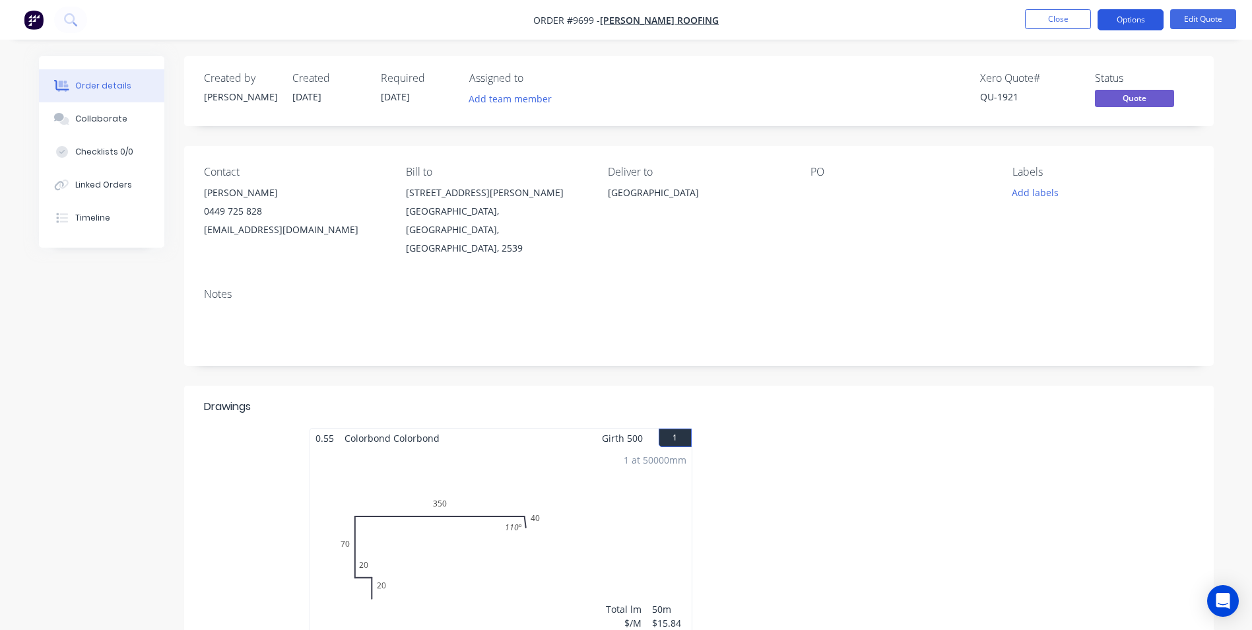
click at [1124, 16] on button "Options" at bounding box center [1130, 19] width 66 height 21
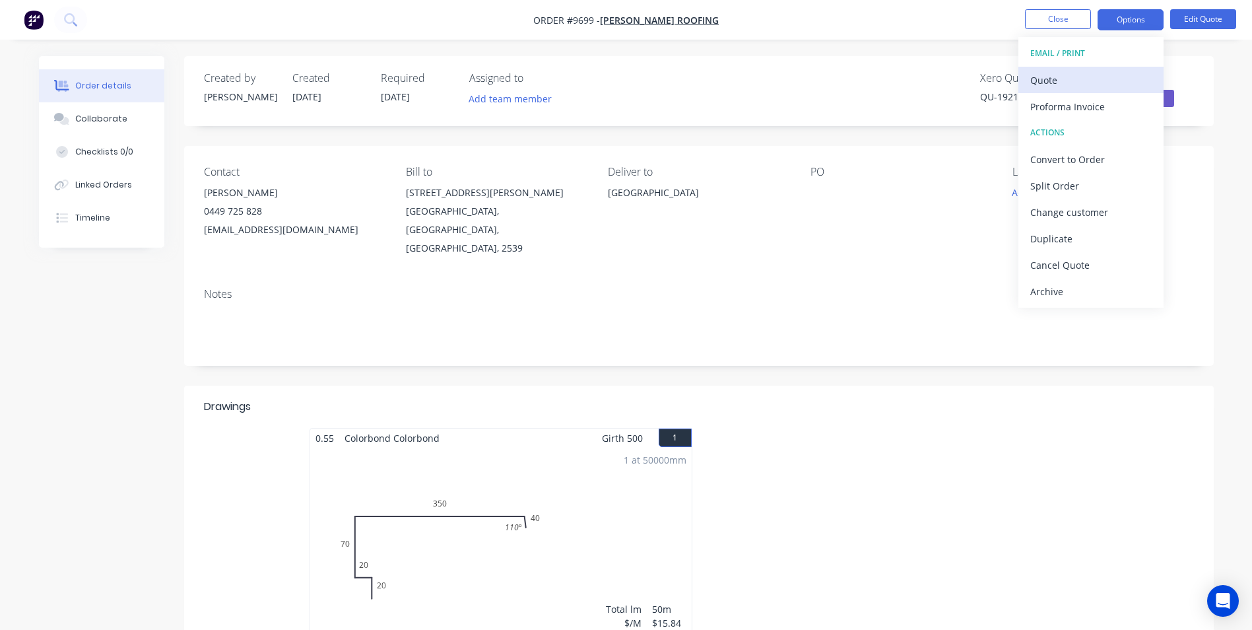
click at [1085, 78] on div "Quote" at bounding box center [1090, 80] width 121 height 19
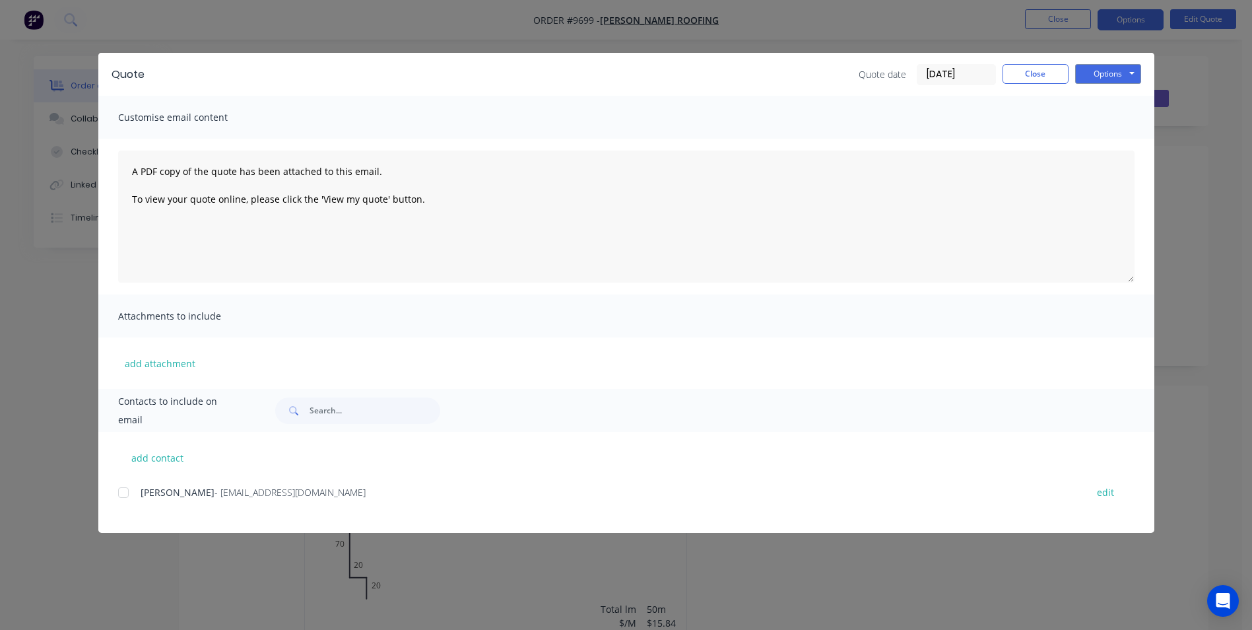
click at [127, 494] on div at bounding box center [123, 492] width 26 height 26
click at [1113, 73] on button "Options" at bounding box center [1108, 74] width 66 height 20
click at [1110, 135] on button "Email" at bounding box center [1117, 141] width 84 height 22
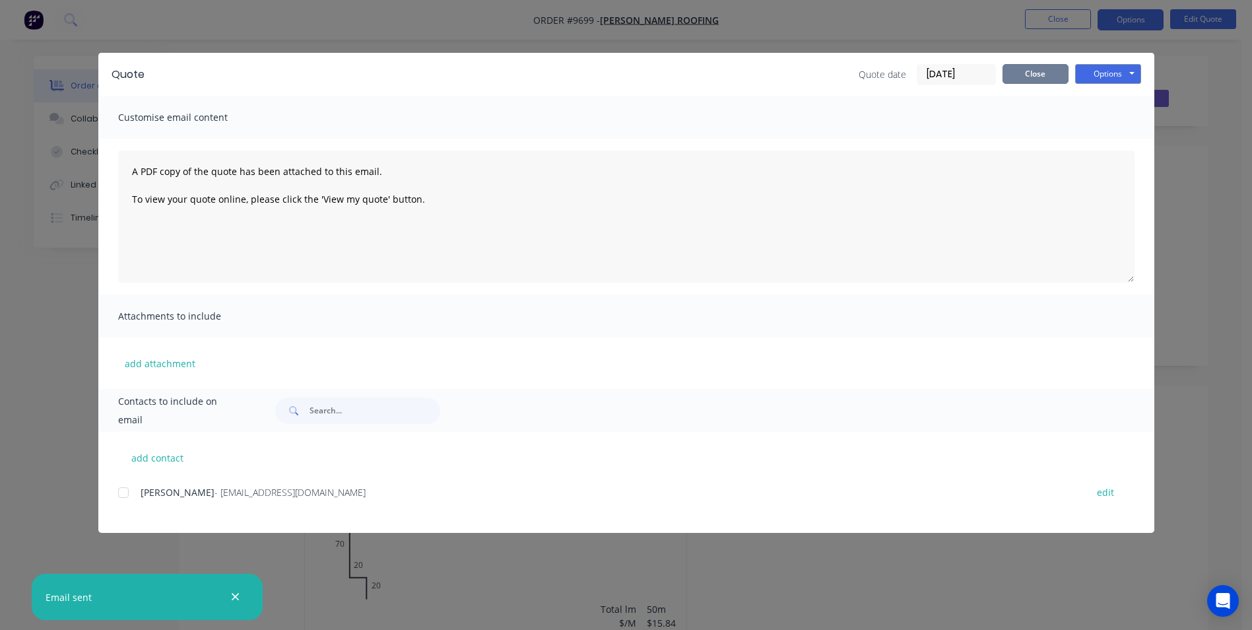
click at [1043, 74] on button "Close" at bounding box center [1035, 74] width 66 height 20
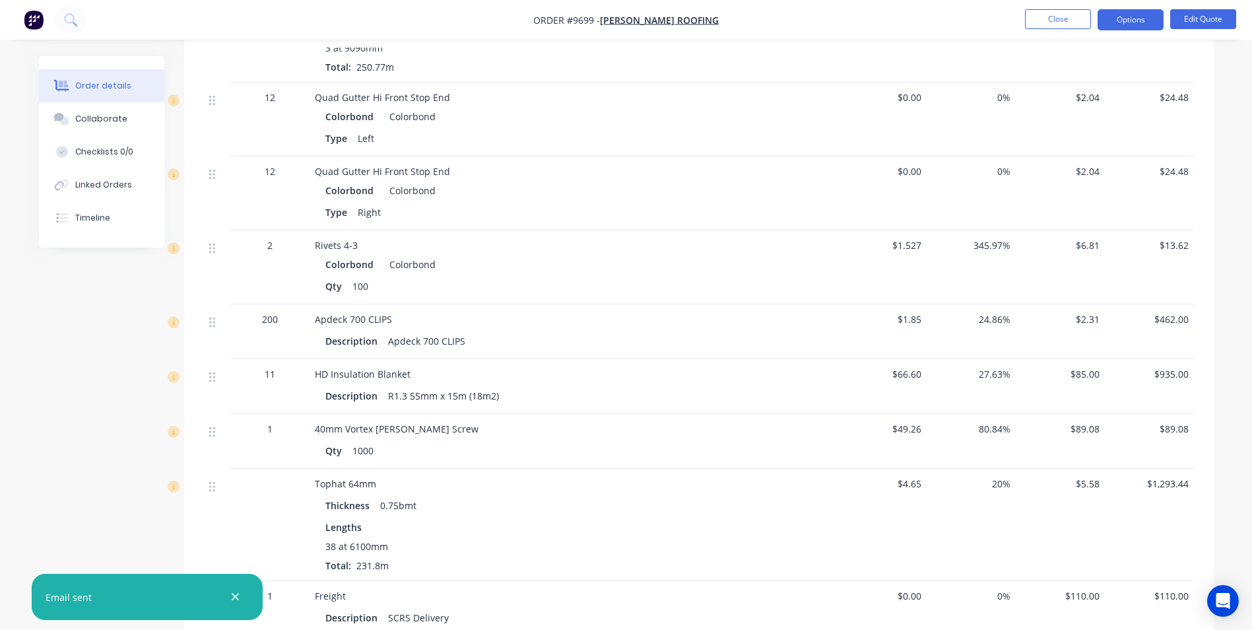
scroll to position [1027, 0]
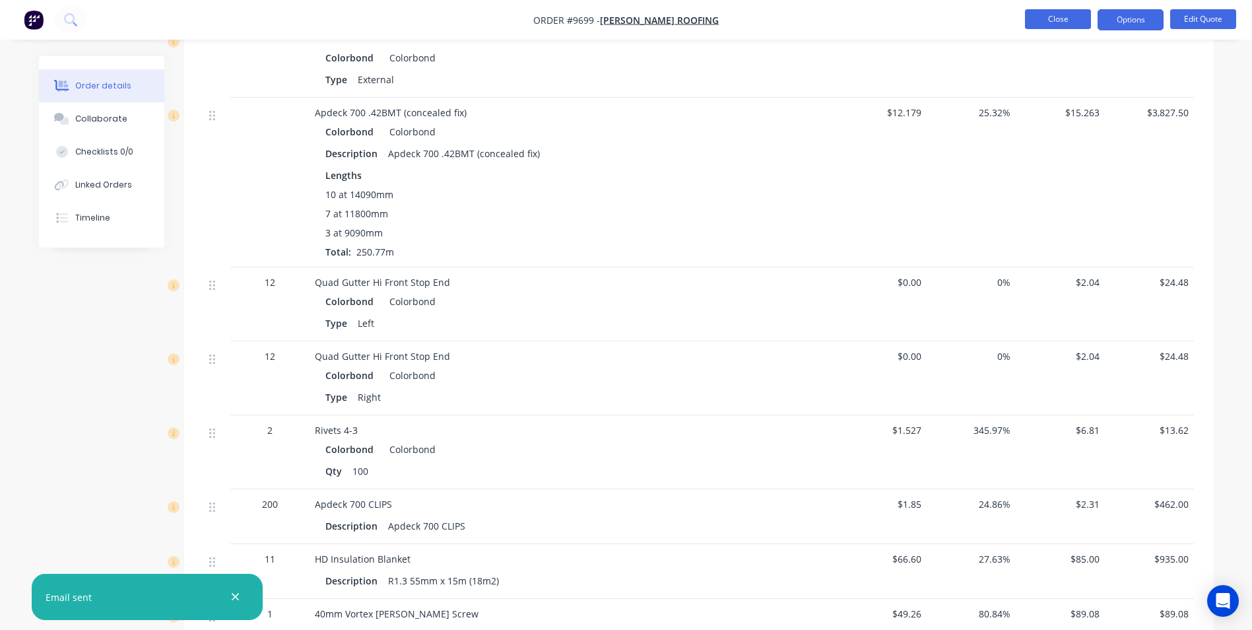
click at [1053, 20] on button "Close" at bounding box center [1058, 19] width 66 height 20
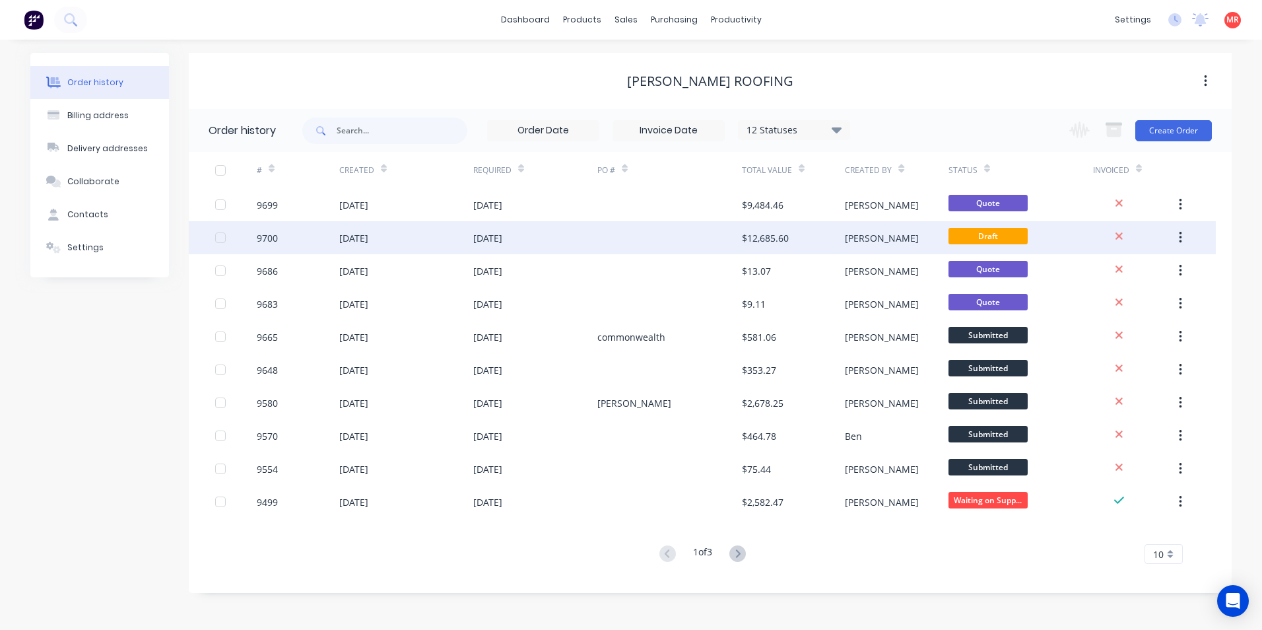
click at [866, 239] on div "[PERSON_NAME]" at bounding box center [896, 237] width 103 height 33
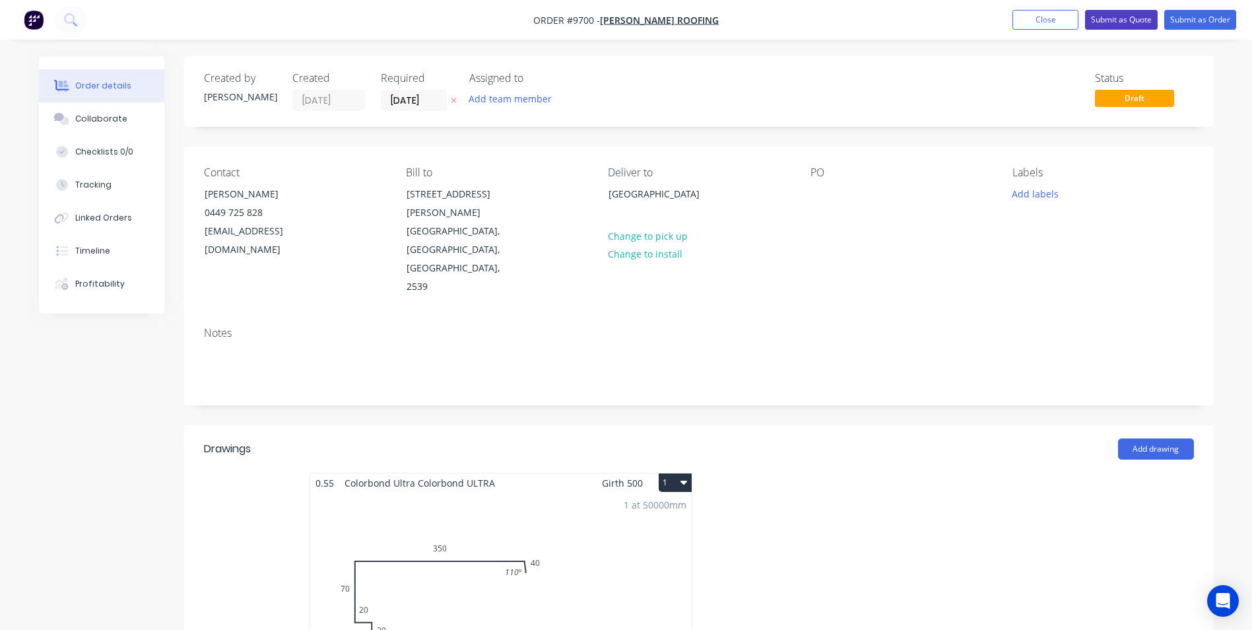
click at [1105, 22] on button "Submit as Quote" at bounding box center [1121, 20] width 73 height 20
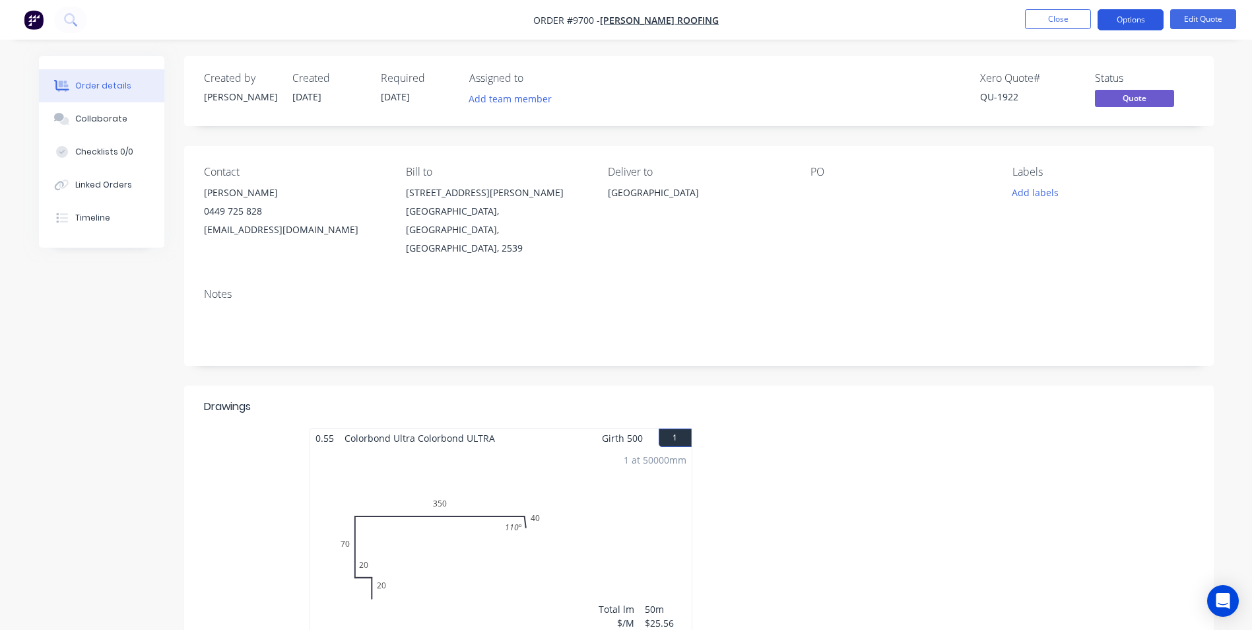
click at [1139, 20] on button "Options" at bounding box center [1130, 19] width 66 height 21
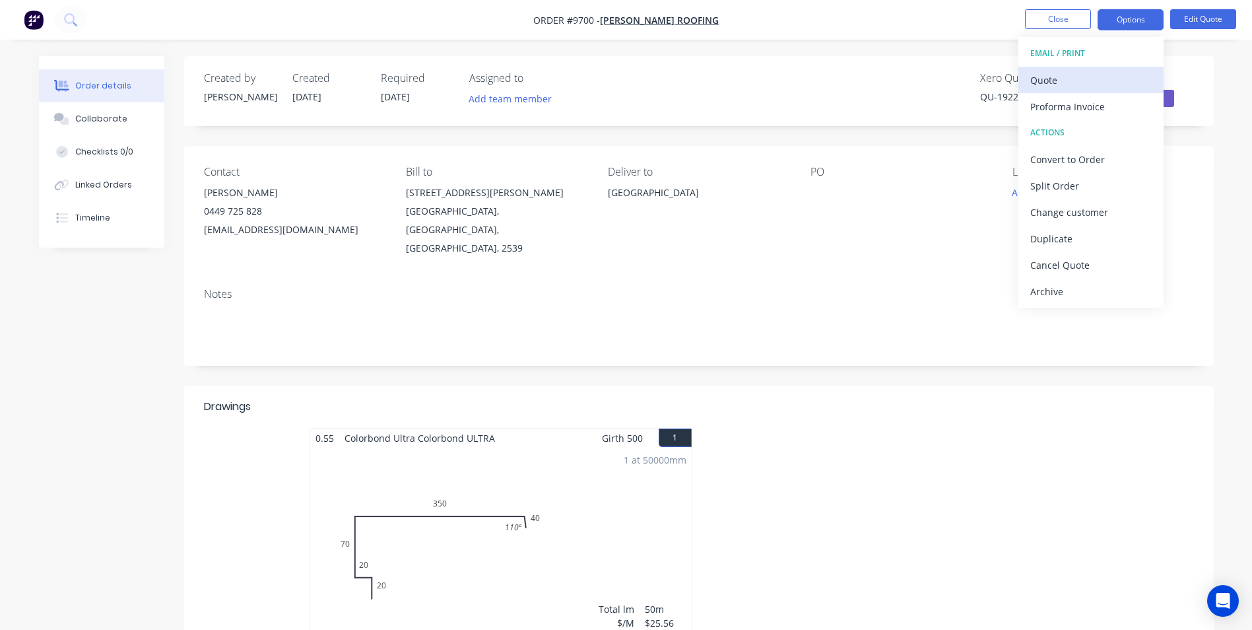
click at [1112, 73] on div "Quote" at bounding box center [1090, 80] width 121 height 19
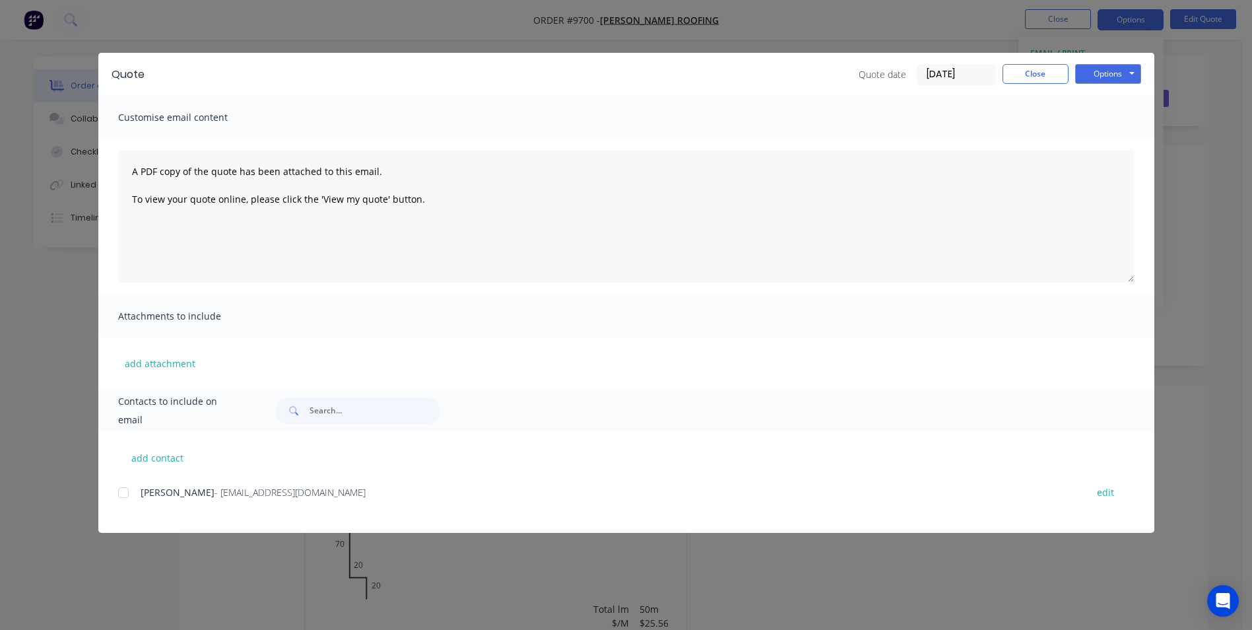
click at [117, 490] on div "add contact [PERSON_NAME] - [EMAIL_ADDRESS][DOMAIN_NAME] edit" at bounding box center [626, 482] width 1056 height 101
click at [125, 492] on div at bounding box center [123, 492] width 26 height 26
click at [1132, 74] on button "Options" at bounding box center [1108, 74] width 66 height 20
click at [1109, 142] on button "Email" at bounding box center [1117, 141] width 84 height 22
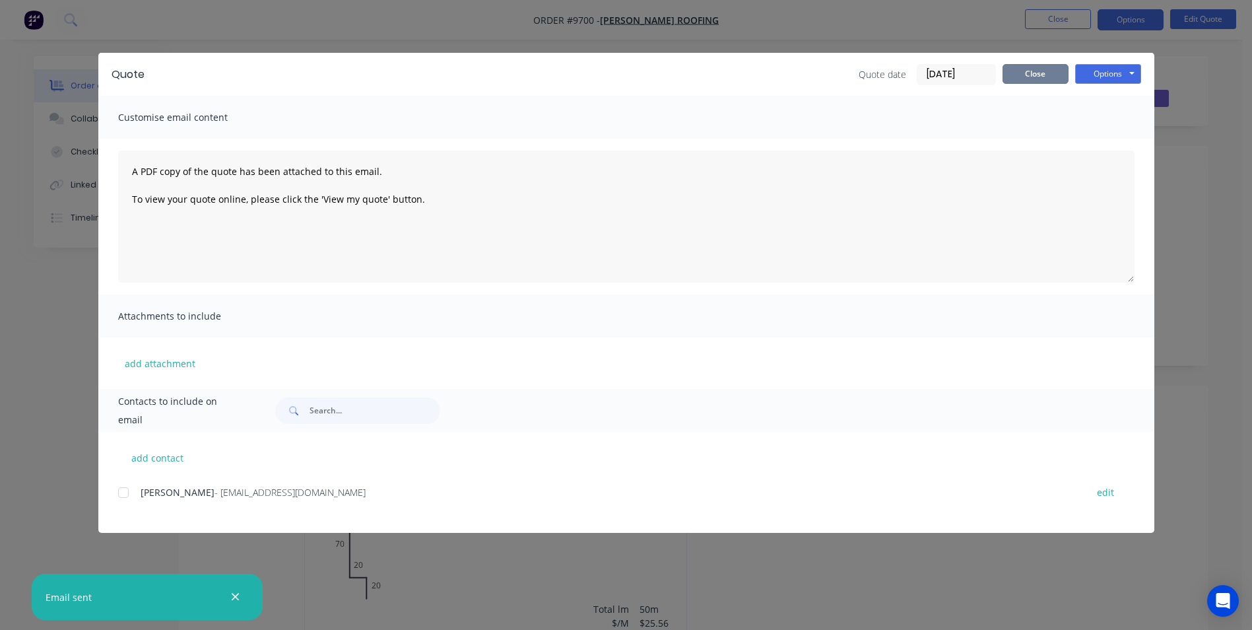
drag, startPoint x: 1026, startPoint y: 73, endPoint x: 926, endPoint y: 73, distance: 99.6
click at [1026, 73] on button "Close" at bounding box center [1035, 74] width 66 height 20
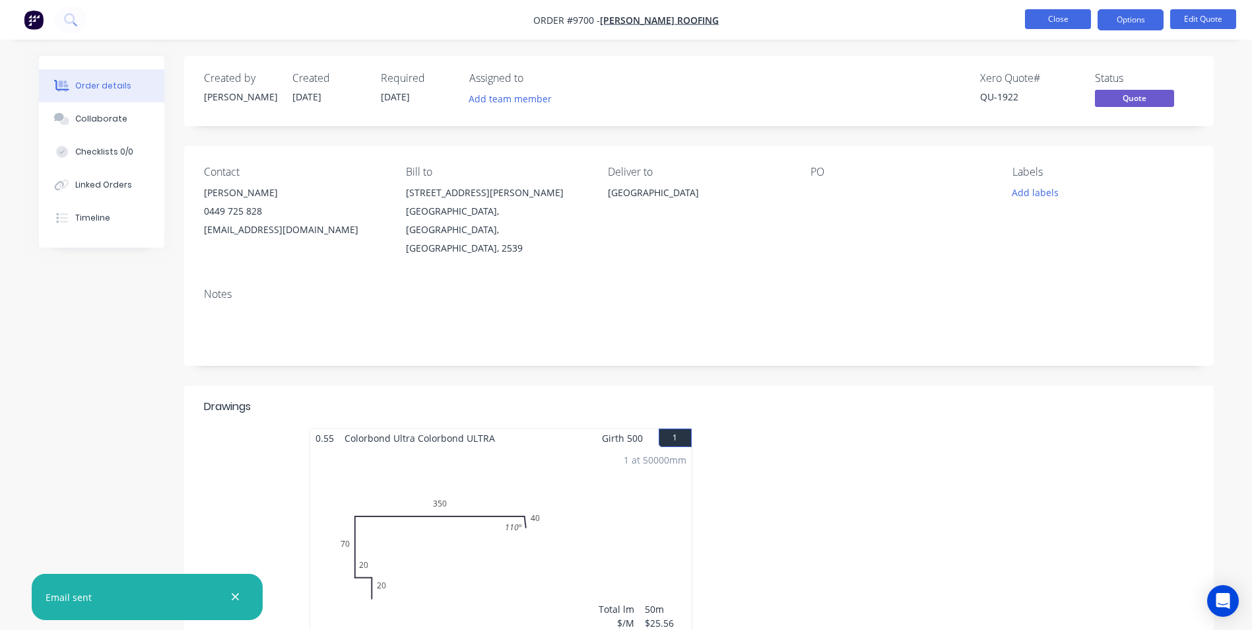
click at [1038, 23] on button "Close" at bounding box center [1058, 19] width 66 height 20
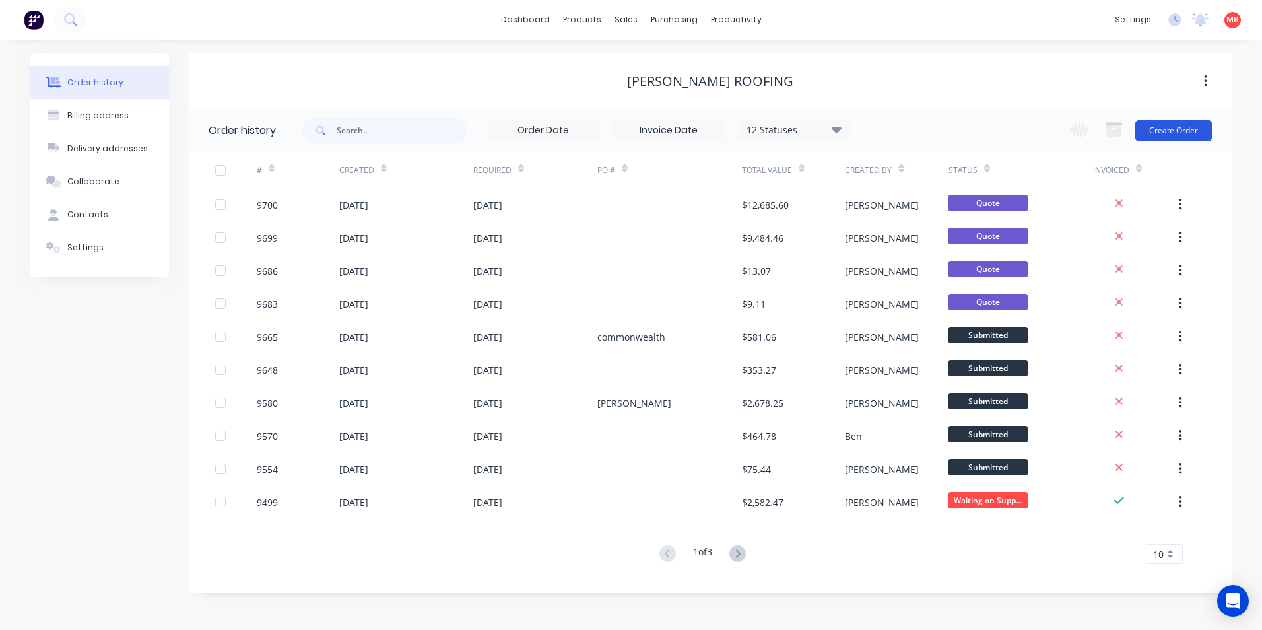
click at [1185, 133] on button "Create Order" at bounding box center [1173, 130] width 77 height 21
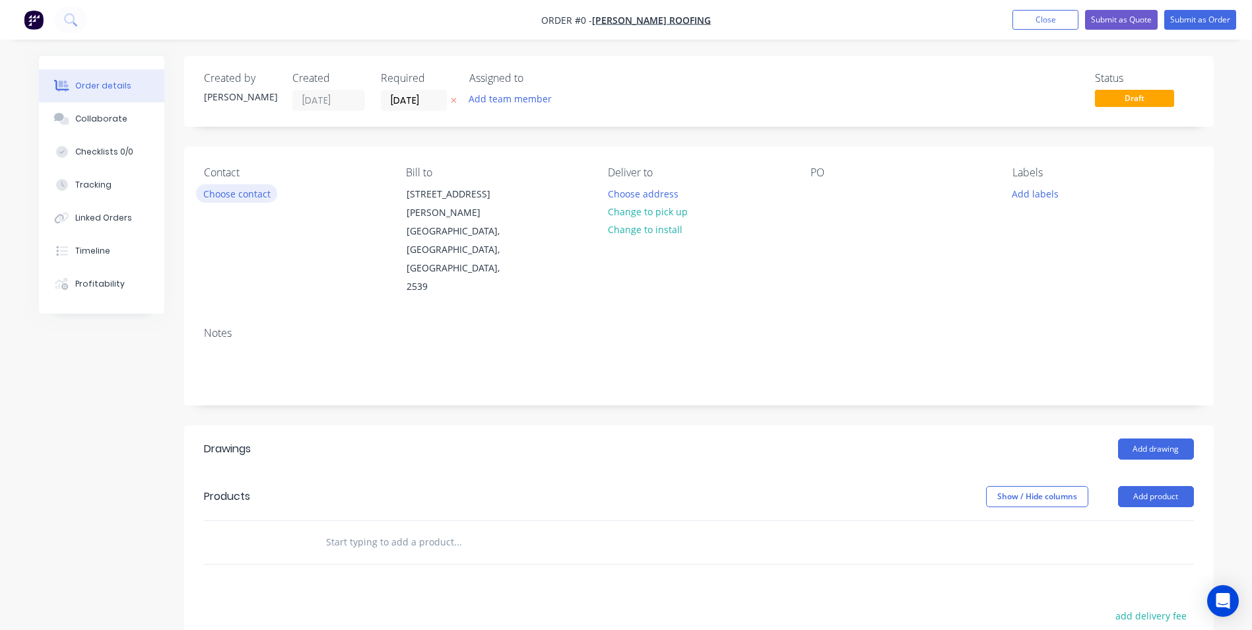
click at [263, 193] on button "Choose contact" at bounding box center [236, 193] width 81 height 18
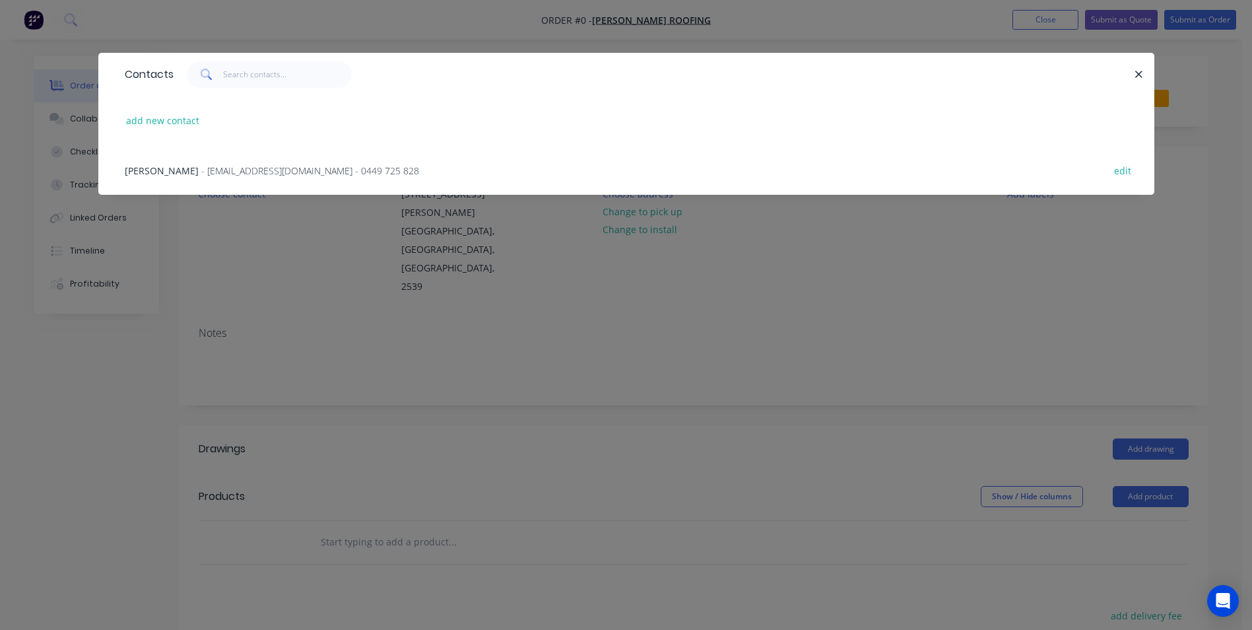
click at [207, 164] on div "[PERSON_NAME] - [EMAIL_ADDRESS][DOMAIN_NAME] - 0449 725 828" at bounding box center [272, 171] width 294 height 14
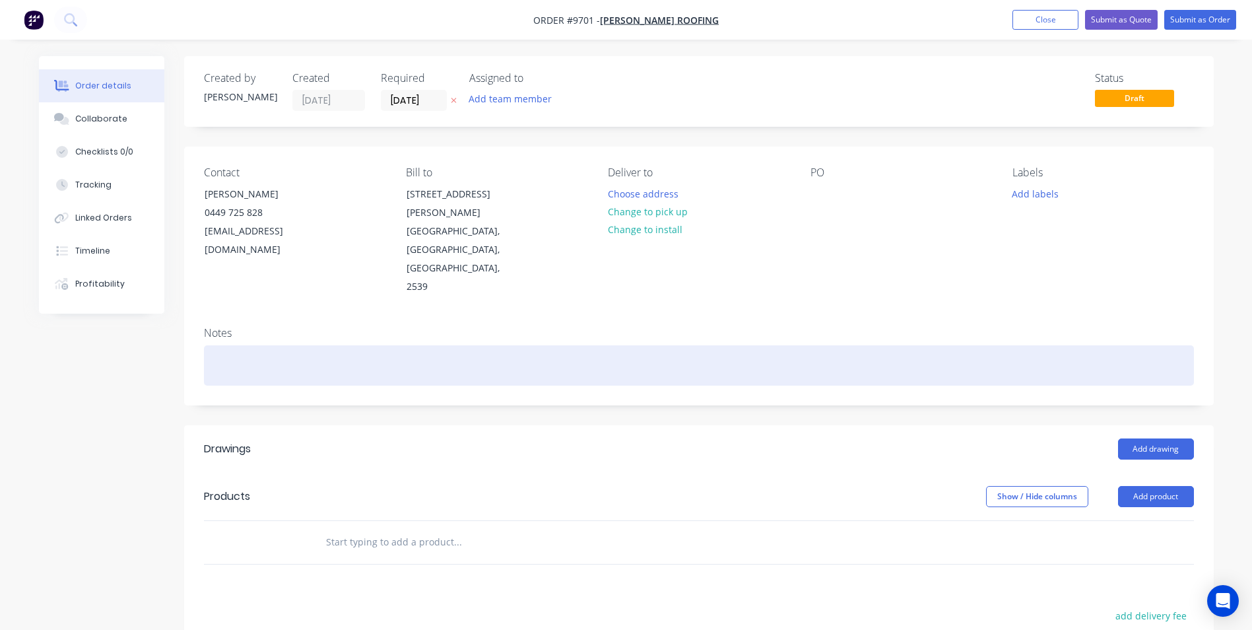
click at [267, 345] on div at bounding box center [699, 365] width 990 height 40
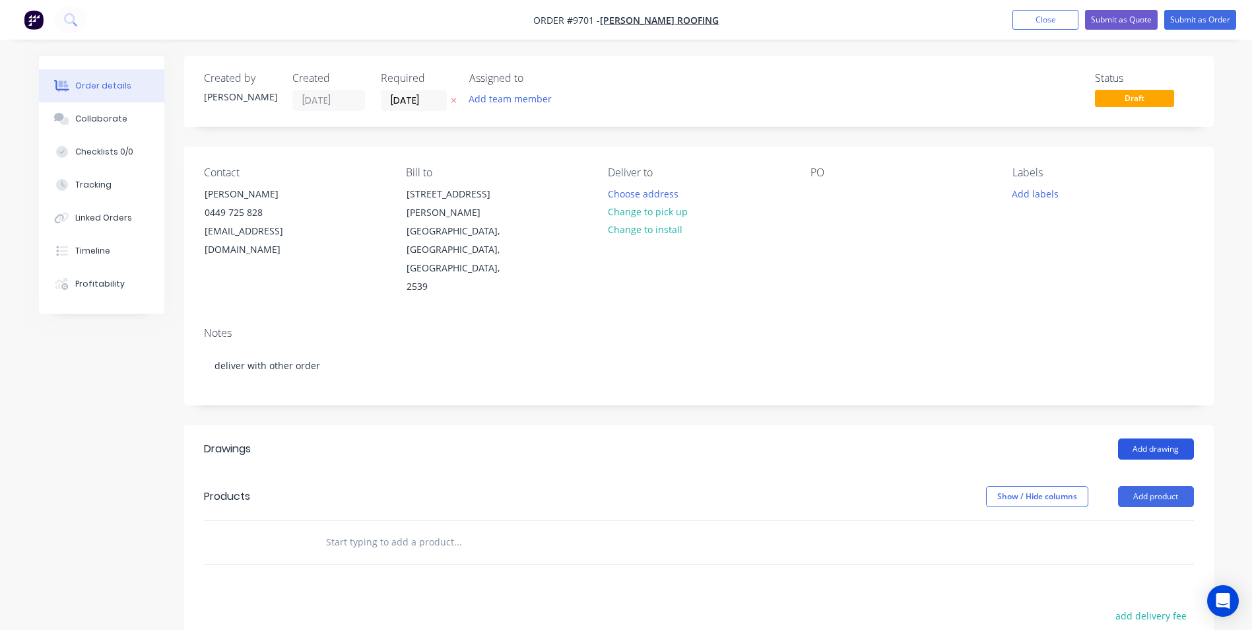
click at [1137, 438] on button "Add drawing" at bounding box center [1156, 448] width 76 height 21
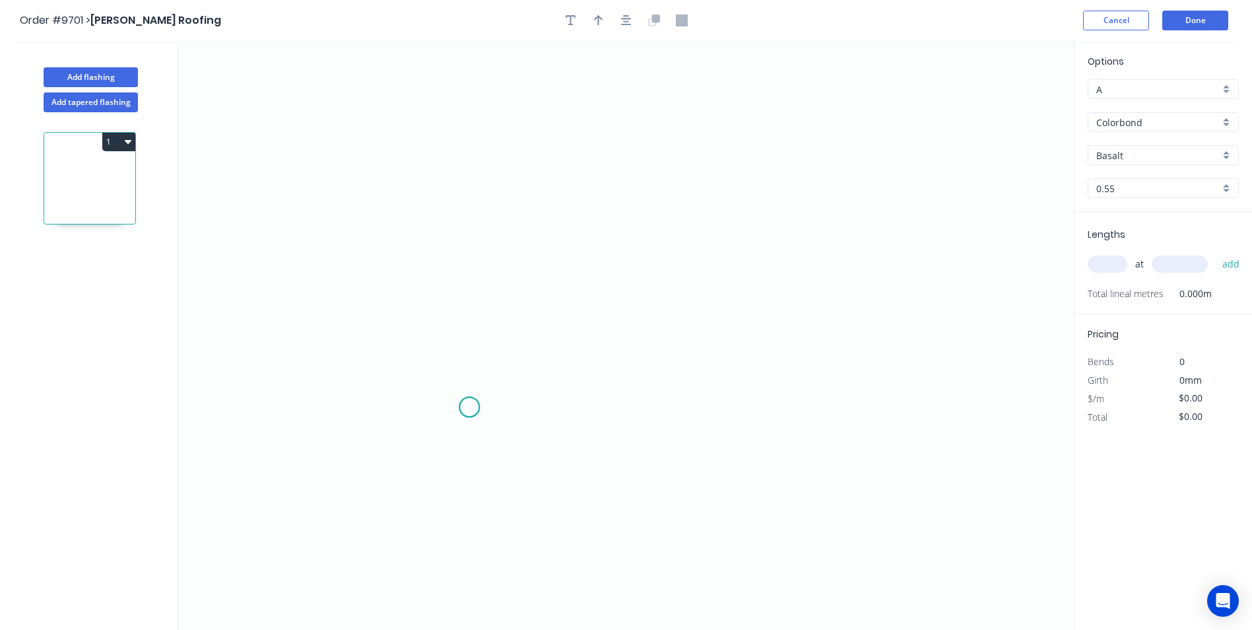
drag, startPoint x: 469, startPoint y: 407, endPoint x: 486, endPoint y: 198, distance: 209.9
click at [469, 399] on icon "0" at bounding box center [625, 335] width 895 height 589
click at [486, 181] on icon "0" at bounding box center [625, 335] width 895 height 589
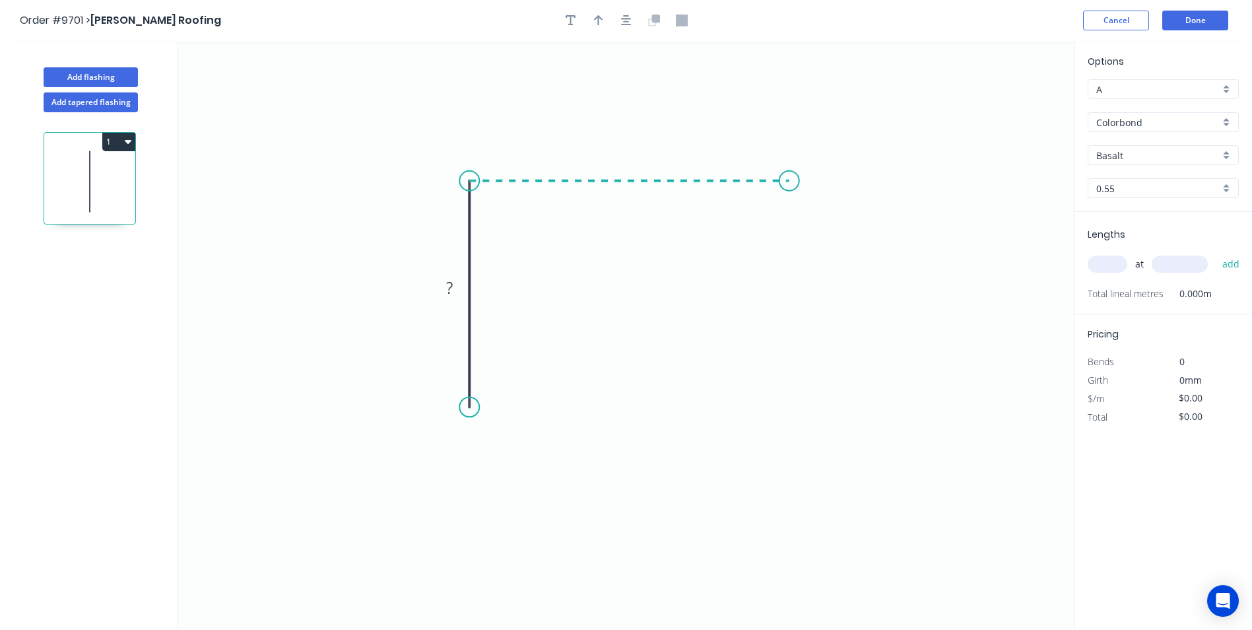
click at [789, 174] on icon "0 ?" at bounding box center [625, 335] width 895 height 589
click at [789, 174] on circle at bounding box center [789, 181] width 20 height 20
click at [447, 282] on tspan "?" at bounding box center [449, 287] width 7 height 22
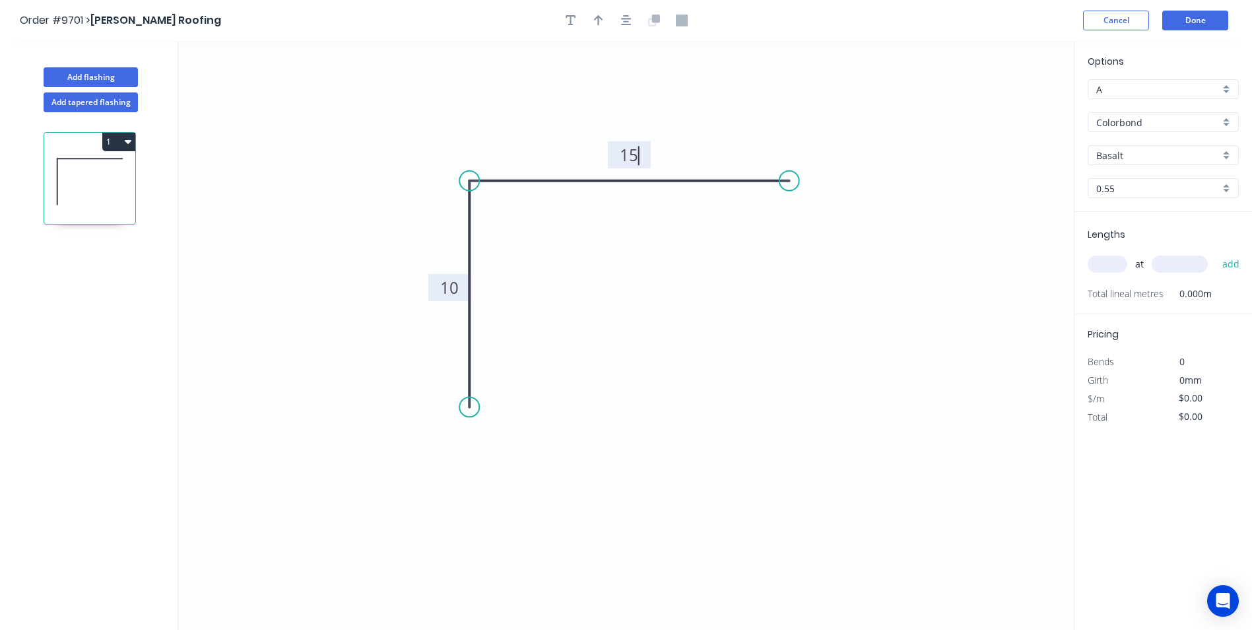
drag, startPoint x: 601, startPoint y: 21, endPoint x: 781, endPoint y: 59, distance: 184.0
click at [602, 21] on icon "button" at bounding box center [598, 21] width 9 height 12
type input "$3.39"
drag, startPoint x: 1009, startPoint y: 103, endPoint x: 618, endPoint y: 111, distance: 391.4
click at [618, 111] on icon at bounding box center [618, 96] width 12 height 42
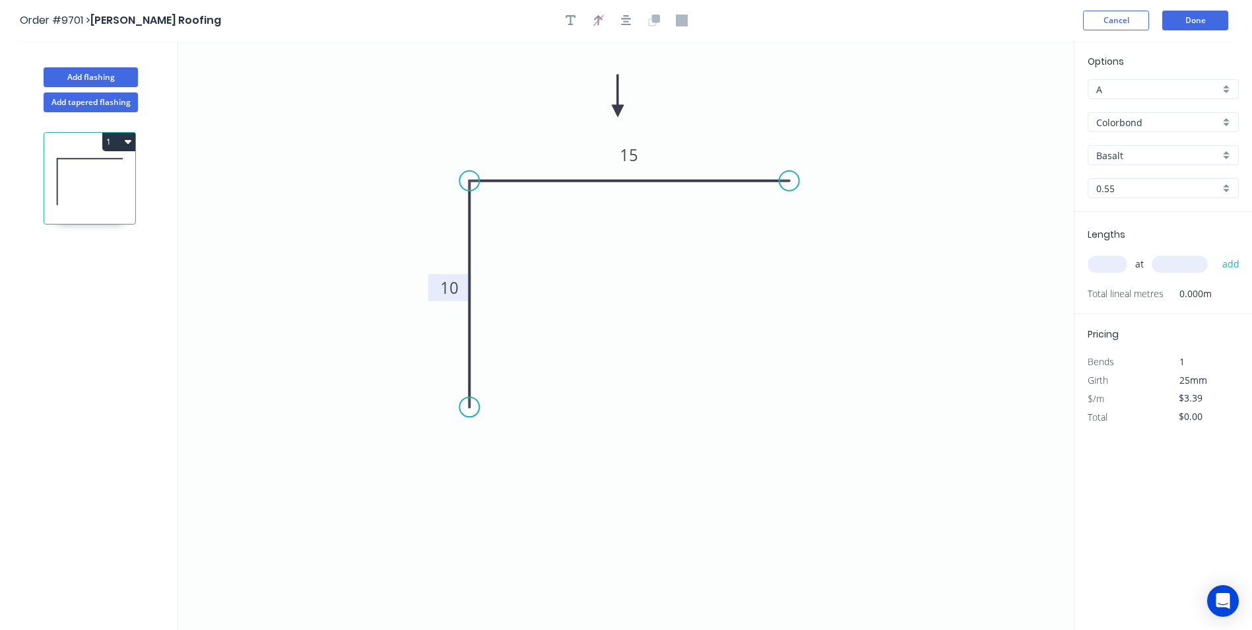
click at [1104, 266] on input "text" at bounding box center [1108, 263] width 40 height 17
type input "4"
type input "3000"
click at [1216, 253] on button "add" at bounding box center [1231, 264] width 31 height 22
type input "$40.68"
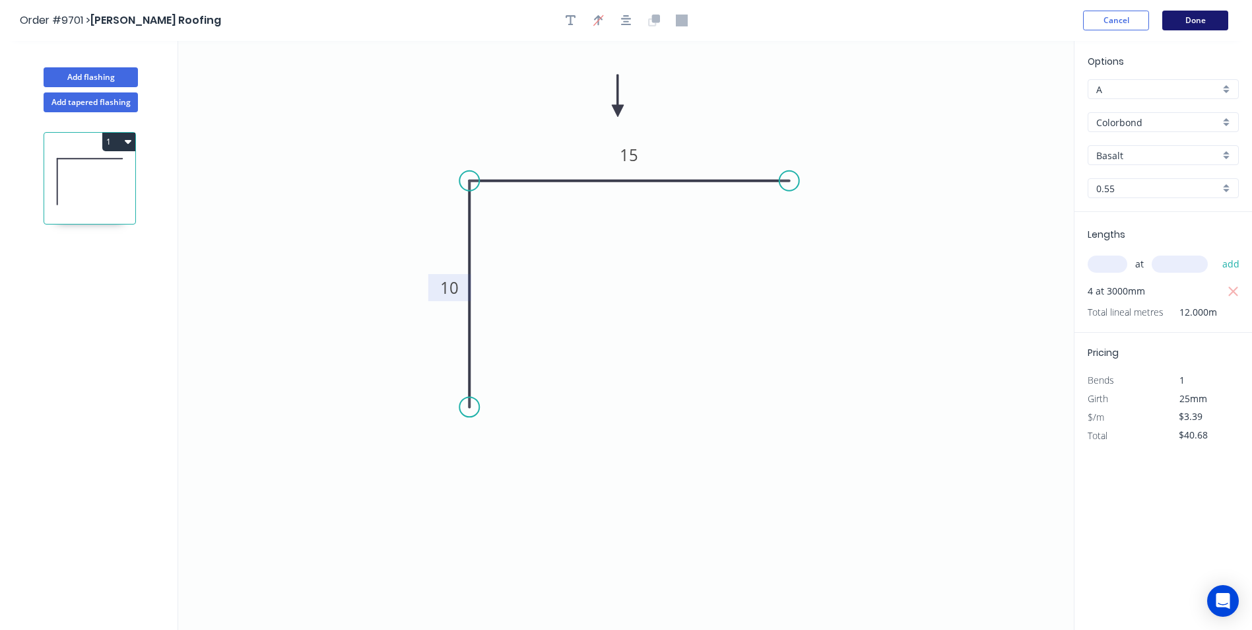
click at [1204, 25] on button "Done" at bounding box center [1195, 21] width 66 height 20
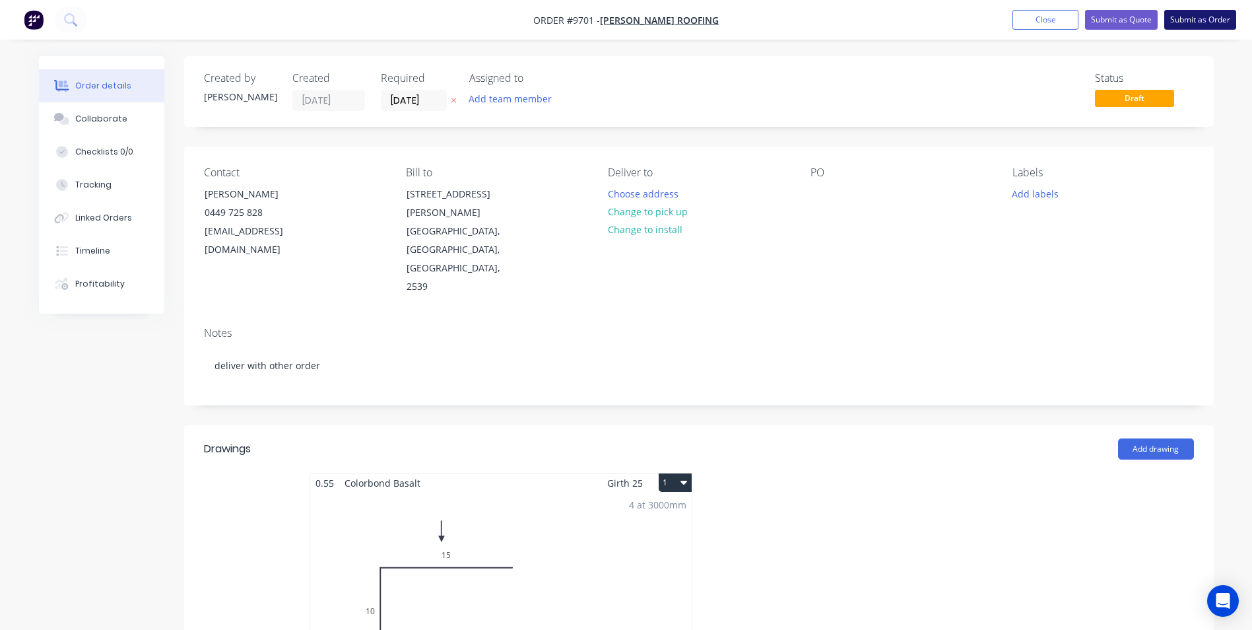
click at [1202, 16] on button "Submit as Order" at bounding box center [1200, 20] width 72 height 20
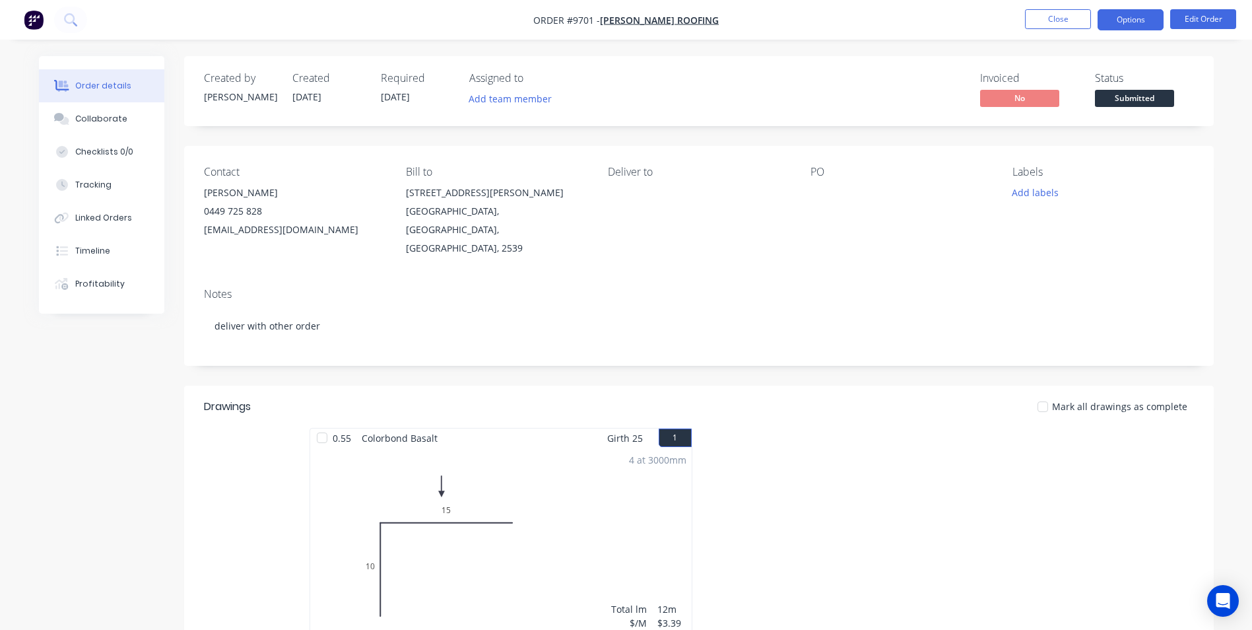
click at [1144, 23] on button "Options" at bounding box center [1130, 19] width 66 height 21
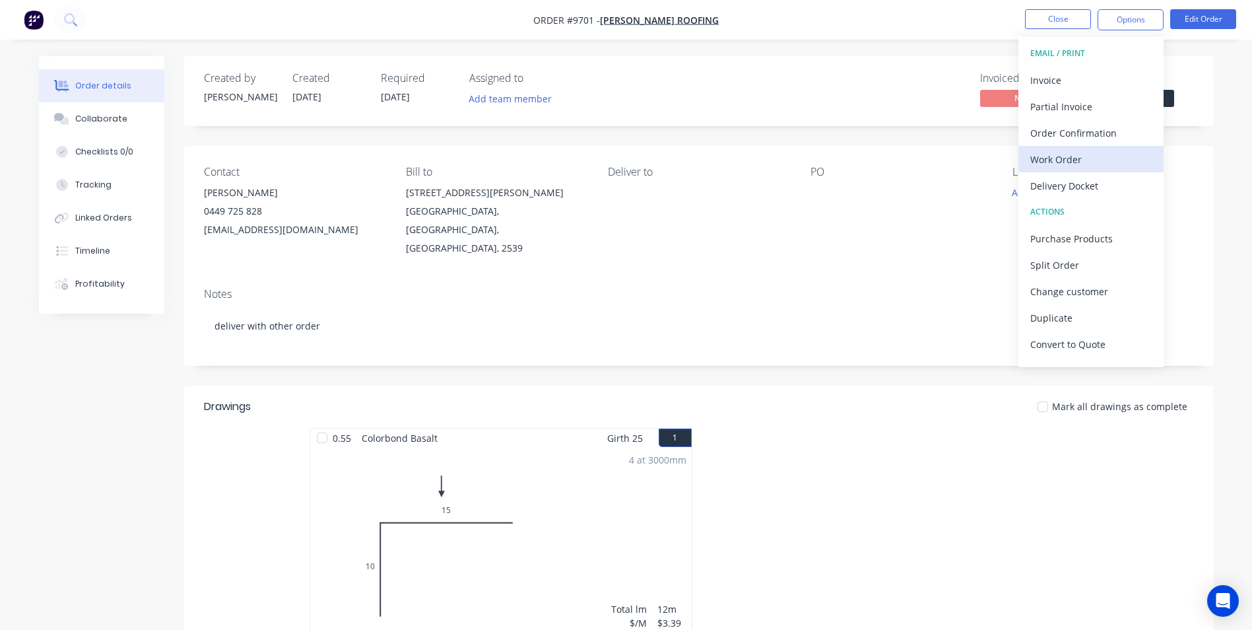
click at [1072, 156] on div "Work Order" at bounding box center [1090, 159] width 121 height 19
click at [1078, 129] on div "Without pricing" at bounding box center [1090, 132] width 121 height 19
click at [1071, 137] on div "Order Confirmation" at bounding box center [1090, 132] width 121 height 19
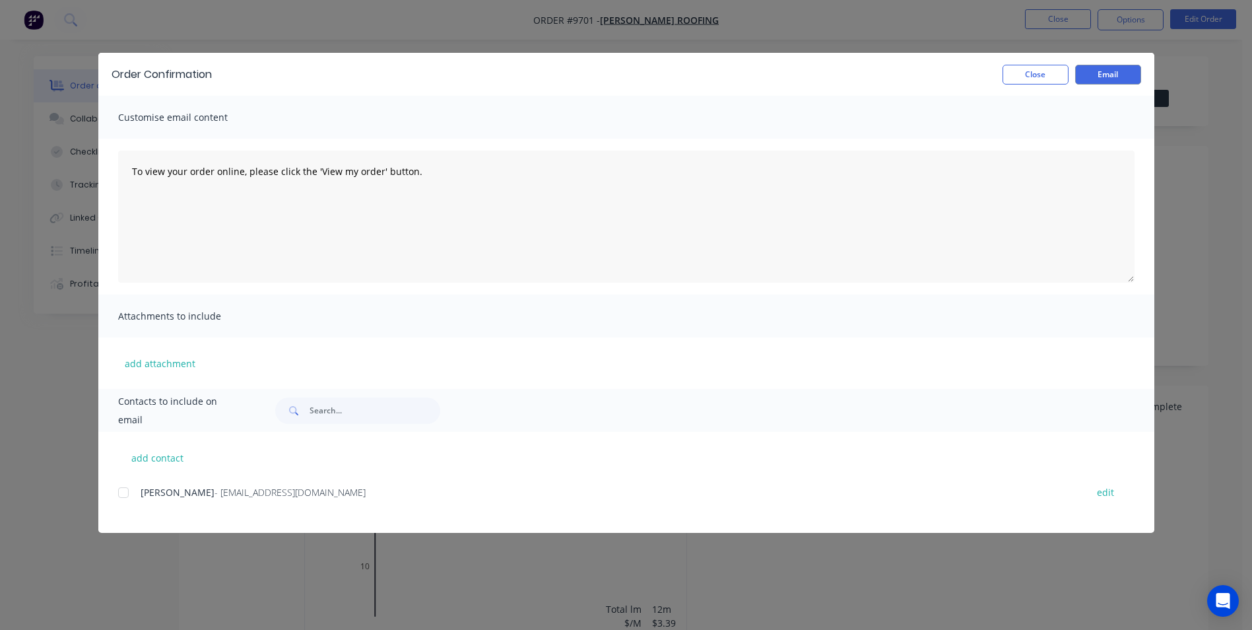
click at [214, 493] on span "- [EMAIL_ADDRESS][DOMAIN_NAME]" at bounding box center [289, 492] width 151 height 13
click at [134, 487] on div at bounding box center [123, 492] width 26 height 26
drag, startPoint x: 1114, startPoint y: 69, endPoint x: 1009, endPoint y: 120, distance: 116.9
click at [1114, 67] on button "Email" at bounding box center [1108, 75] width 66 height 20
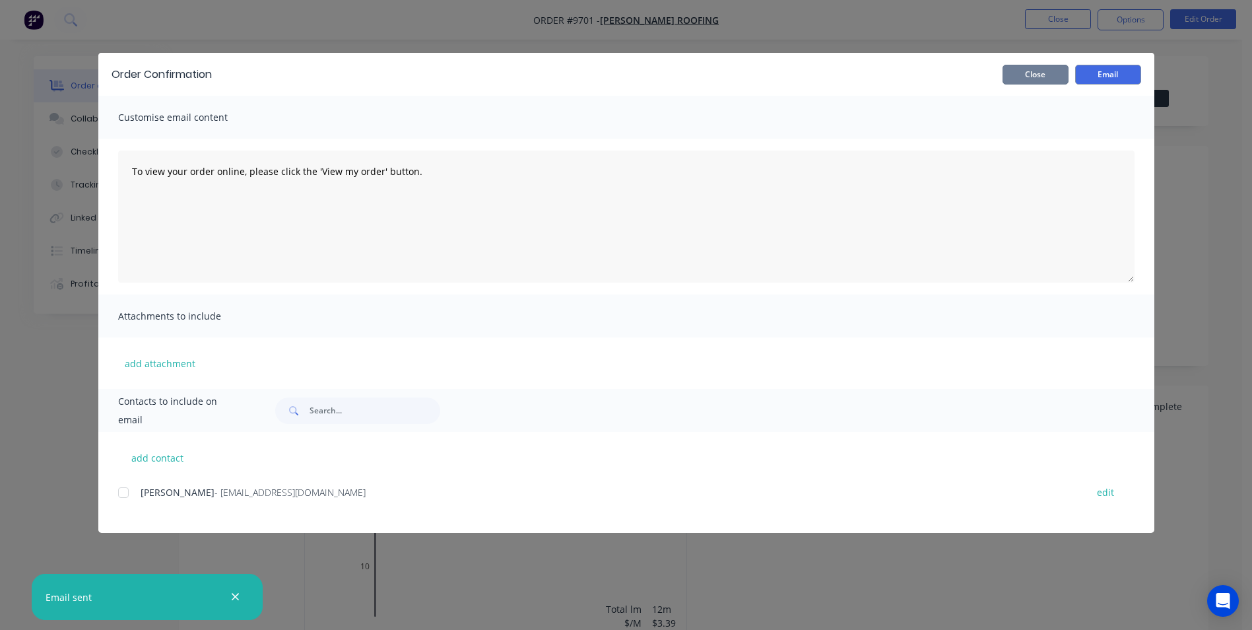
click at [1058, 68] on button "Close" at bounding box center [1035, 75] width 66 height 20
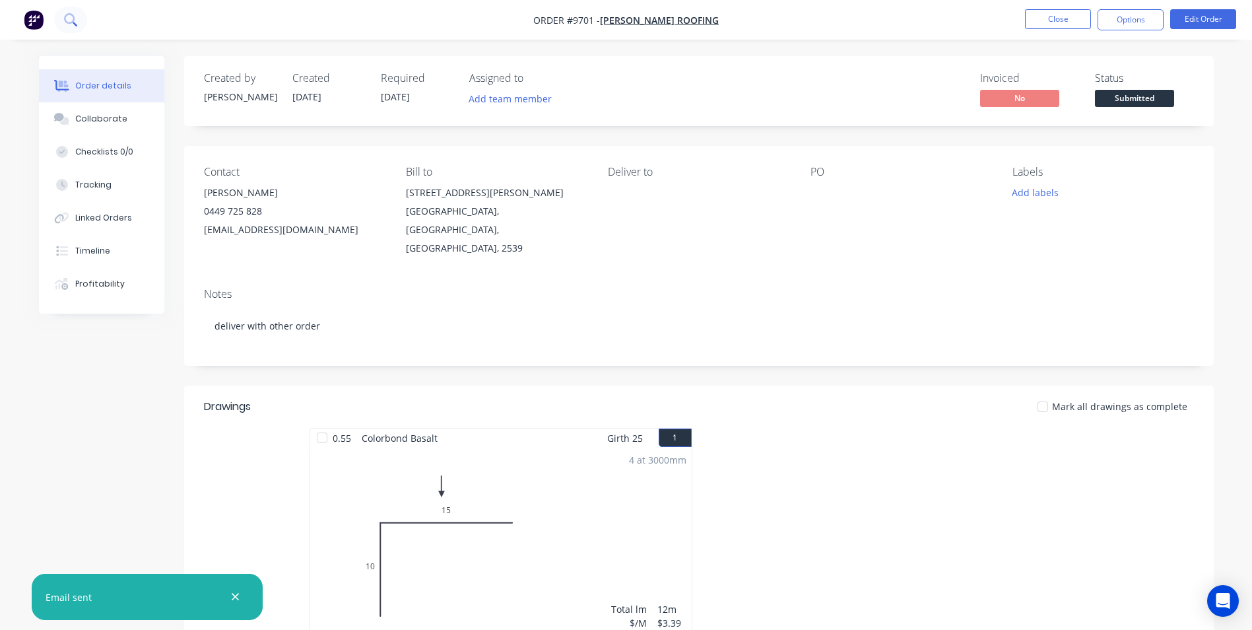
click at [79, 16] on button at bounding box center [70, 20] width 33 height 26
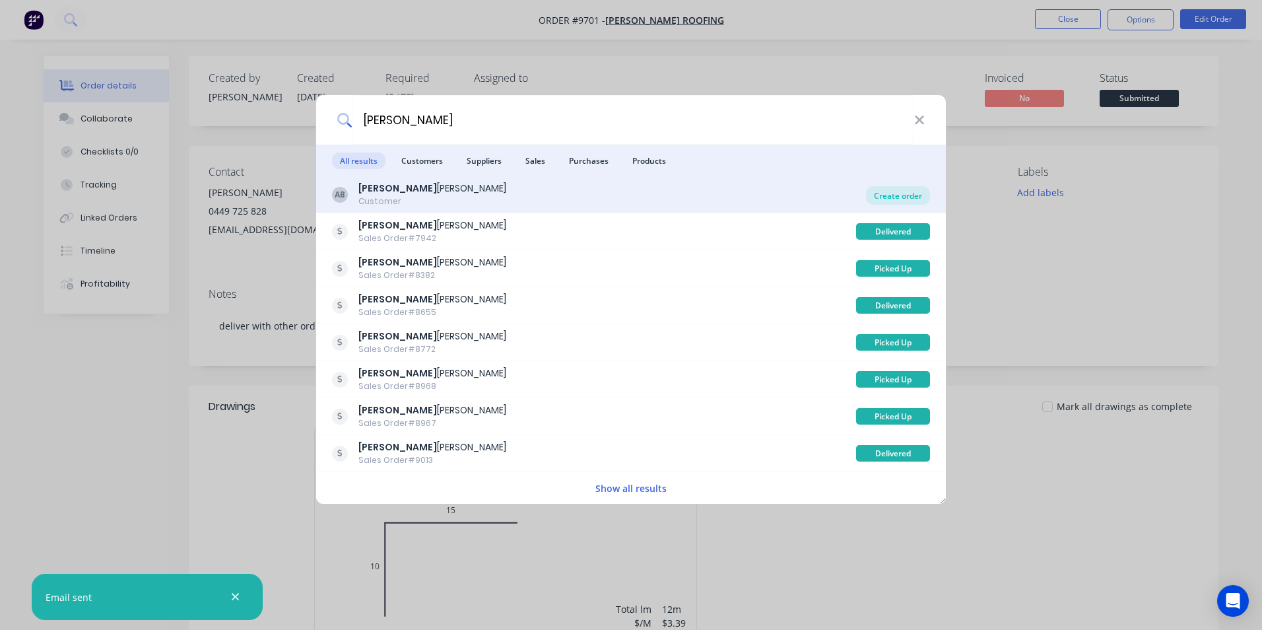
type input "[PERSON_NAME]"
click at [896, 190] on div "Create order" at bounding box center [898, 195] width 64 height 18
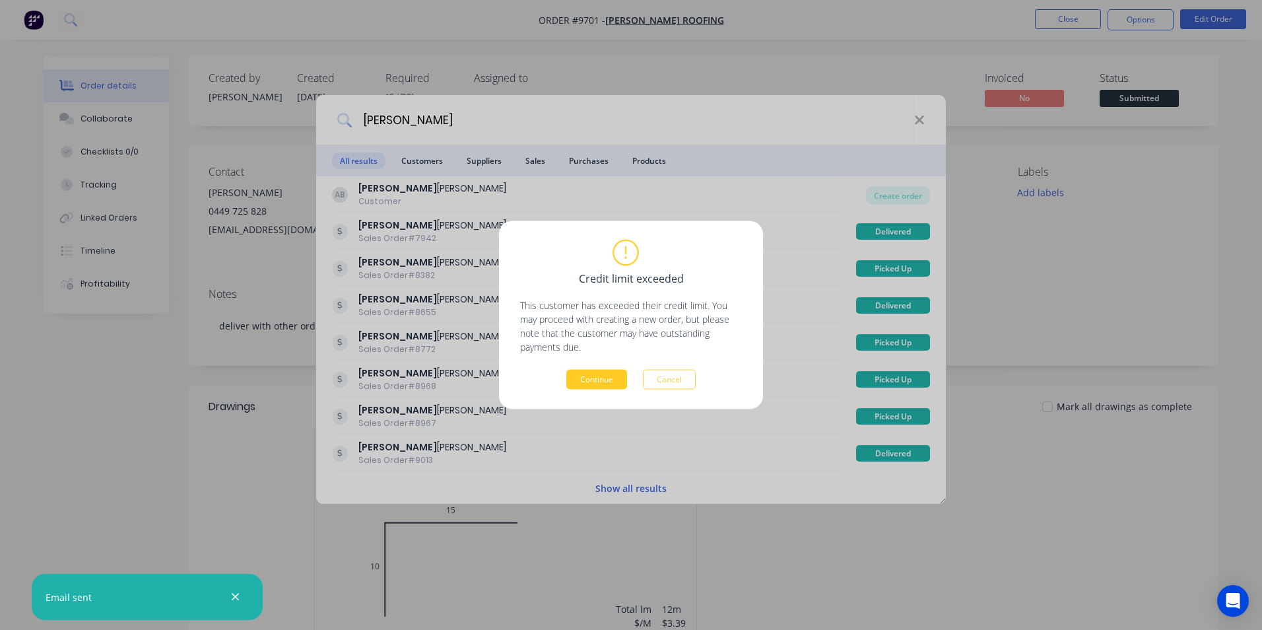
click at [611, 375] on button "Continue" at bounding box center [596, 380] width 61 height 20
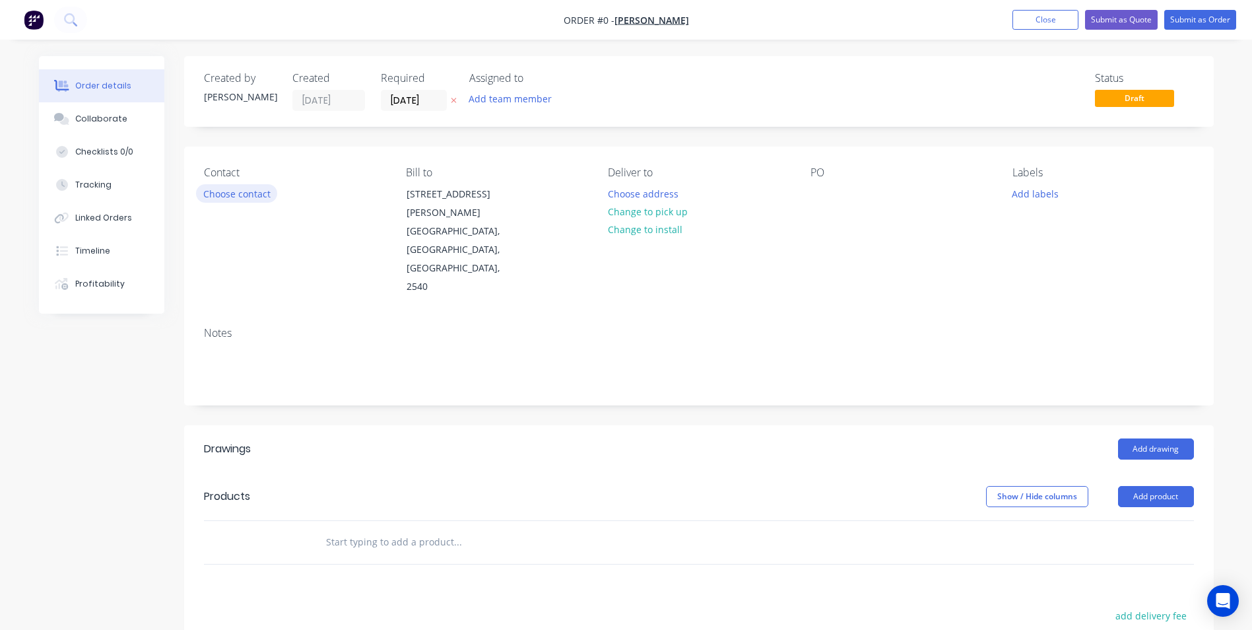
click at [255, 192] on button "Choose contact" at bounding box center [236, 193] width 81 height 18
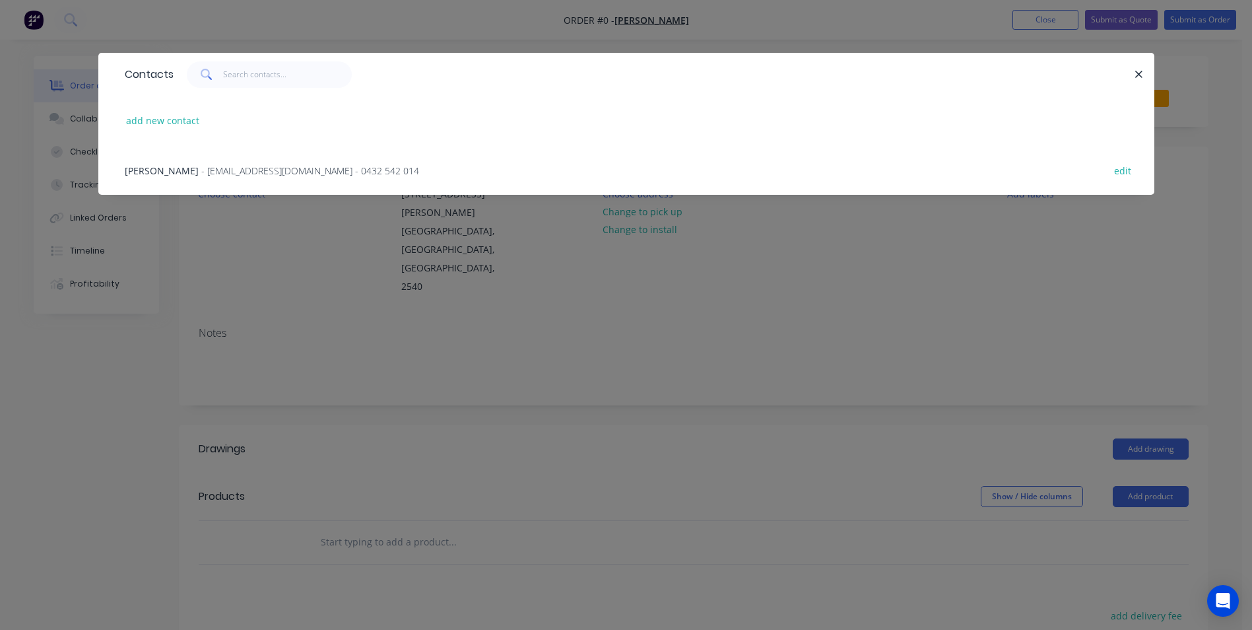
click at [248, 175] on span "- [EMAIL_ADDRESS][DOMAIN_NAME] - 0432 542 014" at bounding box center [310, 170] width 218 height 13
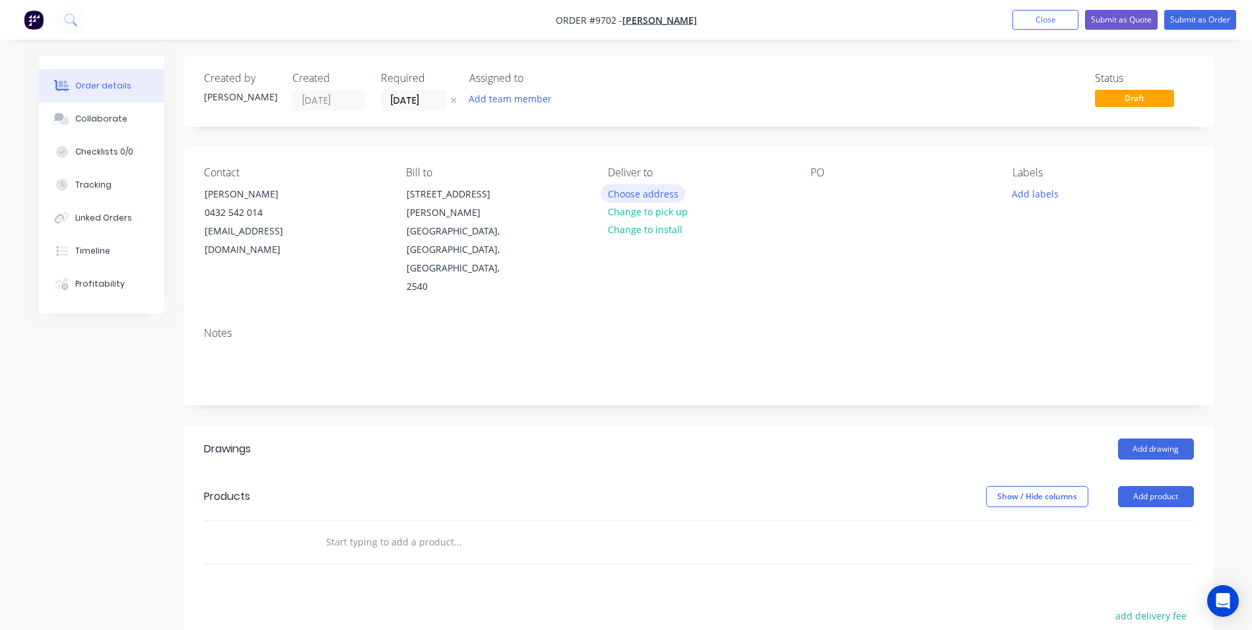
click at [643, 192] on button "Choose address" at bounding box center [643, 193] width 84 height 18
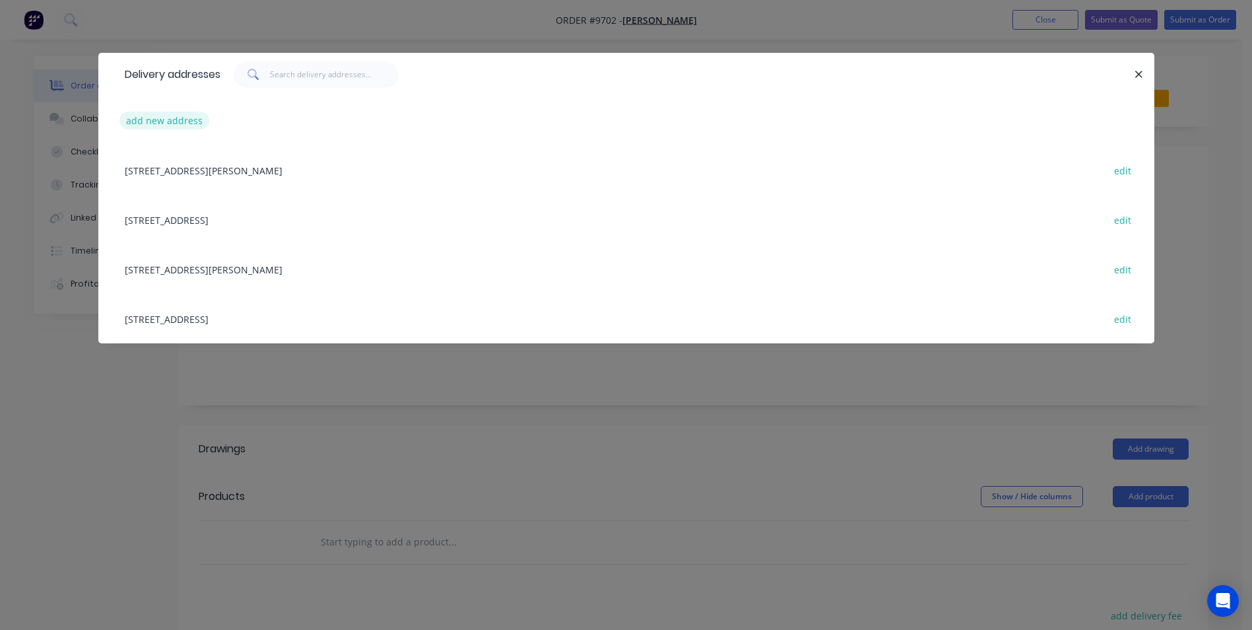
click at [170, 123] on button "add new address" at bounding box center [164, 121] width 90 height 18
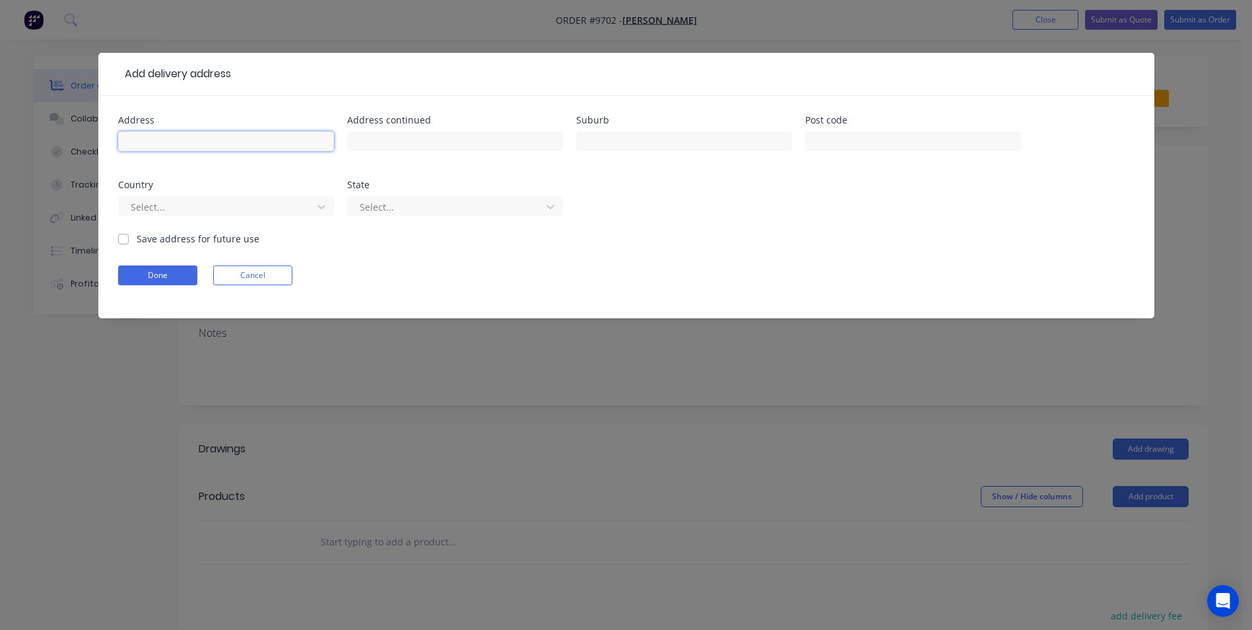
click at [261, 148] on input "text" at bounding box center [226, 141] width 216 height 20
type input "[STREET_ADDRESS]"
type input "Wattamolla"
type input "2"
click at [168, 207] on div at bounding box center [217, 207] width 176 height 16
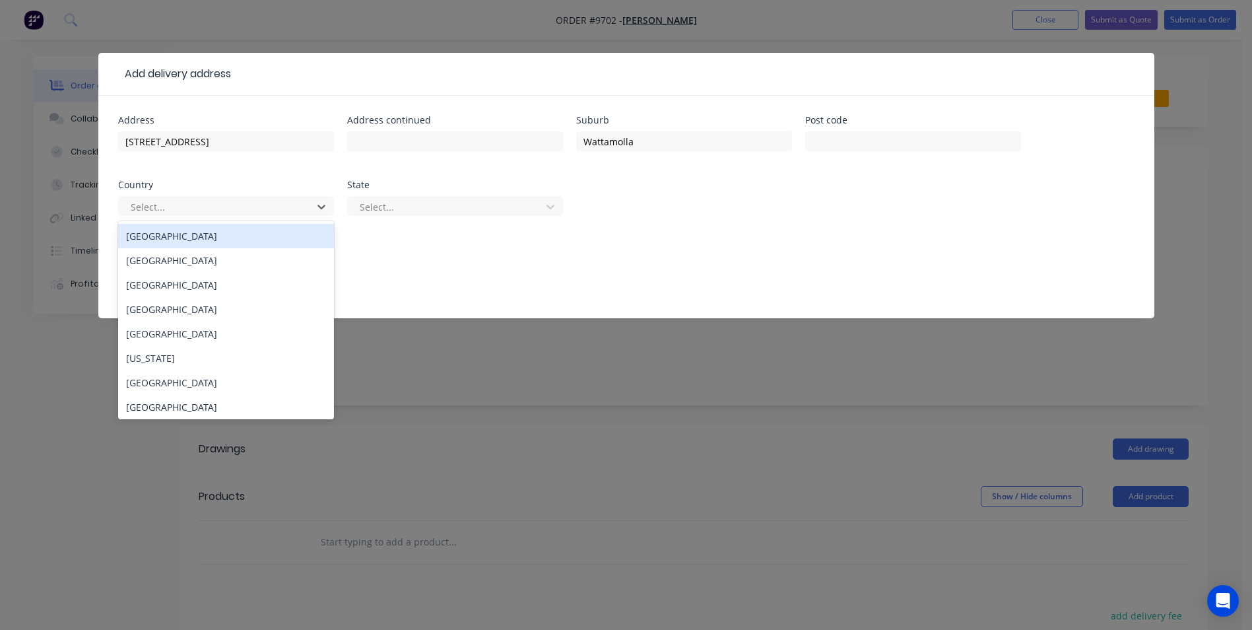
click at [167, 234] on div "[GEOGRAPHIC_DATA]" at bounding box center [226, 236] width 216 height 24
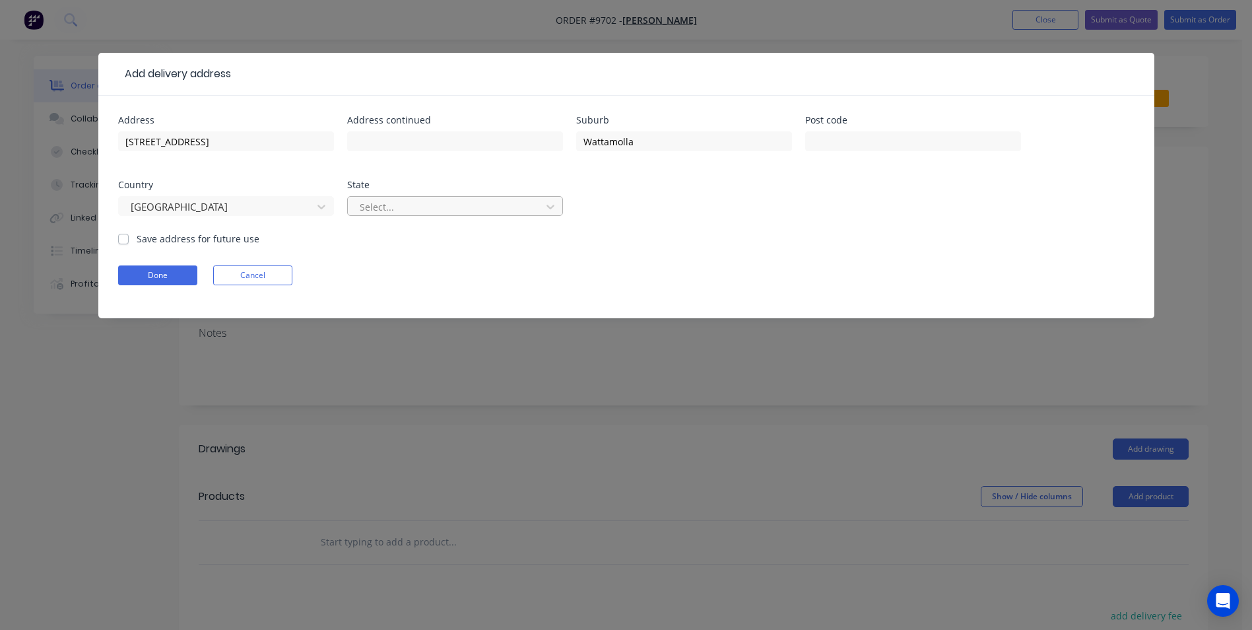
click at [382, 196] on div "Select..." at bounding box center [455, 206] width 216 height 20
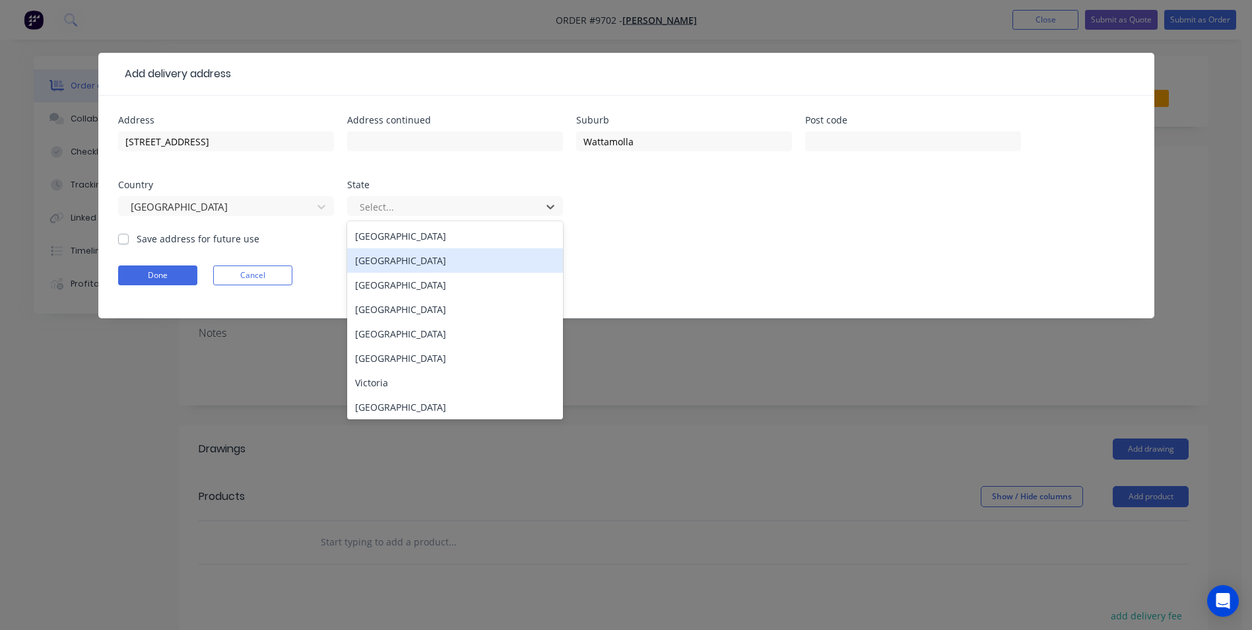
click at [392, 257] on div "[GEOGRAPHIC_DATA]" at bounding box center [455, 260] width 216 height 24
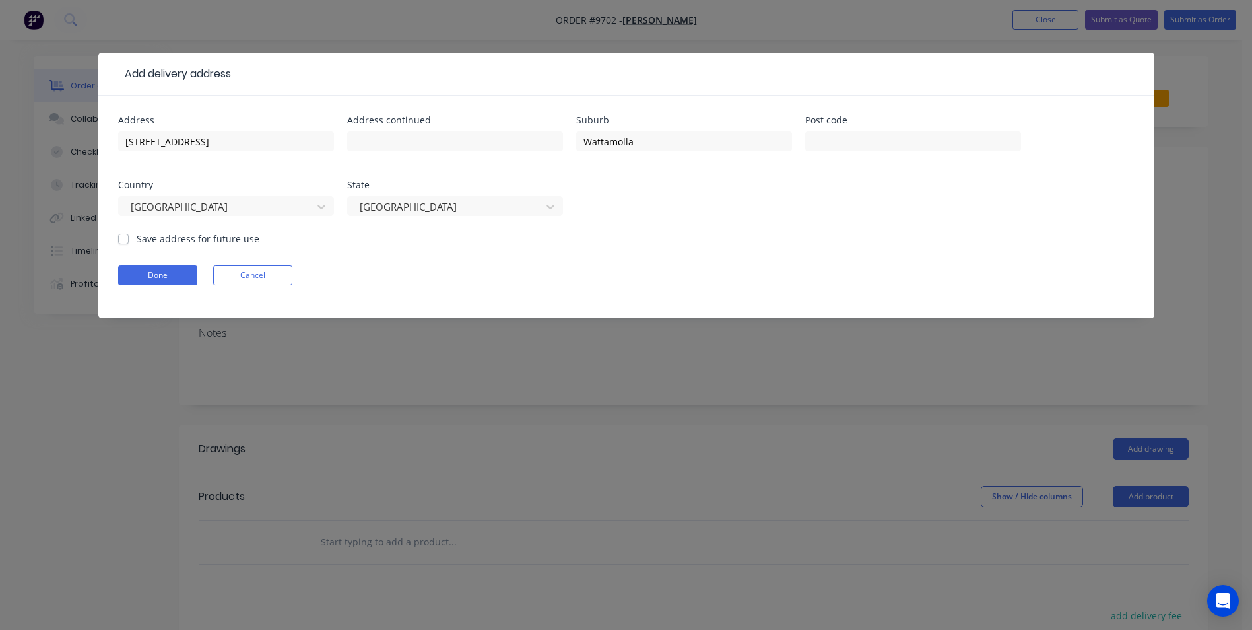
click at [137, 235] on label "Save address for future use" at bounding box center [198, 239] width 123 height 14
click at [125, 235] on input "Save address for future use" at bounding box center [123, 238] width 11 height 13
checkbox input "true"
click at [145, 273] on button "Done" at bounding box center [157, 275] width 79 height 20
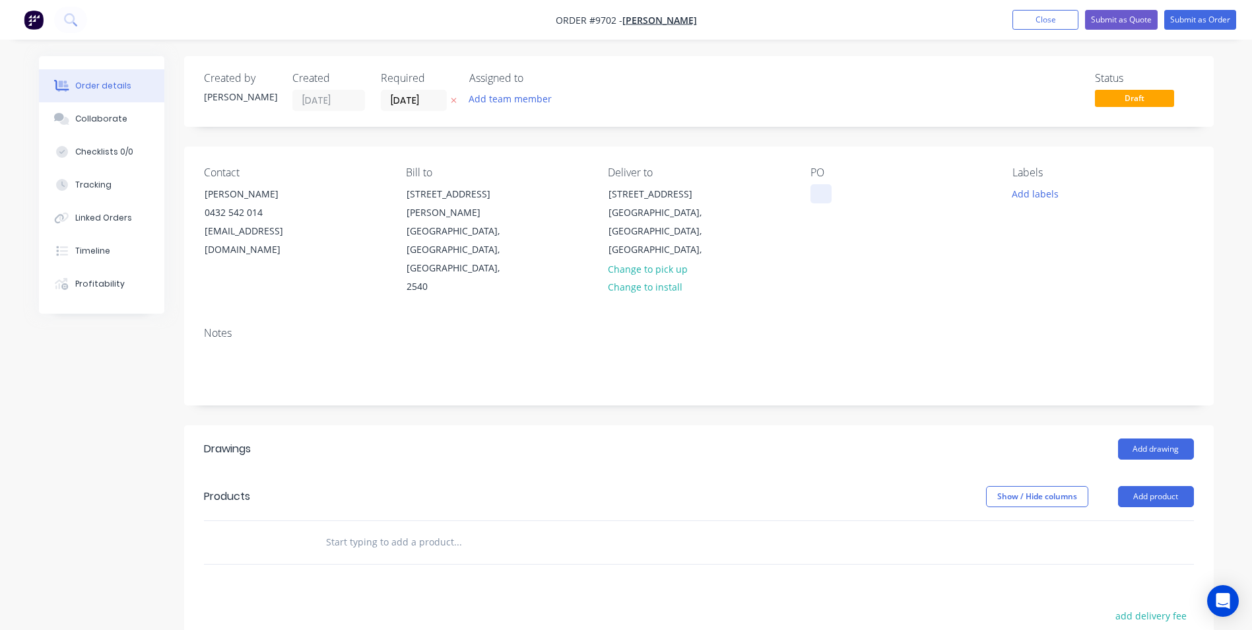
click at [821, 195] on div at bounding box center [820, 193] width 21 height 19
click at [376, 529] on input "text" at bounding box center [457, 542] width 264 height 26
click at [369, 529] on input "text" at bounding box center [457, 542] width 264 height 26
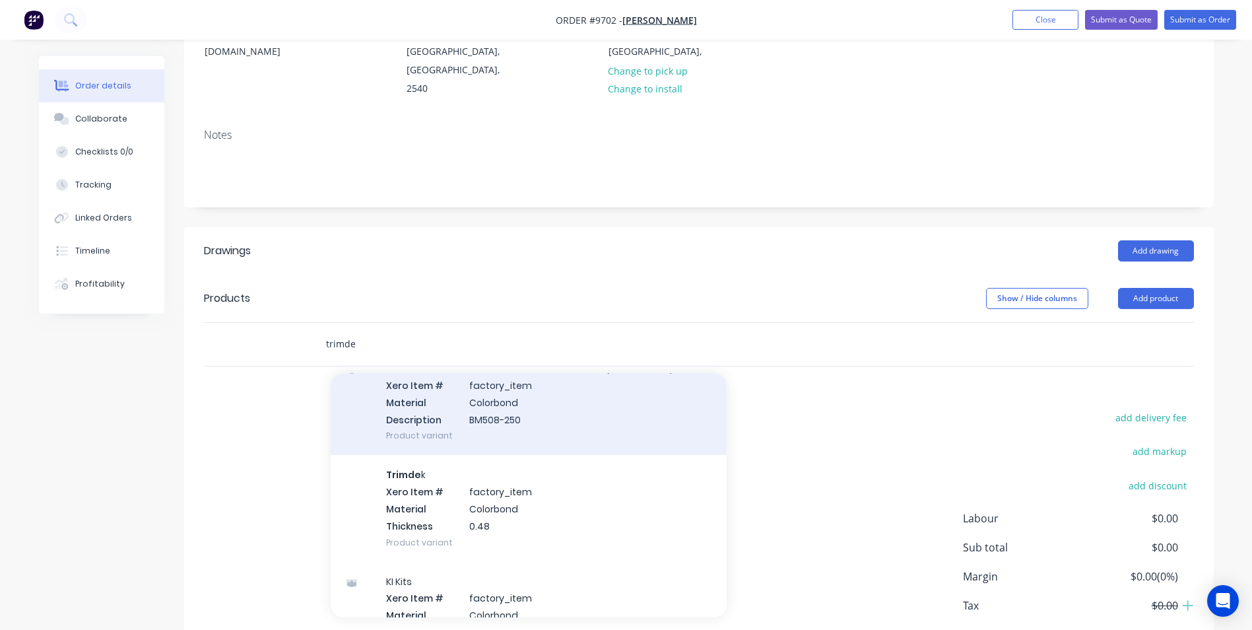
scroll to position [264, 0]
type input "trimde"
click at [451, 486] on div "Trimde k Xero Item # factory_item Material Colorbond Thickness 0.48 Product var…" at bounding box center [529, 506] width 396 height 106
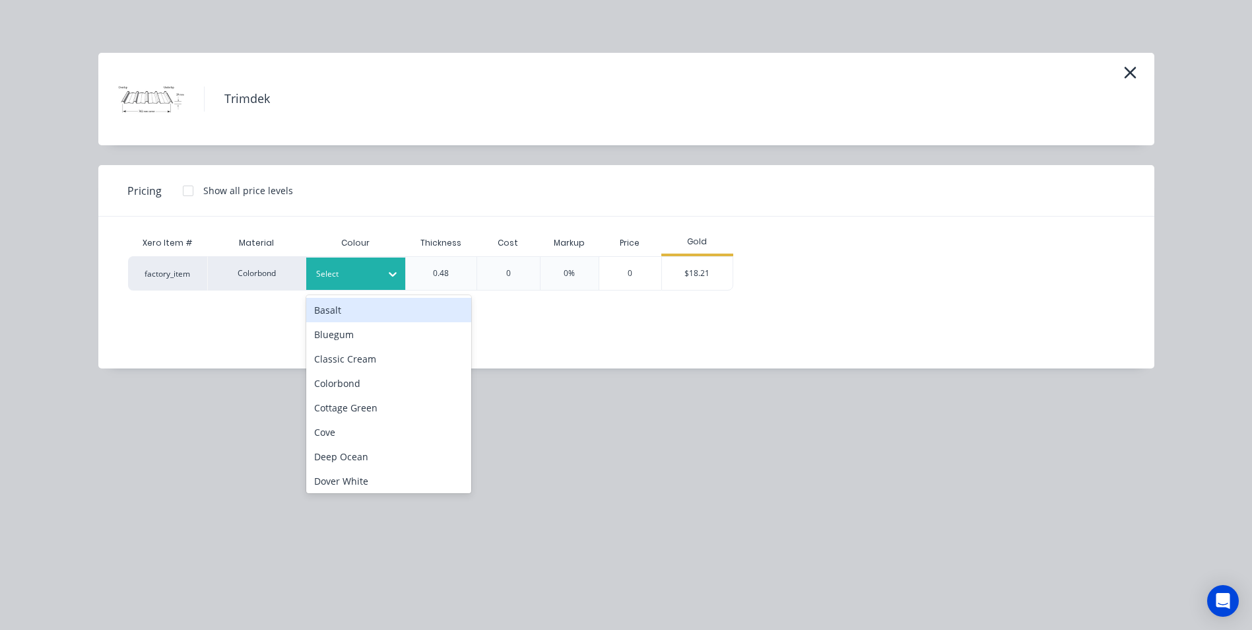
click at [393, 282] on div at bounding box center [393, 273] width 24 height 21
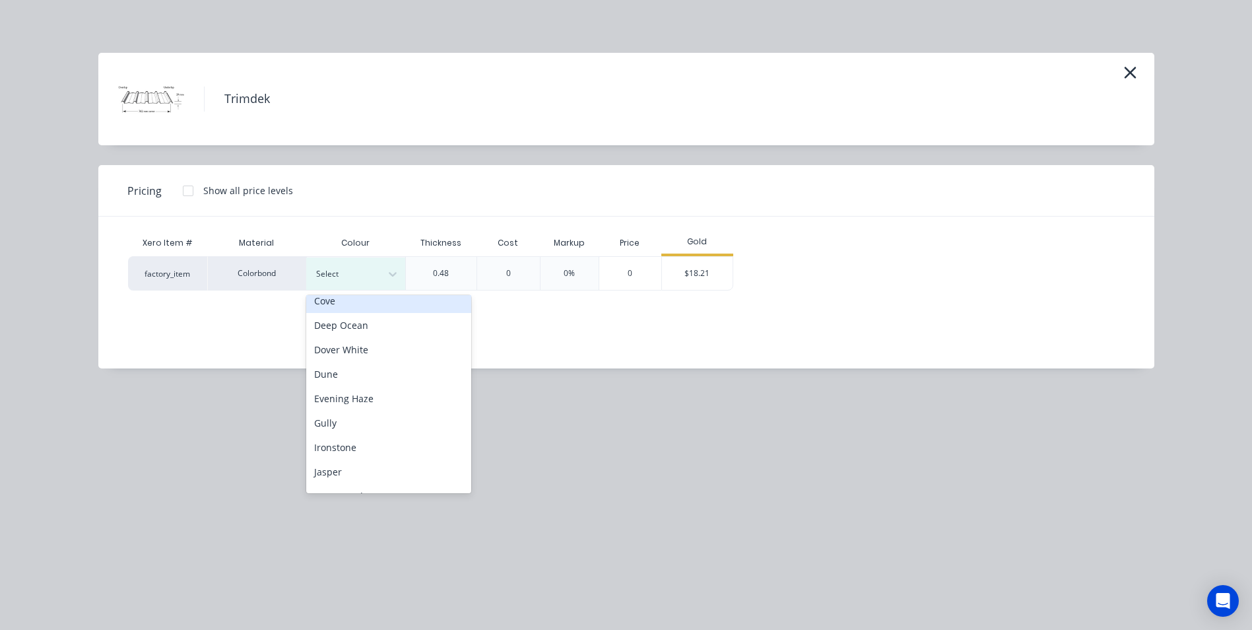
scroll to position [132, 0]
click at [360, 350] on div "Dover White" at bounding box center [388, 349] width 165 height 24
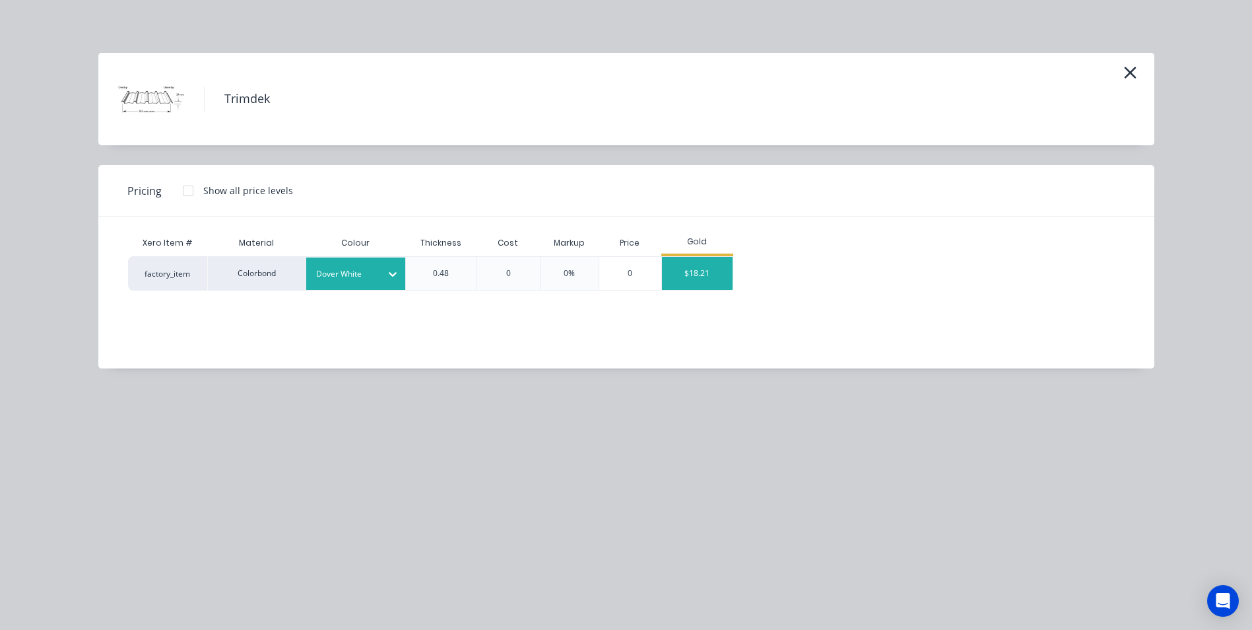
click at [722, 264] on div "$18.21" at bounding box center [697, 273] width 71 height 33
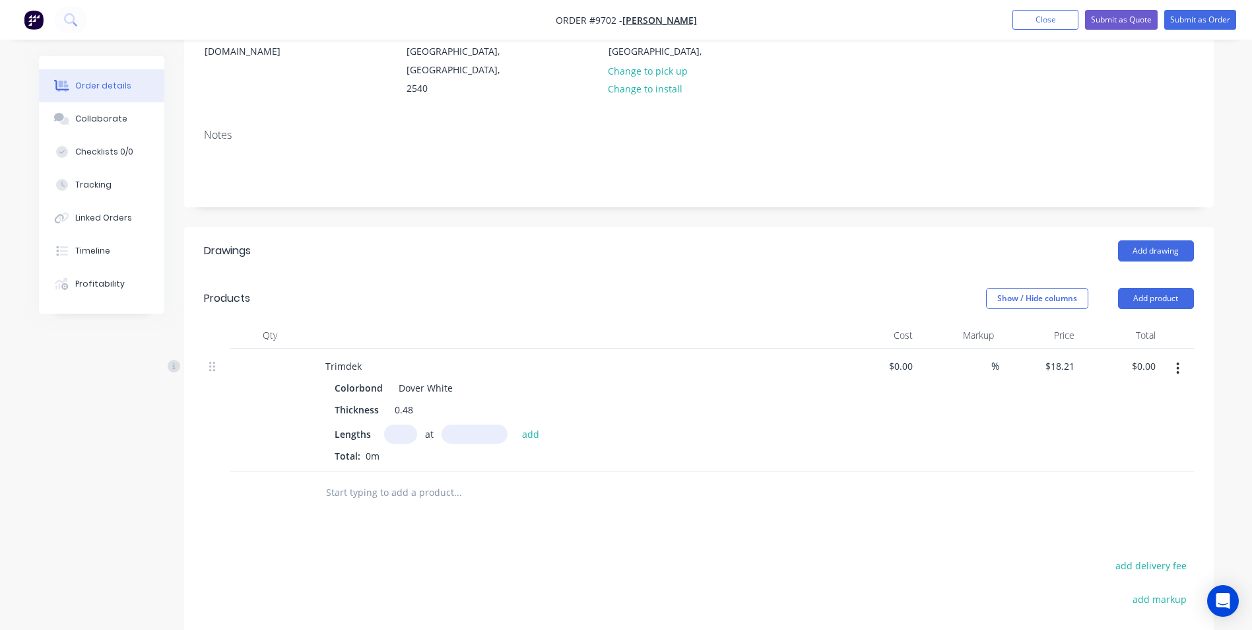
click at [399, 424] on input "text" at bounding box center [400, 433] width 33 height 19
type input "50"
type input "4550"
click at [515, 424] on button "add" at bounding box center [530, 433] width 31 height 18
type input "$4,142.78"
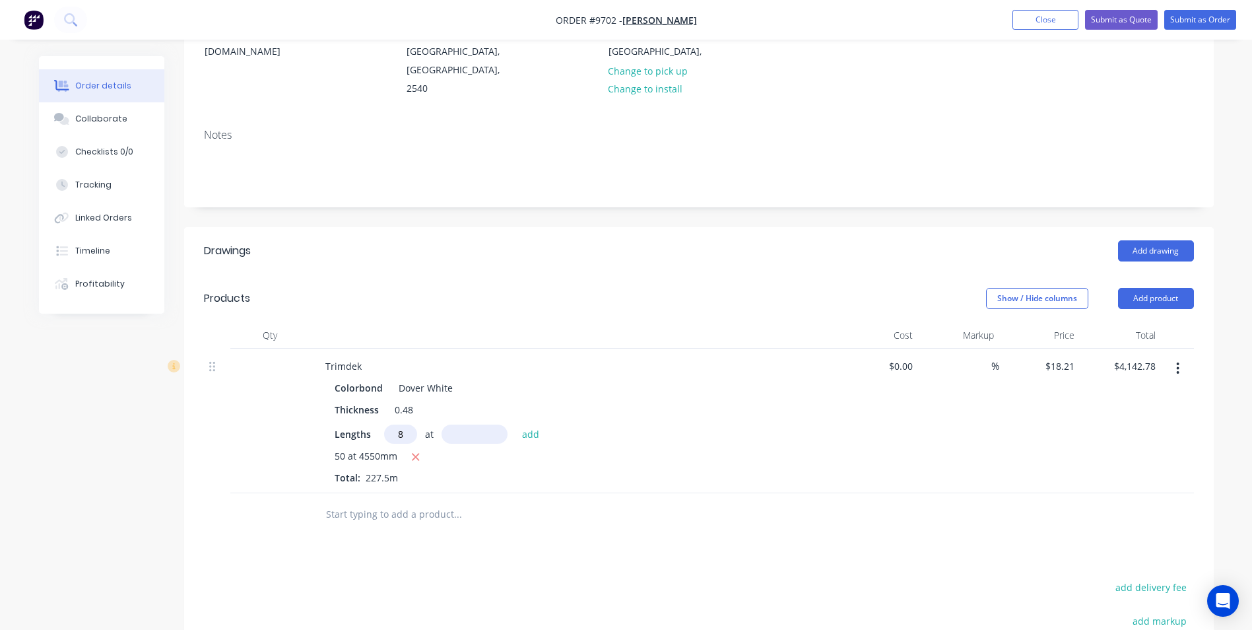
type input "8"
type input "2900"
click at [515, 424] on button "add" at bounding box center [530, 433] width 31 height 18
type input "$4,565.25"
click at [383, 523] on input "text" at bounding box center [457, 536] width 264 height 26
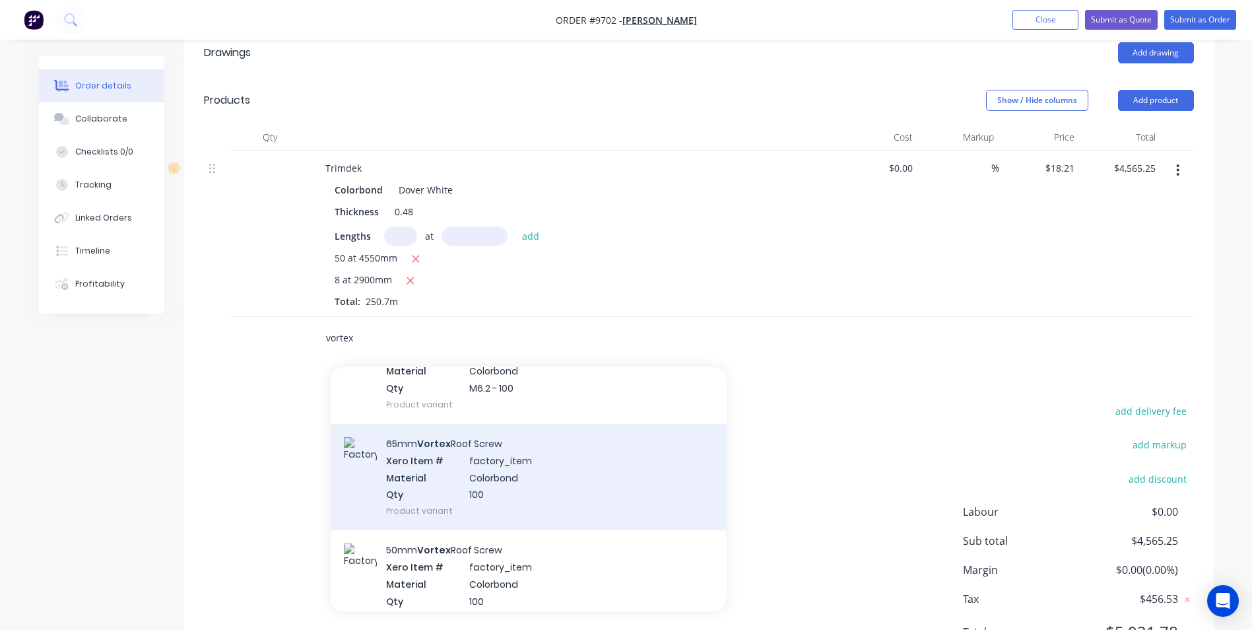
scroll to position [264, 0]
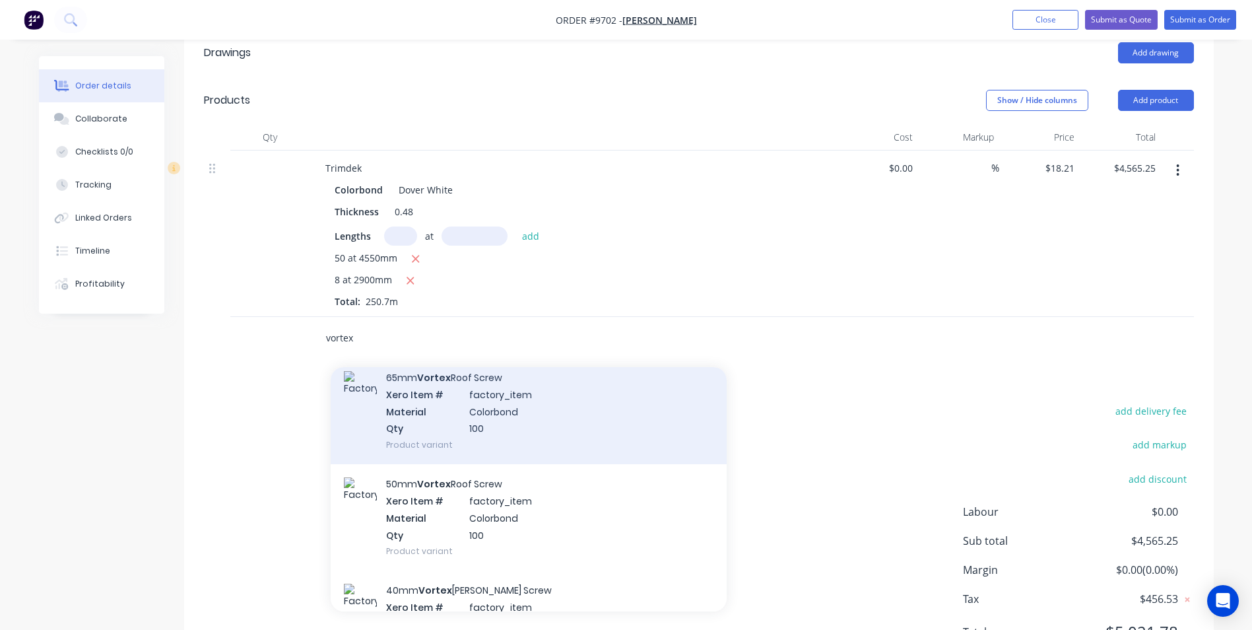
type input "vortex"
click at [506, 395] on div "65mm Vortex Roof Screw Xero Item # factory_item Material Colorbond Qty 100 Prod…" at bounding box center [529, 411] width 396 height 106
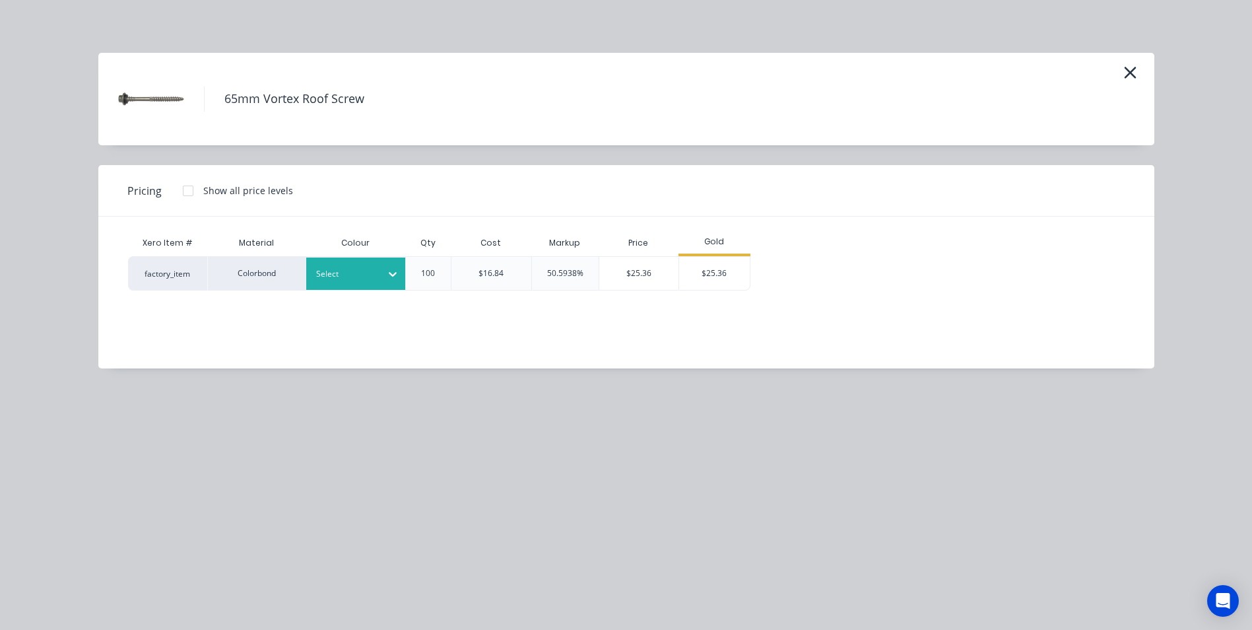
click at [387, 282] on div at bounding box center [393, 273] width 24 height 21
click at [619, 327] on div "Xero Item # Material Colour Qty Cost Markup Price Gold factory_item Colorbond S…" at bounding box center [616, 282] width 1036 height 132
click at [362, 283] on div "Select" at bounding box center [355, 273] width 99 height 32
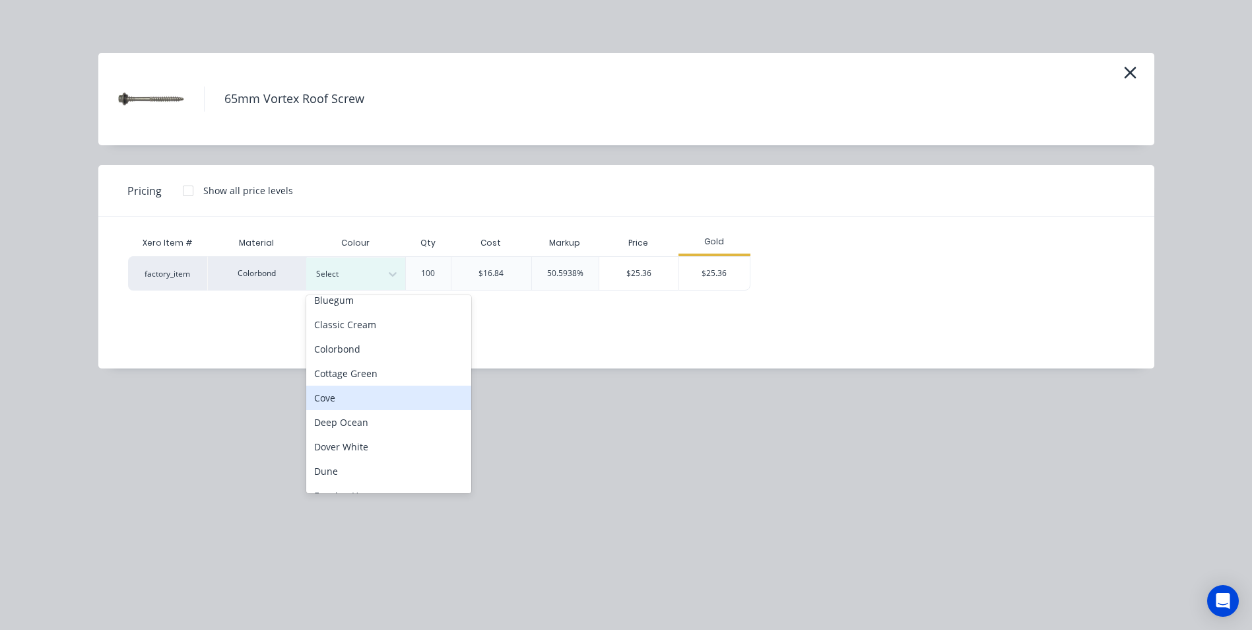
scroll to position [66, 0]
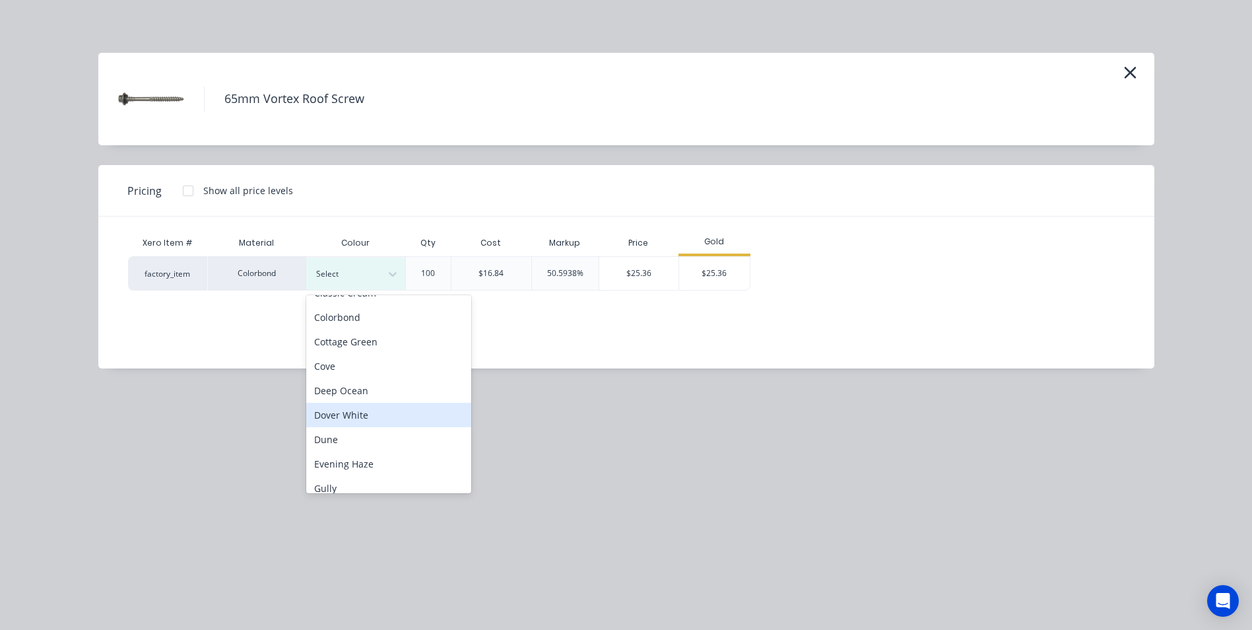
click at [372, 411] on div "Dover White" at bounding box center [388, 415] width 165 height 24
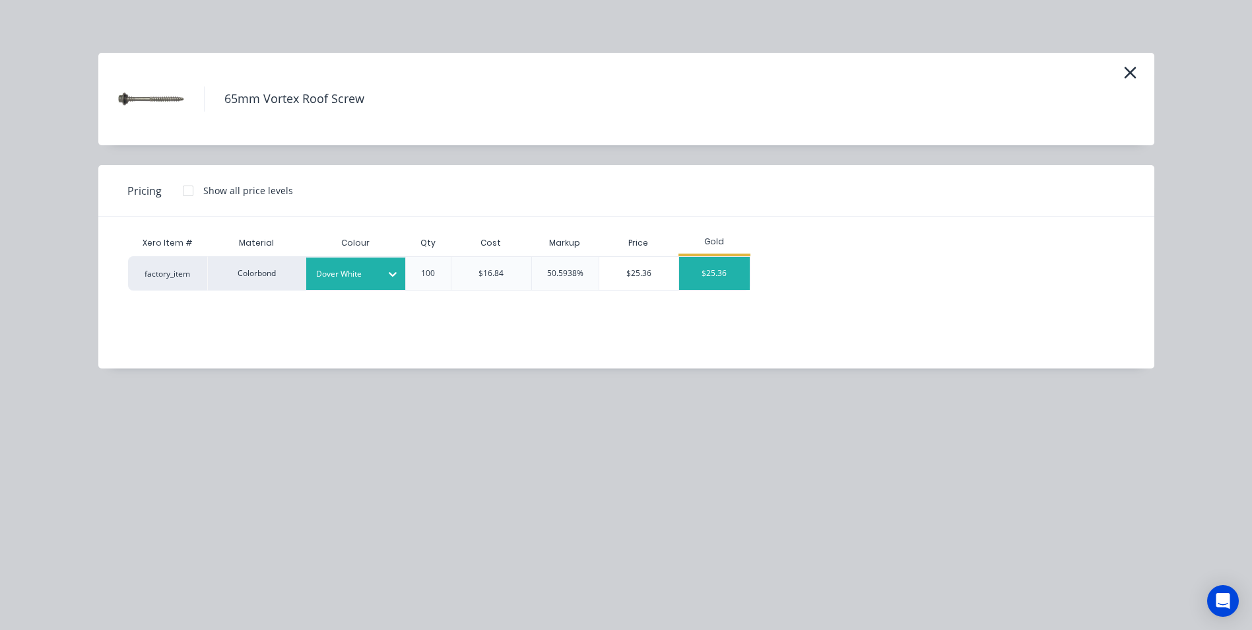
click at [713, 266] on div "$25.36" at bounding box center [714, 273] width 71 height 33
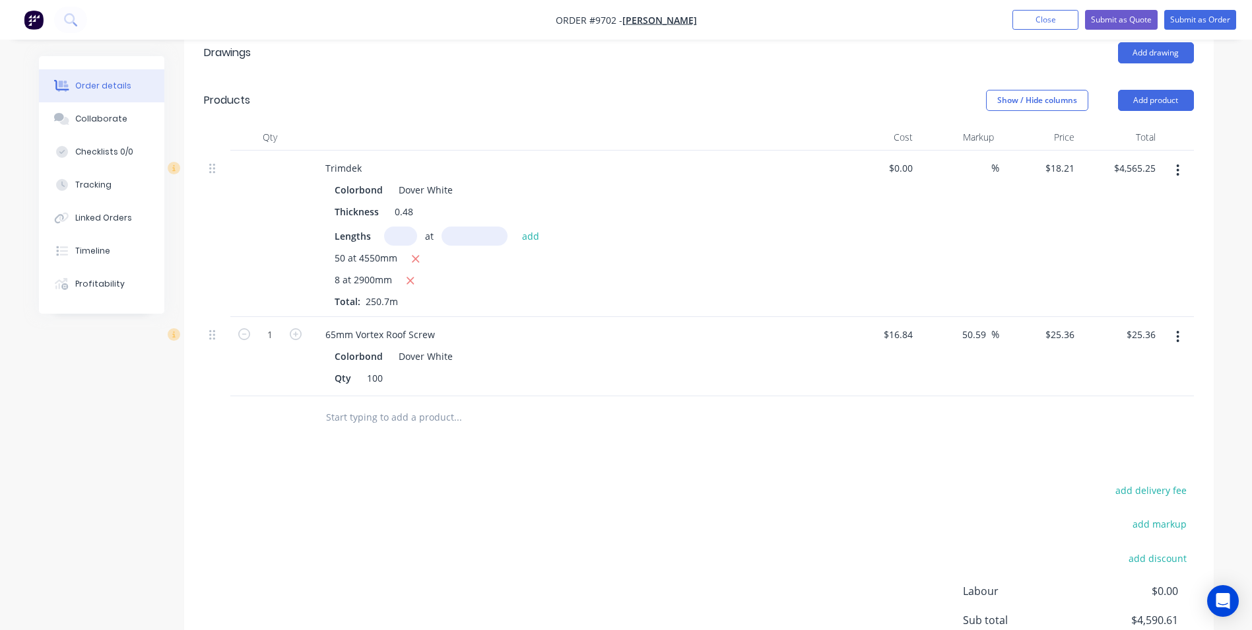
click at [1175, 325] on button "button" at bounding box center [1177, 337] width 31 height 24
click at [1124, 362] on div "Edit" at bounding box center [1131, 371] width 102 height 19
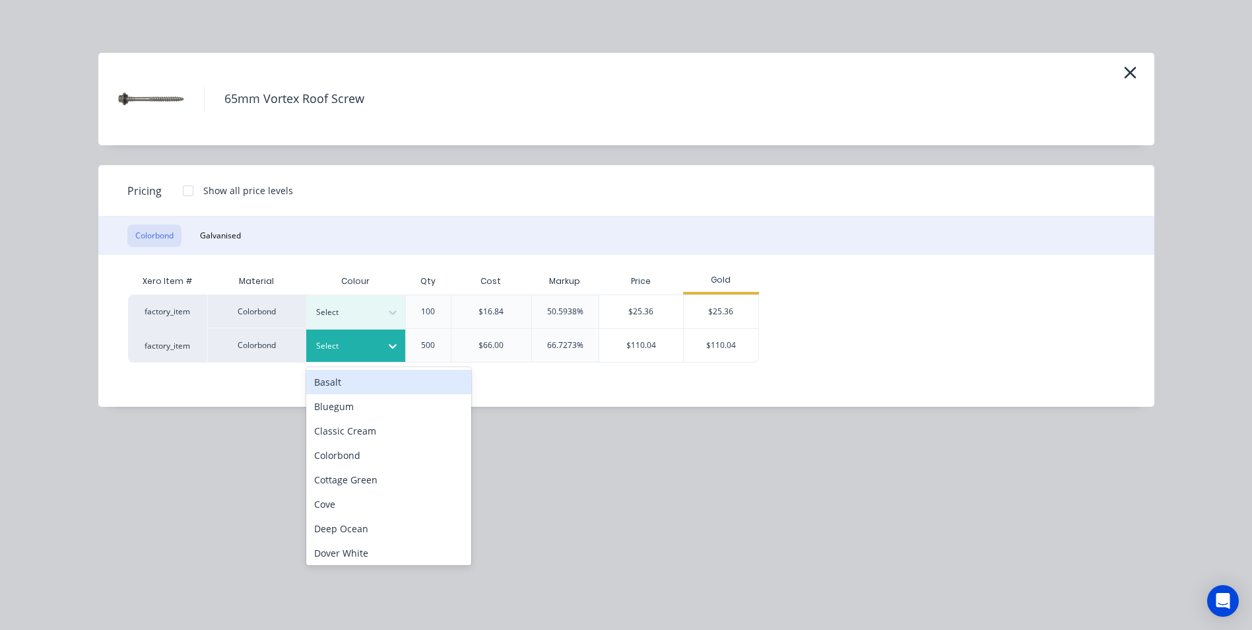
click at [375, 353] on div "Select" at bounding box center [344, 345] width 74 height 17
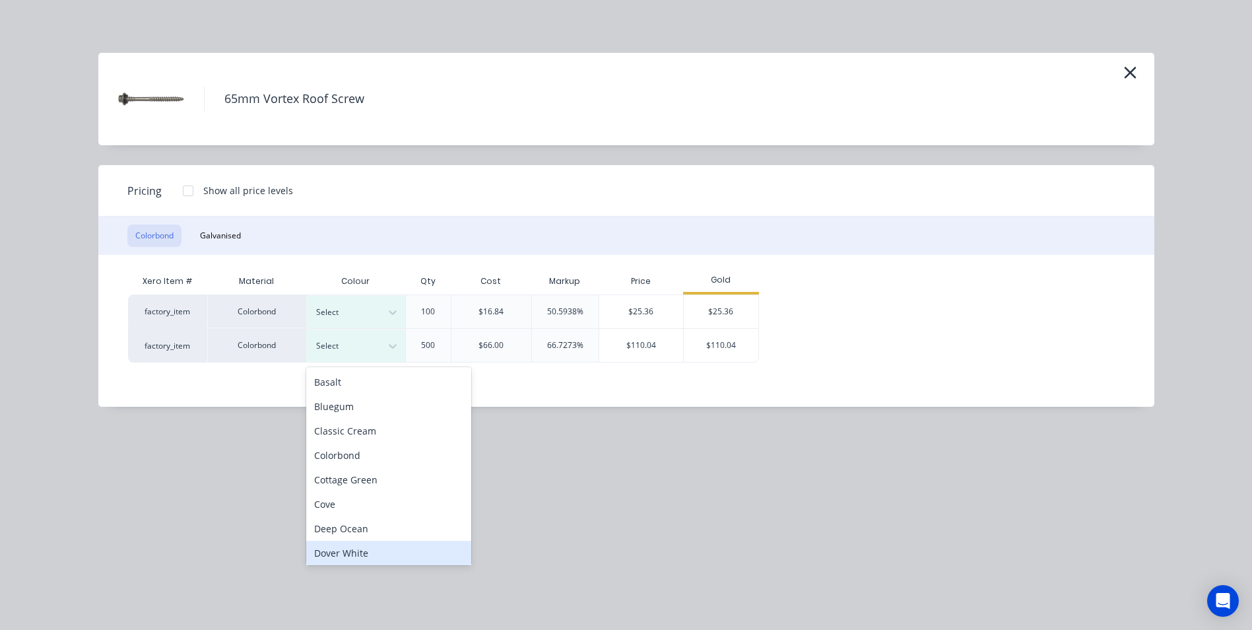
click at [384, 548] on div "Dover White" at bounding box center [388, 552] width 165 height 24
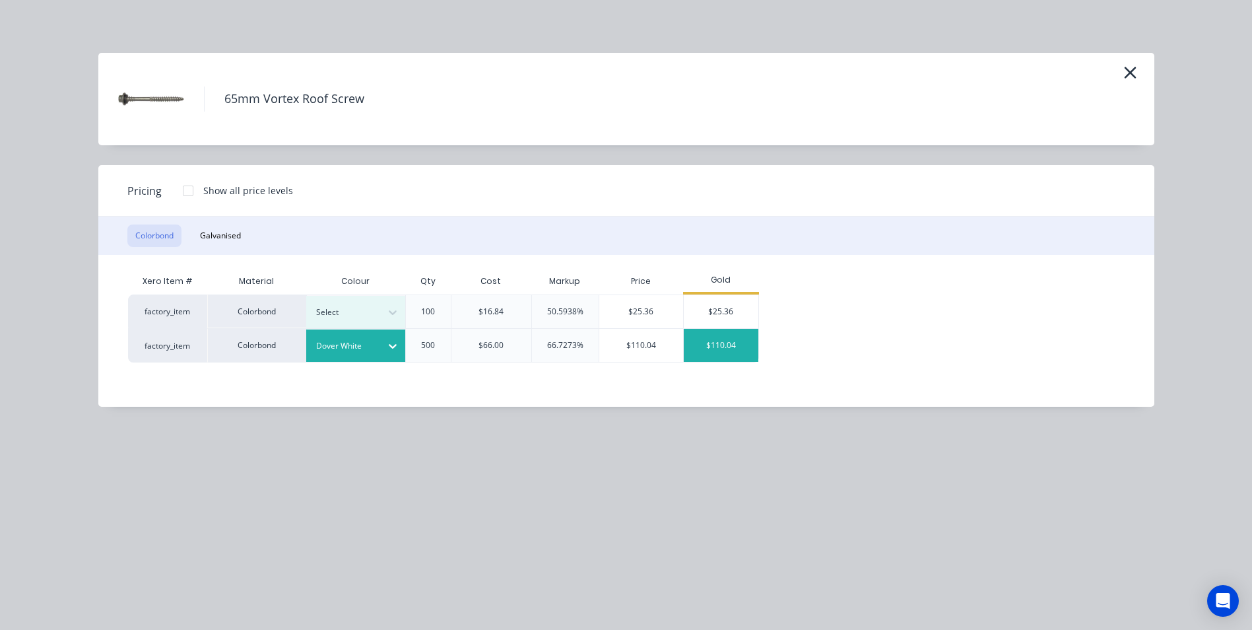
click at [730, 345] on div "$110.04" at bounding box center [721, 345] width 75 height 33
type input "553.44"
type input "$110.04"
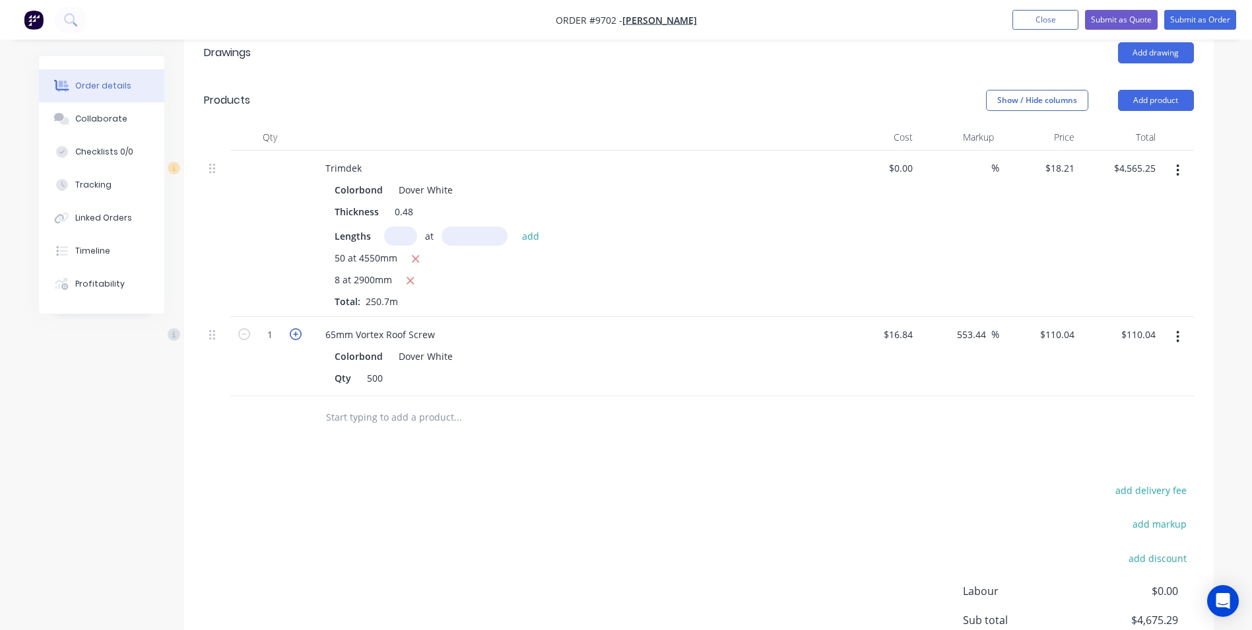
click at [300, 328] on icon "button" at bounding box center [296, 334] width 12 height 12
type input "2"
type input "$220.08"
click at [300, 328] on icon "button" at bounding box center [296, 334] width 12 height 12
type input "3"
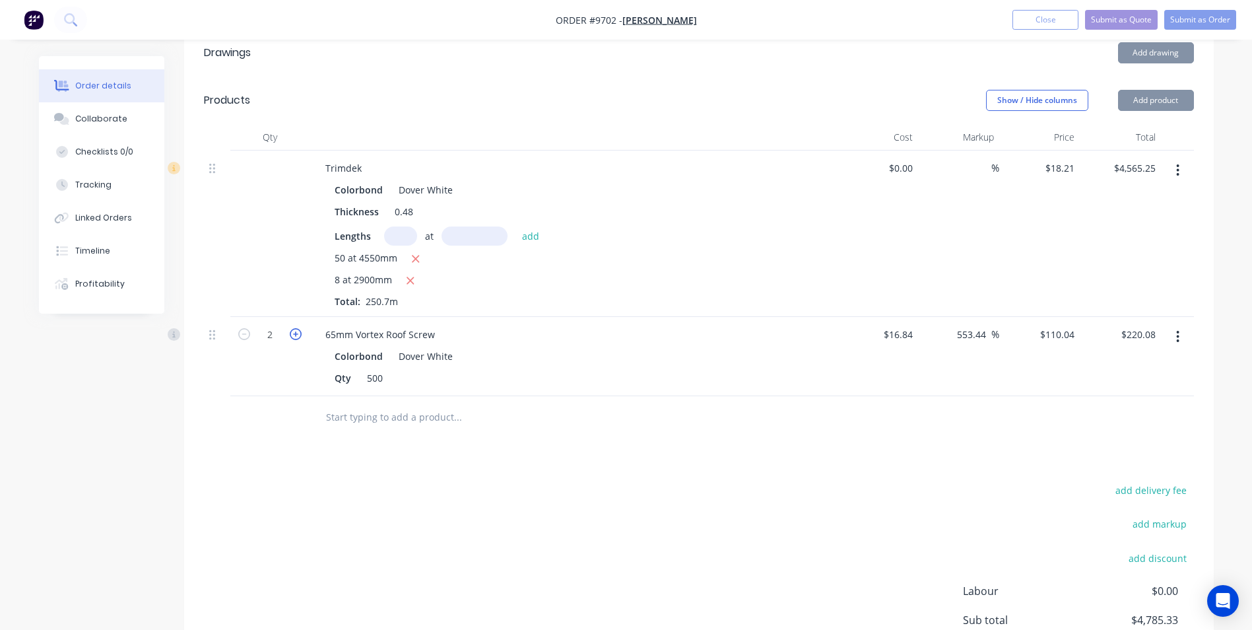
type input "$330.12"
click at [300, 328] on icon "button" at bounding box center [296, 334] width 12 height 12
type input "4"
type input "$440.16"
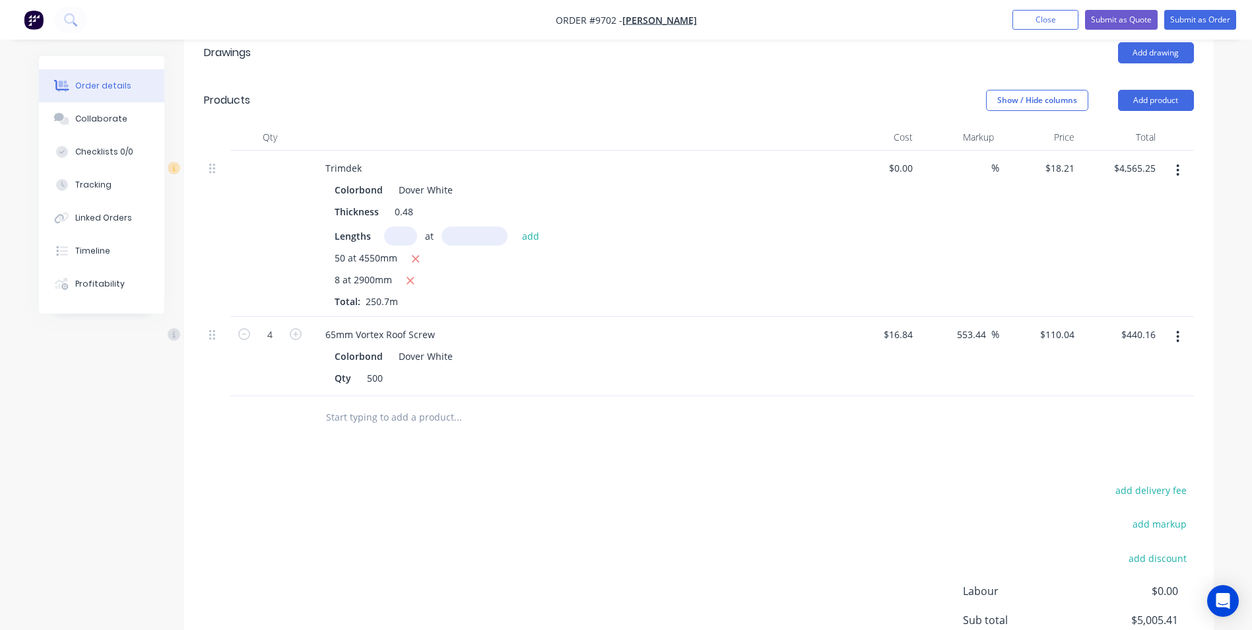
click at [378, 404] on input "text" at bounding box center [457, 417] width 264 height 26
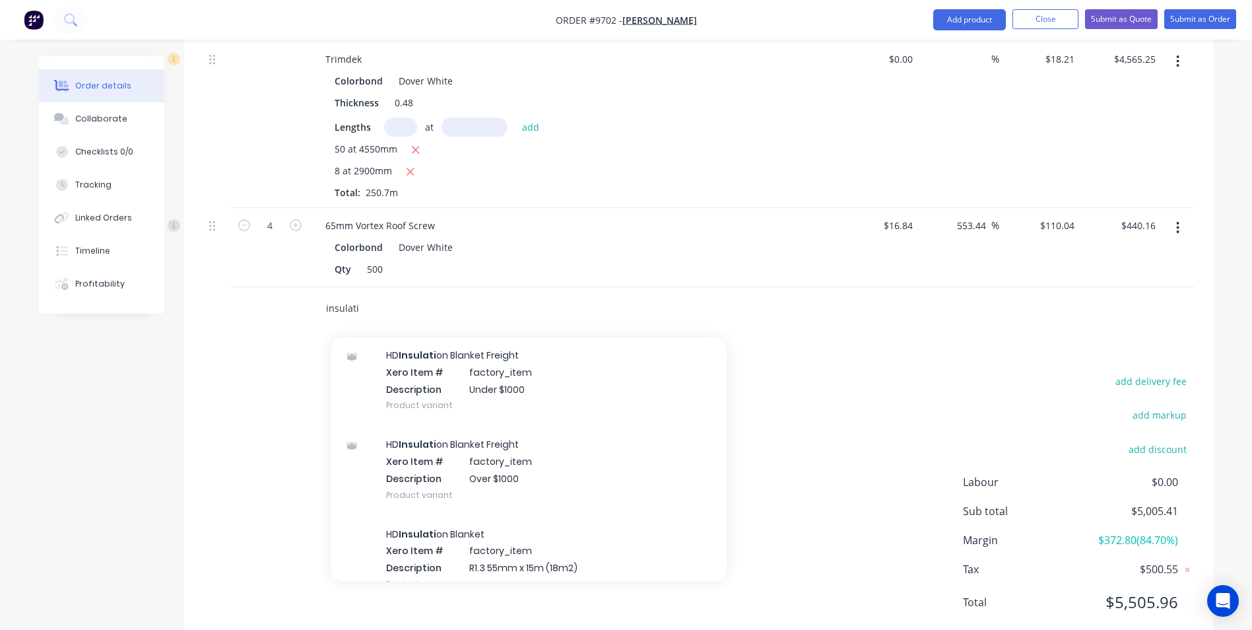
scroll to position [660, 0]
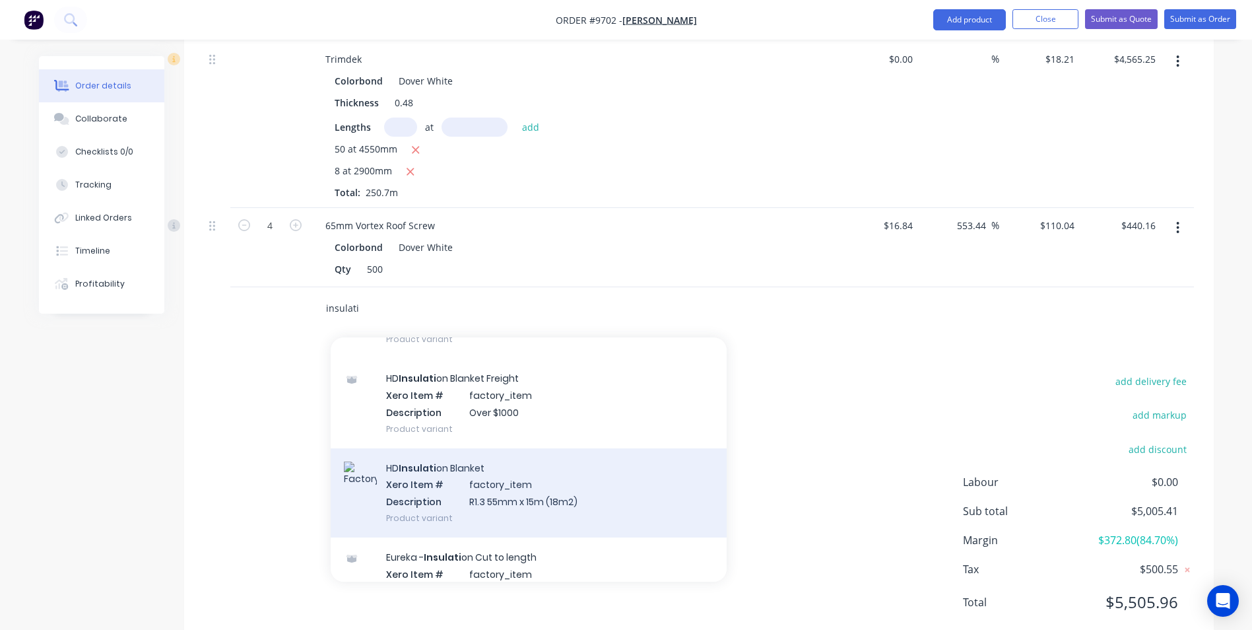
type input "insulati"
click at [478, 455] on div "HD Insulati on Blanket Xero Item # factory_item Description R1.3 55mm x 15m (18…" at bounding box center [529, 492] width 396 height 89
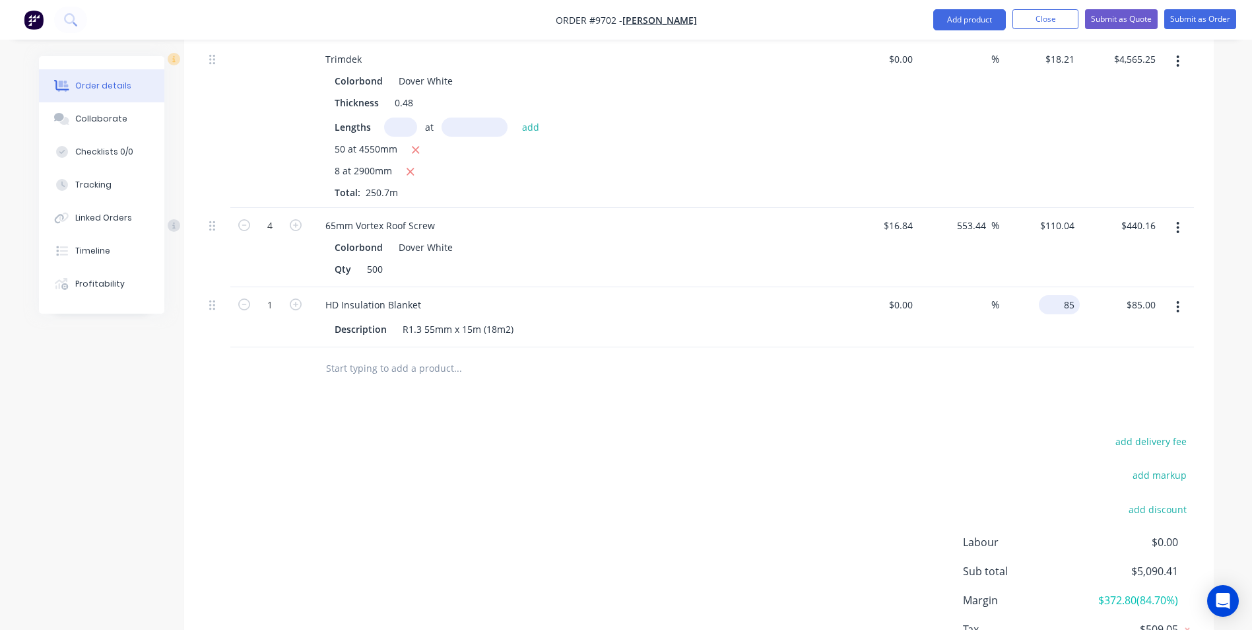
click at [1058, 295] on div "85 $85.00" at bounding box center [1059, 304] width 41 height 19
type input "$95.00"
click at [919, 378] on div "Drawings Add drawing Products Show / Hide columns Add product Qty Cost Markup P…" at bounding box center [698, 313] width 1029 height 787
click at [294, 298] on icon "button" at bounding box center [296, 304] width 12 height 12
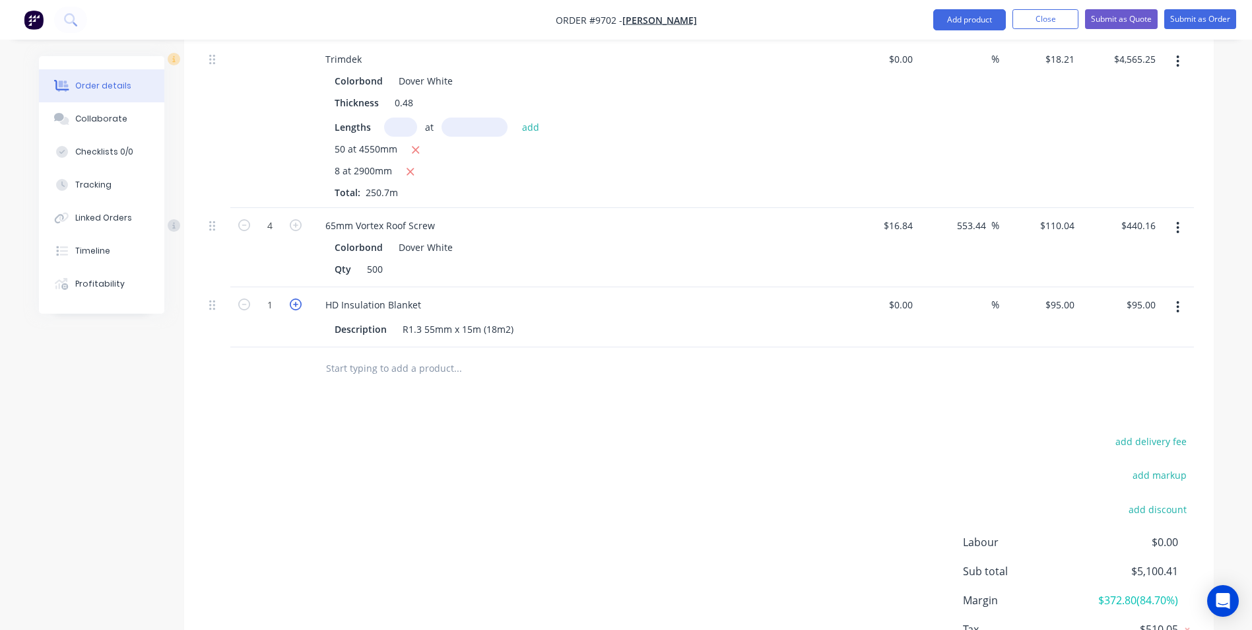
type input "2"
type input "$190.00"
click at [294, 298] on icon "button" at bounding box center [296, 304] width 12 height 12
type input "3"
type input "$285.00"
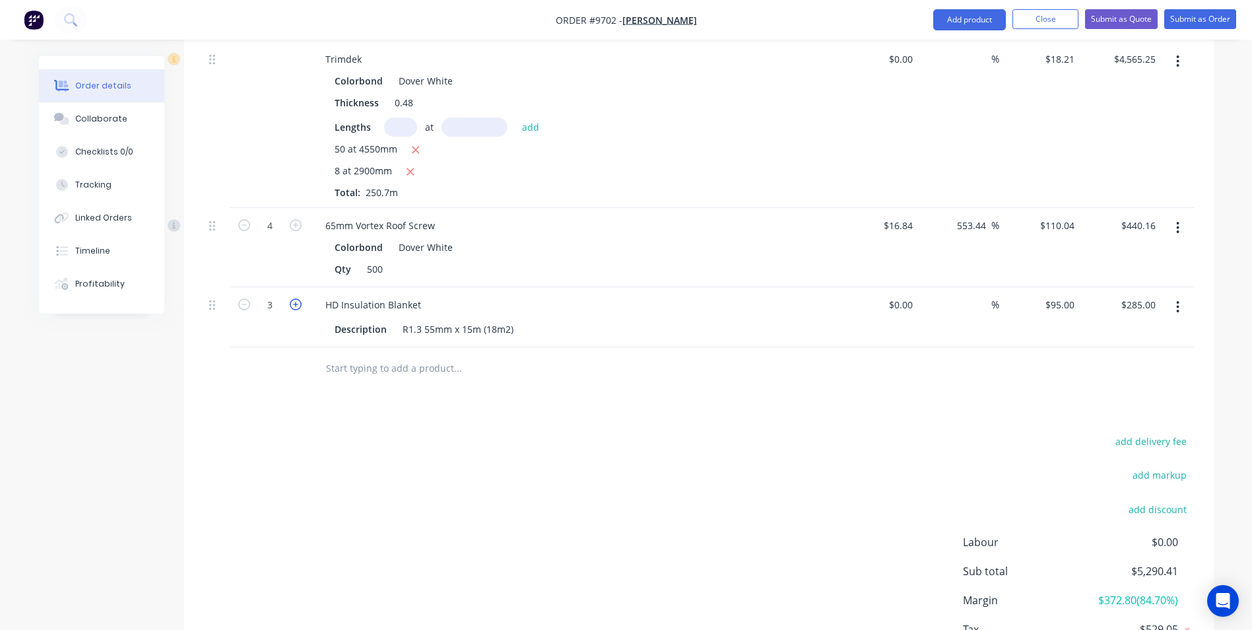
click at [294, 298] on icon "button" at bounding box center [296, 304] width 12 height 12
type input "4"
type input "$380.00"
click at [294, 298] on icon "button" at bounding box center [296, 304] width 12 height 12
type input "5"
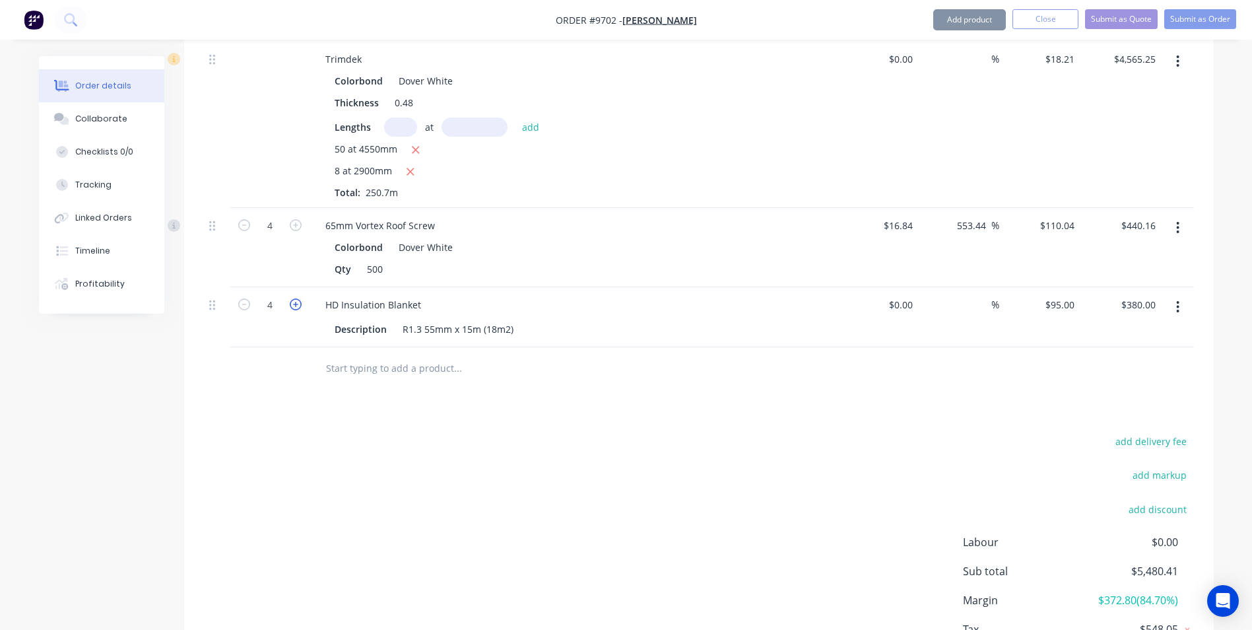
type input "$475.00"
click at [294, 298] on icon "button" at bounding box center [296, 304] width 12 height 12
type input "6"
type input "$570.00"
click at [294, 298] on icon "button" at bounding box center [296, 304] width 12 height 12
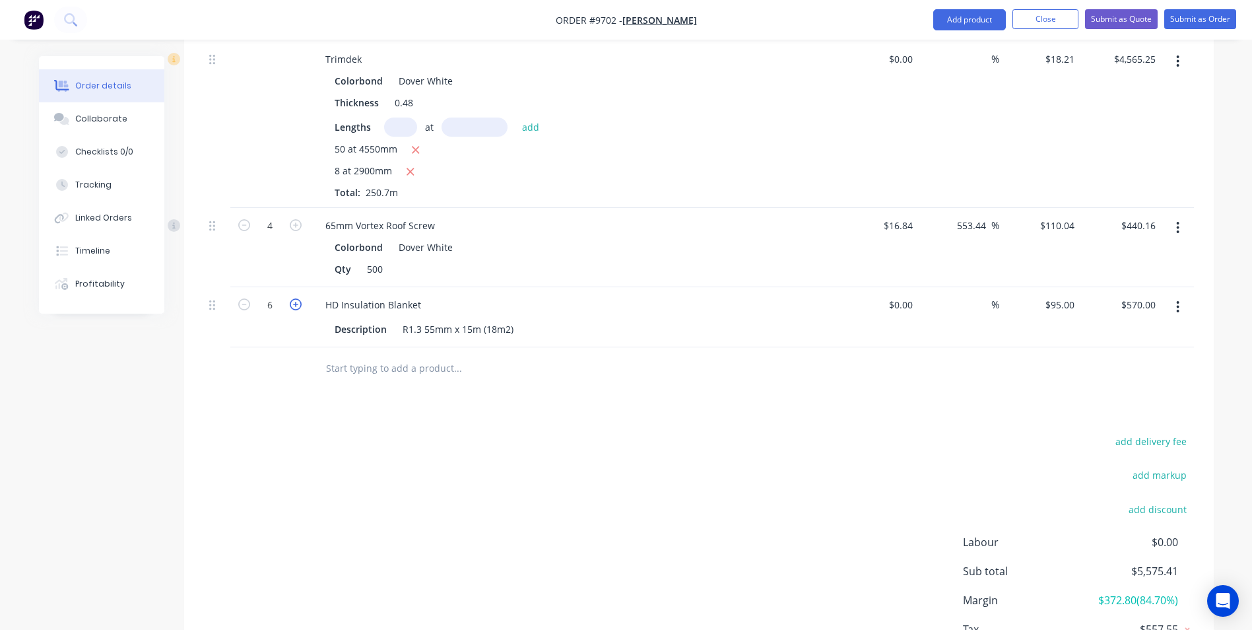
type input "7"
type input "$665.00"
click at [294, 298] on icon "button" at bounding box center [296, 304] width 12 height 12
type input "8"
type input "$760.00"
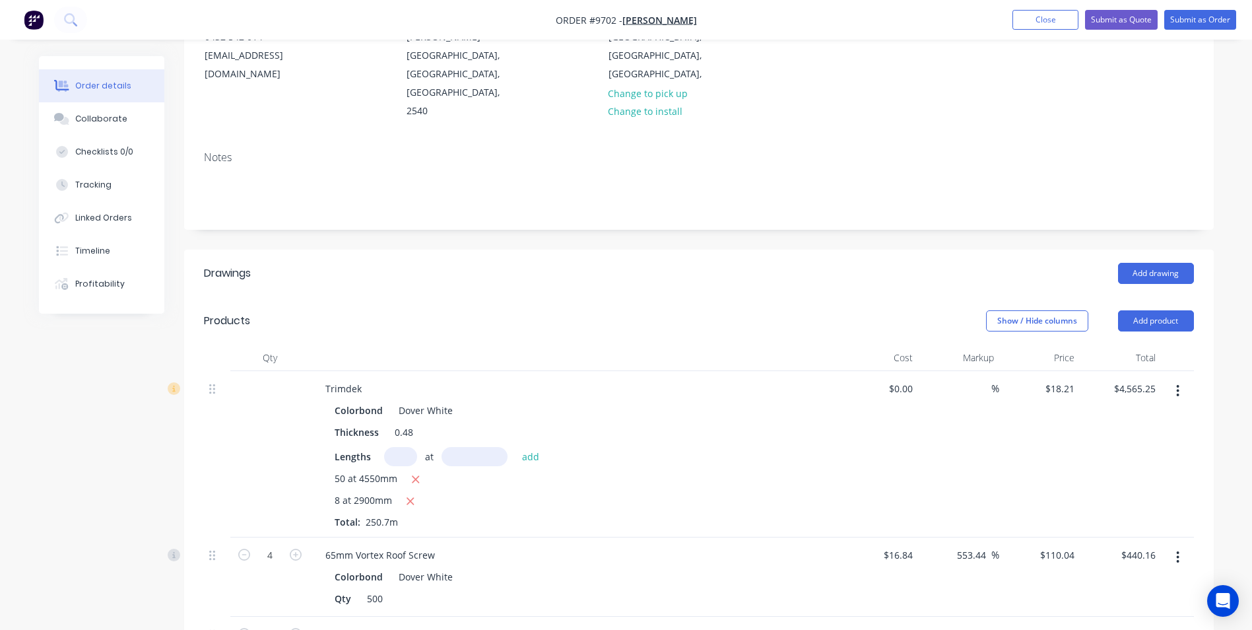
scroll to position [373, 0]
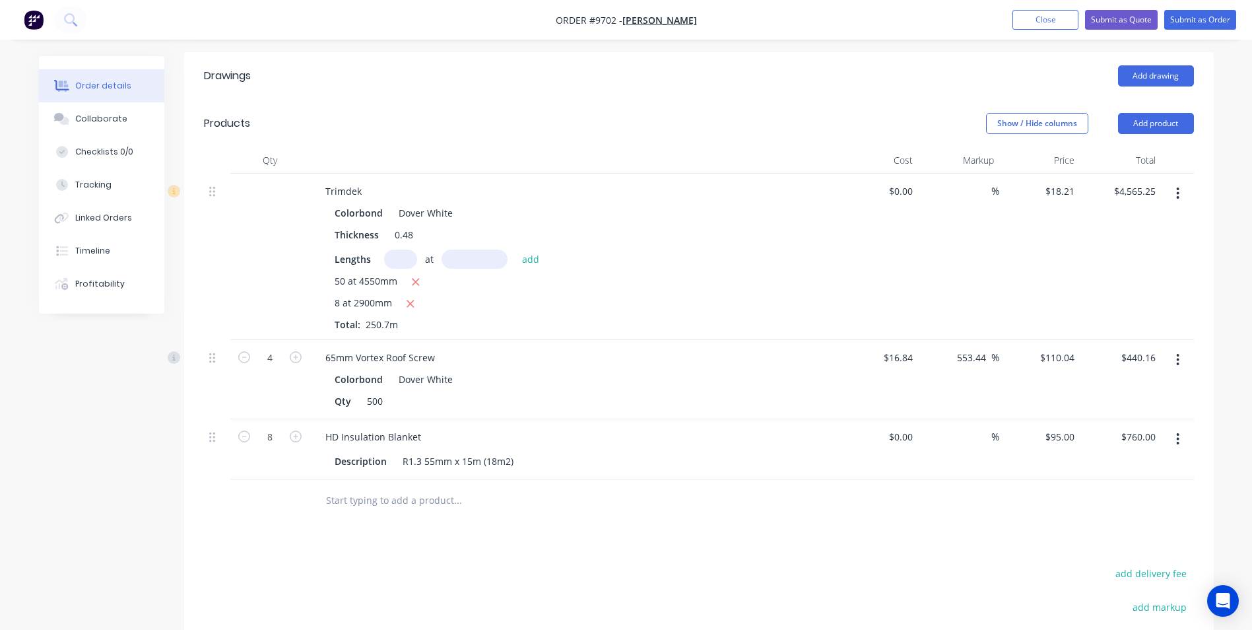
click at [433, 487] on input "text" at bounding box center [457, 500] width 264 height 26
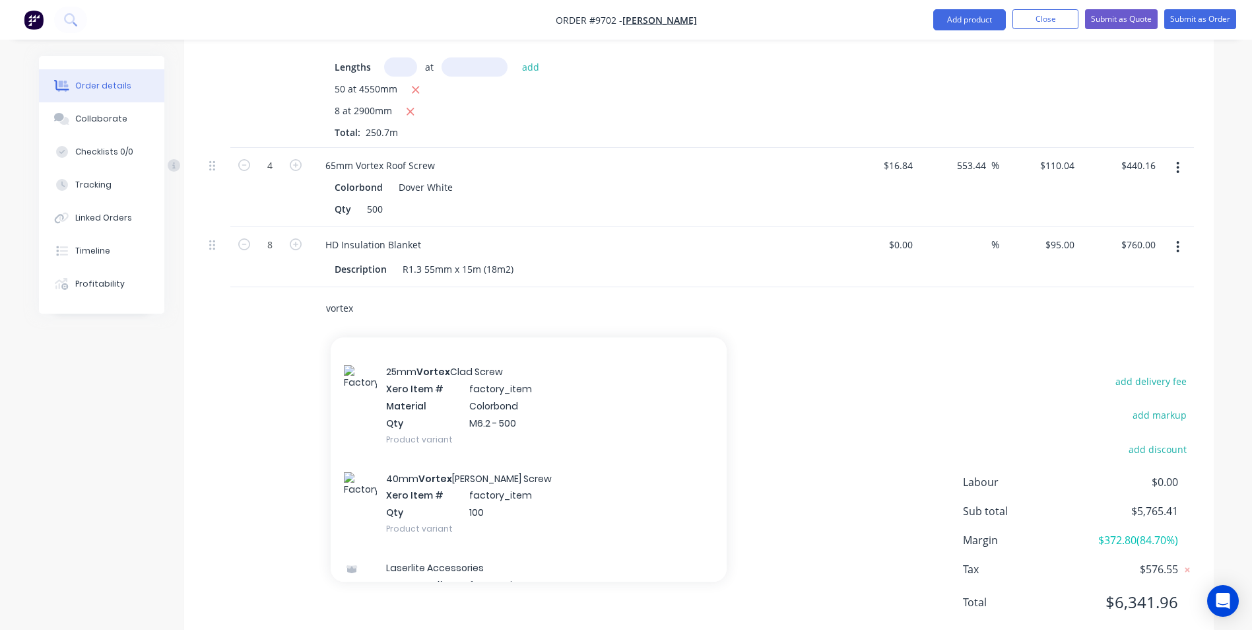
scroll to position [1254, 0]
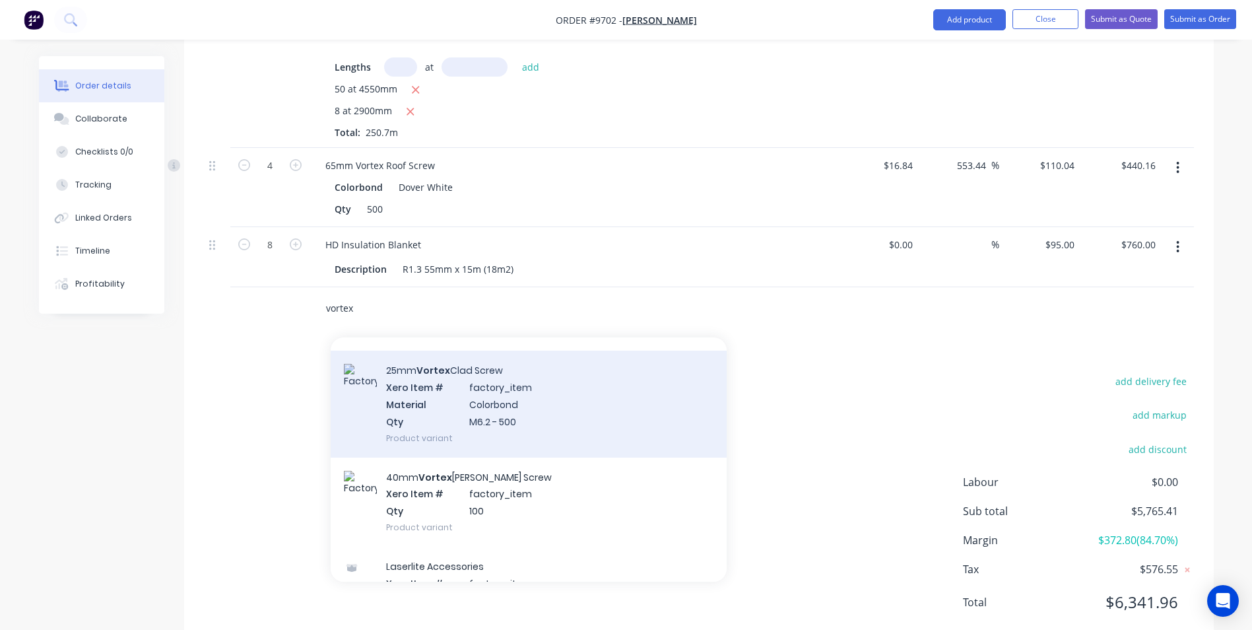
type input "vortex"
click at [509, 386] on div "25mm Vortex Clad Screw Xero Item # factory_item Material Colorbond Qty M6.2 - 5…" at bounding box center [529, 403] width 396 height 106
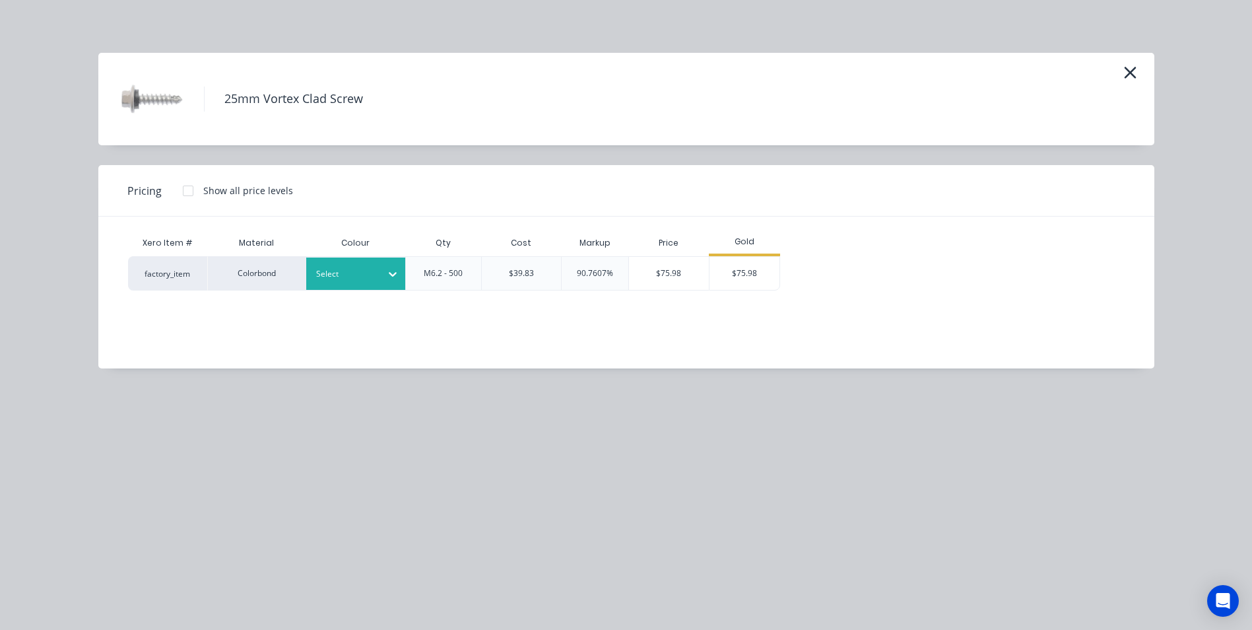
click at [370, 267] on div at bounding box center [345, 274] width 59 height 15
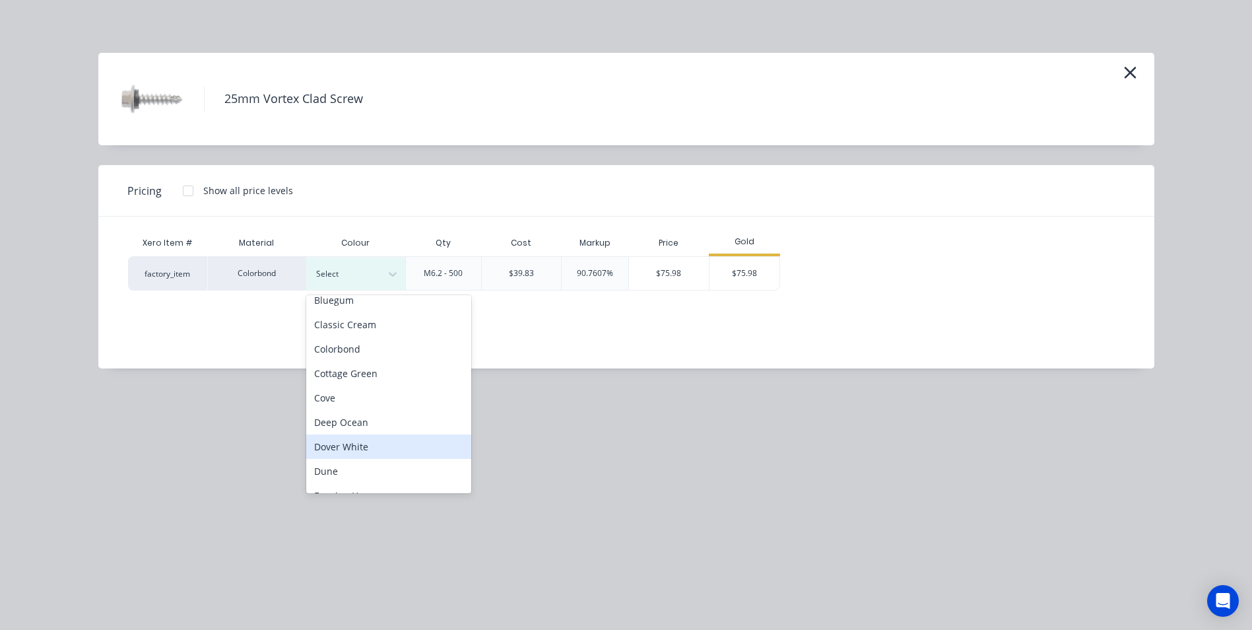
scroll to position [66, 0]
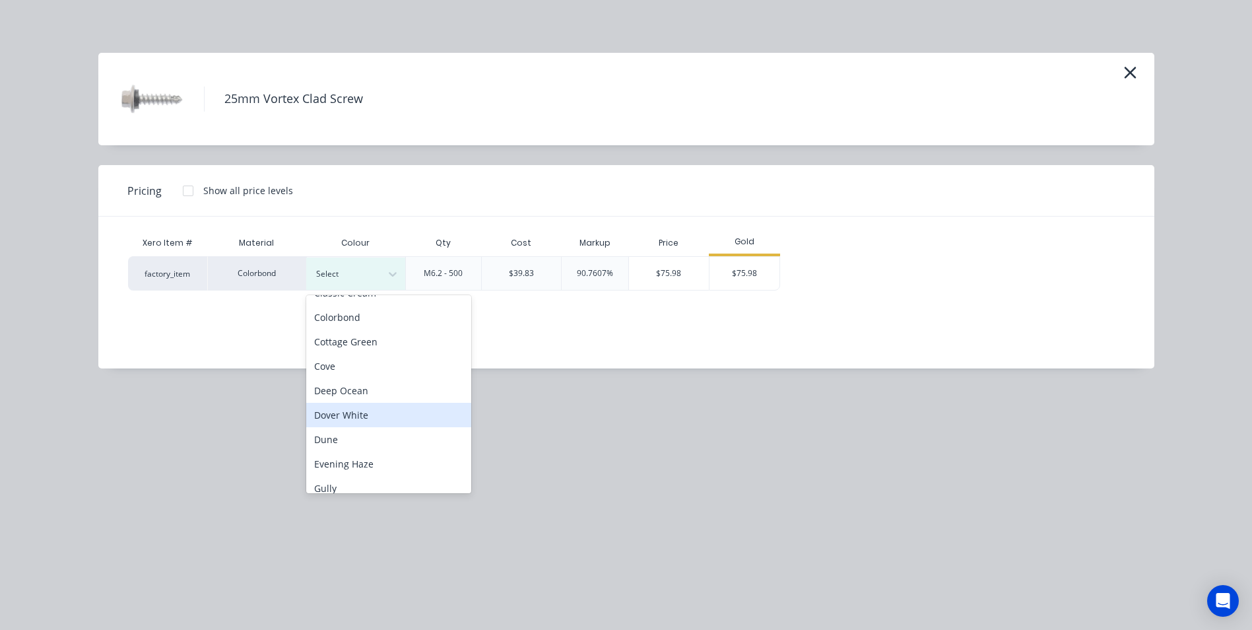
click at [381, 422] on div "Dover White" at bounding box center [388, 415] width 165 height 24
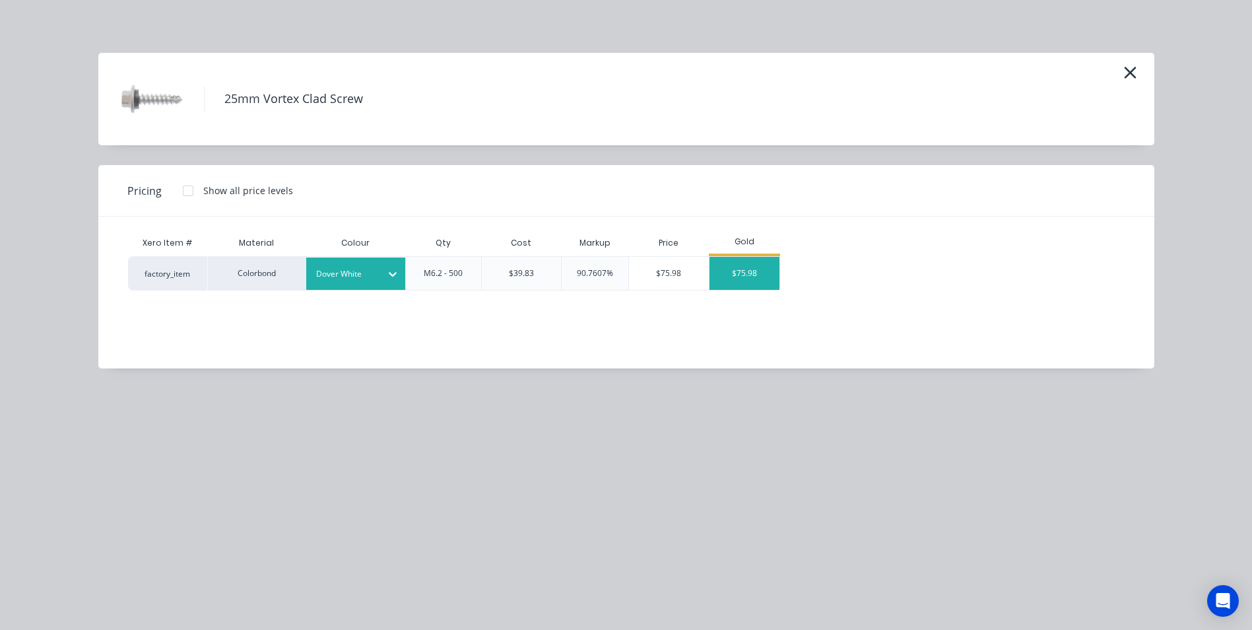
click at [729, 282] on div "$75.98" at bounding box center [744, 273] width 71 height 33
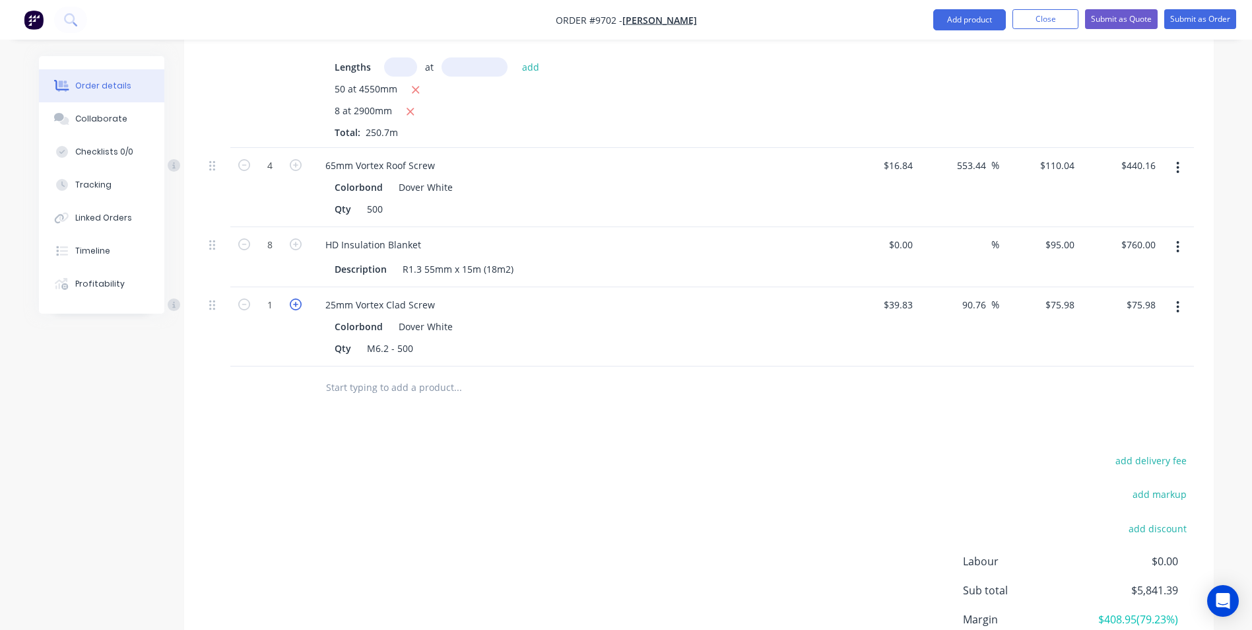
click at [290, 298] on icon "button" at bounding box center [296, 304] width 12 height 12
type input "2"
type input "$151.96"
click at [375, 374] on input "text" at bounding box center [457, 387] width 264 height 26
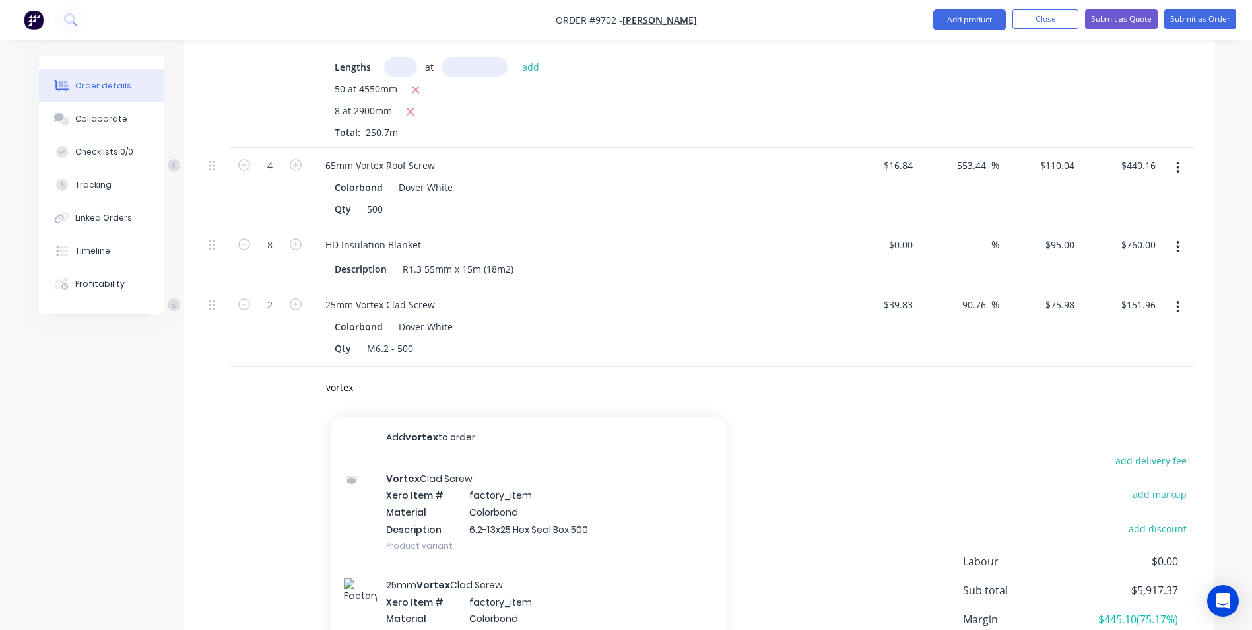
click at [820, 460] on div "add delivery fee add markup add discount Labour $0.00 Sub total $5,917.37 Margi…" at bounding box center [699, 578] width 990 height 255
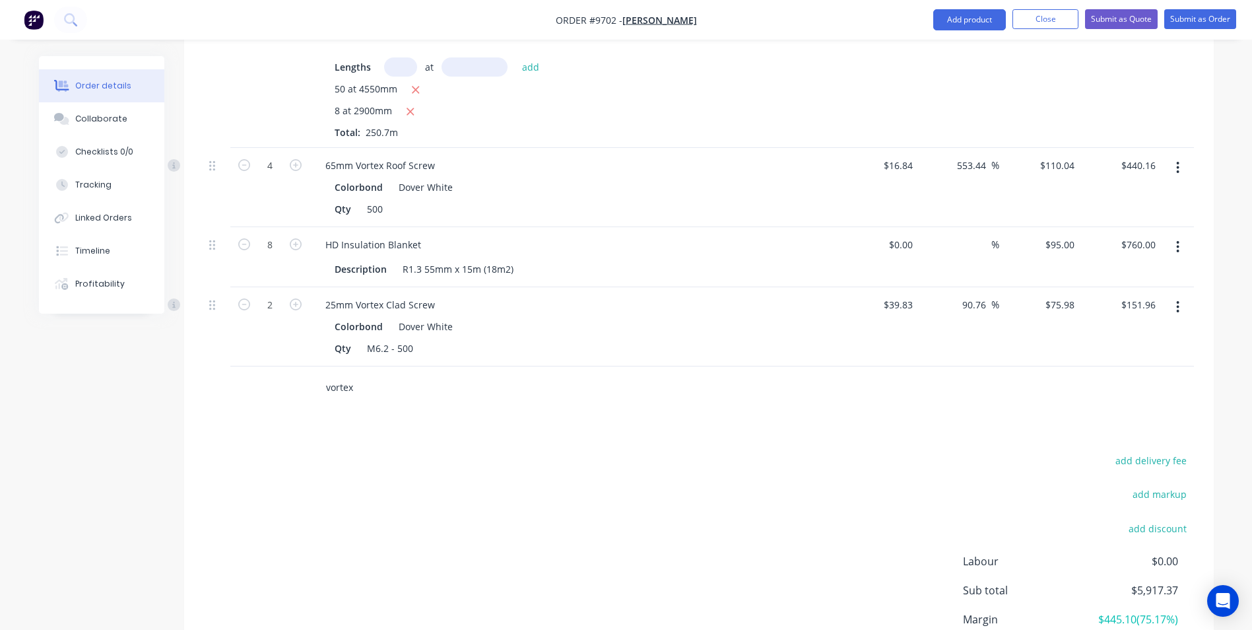
click at [372, 374] on input "vortex" at bounding box center [457, 387] width 264 height 26
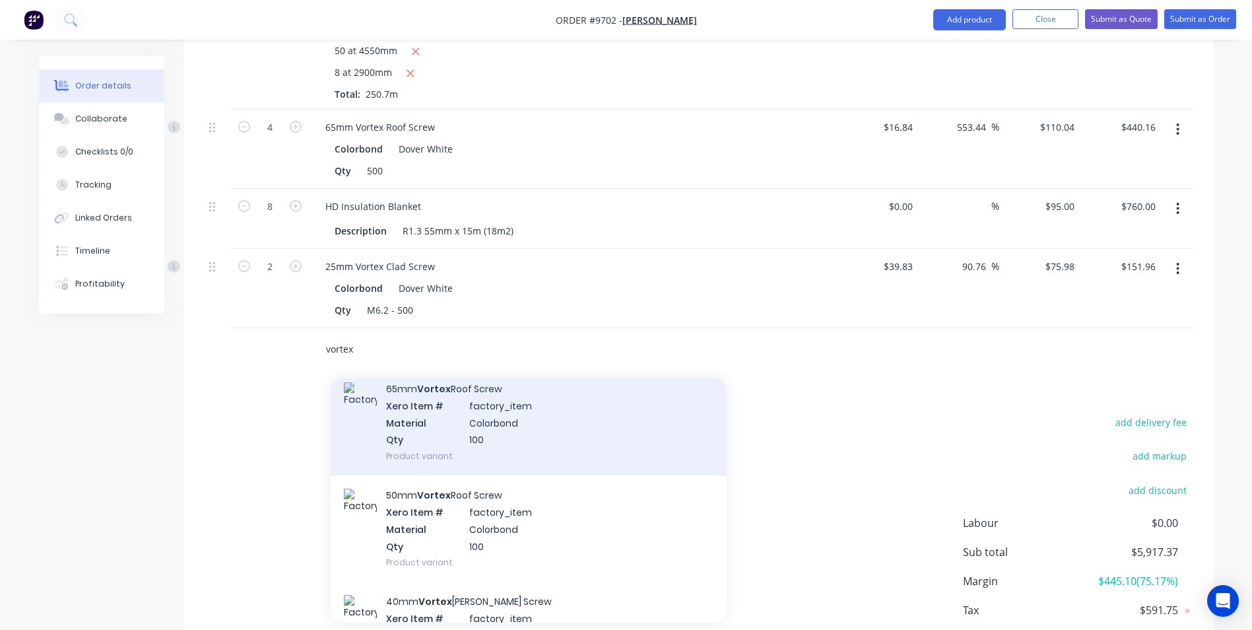
scroll to position [644, 0]
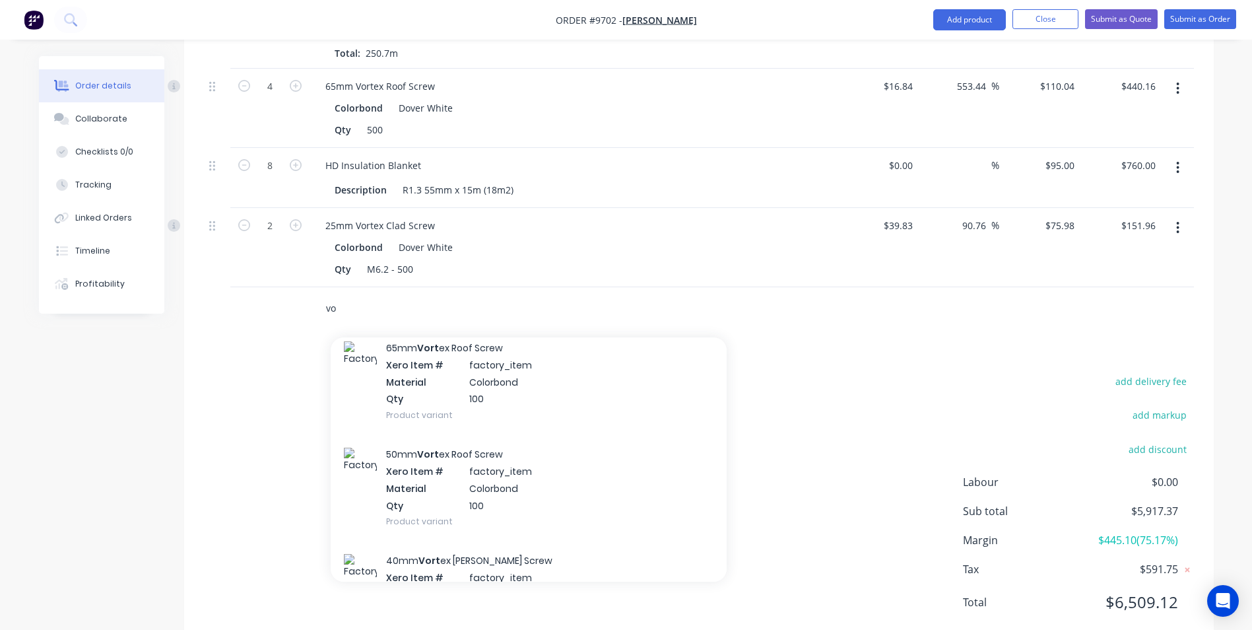
type input "v"
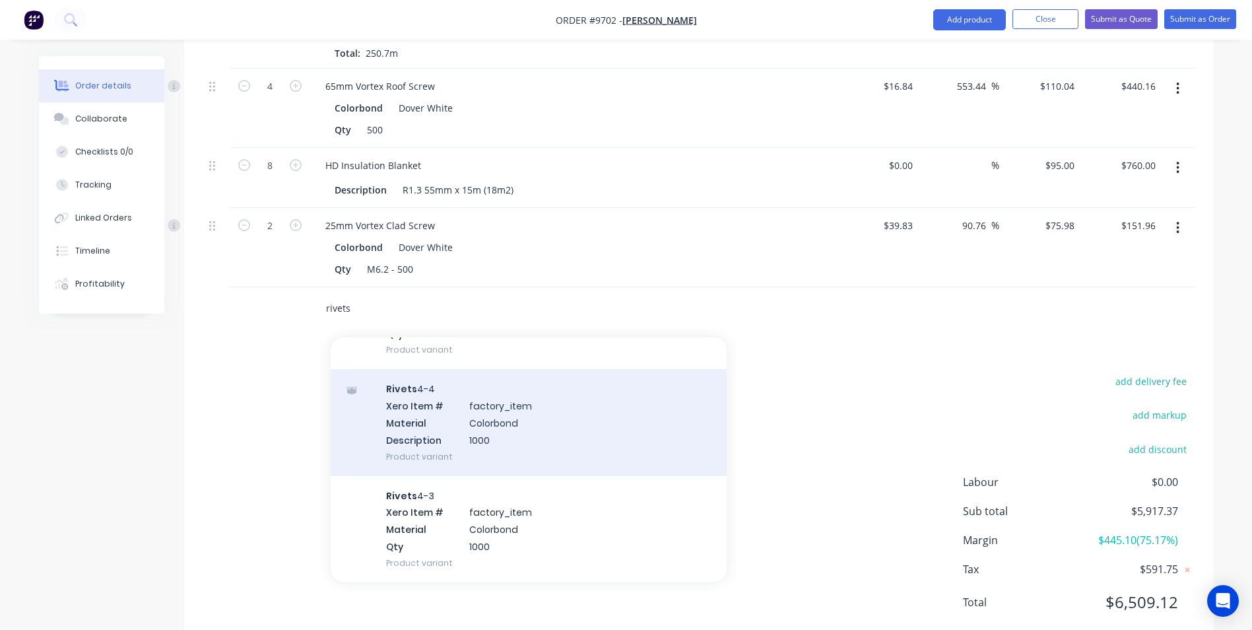
scroll to position [858, 0]
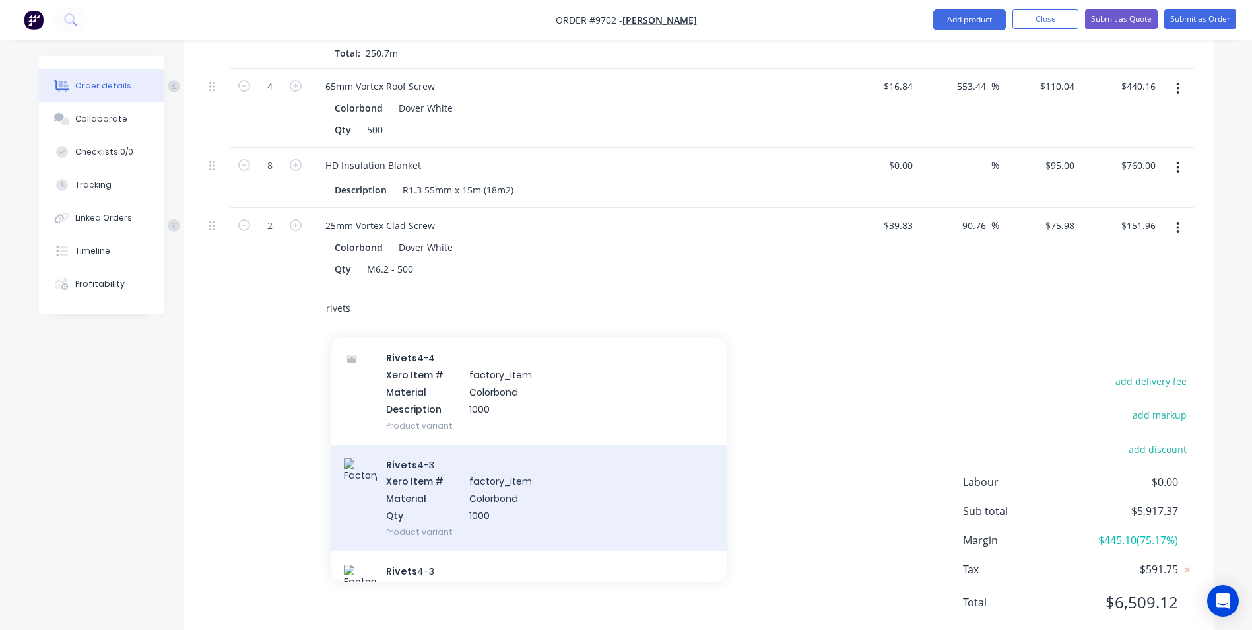
type input "rivets"
click at [525, 455] on div "Rivets 4-3 Xero Item # factory_item Material Colorbond Qty 1000 Product variant" at bounding box center [529, 498] width 396 height 106
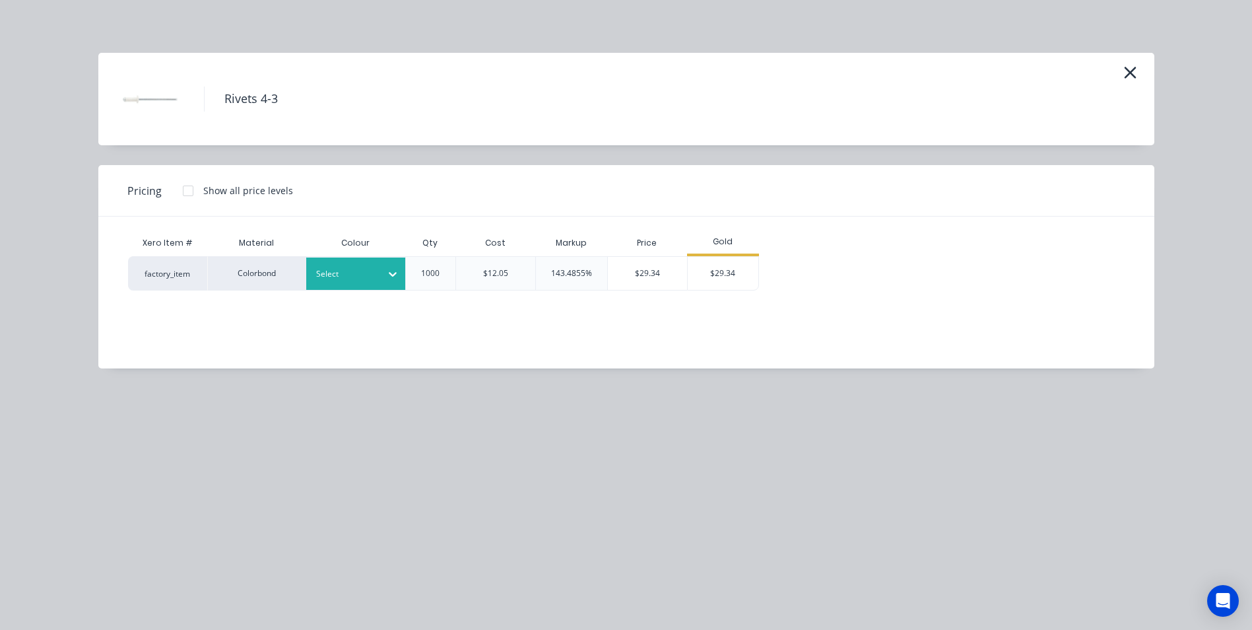
click at [370, 269] on div at bounding box center [345, 274] width 59 height 15
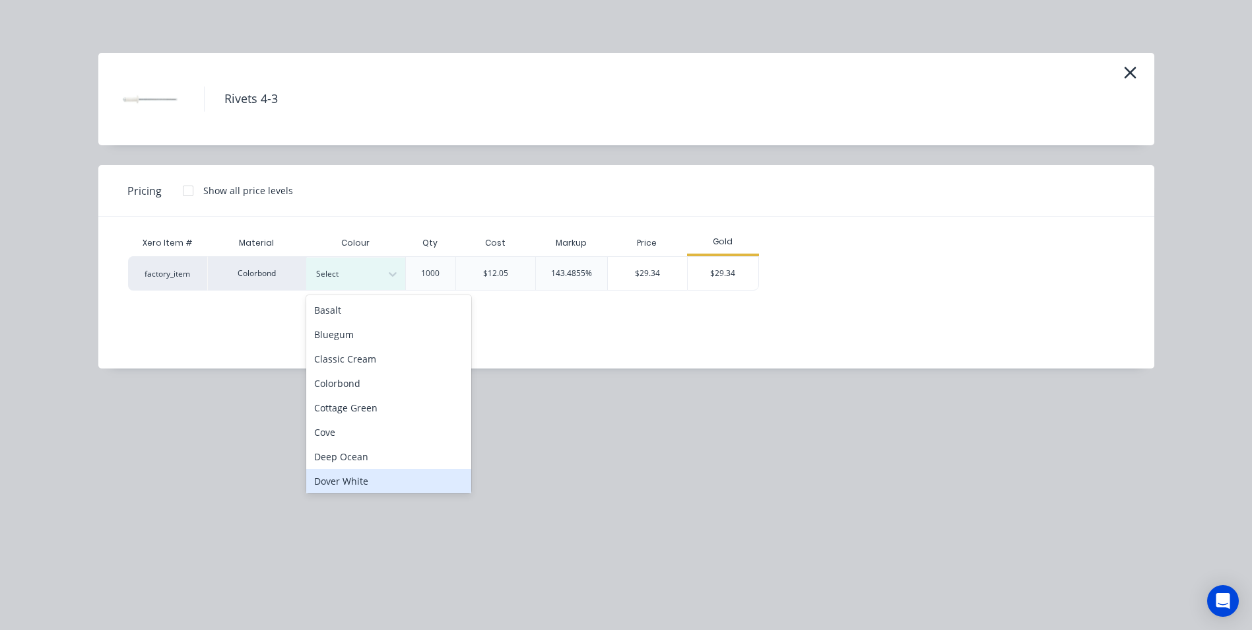
click at [379, 476] on div "Dover White" at bounding box center [388, 481] width 165 height 24
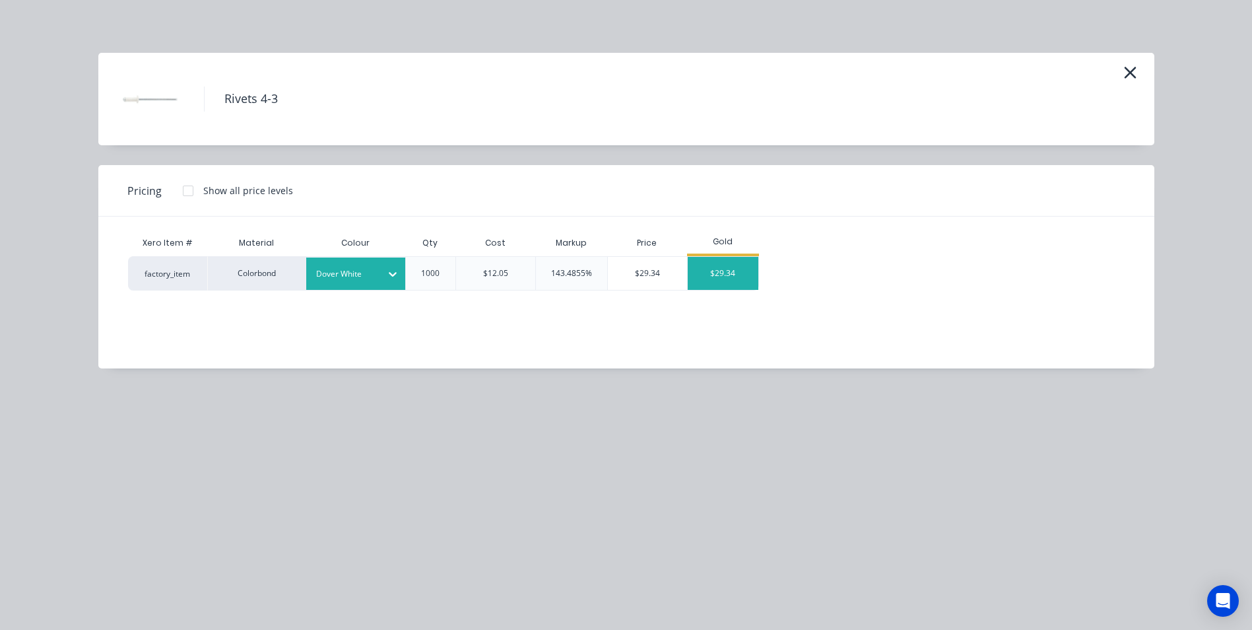
click at [733, 271] on div "$29.34" at bounding box center [723, 273] width 71 height 33
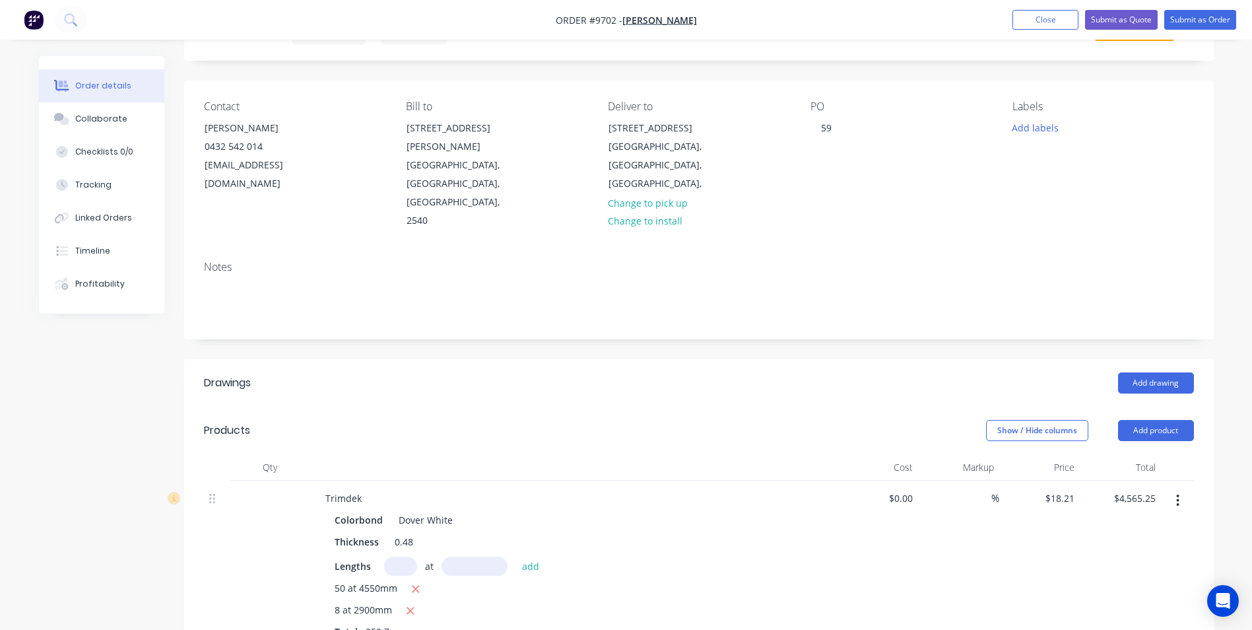
scroll to position [0, 0]
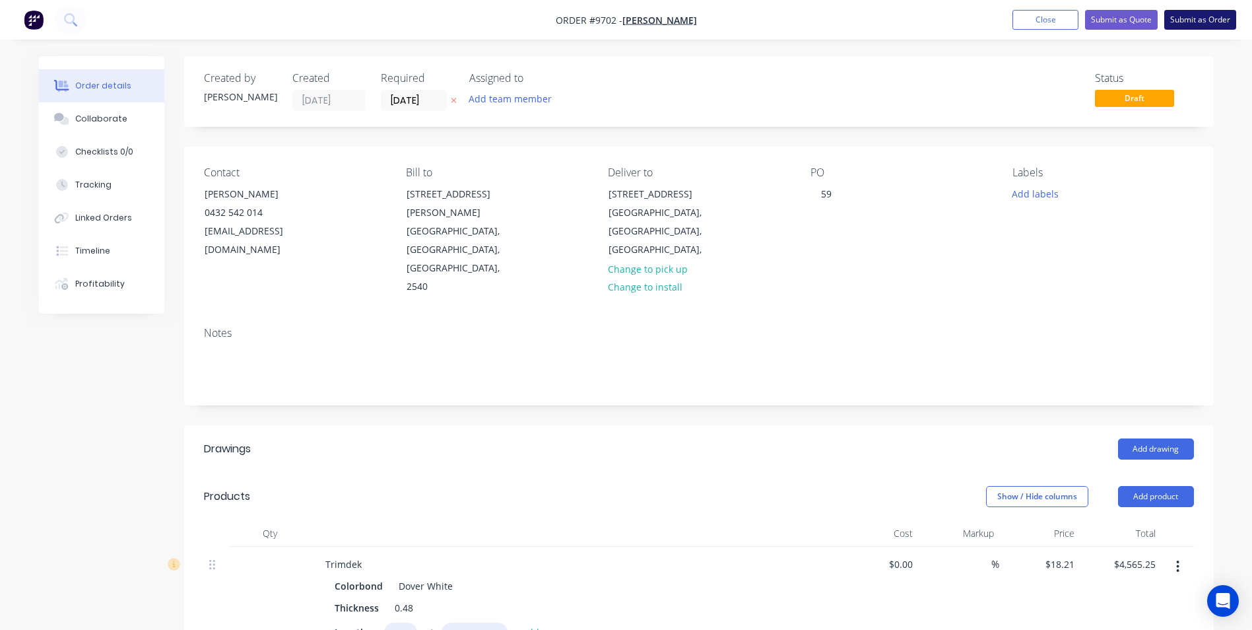
click at [1213, 13] on button "Submit as Order" at bounding box center [1200, 20] width 72 height 20
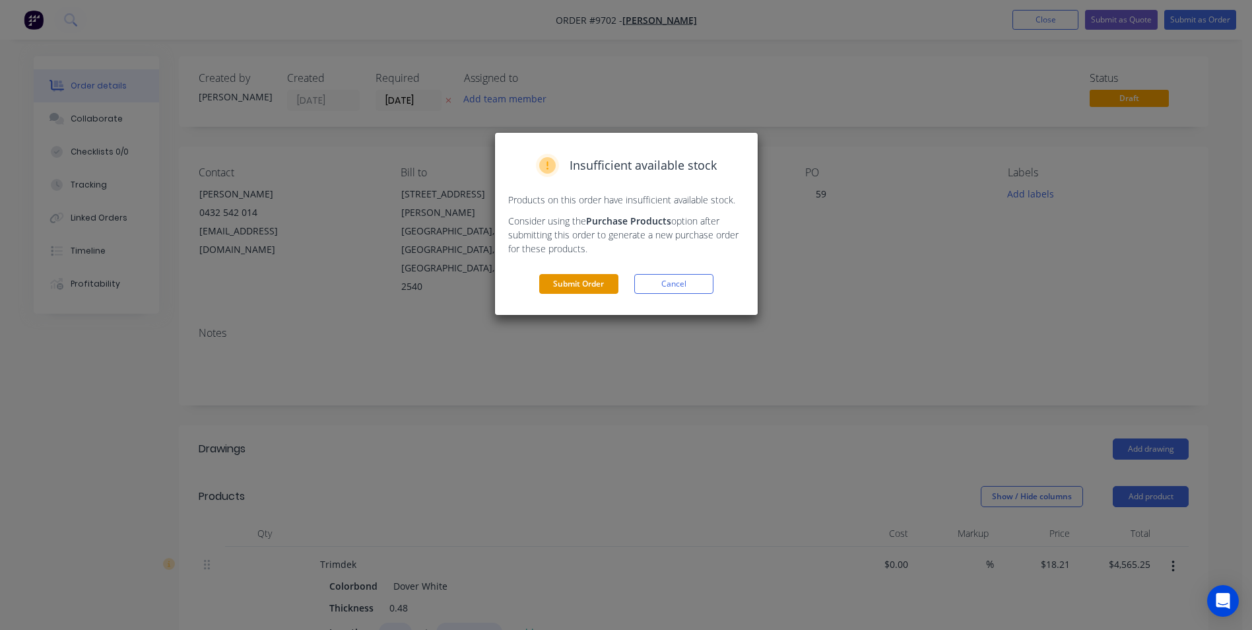
click at [595, 280] on button "Submit Order" at bounding box center [578, 284] width 79 height 20
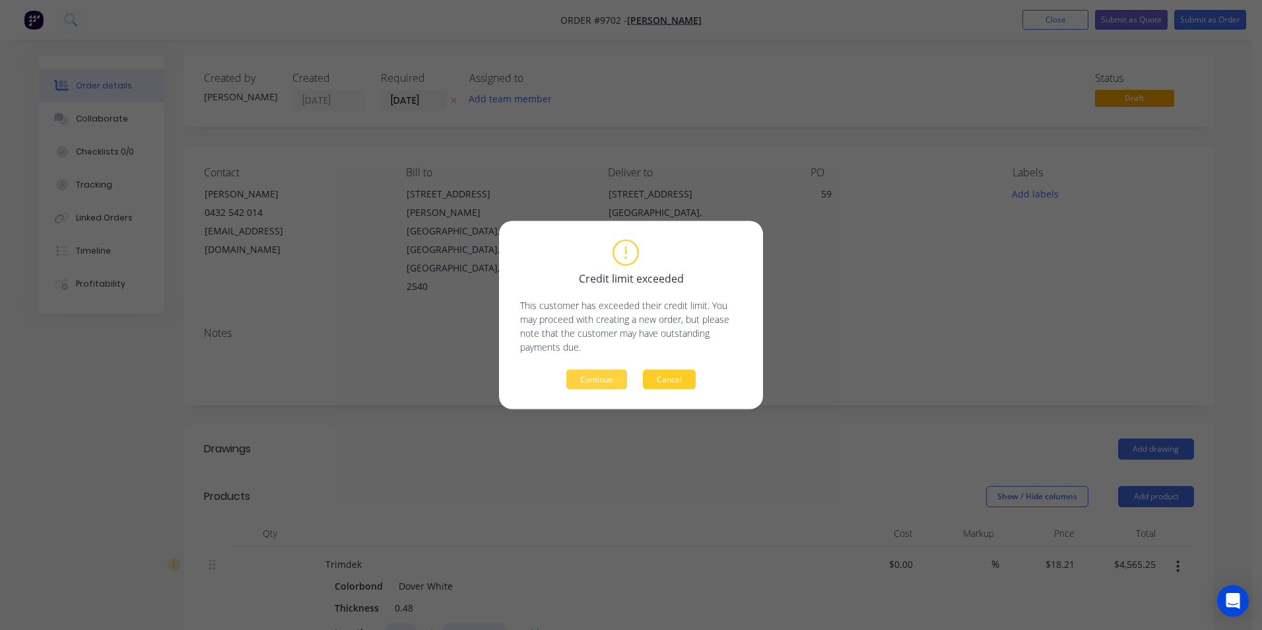
click at [660, 385] on button "Cancel" at bounding box center [669, 380] width 53 height 20
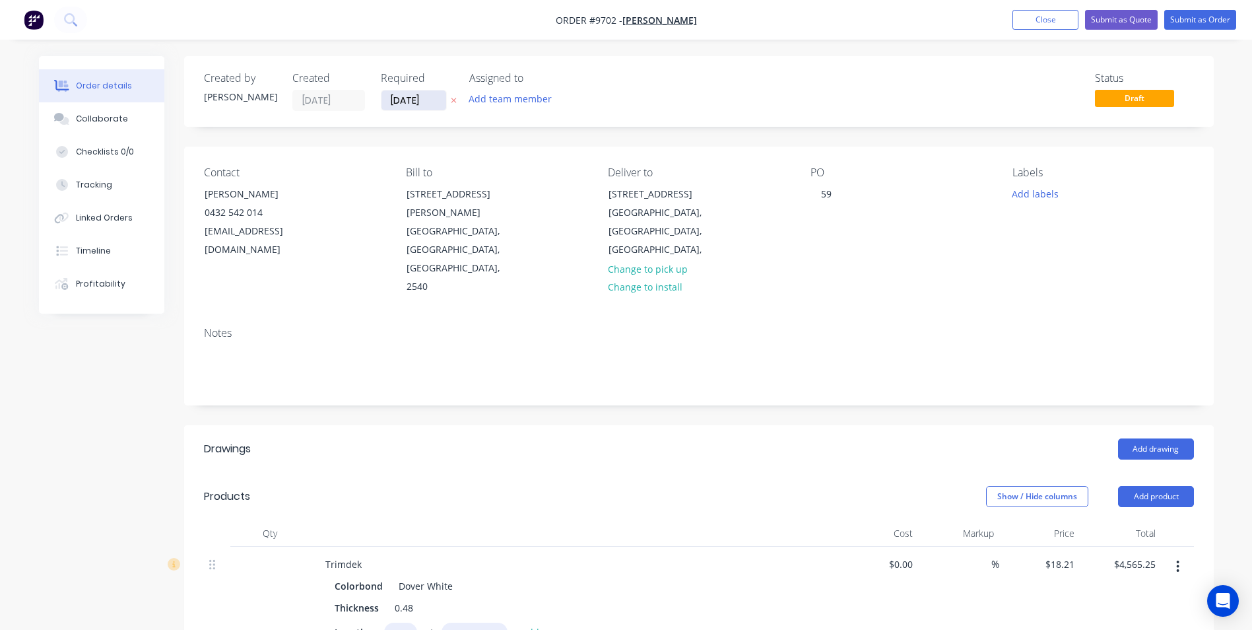
click at [415, 101] on input "[DATE]" at bounding box center [413, 100] width 65 height 20
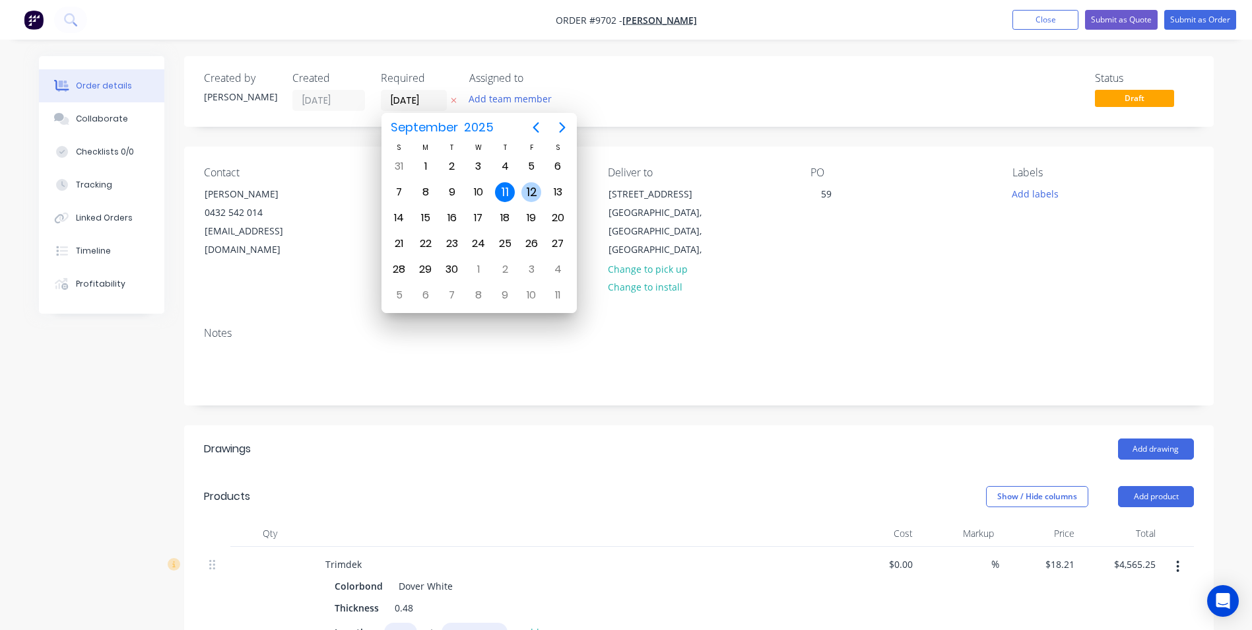
click at [529, 197] on div "12" at bounding box center [531, 192] width 20 height 20
type input "[DATE]"
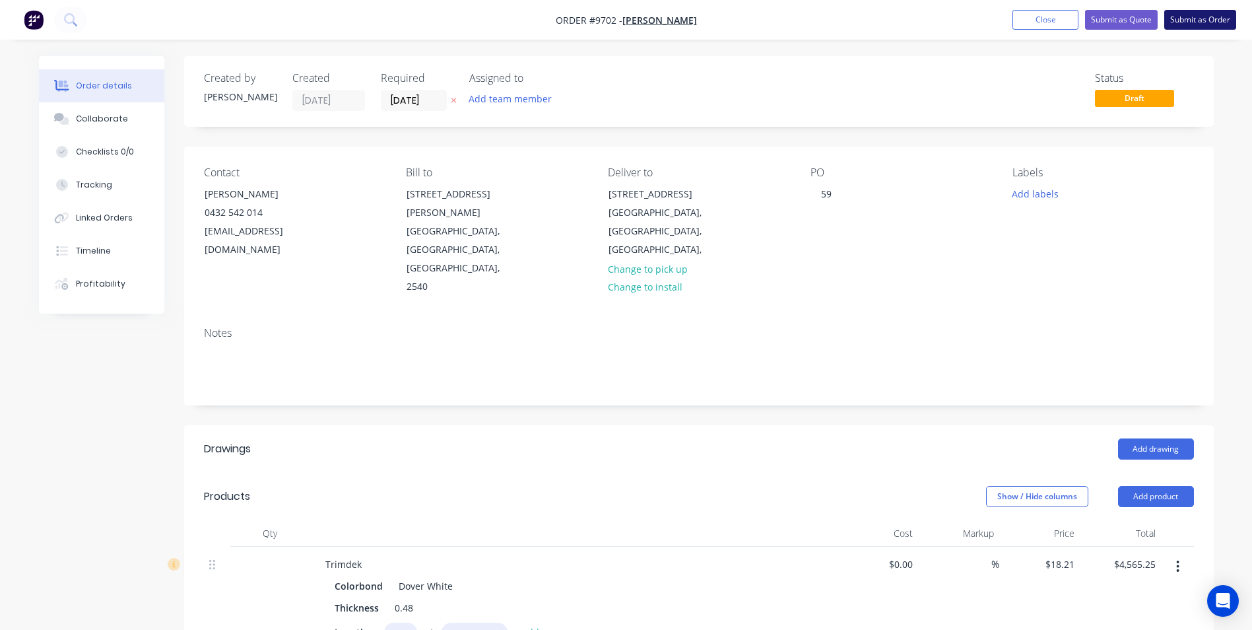
click at [1173, 18] on button "Submit as Order" at bounding box center [1200, 20] width 72 height 20
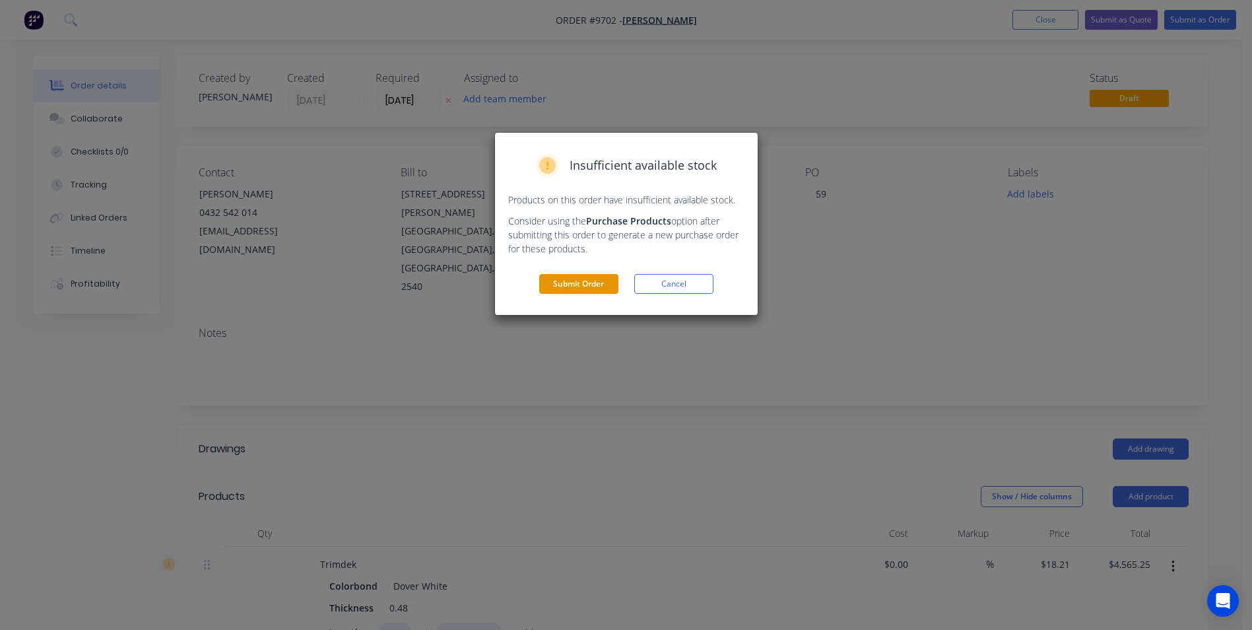
click at [576, 276] on button "Submit Order" at bounding box center [578, 284] width 79 height 20
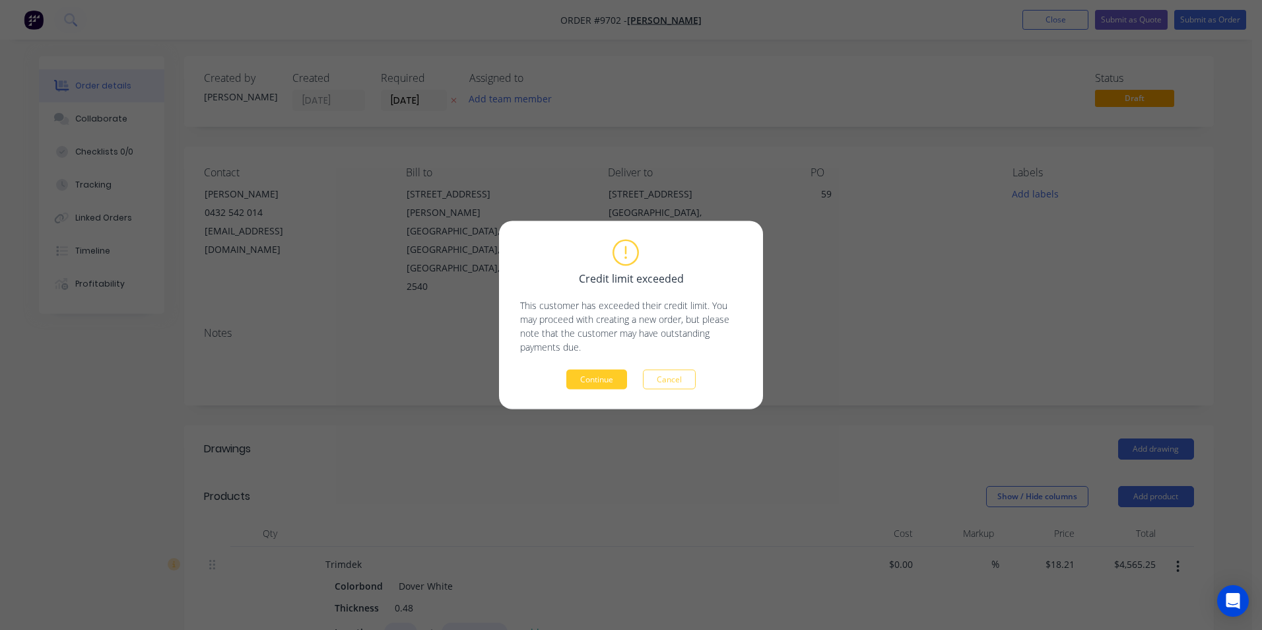
click at [601, 377] on button "Continue" at bounding box center [596, 380] width 61 height 20
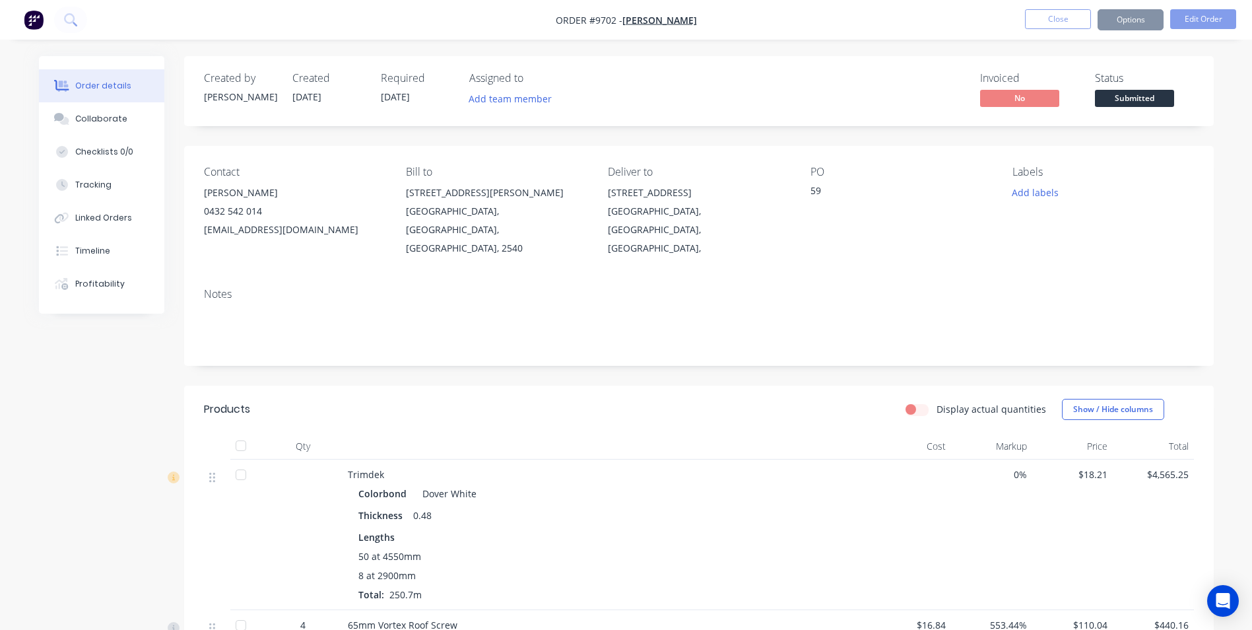
click at [1126, 22] on button "Options" at bounding box center [1130, 19] width 66 height 21
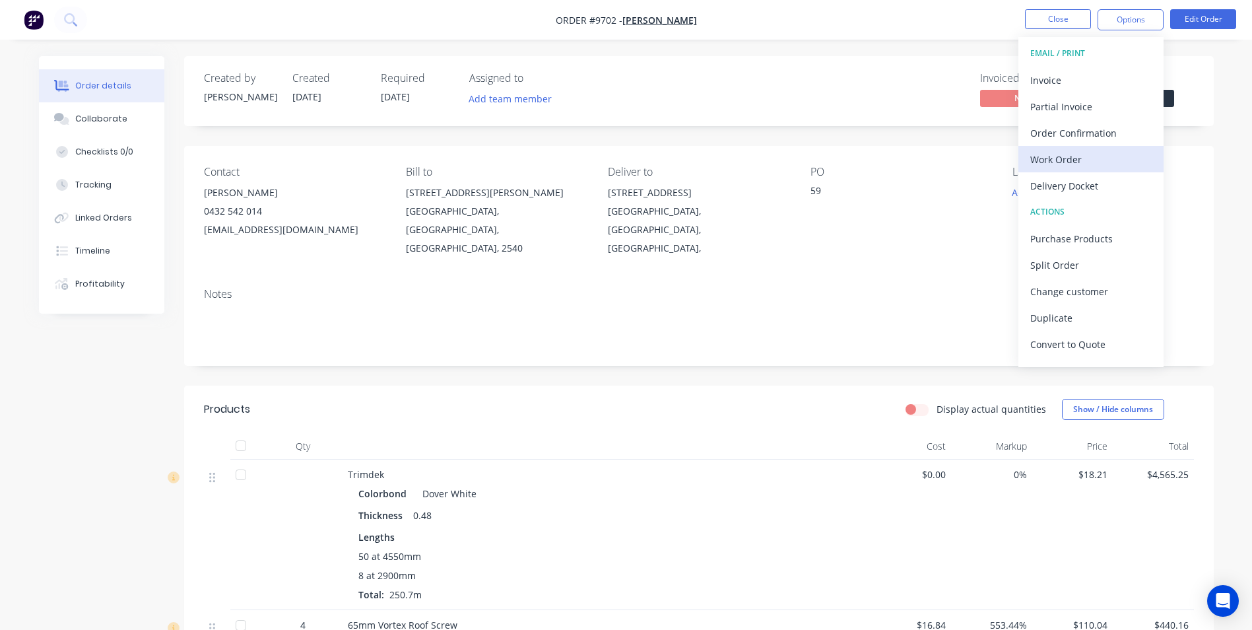
click at [1060, 163] on div "Work Order" at bounding box center [1090, 159] width 121 height 19
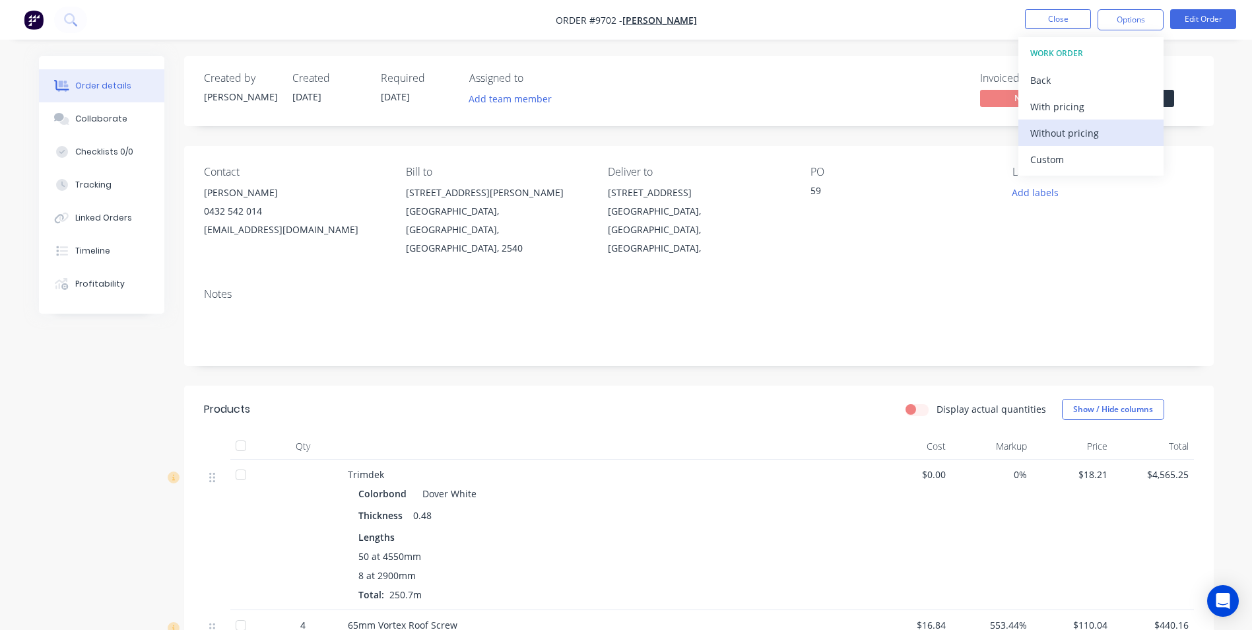
click at [1064, 134] on div "Without pricing" at bounding box center [1090, 132] width 121 height 19
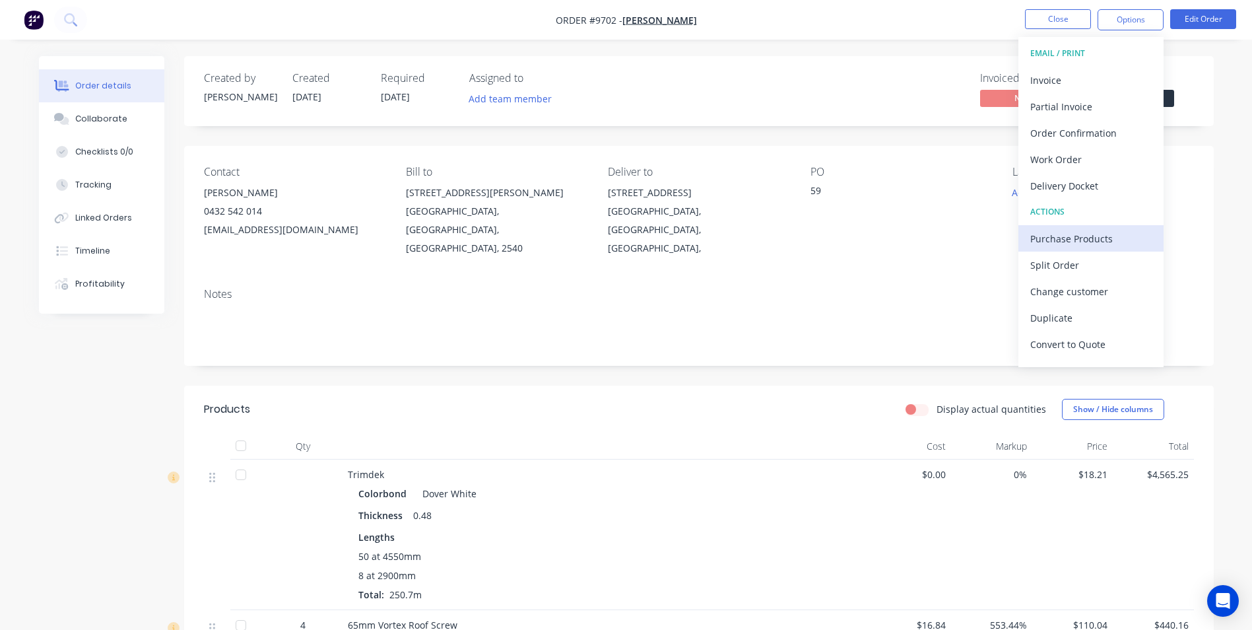
click at [1094, 238] on div "Purchase Products" at bounding box center [1090, 238] width 121 height 19
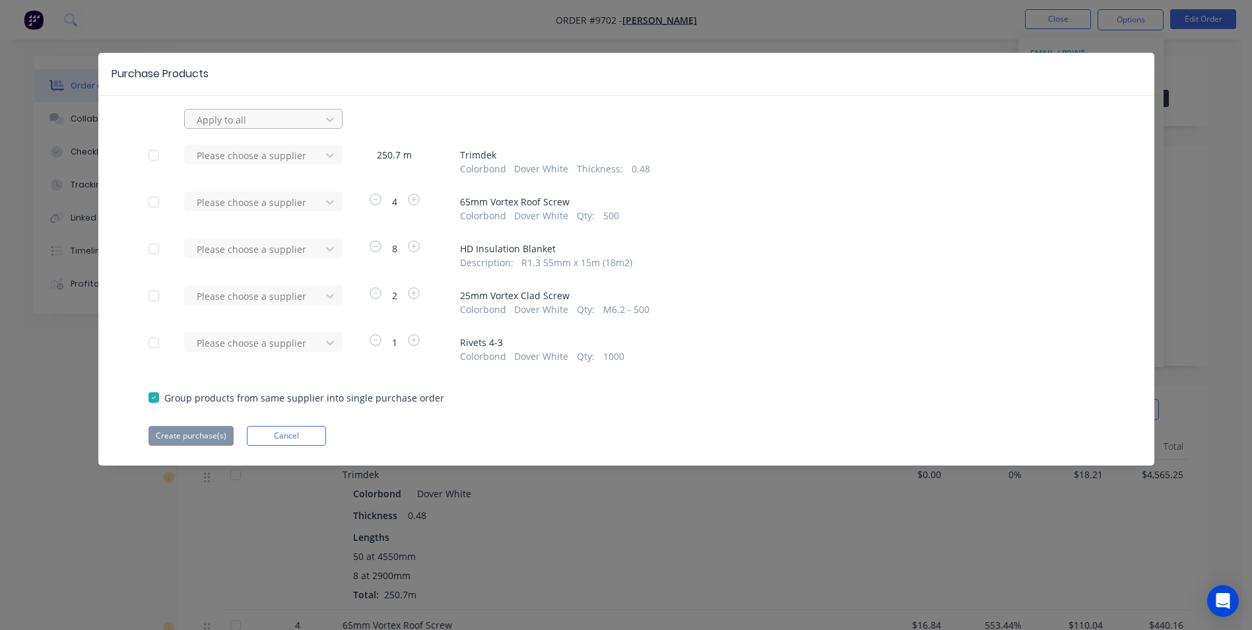
click at [292, 121] on div at bounding box center [254, 120] width 119 height 16
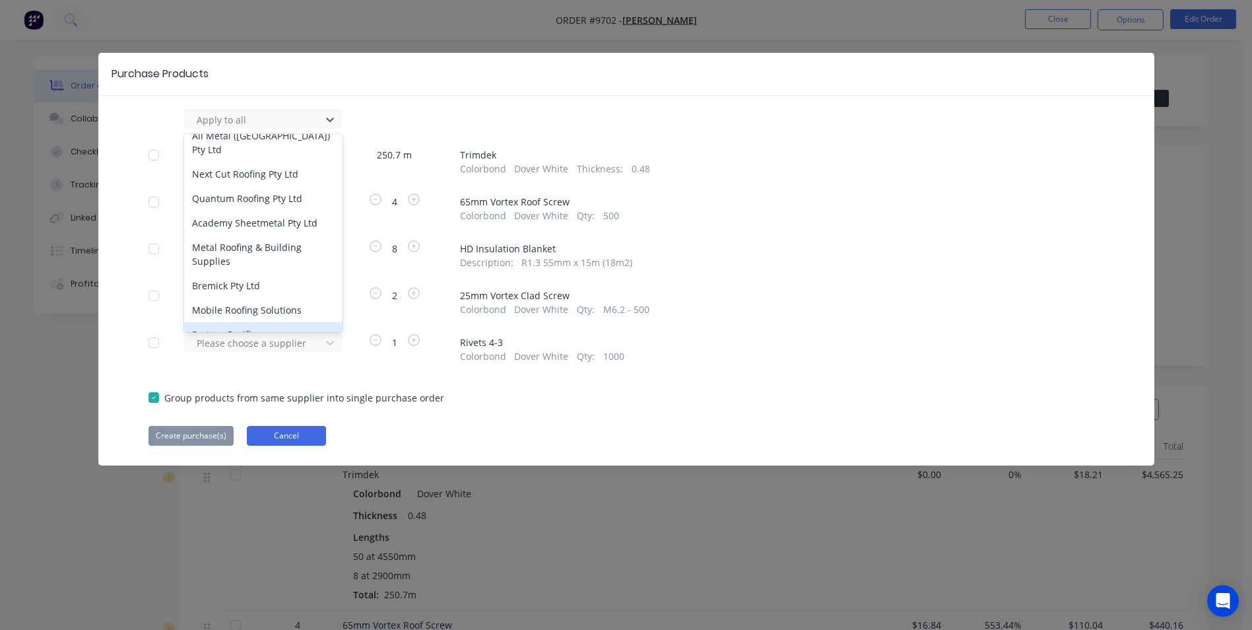
click at [293, 436] on button "Cancel" at bounding box center [286, 436] width 79 height 20
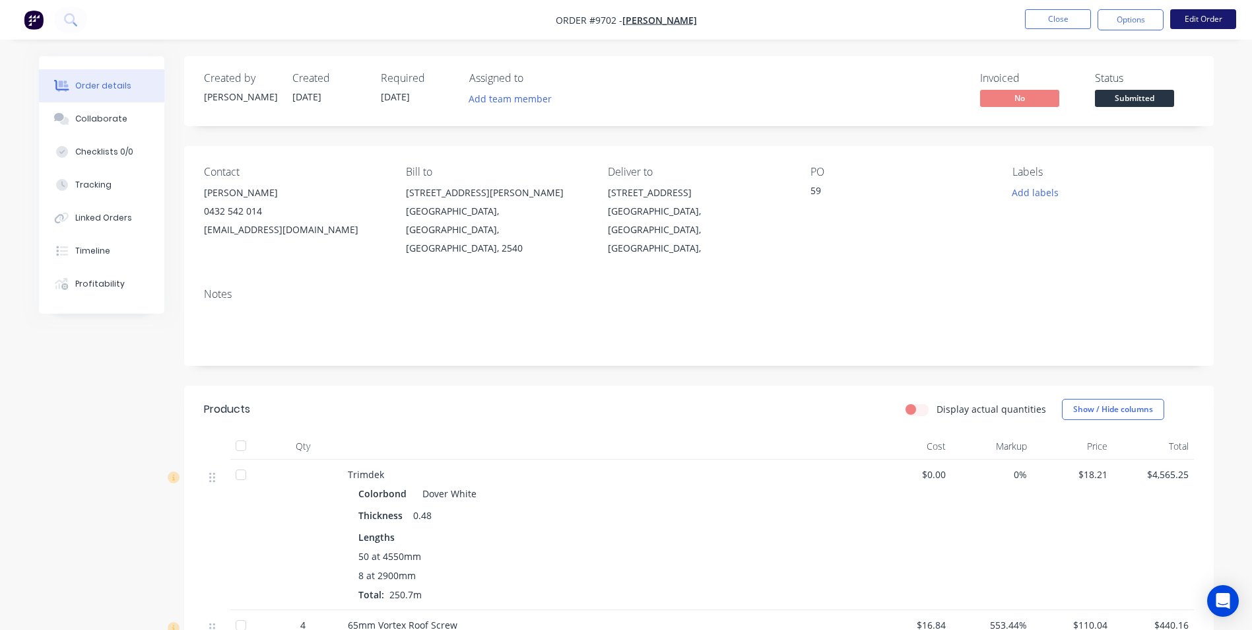
click at [1190, 19] on button "Edit Order" at bounding box center [1203, 19] width 66 height 20
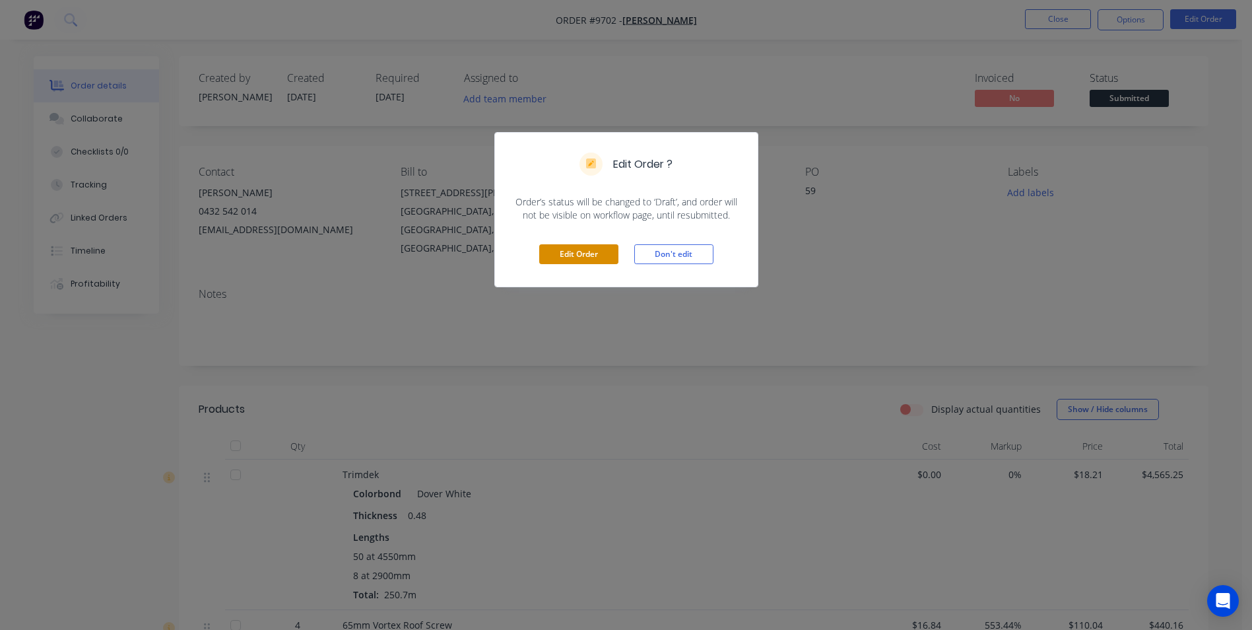
click at [564, 255] on button "Edit Order" at bounding box center [578, 254] width 79 height 20
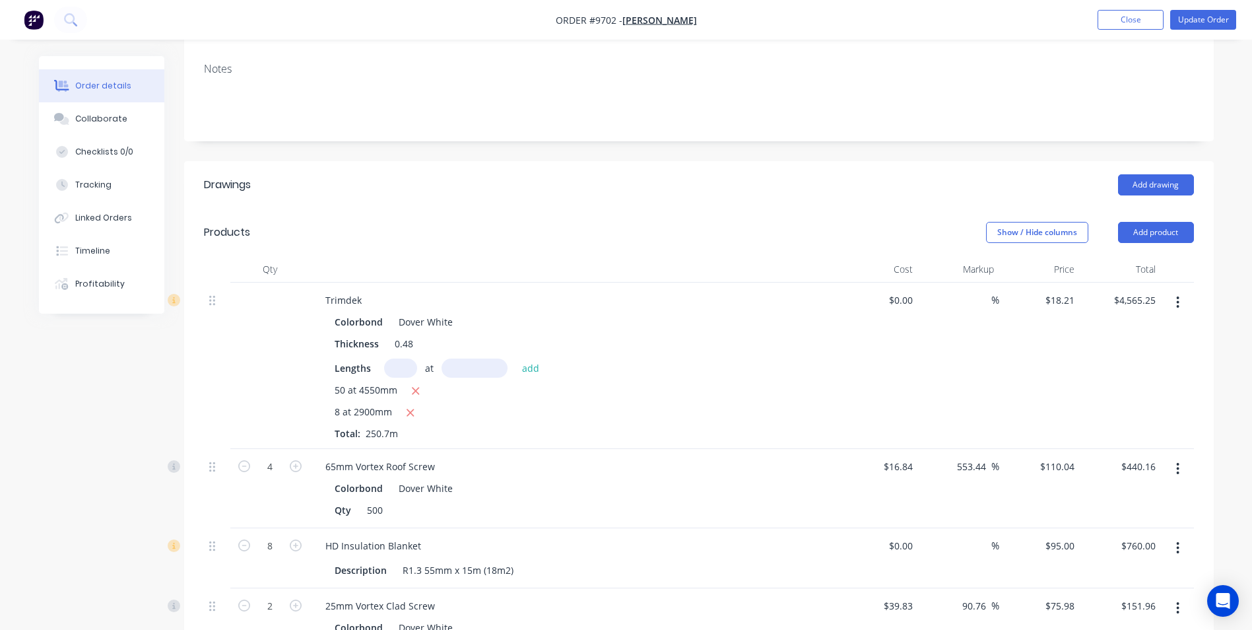
scroll to position [660, 0]
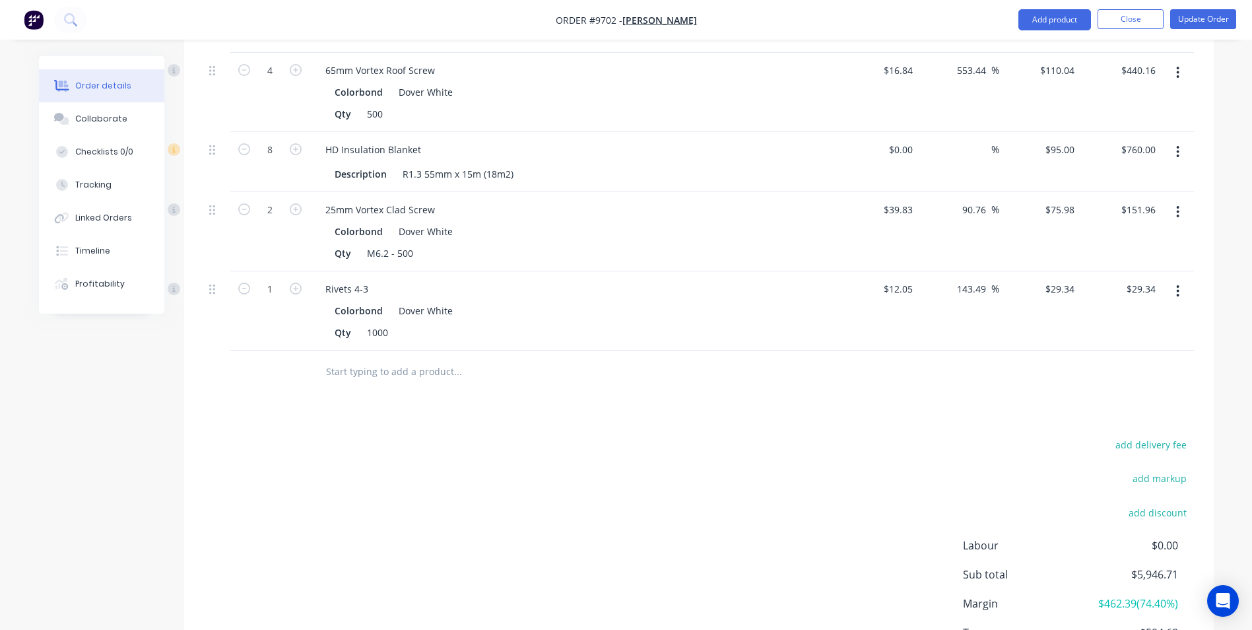
click at [351, 358] on input "text" at bounding box center [457, 371] width 264 height 26
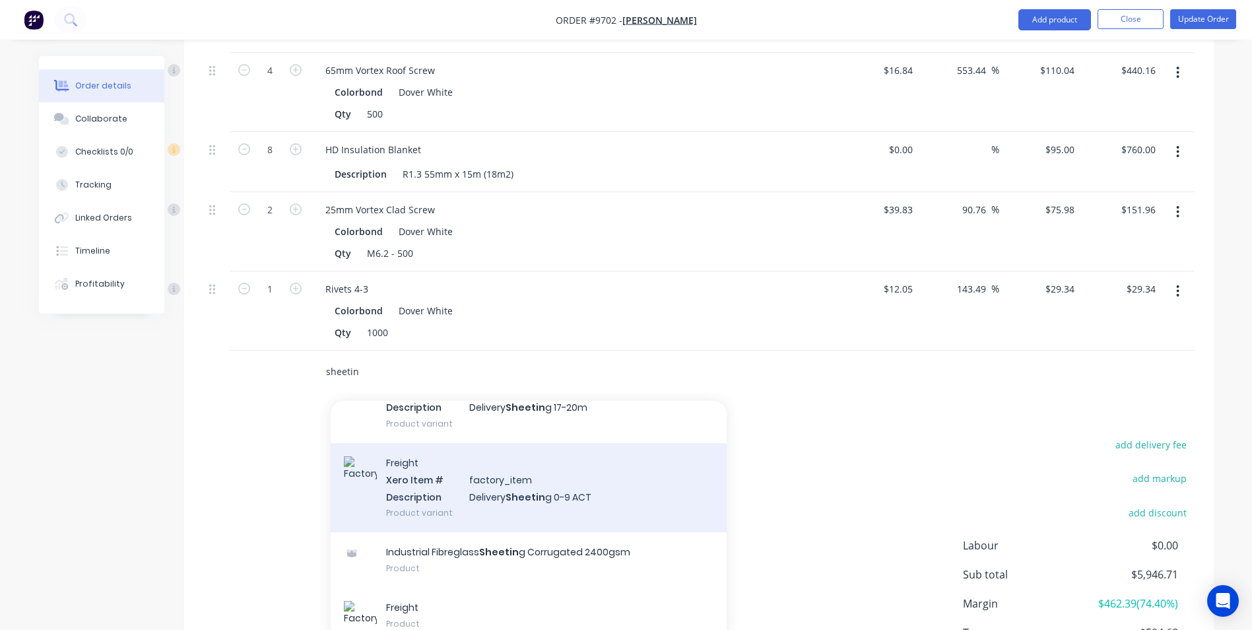
scroll to position [538, 0]
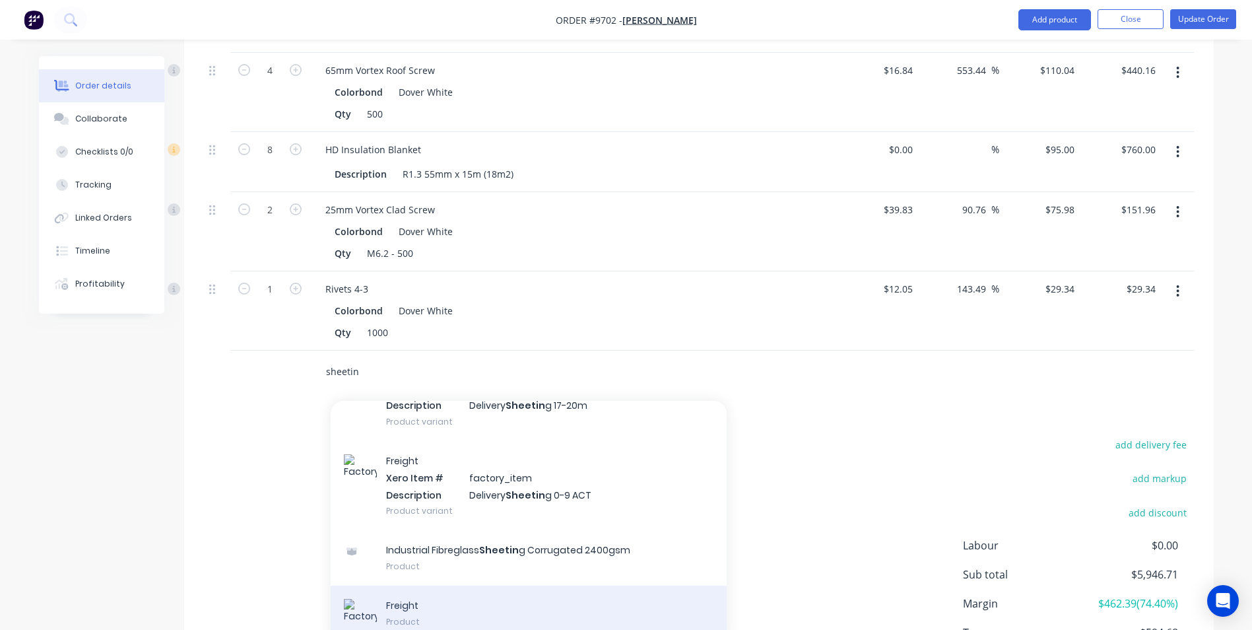
type input "sheetin"
click at [372, 585] on div "Freight Product" at bounding box center [529, 614] width 396 height 59
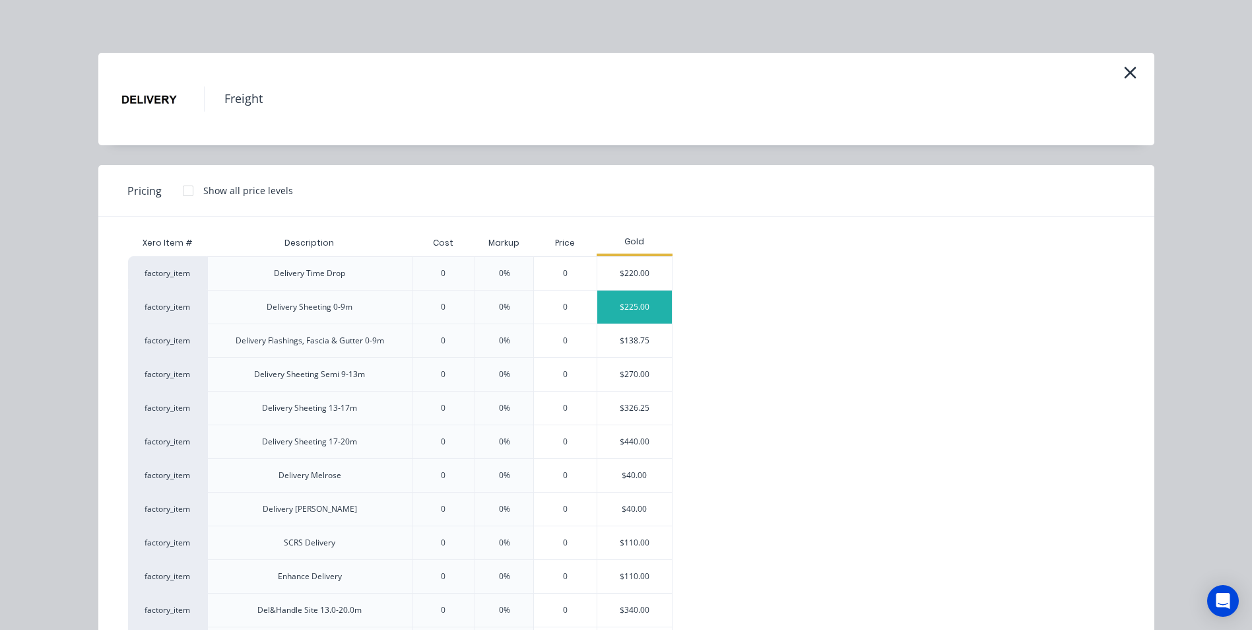
click at [610, 304] on div "$225.00" at bounding box center [634, 306] width 75 height 33
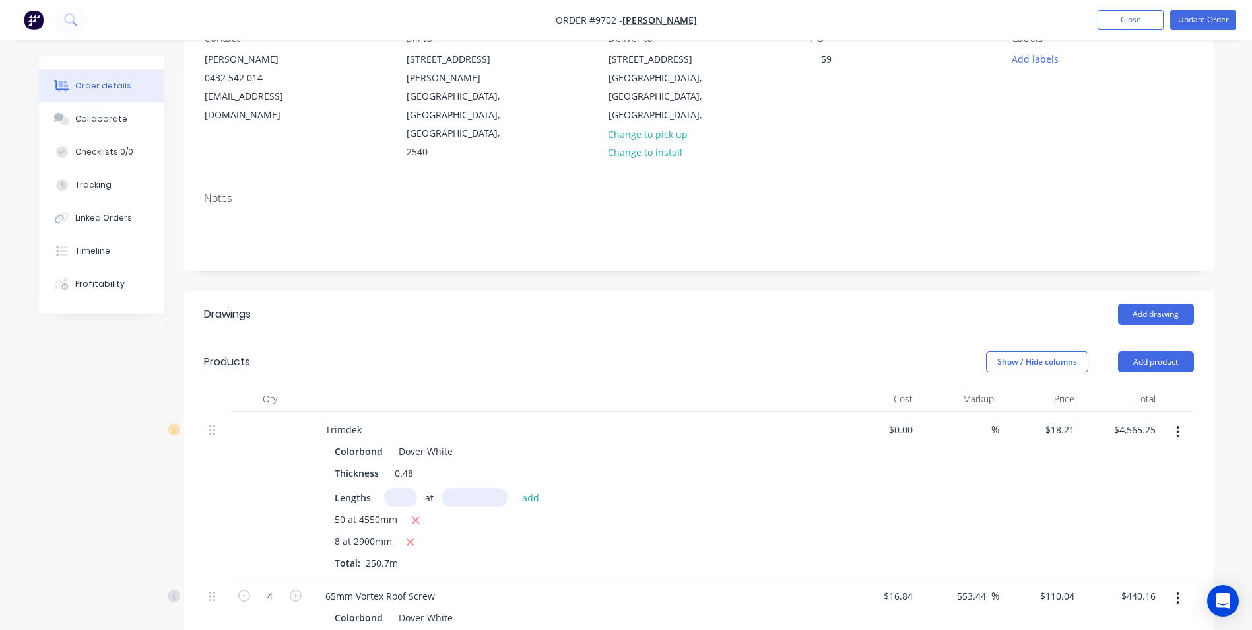
scroll to position [0, 0]
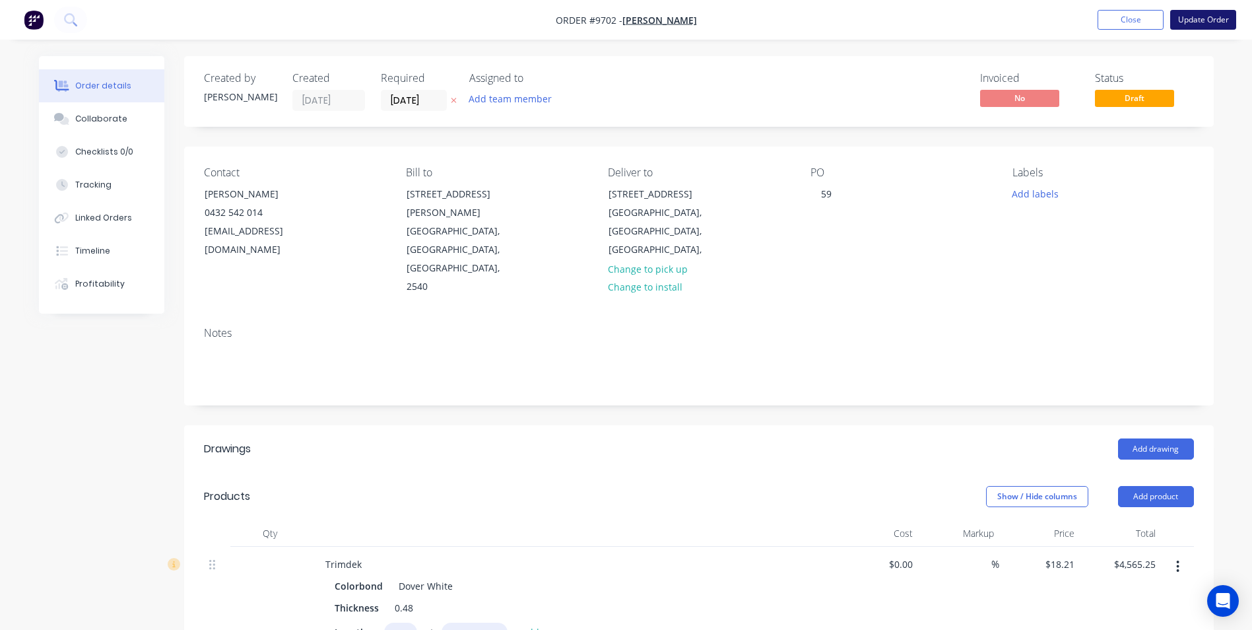
click at [1182, 17] on button "Update Order" at bounding box center [1203, 20] width 66 height 20
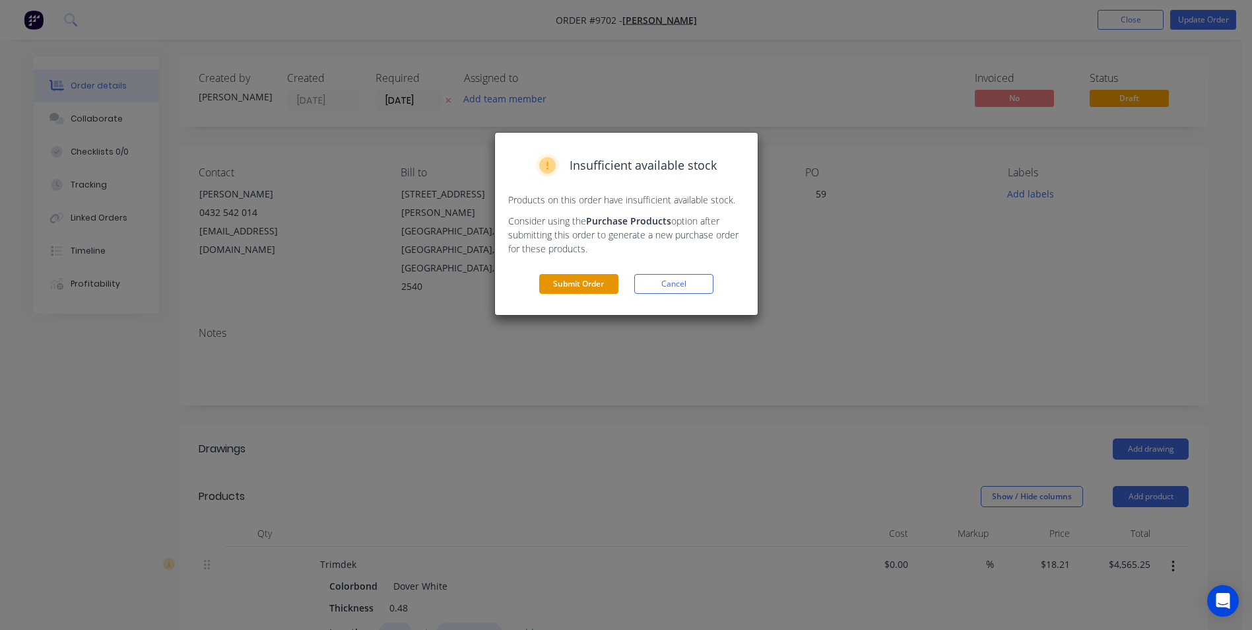
click at [556, 288] on button "Submit Order" at bounding box center [578, 284] width 79 height 20
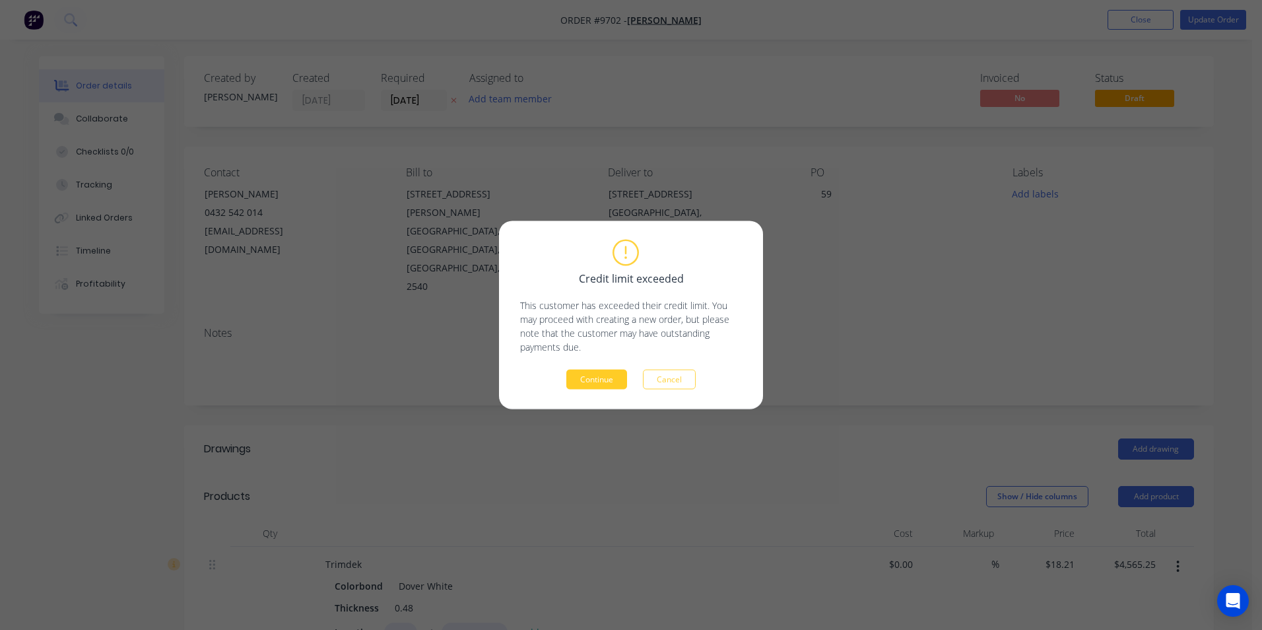
click at [599, 377] on button "Continue" at bounding box center [596, 380] width 61 height 20
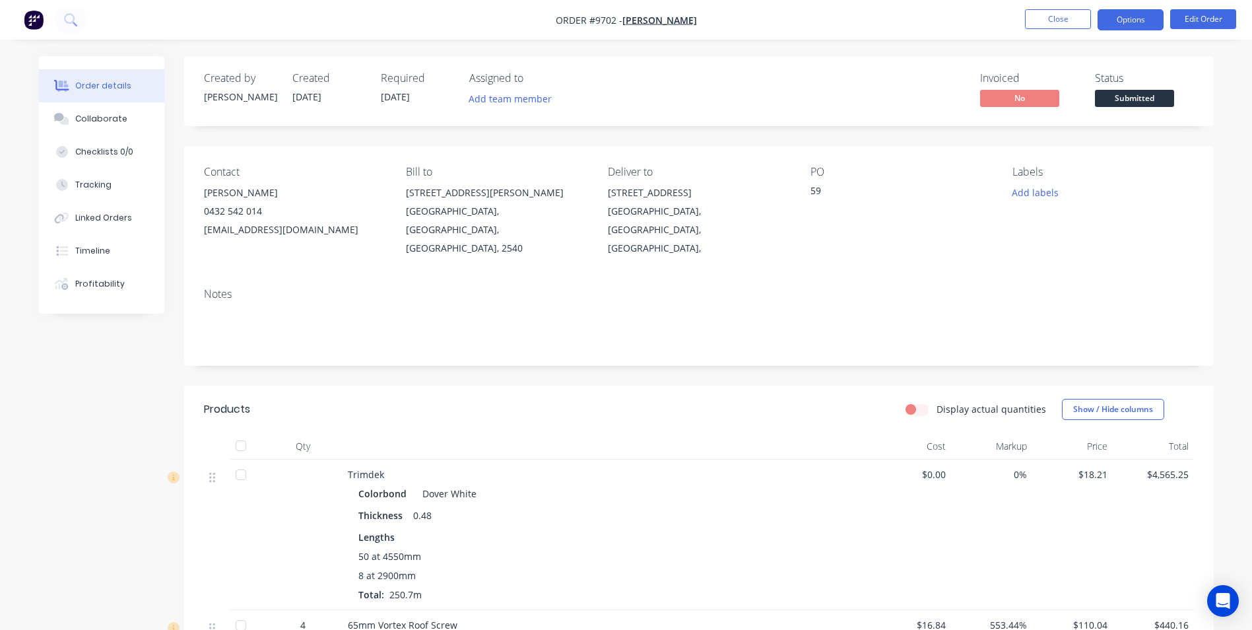
click at [1124, 25] on button "Options" at bounding box center [1130, 19] width 66 height 21
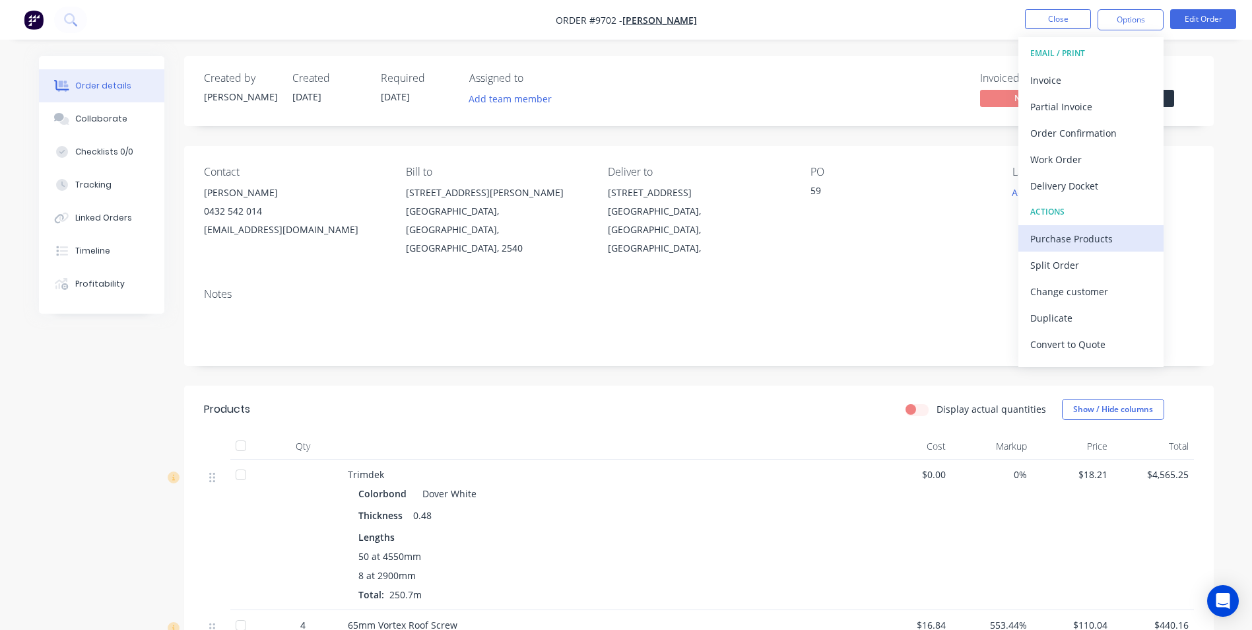
click at [1072, 241] on div "Purchase Products" at bounding box center [1090, 238] width 121 height 19
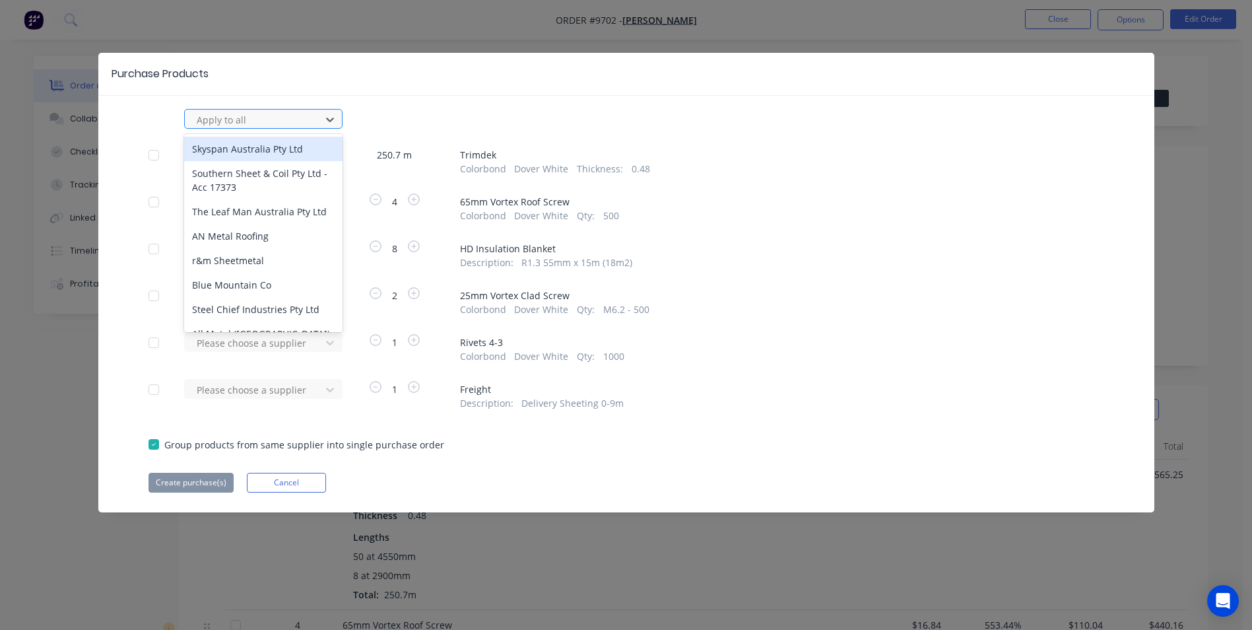
click at [244, 127] on div at bounding box center [254, 120] width 119 height 16
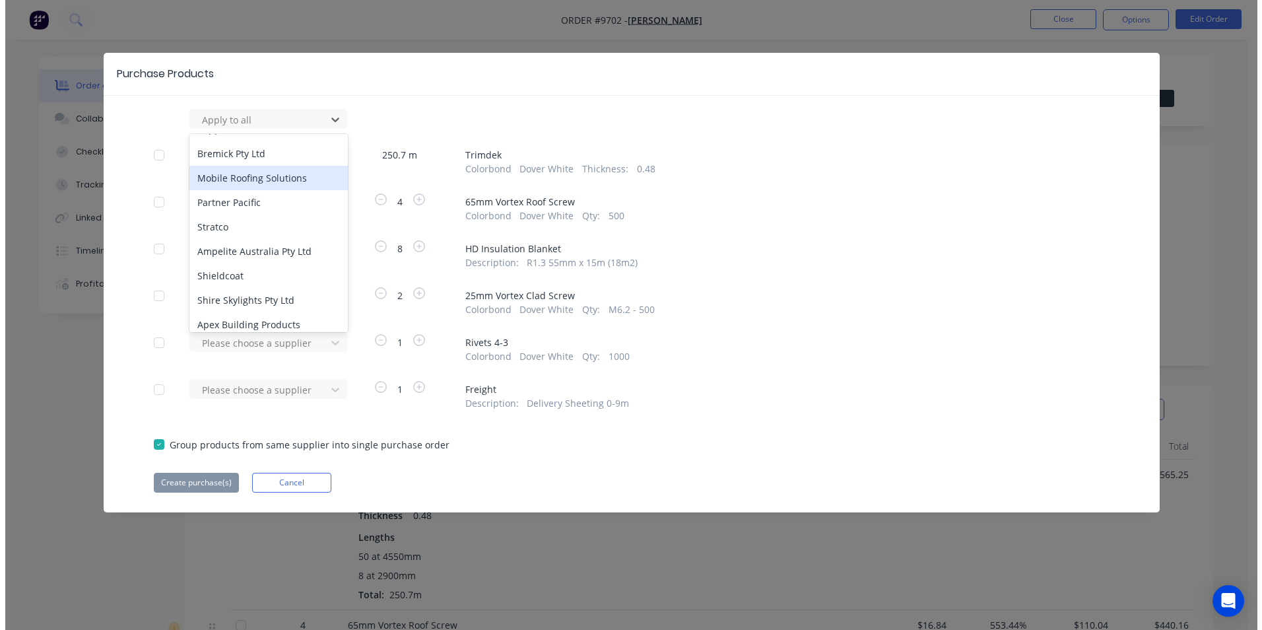
scroll to position [396, 0]
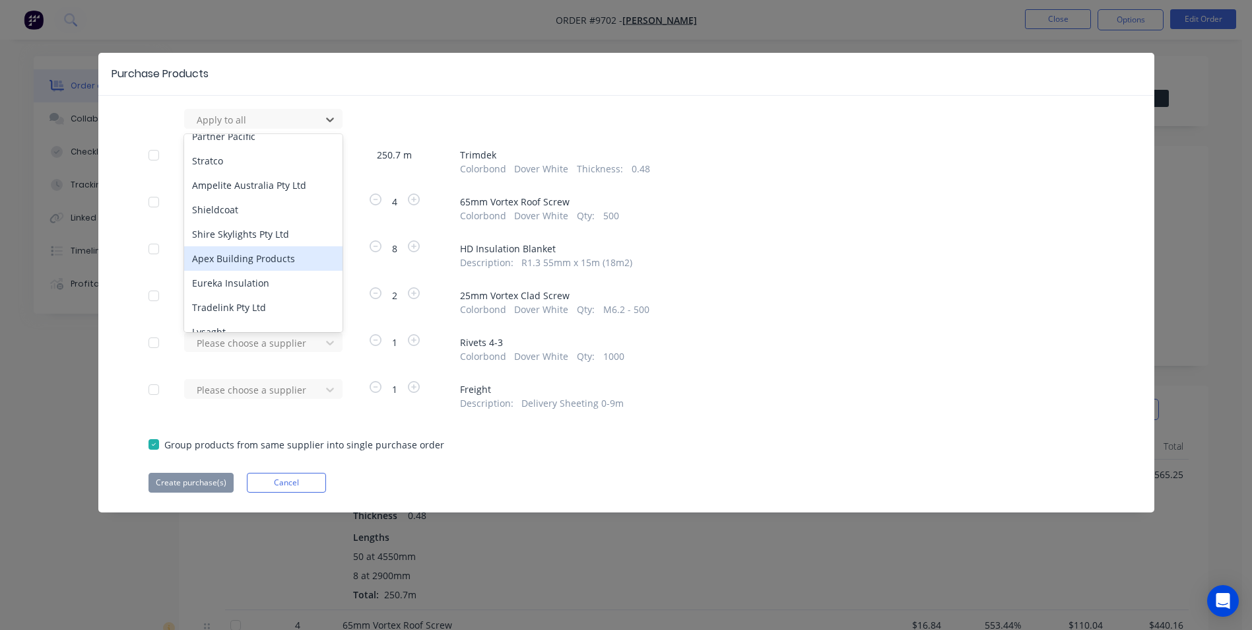
click at [238, 247] on div "Apex Building Products" at bounding box center [263, 258] width 158 height 24
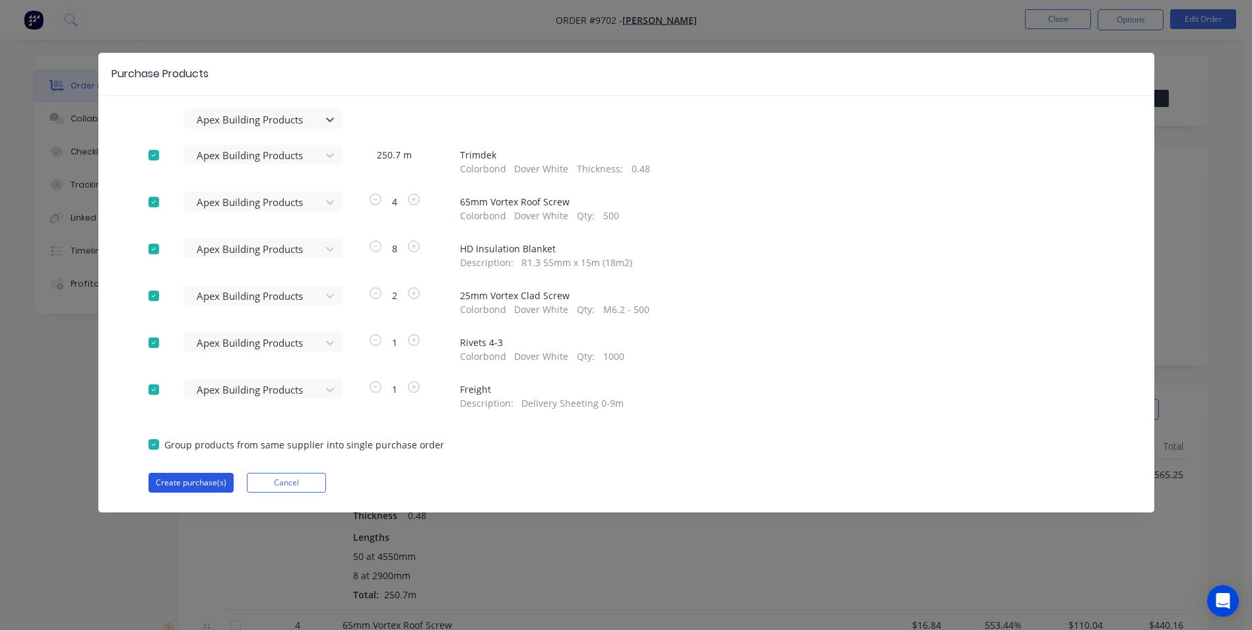
click at [195, 482] on button "Create purchase(s)" at bounding box center [190, 482] width 85 height 20
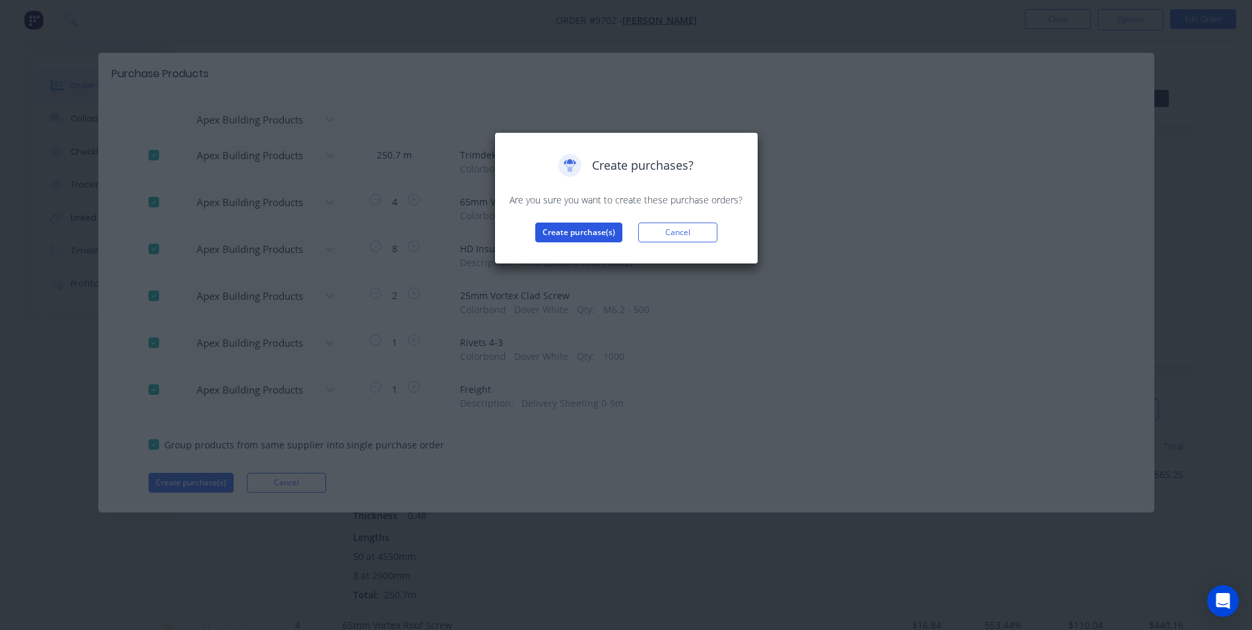
click at [562, 232] on button "Create purchase(s)" at bounding box center [578, 232] width 87 height 20
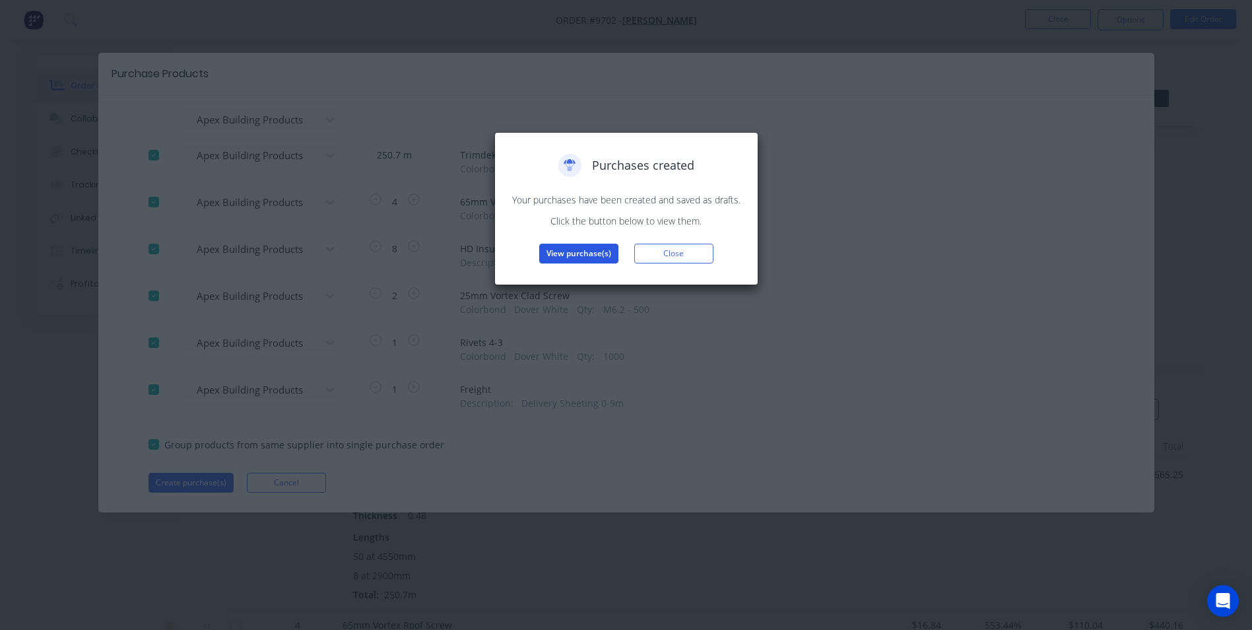
click at [573, 246] on button "View purchase(s)" at bounding box center [578, 254] width 79 height 20
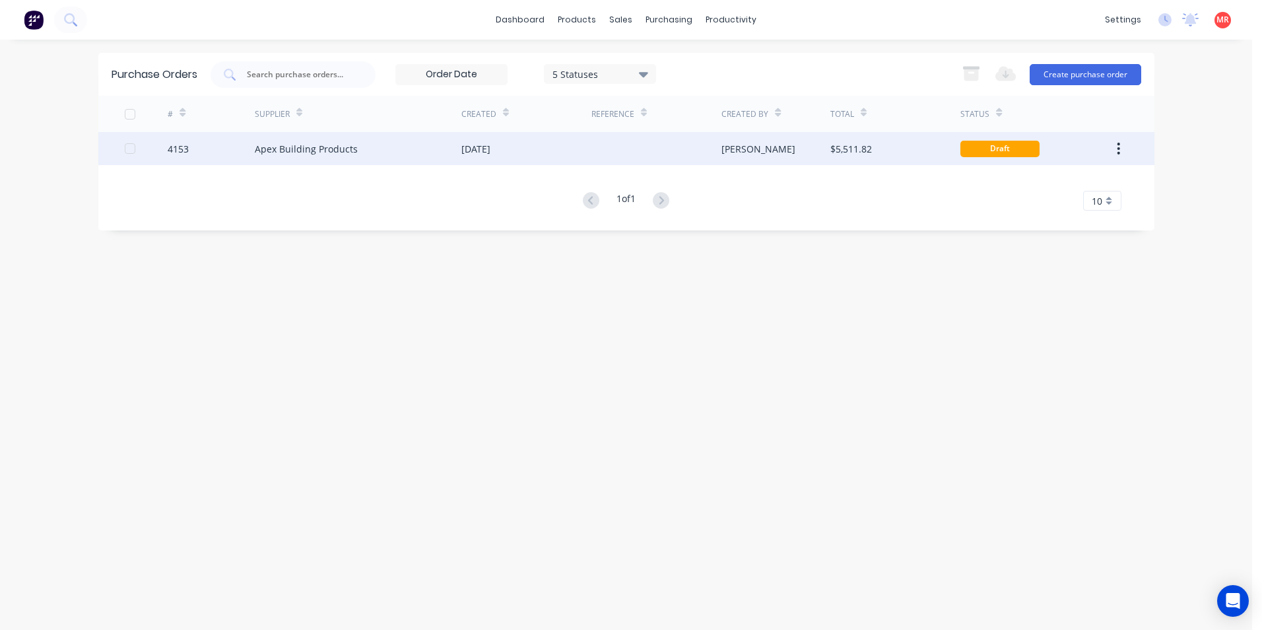
click at [659, 150] on div at bounding box center [656, 148] width 130 height 33
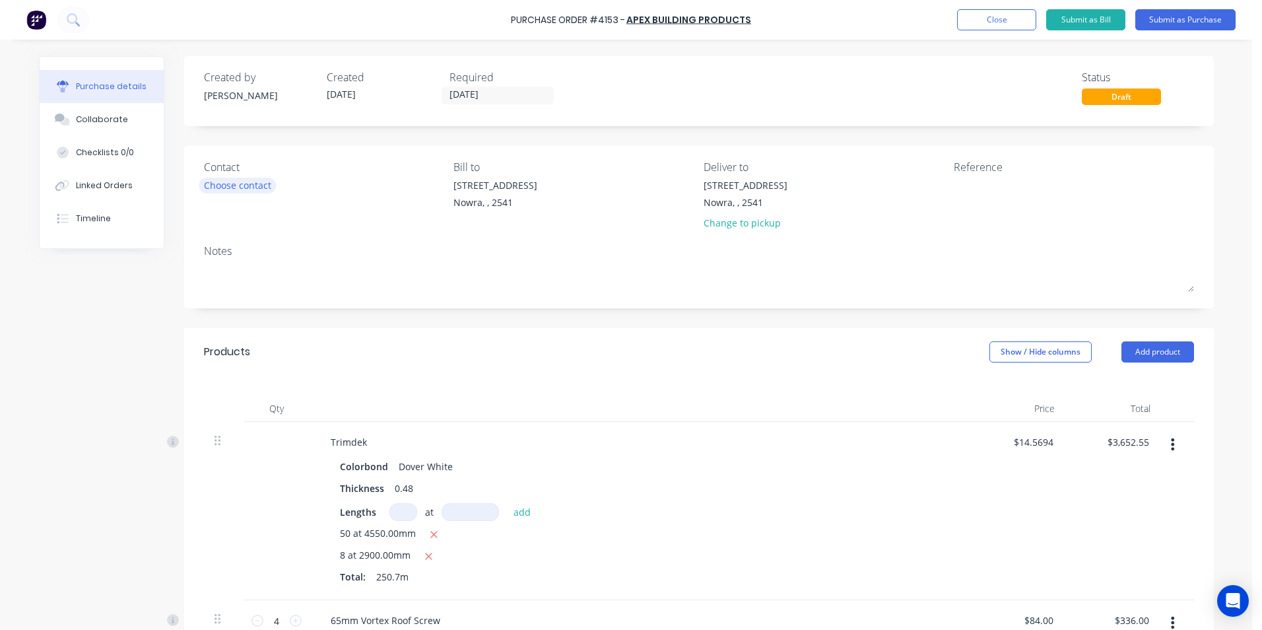
click at [253, 192] on div "Choose contact" at bounding box center [237, 185] width 67 height 14
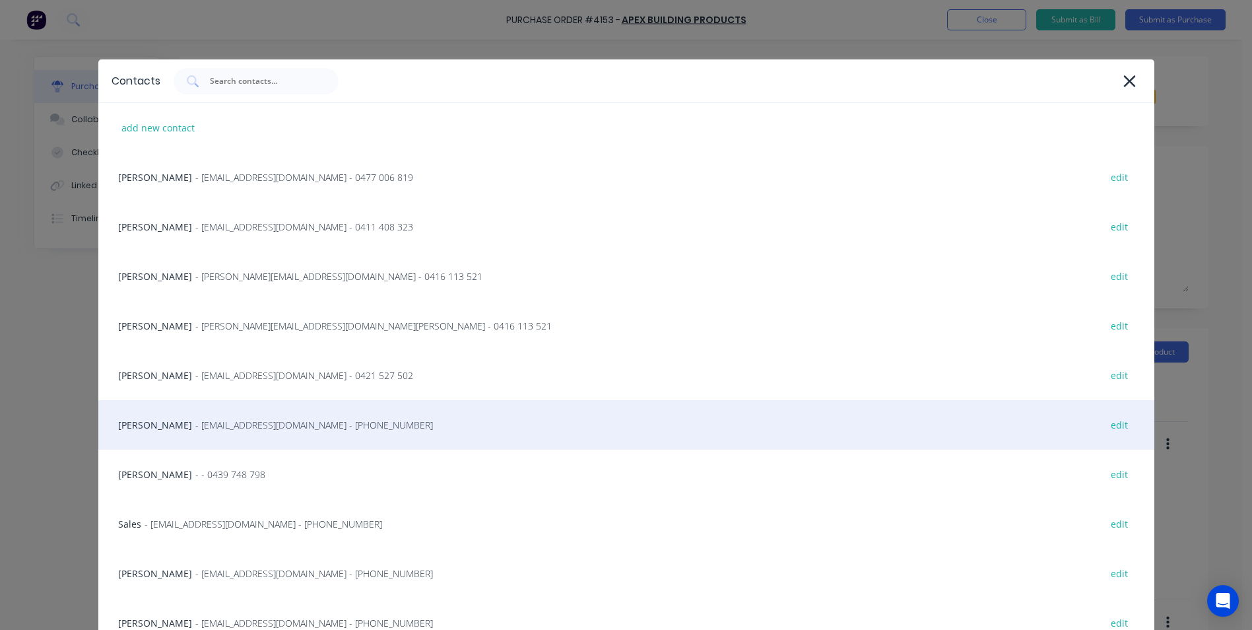
click at [206, 426] on span "- [EMAIL_ADDRESS][DOMAIN_NAME] - [PHONE_NUMBER]" at bounding box center [314, 425] width 238 height 14
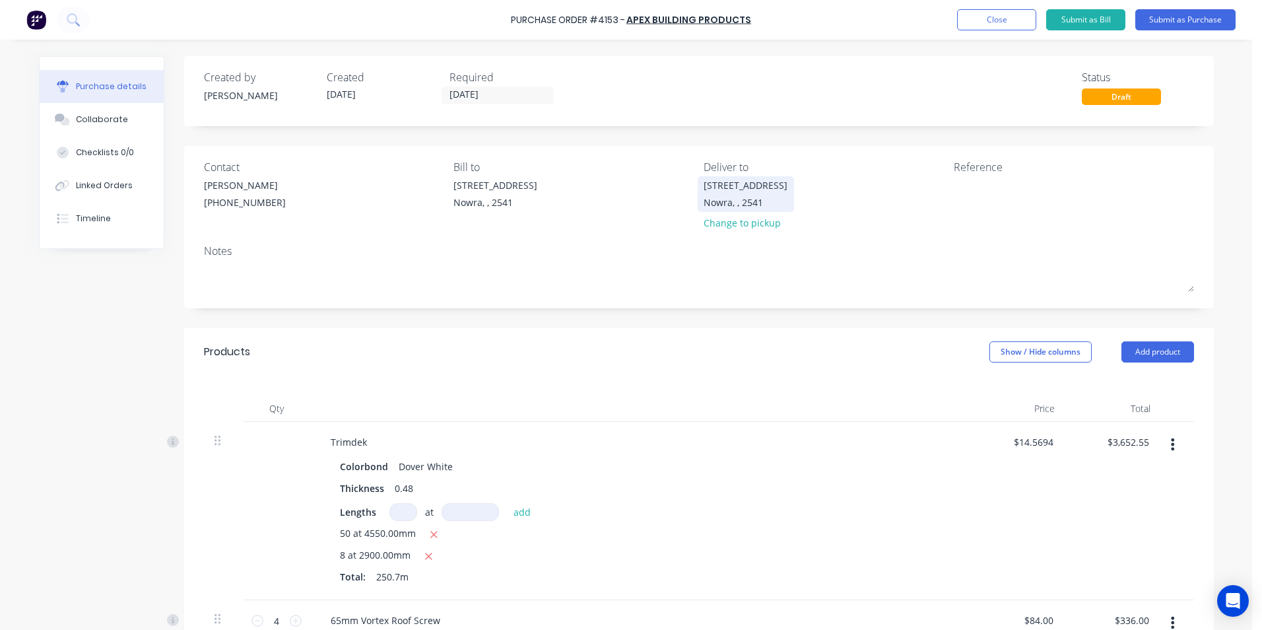
click at [755, 197] on div "Nowra, , 2541" at bounding box center [745, 202] width 84 height 14
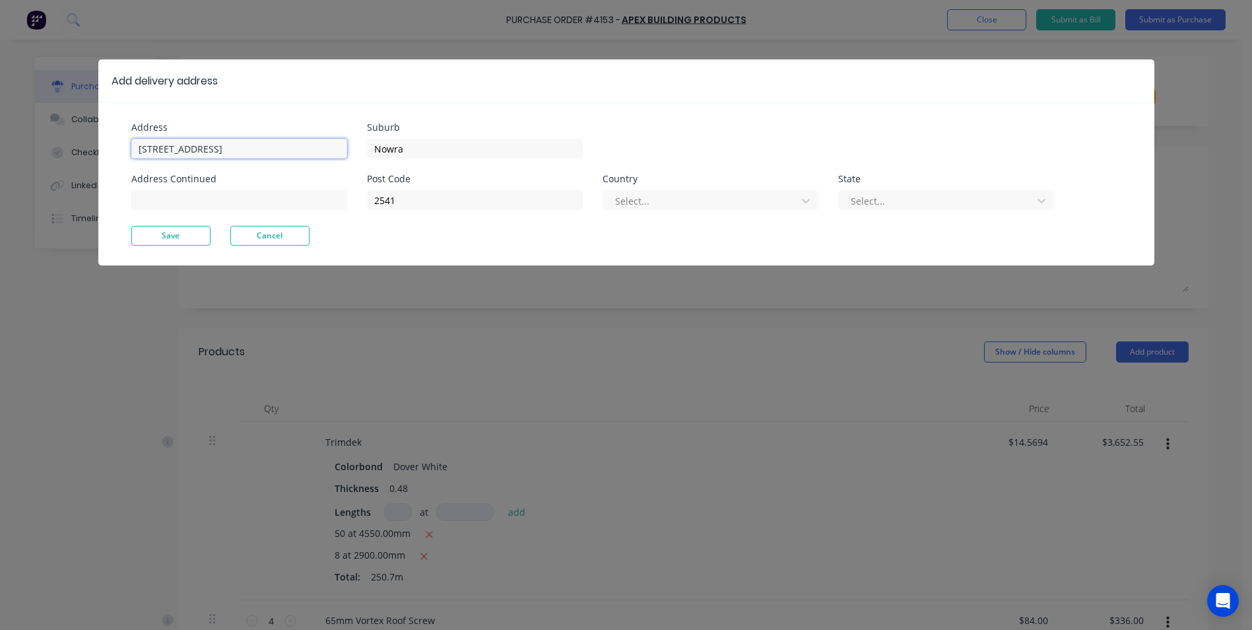
drag, startPoint x: 100, startPoint y: 148, endPoint x: 87, endPoint y: 148, distance: 13.2
click at [87, 148] on div "Add delivery address Address [STREET_ADDRESS] Address Continued Suburb Nowra Po…" at bounding box center [626, 315] width 1252 height 630
type input "427 tourist dr"
type input "wattamolla"
drag, startPoint x: 450, startPoint y: 205, endPoint x: 373, endPoint y: 206, distance: 76.6
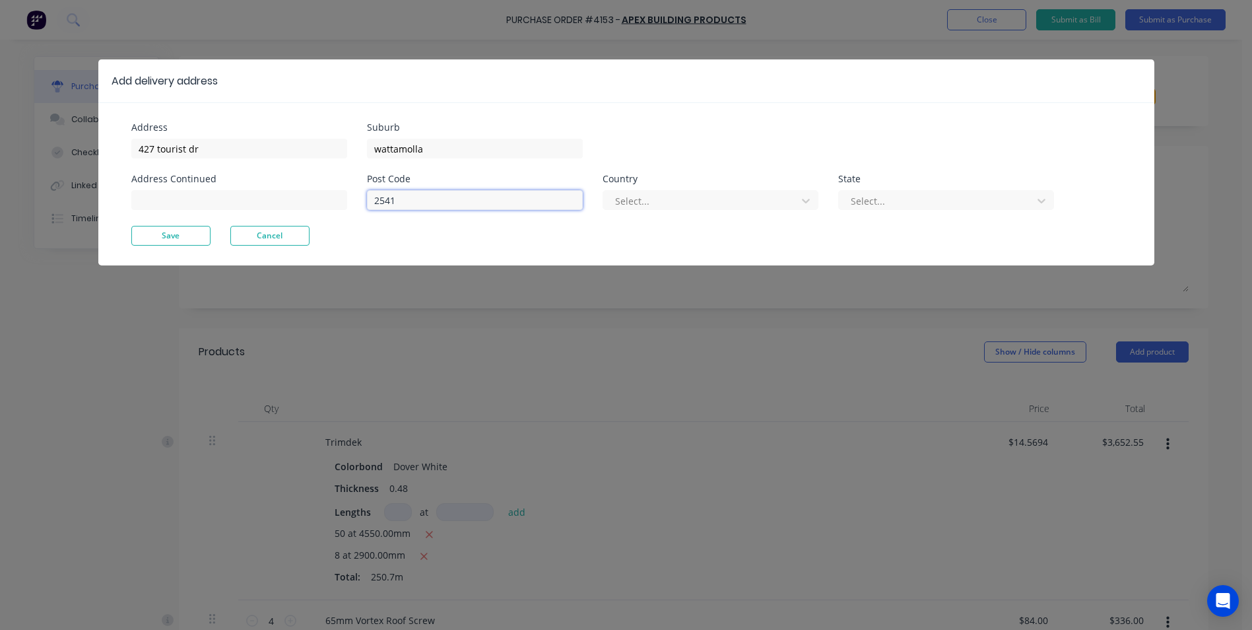
click at [373, 206] on input "2541" at bounding box center [475, 200] width 216 height 20
click at [616, 189] on div "Select..." at bounding box center [710, 198] width 216 height 23
click at [623, 203] on div at bounding box center [702, 201] width 176 height 16
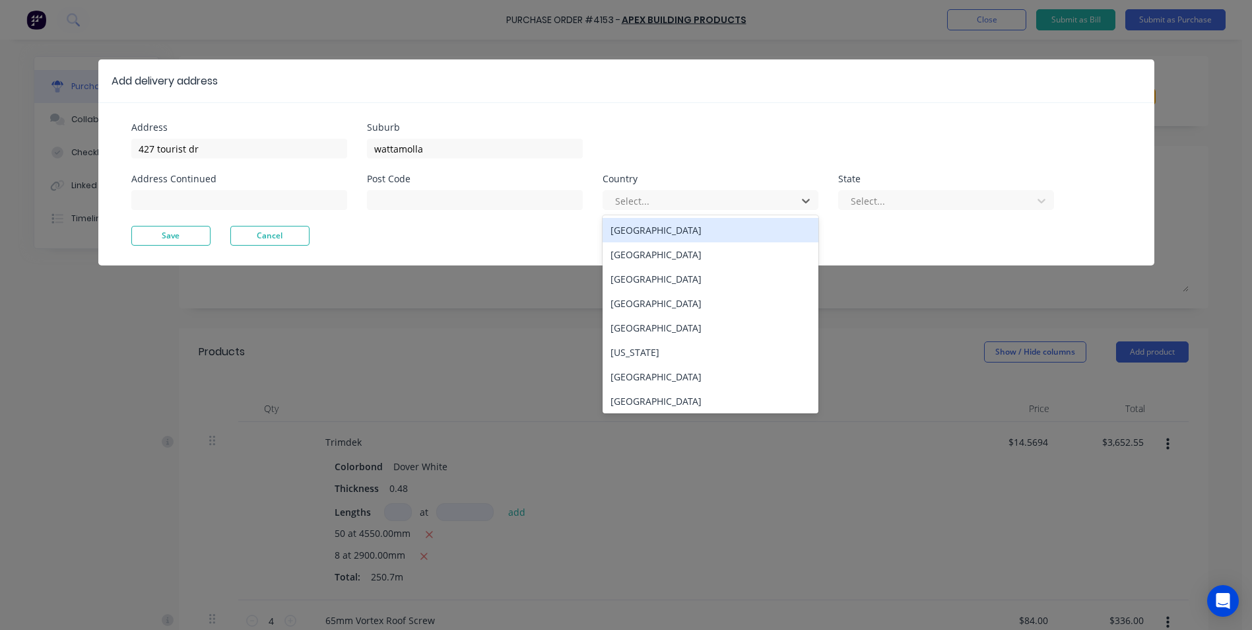
click at [639, 239] on div "[GEOGRAPHIC_DATA]" at bounding box center [710, 230] width 216 height 24
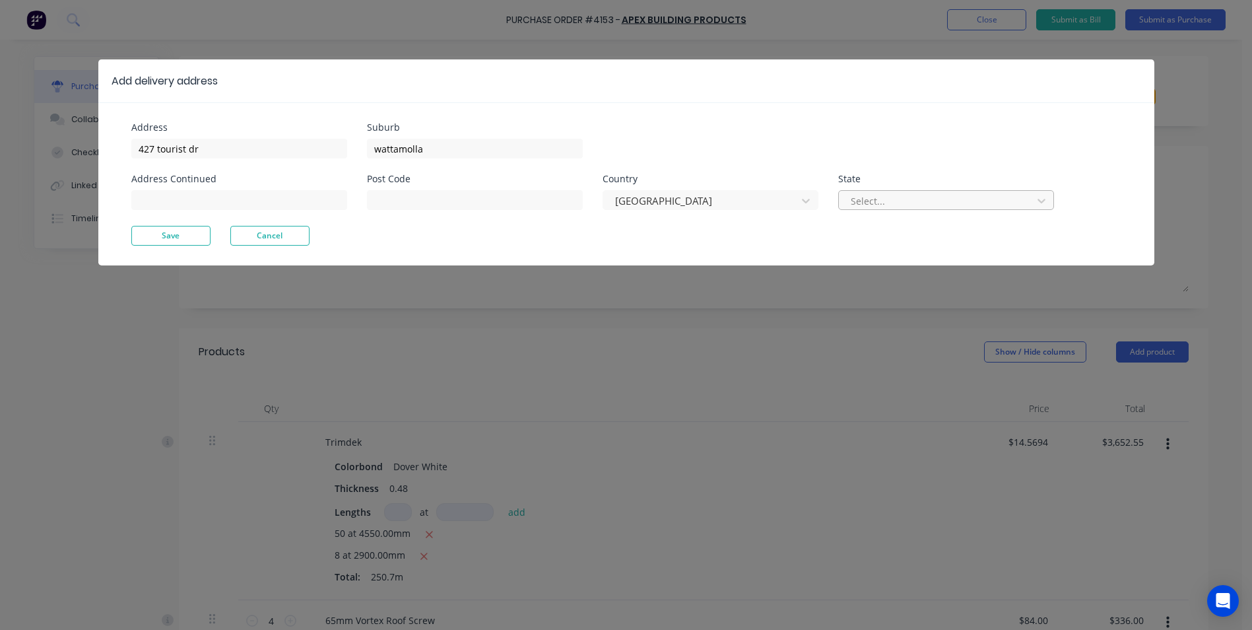
click at [950, 201] on div at bounding box center [937, 201] width 176 height 16
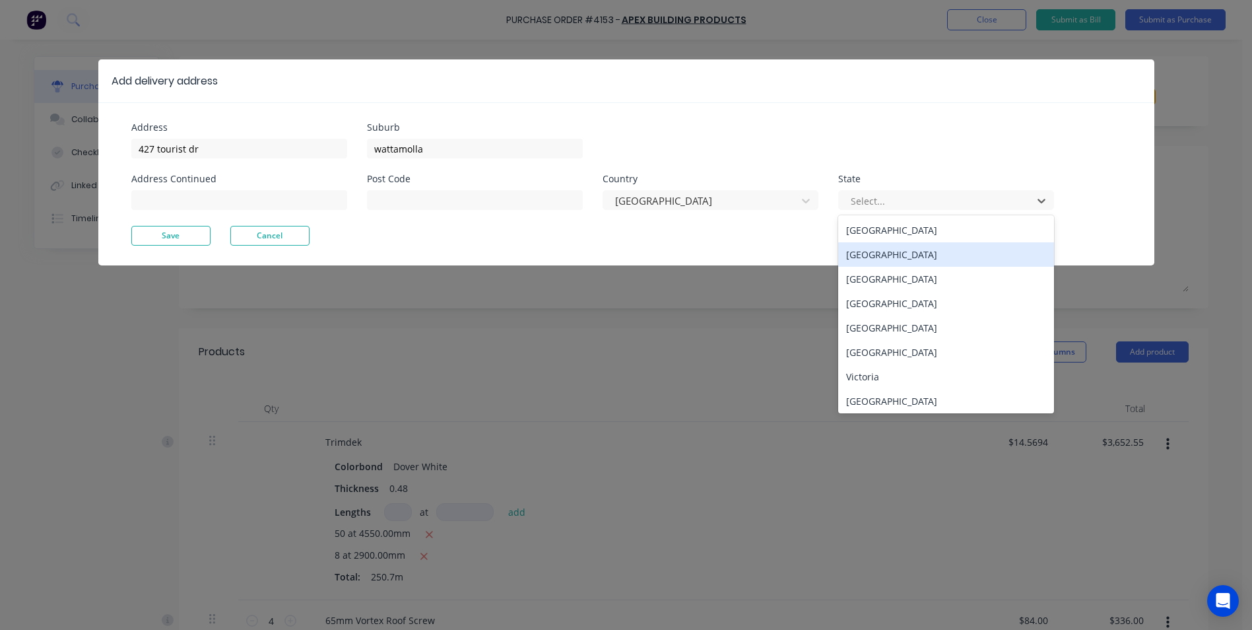
click at [911, 258] on div "[GEOGRAPHIC_DATA]" at bounding box center [946, 254] width 216 height 24
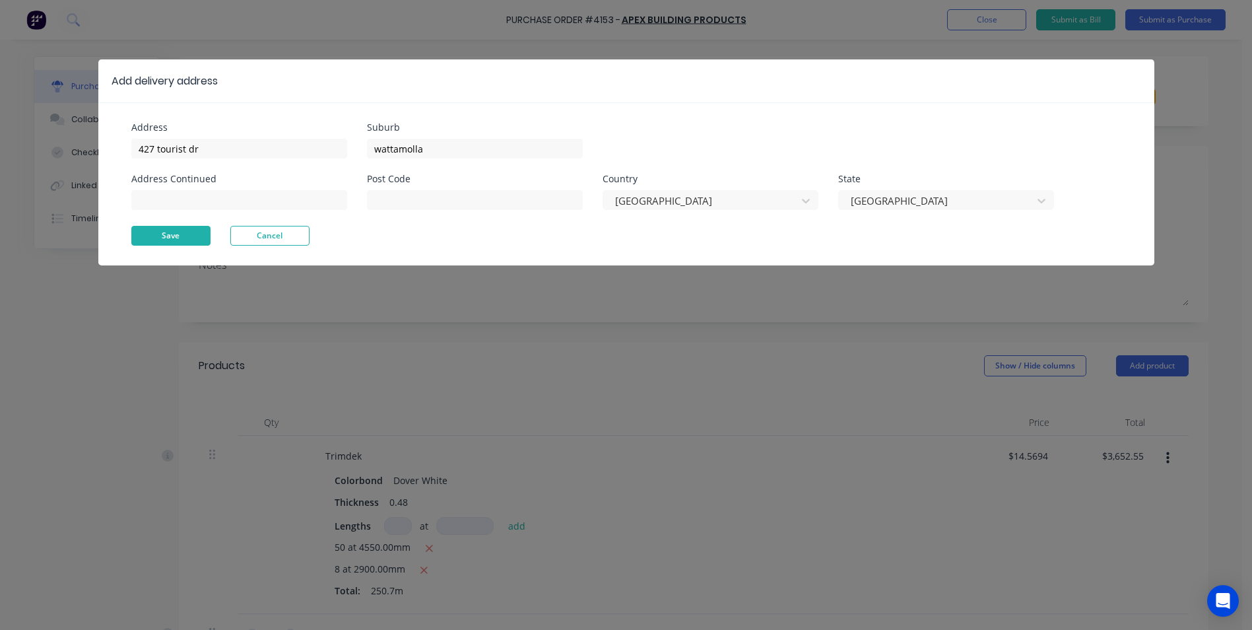
click at [184, 234] on button "Save" at bounding box center [170, 236] width 79 height 20
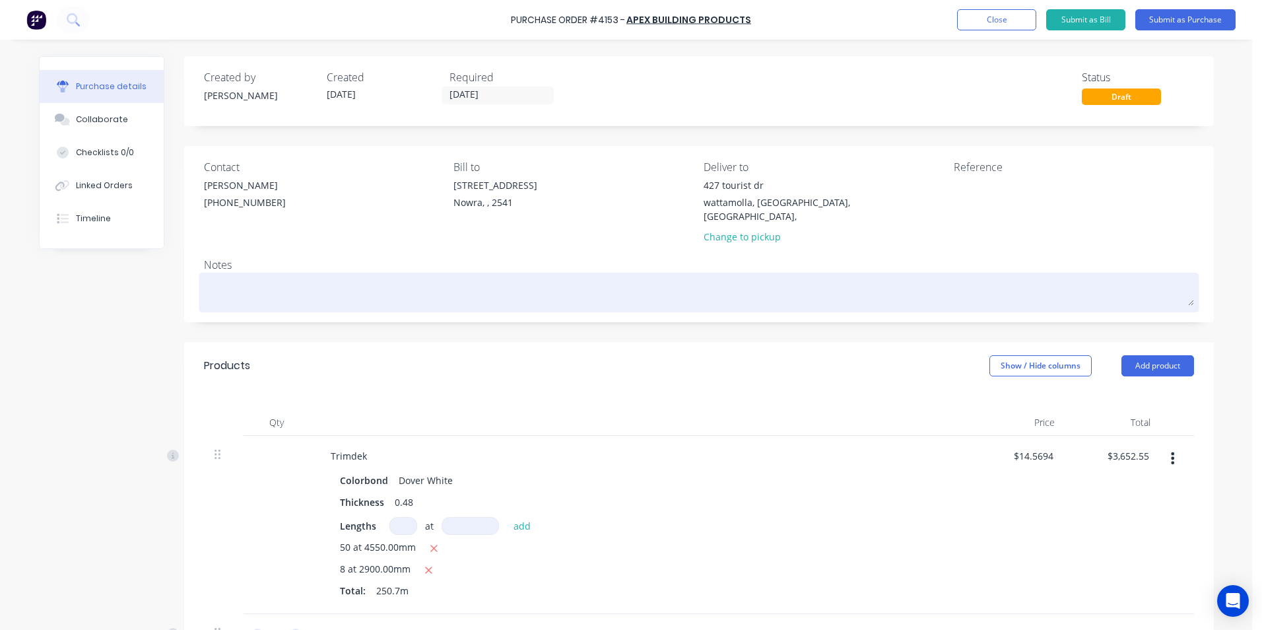
click at [228, 276] on textarea at bounding box center [699, 291] width 990 height 30
type textarea "x"
type textarea "r"
type textarea "x"
type textarea "ri"
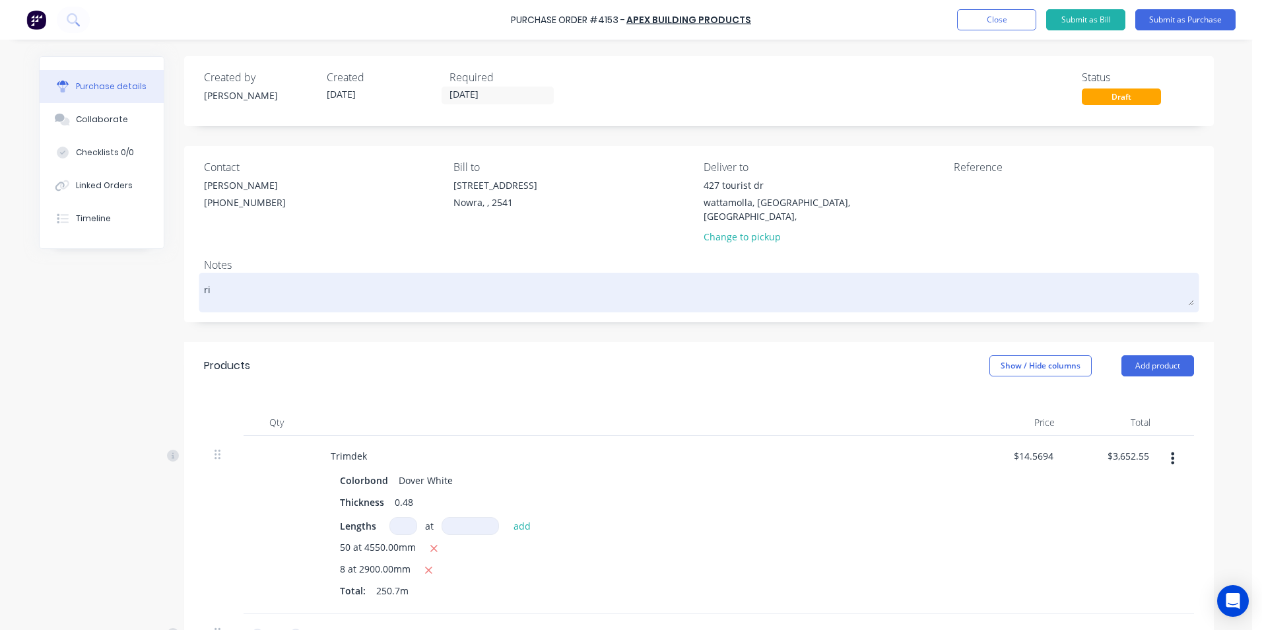
type textarea "x"
type textarea "rig"
type textarea "x"
type textarea "rigi"
type textarea "x"
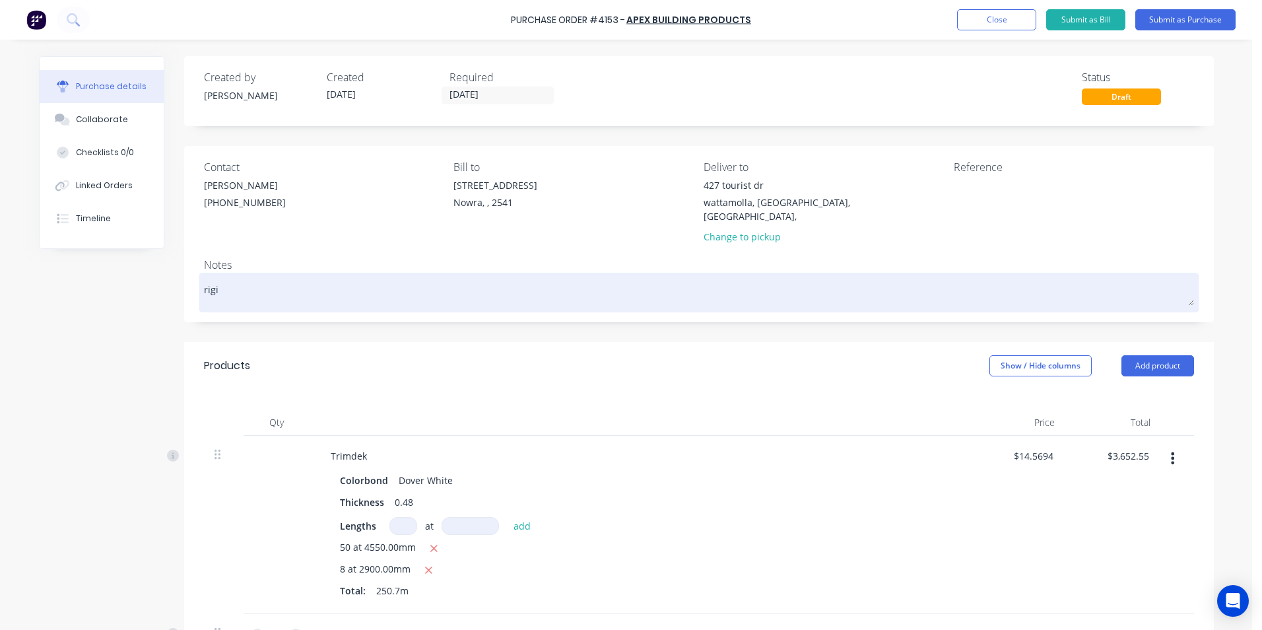
type textarea "rigid"
type textarea "x"
type textarea "rigid"
type textarea "x"
type textarea "rigid t"
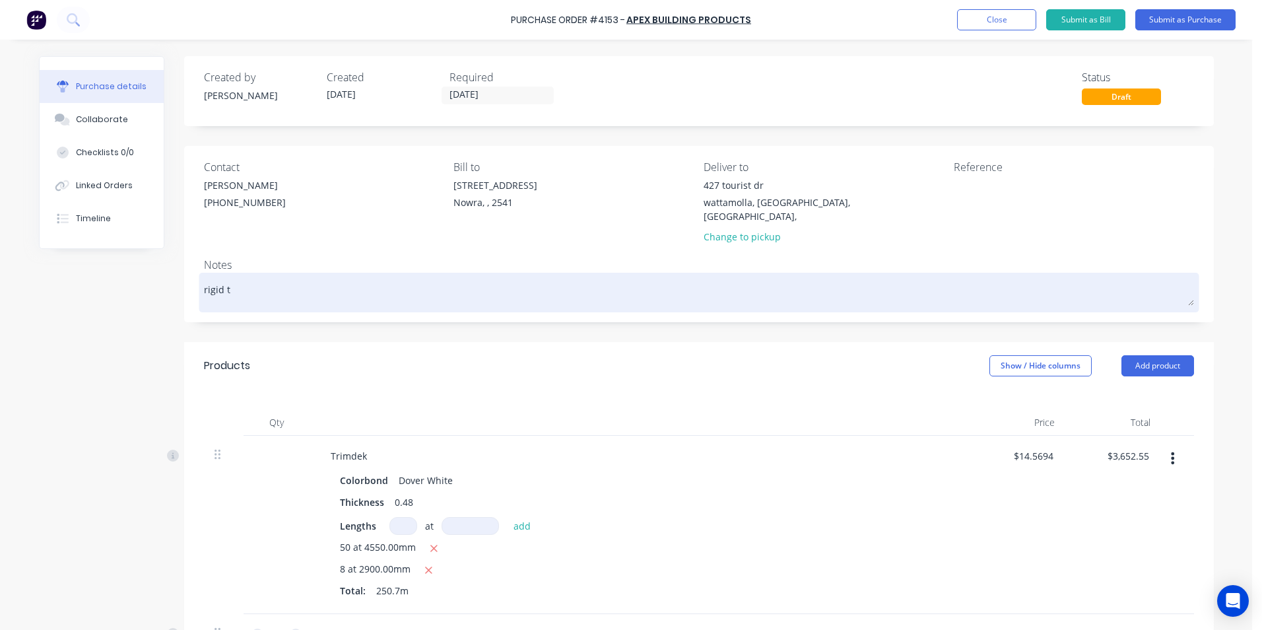
type textarea "x"
type textarea "rigid tr"
type textarea "x"
type textarea "rigid tru"
type textarea "x"
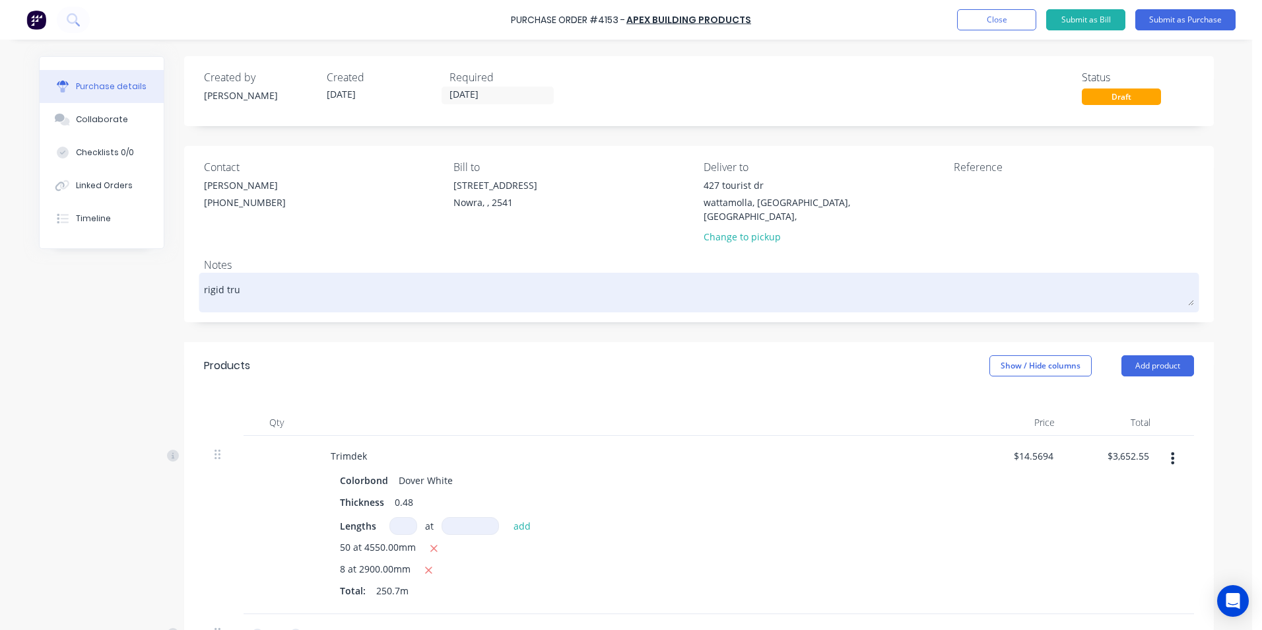
type textarea "rigid truc"
type textarea "x"
type textarea "rigid truch"
type textarea "x"
type textarea "rigid truck"
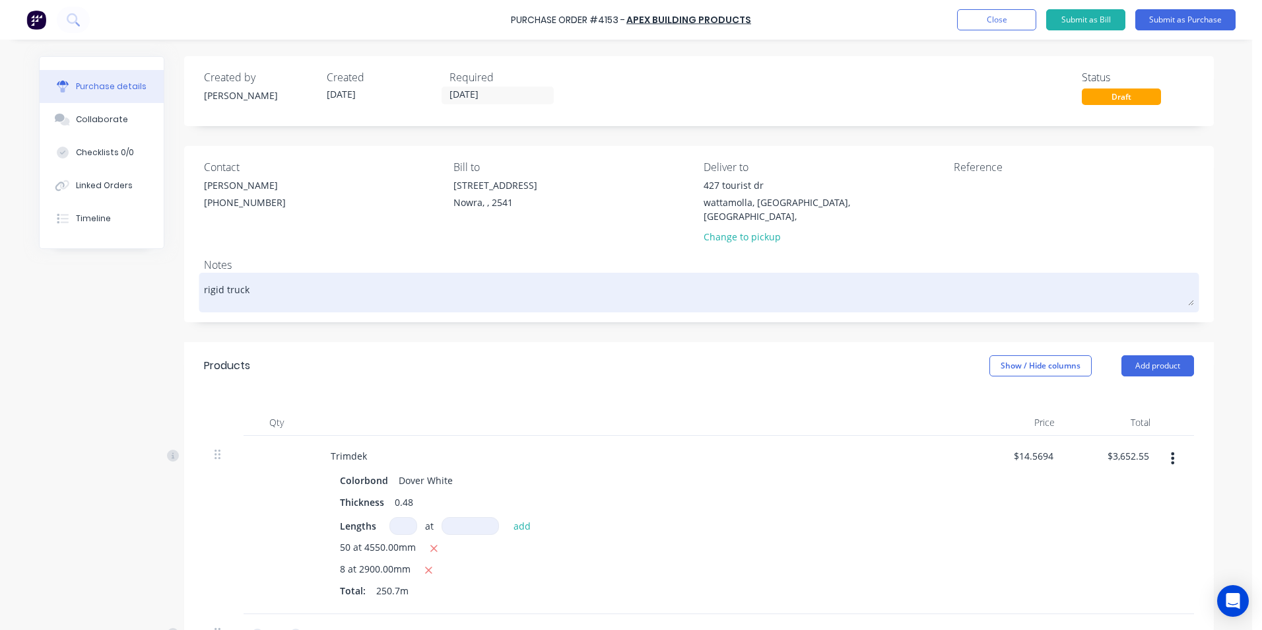
type textarea "x"
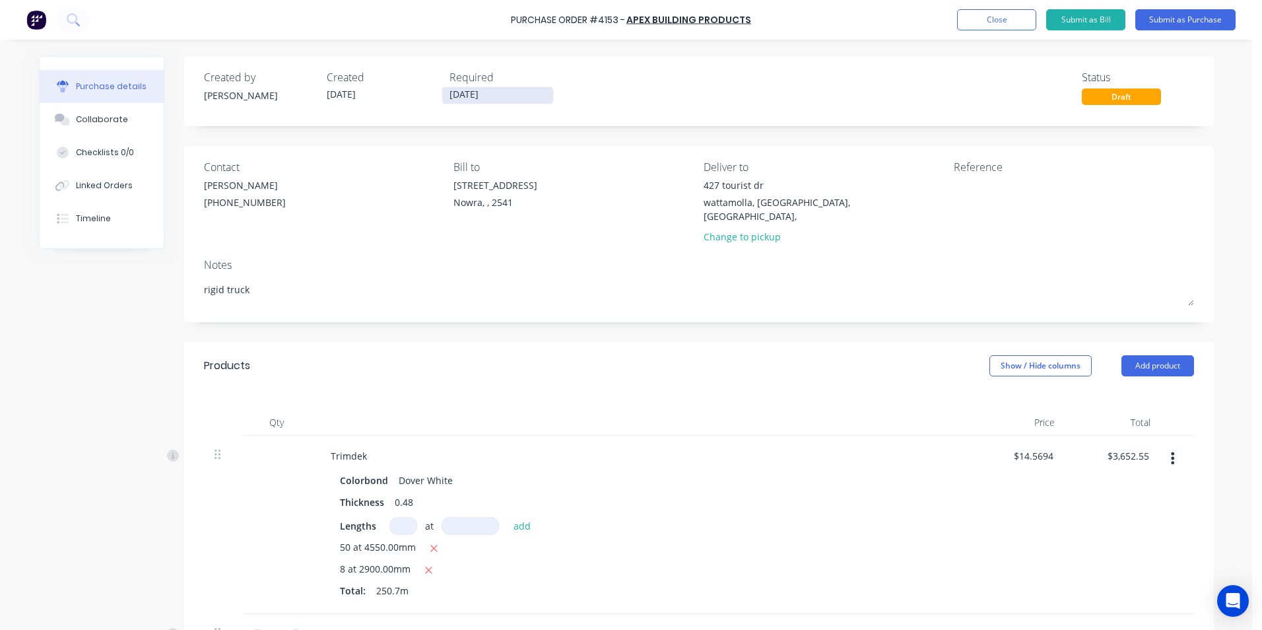
type textarea "rigid truck"
type textarea "x"
type textarea "rigid truck"
click at [504, 96] on input "[DATE]" at bounding box center [497, 95] width 111 height 16
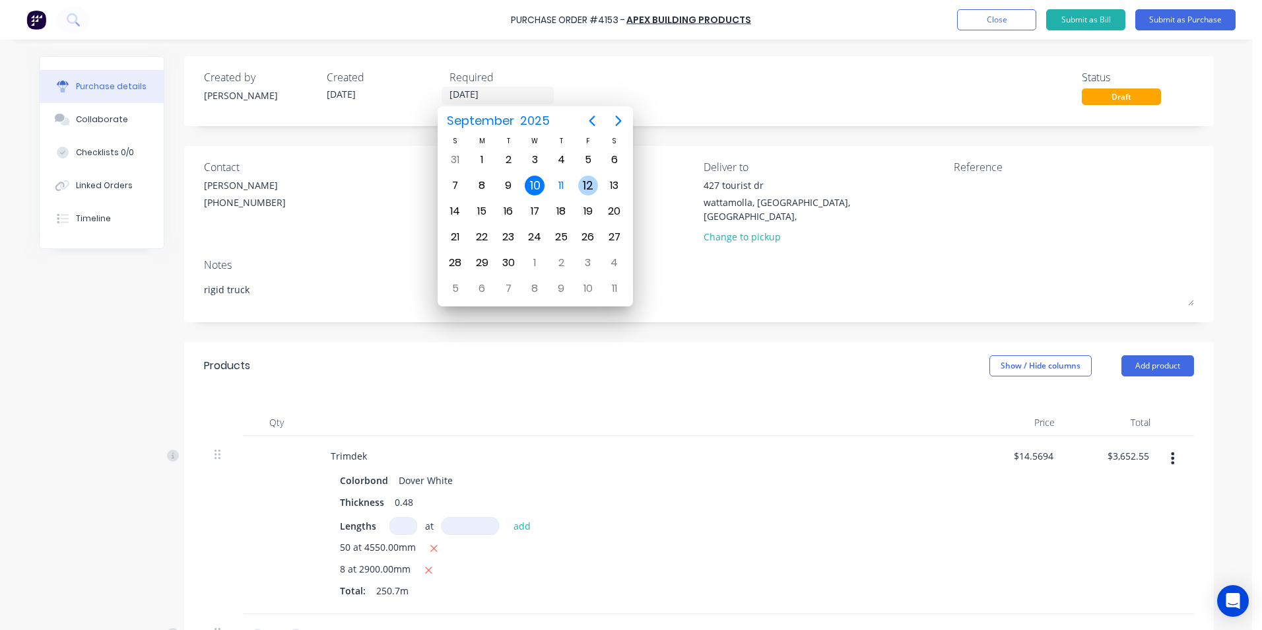
click at [582, 185] on div "12" at bounding box center [588, 186] width 20 height 20
type textarea "x"
type input "[DATE]"
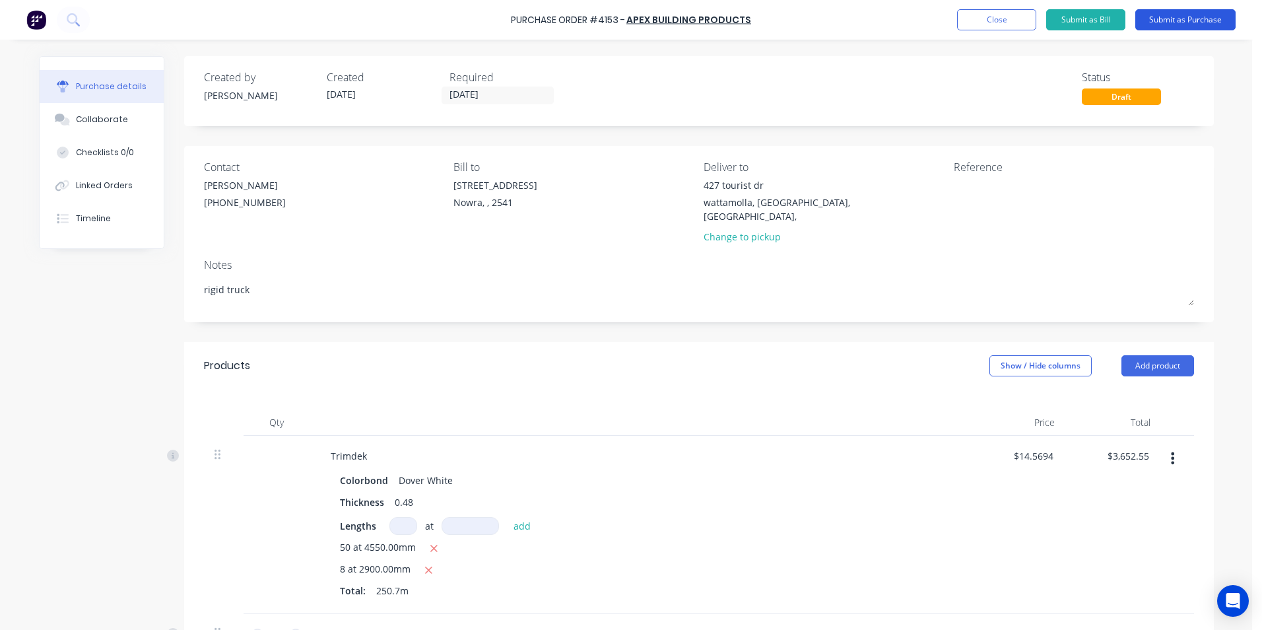
click at [1170, 25] on button "Submit as Purchase" at bounding box center [1185, 19] width 100 height 21
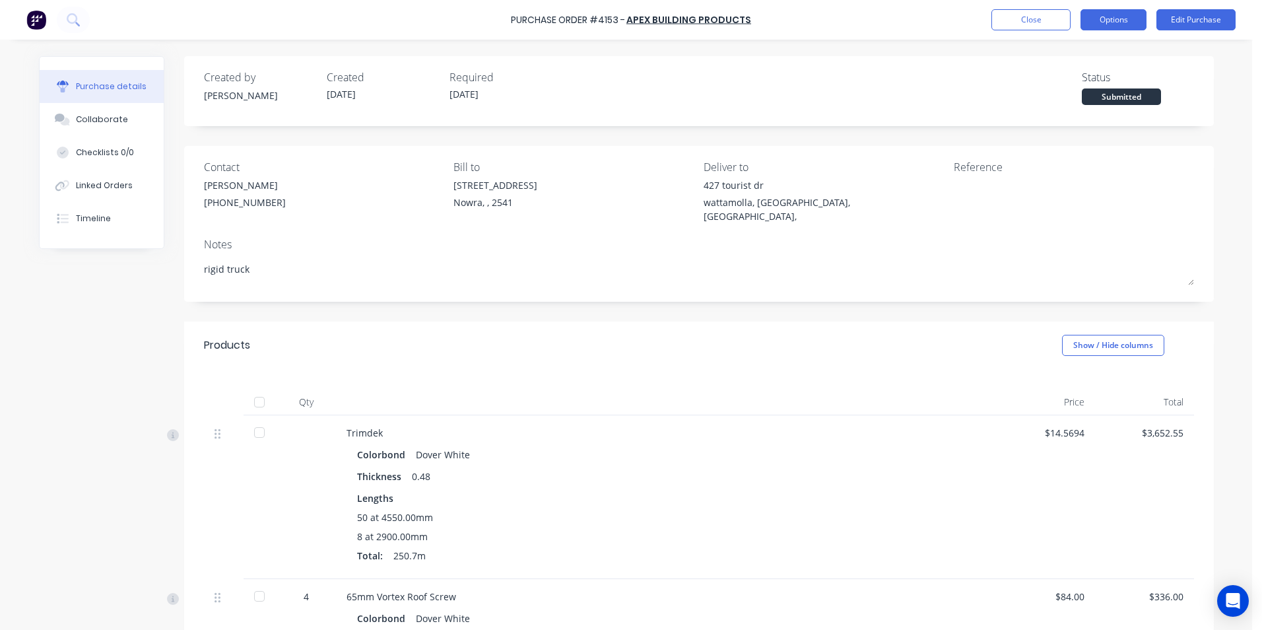
click at [1108, 20] on button "Options" at bounding box center [1113, 19] width 66 height 21
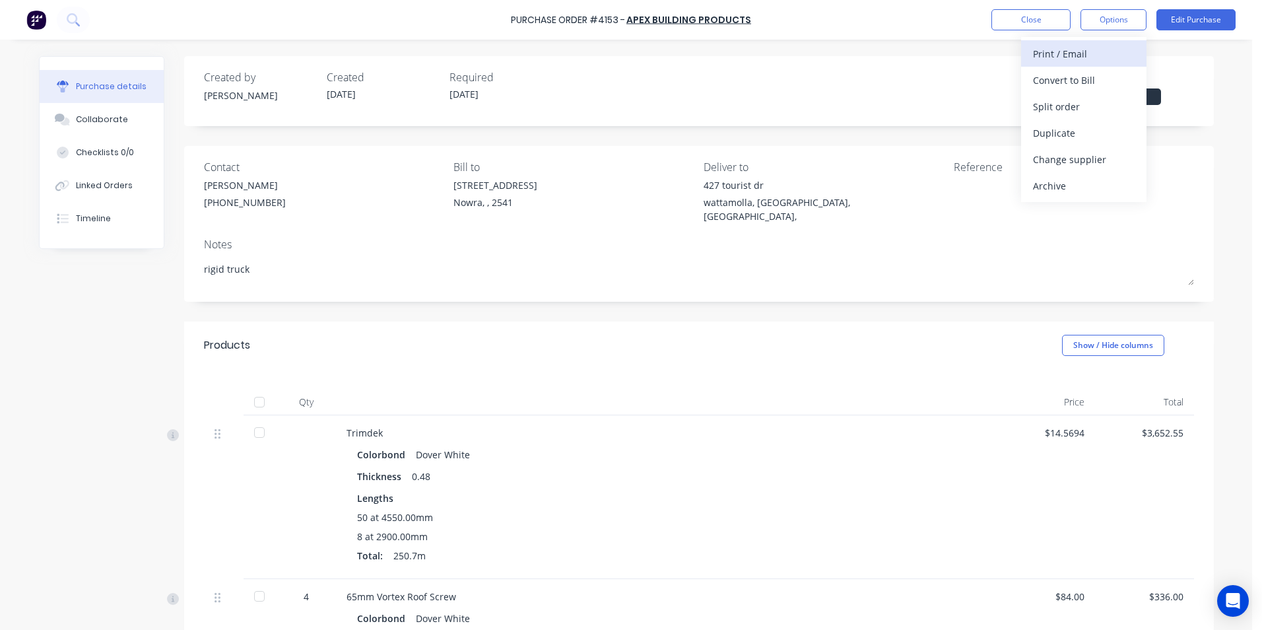
click at [1086, 51] on div "Print / Email" at bounding box center [1084, 53] width 102 height 19
click at [1076, 100] on div "Without pricing" at bounding box center [1084, 106] width 102 height 19
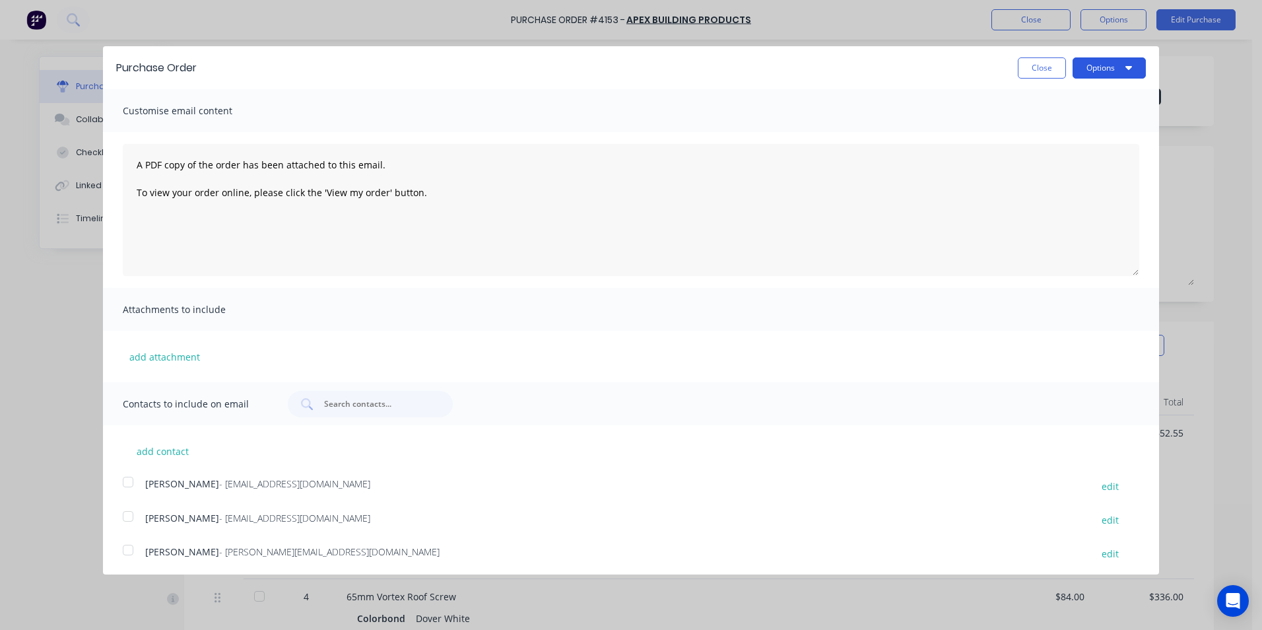
click at [1079, 67] on button "Options" at bounding box center [1108, 67] width 73 height 21
click at [1074, 101] on div "Print" at bounding box center [1083, 101] width 102 height 19
drag, startPoint x: 1016, startPoint y: 69, endPoint x: 1072, endPoint y: 37, distance: 64.4
click at [1021, 67] on button "Close" at bounding box center [1042, 67] width 48 height 21
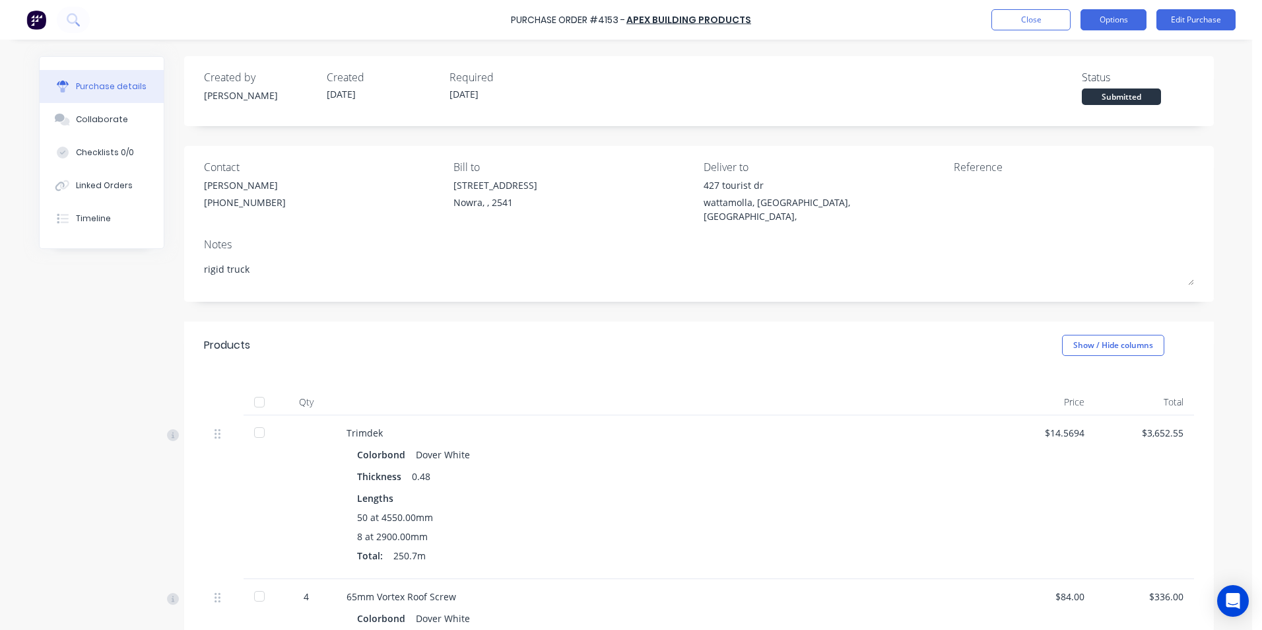
click at [1094, 13] on button "Options" at bounding box center [1113, 19] width 66 height 21
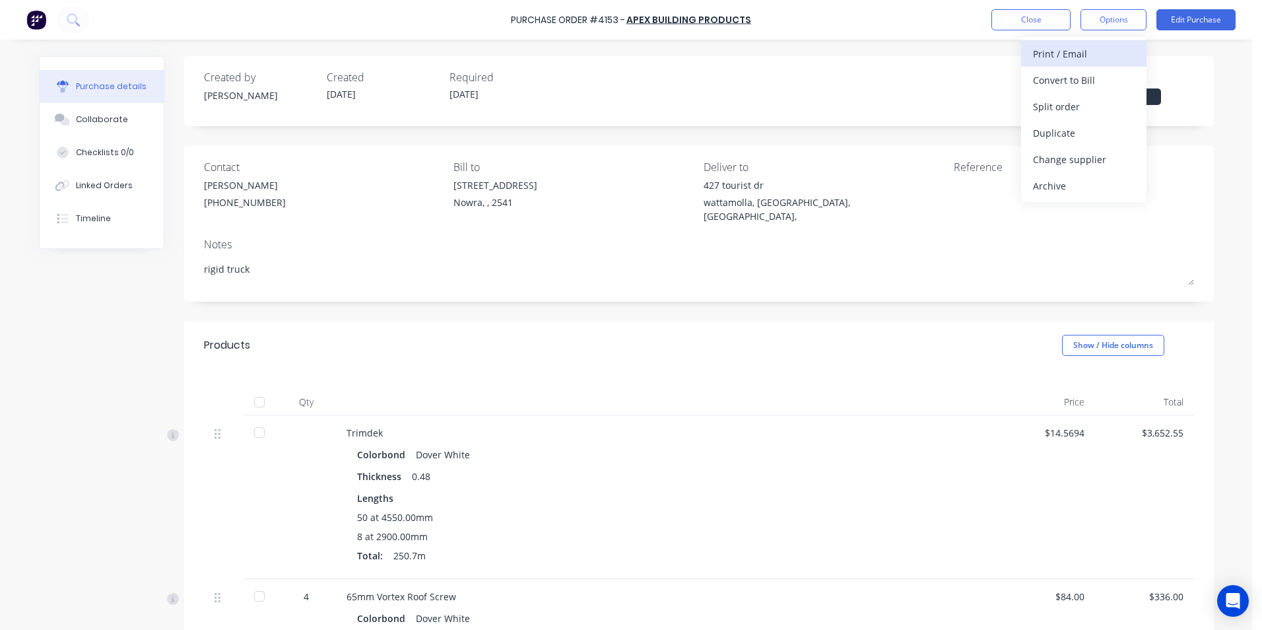
click at [1093, 51] on div "Print / Email" at bounding box center [1084, 53] width 102 height 19
click at [1092, 84] on div "With pricing" at bounding box center [1084, 80] width 102 height 19
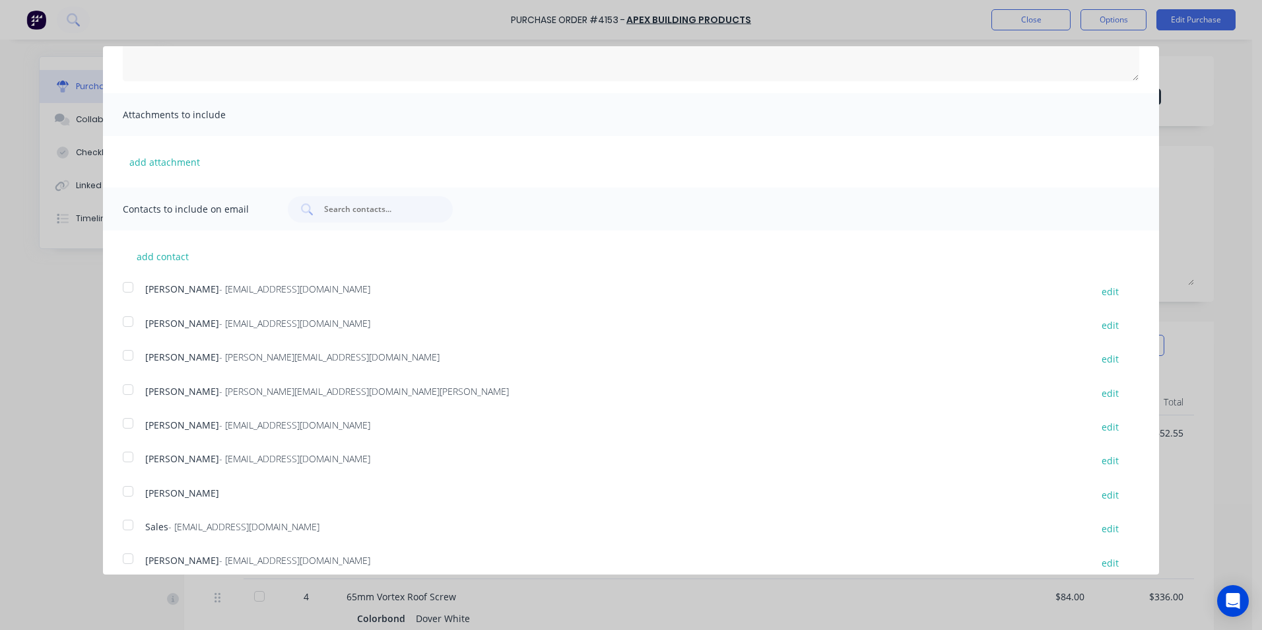
scroll to position [198, 0]
click at [133, 524] on div at bounding box center [128, 521] width 26 height 26
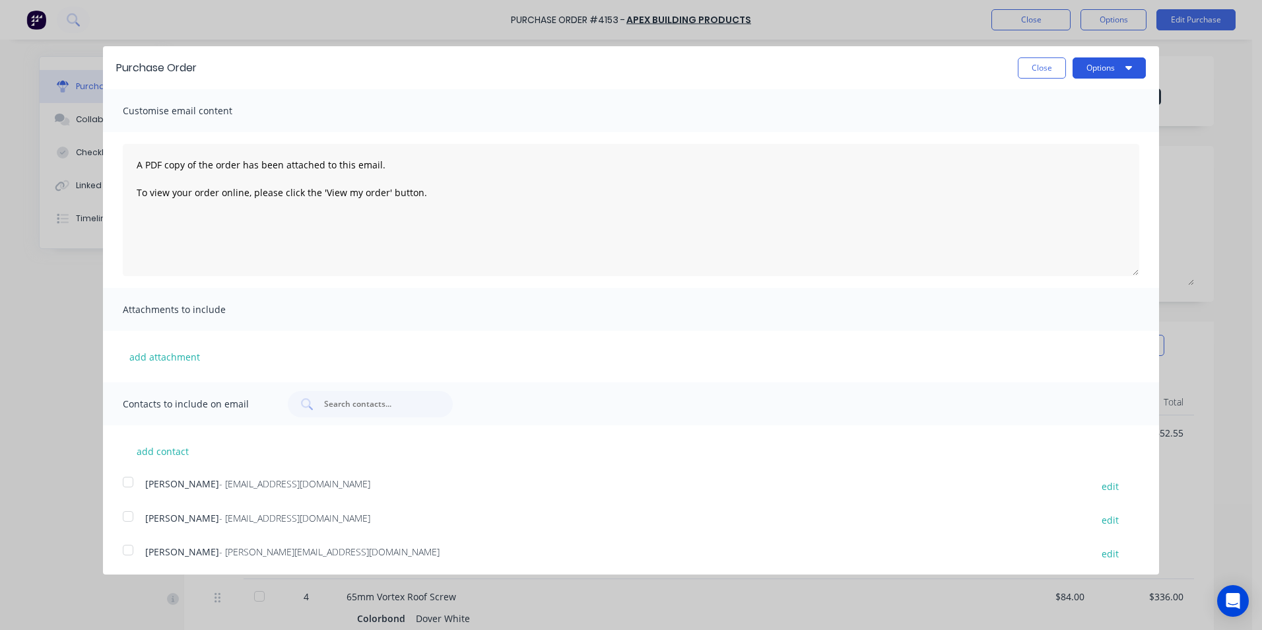
click at [1072, 69] on button "Options" at bounding box center [1108, 67] width 73 height 21
click at [1072, 135] on div "Email" at bounding box center [1083, 127] width 102 height 19
click at [1039, 74] on button "Close" at bounding box center [1042, 67] width 48 height 21
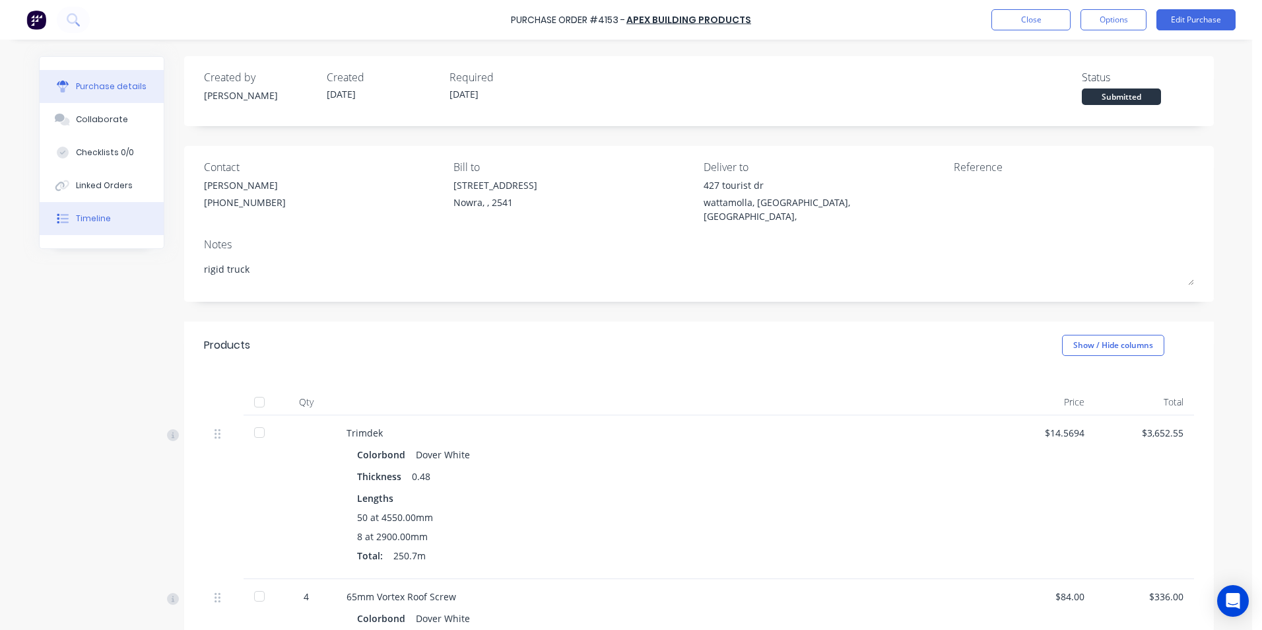
type textarea "x"
click at [136, 225] on button "Timeline" at bounding box center [102, 218] width 124 height 33
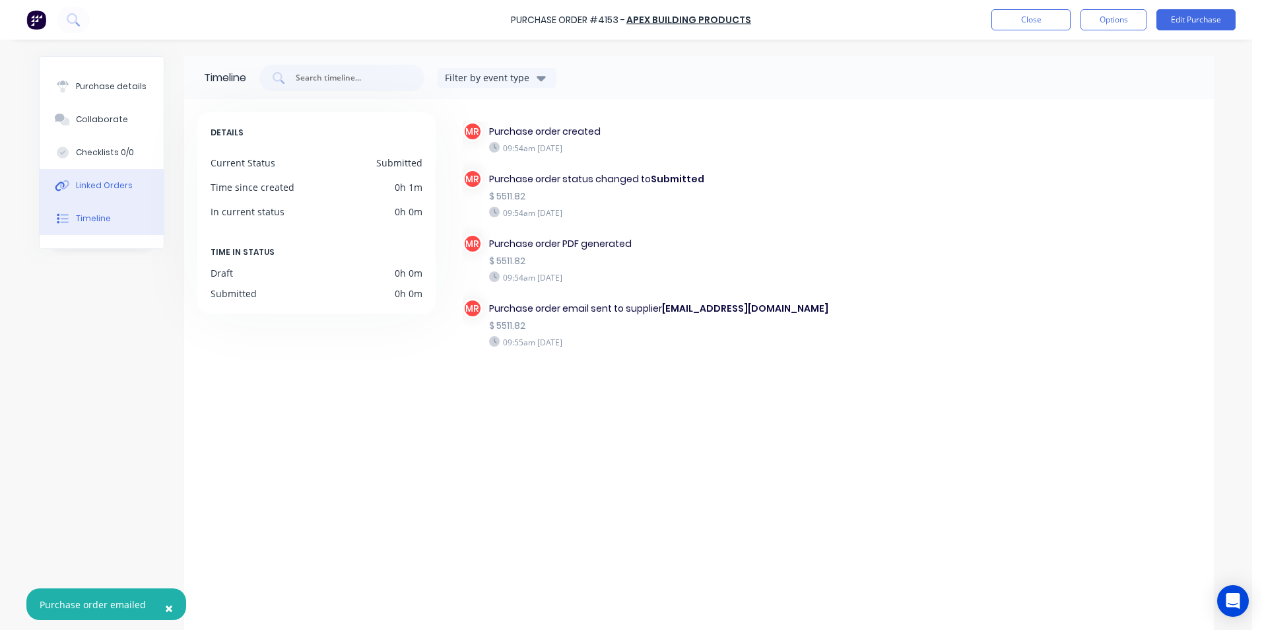
click at [92, 193] on button "Linked Orders" at bounding box center [102, 185] width 124 height 33
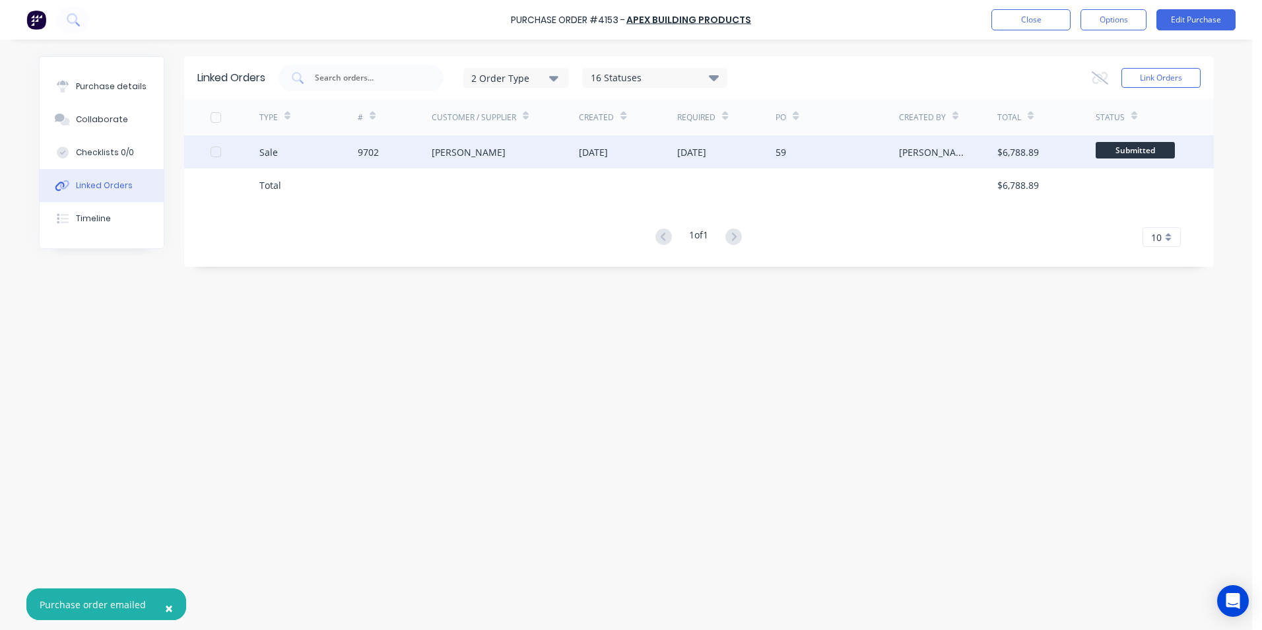
click at [381, 145] on div "9702" at bounding box center [395, 151] width 74 height 33
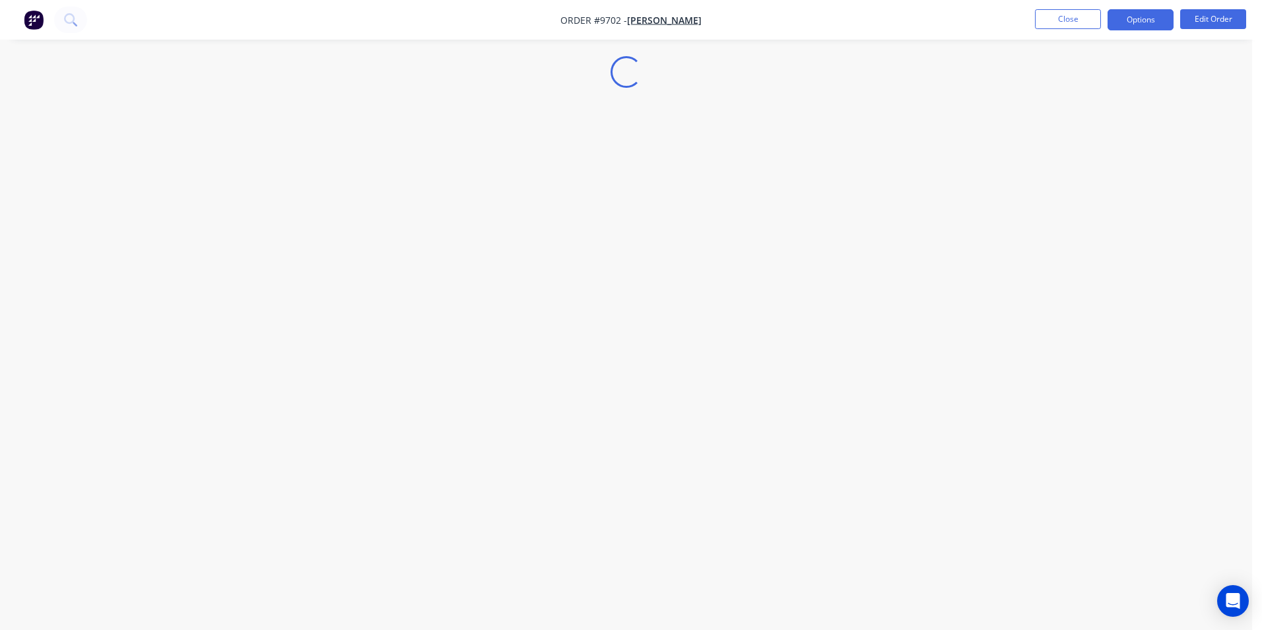
click at [1154, 16] on button "Options" at bounding box center [1140, 19] width 66 height 21
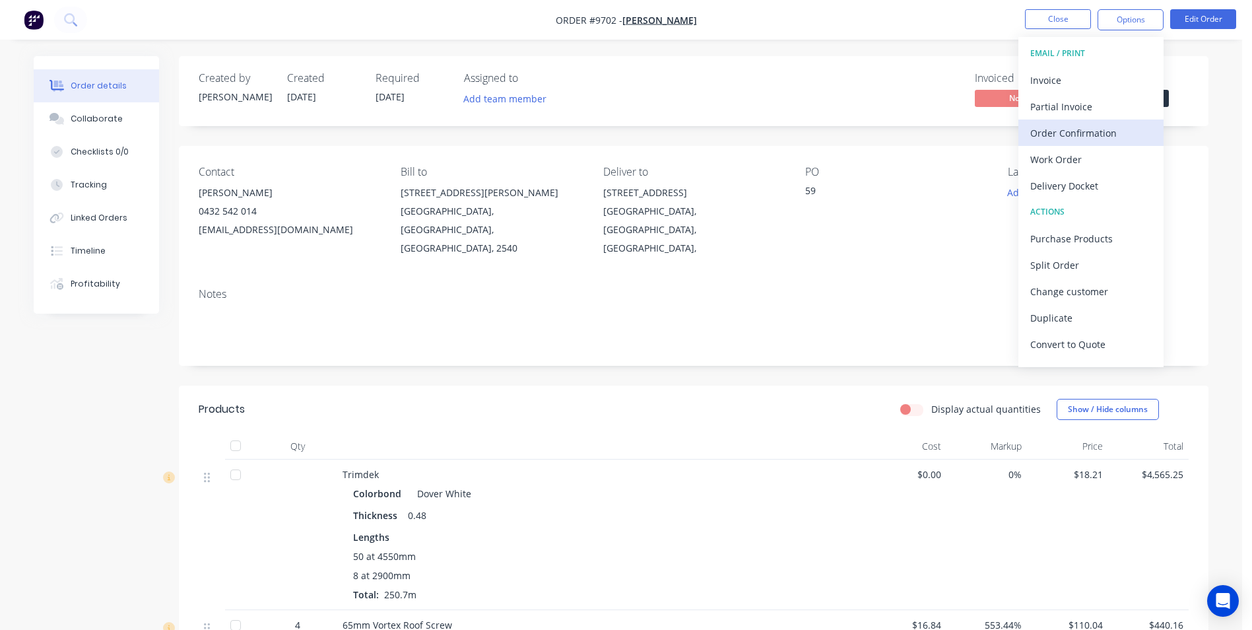
click at [1080, 134] on div "Order Confirmation" at bounding box center [1090, 132] width 121 height 19
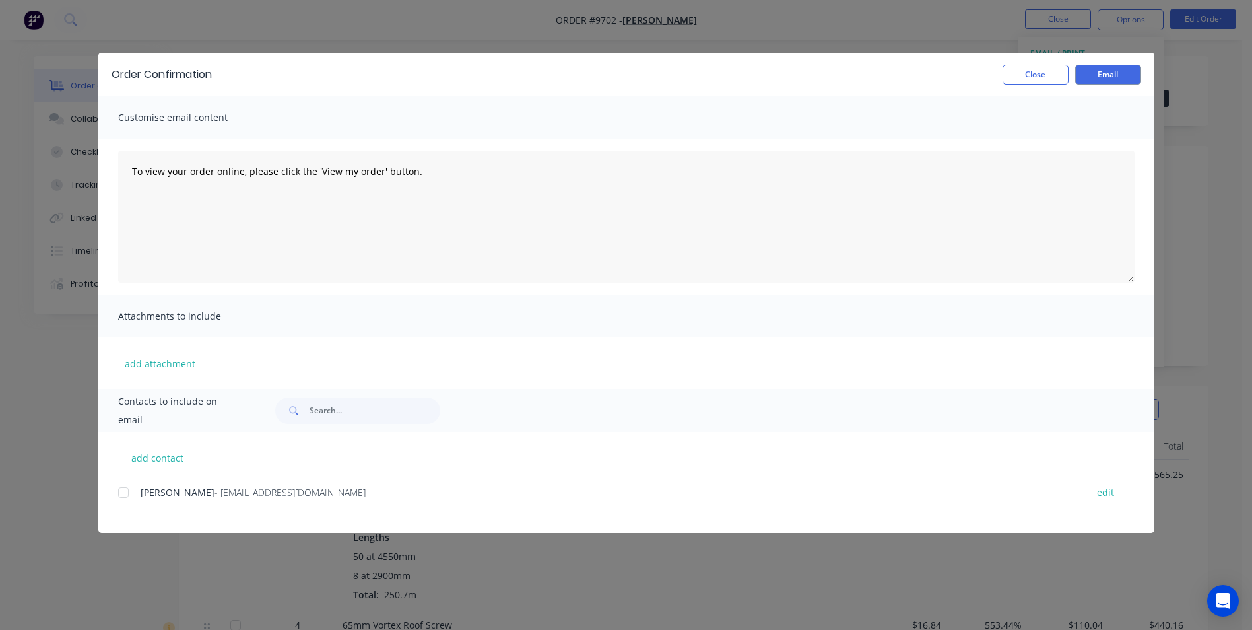
click at [122, 496] on div at bounding box center [123, 492] width 26 height 26
click at [1113, 77] on button "Email" at bounding box center [1108, 75] width 66 height 20
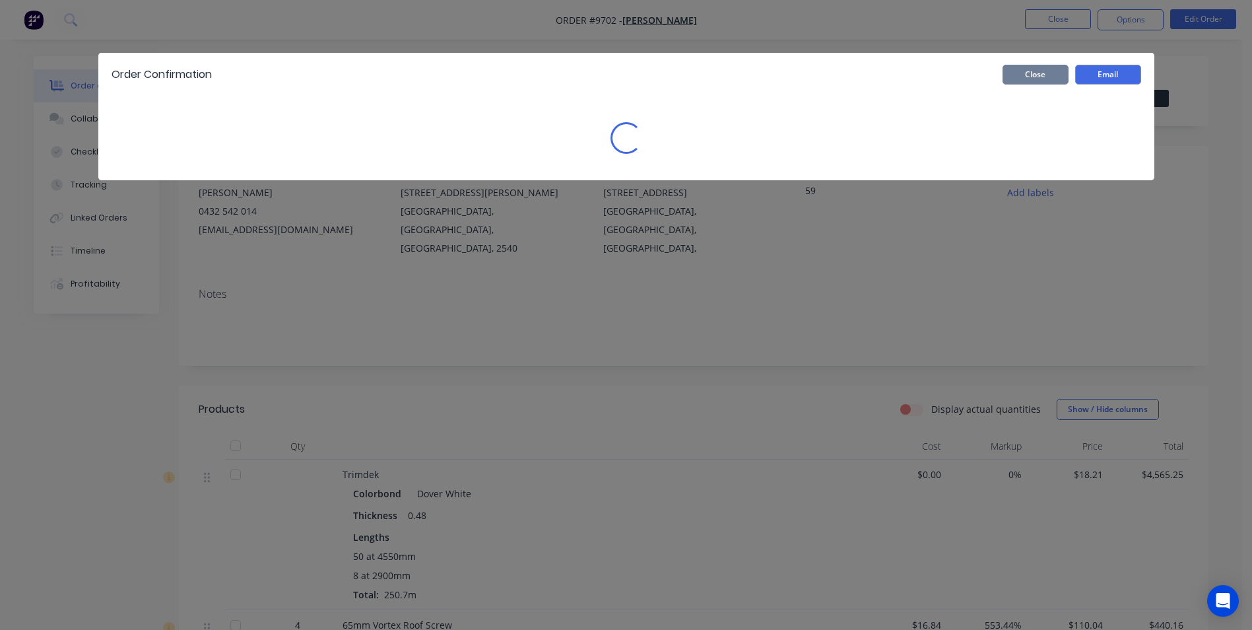
click at [1061, 75] on button "Close" at bounding box center [1035, 75] width 66 height 20
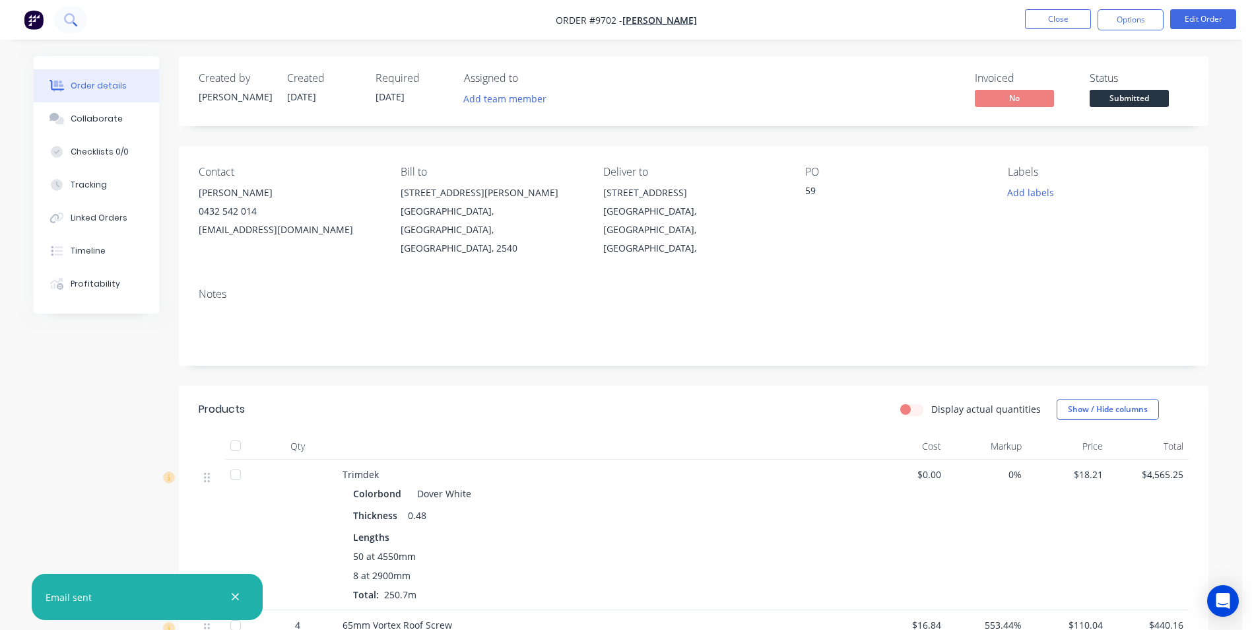
click at [71, 23] on icon at bounding box center [69, 18] width 11 height 11
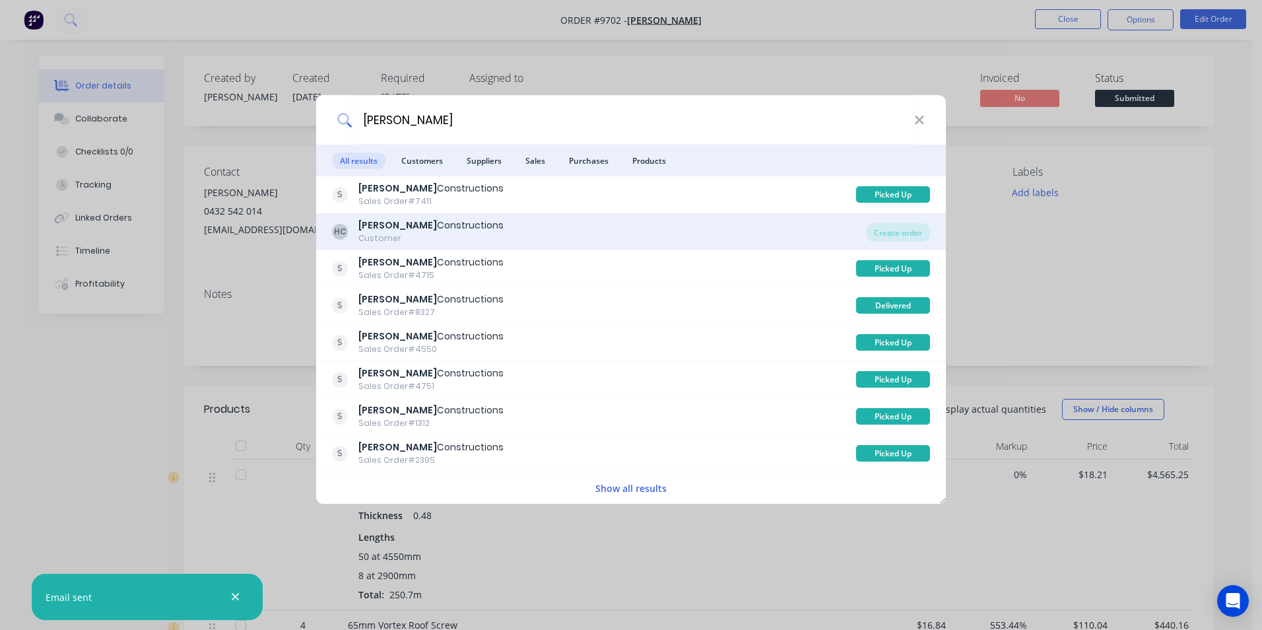
type input "[PERSON_NAME]"
click at [598, 225] on div "[PERSON_NAME] Constructions Customer" at bounding box center [599, 231] width 534 height 26
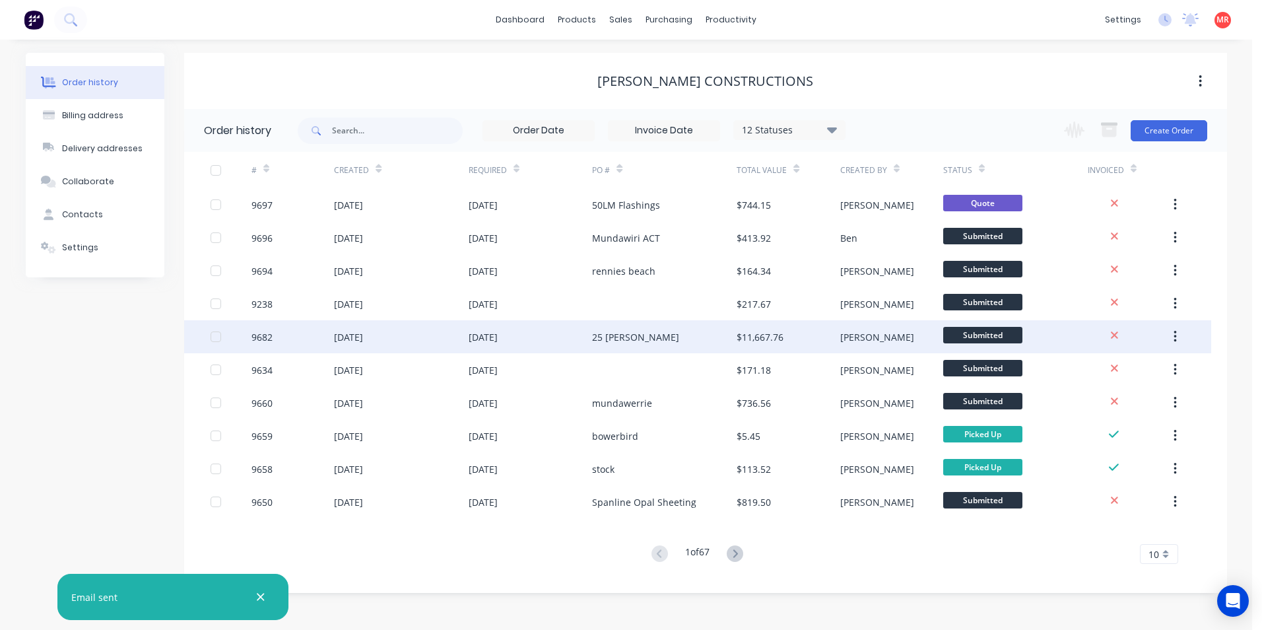
click at [677, 334] on div "25 [PERSON_NAME]" at bounding box center [664, 336] width 145 height 33
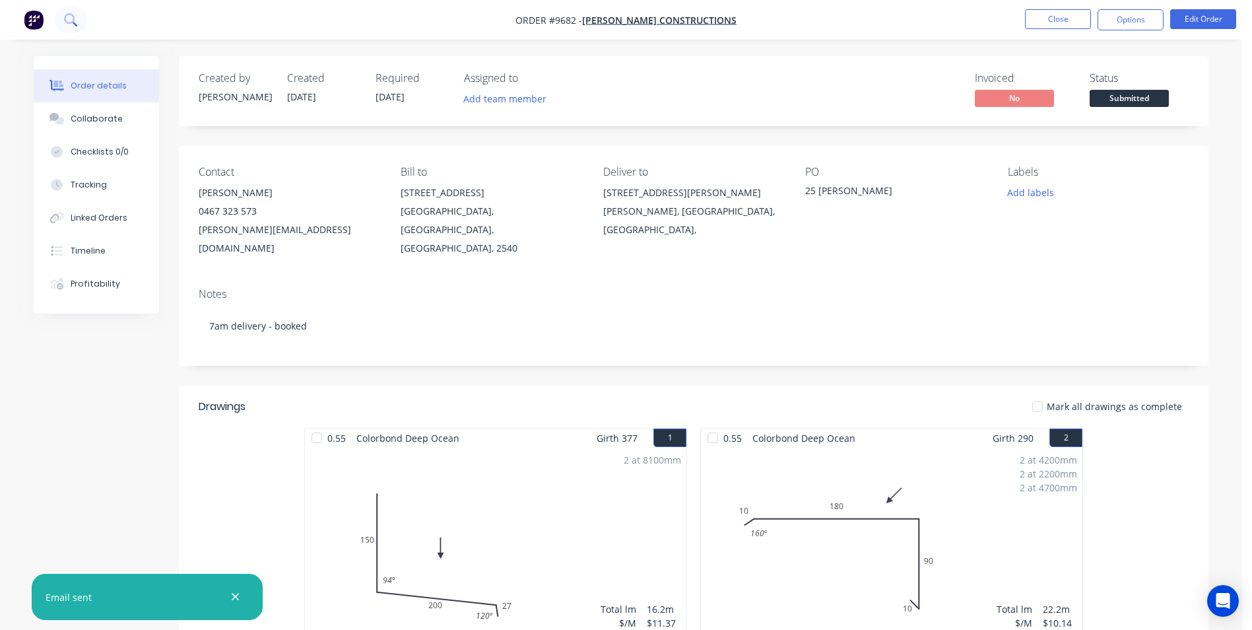
click at [77, 18] on button at bounding box center [70, 20] width 33 height 26
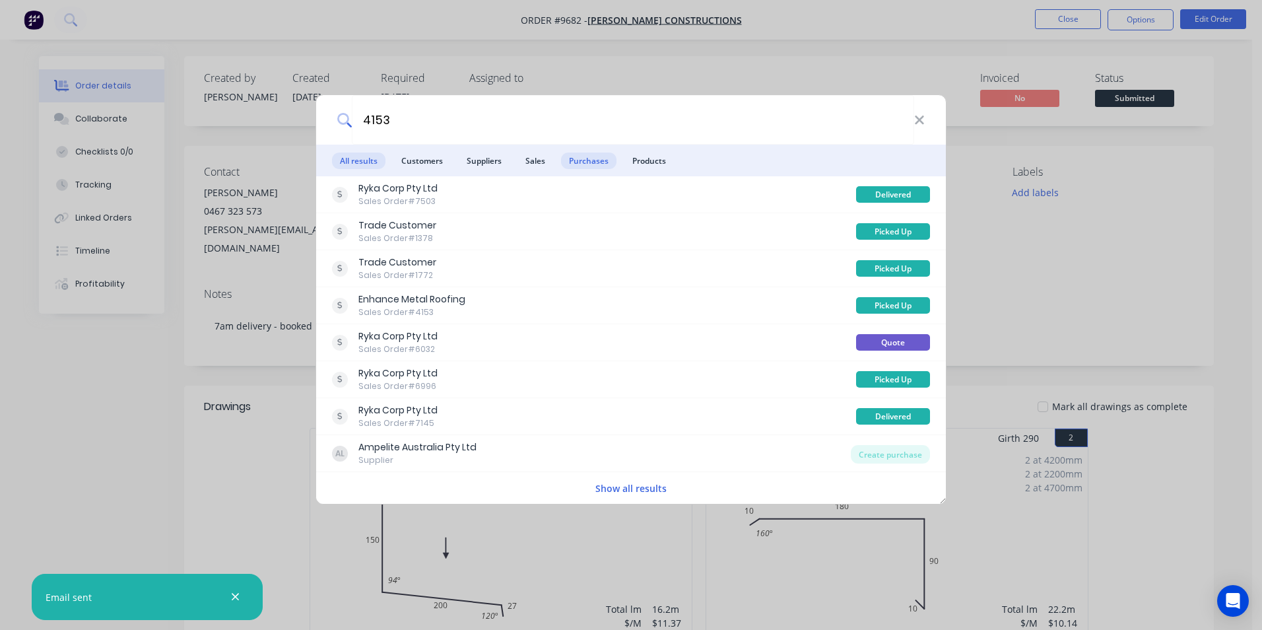
type input "4153"
click at [596, 159] on span "Purchases" at bounding box center [588, 160] width 55 height 16
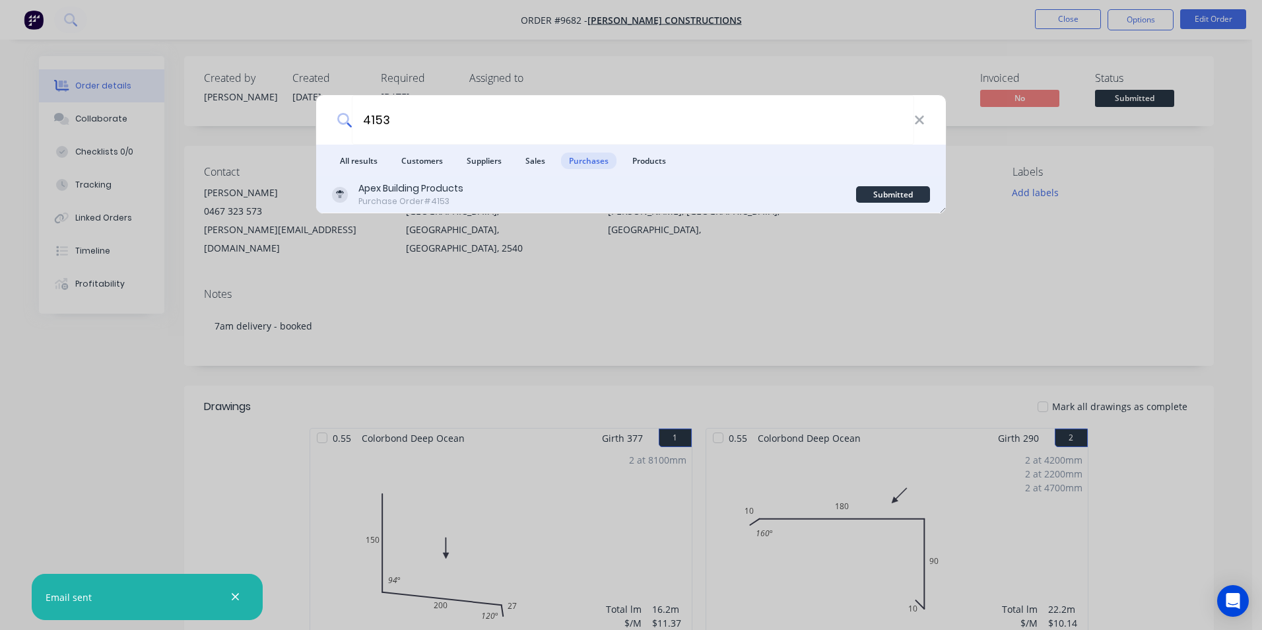
click at [608, 193] on div "Apex Building Products Purchase Order #4153" at bounding box center [594, 194] width 524 height 26
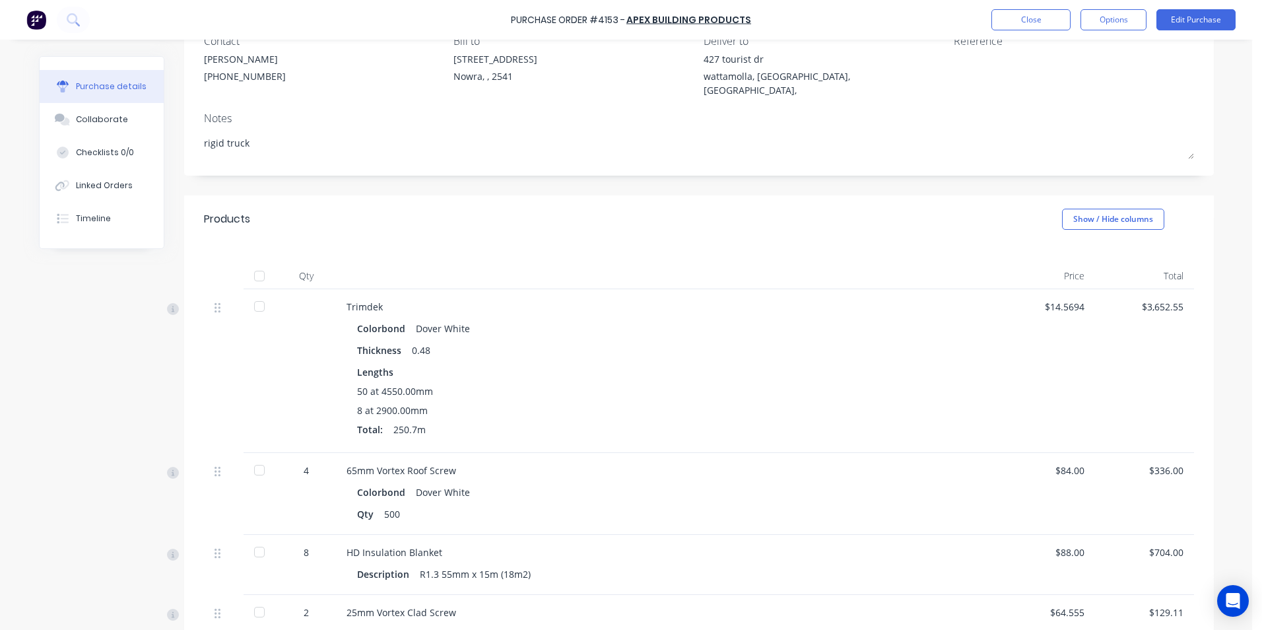
scroll to position [93, 0]
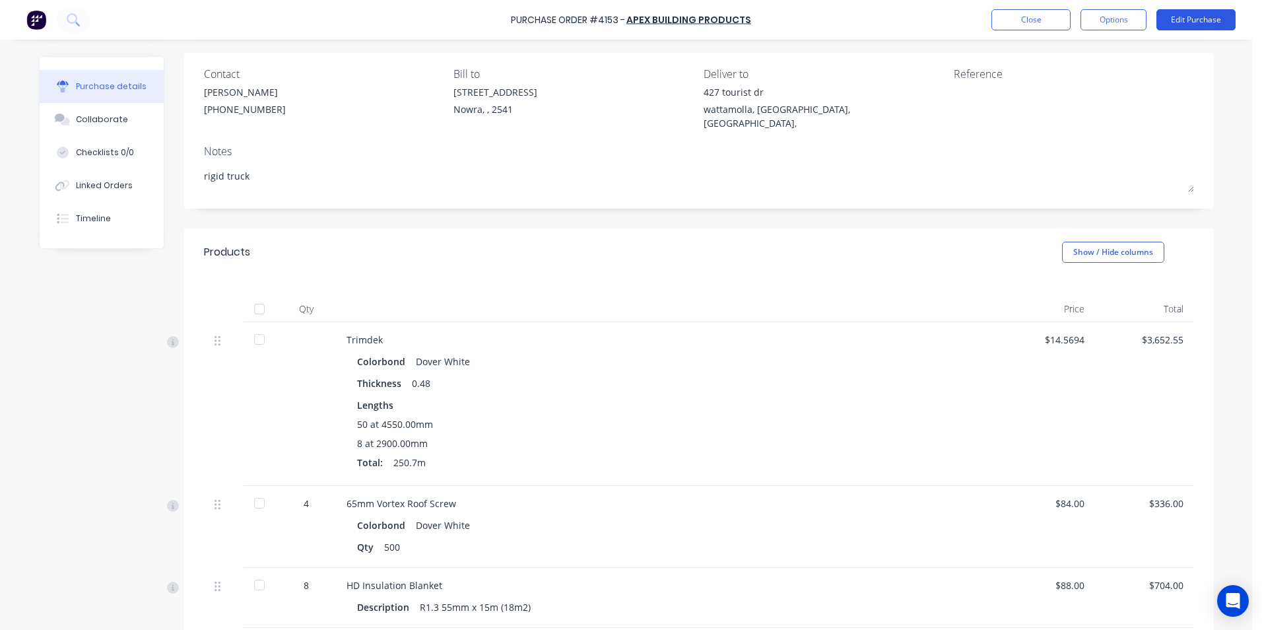
click at [1185, 15] on button "Edit Purchase" at bounding box center [1195, 19] width 79 height 21
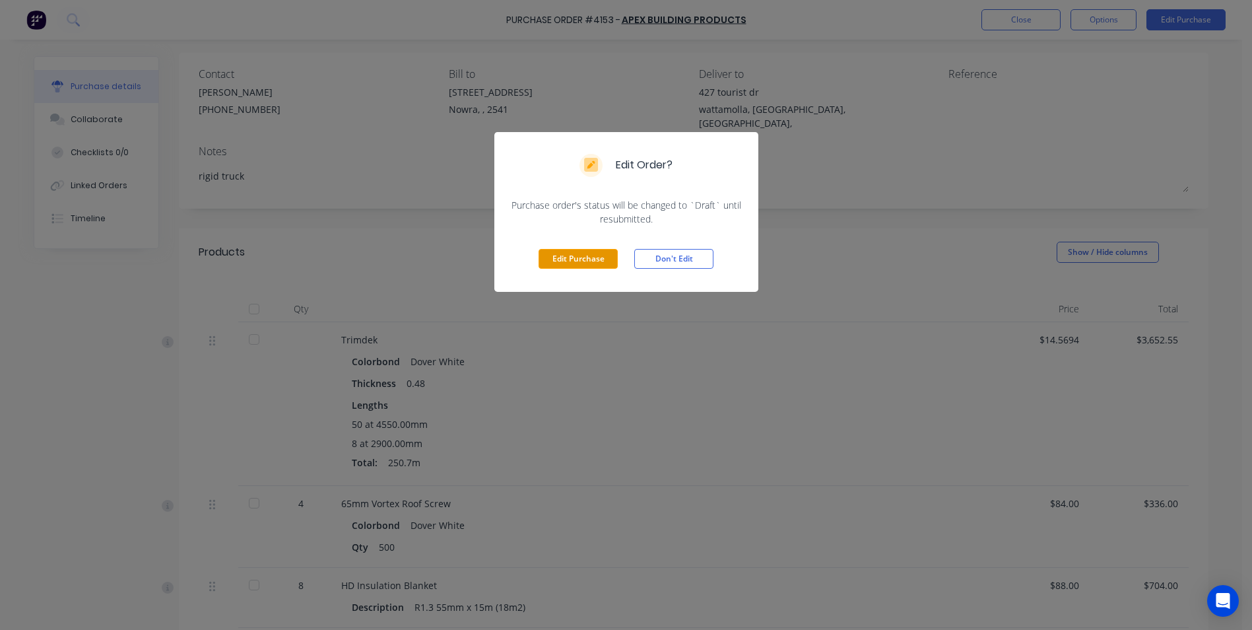
click at [549, 262] on button "Edit Purchase" at bounding box center [577, 259] width 79 height 20
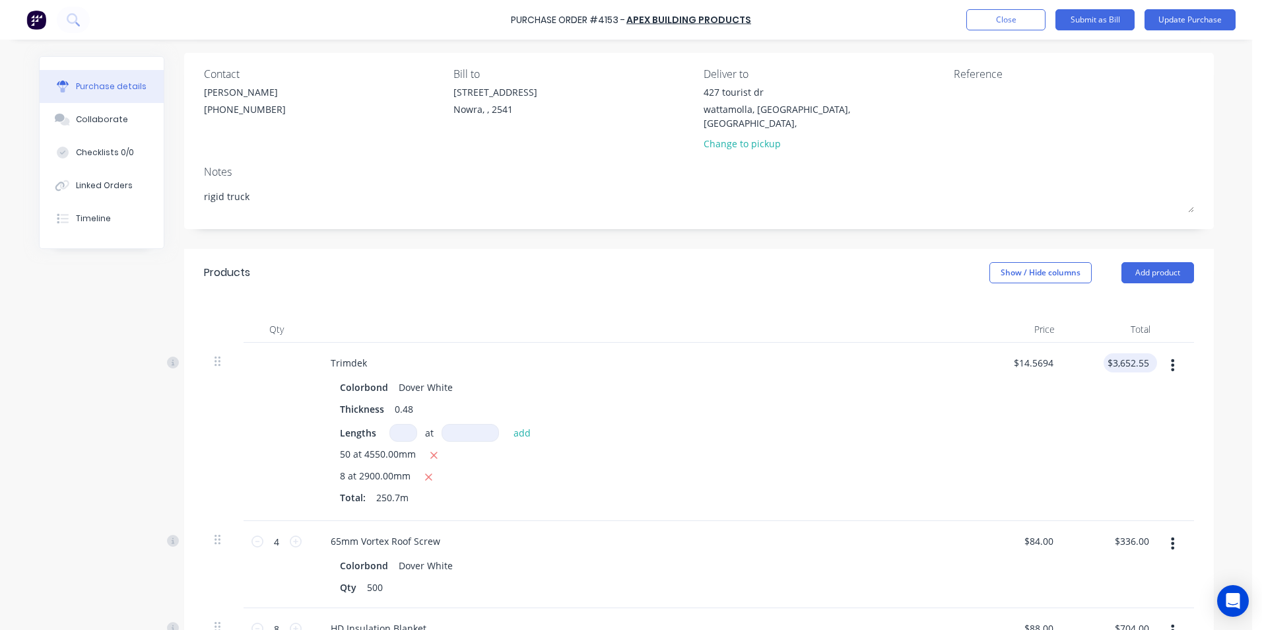
type textarea "x"
click at [1141, 353] on input "3652.55" at bounding box center [1127, 362] width 48 height 19
type input "3642.97"
type textarea "x"
type input "$14.5312"
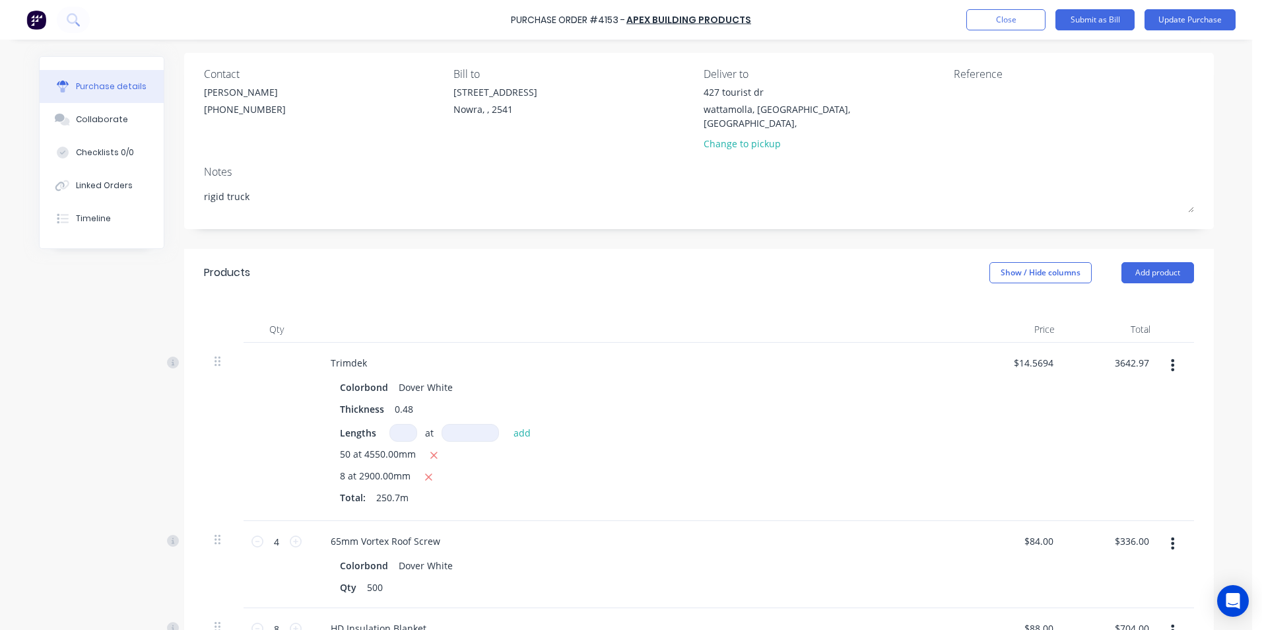
type input "$3,642.97"
click at [928, 424] on div "Lengths at add" at bounding box center [639, 433] width 599 height 18
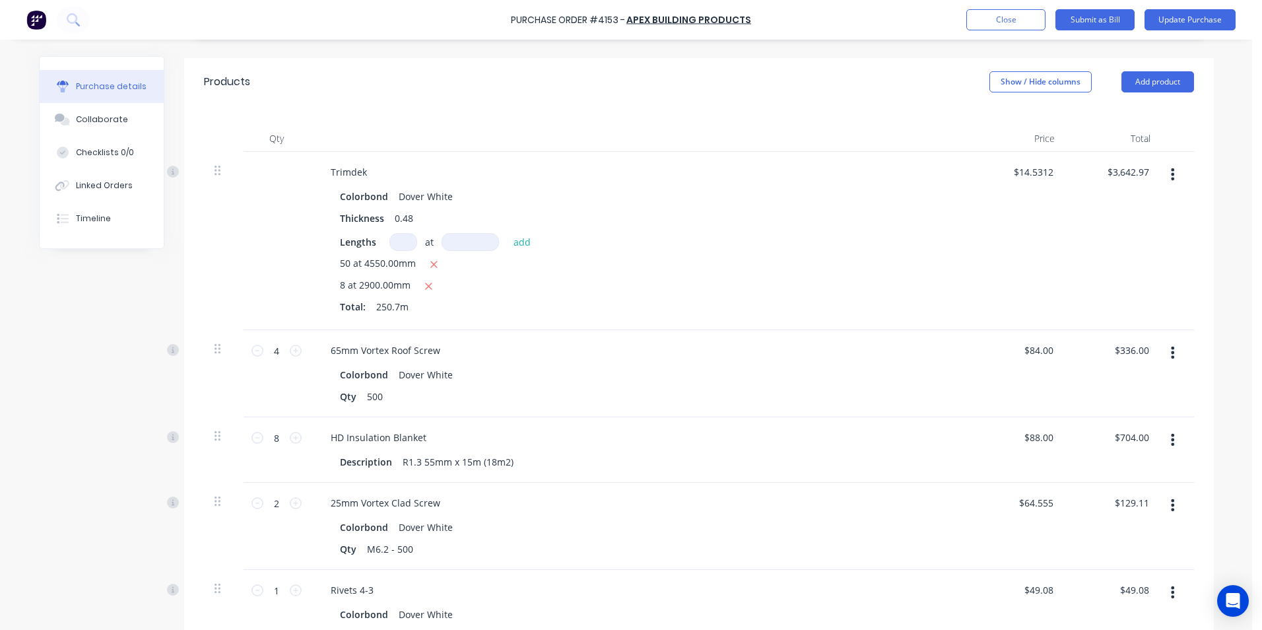
scroll to position [291, 0]
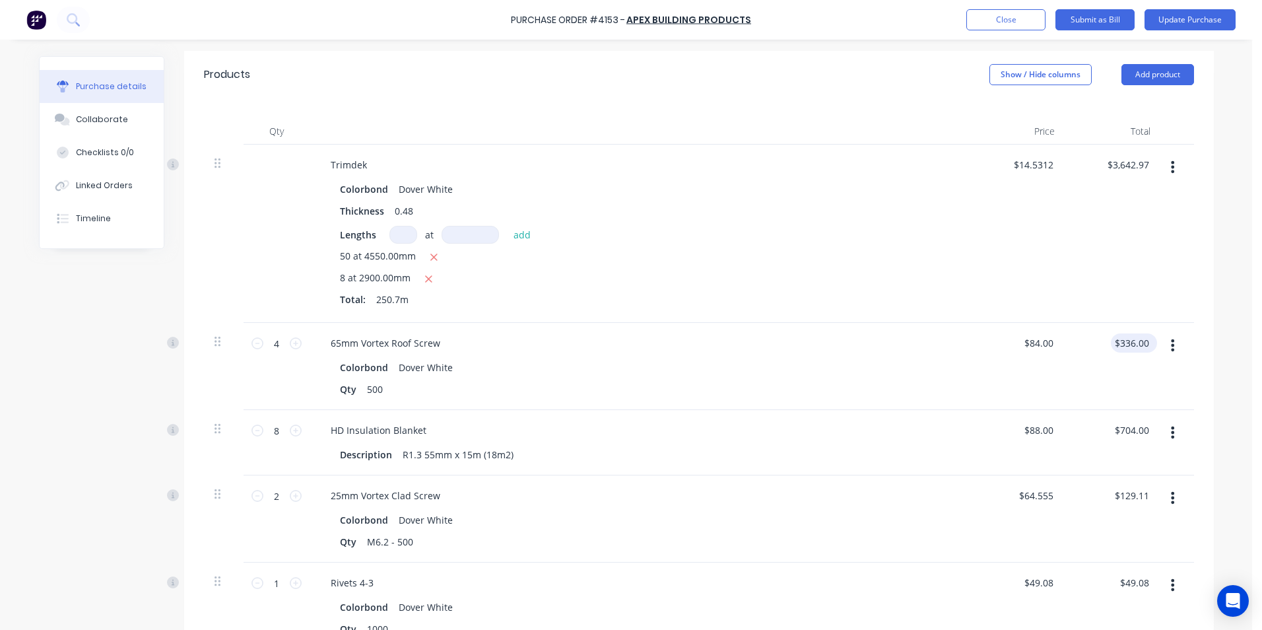
type textarea "x"
type input "336.00"
click at [1145, 333] on input "336.00" at bounding box center [1131, 342] width 41 height 19
type textarea "x"
drag, startPoint x: 1145, startPoint y: 327, endPoint x: 1122, endPoint y: 326, distance: 23.1
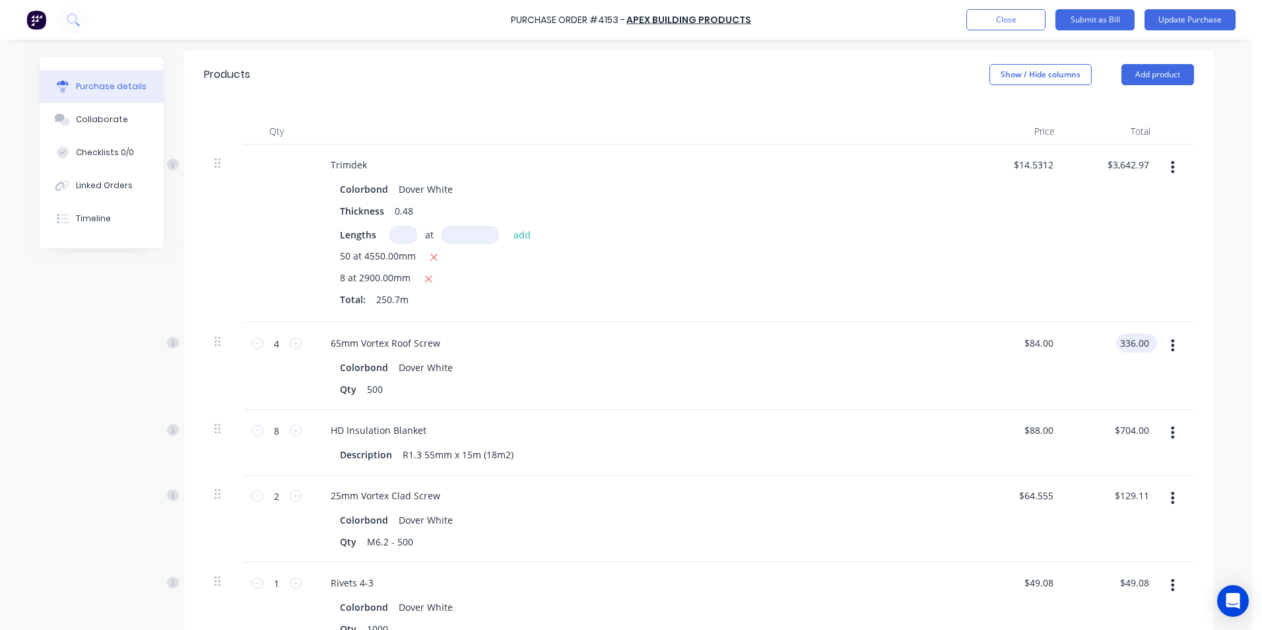
click at [1122, 333] on input "336.00" at bounding box center [1134, 342] width 36 height 19
type input "352.12"
type textarea "x"
type input "$88.03"
type input "$352.12"
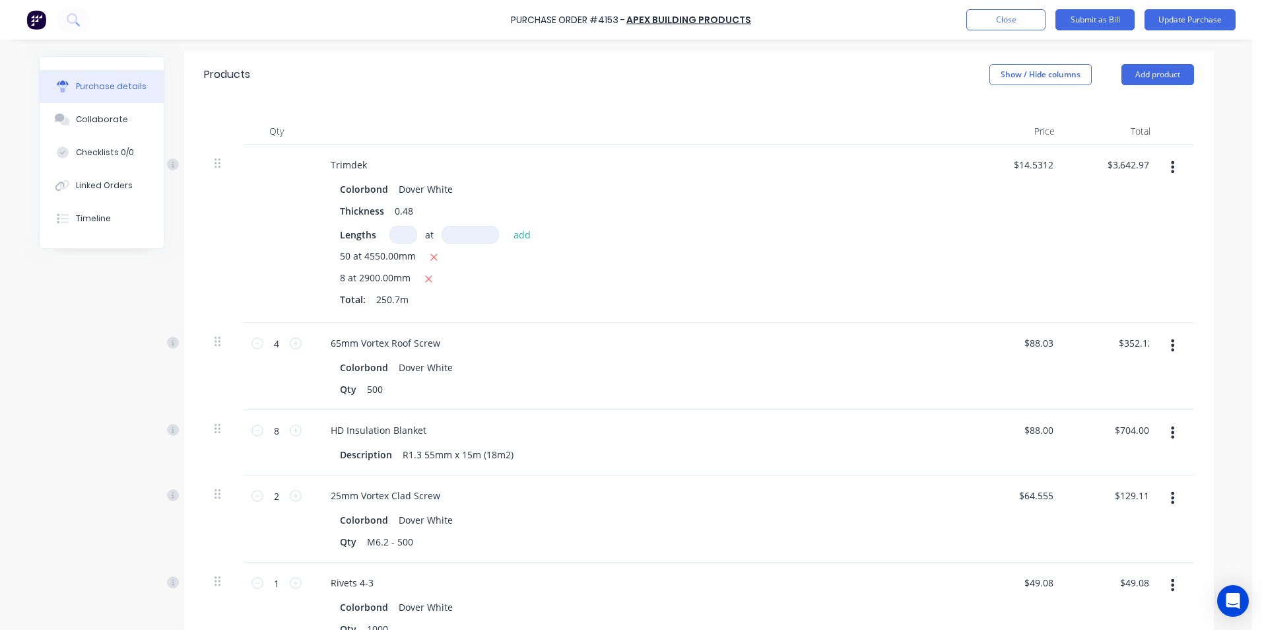
click at [1122, 361] on div "$352.12 352.12" at bounding box center [1113, 366] width 96 height 87
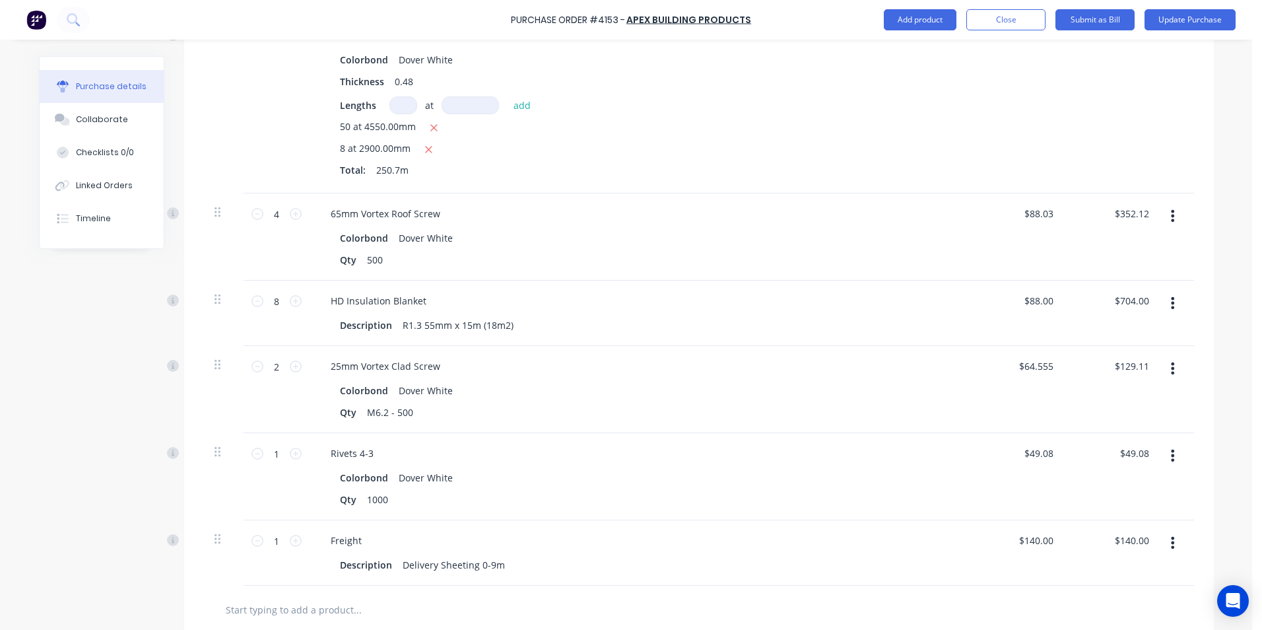
scroll to position [423, 0]
type textarea "x"
drag, startPoint x: 1146, startPoint y: 351, endPoint x: 1121, endPoint y: 348, distance: 24.6
click at [1121, 354] on input "129.11" at bounding box center [1134, 363] width 36 height 19
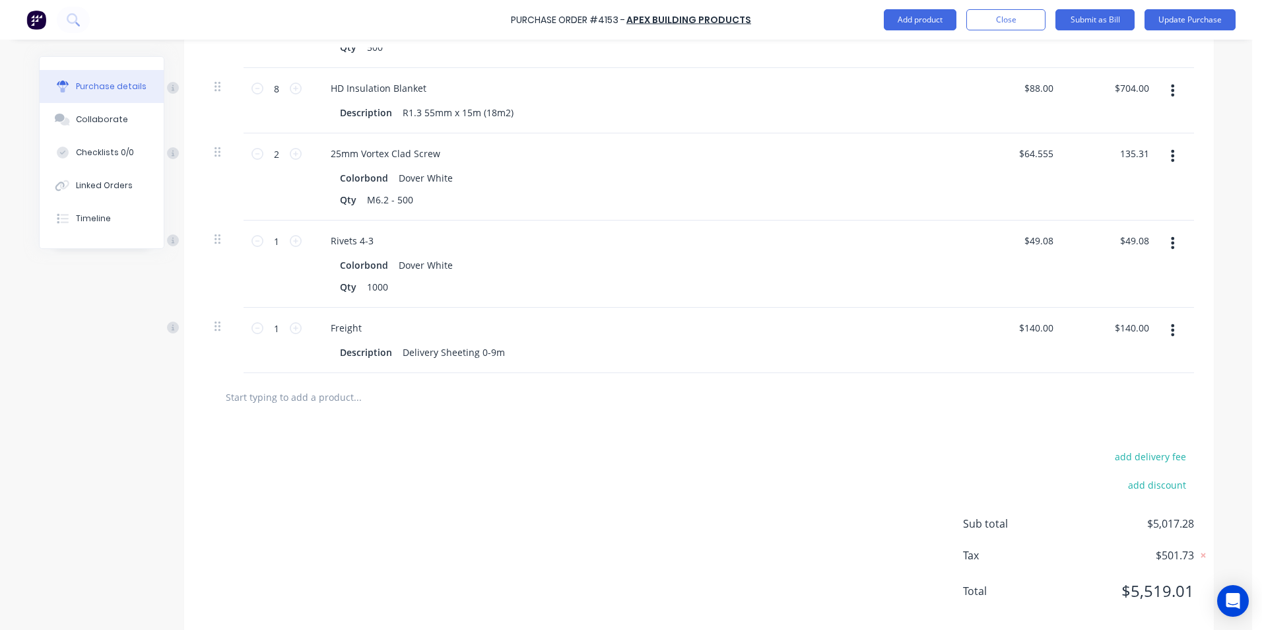
scroll to position [641, 0]
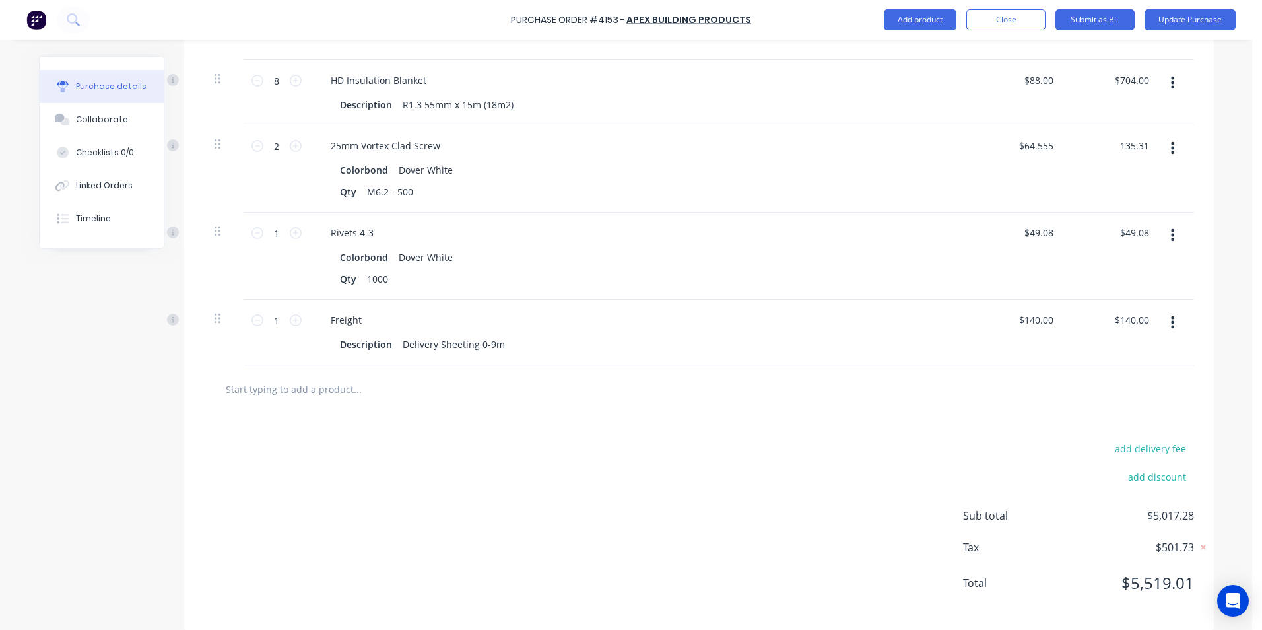
type input "135.31"
type textarea "x"
type input "$67.655"
type input "$135.31"
click at [810, 421] on div "add delivery fee add discount Sub total $5,017.28 Tax $501.73 Total $5,519.01" at bounding box center [698, 521] width 1029 height 217
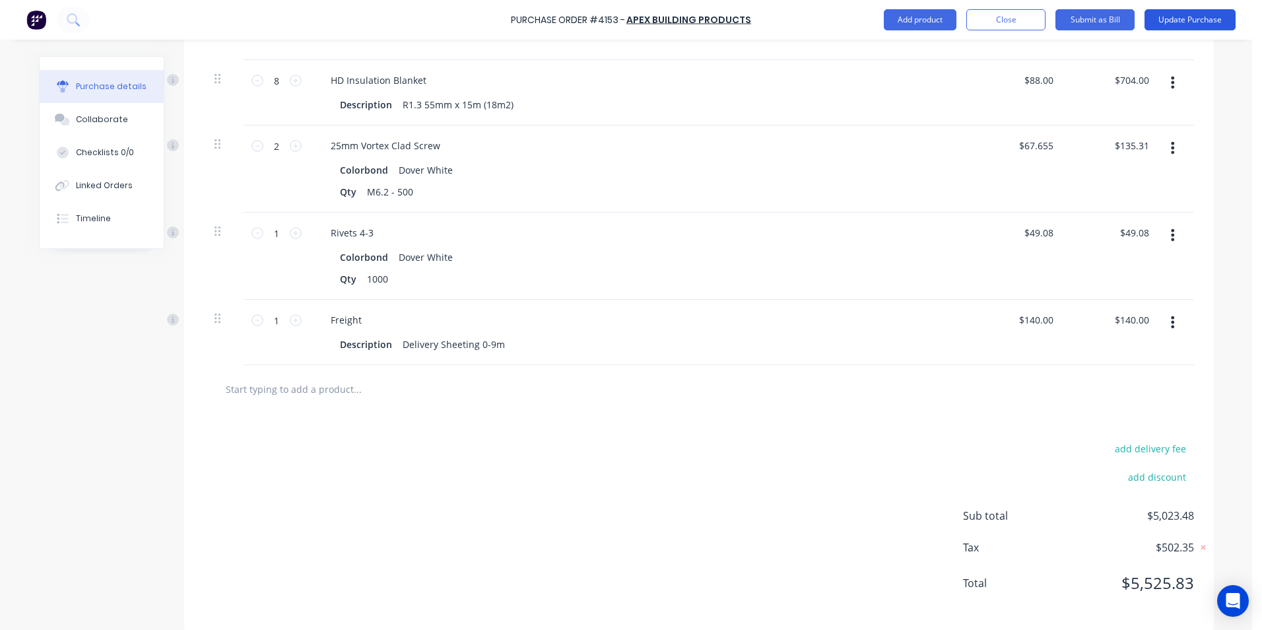
click at [1179, 17] on button "Update Purchase" at bounding box center [1189, 19] width 91 height 21
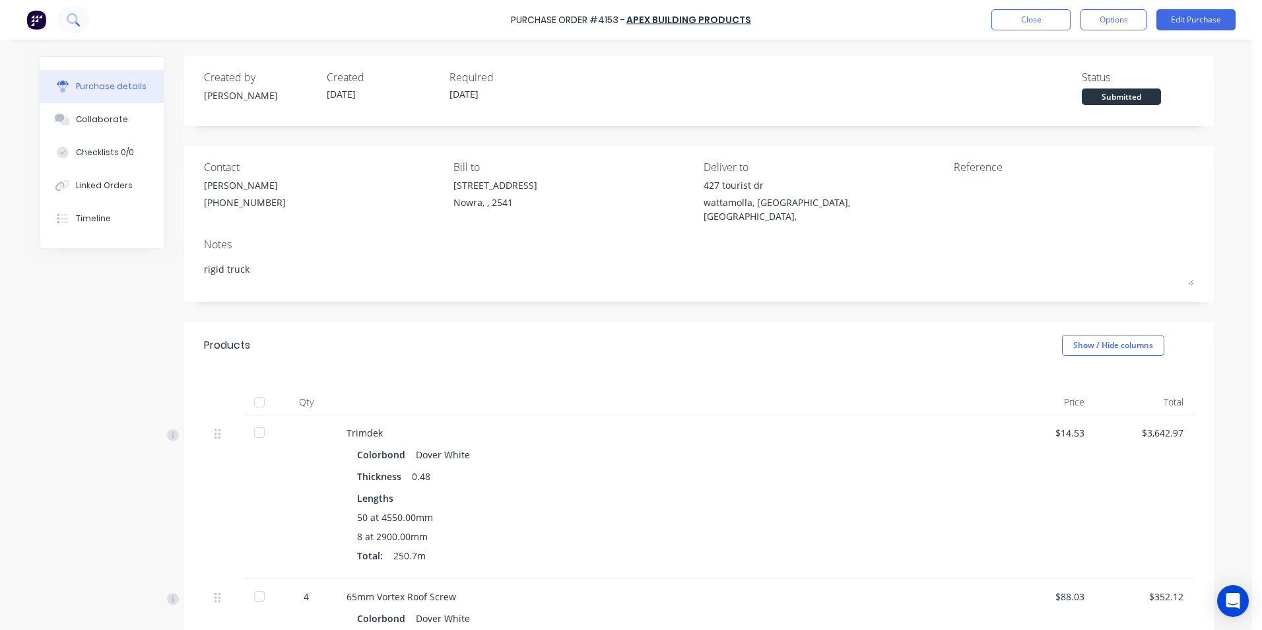
click at [79, 23] on icon at bounding box center [73, 19] width 13 height 13
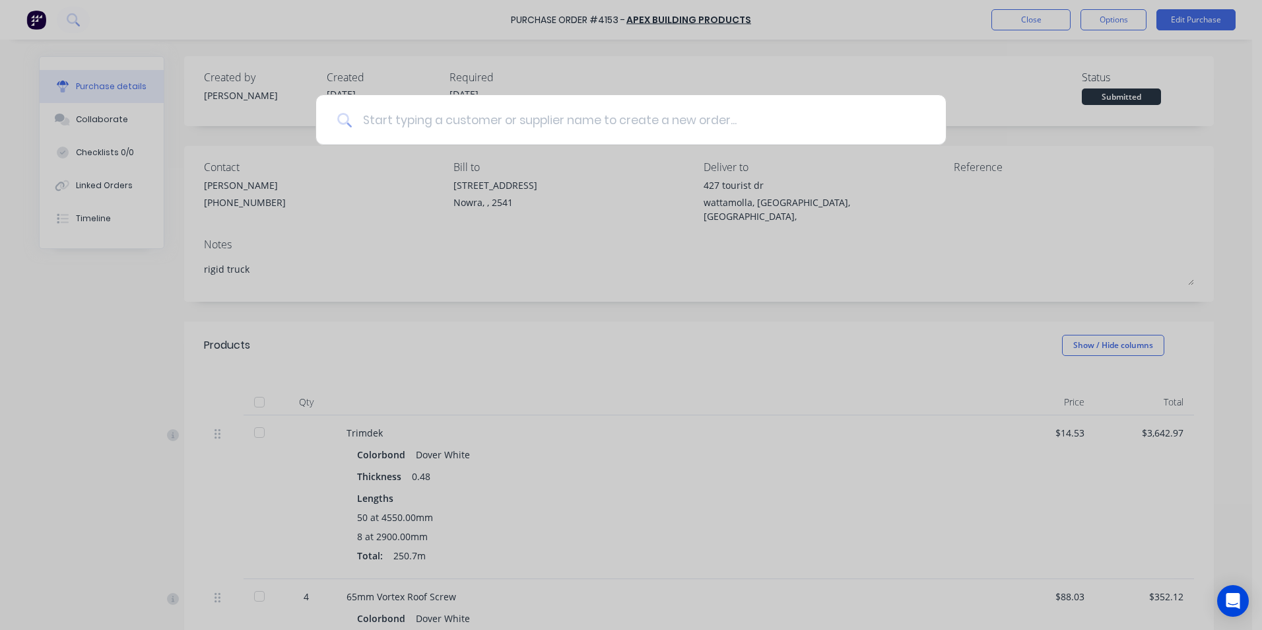
click at [439, 120] on input at bounding box center [638, 119] width 573 height 49
type textarea "x"
type input "h"
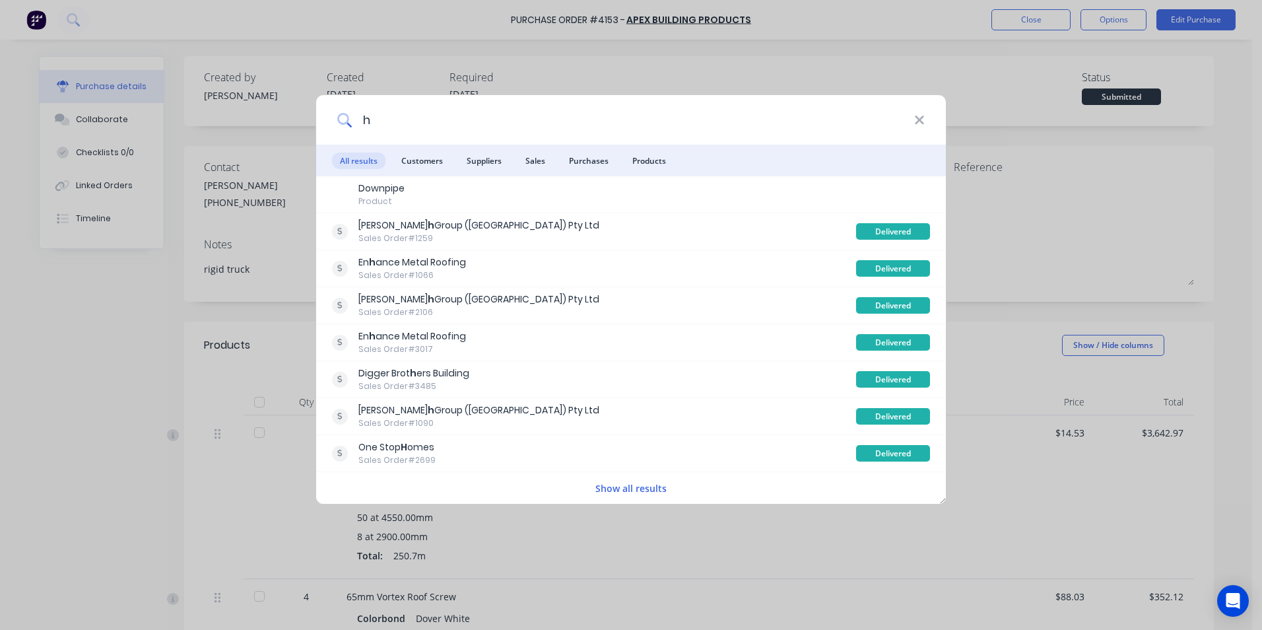
type textarea "x"
type input "h"
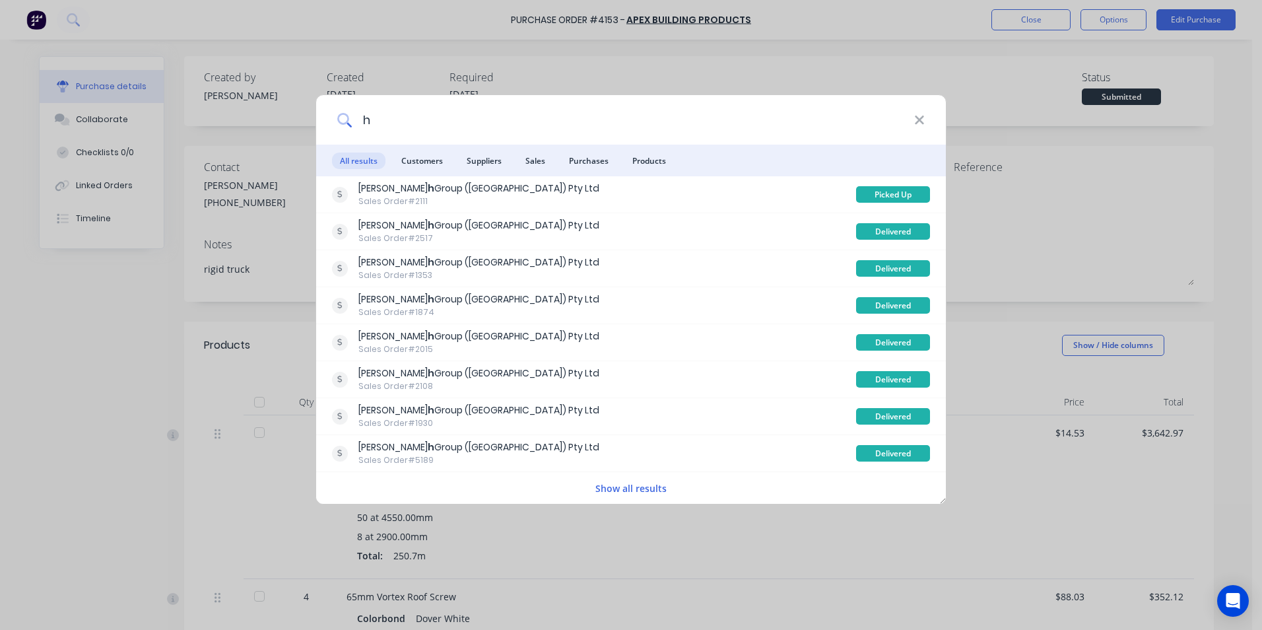
type textarea "x"
type input "h #"
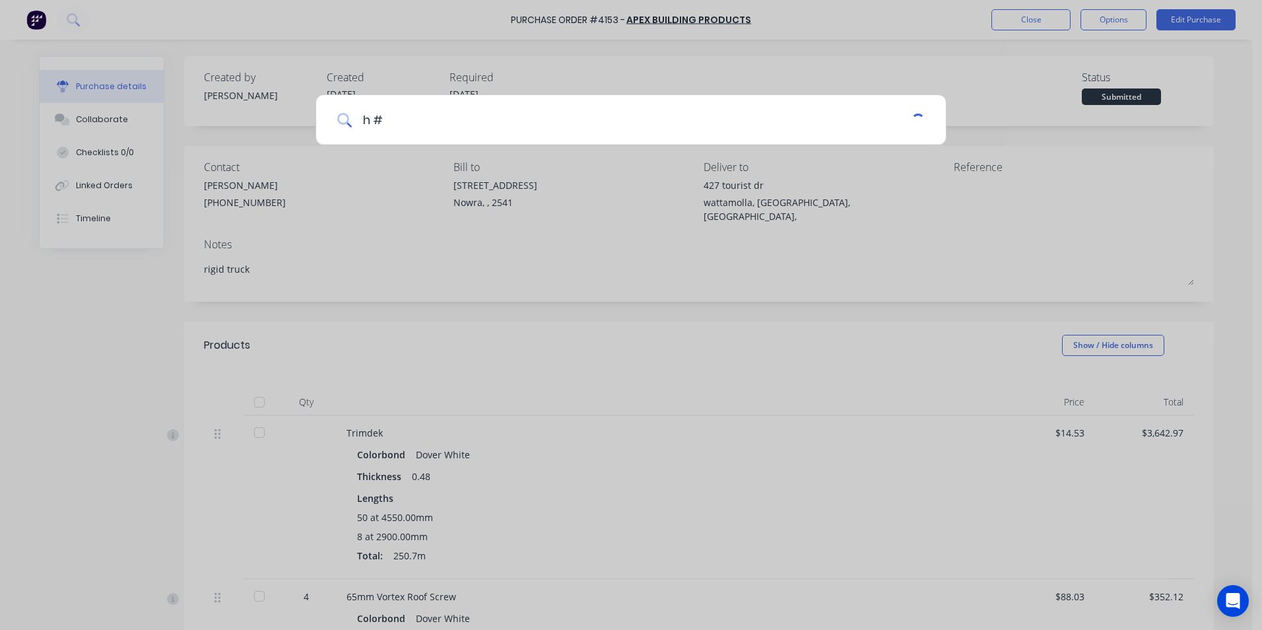
type textarea "x"
type input "h"
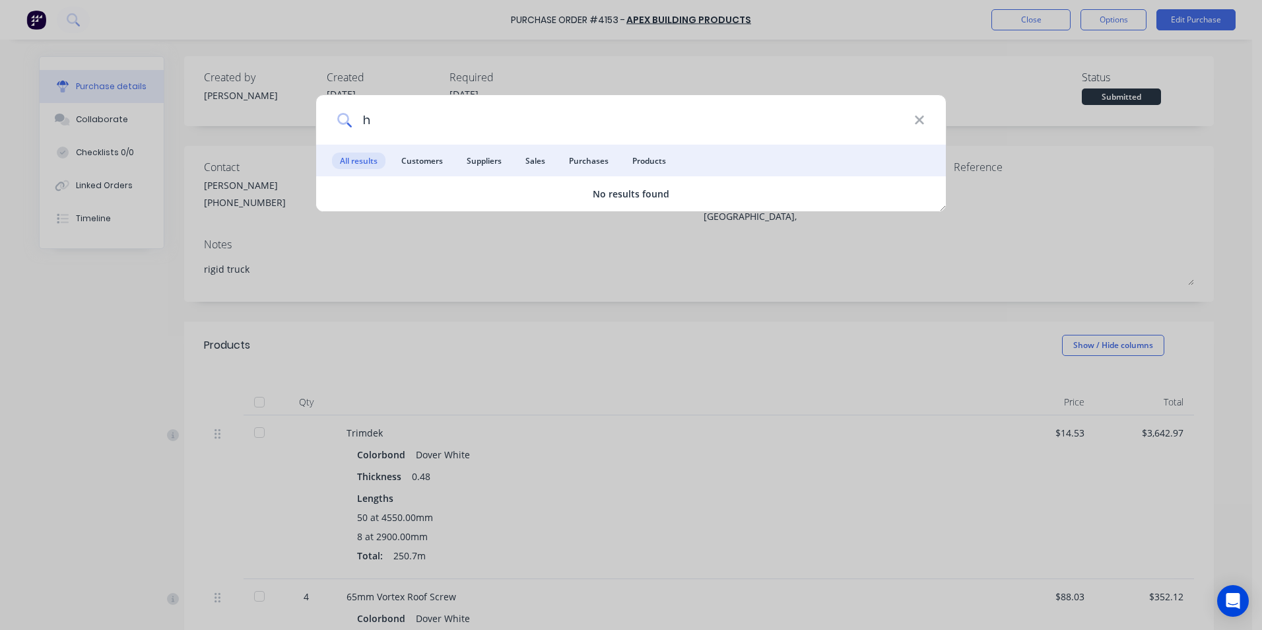
type textarea "x"
type input "h &"
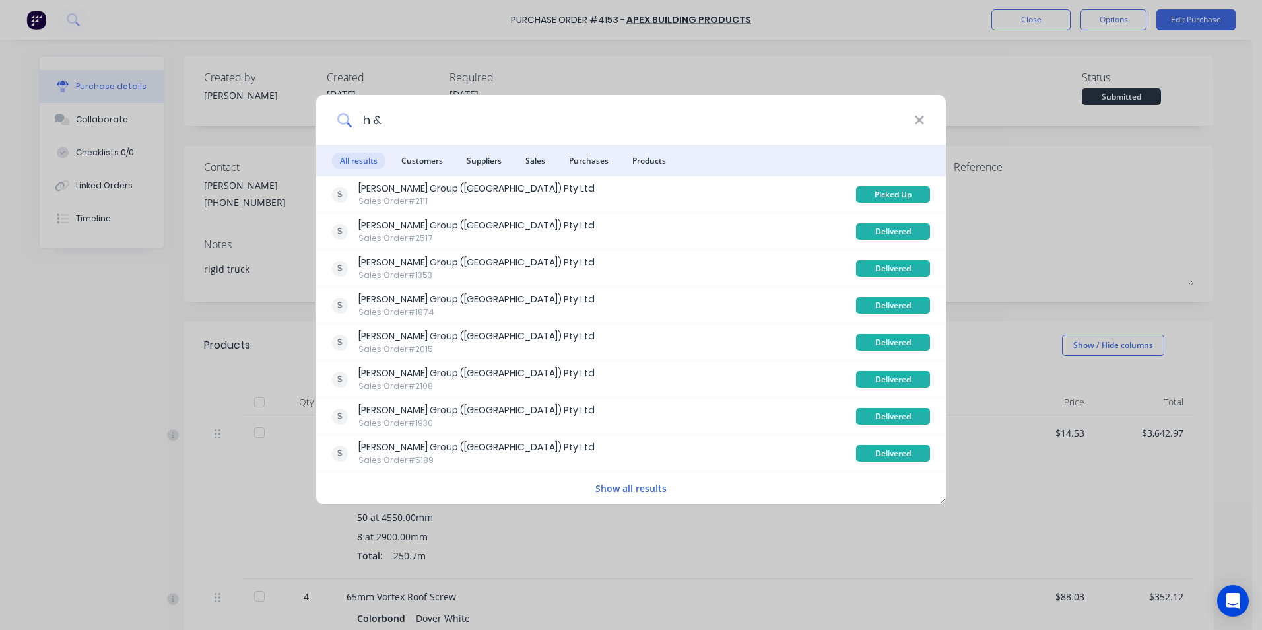
type textarea "x"
type input "h"
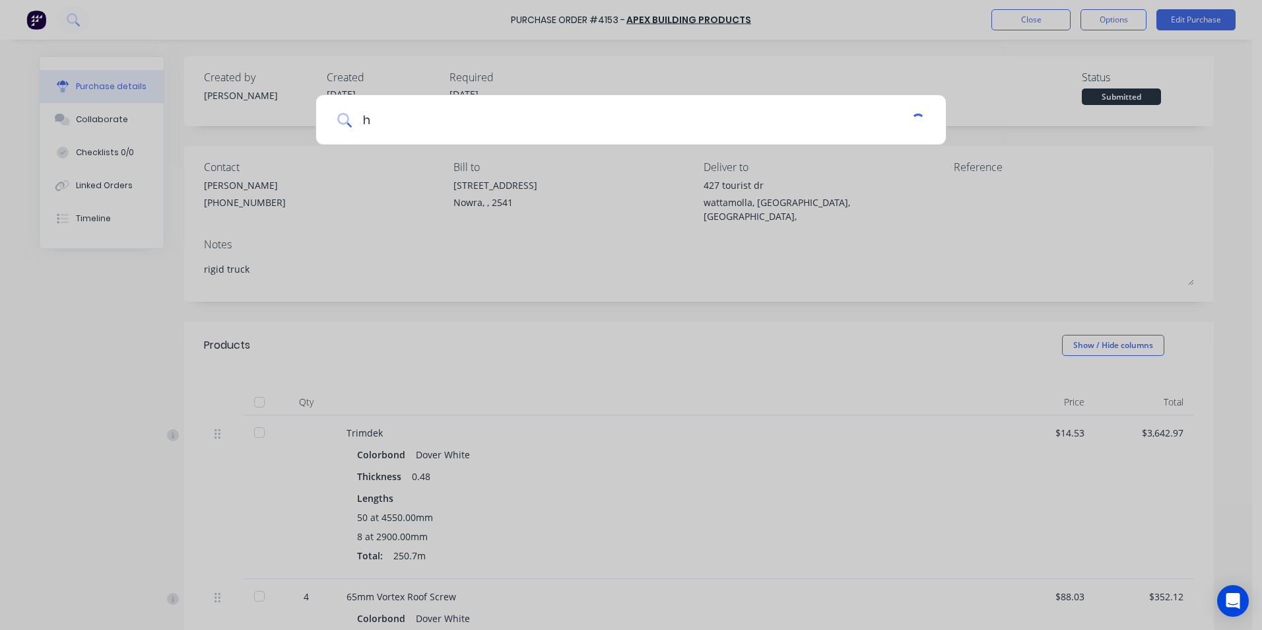
type textarea "x"
type input "h"
type textarea "x"
type input "hs"
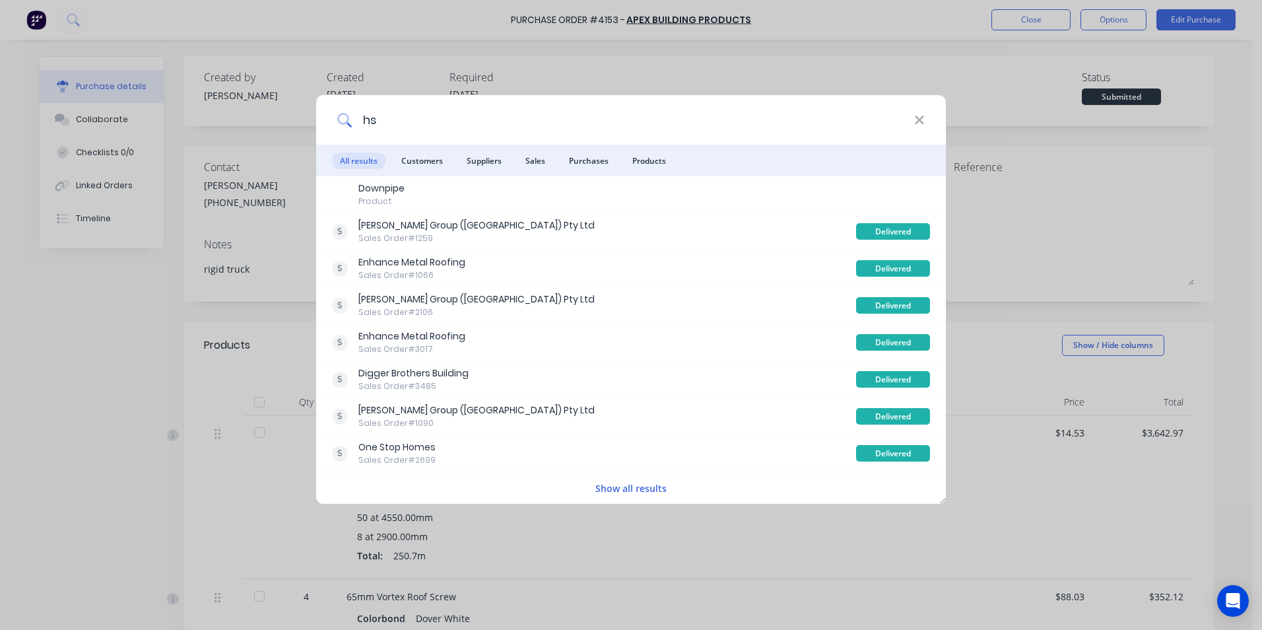
type textarea "x"
type input "hss"
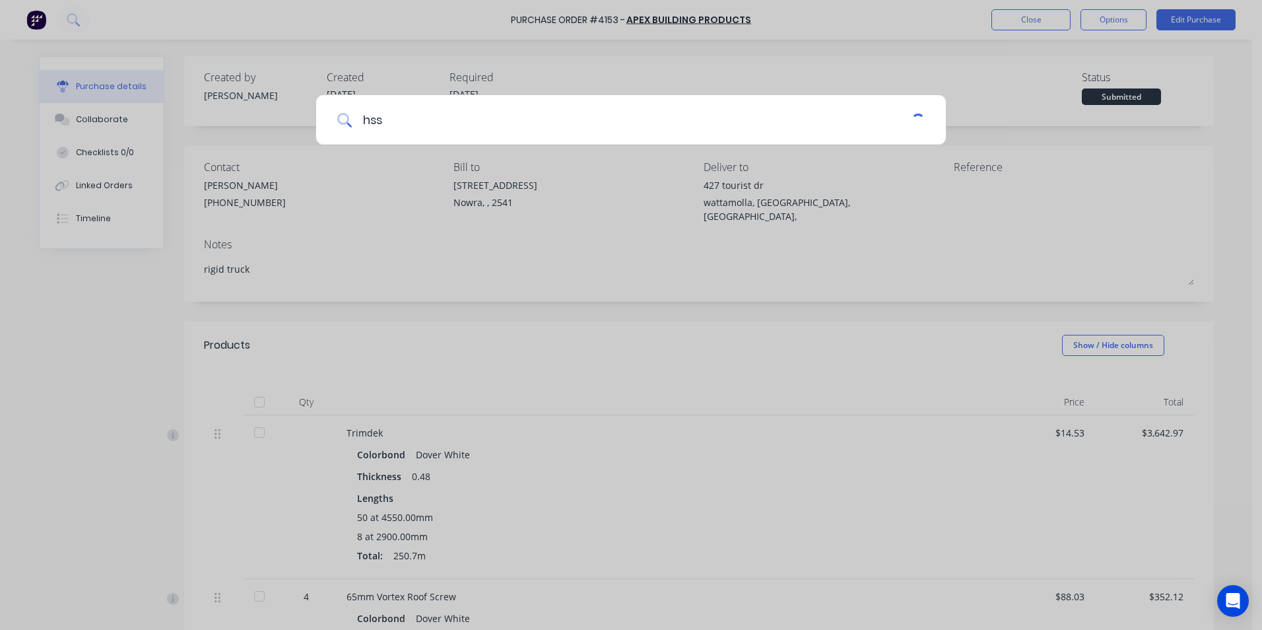
type textarea "x"
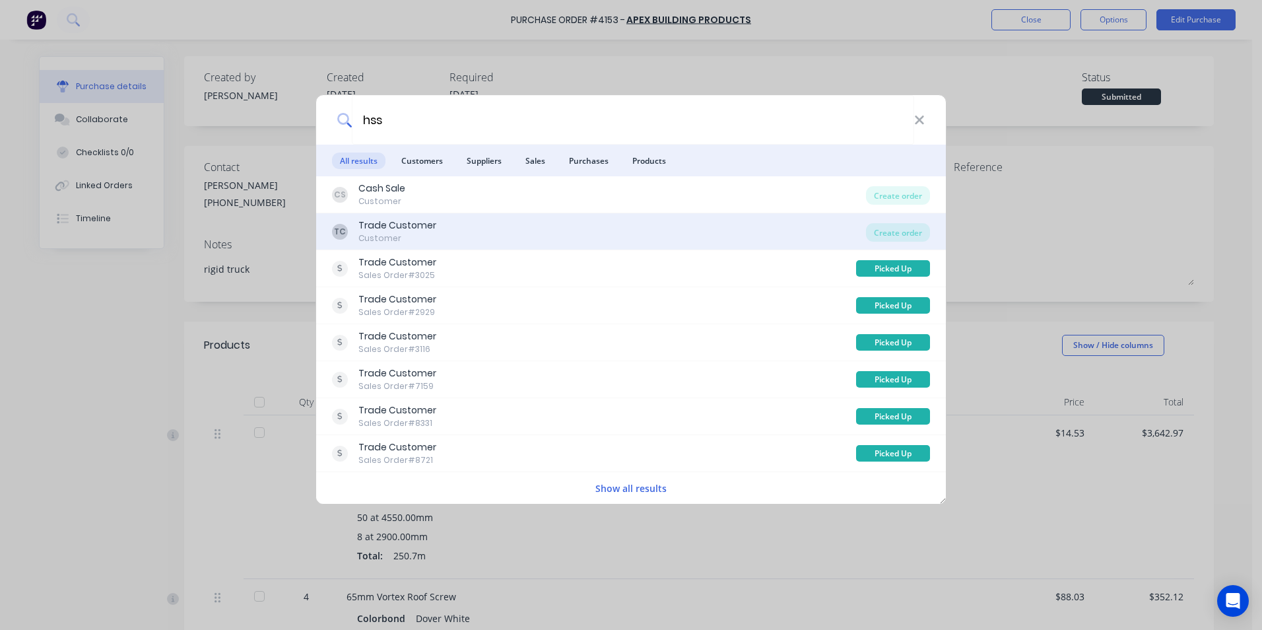
type input "hss"
click at [494, 234] on div "TC Trade Customer Customer" at bounding box center [599, 231] width 534 height 26
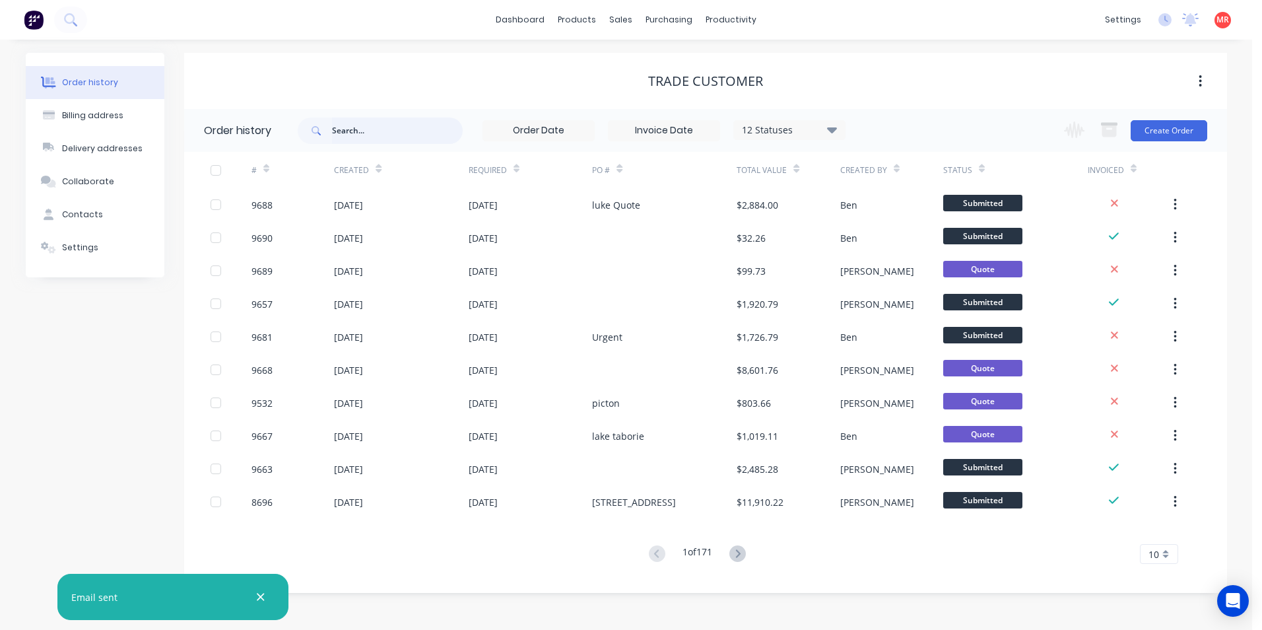
click at [398, 127] on input "text" at bounding box center [397, 130] width 131 height 26
type input "hss"
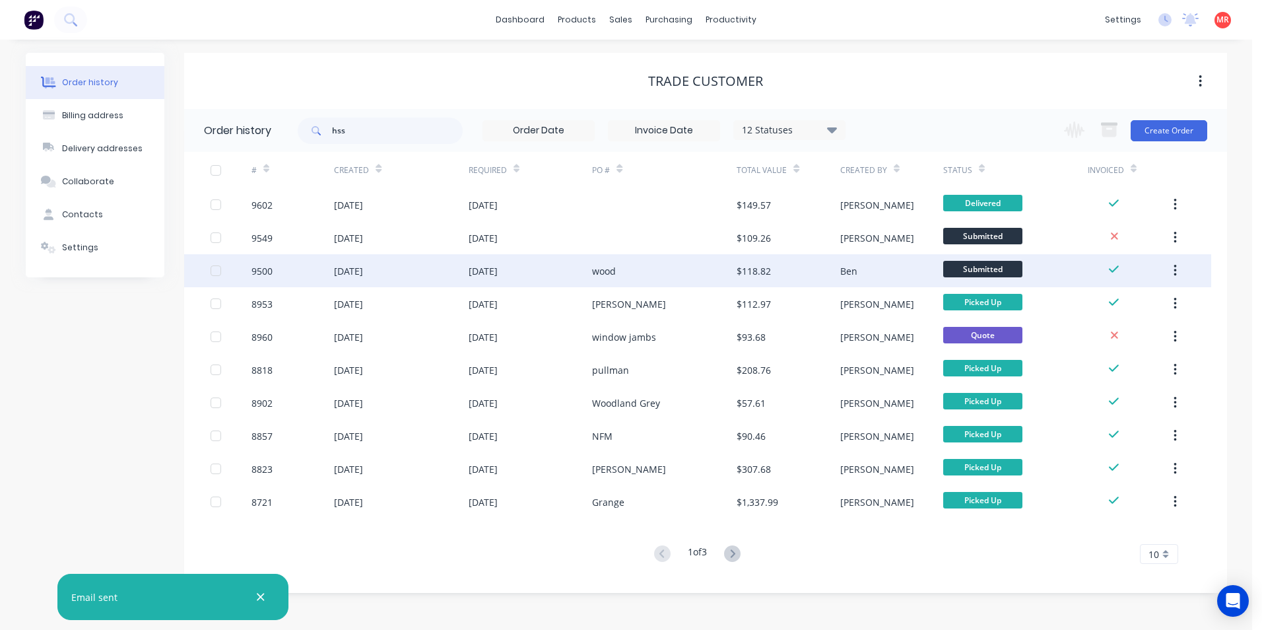
click at [653, 275] on div "wood" at bounding box center [664, 270] width 145 height 33
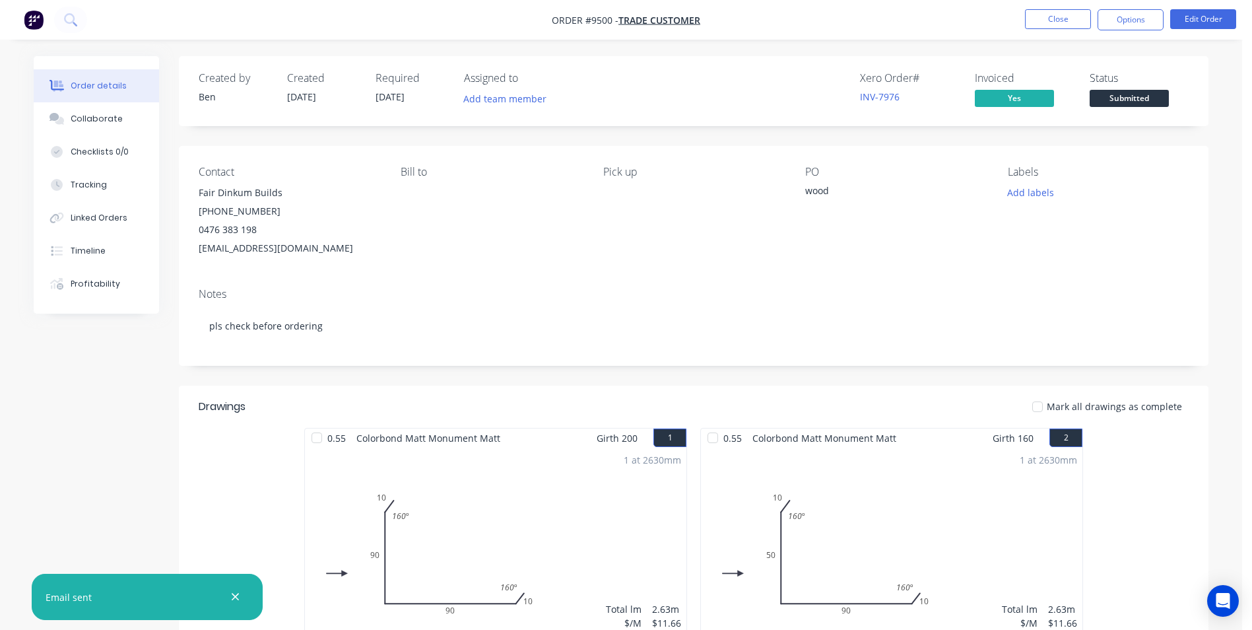
click at [866, 90] on div "INV-7976" at bounding box center [909, 97] width 99 height 14
click at [866, 92] on link "INV-7976" at bounding box center [880, 96] width 40 height 13
click at [1072, 18] on button "Close" at bounding box center [1058, 19] width 66 height 20
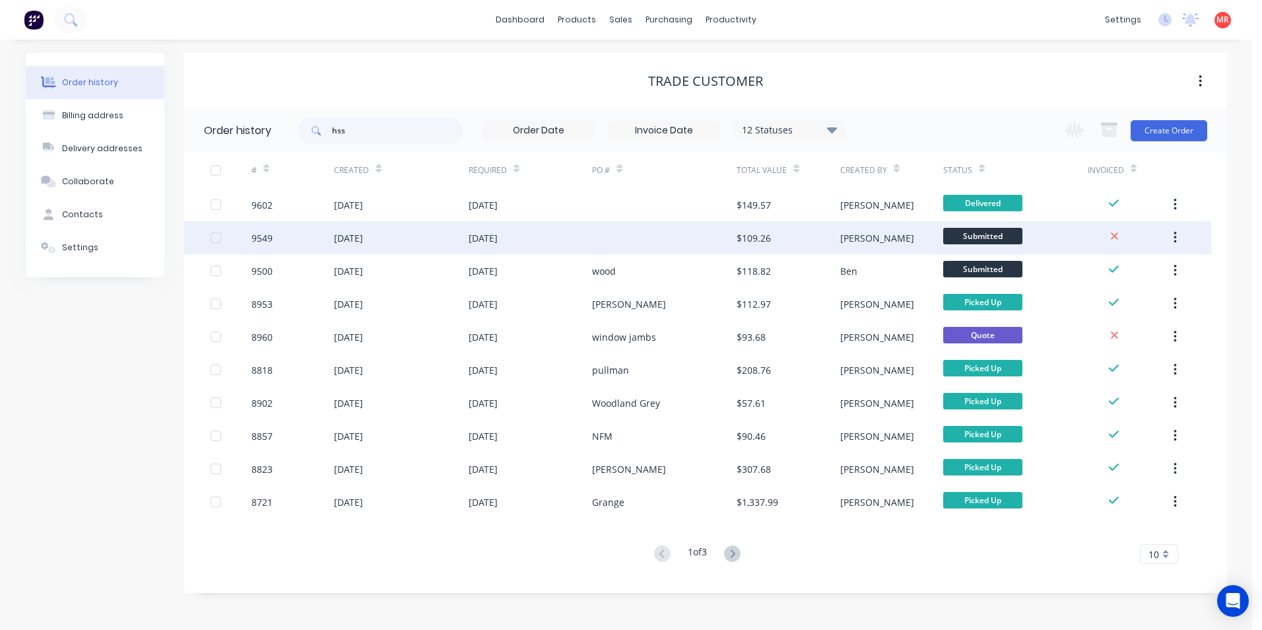
click at [738, 238] on div "$109.26" at bounding box center [753, 238] width 34 height 14
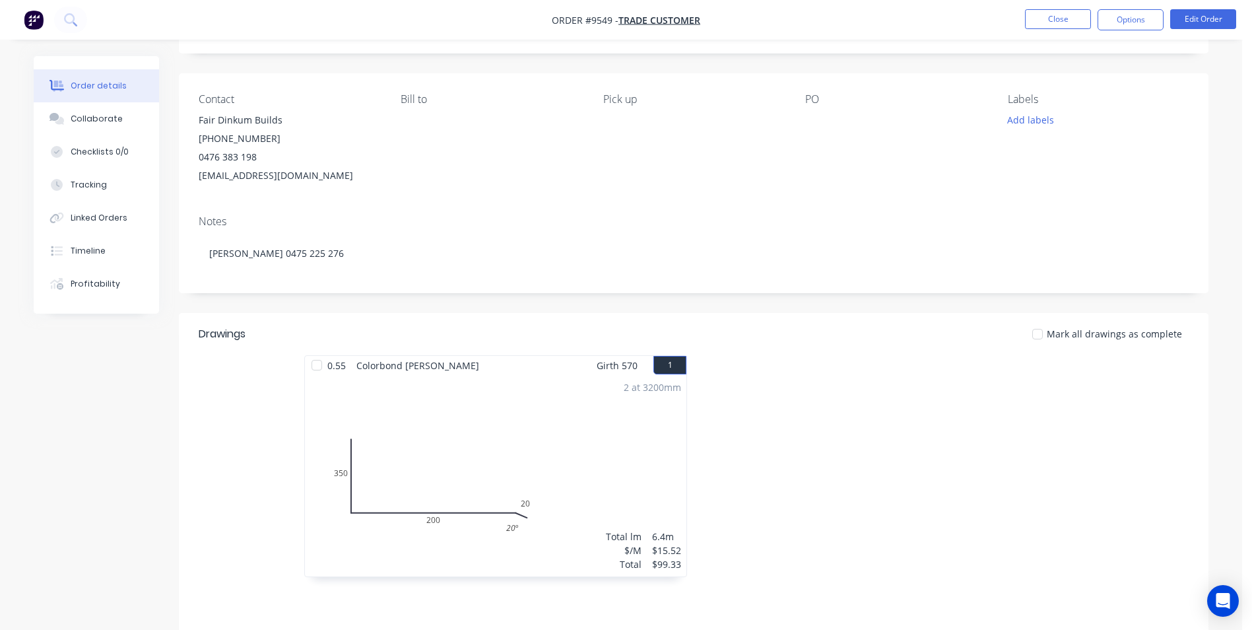
scroll to position [4, 0]
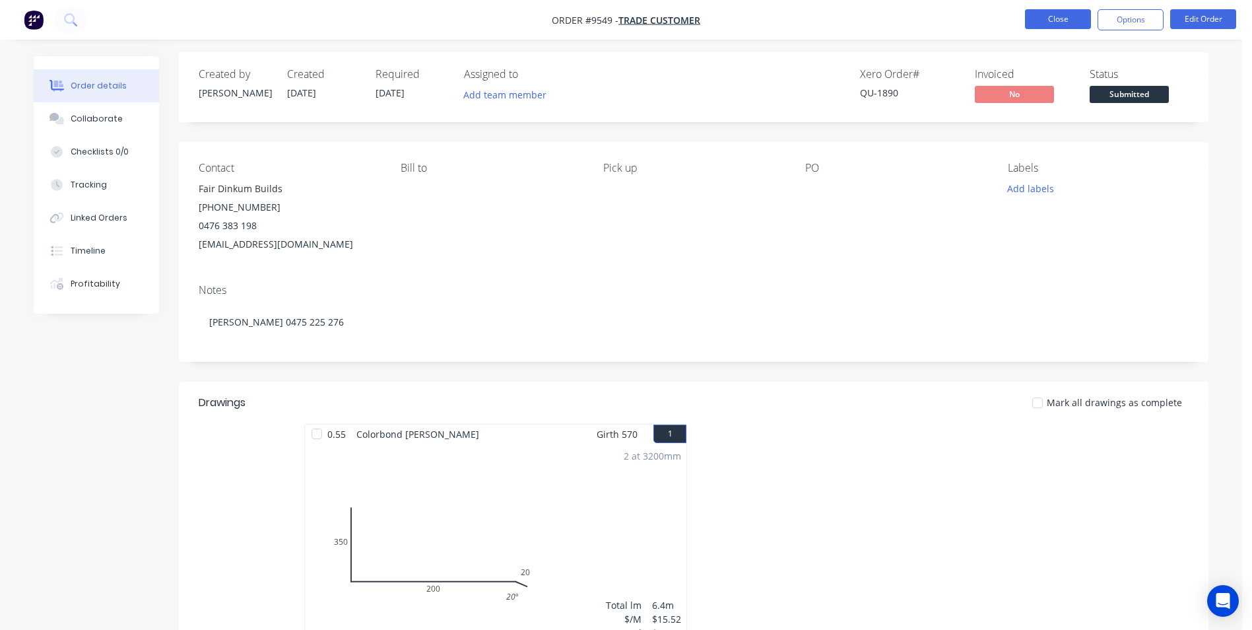
click at [1039, 20] on button "Close" at bounding box center [1058, 19] width 66 height 20
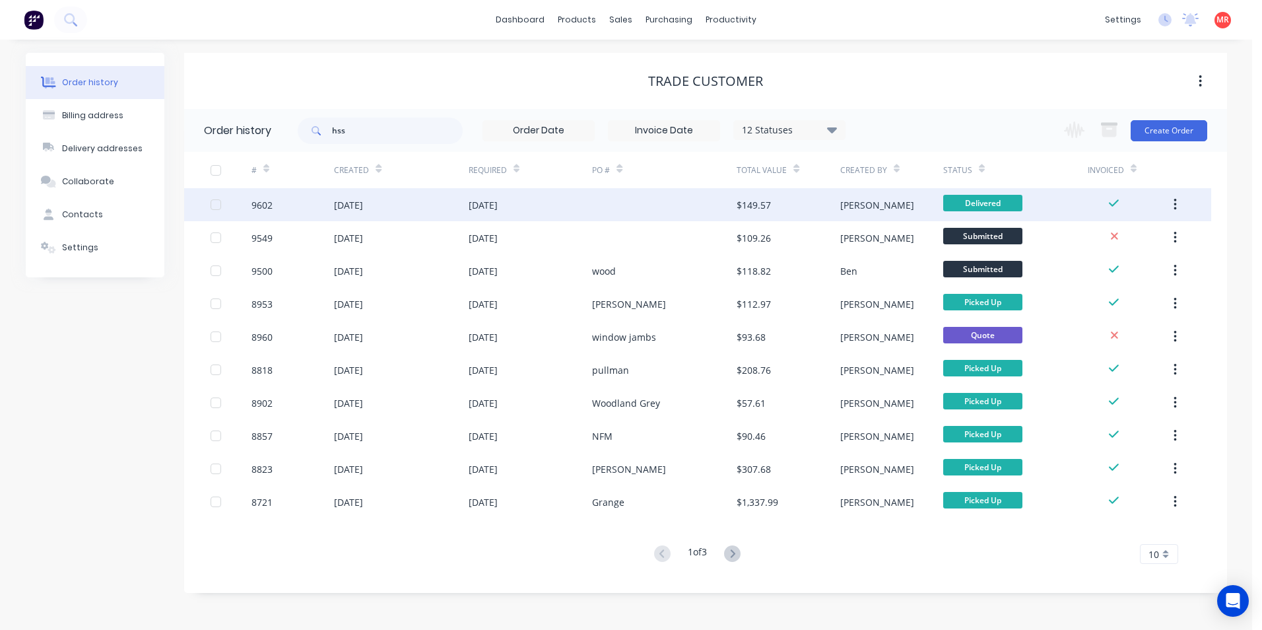
click at [677, 216] on div at bounding box center [664, 204] width 145 height 33
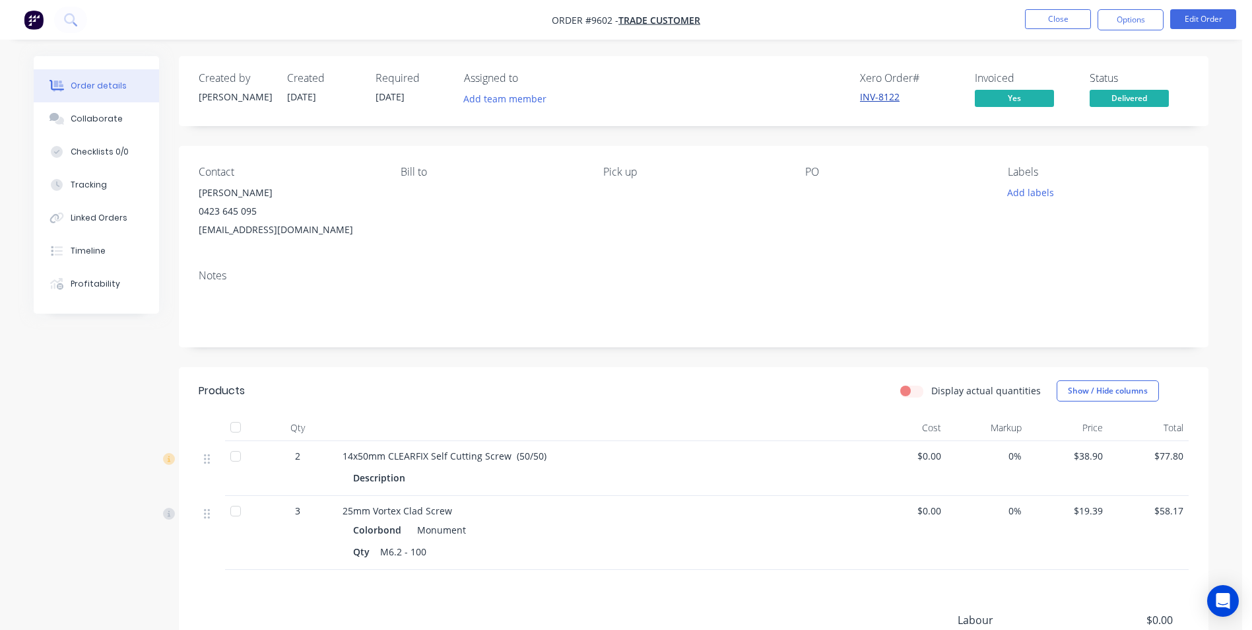
click at [897, 99] on link "INV-8122" at bounding box center [880, 96] width 40 height 13
click at [1063, 20] on button "Close" at bounding box center [1058, 19] width 66 height 20
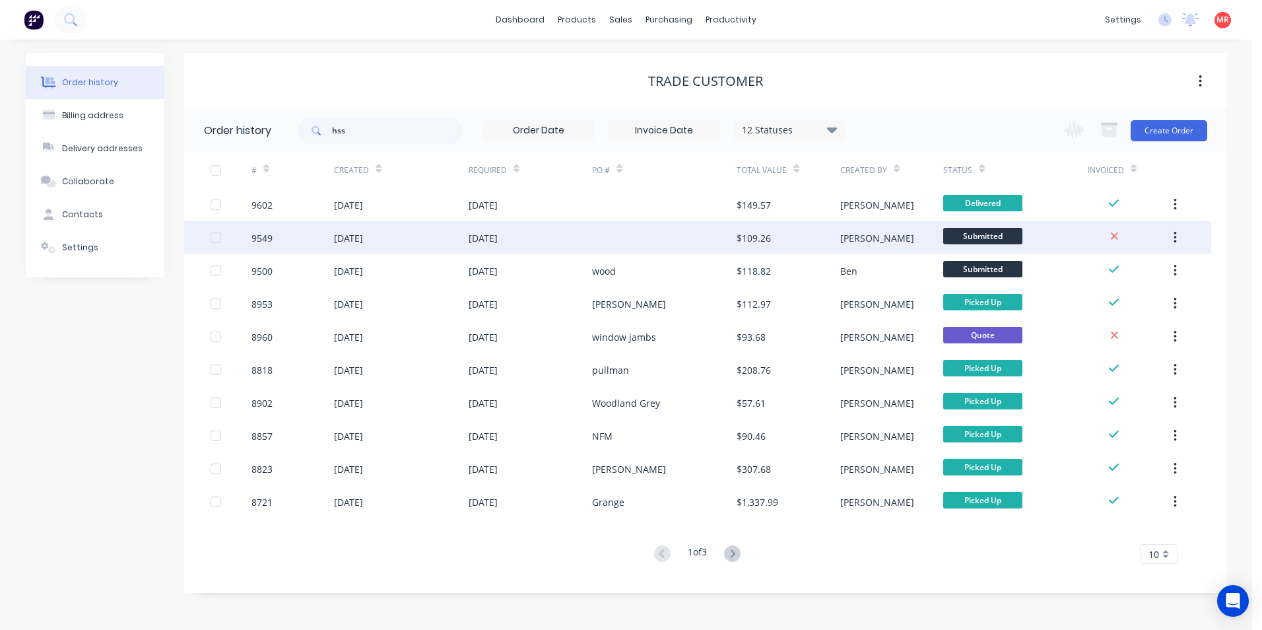
click at [824, 247] on div "$109.26" at bounding box center [787, 237] width 103 height 33
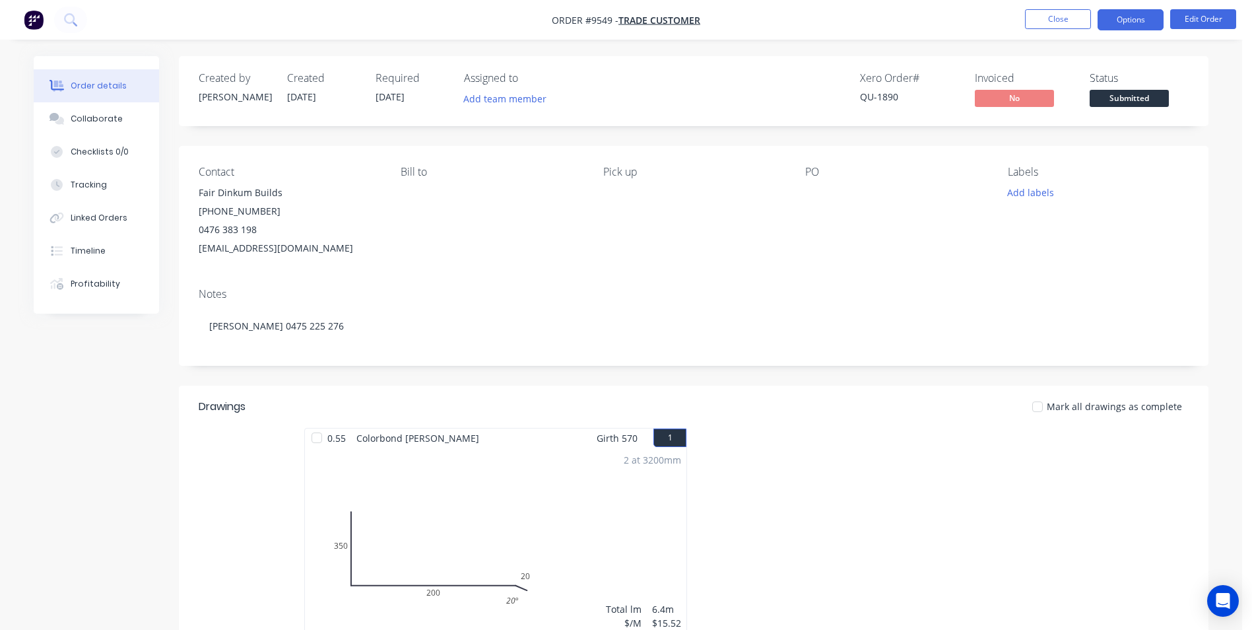
click at [1115, 24] on button "Options" at bounding box center [1130, 19] width 66 height 21
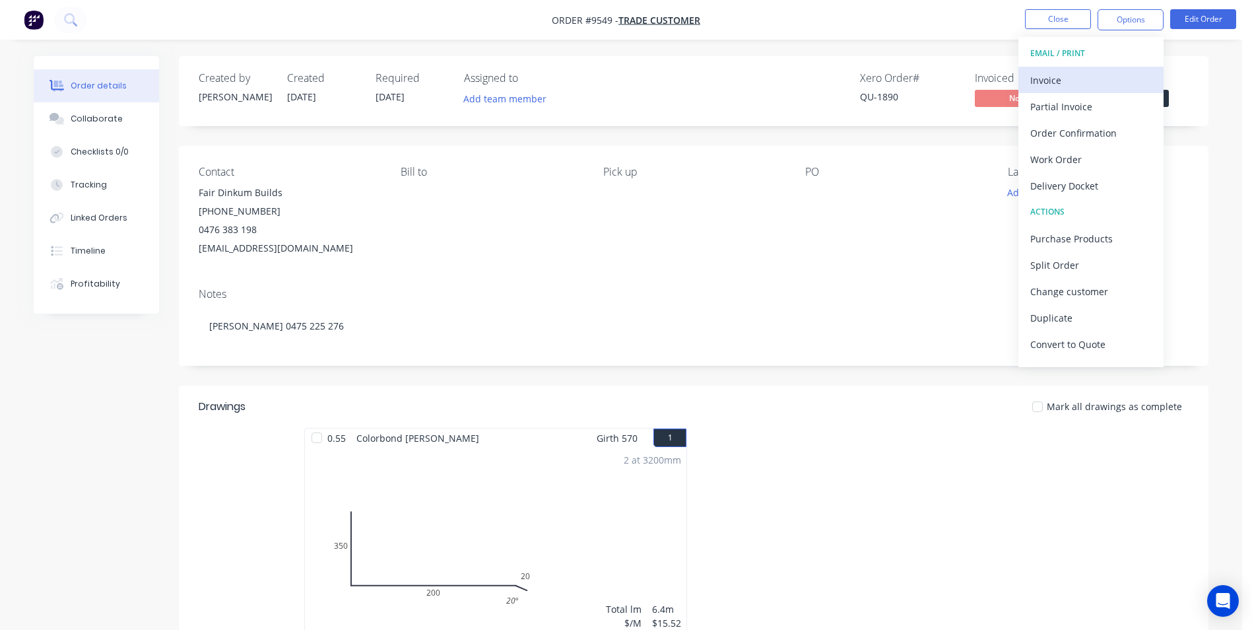
click at [1070, 81] on div "Invoice" at bounding box center [1090, 80] width 121 height 19
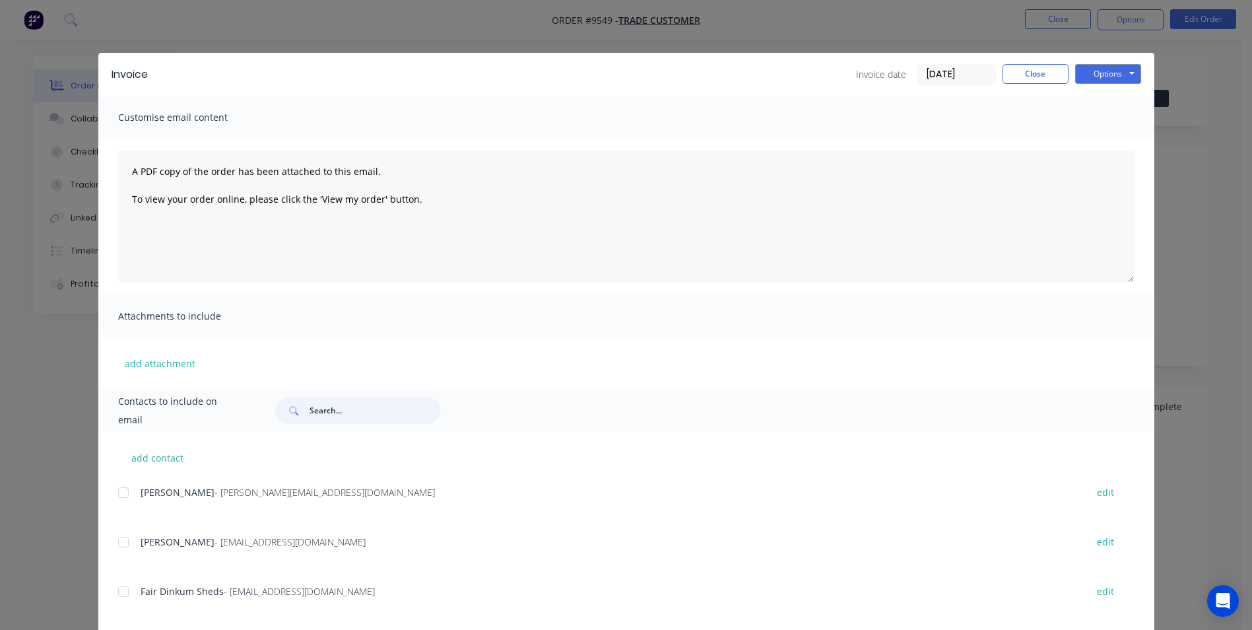
click at [381, 409] on input "text" at bounding box center [374, 410] width 131 height 26
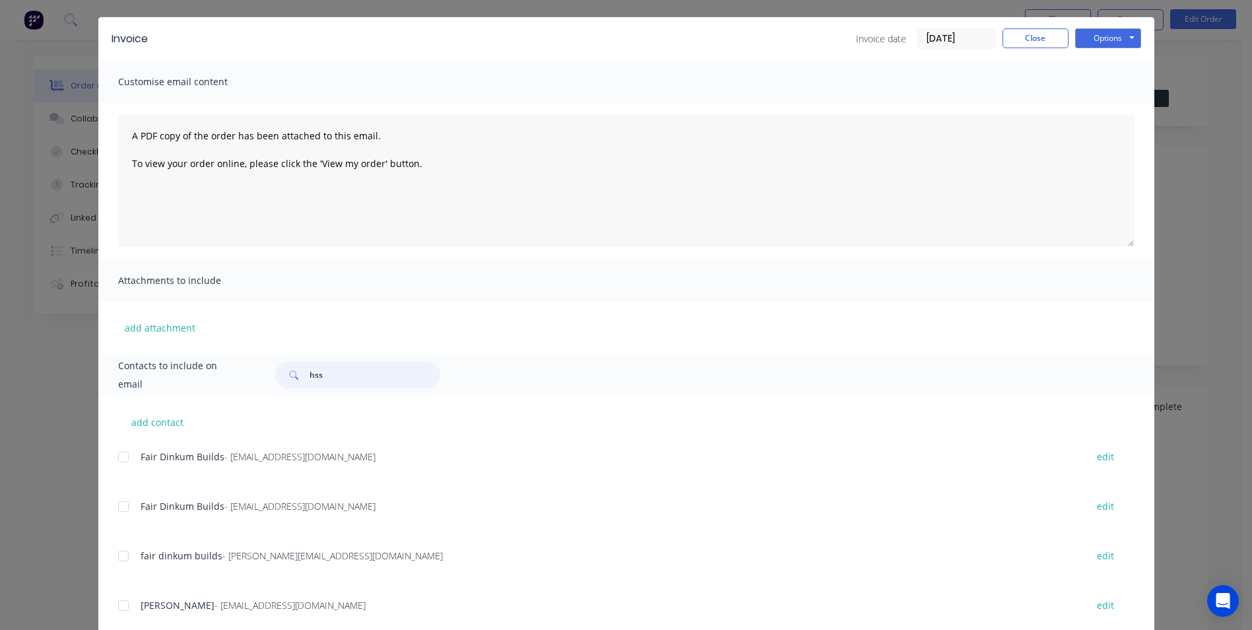
scroll to position [66, 0]
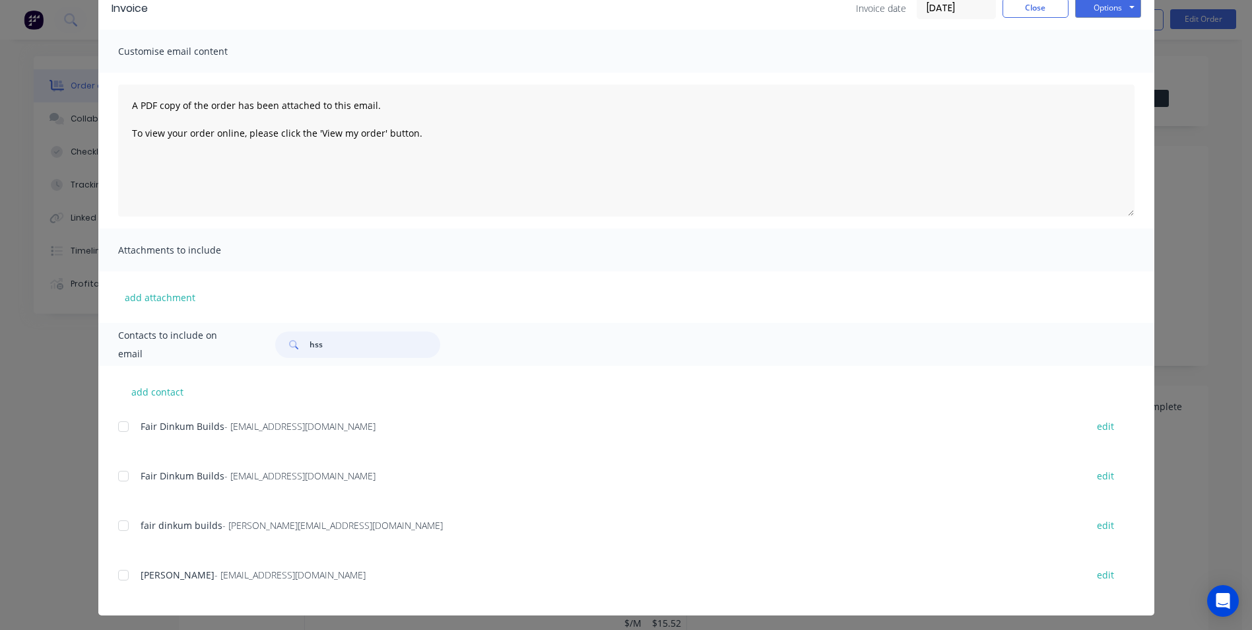
click at [127, 524] on div at bounding box center [123, 525] width 26 height 26
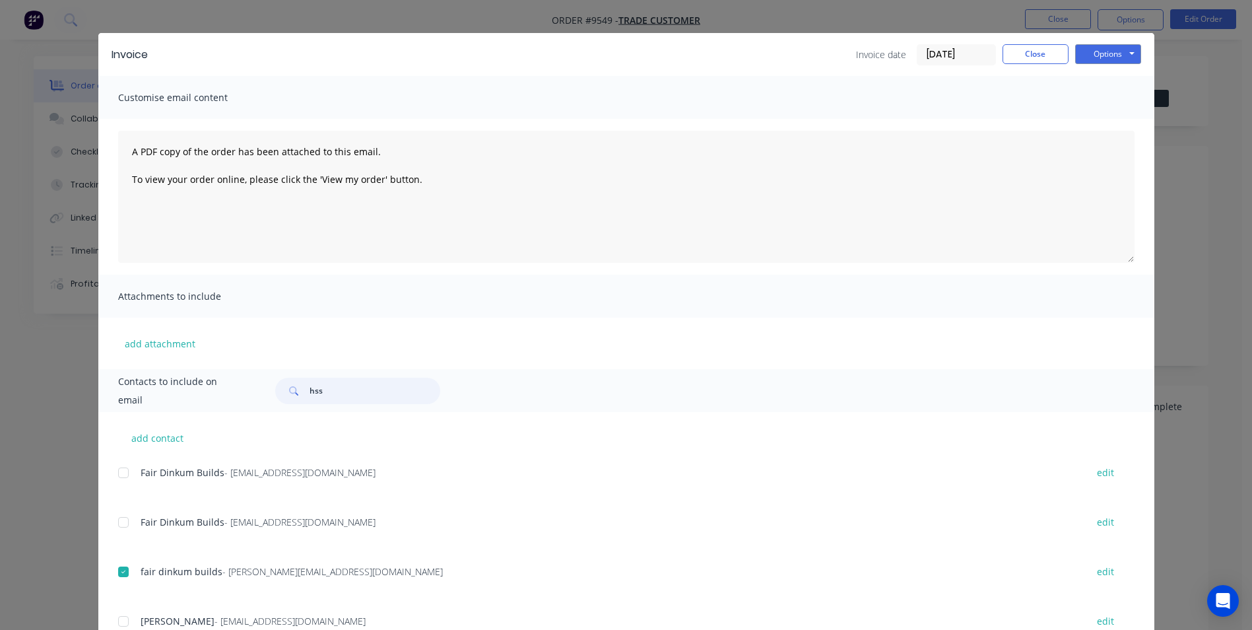
scroll to position [0, 0]
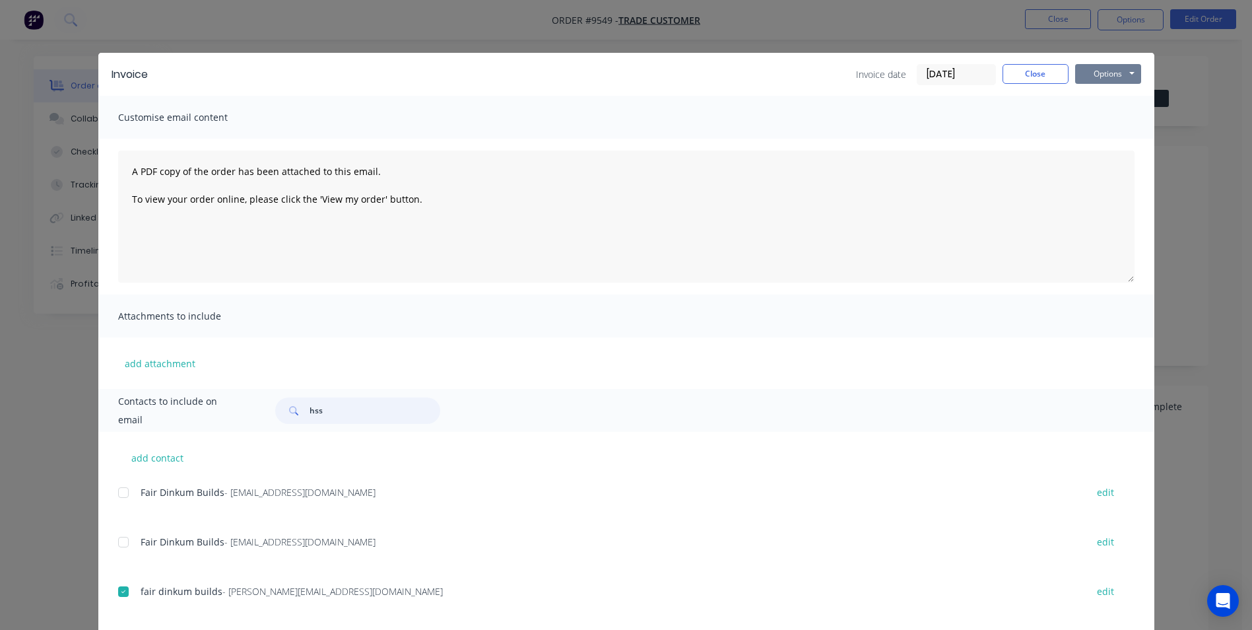
type input "hss"
click at [1097, 73] on button "Options" at bounding box center [1108, 74] width 66 height 20
click at [1107, 139] on button "Email" at bounding box center [1117, 141] width 84 height 22
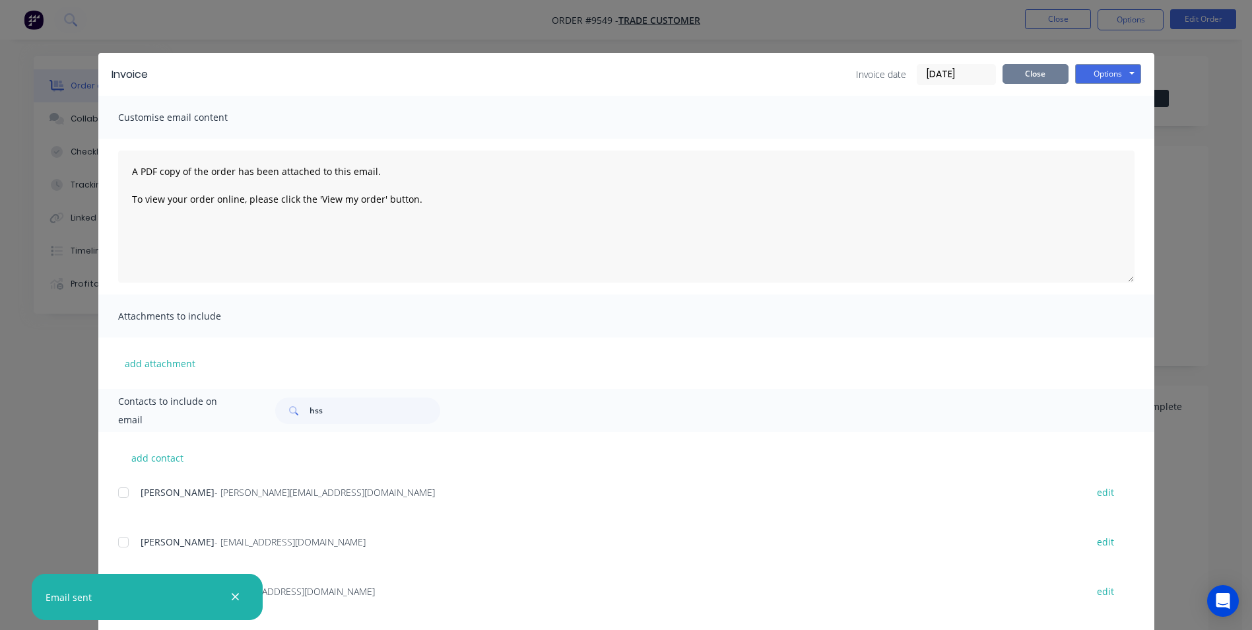
click at [1041, 69] on button "Close" at bounding box center [1035, 74] width 66 height 20
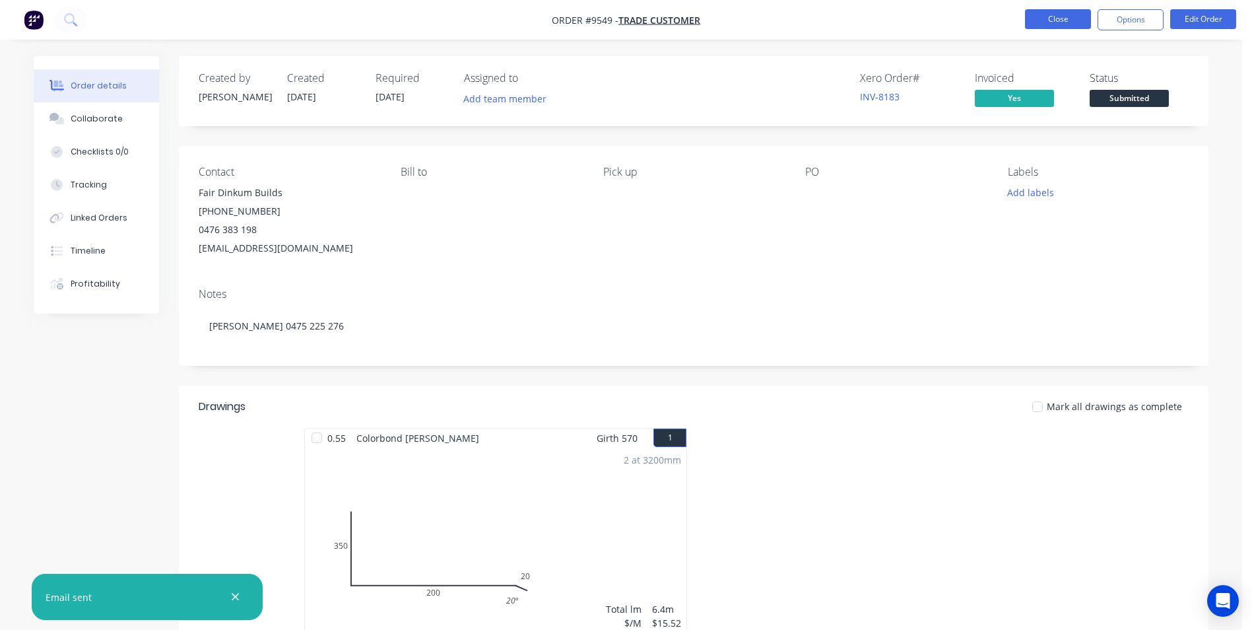
click at [1058, 22] on button "Close" at bounding box center [1058, 19] width 66 height 20
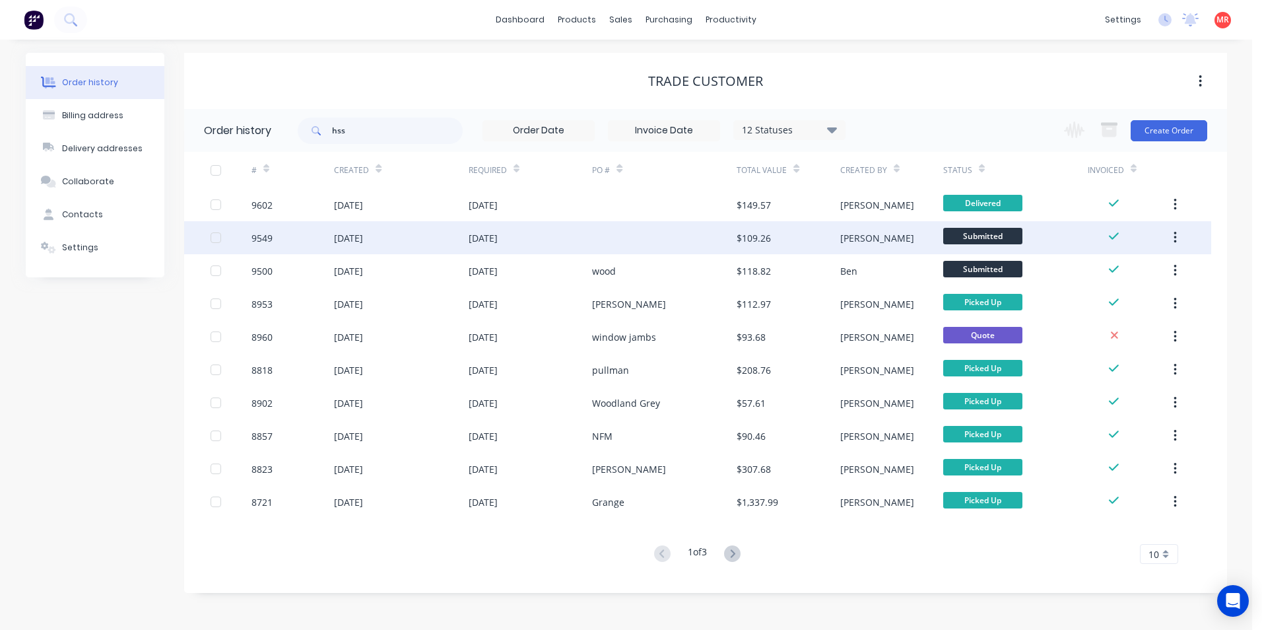
click at [663, 234] on div at bounding box center [664, 237] width 145 height 33
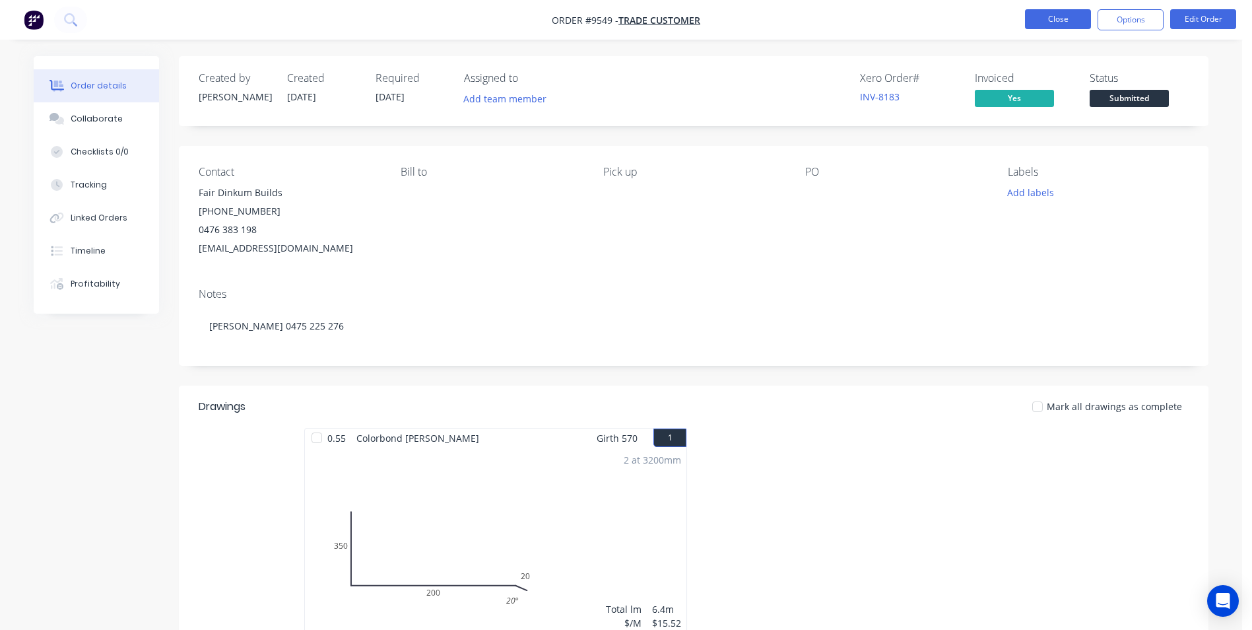
click at [1088, 25] on button "Close" at bounding box center [1058, 19] width 66 height 20
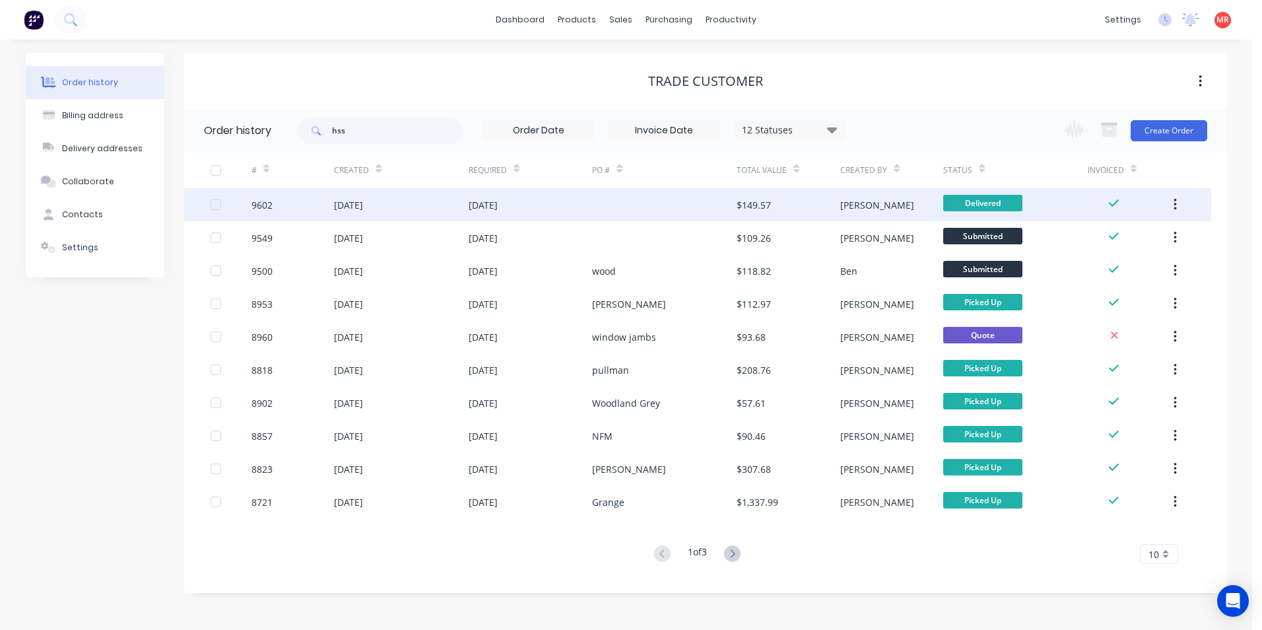
click at [656, 204] on div at bounding box center [664, 204] width 145 height 33
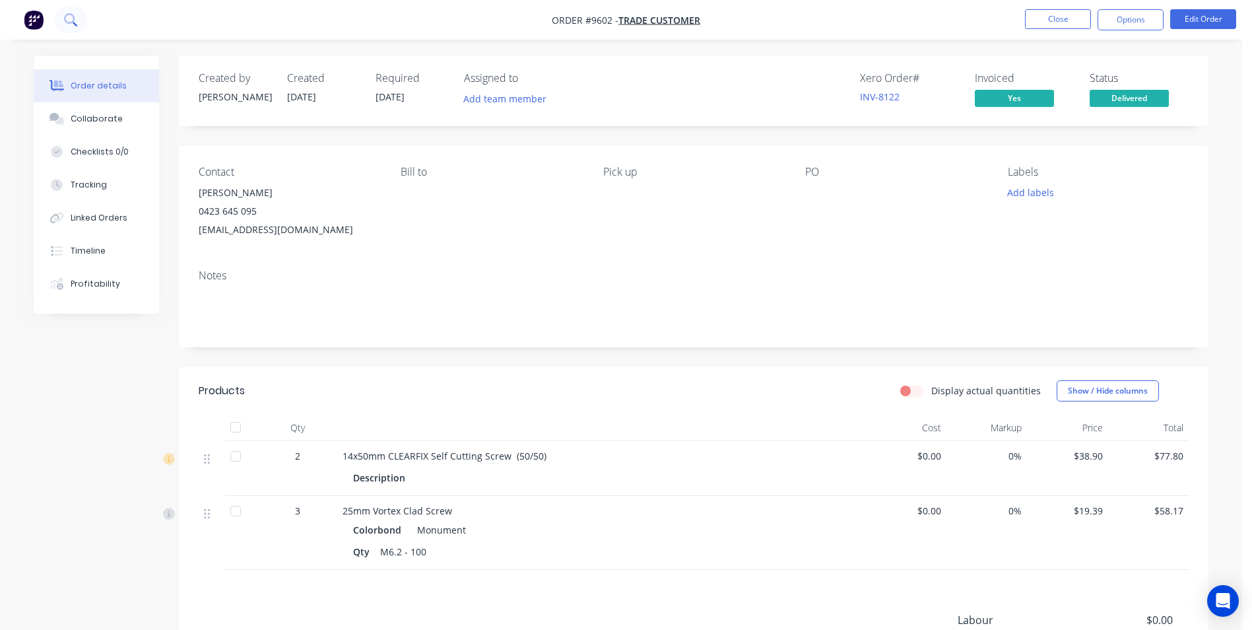
click at [69, 20] on icon at bounding box center [70, 19] width 13 height 13
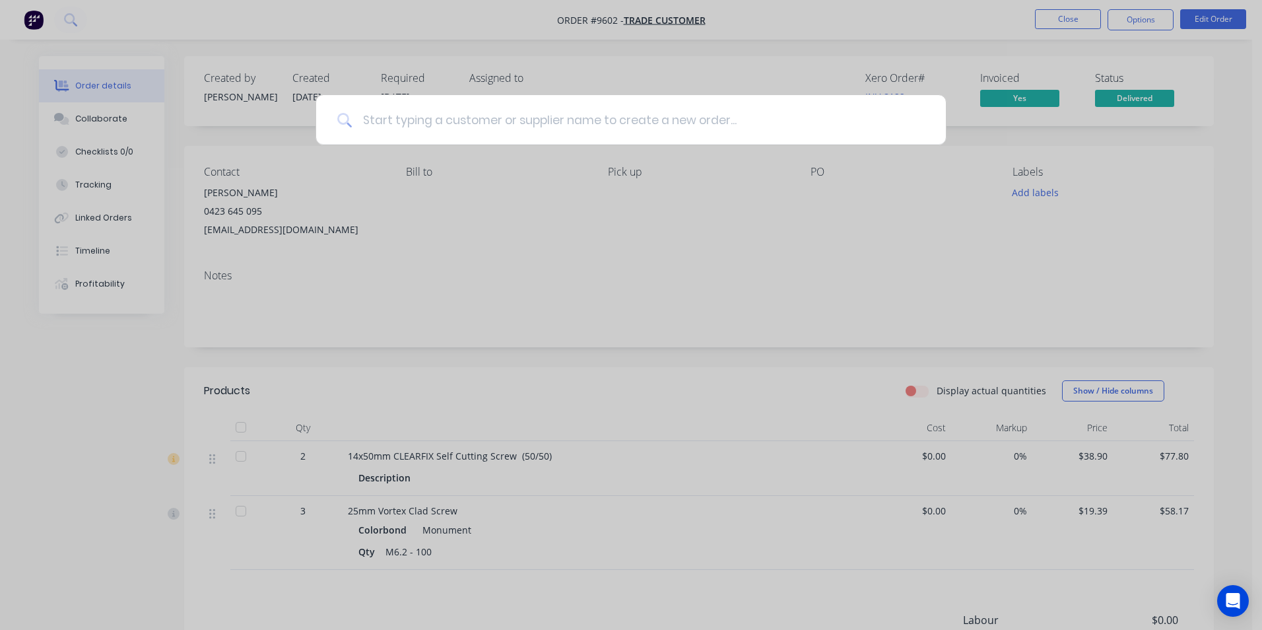
click at [551, 120] on input at bounding box center [638, 119] width 573 height 49
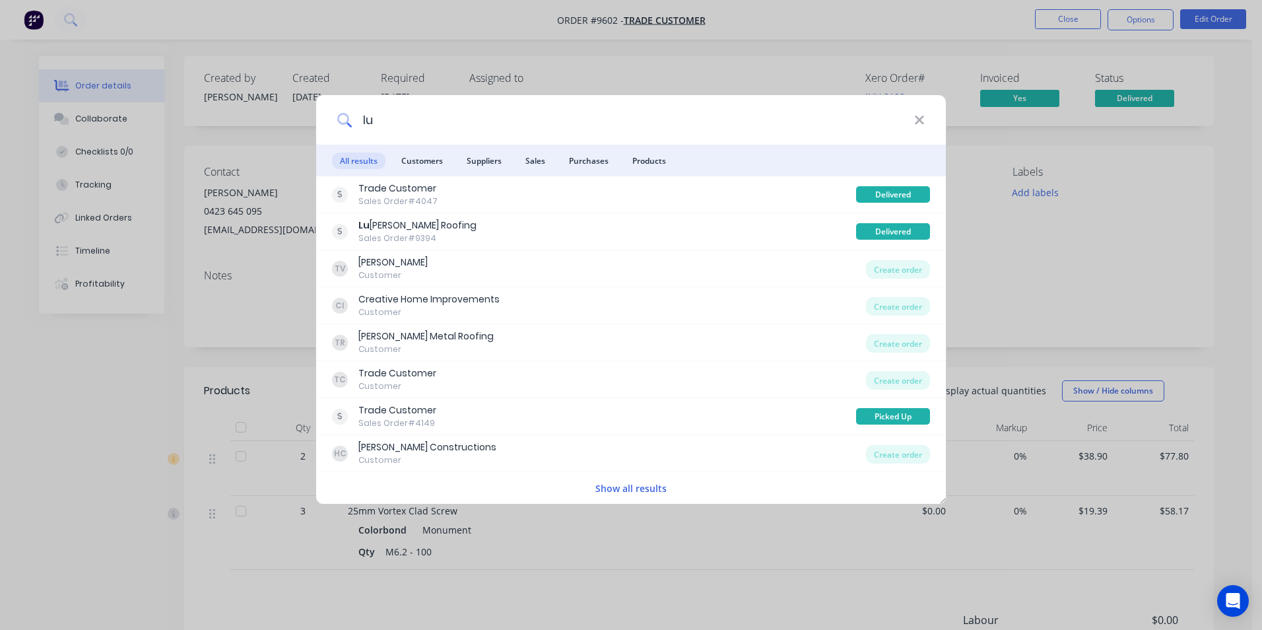
type input "l"
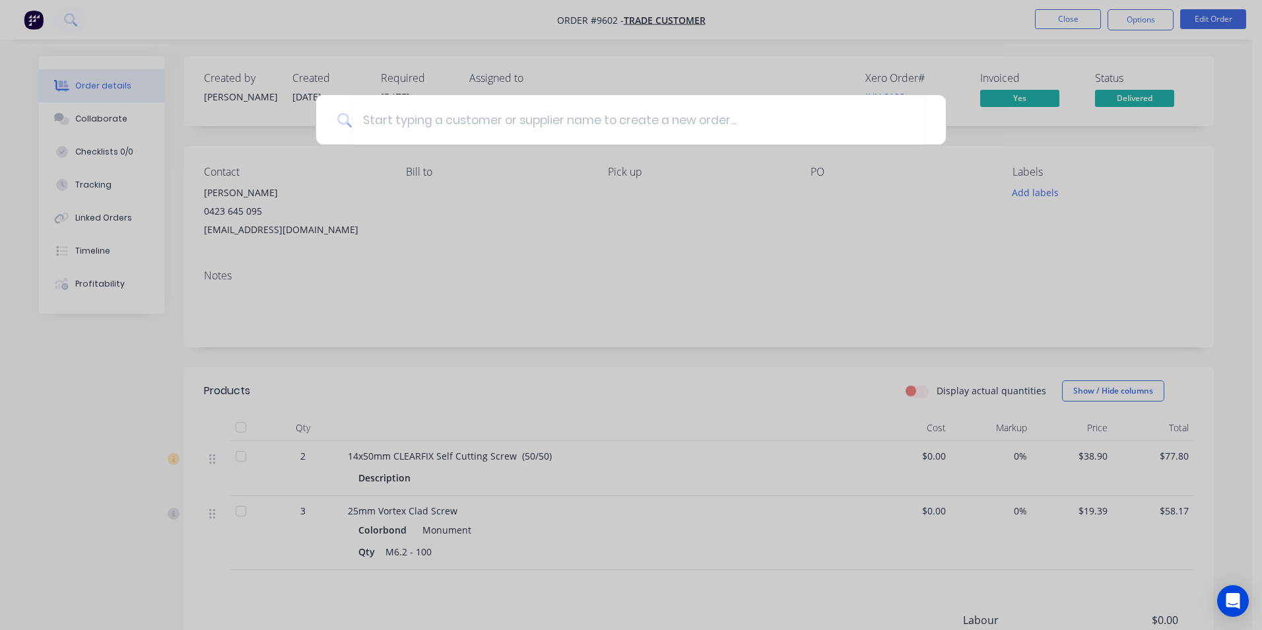
click at [488, 39] on div at bounding box center [631, 315] width 1262 height 630
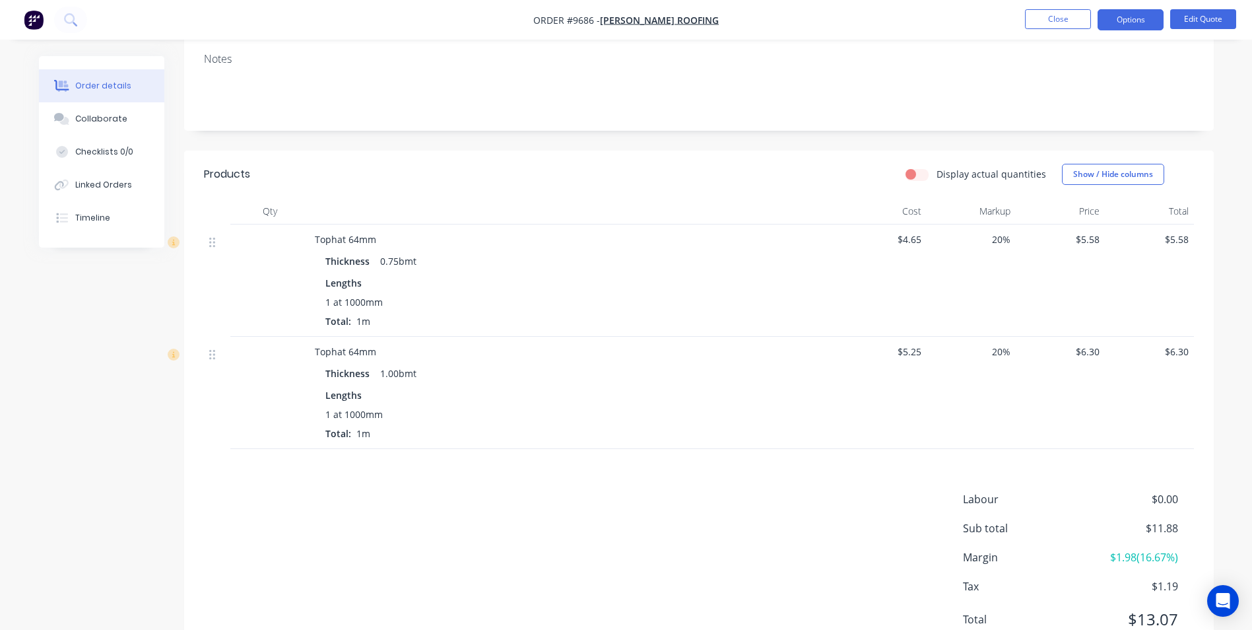
scroll to position [205, 0]
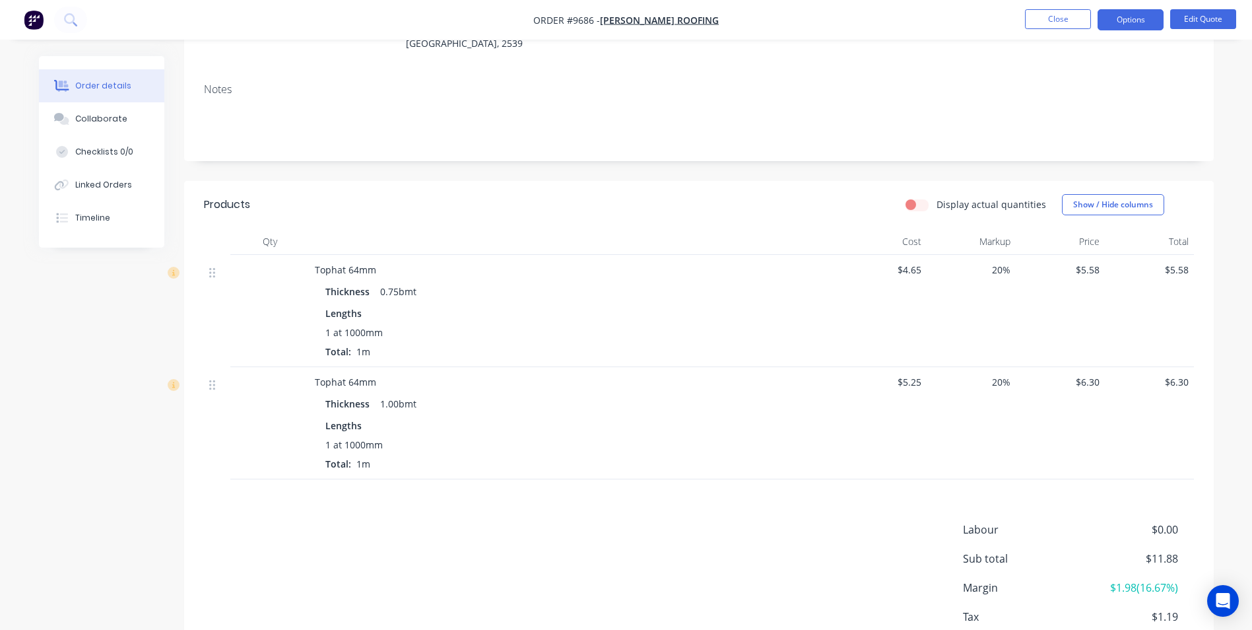
click at [41, 24] on img "button" at bounding box center [34, 20] width 20 height 20
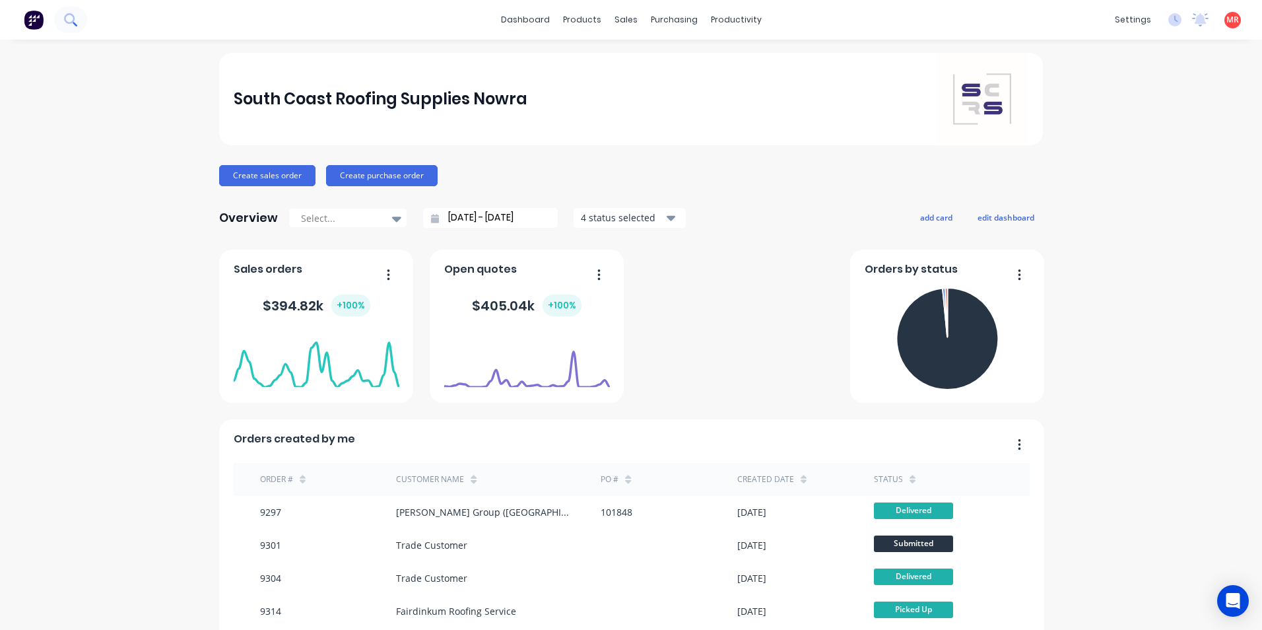
click at [77, 15] on icon at bounding box center [70, 19] width 13 height 13
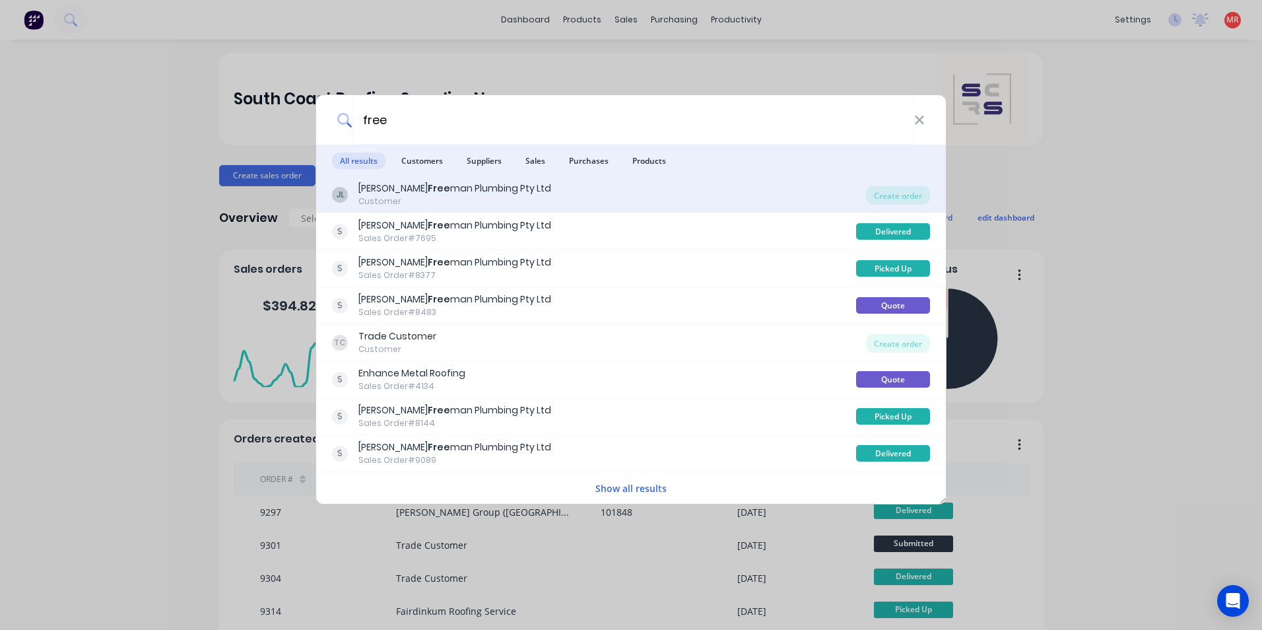
type input "free"
click at [630, 195] on div "JL Jim Free man Plumbing Pty Ltd Customer" at bounding box center [599, 194] width 534 height 26
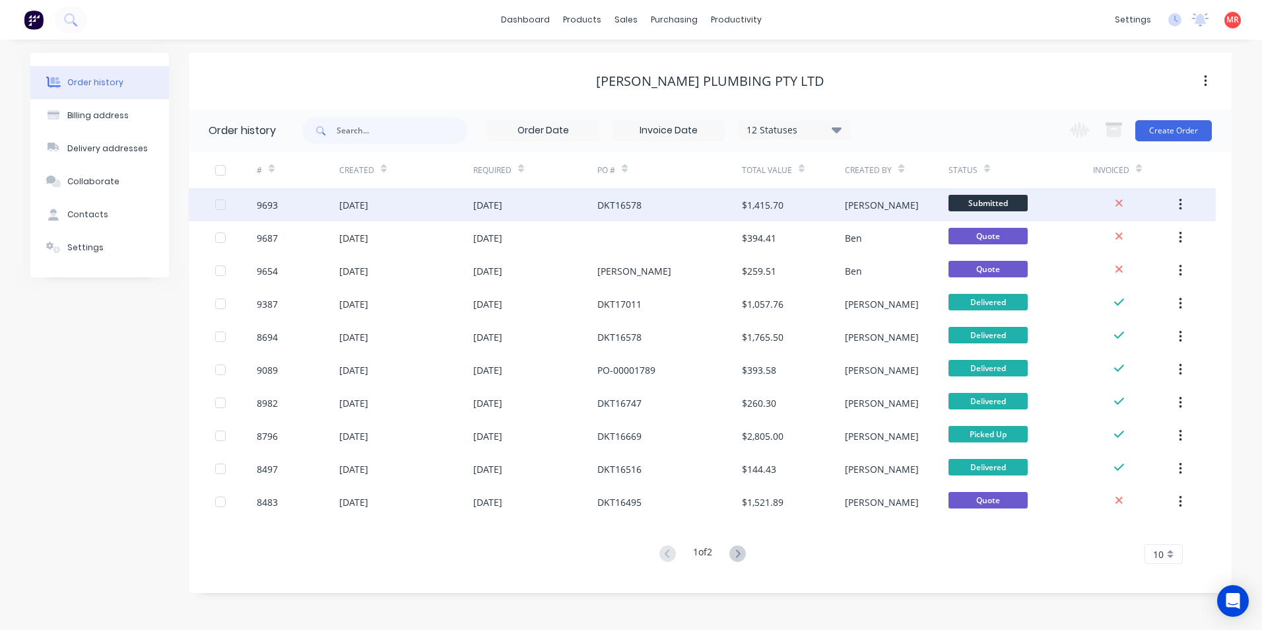
click at [650, 211] on div "DKT16578" at bounding box center [669, 204] width 145 height 33
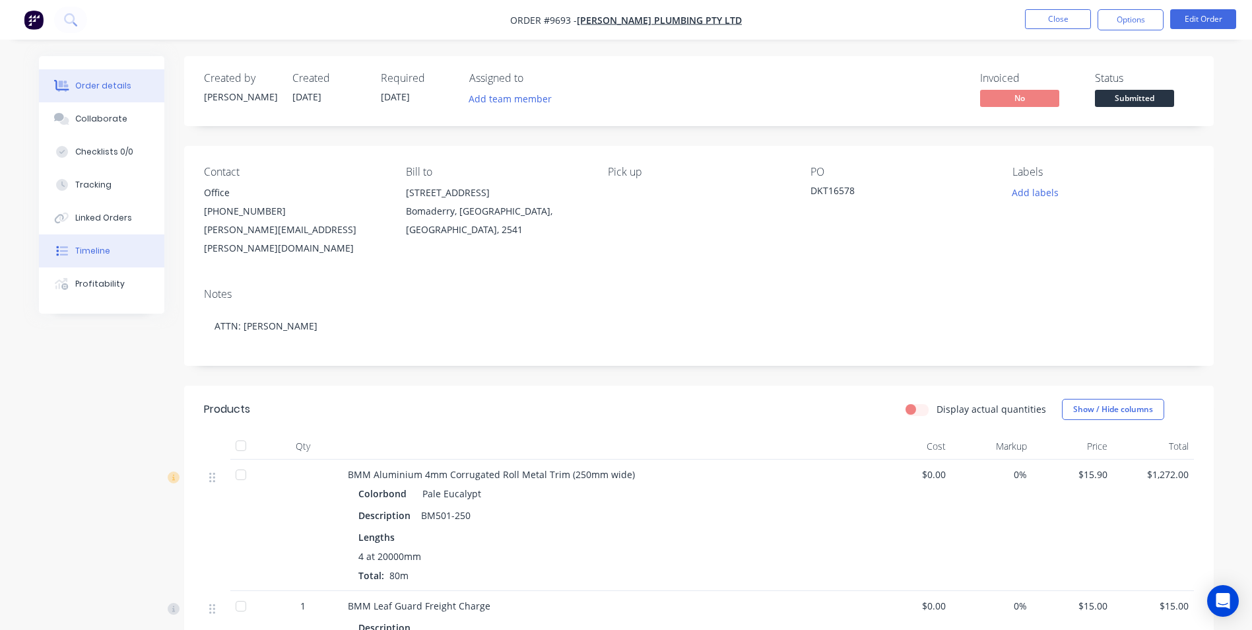
click at [107, 243] on button "Timeline" at bounding box center [101, 250] width 125 height 33
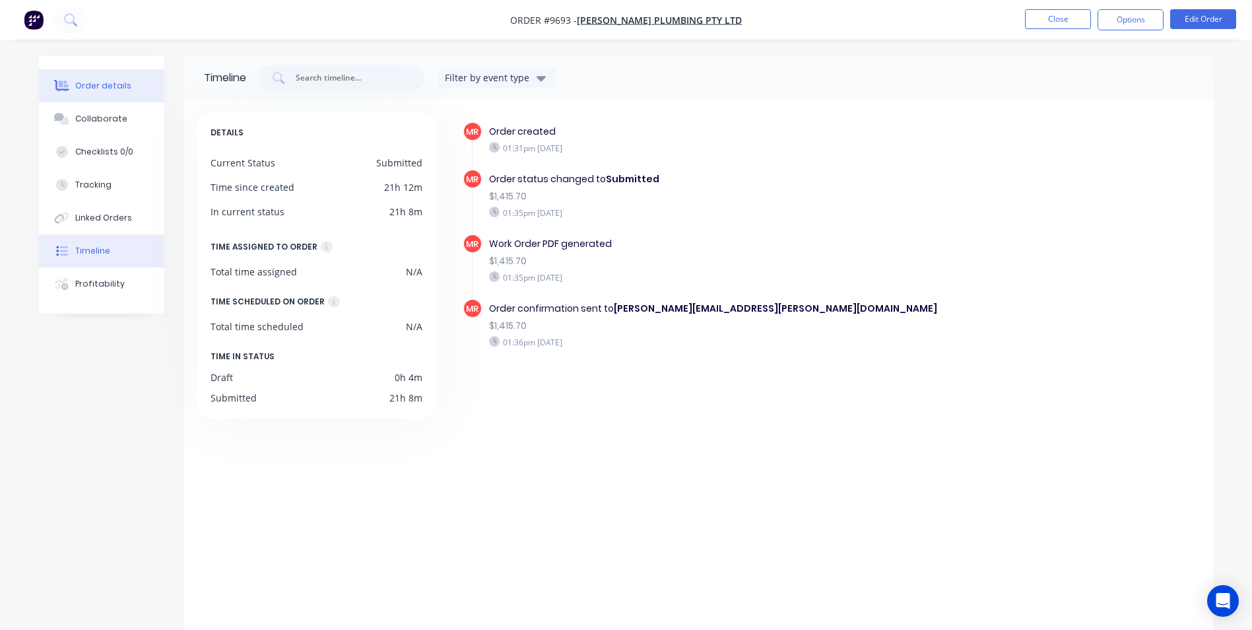
click at [110, 90] on div "Order details" at bounding box center [103, 86] width 56 height 12
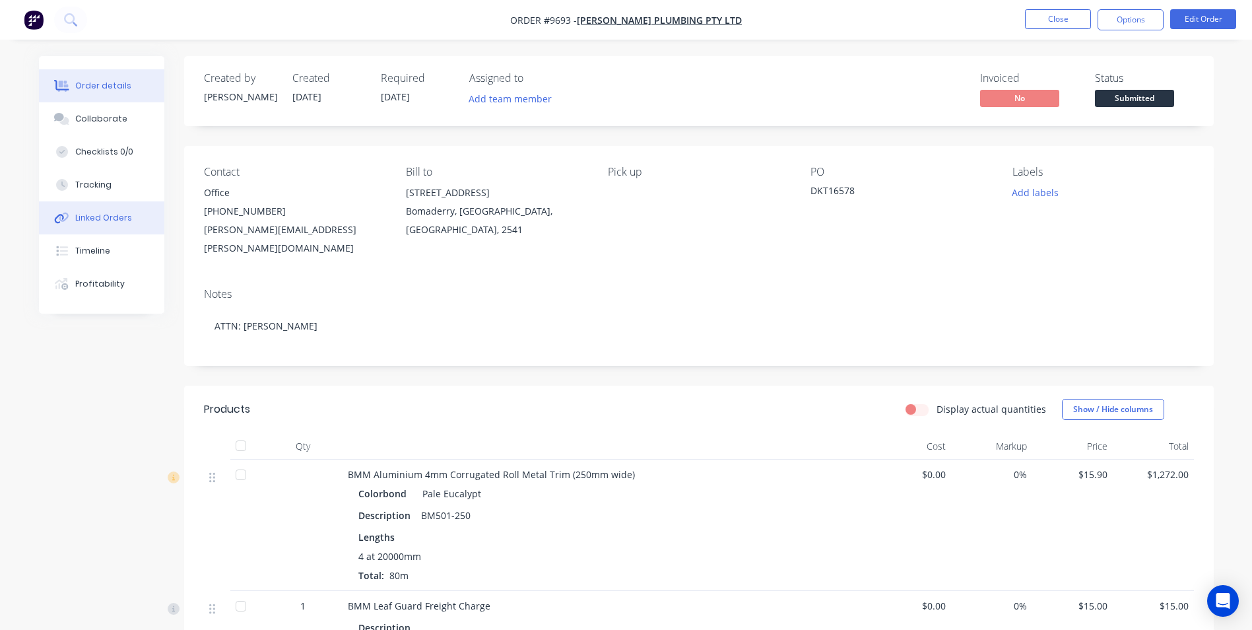
click at [120, 225] on button "Linked Orders" at bounding box center [101, 217] width 125 height 33
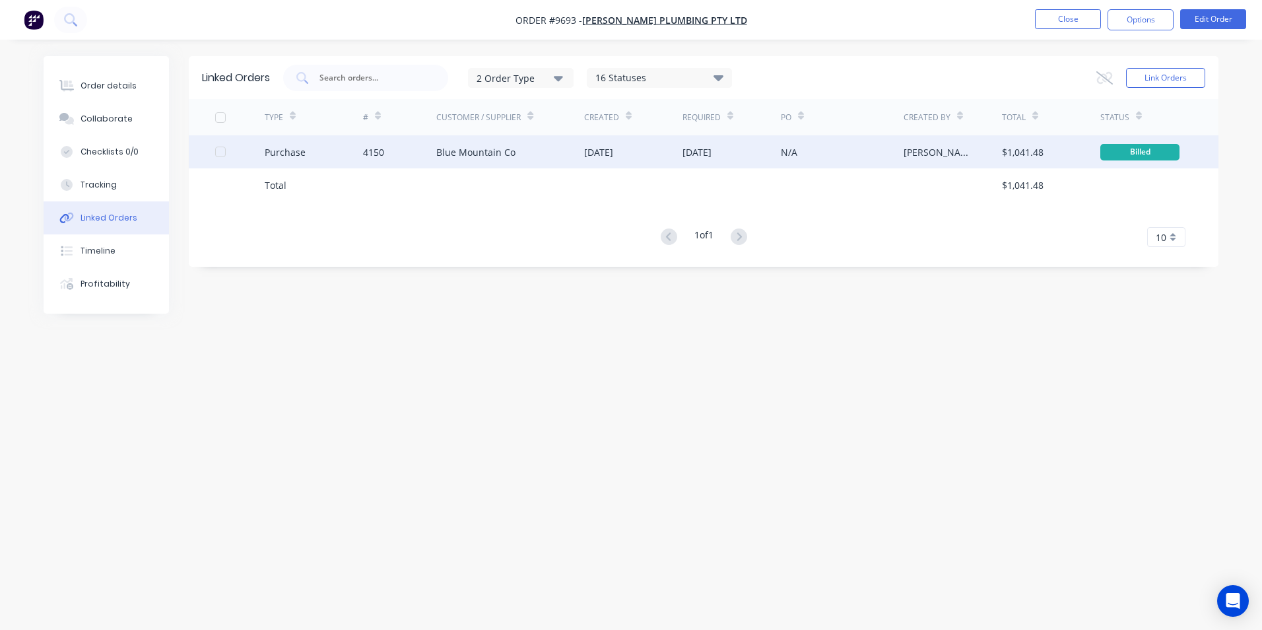
click at [434, 156] on div "4150" at bounding box center [400, 151] width 74 height 33
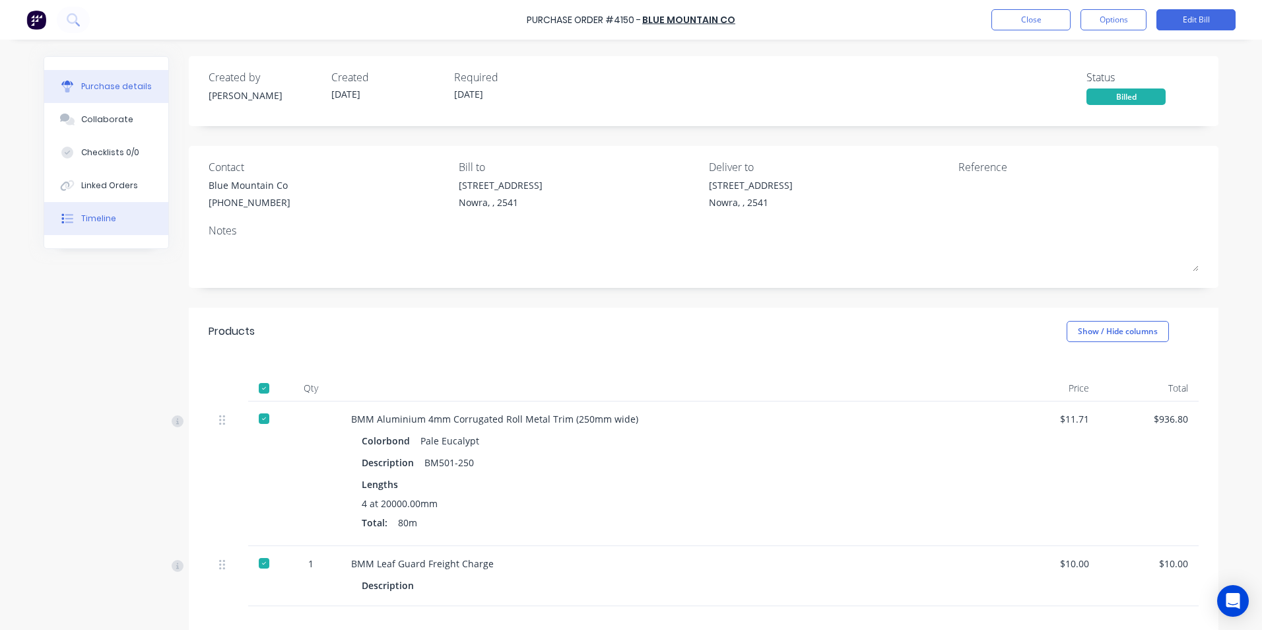
click at [104, 221] on div "Timeline" at bounding box center [98, 218] width 35 height 12
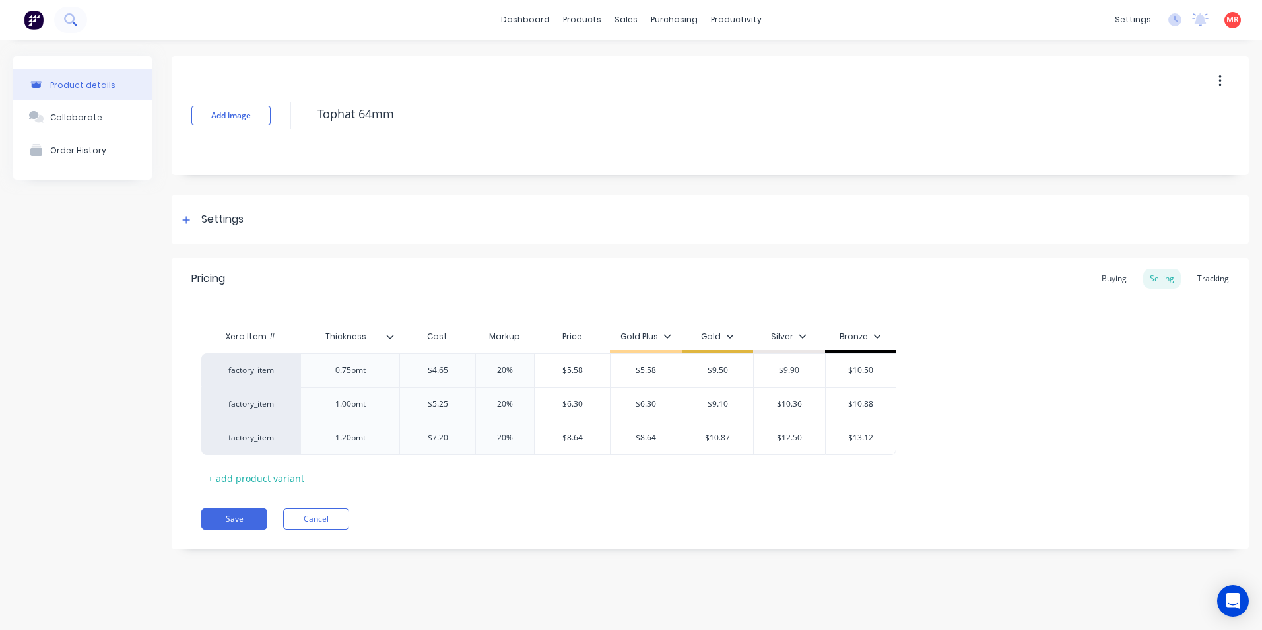
click at [73, 24] on icon at bounding box center [70, 19] width 13 height 13
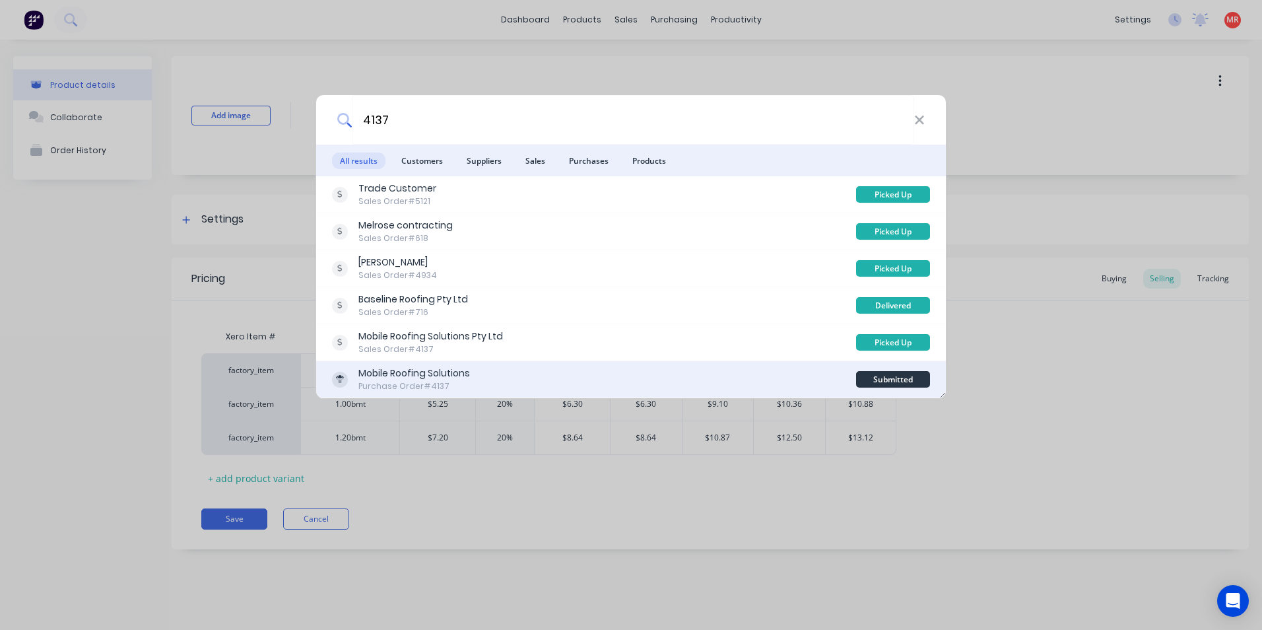
type input "4137"
click at [624, 386] on div "Mobile Roofing Solutions Purchase Order #4137" at bounding box center [594, 379] width 524 height 26
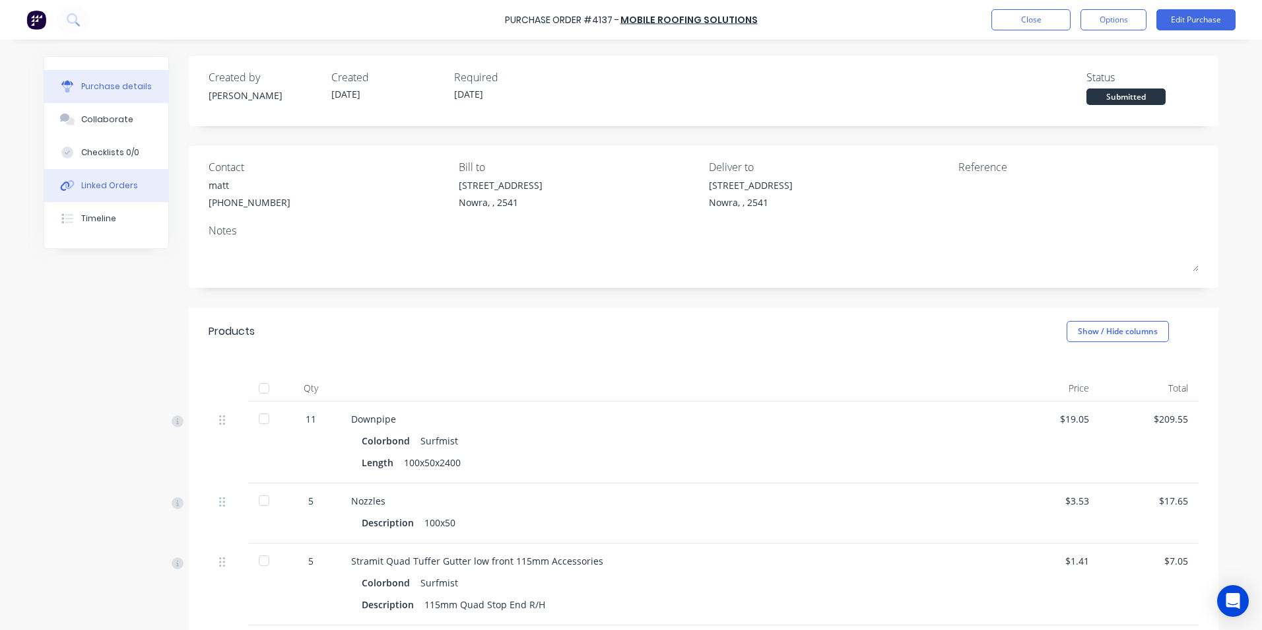
click at [131, 181] on button "Linked Orders" at bounding box center [106, 185] width 124 height 33
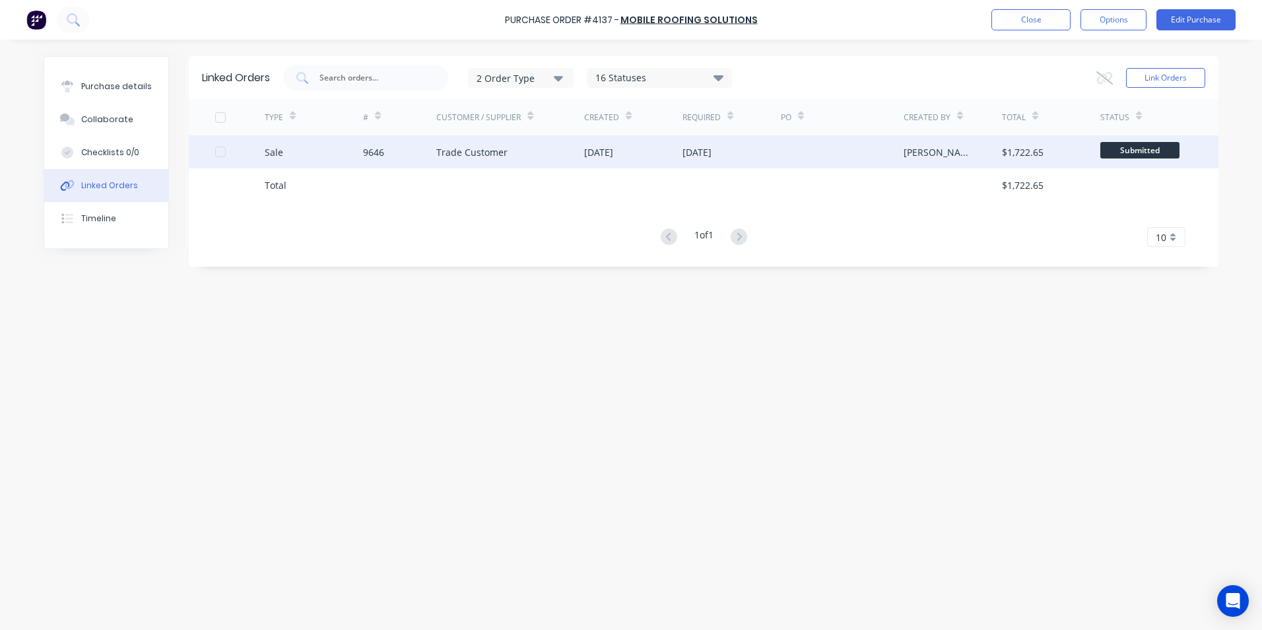
click at [384, 145] on div "9646" at bounding box center [400, 151] width 74 height 33
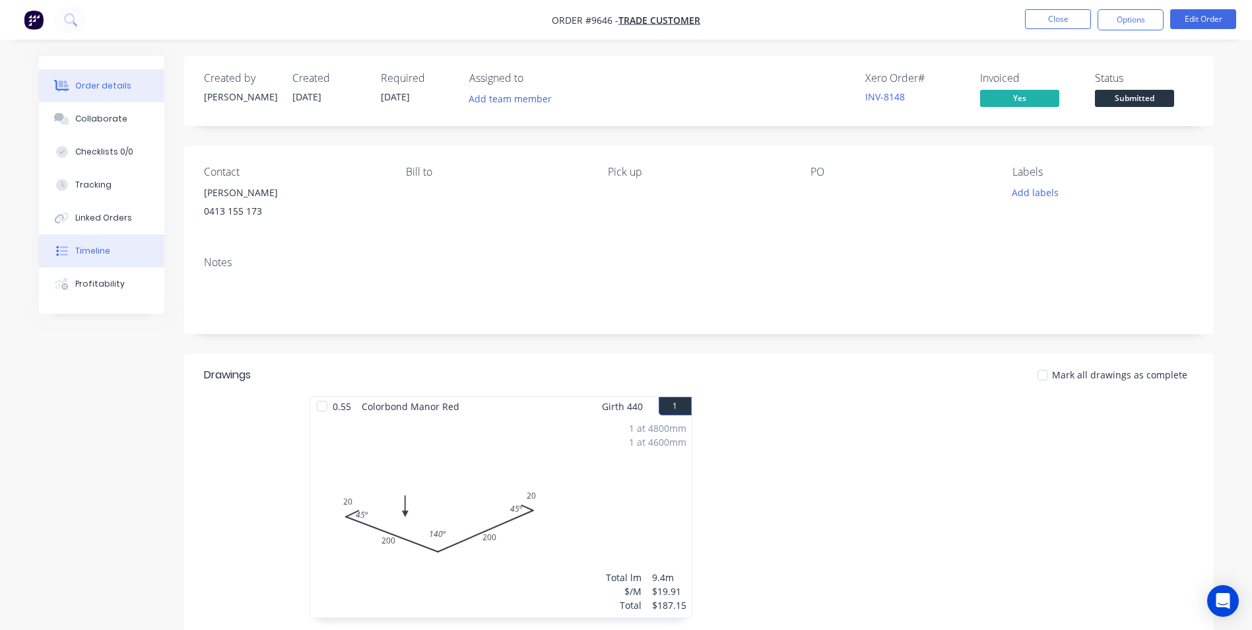
click at [114, 252] on button "Timeline" at bounding box center [101, 250] width 125 height 33
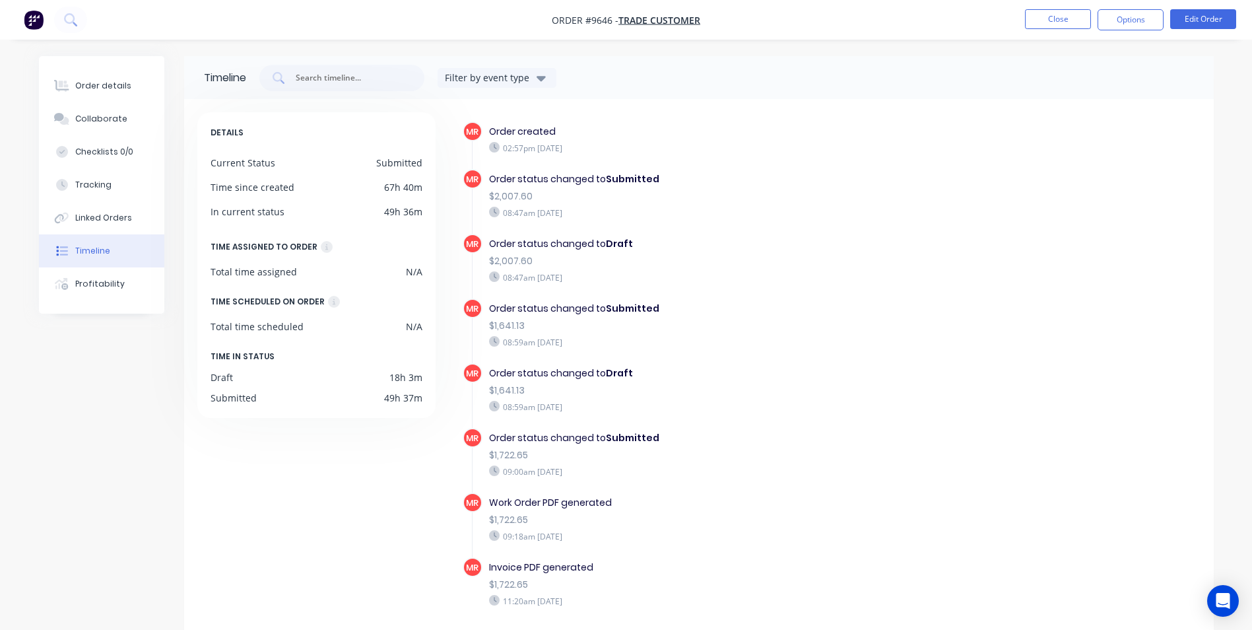
click at [108, 246] on div "Timeline" at bounding box center [92, 251] width 35 height 12
click at [104, 225] on button "Linked Orders" at bounding box center [101, 217] width 125 height 33
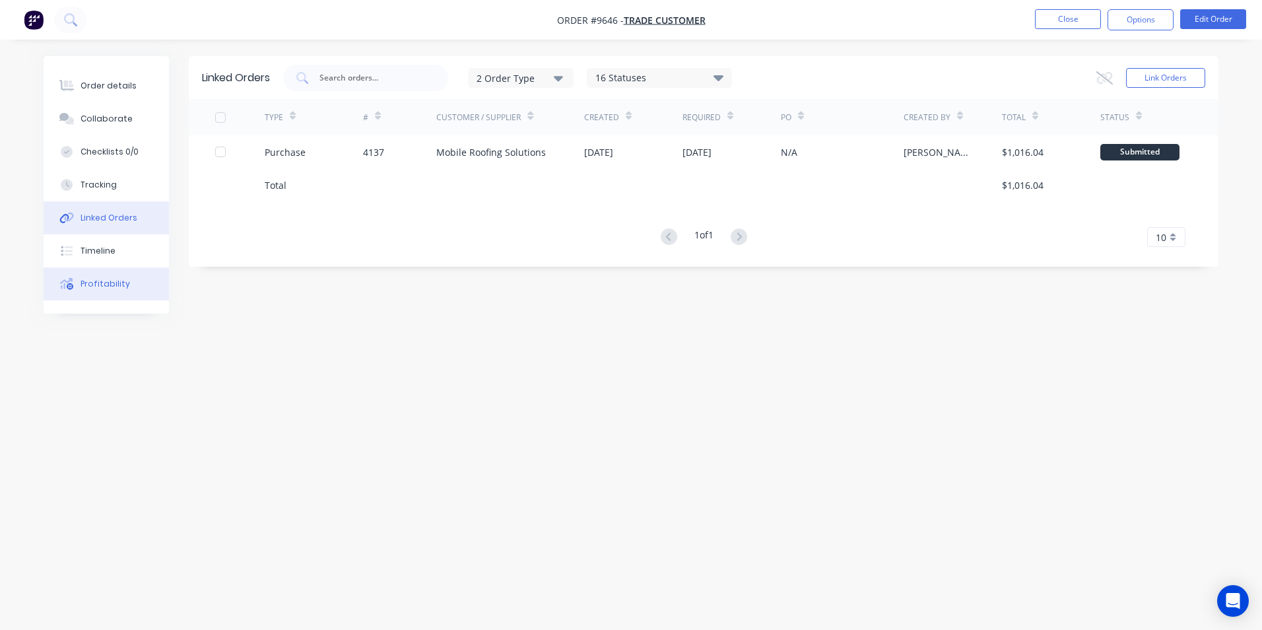
click at [135, 287] on button "Profitability" at bounding box center [106, 283] width 125 height 33
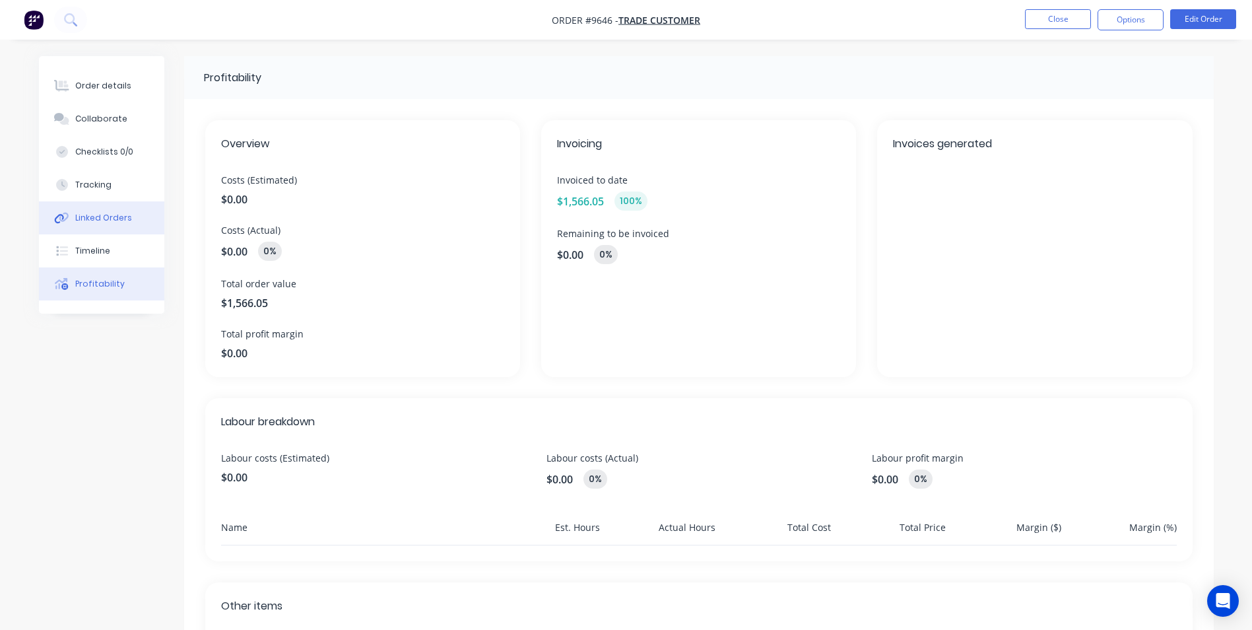
click at [133, 216] on button "Linked Orders" at bounding box center [101, 217] width 125 height 33
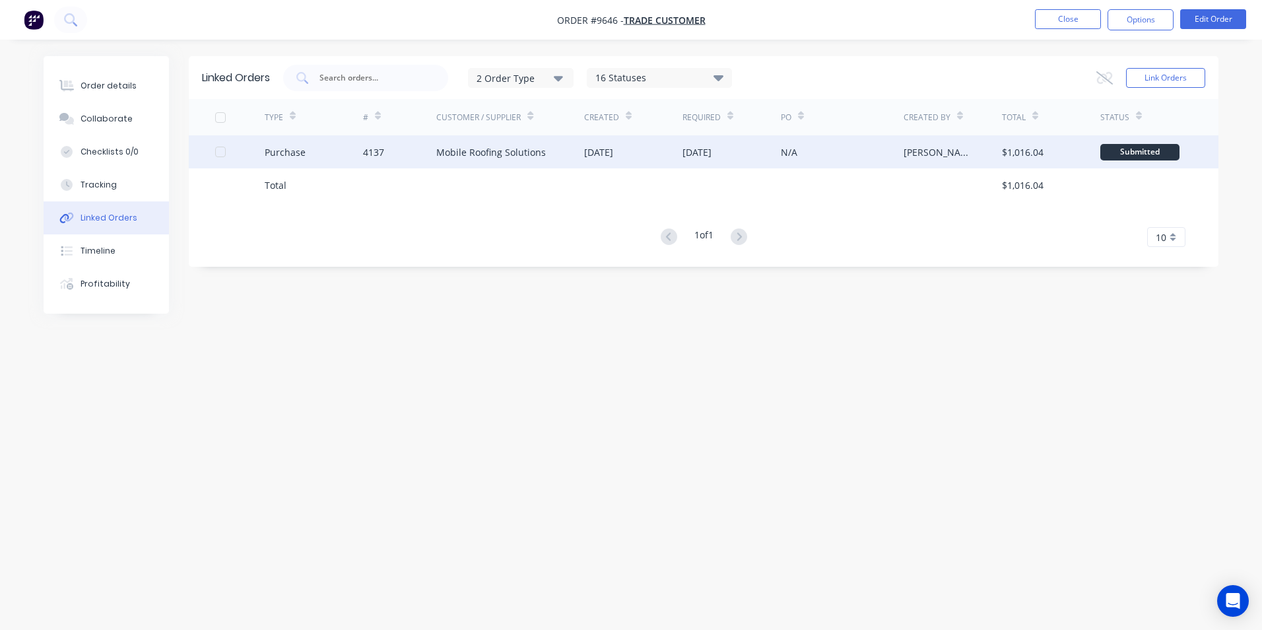
click at [347, 146] on div "Purchase" at bounding box center [314, 151] width 98 height 33
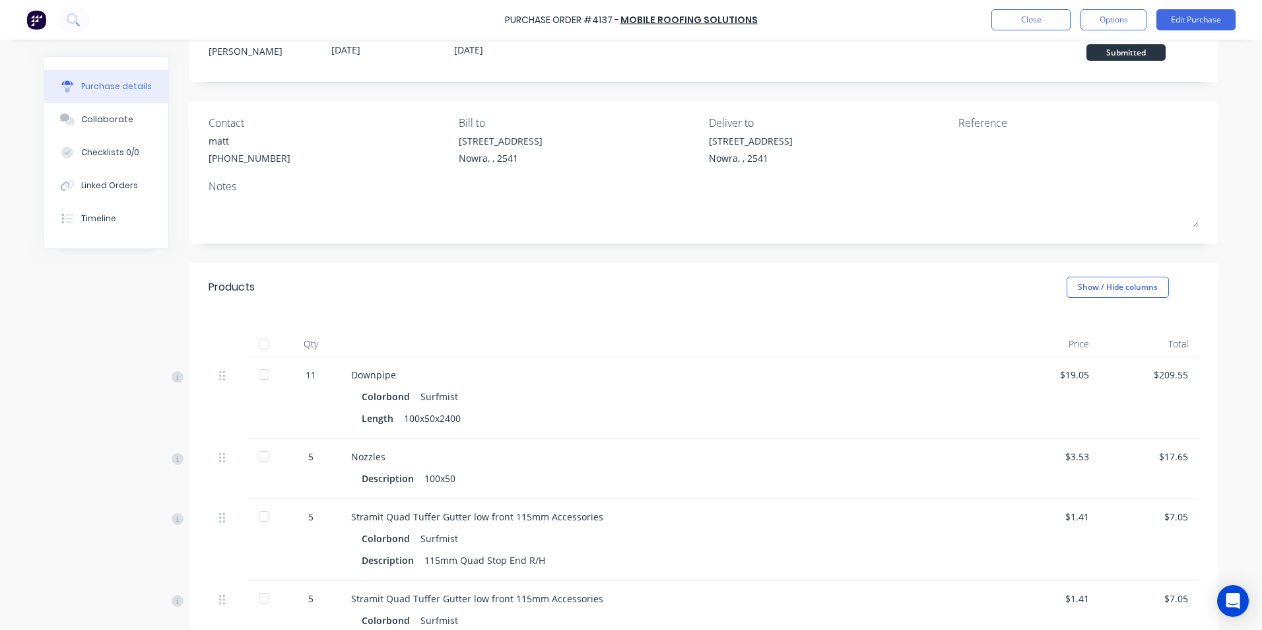
scroll to position [132, 0]
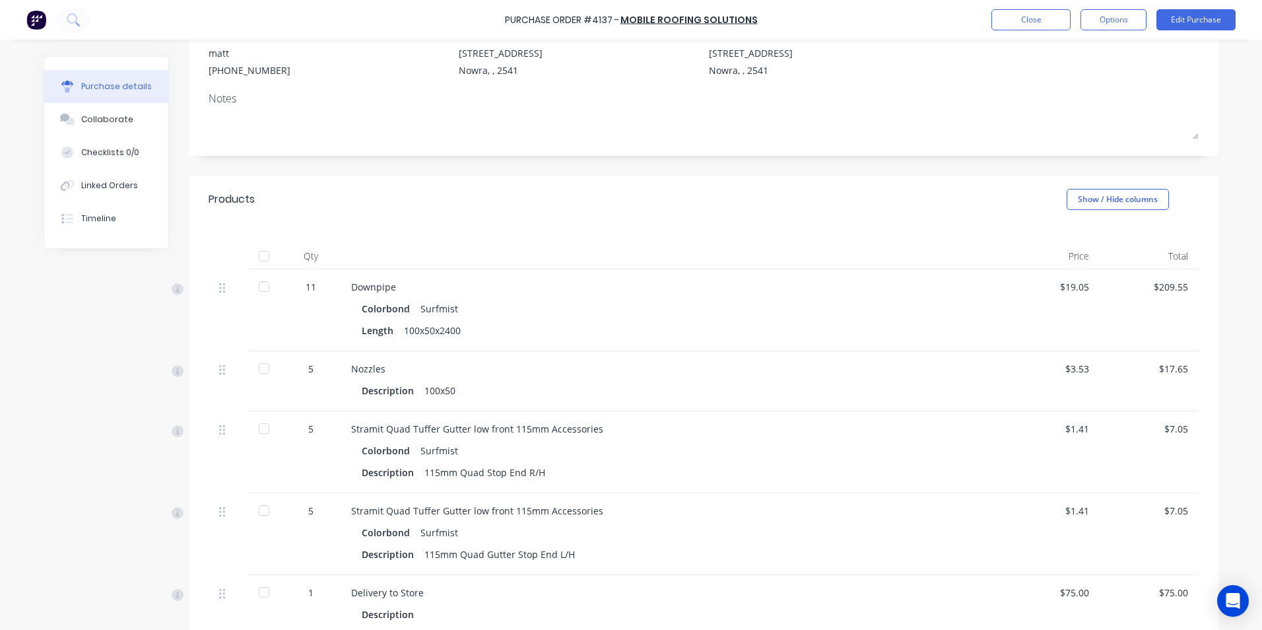
click at [264, 260] on div at bounding box center [264, 256] width 26 height 26
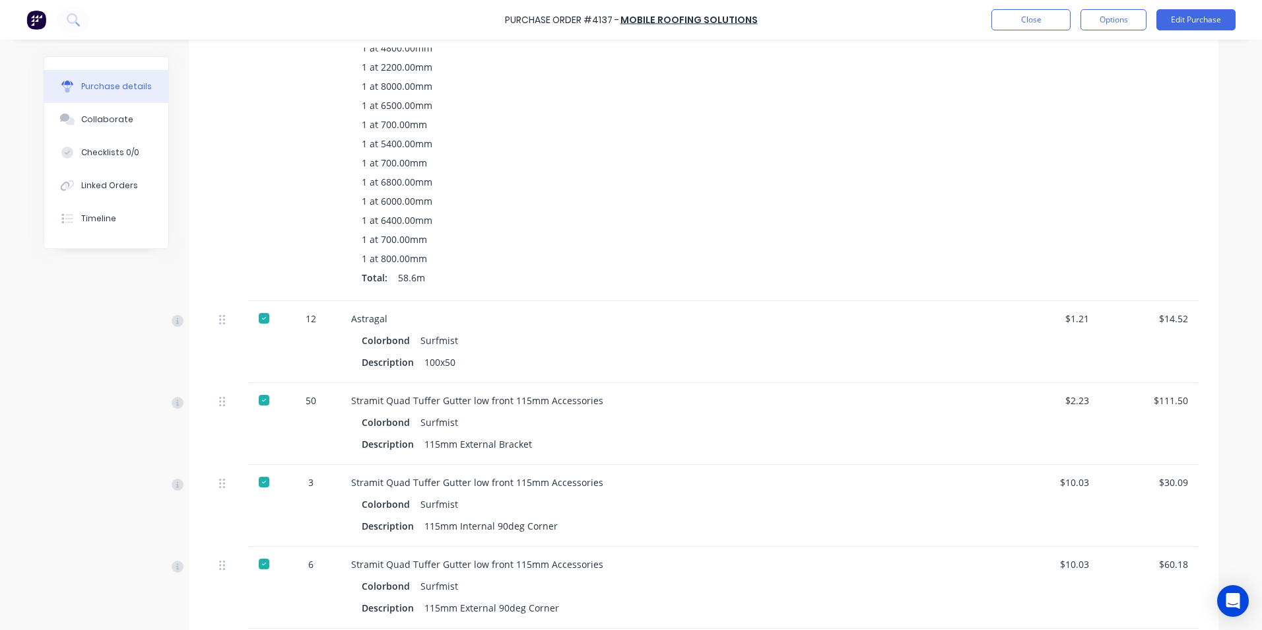
scroll to position [924, 0]
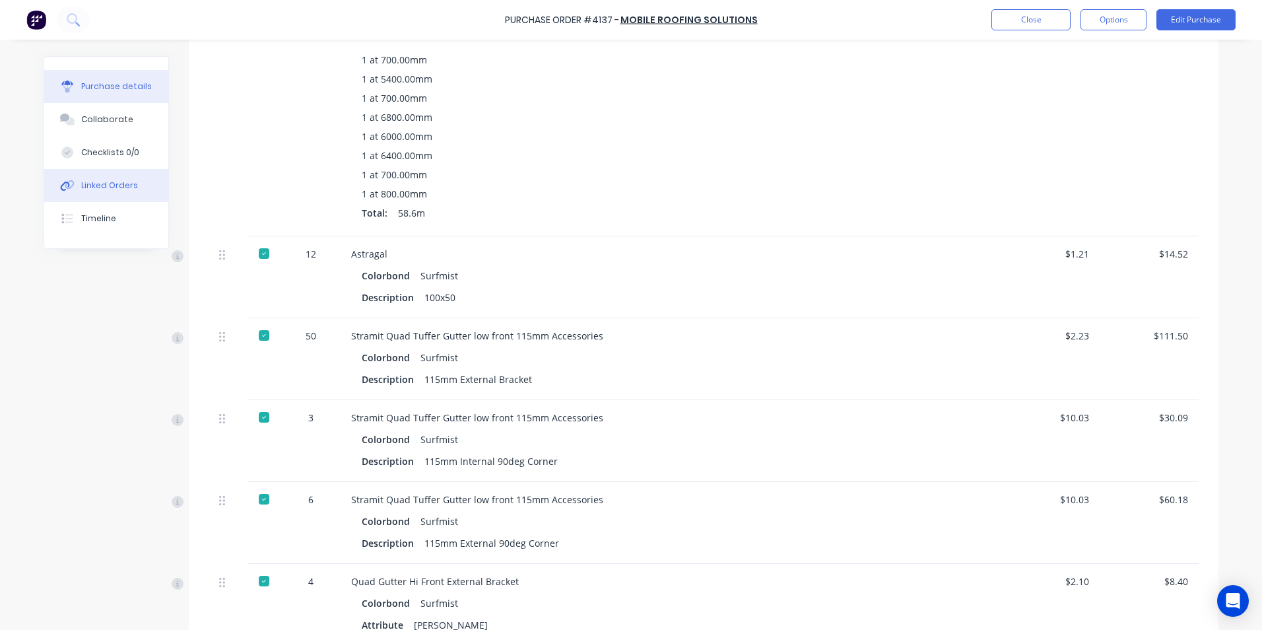
click at [89, 181] on div "Linked Orders" at bounding box center [109, 185] width 57 height 12
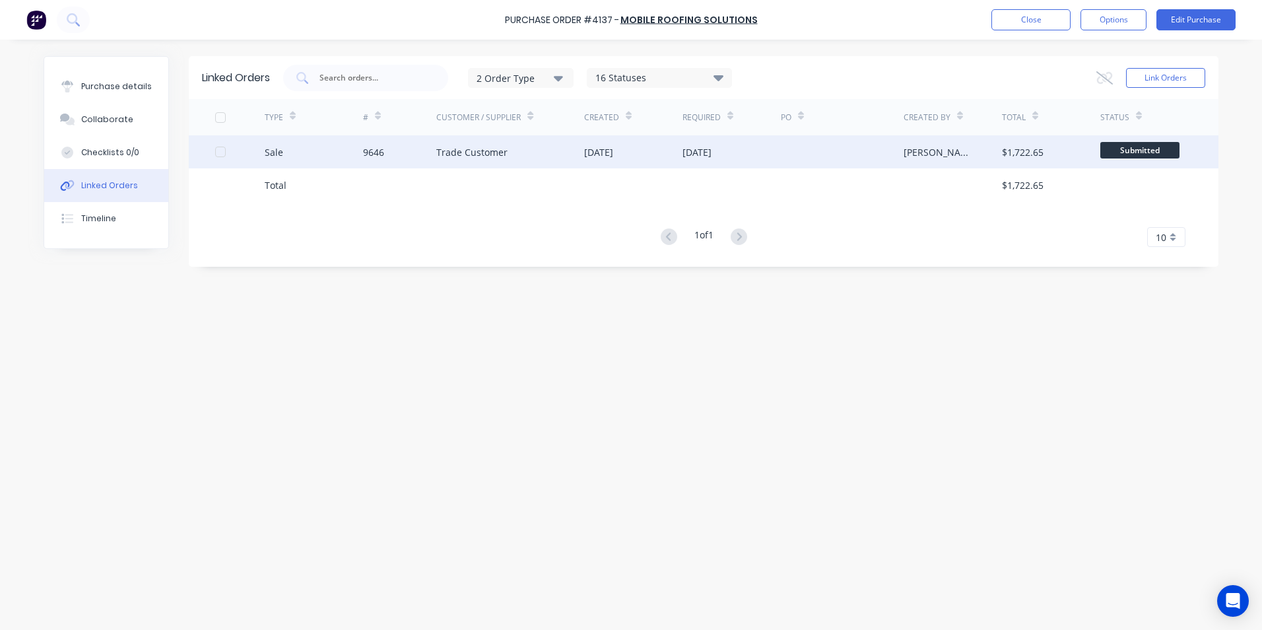
click at [408, 149] on div "9646" at bounding box center [400, 151] width 74 height 33
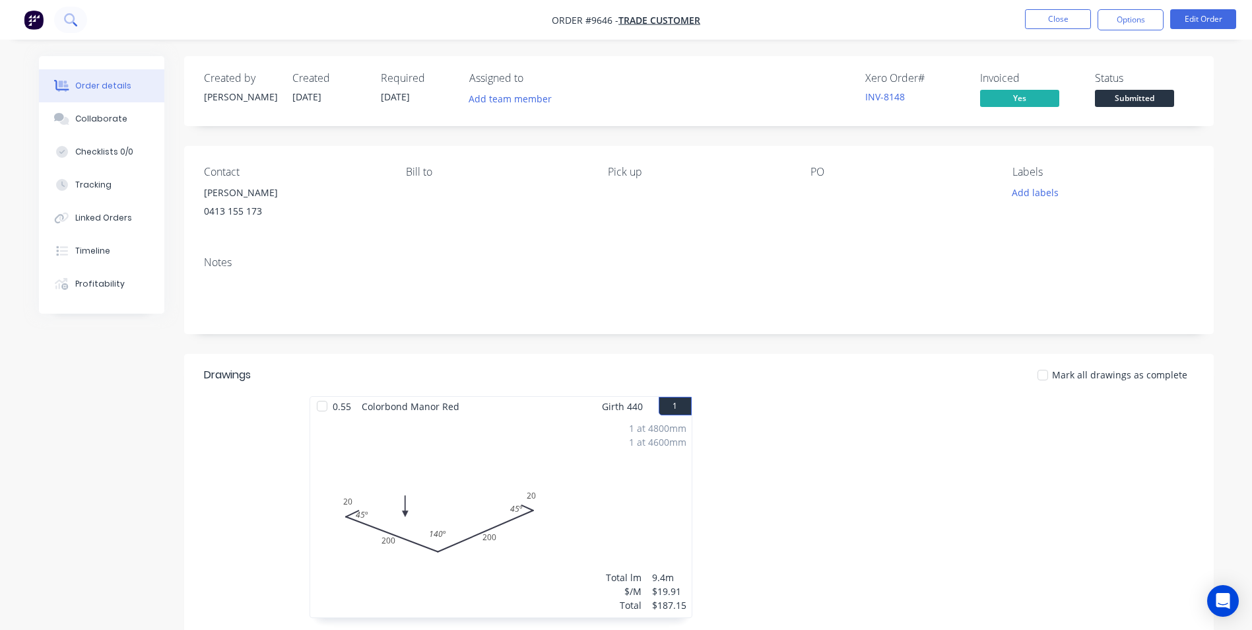
click at [72, 16] on icon at bounding box center [70, 19] width 13 height 13
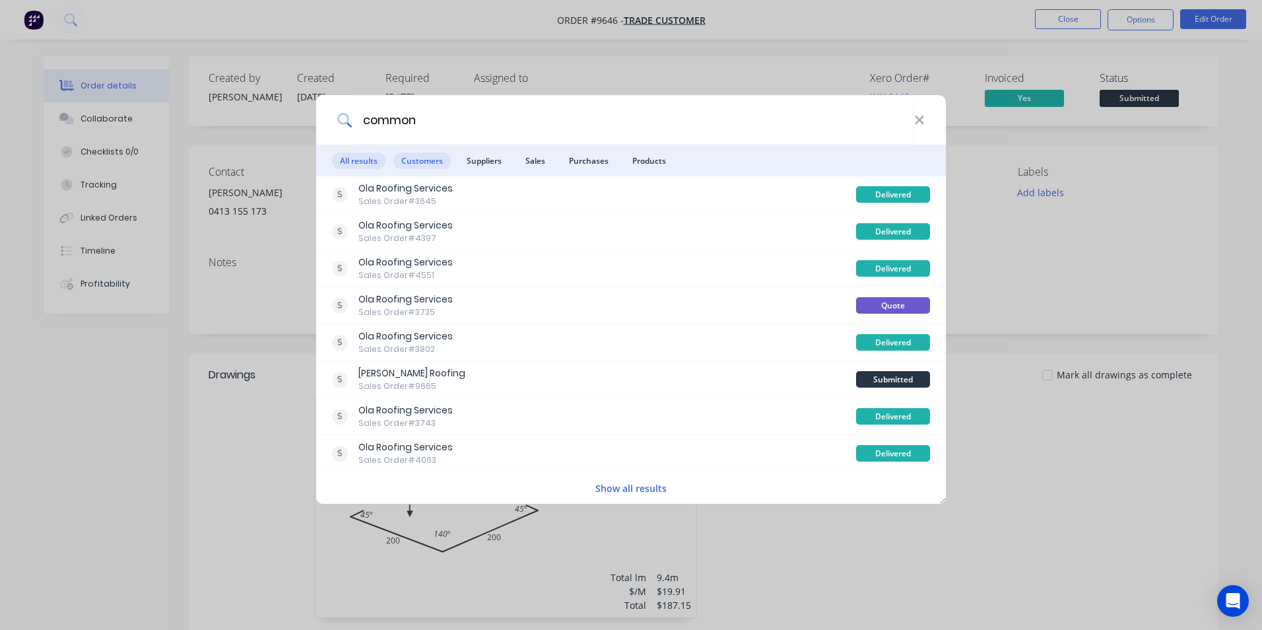
click at [431, 157] on span "Customers" at bounding box center [421, 160] width 57 height 16
type input "c"
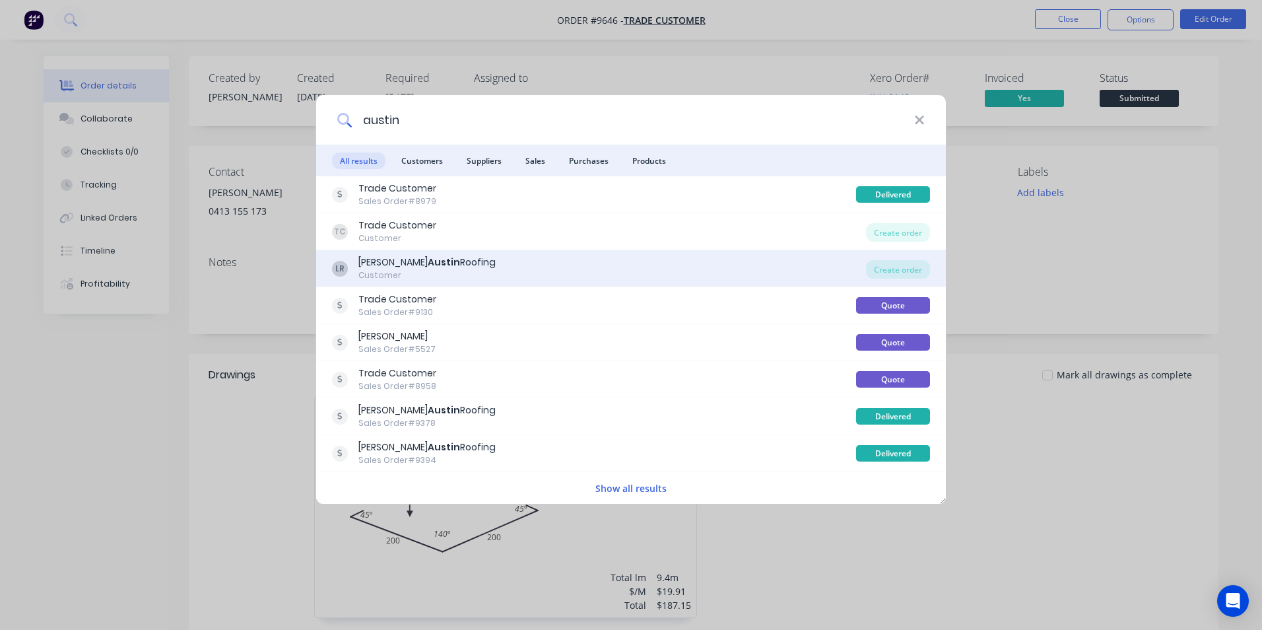
type input "austin"
click at [516, 271] on div "LR Luke Austin Roofing Customer" at bounding box center [599, 268] width 534 height 26
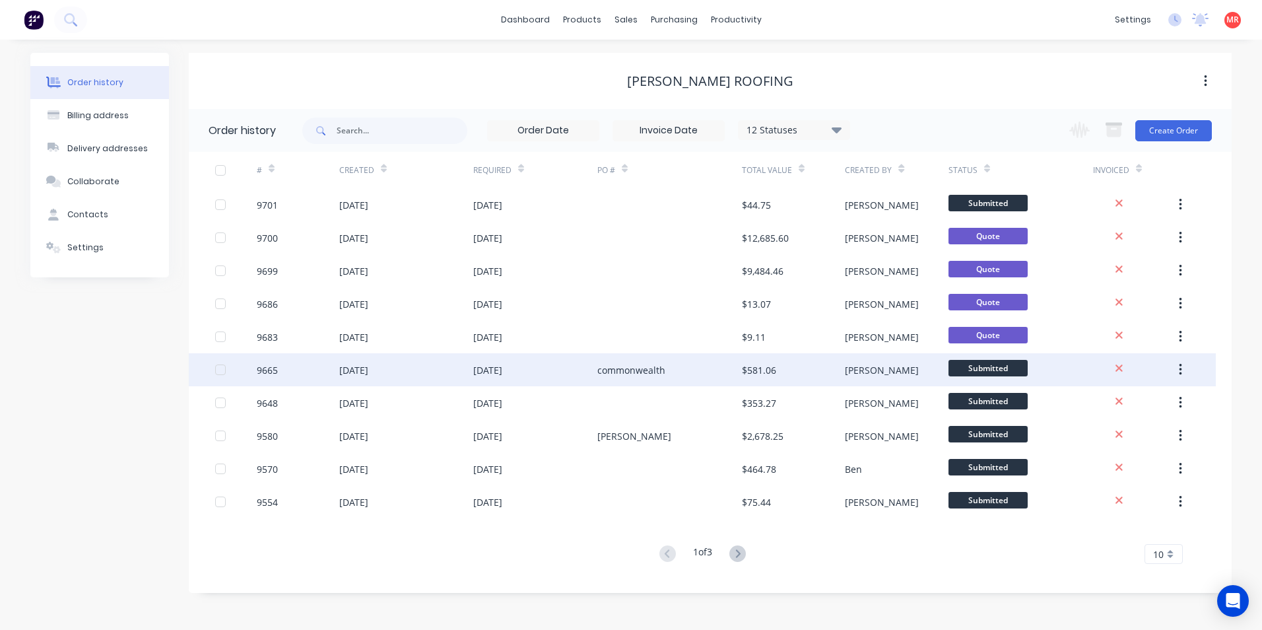
click at [663, 369] on div "commonwealth" at bounding box center [631, 370] width 68 height 14
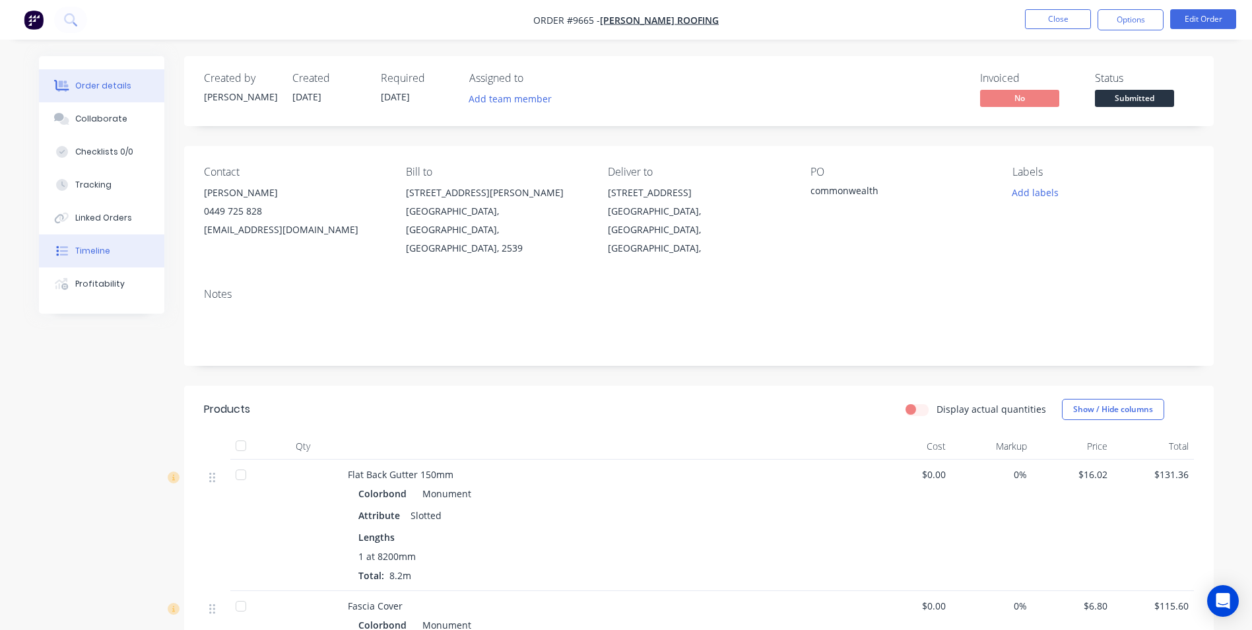
click at [125, 244] on button "Timeline" at bounding box center [101, 250] width 125 height 33
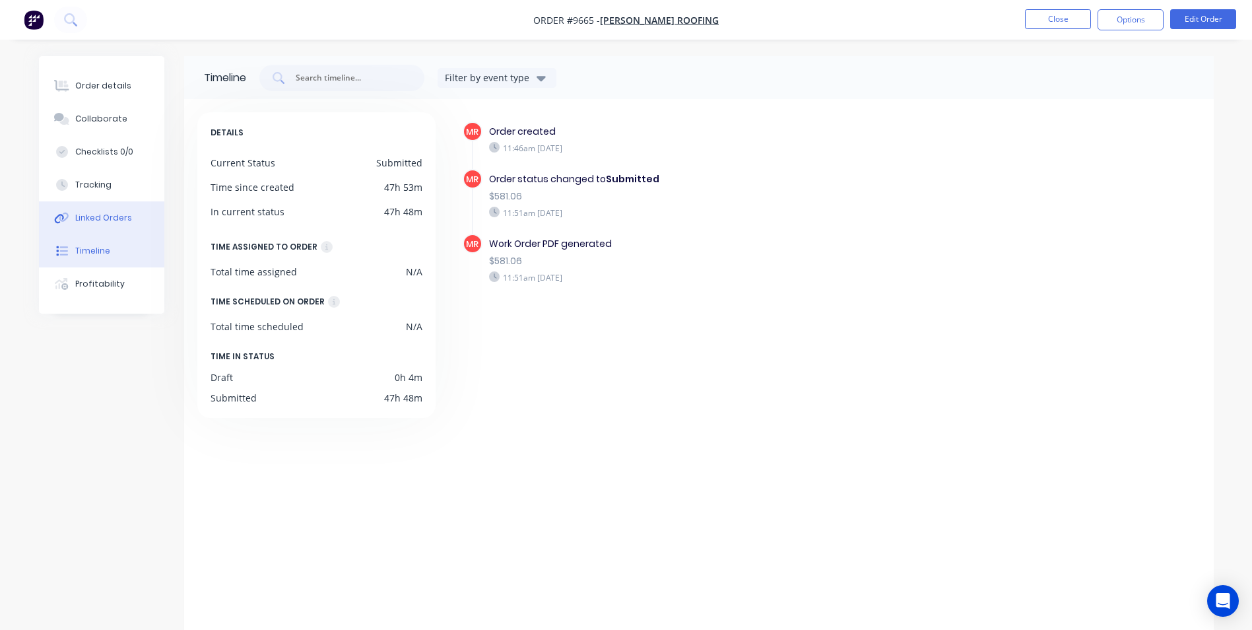
click at [107, 207] on button "Linked Orders" at bounding box center [101, 217] width 125 height 33
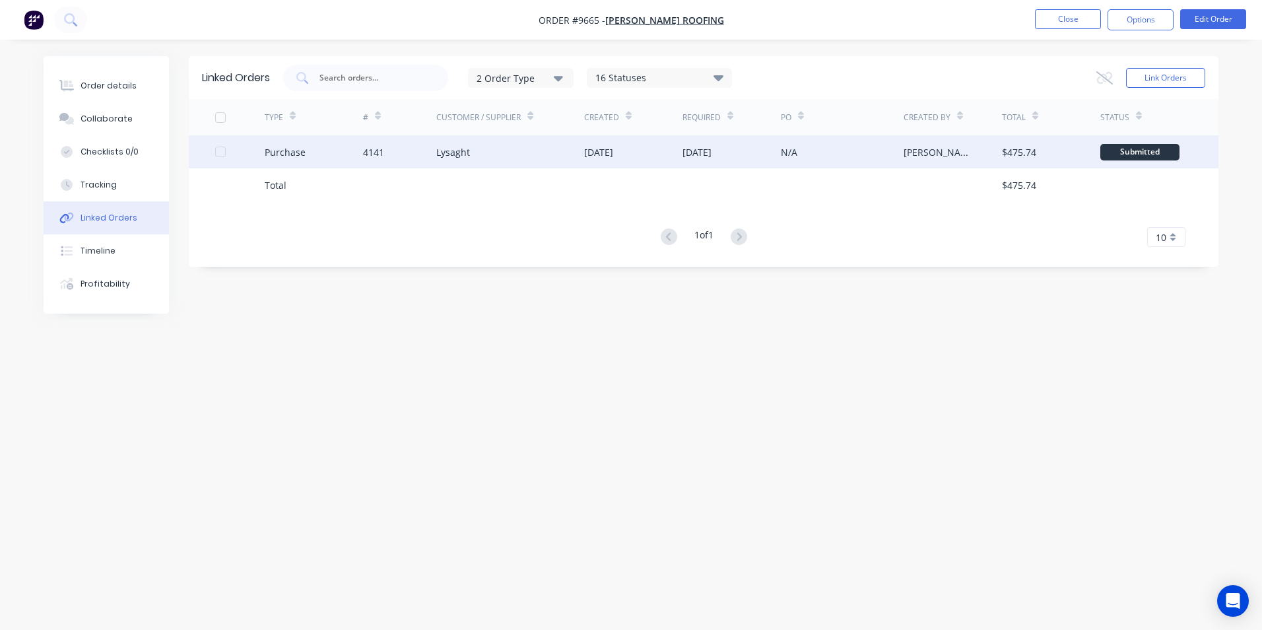
click at [478, 151] on div "Lysaght" at bounding box center [510, 151] width 148 height 33
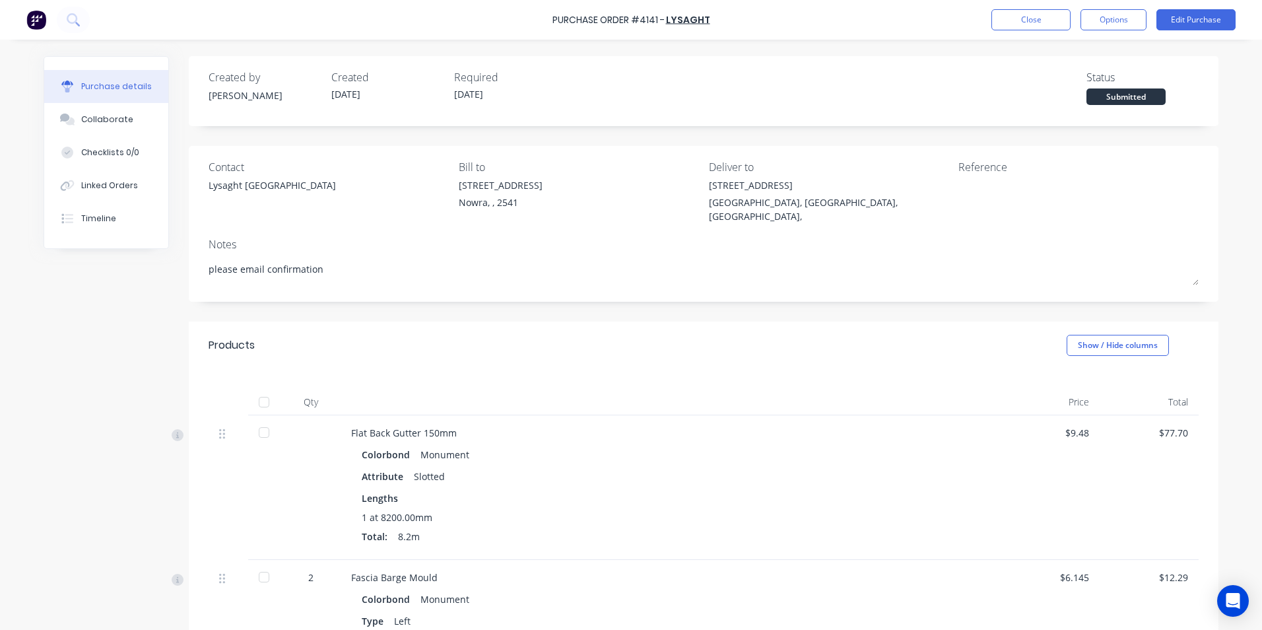
type textarea "x"
click at [106, 185] on div "Linked Orders" at bounding box center [109, 185] width 57 height 12
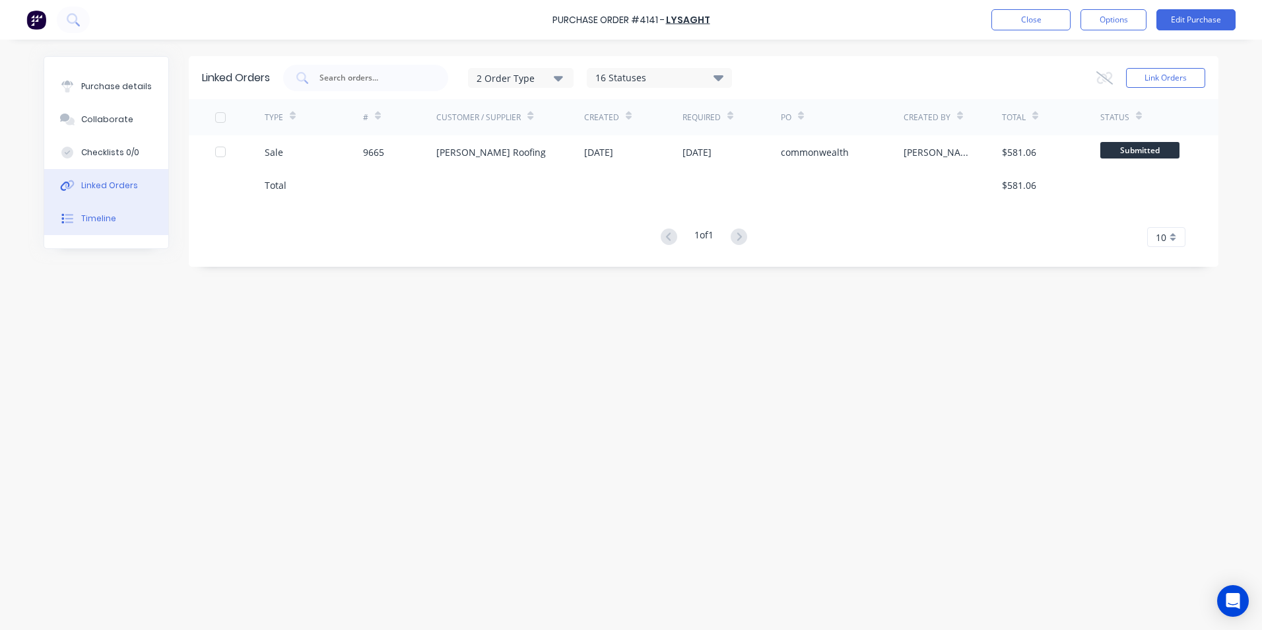
click at [154, 222] on button "Timeline" at bounding box center [106, 218] width 124 height 33
